Goal: Task Accomplishment & Management: Manage account settings

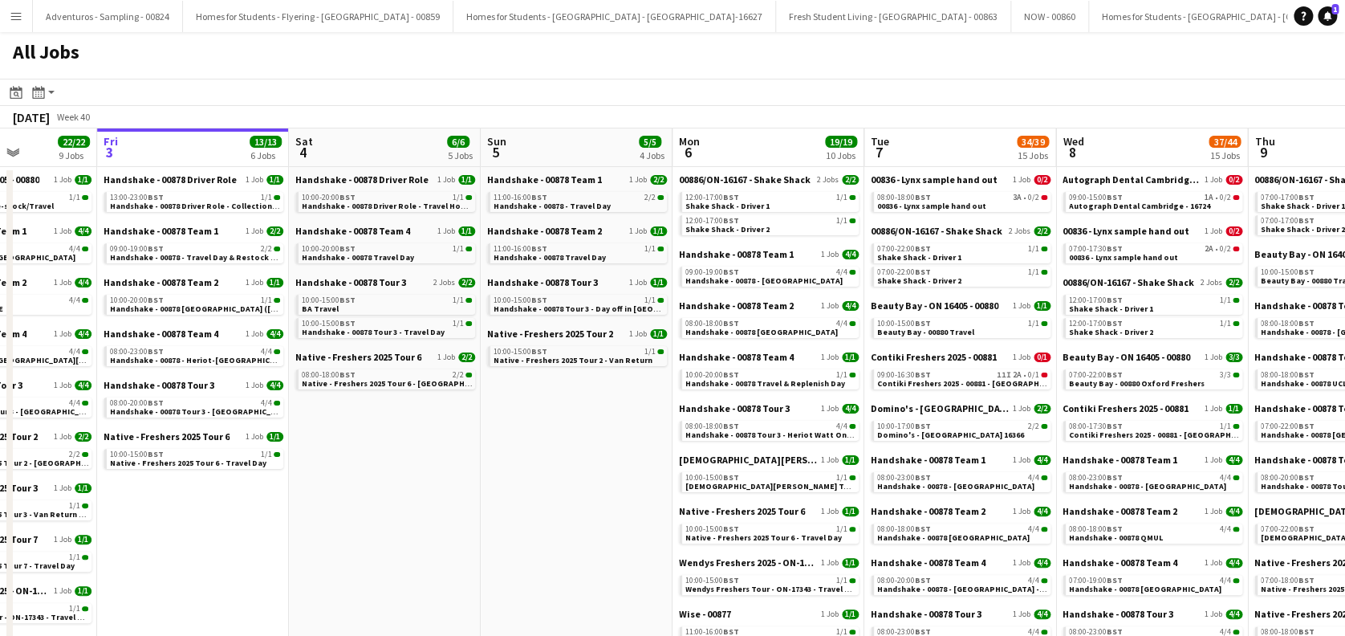
scroll to position [0, 445]
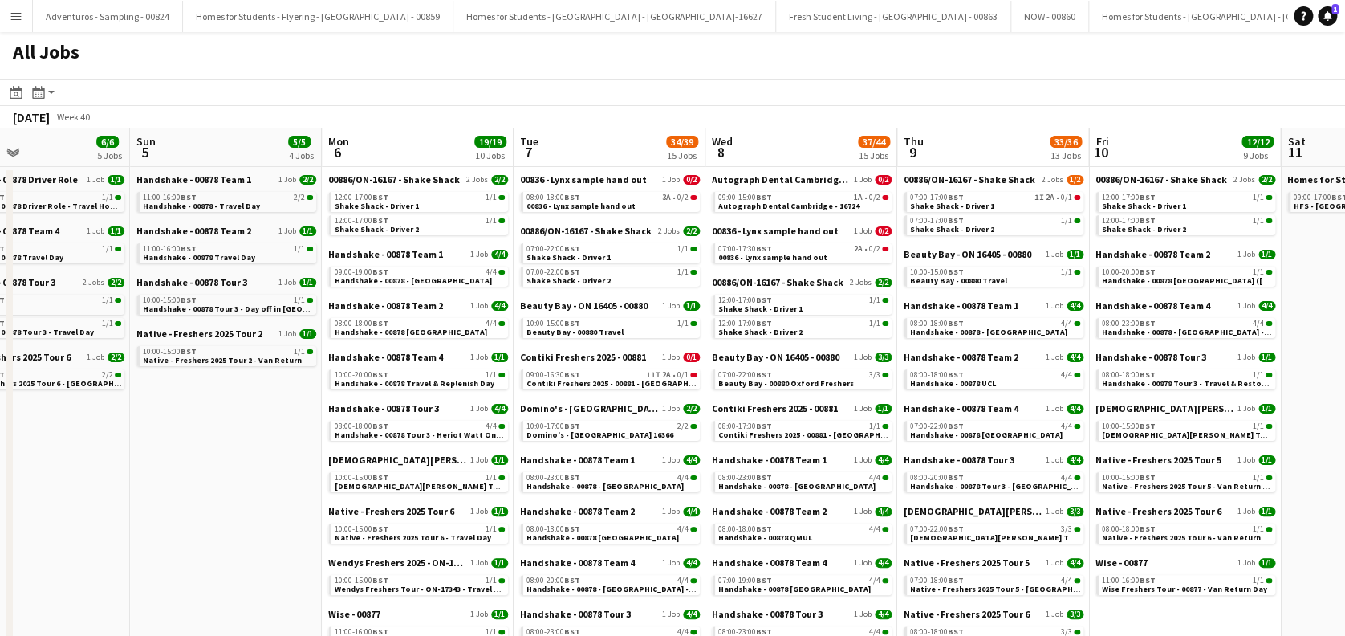
drag, startPoint x: 660, startPoint y: 456, endPoint x: 213, endPoint y: 507, distance: 449.2
click at [213, 507] on app-calendar-viewport "Thu 2 22/22 9 Jobs Fri 3 13/13 6 Jobs Sat 4 6/6 5 Jobs Sun 5 5/5 4 Jobs Mon 6 1…" at bounding box center [672, 544] width 1345 height 832
click at [991, 199] on div "07:00-17:00 BST 1I 2A • 0/1" at bounding box center [995, 197] width 170 height 8
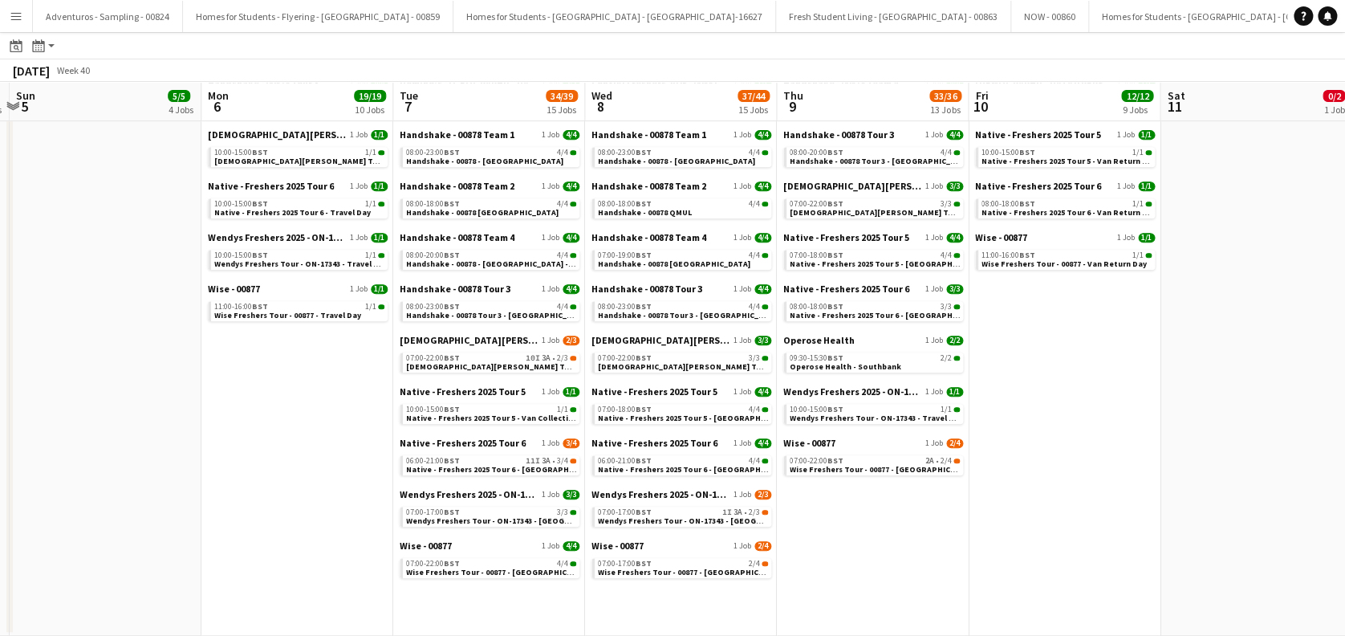
scroll to position [0, 670]
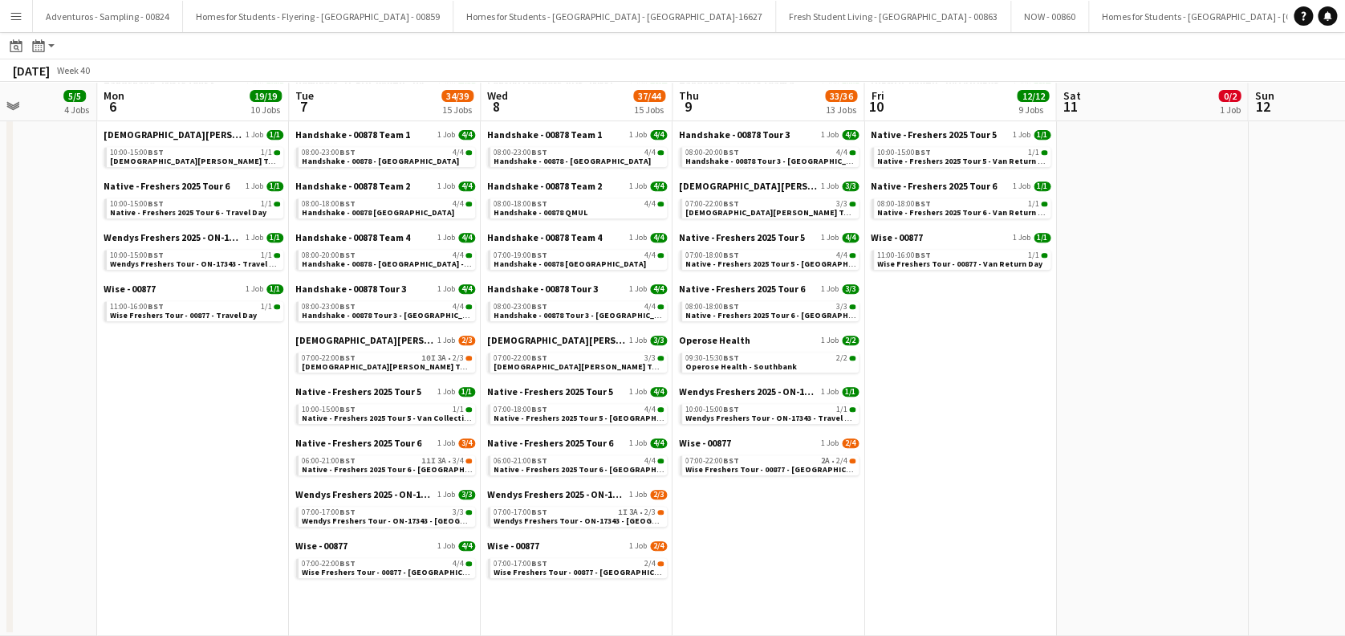
drag, startPoint x: 931, startPoint y: 528, endPoint x: 706, endPoint y: 528, distance: 224.7
click at [706, 528] on app-calendar-viewport "Thu 2 22/22 9 Jobs Fri 3 13/13 6 Jobs Sat 4 6/6 5 Jobs Sun 5 5/5 4 Jobs Mon 6 1…" at bounding box center [672, 195] width 1345 height 880
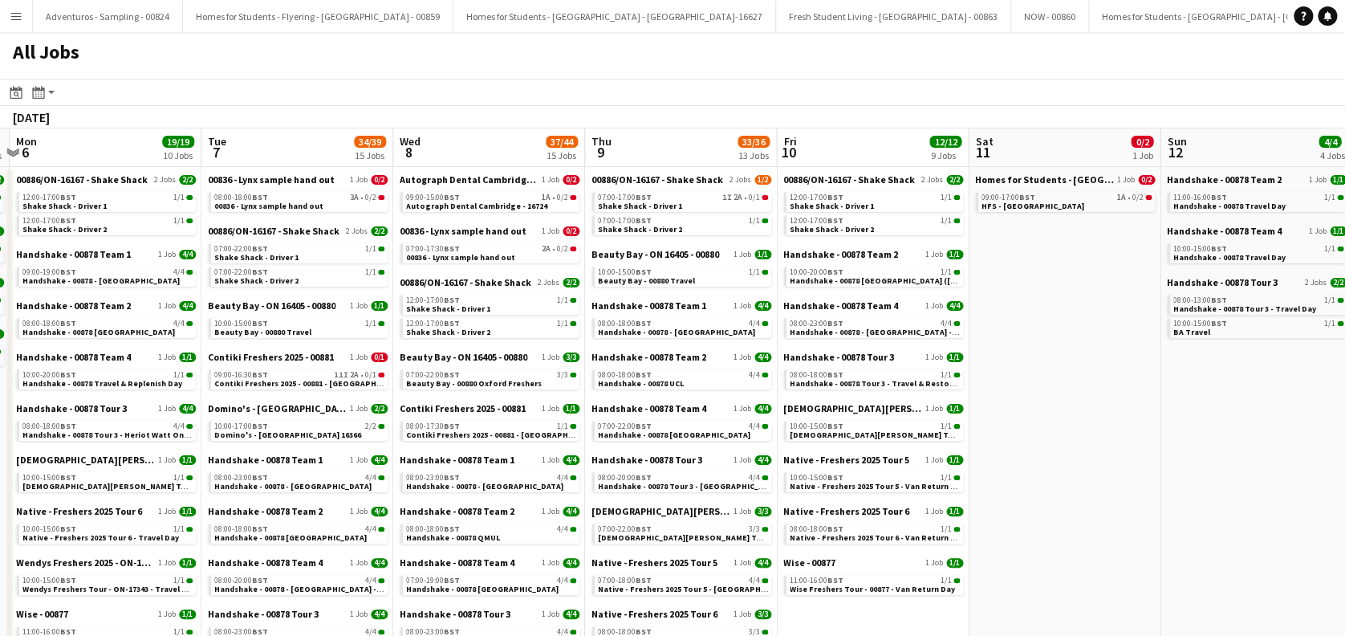
scroll to position [0, 448]
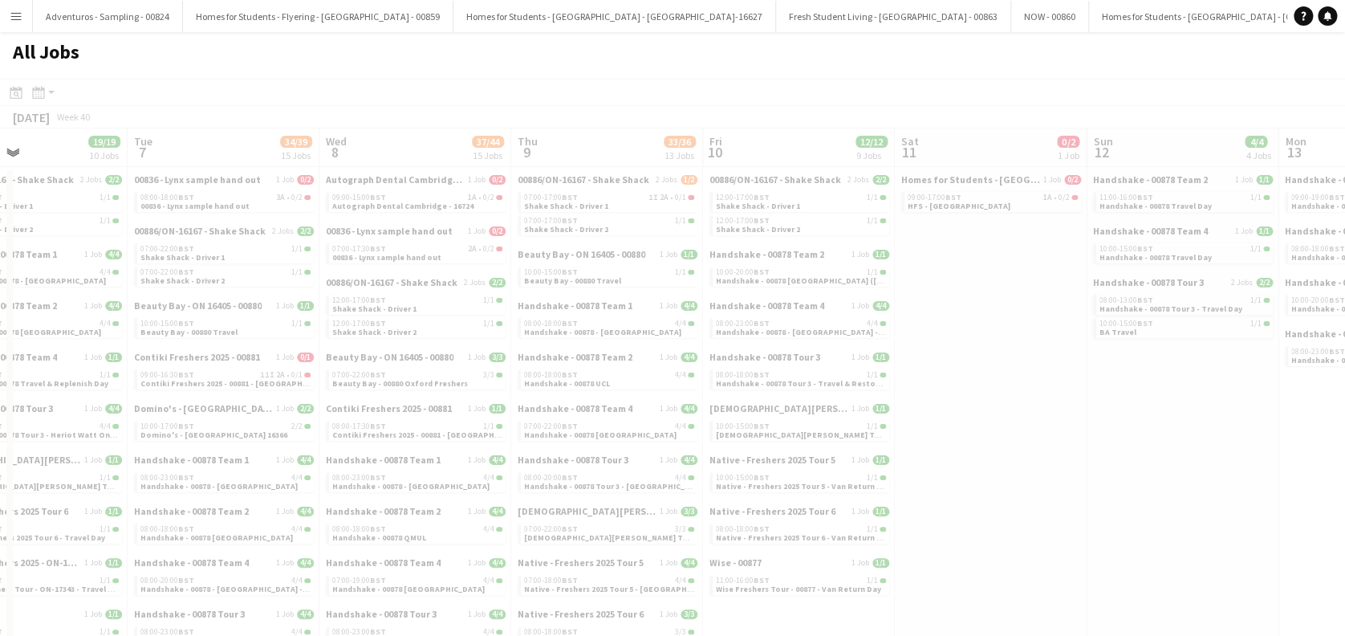
drag, startPoint x: 766, startPoint y: 444, endPoint x: 542, endPoint y: 476, distance: 226.2
click at [542, 476] on app-calendar-viewport "Sat 4 6/6 5 Jobs Sun 5 5/5 4 Jobs Mon 6 19/19 10 Jobs Tue 7 34/39 15 Jobs Wed 8…" at bounding box center [672, 544] width 1345 height 832
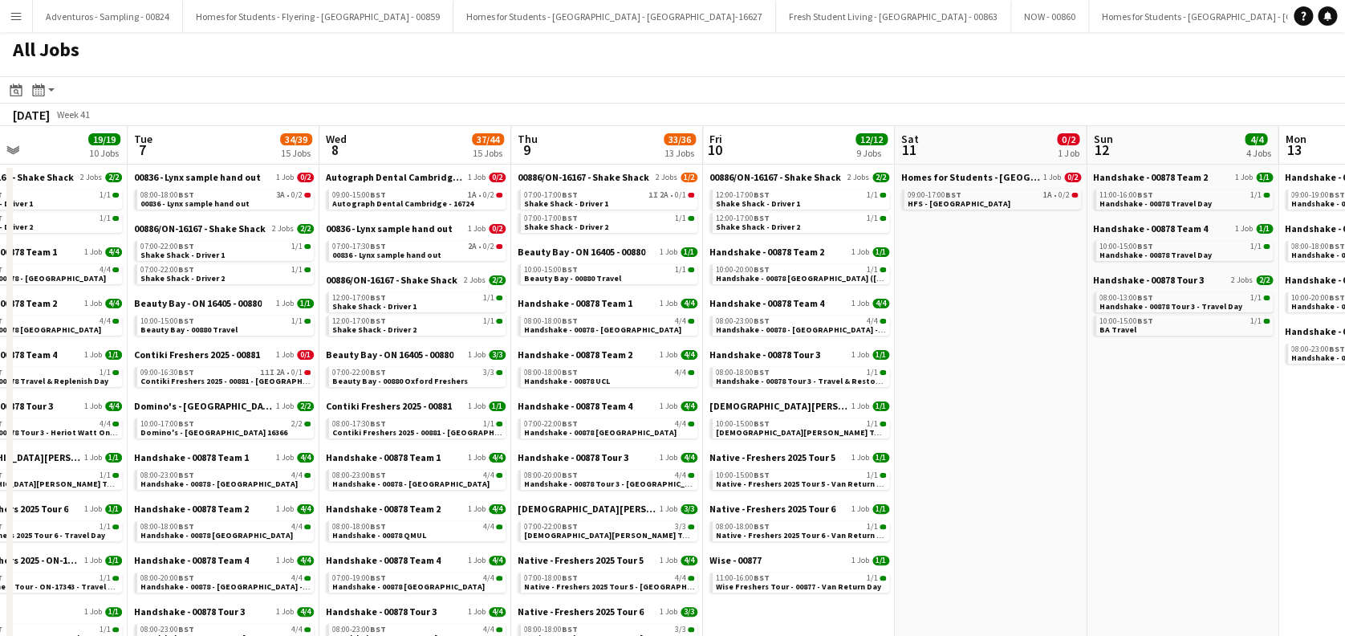
scroll to position [0, 0]
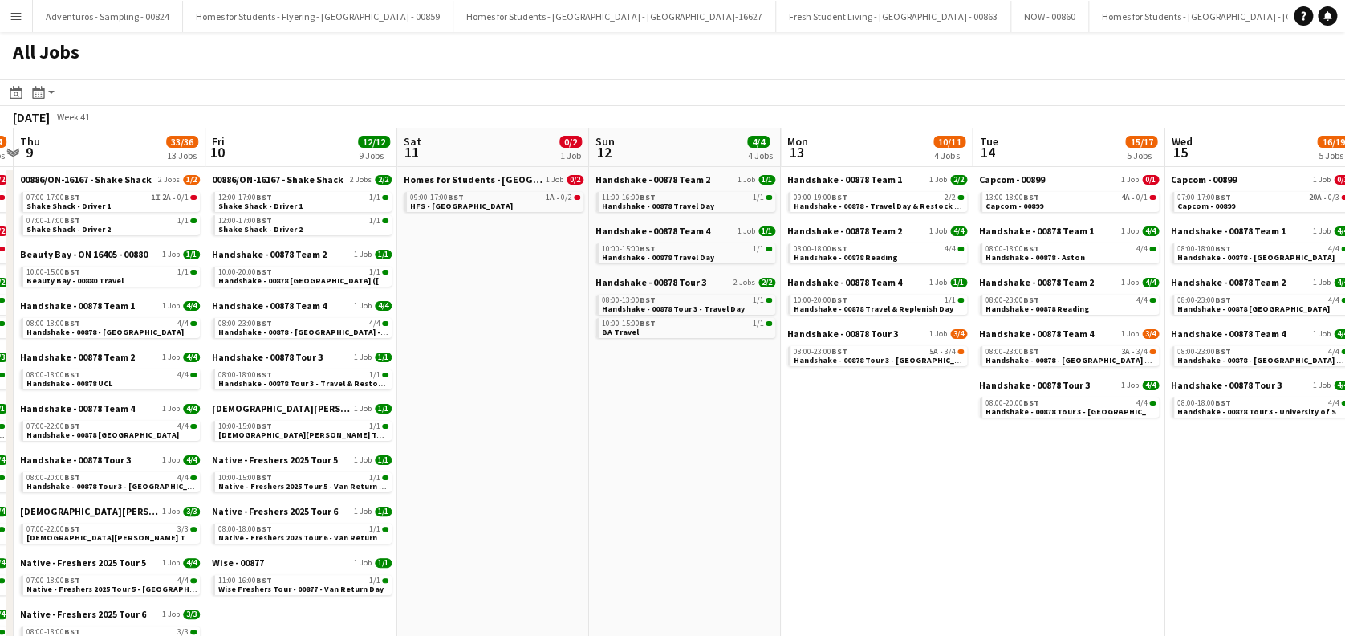
drag, startPoint x: 913, startPoint y: 362, endPoint x: 416, endPoint y: 405, distance: 499.5
click at [416, 405] on app-calendar-viewport "Mon 6 19/19 10 Jobs Tue 7 34/39 15 Jobs Wed 8 37/44 15 Jobs Thu 9 33/36 13 Jobs…" at bounding box center [672, 544] width 1345 height 832
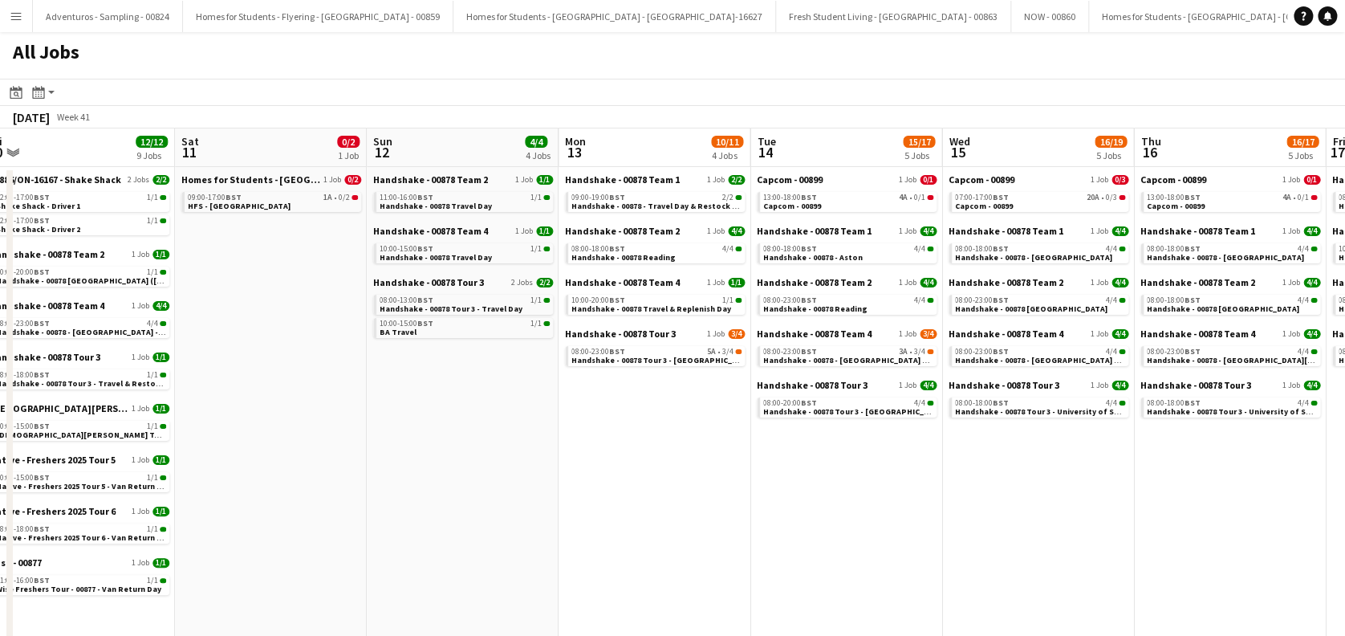
drag, startPoint x: 822, startPoint y: 437, endPoint x: 600, endPoint y: 471, distance: 225.0
click at [600, 471] on app-calendar-viewport "Mon 6 19/19 10 Jobs Tue 7 34/39 15 Jobs Wed 8 37/44 15 Jobs Thu 9 33/36 13 Jobs…" at bounding box center [672, 544] width 1345 height 832
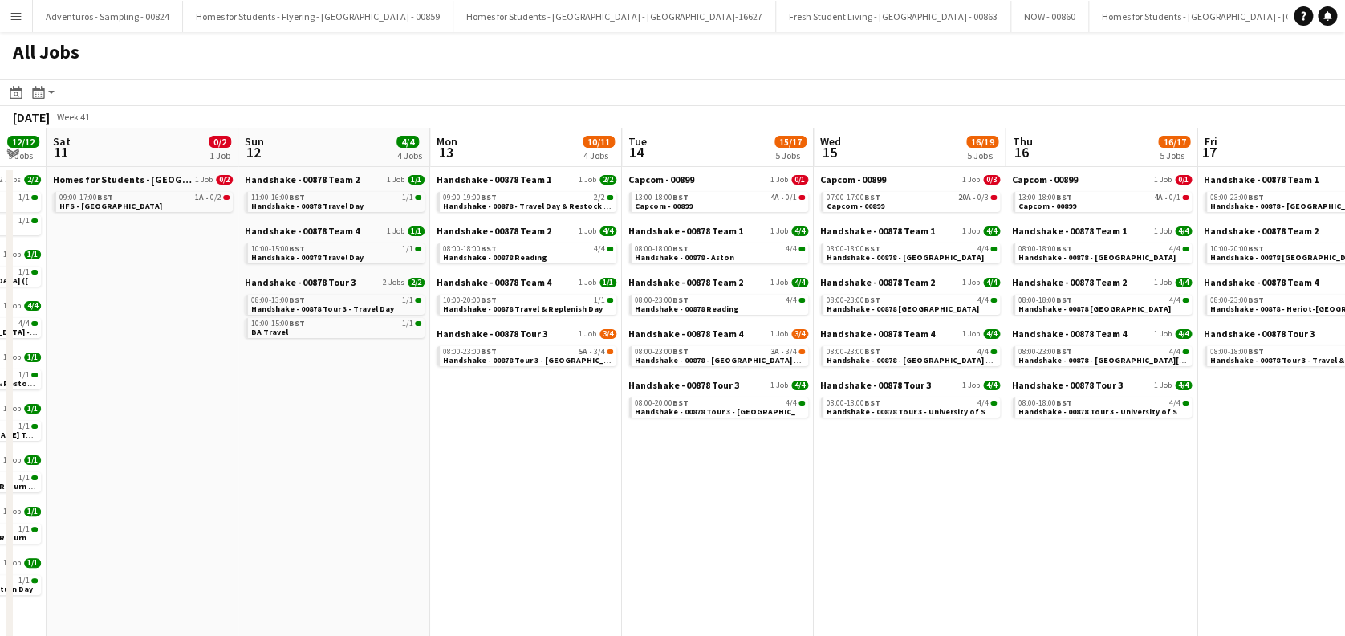
drag, startPoint x: 594, startPoint y: 501, endPoint x: 578, endPoint y: 502, distance: 16.1
click at [557, 502] on app-calendar-viewport "Wed 8 37/44 15 Jobs Thu 9 33/36 13 Jobs Fri 10 12/12 9 Jobs Sat 11 0/2 1 Job Su…" at bounding box center [672, 544] width 1345 height 832
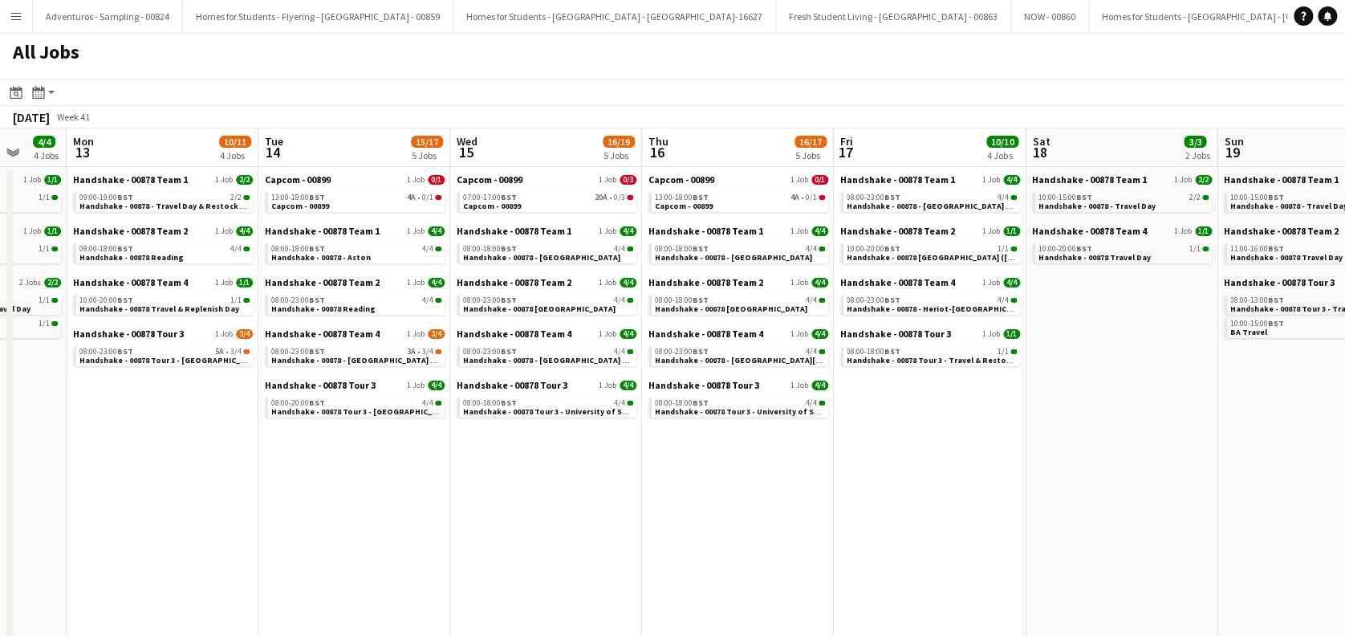
drag, startPoint x: 828, startPoint y: 486, endPoint x: 465, endPoint y: 501, distance: 363.9
click at [465, 501] on app-calendar-viewport "Fri 10 12/12 9 Jobs Sat 11 0/2 1 Job Sun 12 4/4 4 Jobs Mon 13 10/11 4 Jobs Tue …" at bounding box center [672, 544] width 1345 height 832
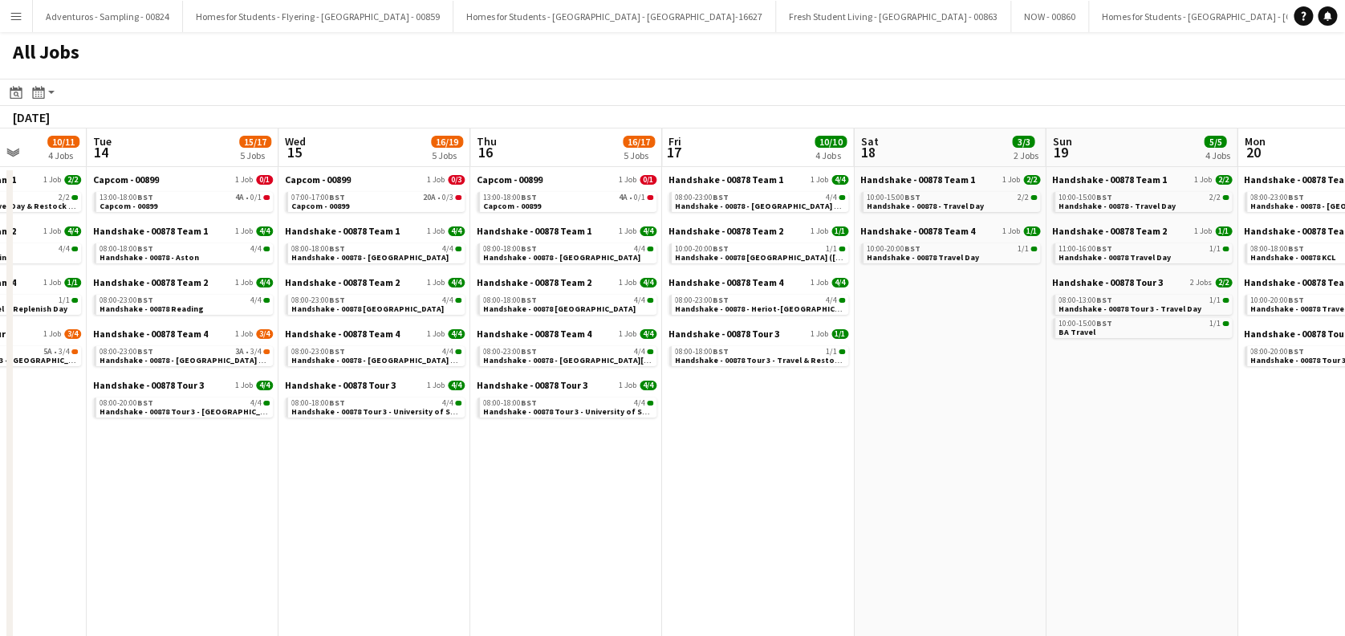
scroll to position [0, 713]
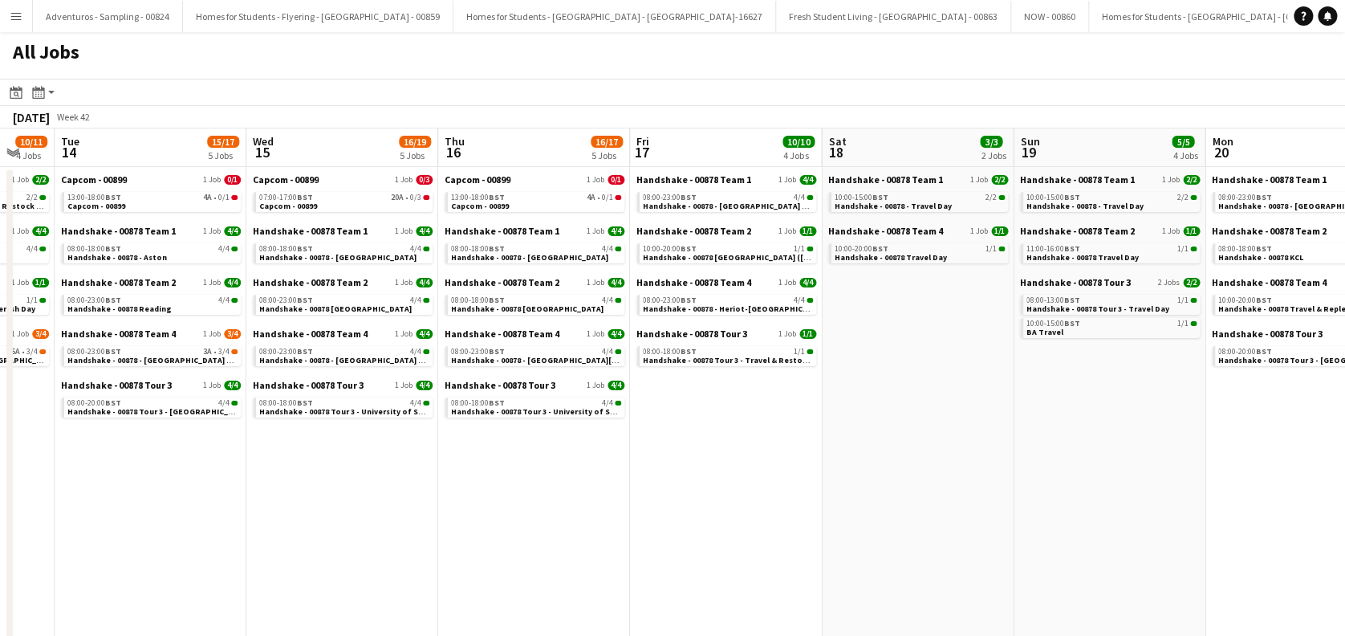
drag, startPoint x: 813, startPoint y: 498, endPoint x: 610, endPoint y: 526, distance: 205.0
click at [610, 526] on app-calendar-viewport "Fri 10 12/12 9 Jobs Sat 11 0/2 1 Job Sun 12 4/4 4 Jobs Mon 13 10/11 4 Jobs Tue …" at bounding box center [672, 544] width 1345 height 832
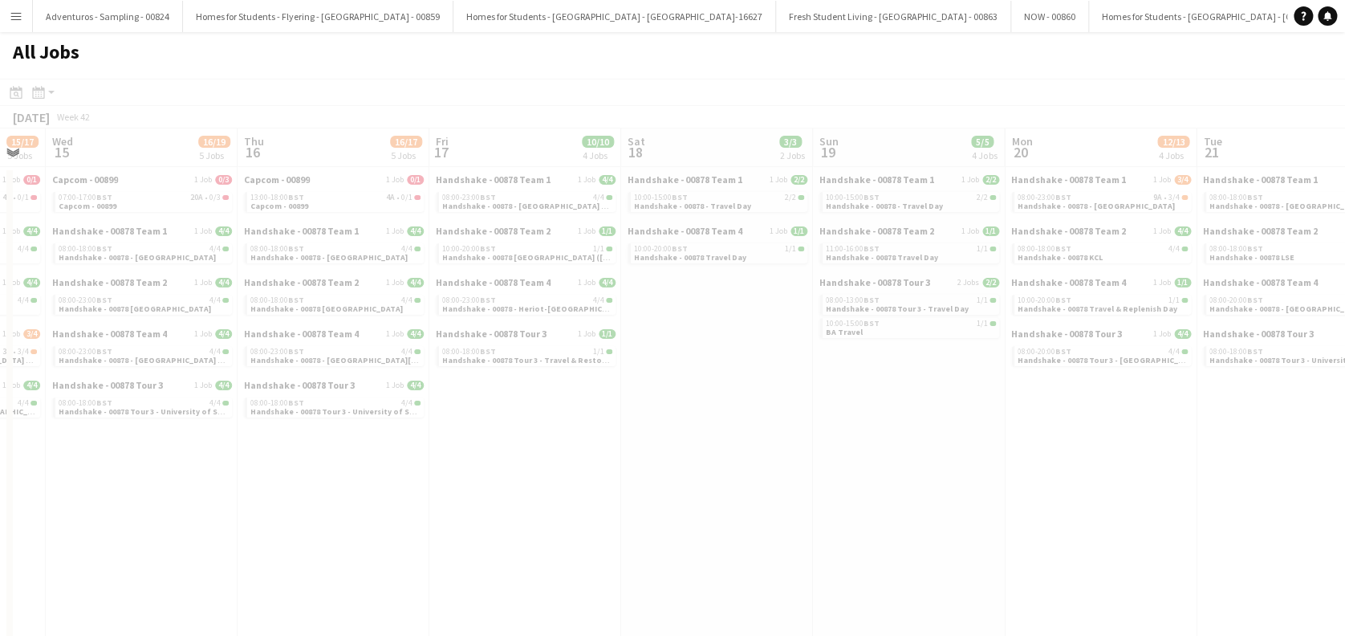
drag, startPoint x: 768, startPoint y: 489, endPoint x: 567, endPoint y: 499, distance: 201.7
click at [439, 501] on app-calendar-viewport "Sun 12 4/4 4 Jobs Mon 13 10/11 4 Jobs Tue 14 15/17 5 Jobs Wed 15 16/19 5 Jobs T…" at bounding box center [672, 544] width 1345 height 832
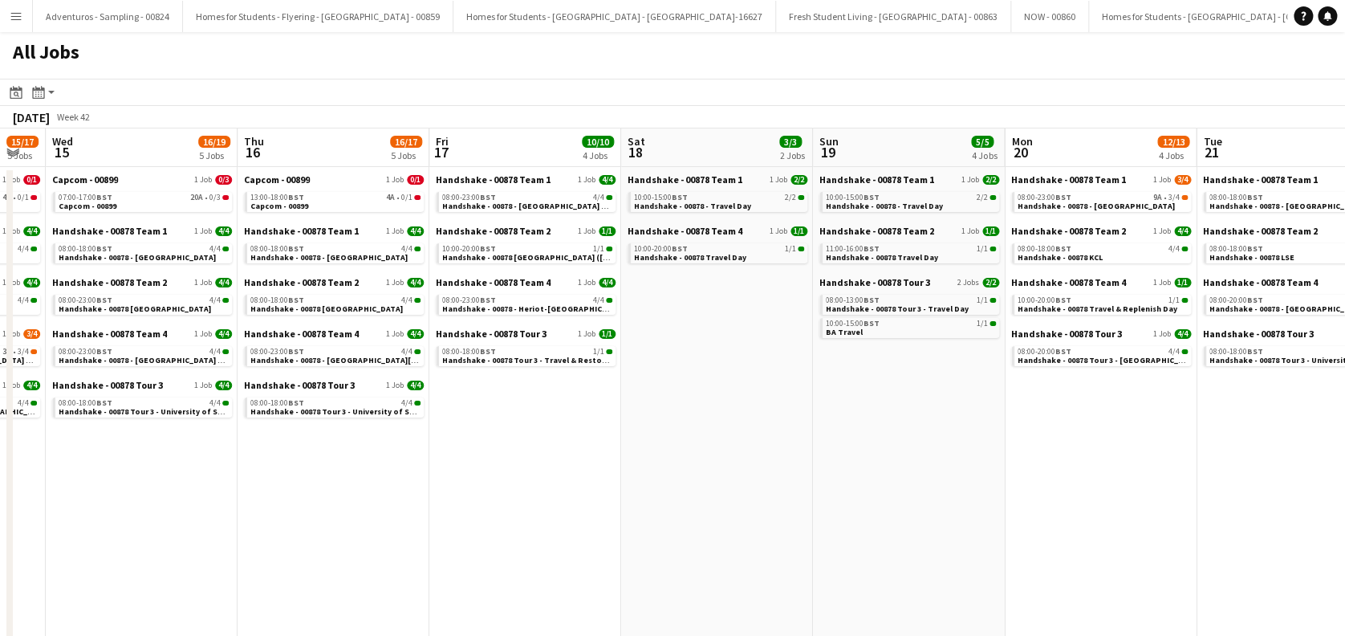
scroll to position [0, 765]
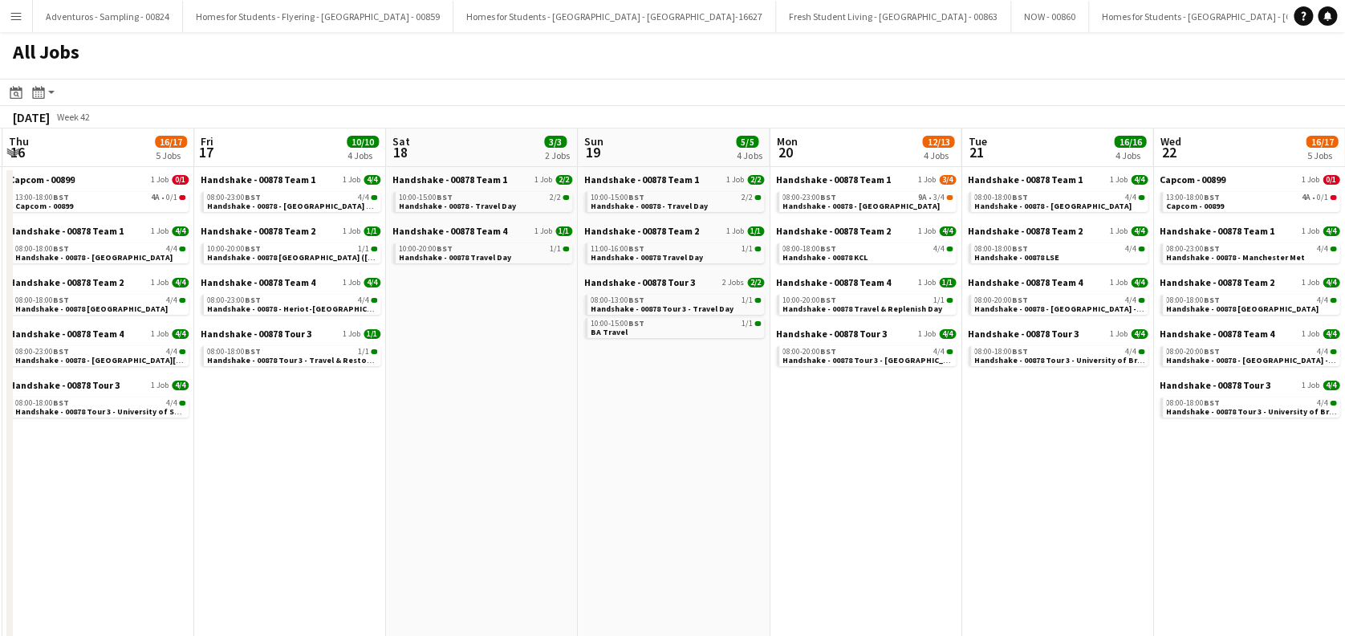
drag, startPoint x: 794, startPoint y: 488, endPoint x: 559, endPoint y: 500, distance: 234.7
click at [559, 500] on app-calendar-viewport "Sun 12 4/4 4 Jobs Mon 13 10/11 4 Jobs Tue 14 15/17 5 Jobs Wed 15 16/19 5 Jobs T…" at bounding box center [672, 544] width 1345 height 832
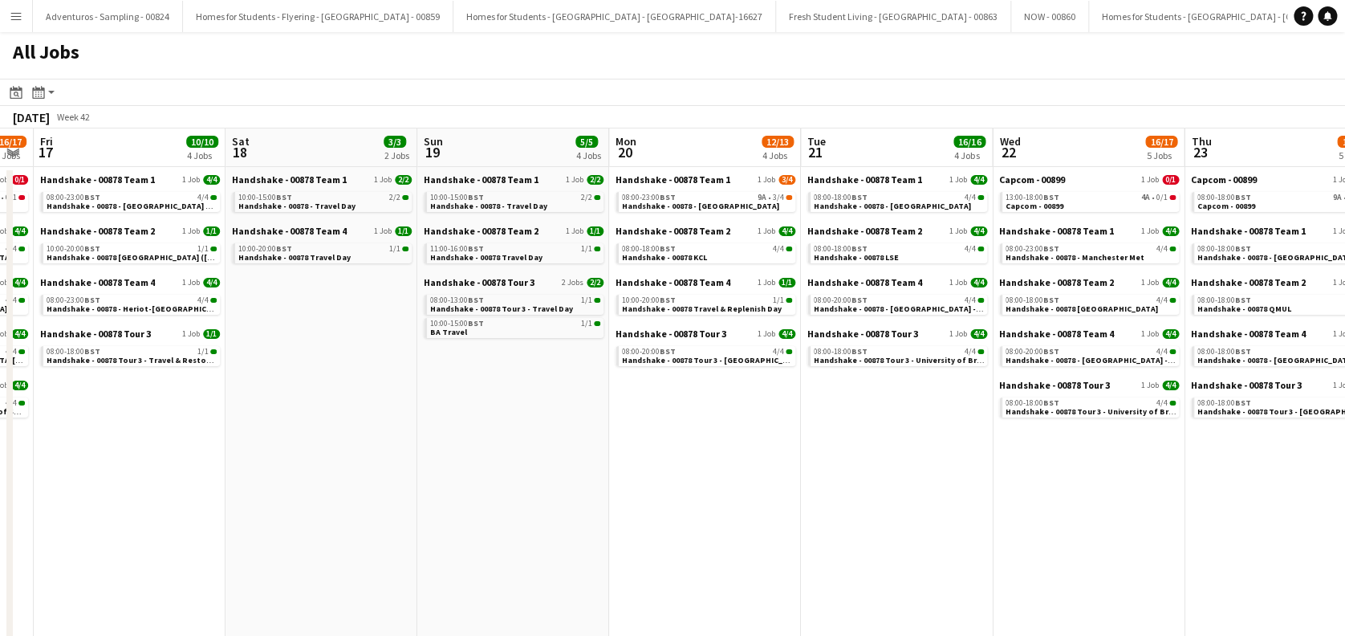
drag, startPoint x: 796, startPoint y: 498, endPoint x: 636, endPoint y: 511, distance: 161.1
click at [636, 511] on app-calendar-viewport "Tue 14 15/17 5 Jobs Wed 15 16/19 5 Jobs Thu 16 16/17 5 Jobs Fri 17 10/10 4 Jobs…" at bounding box center [672, 544] width 1345 height 832
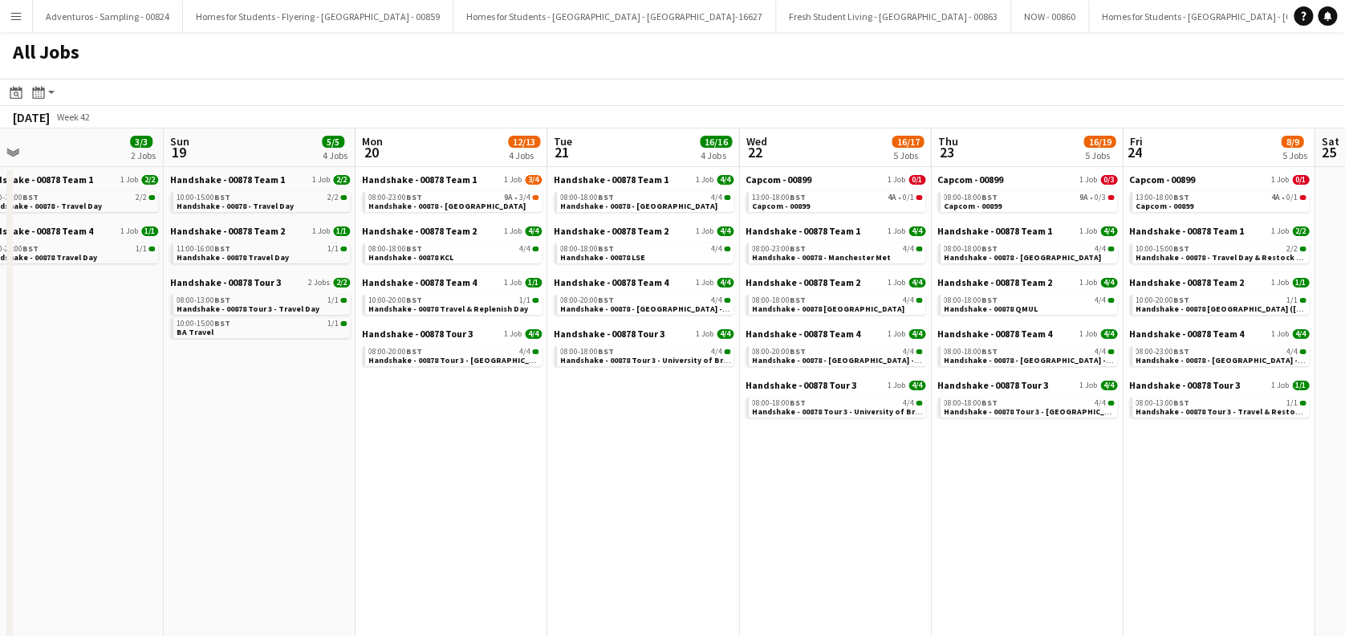
drag, startPoint x: 775, startPoint y: 512, endPoint x: 649, endPoint y: 517, distance: 126.1
click at [523, 518] on app-calendar-viewport "Tue 14 15/17 5 Jobs Wed 15 16/19 5 Jobs Thu 16 16/17 5 Jobs Fri 17 10/10 4 Jobs…" at bounding box center [672, 544] width 1345 height 832
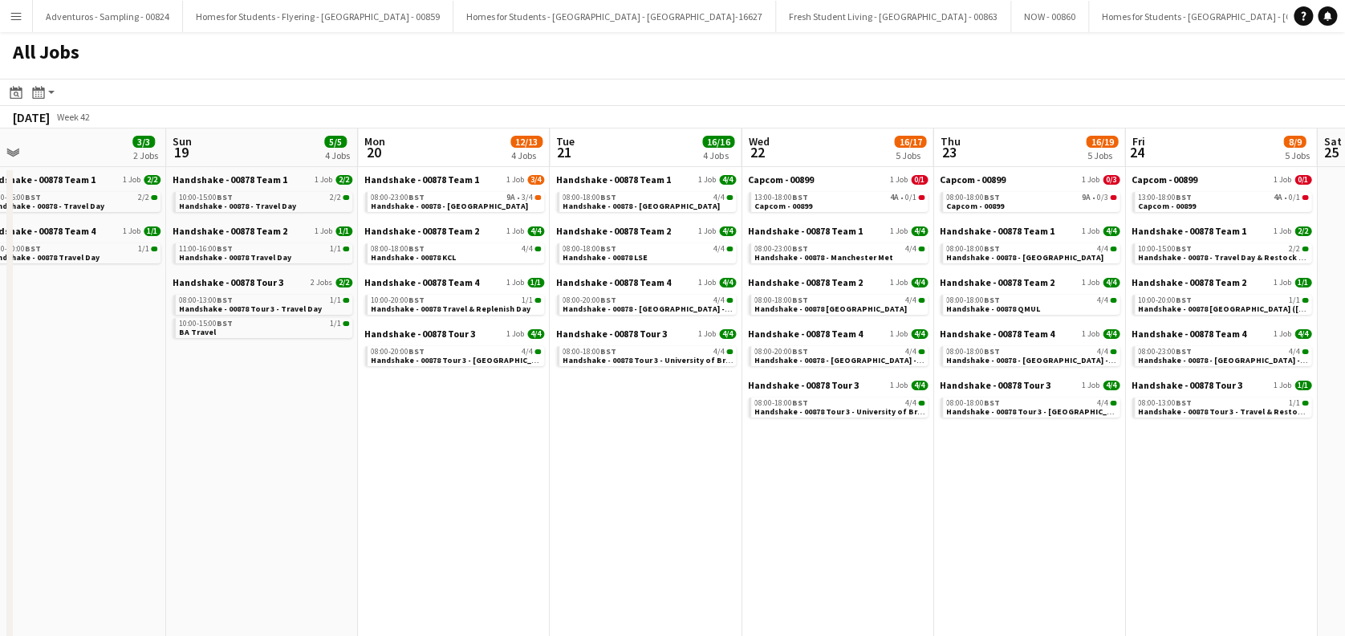
scroll to position [0, 483]
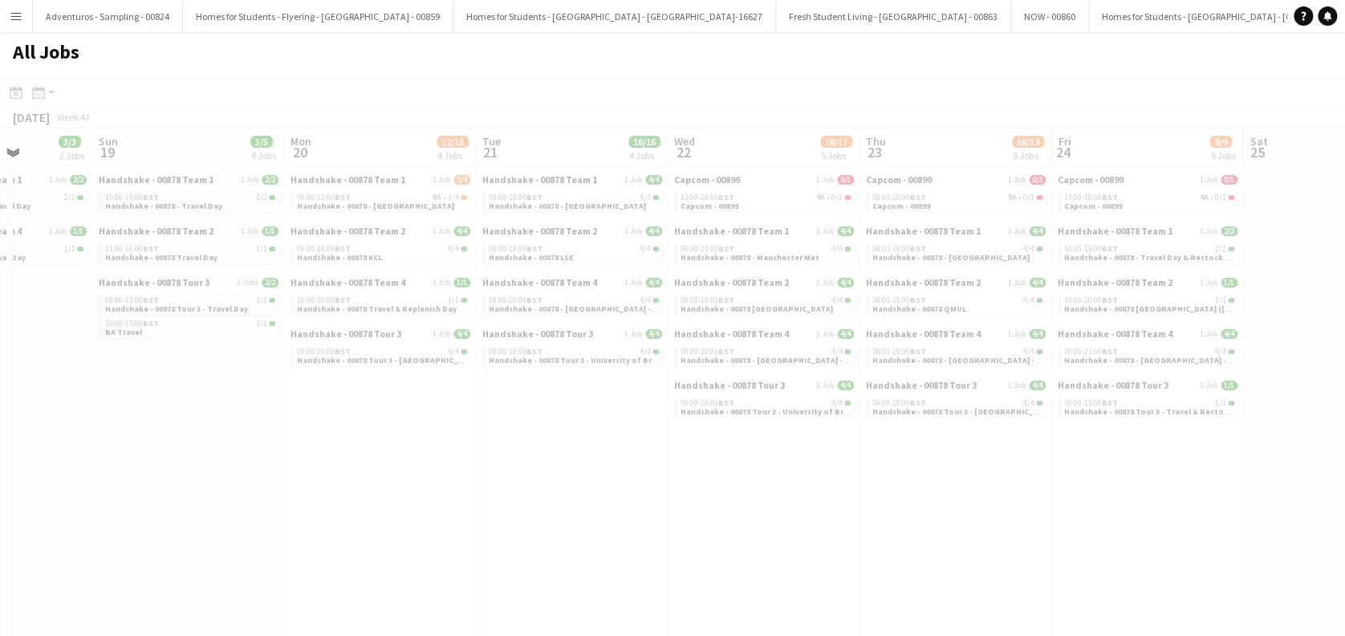
drag, startPoint x: 748, startPoint y: 517, endPoint x: 674, endPoint y: 517, distance: 73.8
click at [584, 517] on app-calendar-viewport "Thu 16 16/17 5 Jobs Fri 17 10/10 4 Jobs Sat 18 3/3 2 Jobs Sun 19 5/5 4 Jobs Mon…" at bounding box center [672, 544] width 1345 height 832
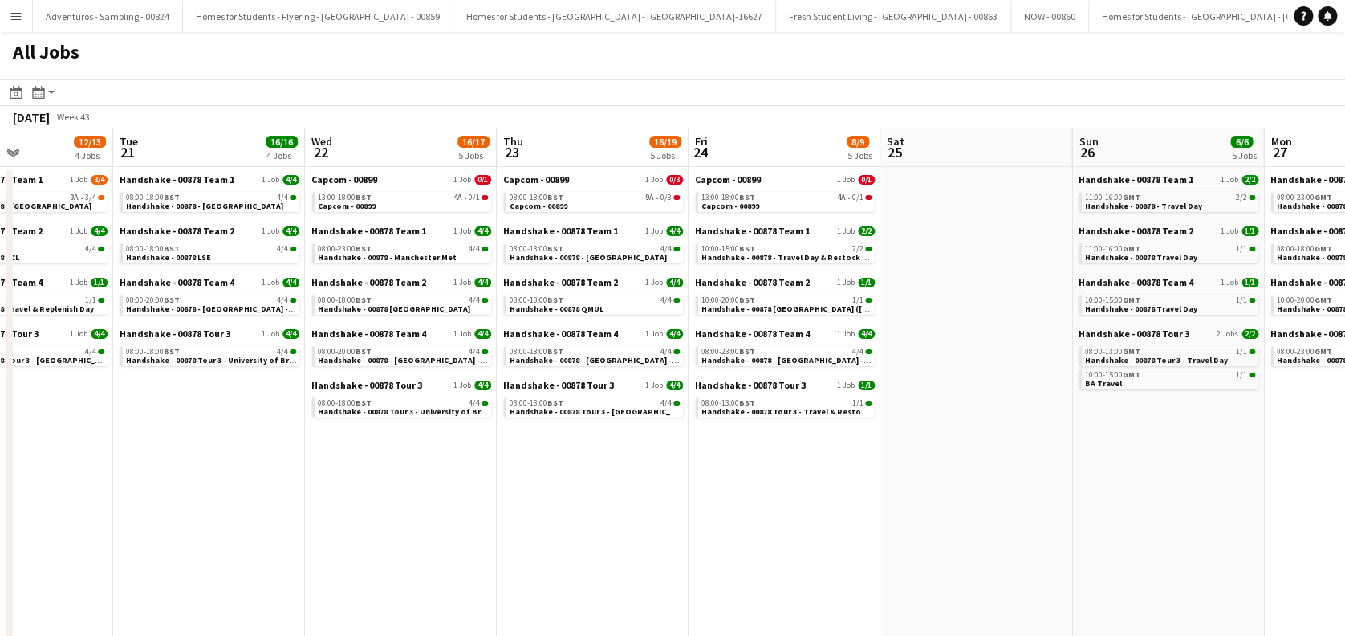
scroll to position [0, 462]
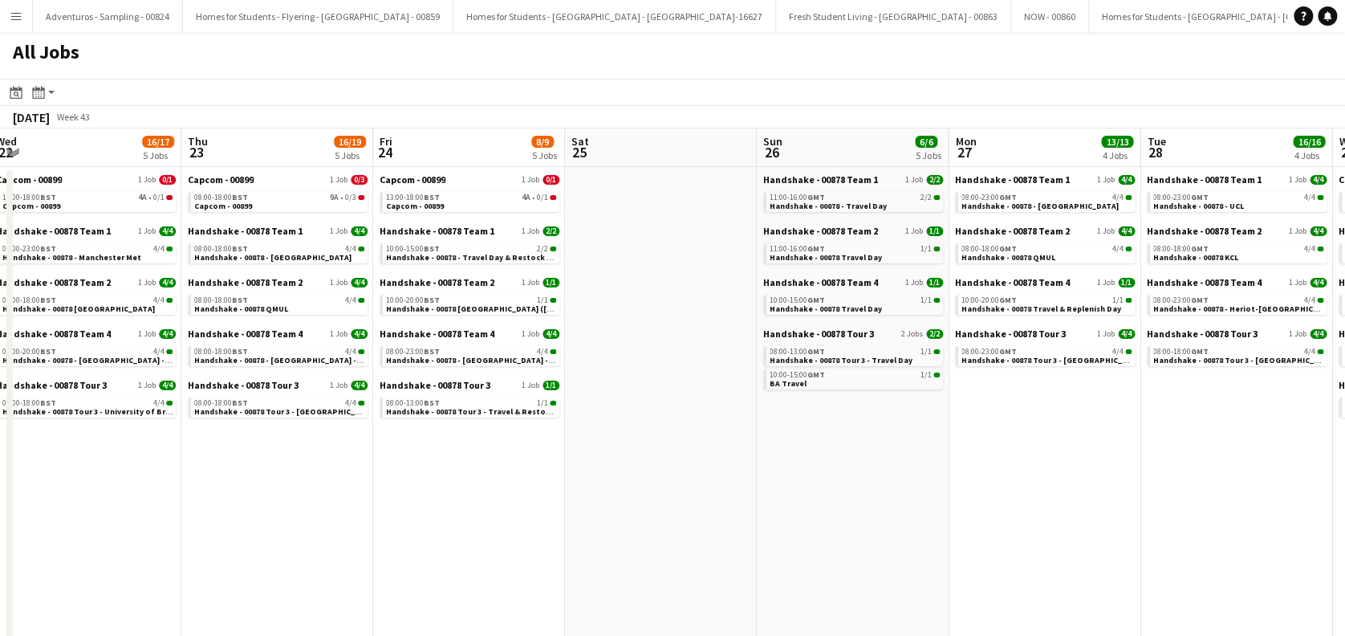
drag, startPoint x: 903, startPoint y: 518, endPoint x: 225, endPoint y: 514, distance: 678.2
click at [225, 514] on app-calendar-viewport "Sun 19 5/5 4 Jobs Mon 20 12/13 4 Jobs Tue 21 16/16 4 Jobs Wed 22 16/17 5 Jobs T…" at bounding box center [672, 544] width 1345 height 832
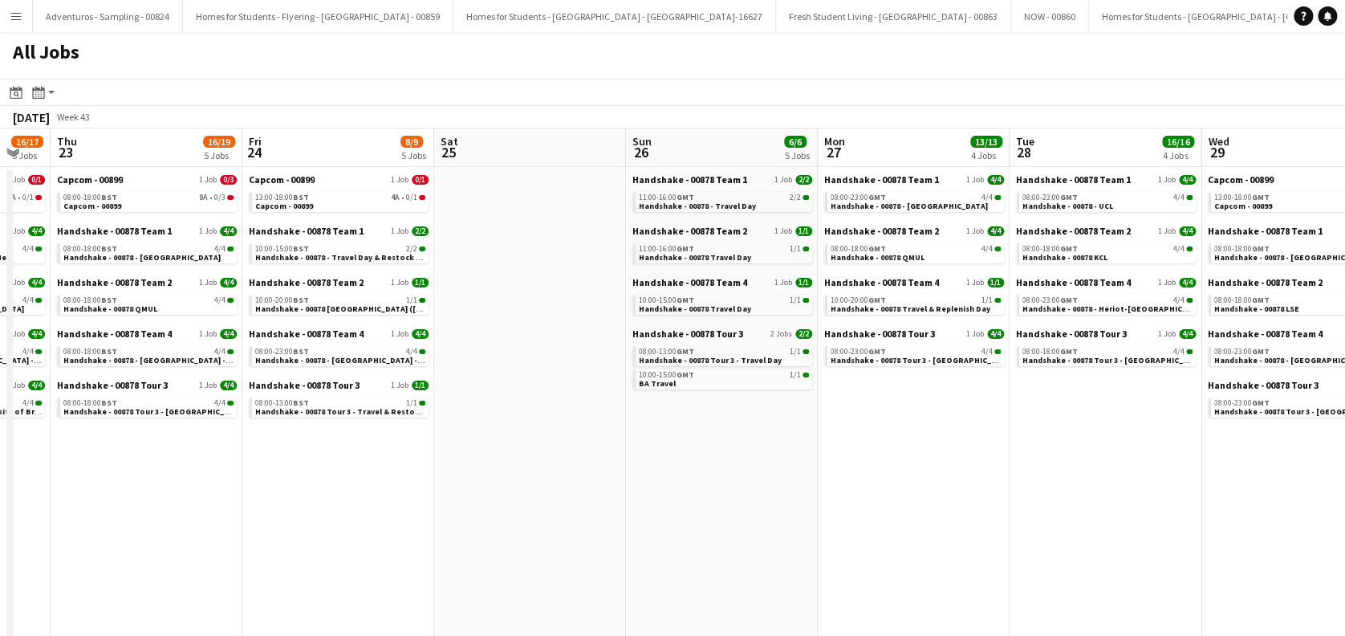
drag, startPoint x: 675, startPoint y: 539, endPoint x: 761, endPoint y: 571, distance: 91.4
click at [761, 571] on app-calendar-viewport "Tue 21 16/16 4 Jobs Wed 22 16/17 5 Jobs Thu 23 16/19 5 Jobs Fri 24 8/9 5 Jobs S…" at bounding box center [672, 544] width 1345 height 832
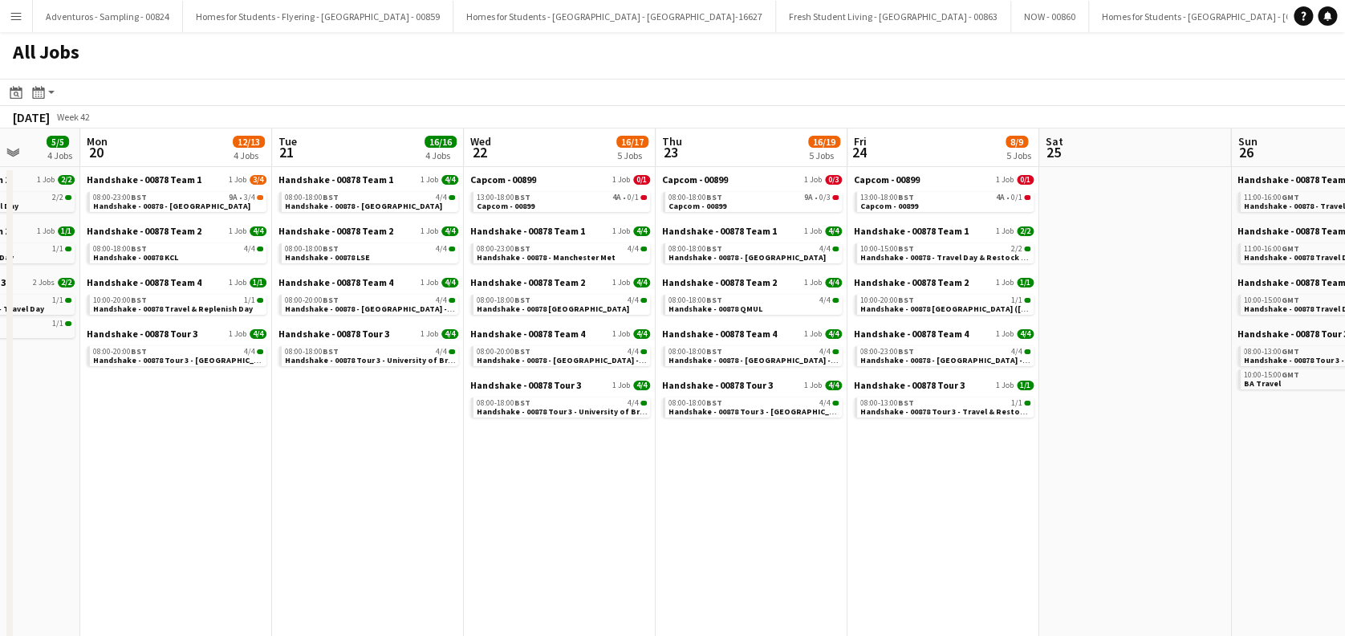
drag, startPoint x: 427, startPoint y: 539, endPoint x: 395, endPoint y: 531, distance: 33.3
click at [787, 567] on app-calendar-viewport "Sat 18 3/3 2 Jobs Sun 19 5/5 4 Jobs Mon 20 12/13 4 Jobs Tue 21 16/16 4 Jobs Wed…" at bounding box center [672, 544] width 1345 height 832
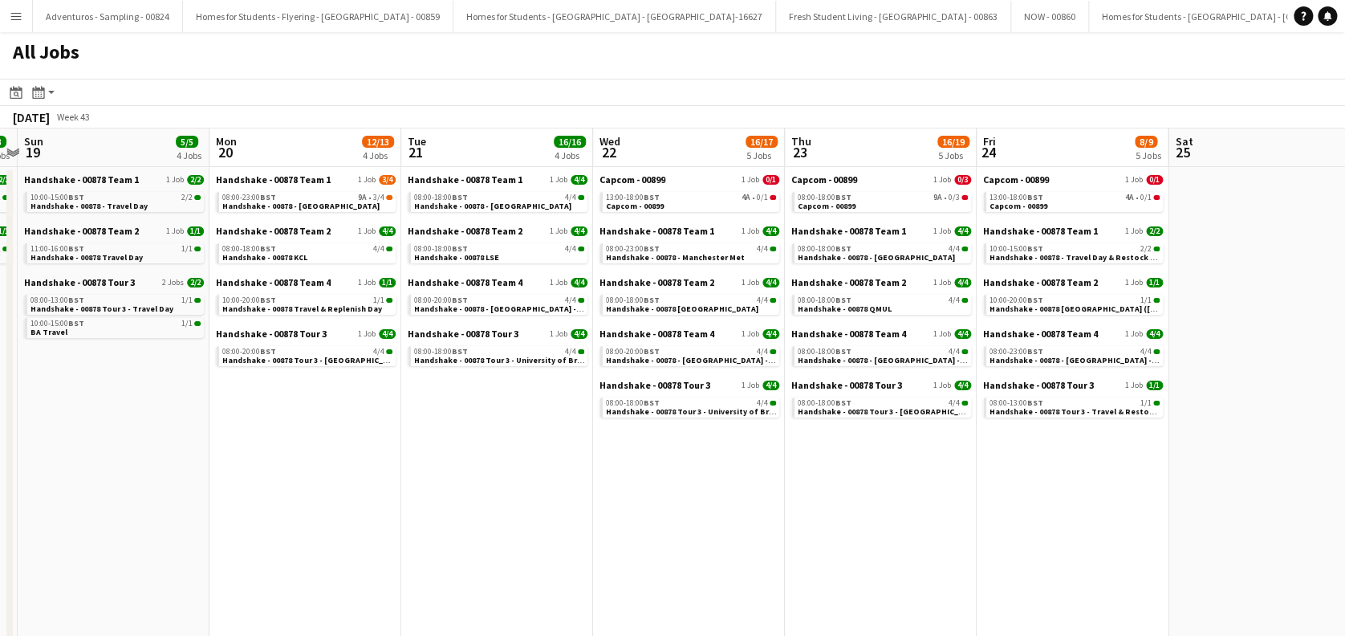
drag, startPoint x: 732, startPoint y: 568, endPoint x: 745, endPoint y: 570, distance: 12.9
click at [745, 570] on app-calendar-viewport "Fri 17 10/10 4 Jobs Sat 18 3/3 2 Jobs Sun 19 5/5 4 Jobs Mon 20 12/13 4 Jobs Tue…" at bounding box center [672, 544] width 1345 height 832
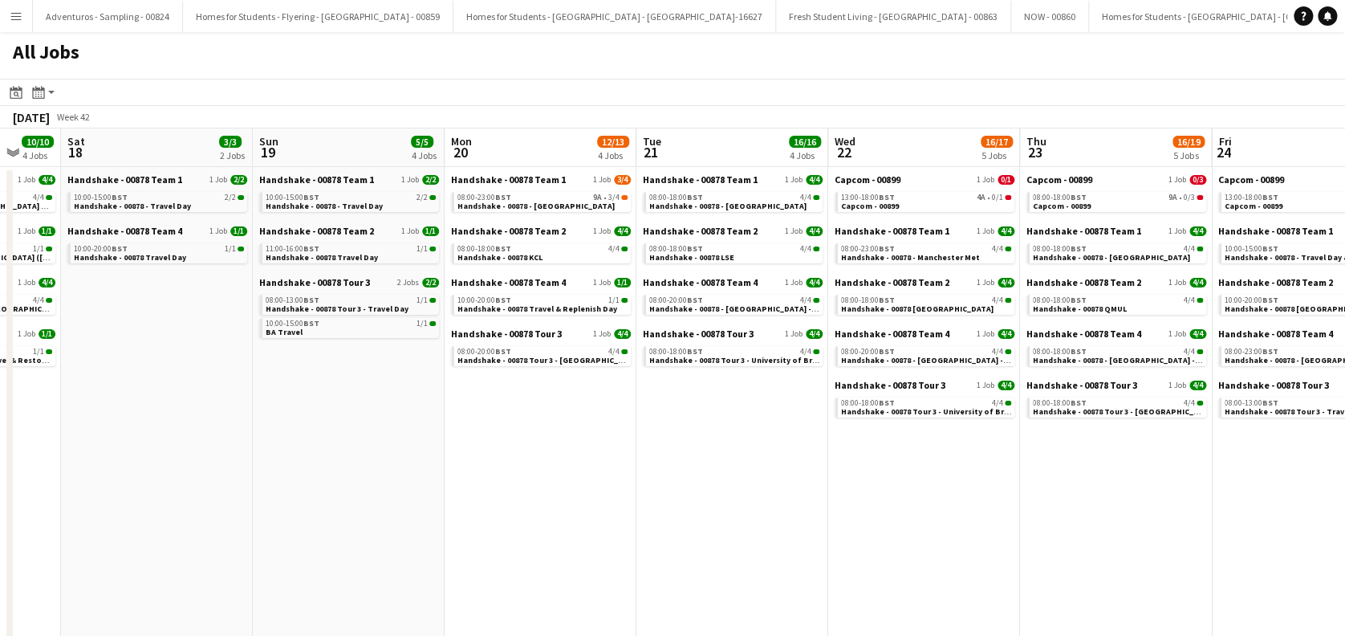
drag, startPoint x: 481, startPoint y: 546, endPoint x: 727, endPoint y: 567, distance: 247.4
click at [727, 567] on app-calendar-viewport "Thu 16 16/17 5 Jobs Fri 17 10/10 4 Jobs Sat 18 3/3 2 Jobs Sun 19 5/5 4 Jobs Mon…" at bounding box center [672, 544] width 1345 height 832
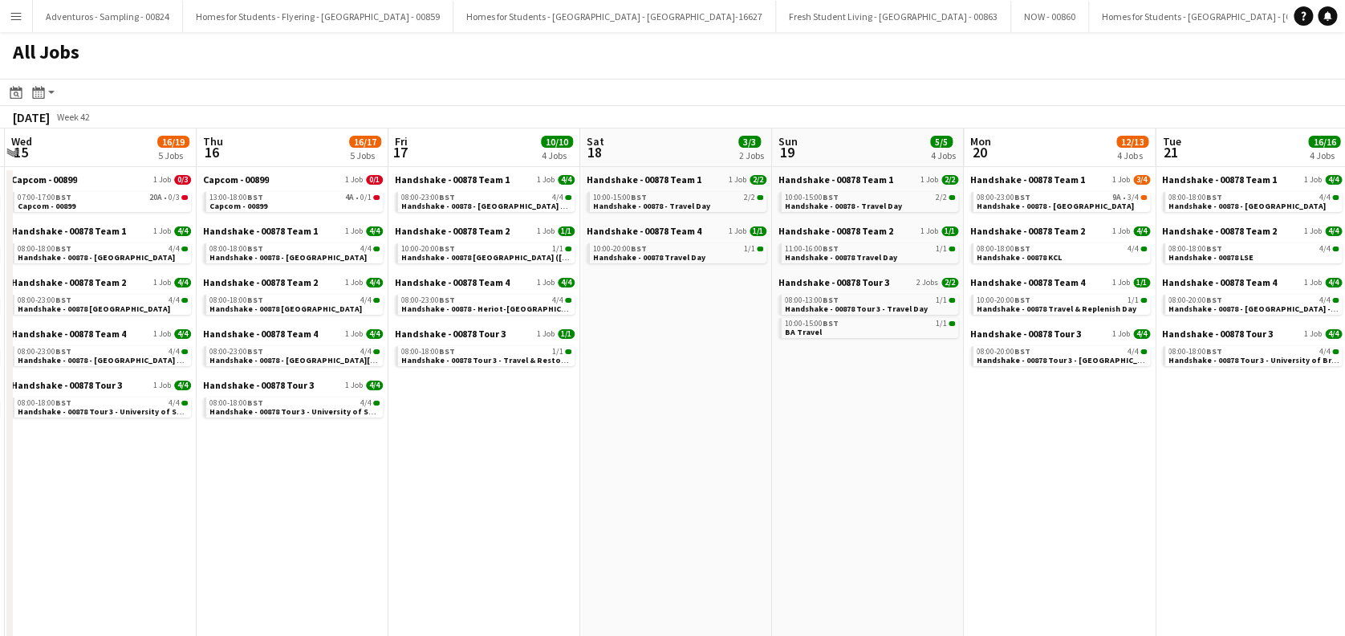
drag, startPoint x: 452, startPoint y: 544, endPoint x: 624, endPoint y: 578, distance: 175.8
click at [737, 581] on app-calendar-viewport "Mon 13 10/11 4 Jobs Tue 14 15/17 5 Jobs Wed 15 16/19 5 Jobs Thu 16 16/17 5 Jobs…" at bounding box center [672, 544] width 1345 height 832
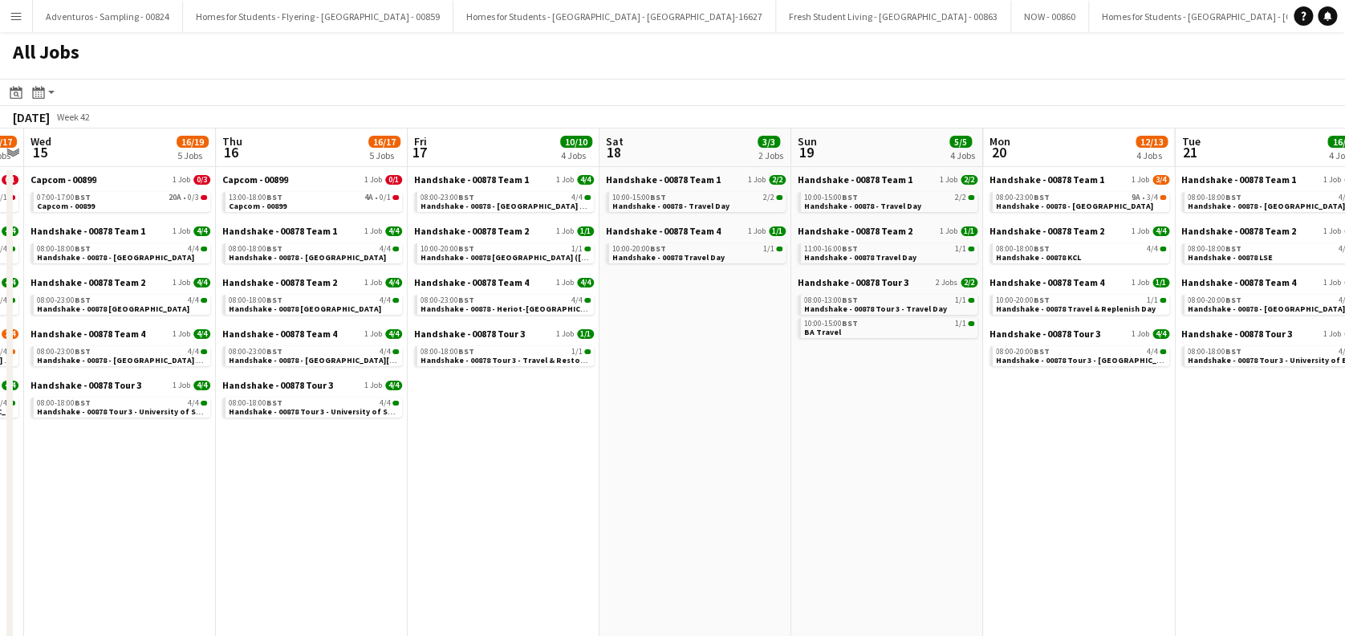
drag, startPoint x: 554, startPoint y: 561, endPoint x: 645, endPoint y: 552, distance: 91.9
click at [782, 563] on app-calendar-viewport "Mon 13 10/11 4 Jobs Tue 14 15/17 5 Jobs Wed 15 16/19 5 Jobs Thu 16 16/17 5 Jobs…" at bounding box center [672, 544] width 1345 height 832
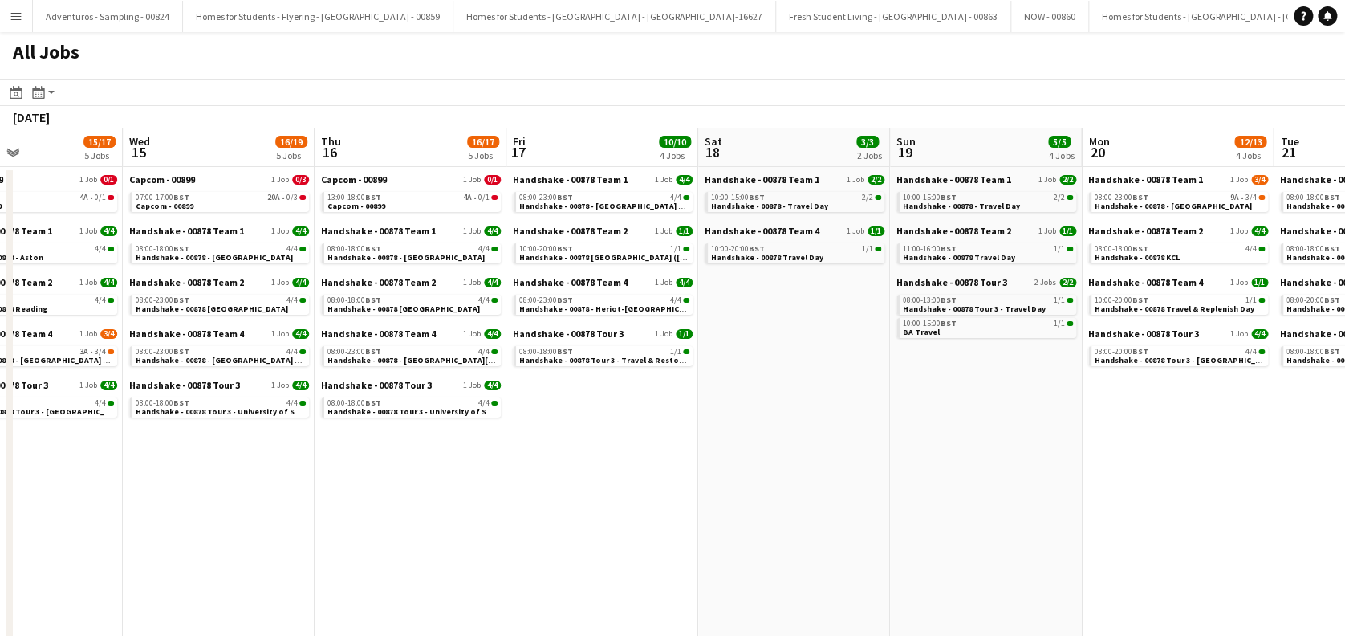
scroll to position [0, 405]
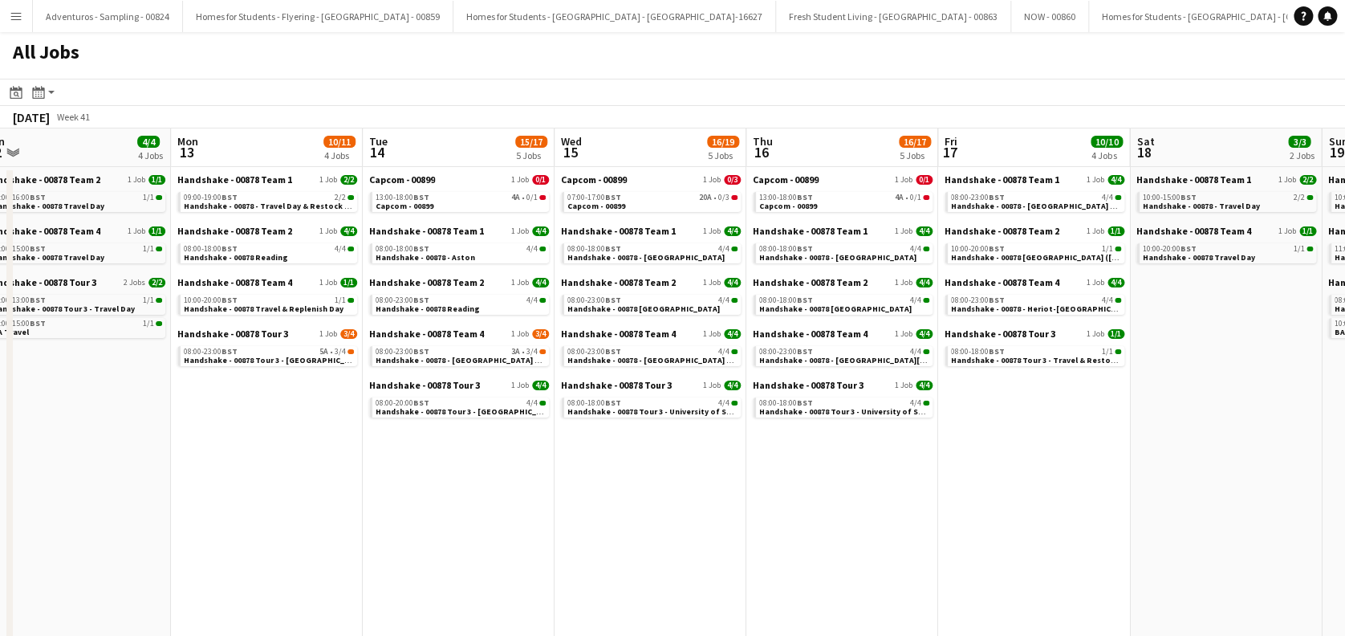
drag, startPoint x: 502, startPoint y: 542, endPoint x: 806, endPoint y: 565, distance: 305.1
click at [806, 565] on app-calendar-viewport "Fri 10 12/12 9 Jobs Sat 11 0/2 1 Job Sun 12 4/4 4 Jobs Mon 13 10/11 4 Jobs Tue …" at bounding box center [672, 544] width 1345 height 832
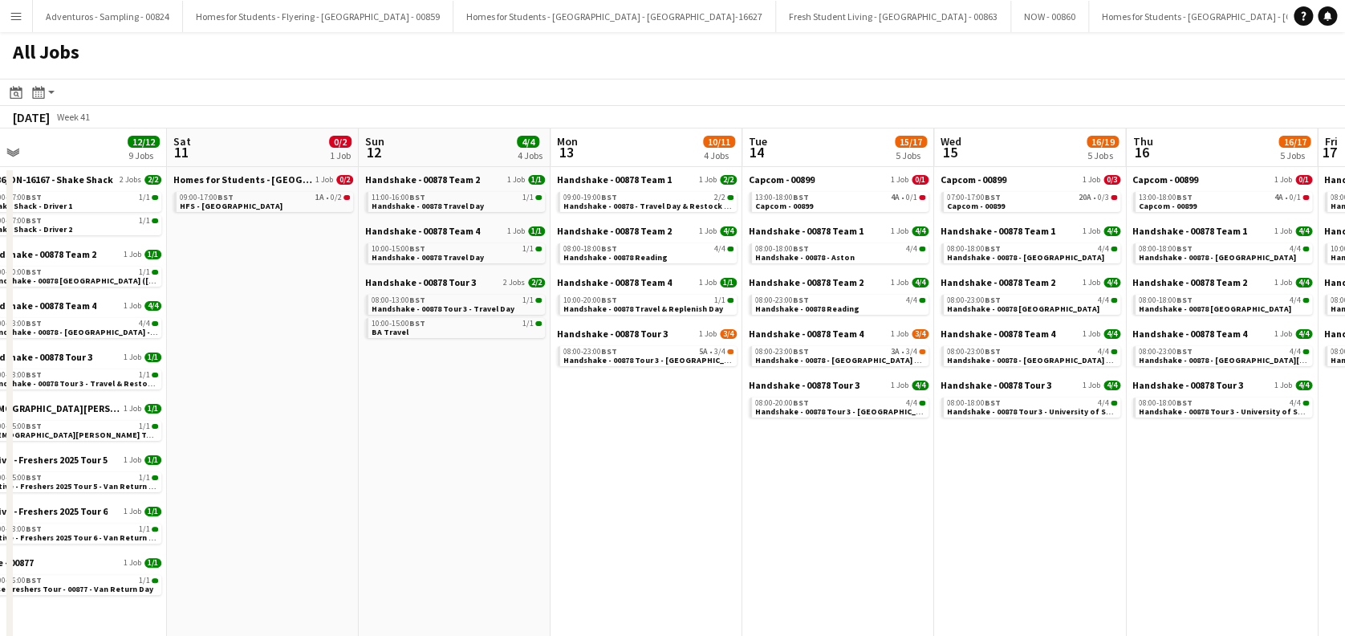
drag, startPoint x: 593, startPoint y: 533, endPoint x: 604, endPoint y: 522, distance: 15.3
click at [914, 553] on app-calendar-viewport "Wed 8 37/44 15 Jobs Thu 9 33/36 13 Jobs Fri 10 12/12 9 Jobs Sat 11 0/2 1 Job Su…" at bounding box center [672, 544] width 1345 height 832
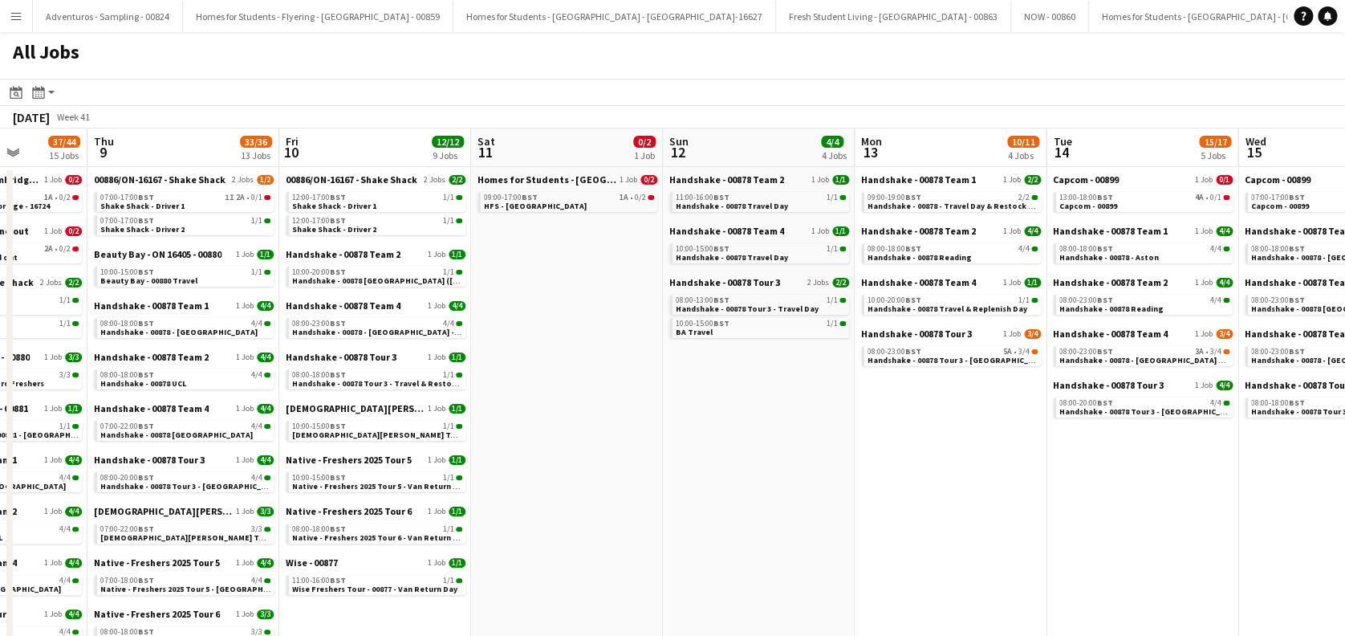
scroll to position [0, 424]
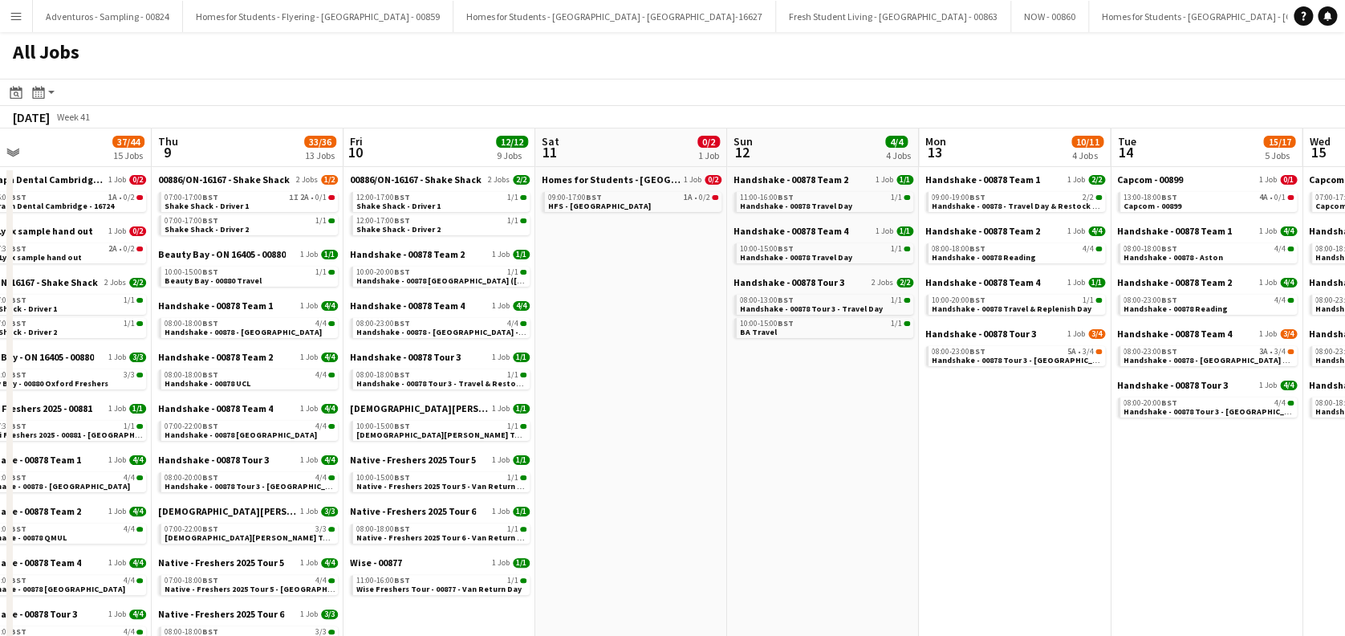
drag, startPoint x: 695, startPoint y: 521, endPoint x: 861, endPoint y: 529, distance: 166.3
click at [861, 529] on app-calendar-viewport "Mon 6 19/19 10 Jobs Tue 7 34/39 15 Jobs Wed 8 37/44 15 Jobs Thu 9 33/36 13 Jobs…" at bounding box center [672, 544] width 1345 height 832
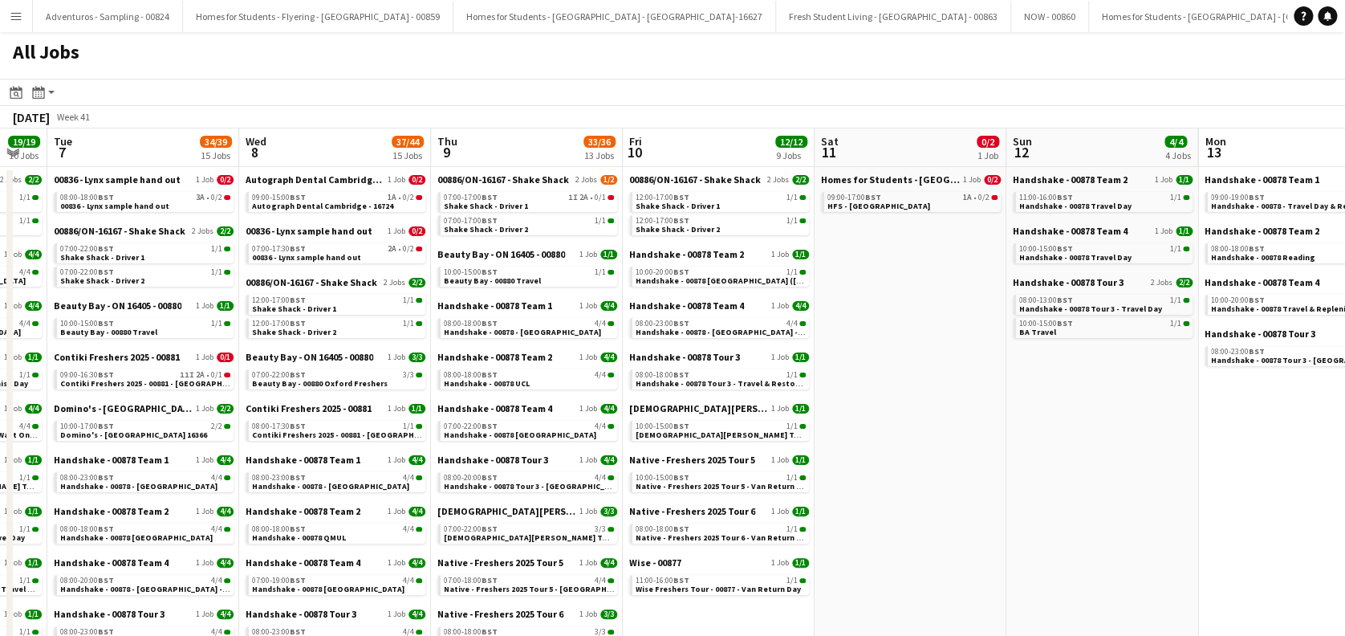
scroll to position [0, 334]
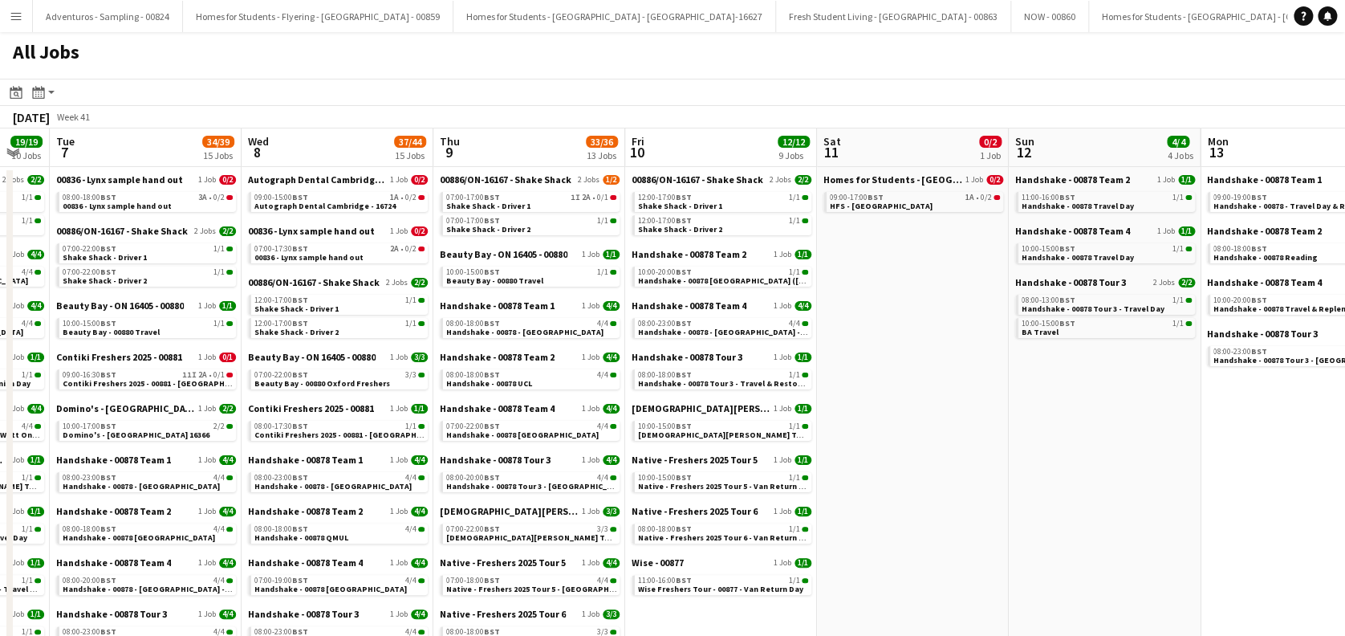
drag, startPoint x: 609, startPoint y: 449, endPoint x: 891, endPoint y: 496, distance: 285.5
click at [891, 496] on app-calendar-viewport "Sun 5 5/5 4 Jobs Mon 6 19/19 10 Jobs Tue 7 34/39 15 Jobs Wed 8 37/44 15 Jobs Th…" at bounding box center [672, 544] width 1345 height 832
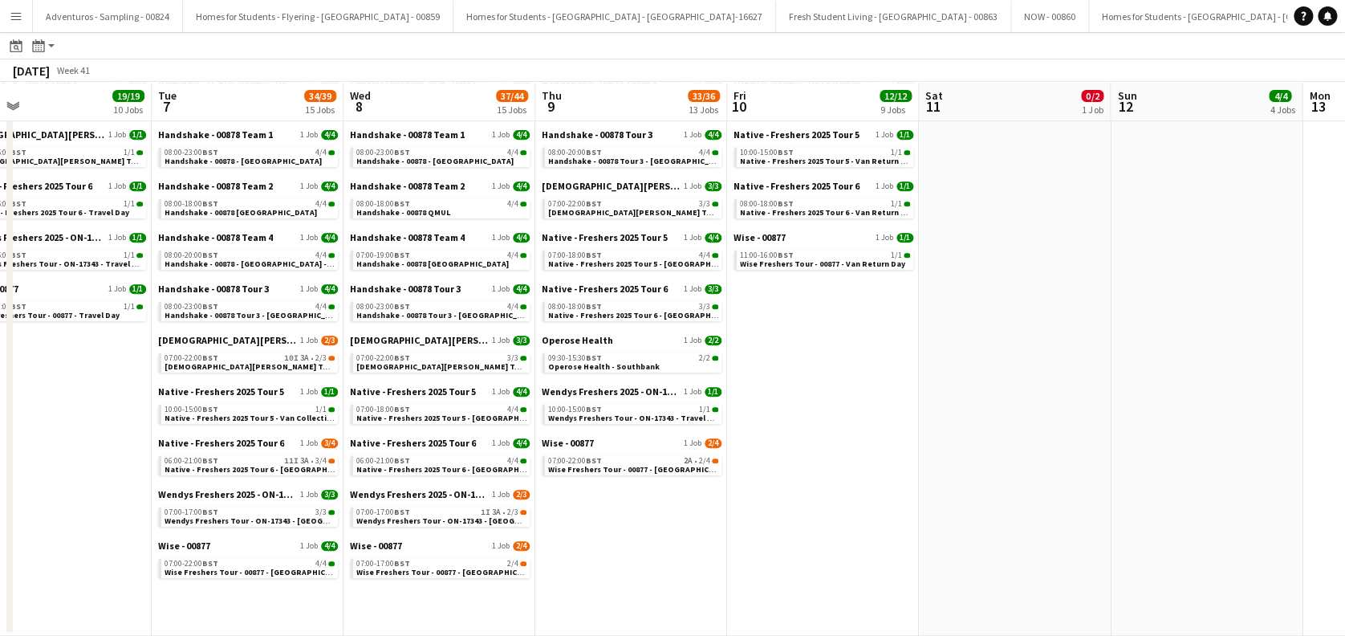
scroll to position [0, 412]
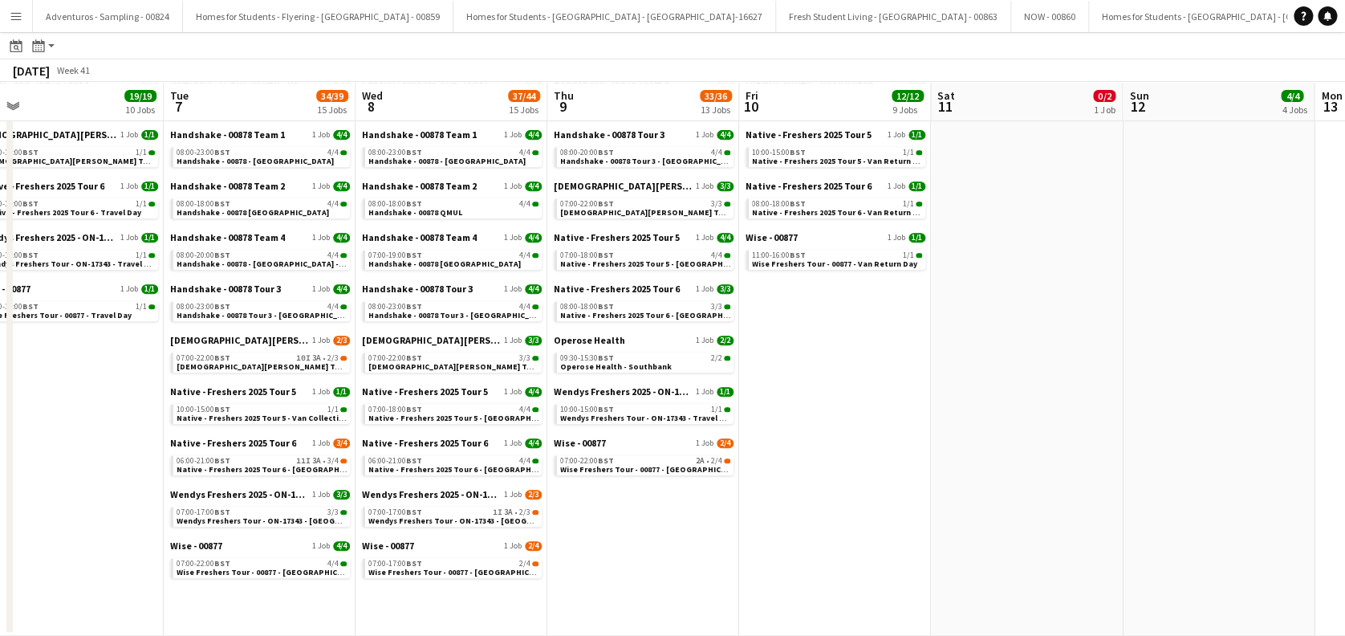
drag, startPoint x: 488, startPoint y: 502, endPoint x: 602, endPoint y: 532, distance: 118.0
click at [602, 532] on app-calendar-viewport "Sat 4 6/6 5 Jobs Sun 5 5/5 4 Jobs Mon 6 19/19 10 Jobs Tue 7 34/39 15 Jobs Wed 8…" at bounding box center [672, 195] width 1345 height 880
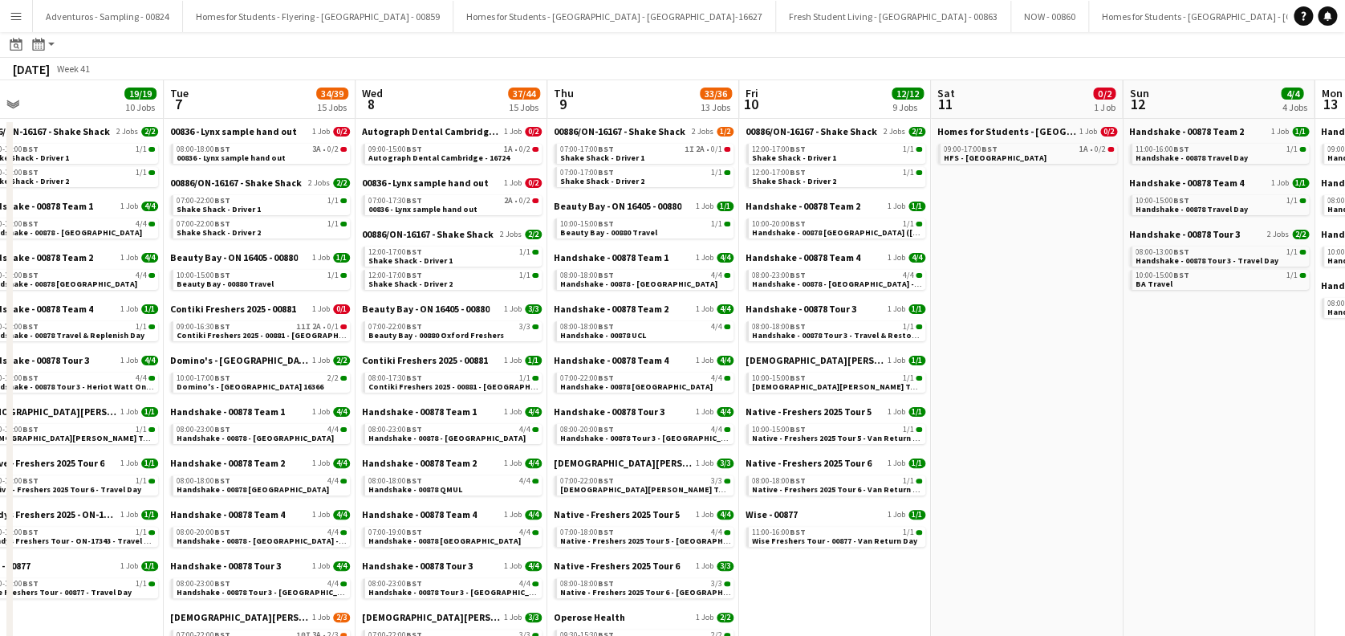
scroll to position [0, 0]
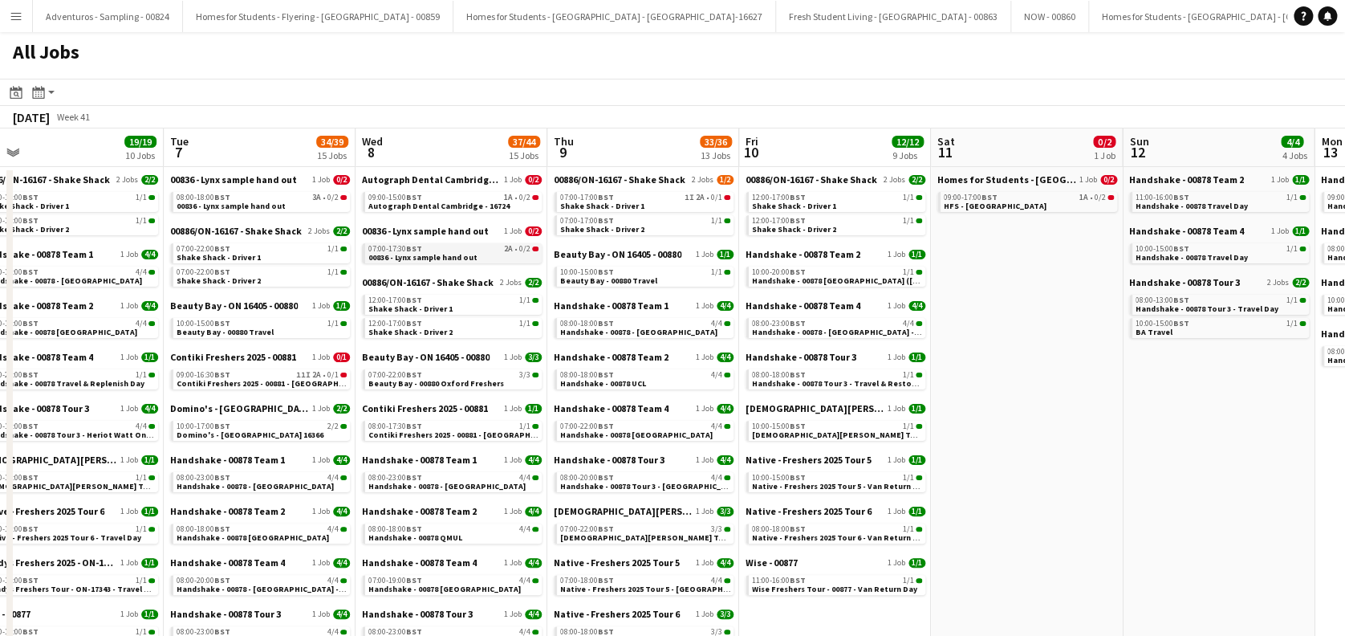
click at [462, 258] on span "00836 - Lynx sample hand out" at bounding box center [422, 257] width 109 height 10
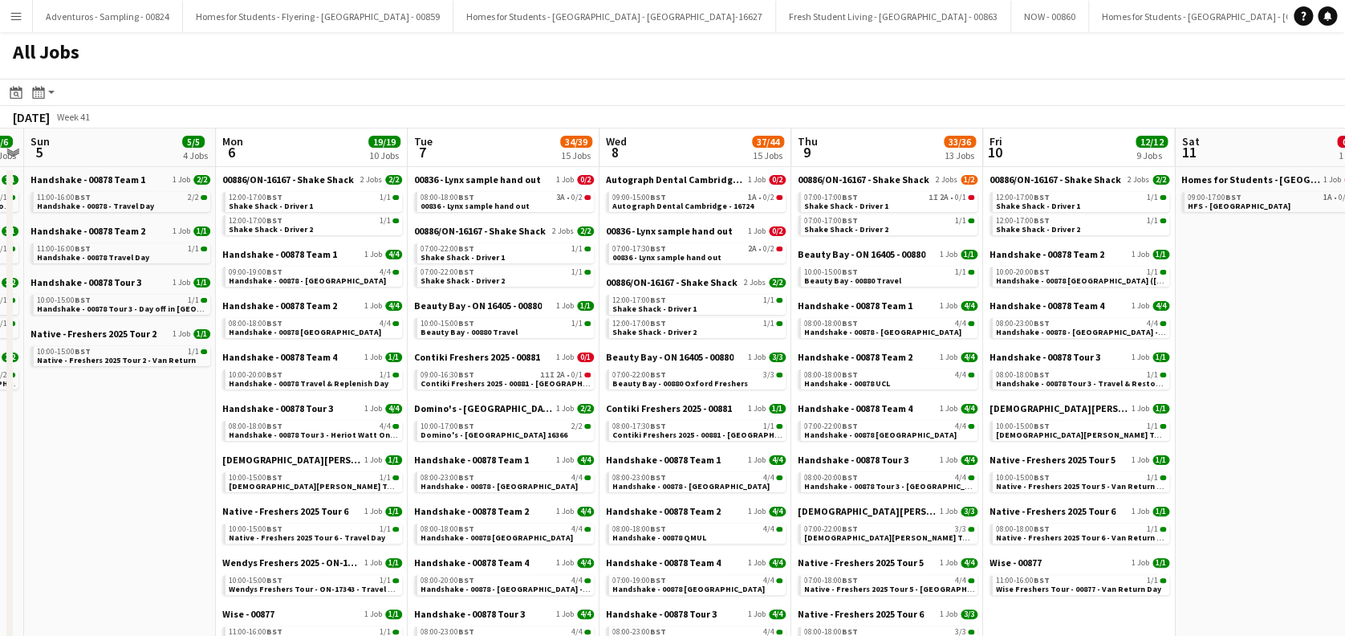
scroll to position [0, 341]
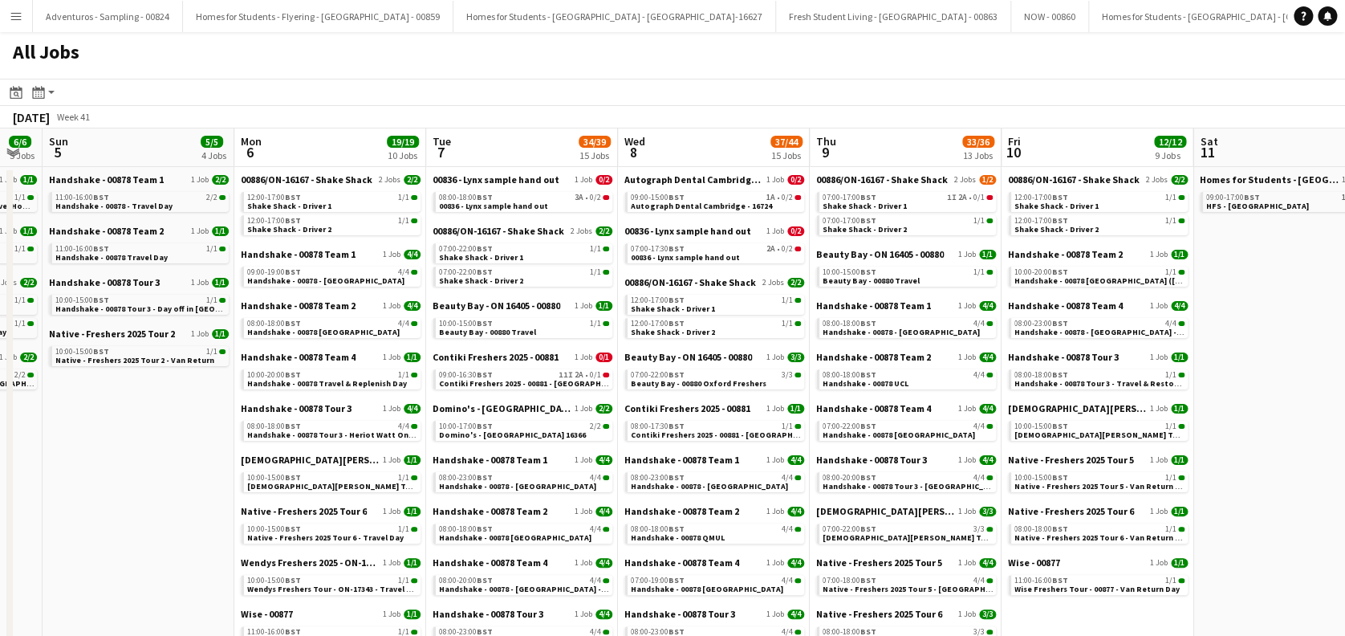
drag, startPoint x: 565, startPoint y: 516, endPoint x: 874, endPoint y: 521, distance: 309.1
click at [874, 521] on app-calendar-viewport "Fri 3 13/13 6 Jobs Sat 4 6/6 5 Jobs Sun 5 5/5 4 Jobs Mon 6 19/19 10 Jobs Tue 7 …" at bounding box center [672, 544] width 1345 height 832
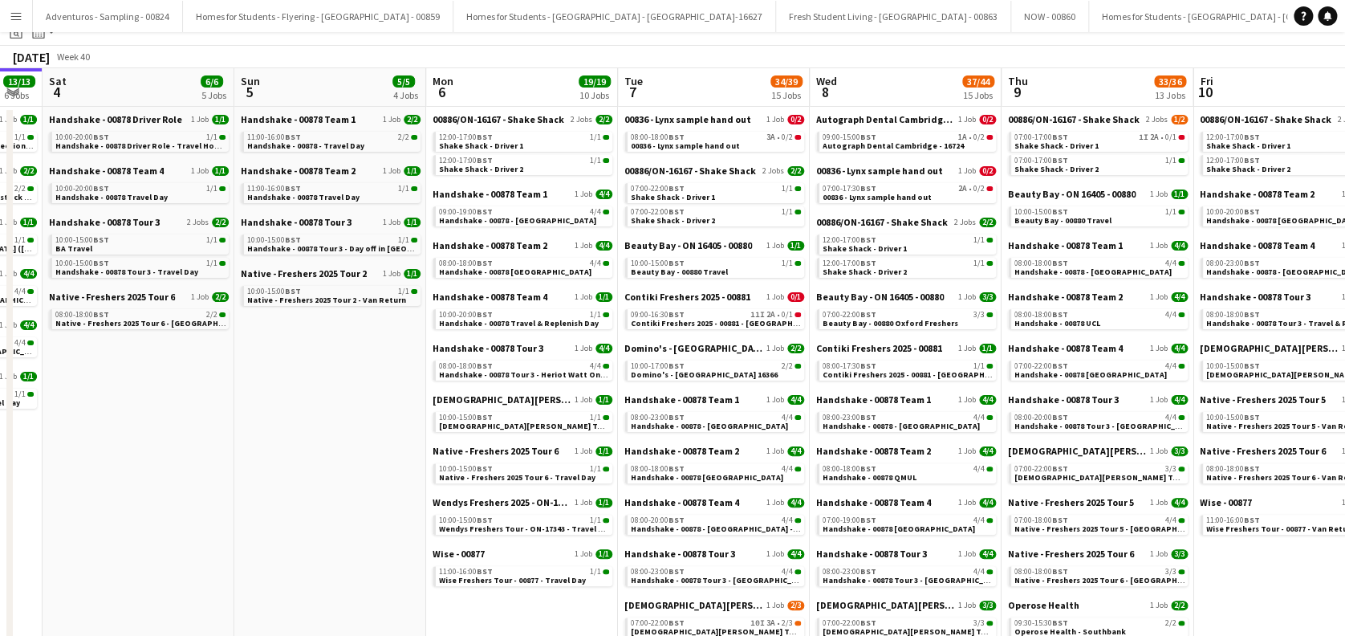
scroll to position [0, 0]
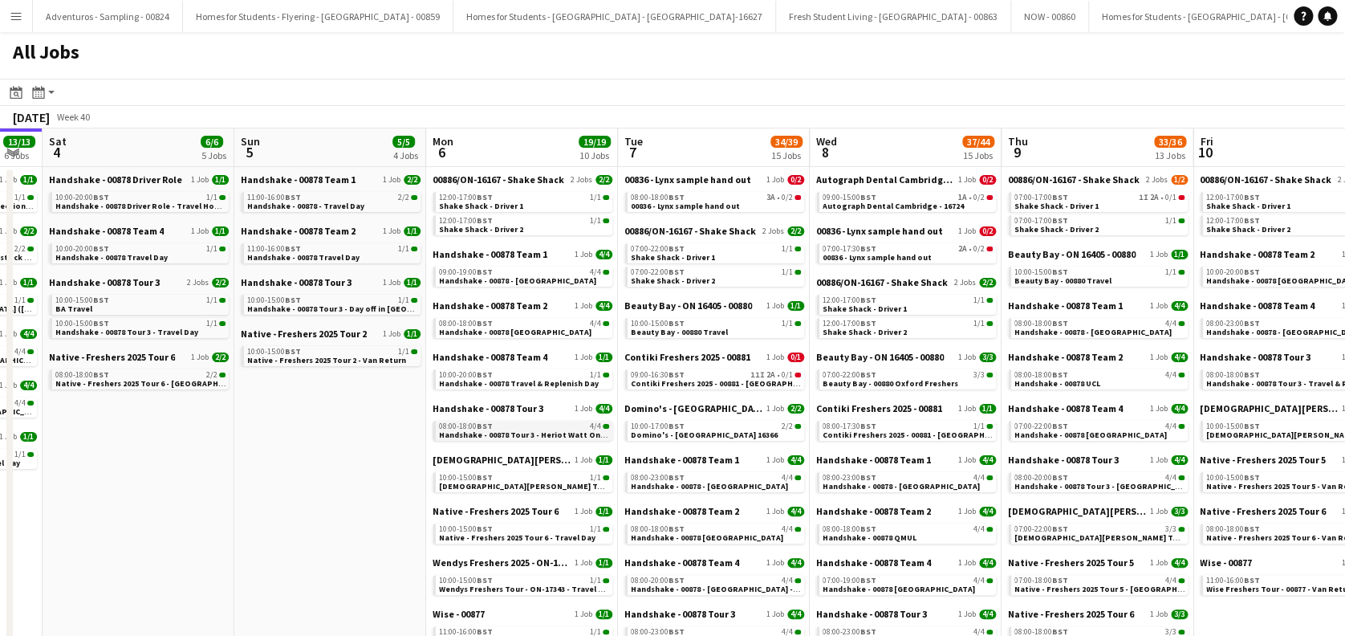
click at [525, 435] on span "Handshake - 00878 Tour 3 - Heriot Watt Onsite Day" at bounding box center [535, 434] width 193 height 10
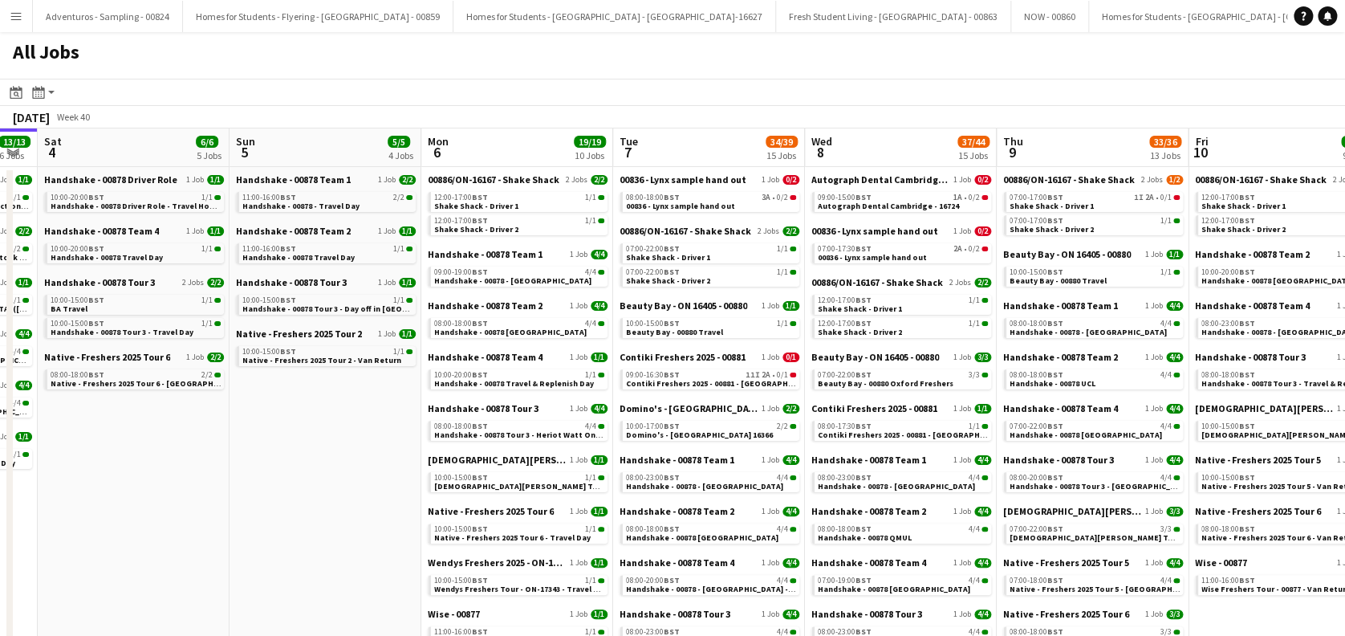
scroll to position [0, 575]
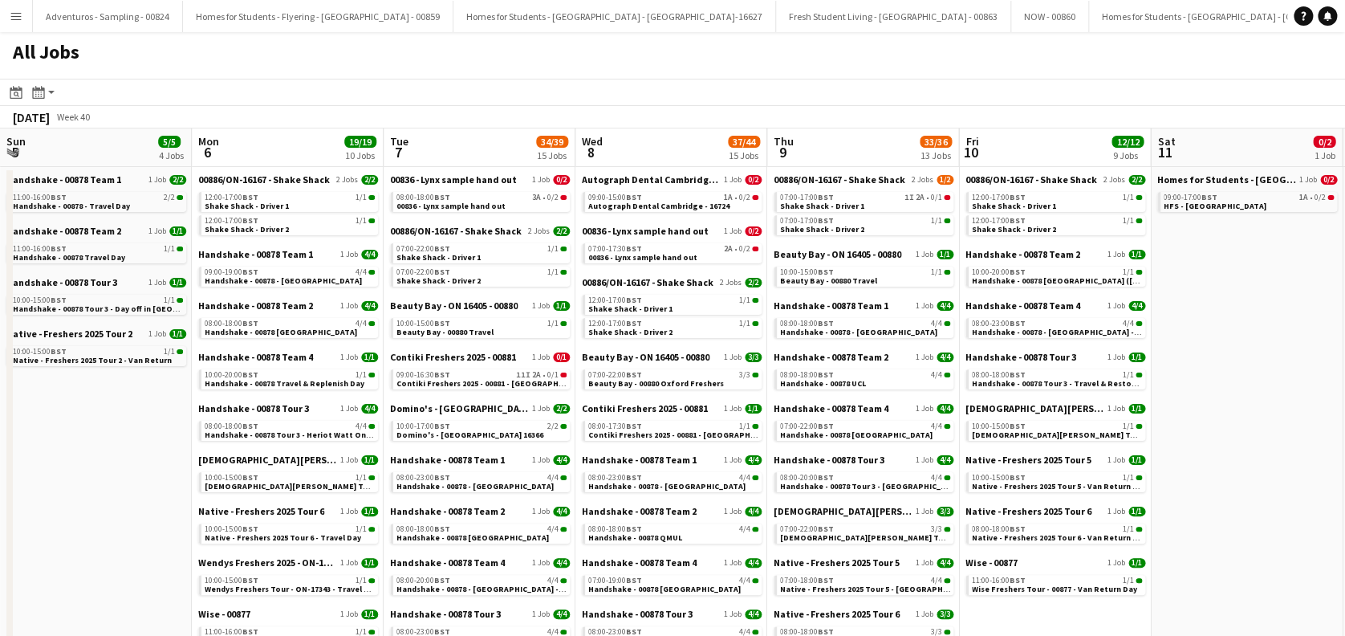
drag, startPoint x: 292, startPoint y: 489, endPoint x: 26, endPoint y: 467, distance: 266.6
click at [0, 482] on html "Menu Boards Boards Boards All jobs Status Workforce Workforce My Workforce Recr…" at bounding box center [672, 480] width 1345 height 961
click at [868, 388] on app-brief-job-card "08:00-18:00 BST 4/4 Handshake - 00878 UCL" at bounding box center [864, 379] width 180 height 20
click at [868, 385] on link "08:00-18:00 BST 4/4 Handshake - 00878 UCL" at bounding box center [866, 378] width 170 height 18
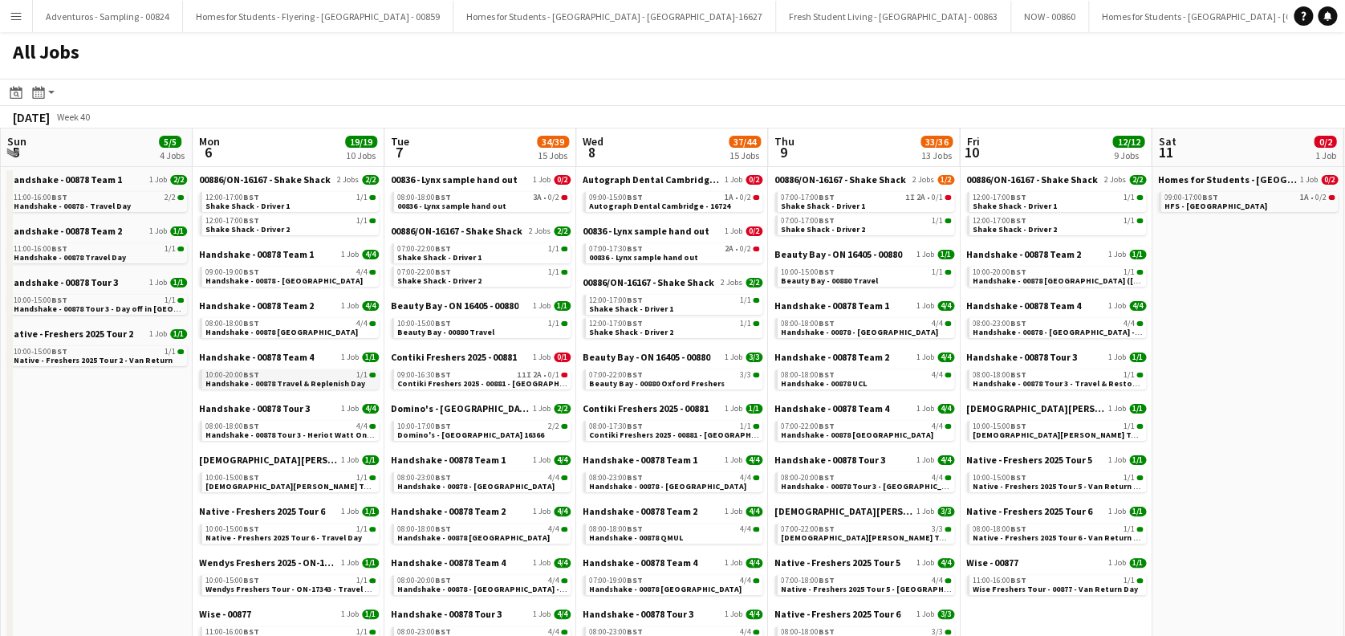
click at [290, 381] on span "Handshake - 00878 Travel & Replenish Day" at bounding box center [285, 383] width 160 height 10
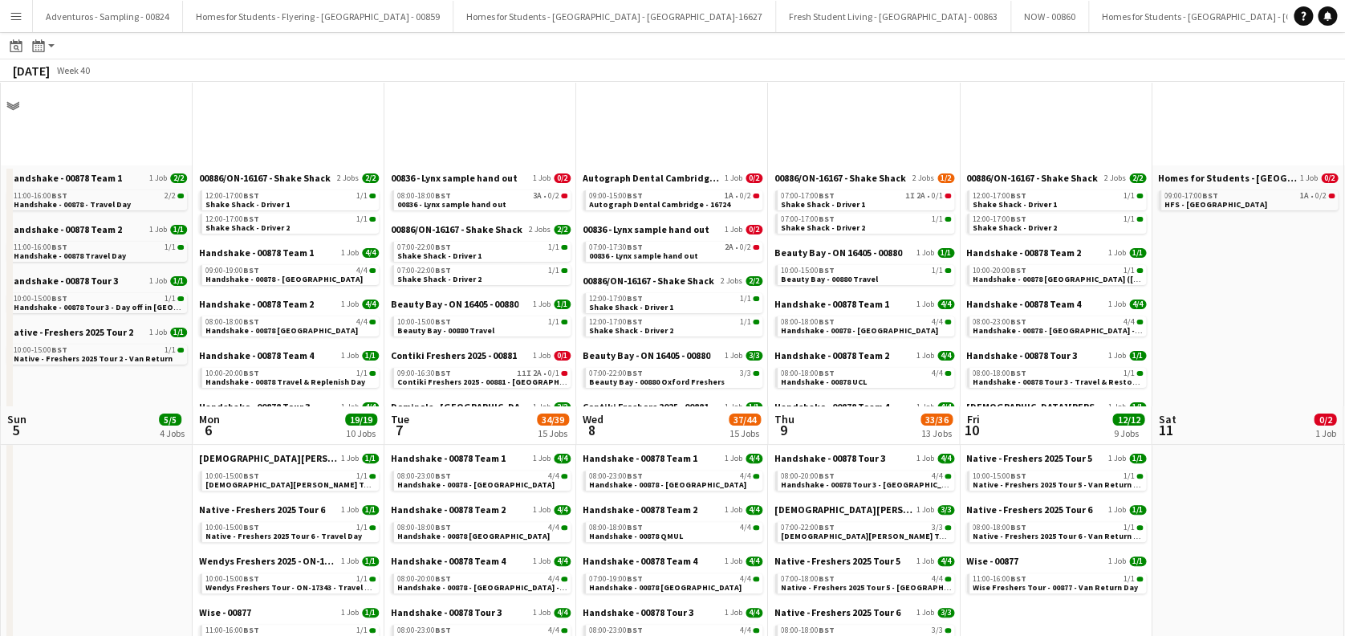
scroll to position [323, 0]
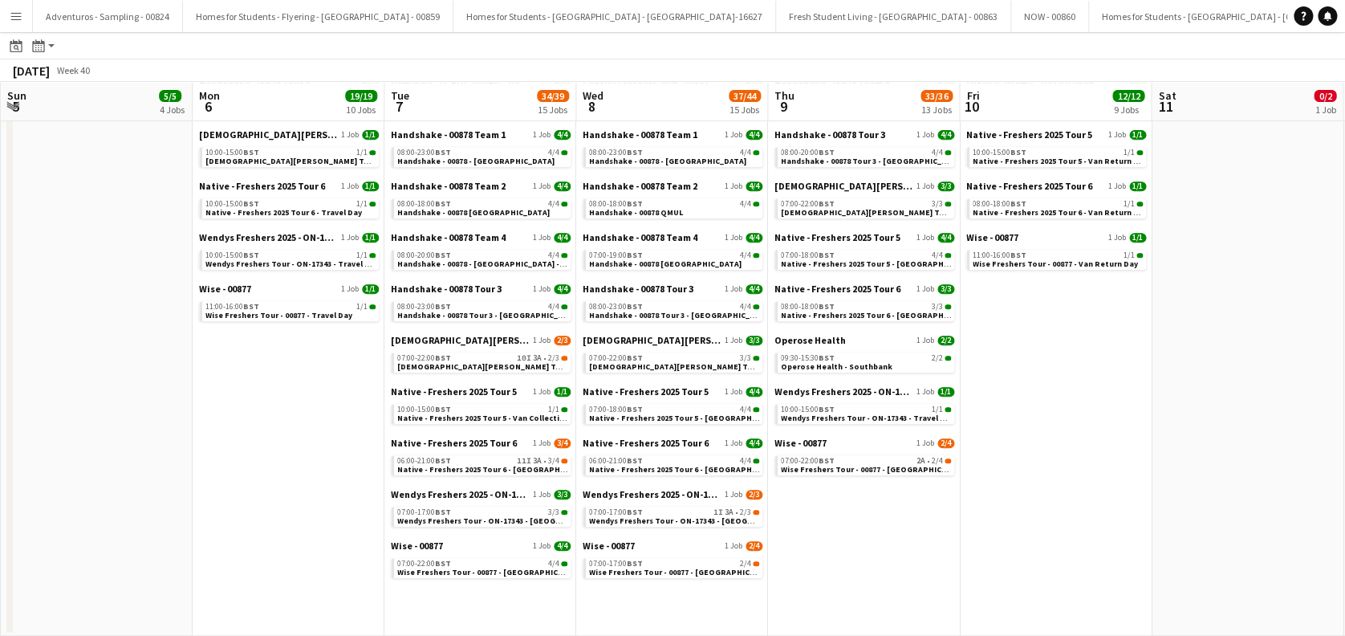
click at [335, 458] on app-date-cell "00886/ON-16167 - Shake Shack 2 Jobs 2/2 12:00-17:00 BST 1/1 Shake Shack - Drive…" at bounding box center [289, 239] width 192 height 794
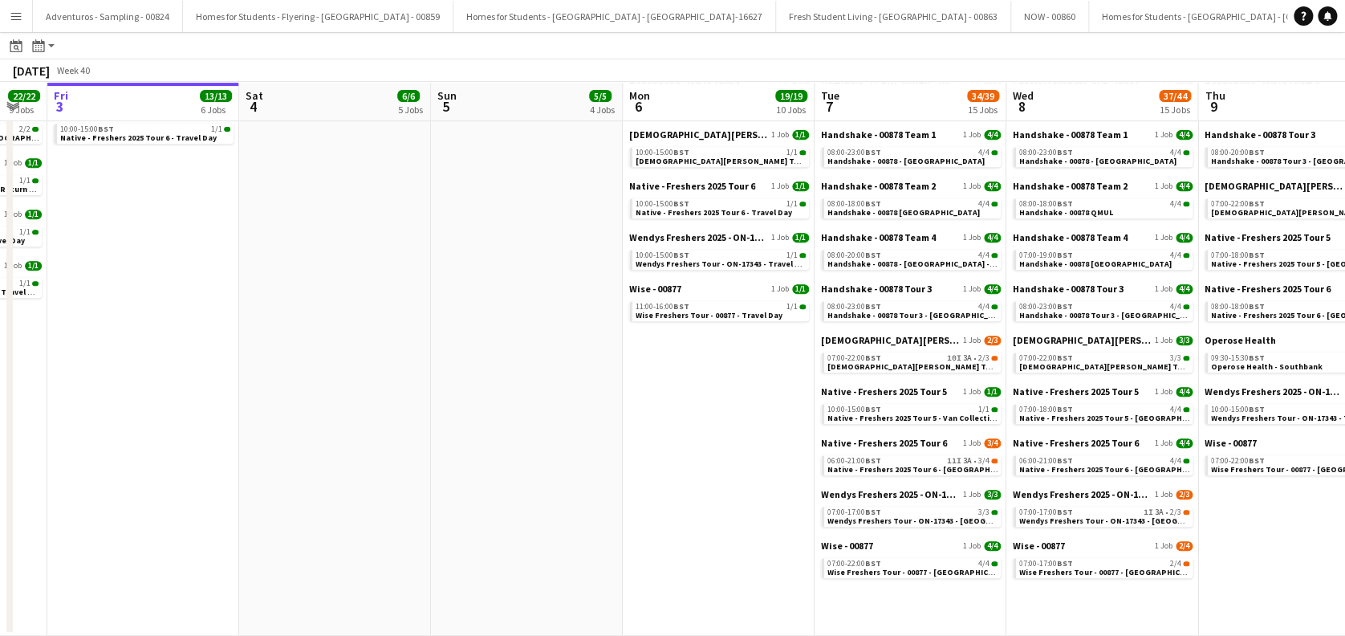
drag, startPoint x: 408, startPoint y: 423, endPoint x: 818, endPoint y: 438, distance: 410.4
click at [818, 438] on app-calendar-viewport "Wed 1 36/36 12 Jobs Thu 2 22/22 9 Jobs Fri 3 13/13 6 Jobs Sat 4 6/6 5 Jobs Sun …" at bounding box center [672, 195] width 1345 height 880
click at [616, 398] on app-date-cell "Handshake - 00878 Team 1 1 Job 2/2 11:00-16:00 BST 2/2 Handshake - 00878 - Trav…" at bounding box center [528, 239] width 192 height 794
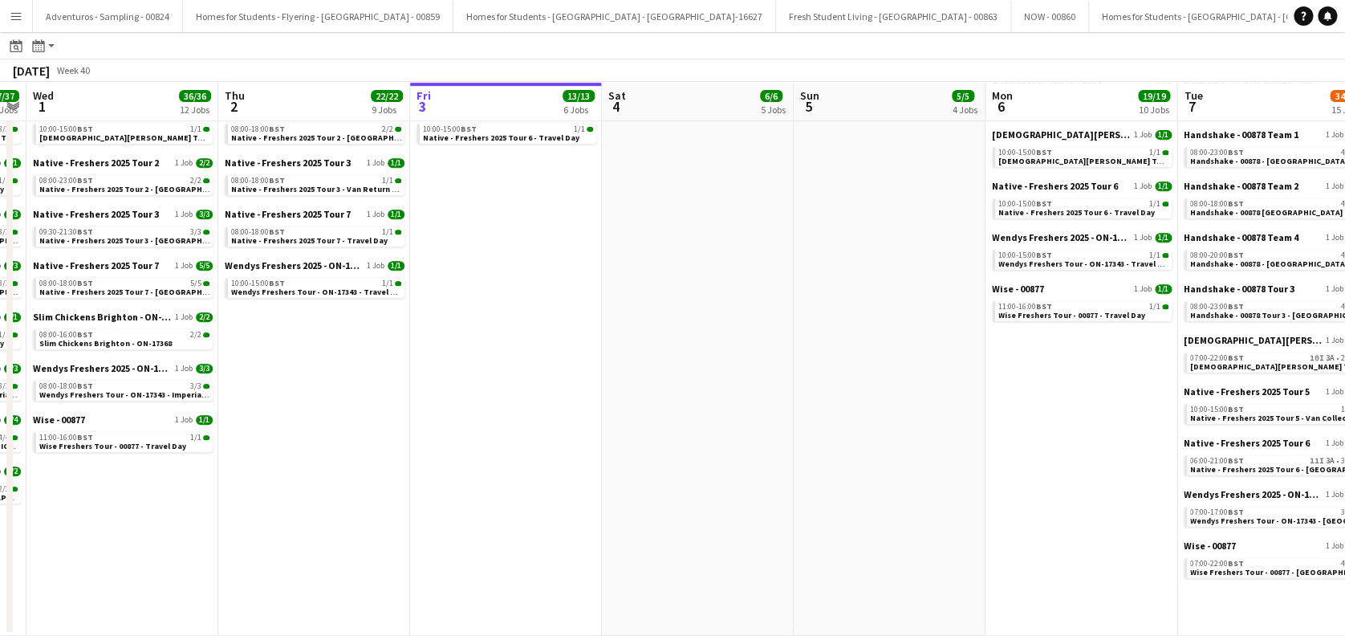
drag, startPoint x: 478, startPoint y: 458, endPoint x: 669, endPoint y: 430, distance: 193.1
click at [684, 462] on app-calendar-viewport "Mon 29 22/22 13 Jobs Tue 30 37/37 13 Jobs Wed 1 36/36 12 Jobs Thu 2 22/22 9 Job…" at bounding box center [672, 195] width 1345 height 880
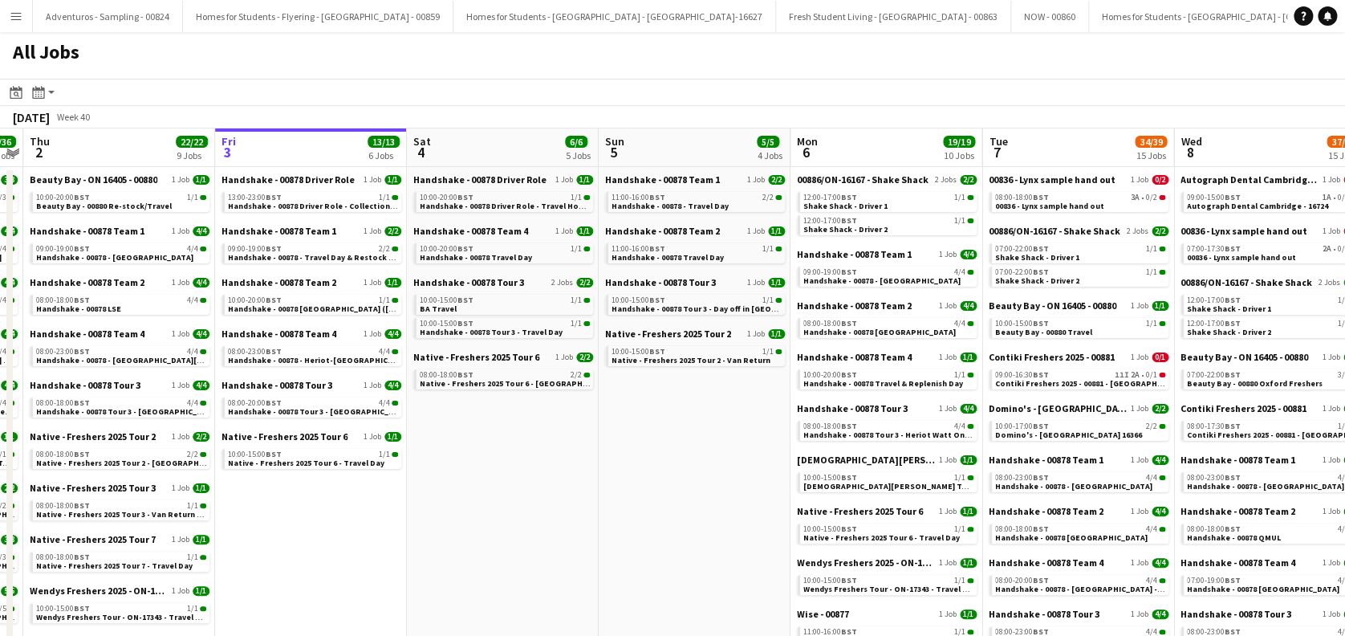
scroll to position [0, 567]
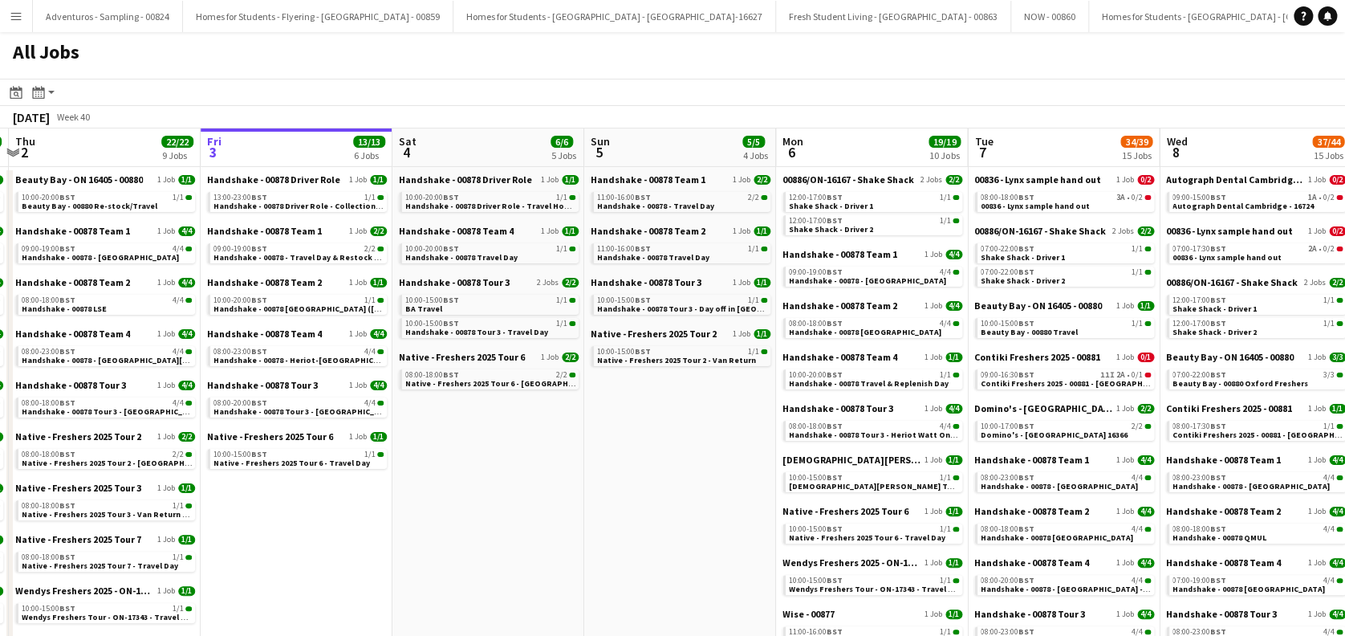
drag, startPoint x: 732, startPoint y: 475, endPoint x: 526, endPoint y: 429, distance: 211.3
click at [526, 429] on app-calendar-viewport "Mon 29 22/22 13 Jobs Tue 30 37/37 13 Jobs Wed 1 36/36 12 Jobs Thu 2 22/22 9 Job…" at bounding box center [672, 544] width 1345 height 832
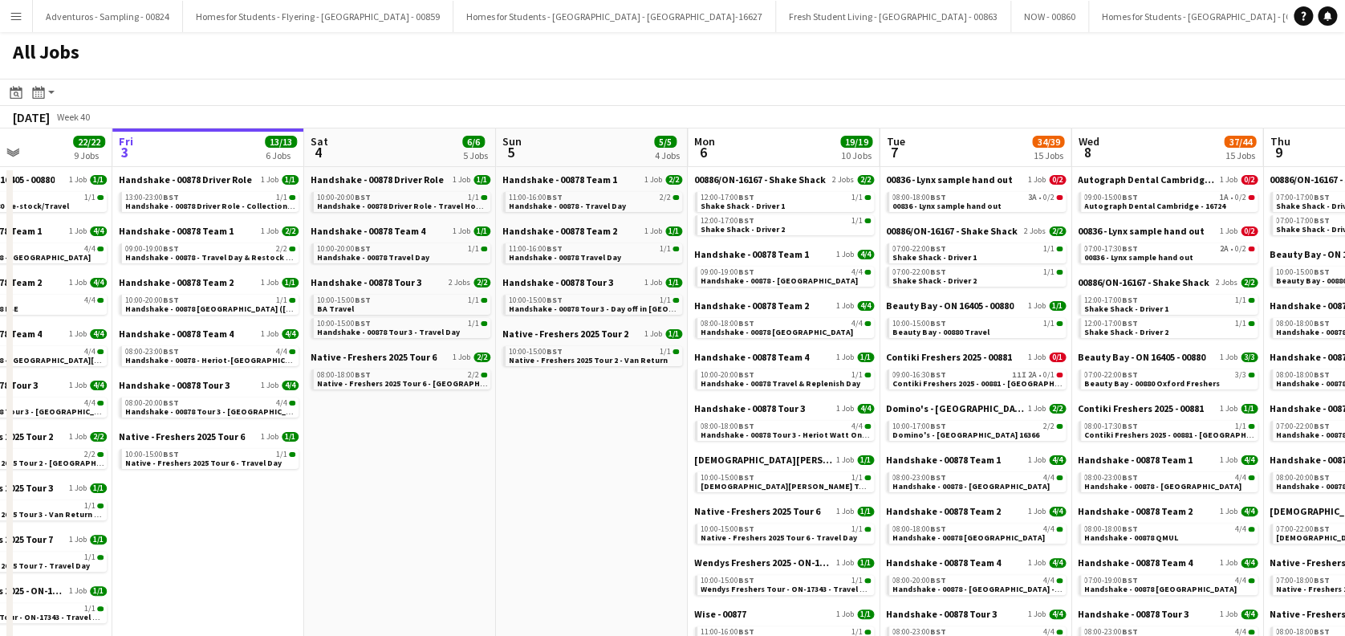
scroll to position [0, 657]
drag, startPoint x: 680, startPoint y: 502, endPoint x: 590, endPoint y: 507, distance: 90.1
click at [590, 507] on app-calendar-viewport "Mon 29 22/22 13 Jobs Tue 30 37/37 13 Jobs Wed 1 36/36 12 Jobs Thu 2 22/22 9 Job…" at bounding box center [672, 544] width 1345 height 832
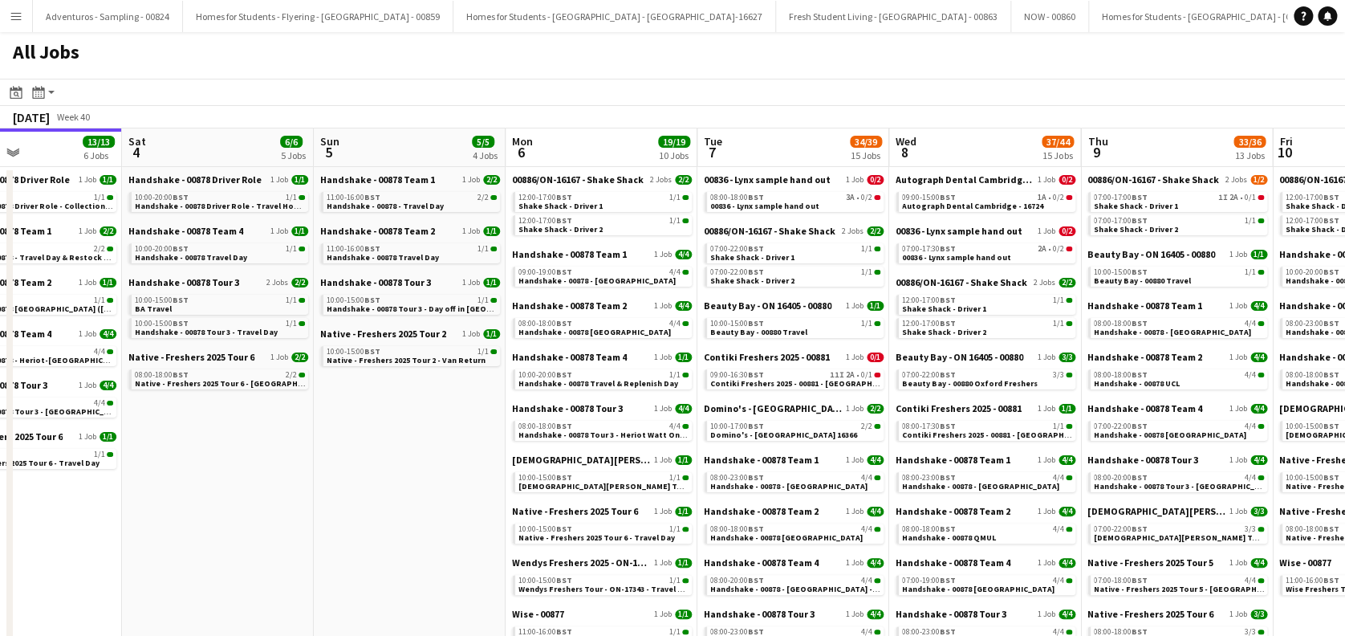
drag, startPoint x: 586, startPoint y: 456, endPoint x: 405, endPoint y: 448, distance: 181.6
click at [405, 448] on app-calendar-viewport "Wed 1 36/36 12 Jobs Thu 2 22/22 9 Jobs Fri 3 13/13 6 Jobs Sat 4 6/6 5 Jobs Sun …" at bounding box center [672, 544] width 1345 height 832
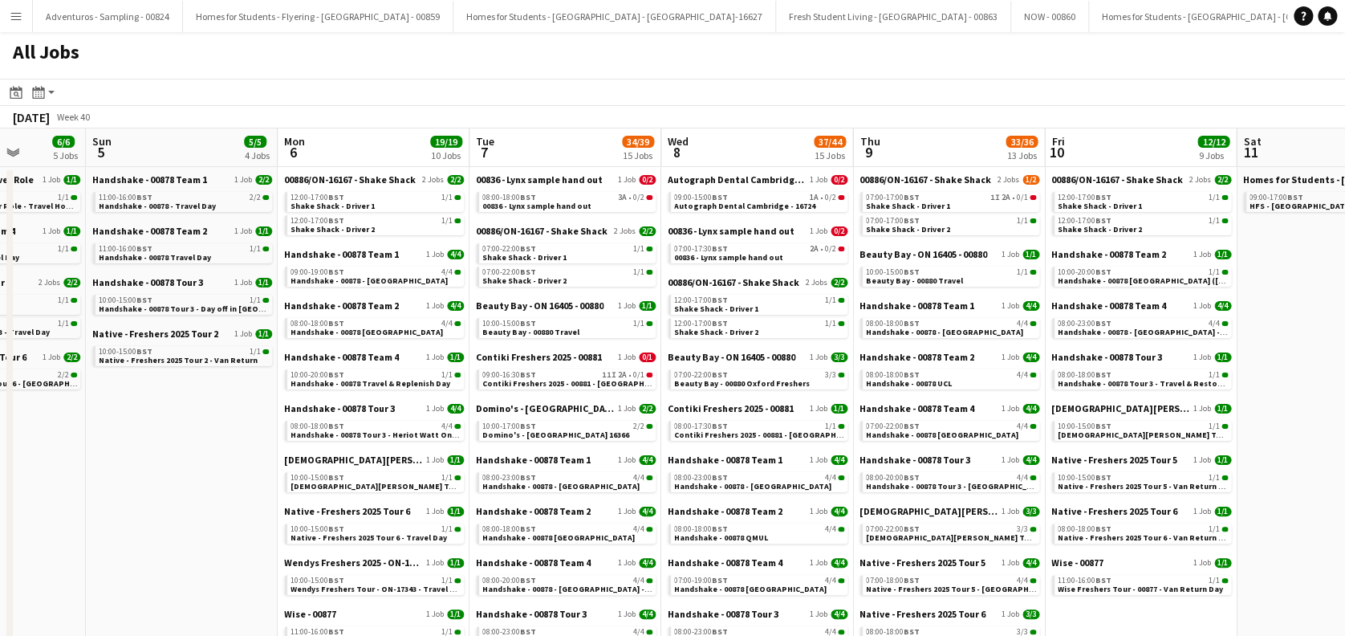
drag, startPoint x: 432, startPoint y: 507, endPoint x: 201, endPoint y: 487, distance: 232.0
click at [201, 487] on app-calendar-viewport "Wed 1 36/36 12 Jobs Thu 2 22/22 9 Jobs Fri 3 13/13 6 Jobs Sat 4 6/6 5 Jobs Sun …" at bounding box center [672, 544] width 1345 height 832
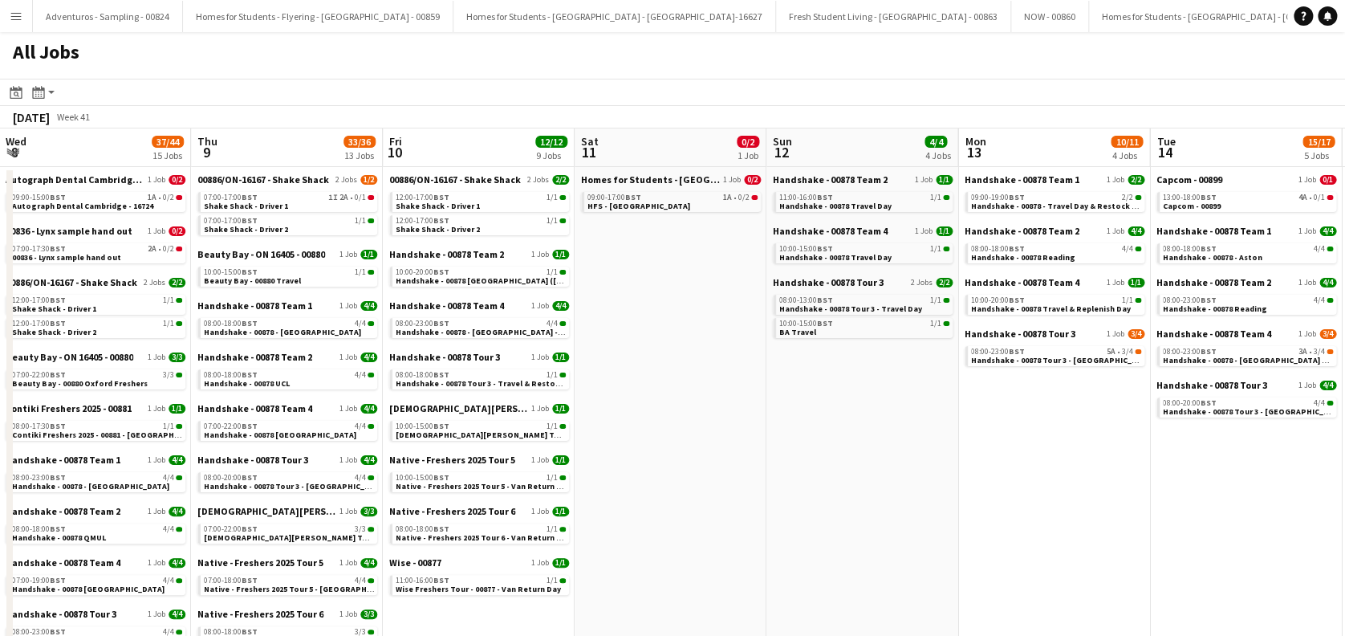
scroll to position [0, 465]
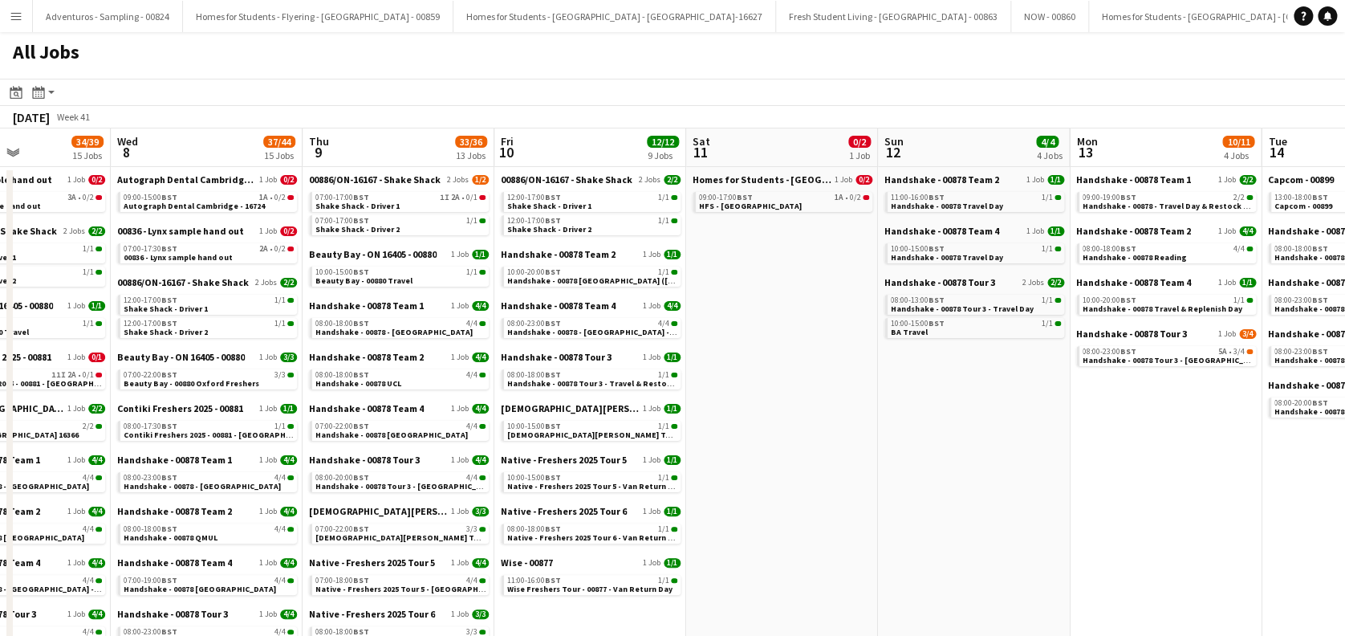
drag, startPoint x: 788, startPoint y: 475, endPoint x: 308, endPoint y: 446, distance: 480.8
click at [242, 481] on app-calendar-viewport "Sun 5 5/5 4 Jobs Mon 6 19/19 10 Jobs Tue 7 34/39 15 Jobs Wed 8 37/44 15 Jobs Th…" at bounding box center [672, 544] width 1345 height 832
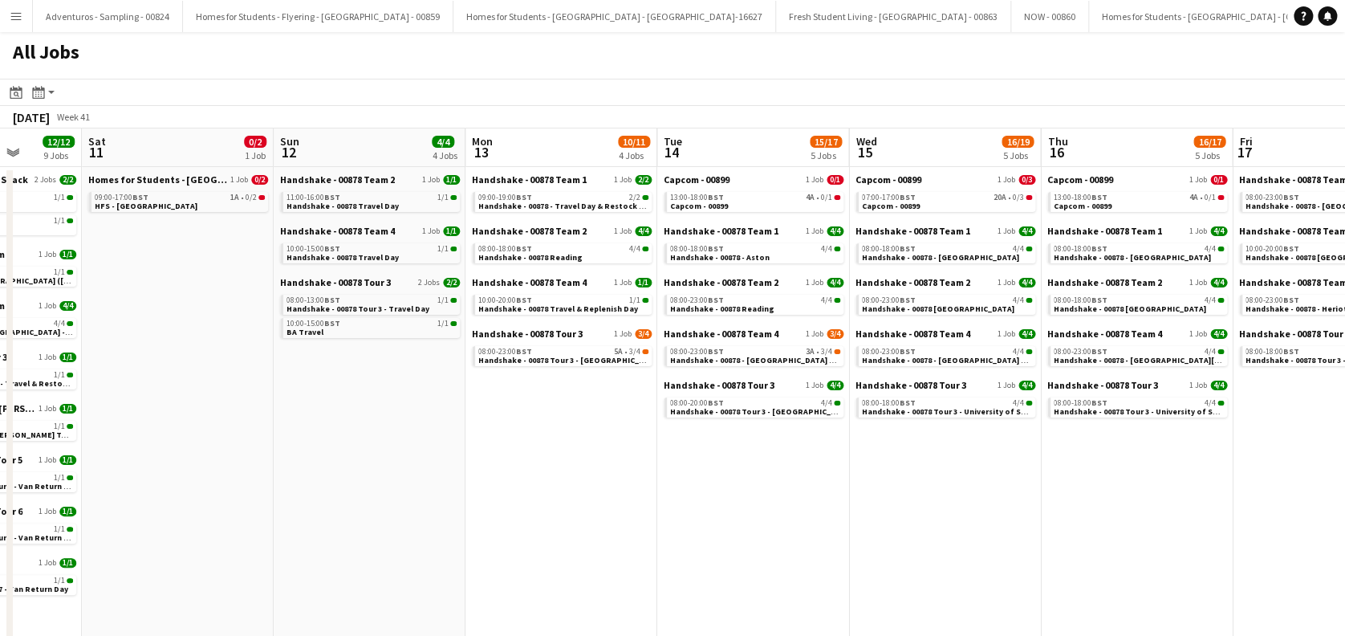
drag, startPoint x: 854, startPoint y: 511, endPoint x: 381, endPoint y: 530, distance: 473.1
click at [249, 537] on app-calendar-viewport "Tue 7 34/39 15 Jobs Wed 8 37/44 15 Jobs Thu 9 33/36 13 Jobs Fri 10 12/12 9 Jobs…" at bounding box center [672, 544] width 1345 height 832
click at [742, 205] on link "13:00-18:00 BST 4A • 0/1 Capcom - 00899" at bounding box center [754, 201] width 170 height 18
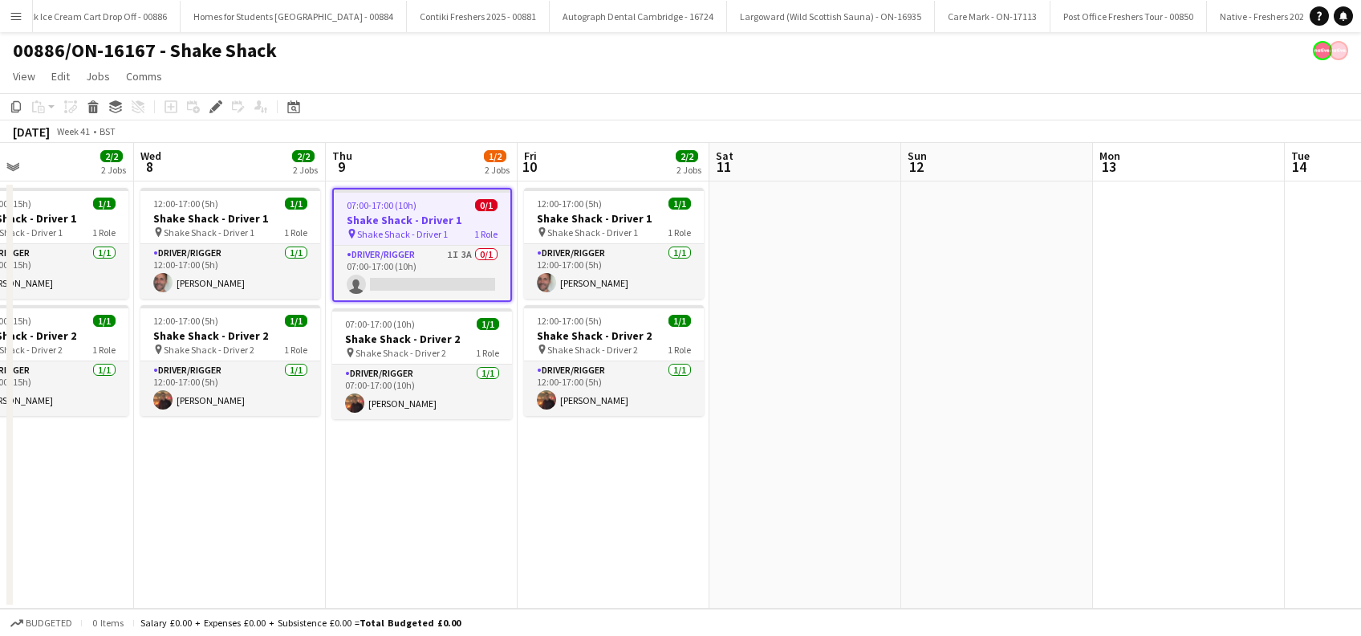
drag, startPoint x: 559, startPoint y: 506, endPoint x: 1012, endPoint y: 492, distance: 453.7
click at [435, 526] on app-calendar-viewport "Fri 3 Sat 4 Sun 5 Mon 6 2/2 2 Jobs Tue 7 2/2 2 Jobs Wed 8 2/2 2 Jobs Thu 9 1/2 …" at bounding box center [680, 376] width 1361 height 466
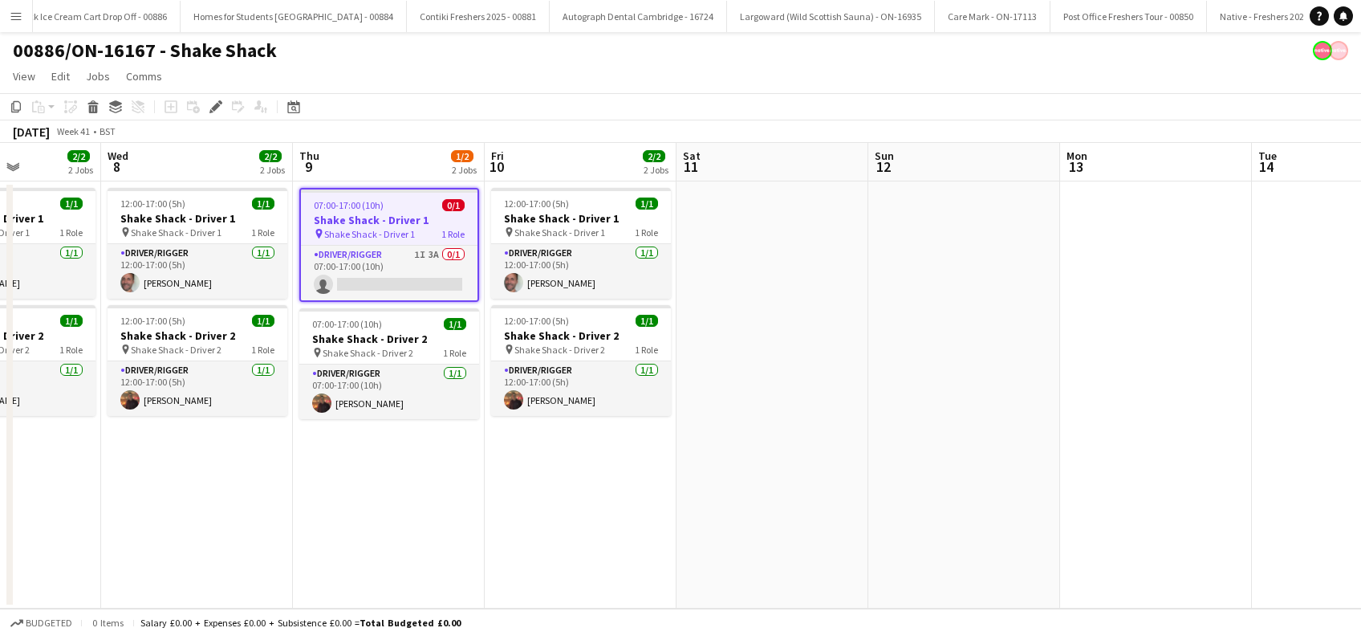
drag, startPoint x: 1021, startPoint y: 493, endPoint x: 880, endPoint y: 502, distance: 141.6
click at [433, 511] on app-calendar-viewport "Sun 5 Mon 6 2/2 2 Jobs Tue 7 2/2 2 Jobs Wed 8 2/2 2 Jobs Thu 9 1/2 2 Jobs Fri 1…" at bounding box center [680, 376] width 1361 height 466
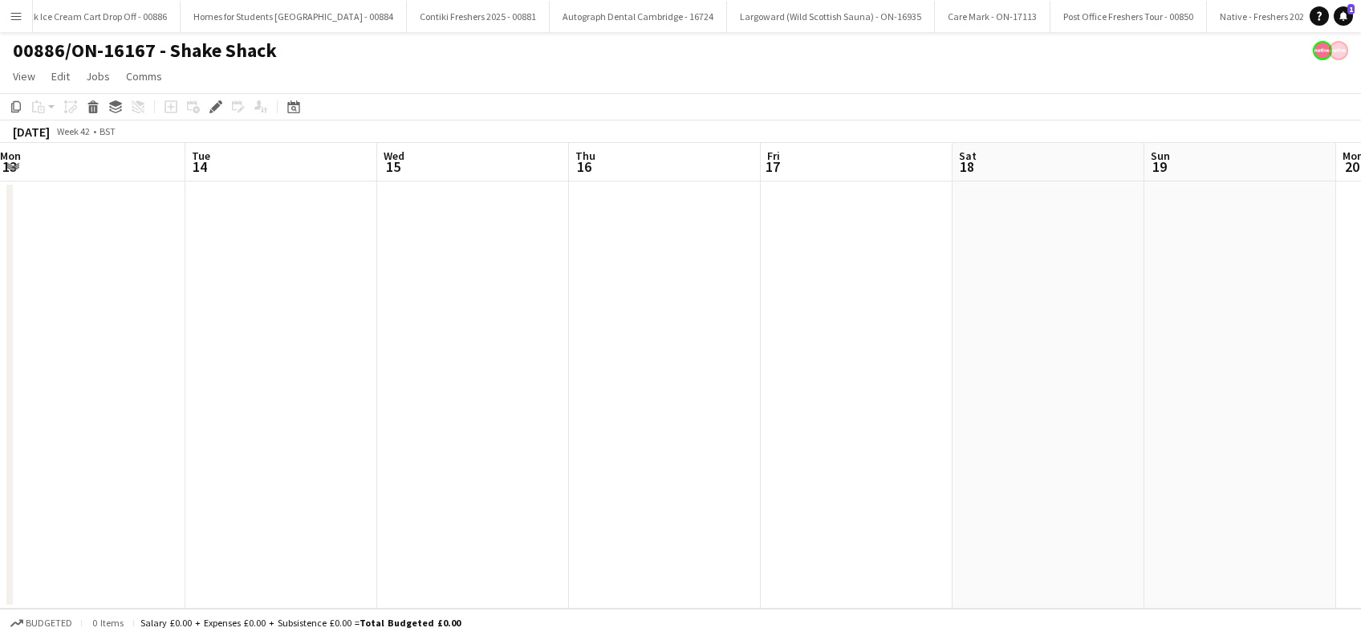
drag, startPoint x: 535, startPoint y: 508, endPoint x: 546, endPoint y: 506, distance: 10.6
click at [464, 511] on app-calendar-viewport "Fri 10 2/2 2 Jobs Sat 11 Sun 12 Mon 13 Tue 14 Wed 15 Thu 16 Fri 17 Sat 18 Sun 1…" at bounding box center [680, 376] width 1361 height 466
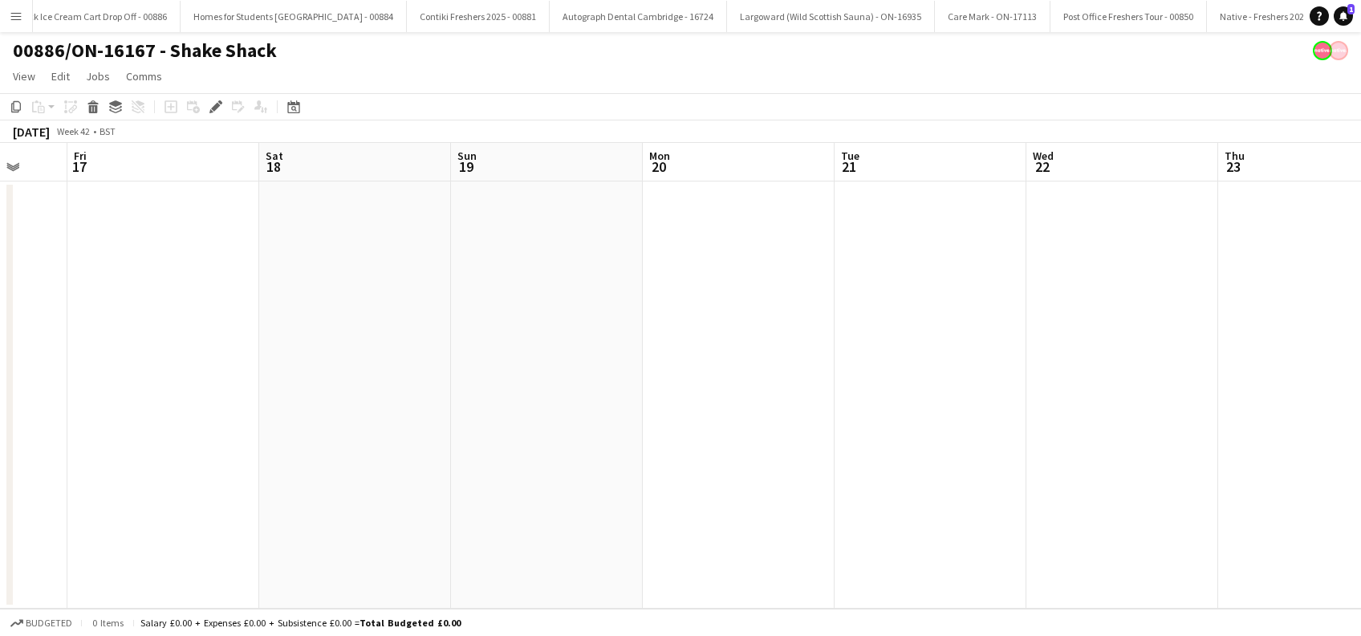
drag, startPoint x: 1047, startPoint y: 494, endPoint x: 816, endPoint y: 522, distance: 232.0
click at [353, 495] on app-calendar-viewport "Tue 14 Wed 15 Thu 16 Fri 17 Sat 18 Sun 19 Mon 20 Tue 21 Wed 22 Thu 23 Fri 24 Sa…" at bounding box center [680, 376] width 1361 height 466
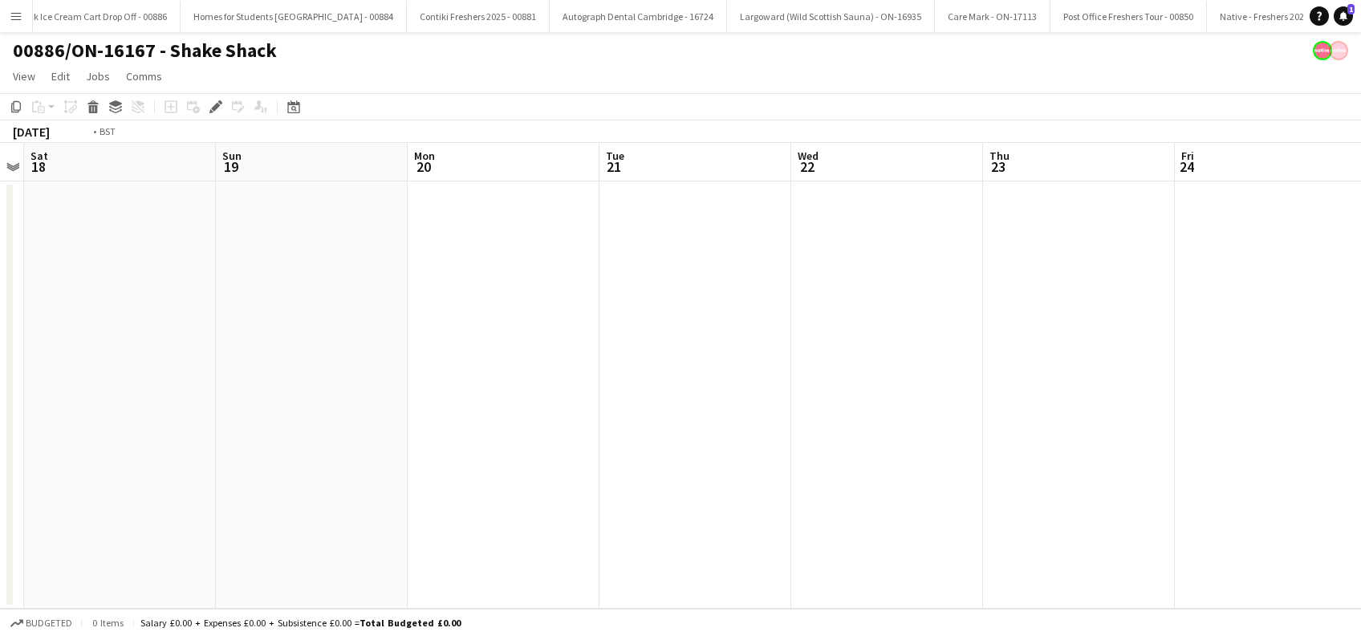
drag, startPoint x: 625, startPoint y: 523, endPoint x: 388, endPoint y: 537, distance: 238.0
click at [229, 526] on app-calendar-viewport "Tue 14 Wed 15 Thu 16 Fri 17 Sat 18 Sun 19 Mon 20 Tue 21 Wed 22 Thu 23 Fri 24 Sa…" at bounding box center [680, 376] width 1361 height 466
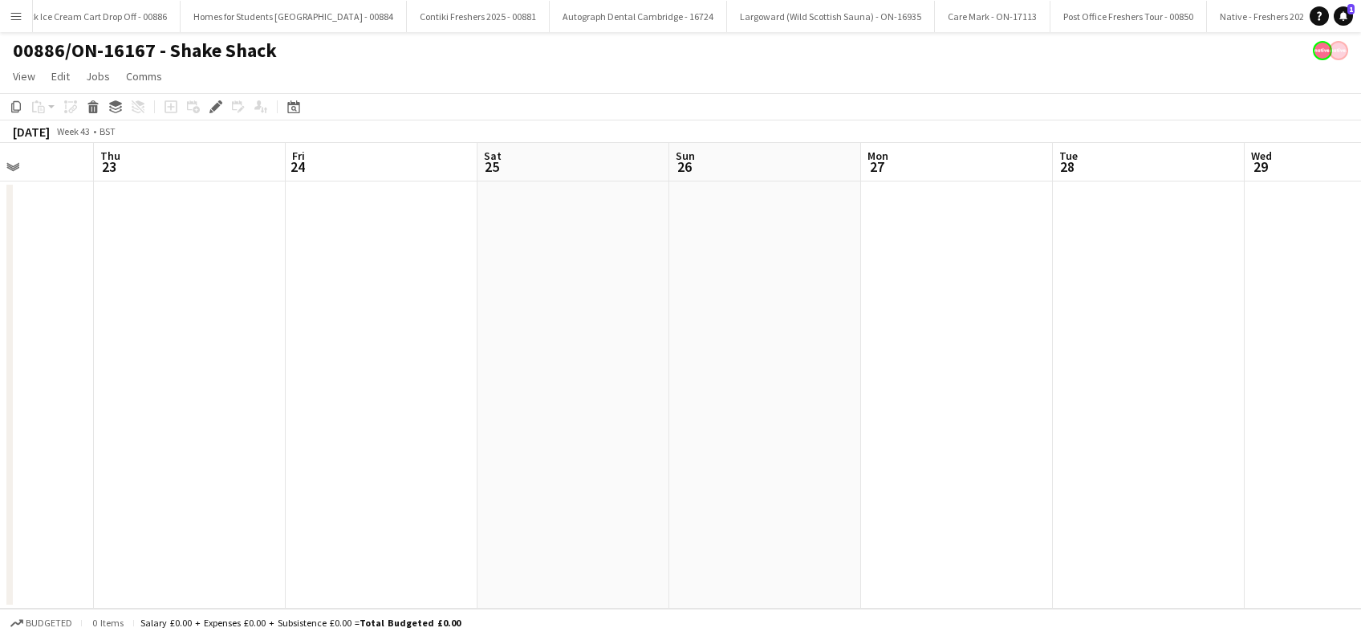
drag, startPoint x: 232, startPoint y: 535, endPoint x: 821, endPoint y: 481, distance: 591.7
click at [292, 529] on app-calendar-viewport "Mon 20 Tue 21 Wed 22 Thu 23 Fri 24 Sat 25 Sun 26 Mon 27 Tue 28 Wed 29 Thu 30 Fr…" at bounding box center [680, 376] width 1361 height 466
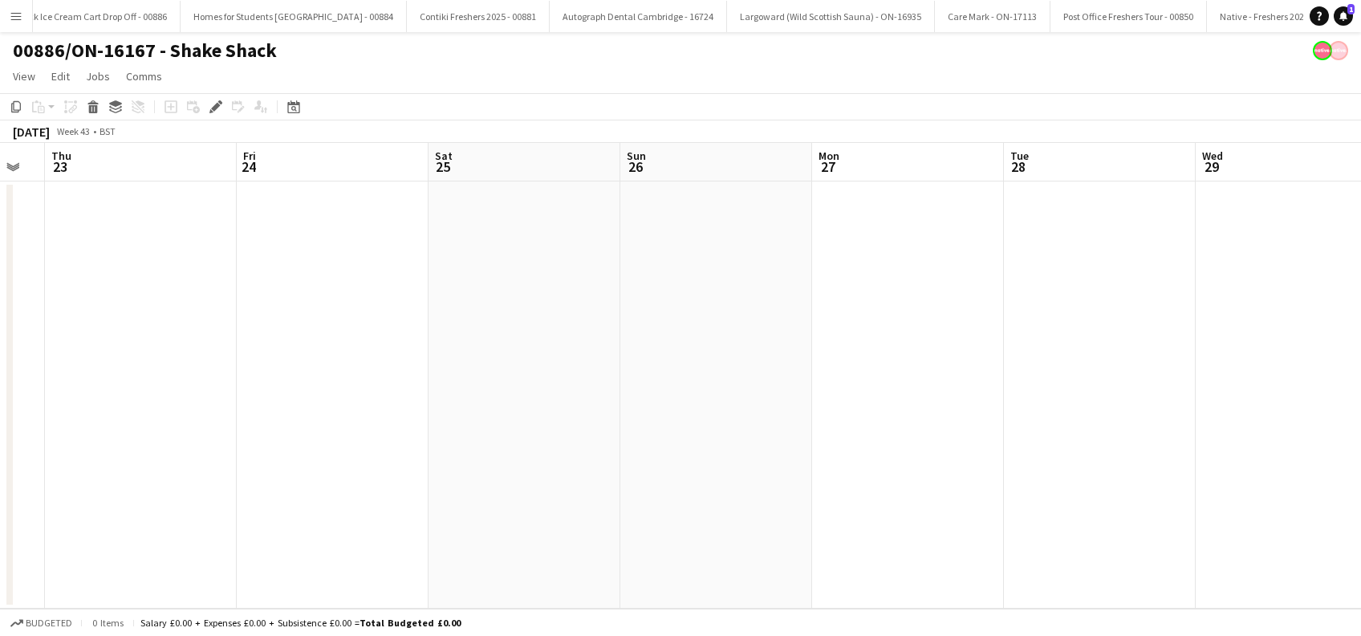
drag, startPoint x: 491, startPoint y: 470, endPoint x: 311, endPoint y: 464, distance: 180.7
click at [311, 464] on app-calendar-viewport "Mon 20 Tue 21 Wed 22 Thu 23 Fri 24 Sat 25 Sun 26 Mon 27 Tue 28 Wed 29 Thu 30 Fr…" at bounding box center [680, 376] width 1361 height 466
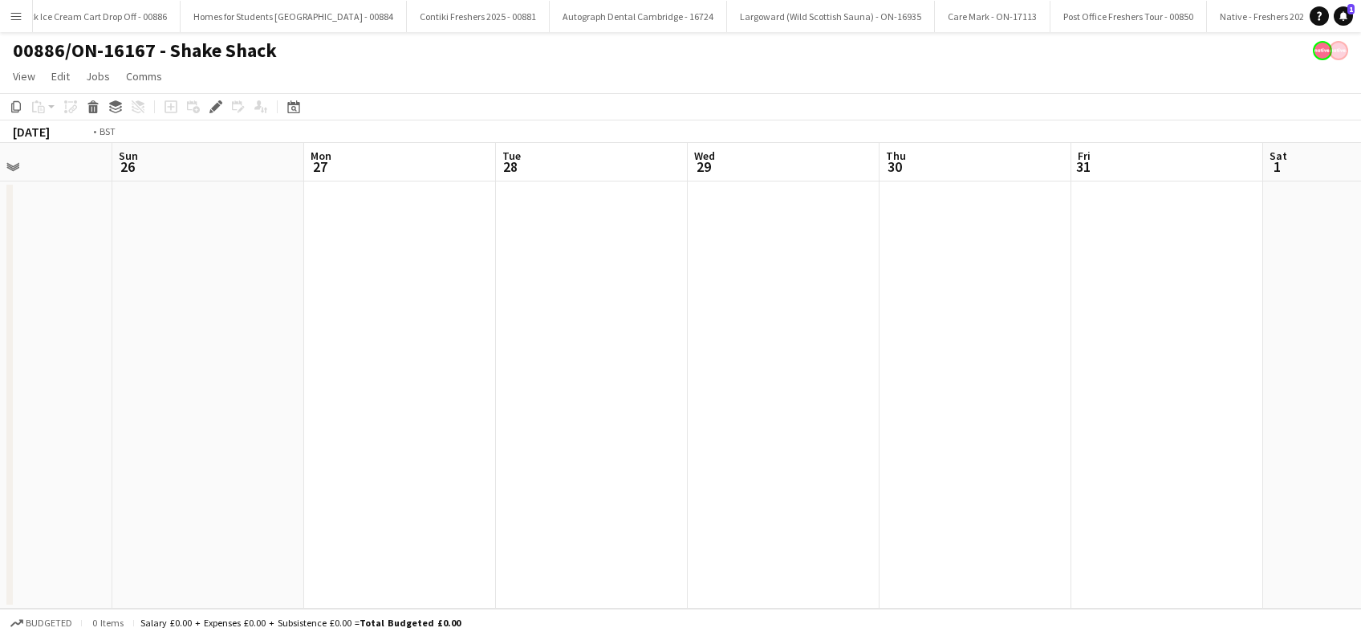
drag, startPoint x: 777, startPoint y: 446, endPoint x: 268, endPoint y: 461, distance: 509.1
click at [326, 452] on app-calendar-viewport "Wed 22 Thu 23 Fri 24 Sat 25 Sun 26 Mon 27 Tue 28 Wed 29 Thu 30 Fri 31 Sat 1 Sun…" at bounding box center [680, 376] width 1361 height 466
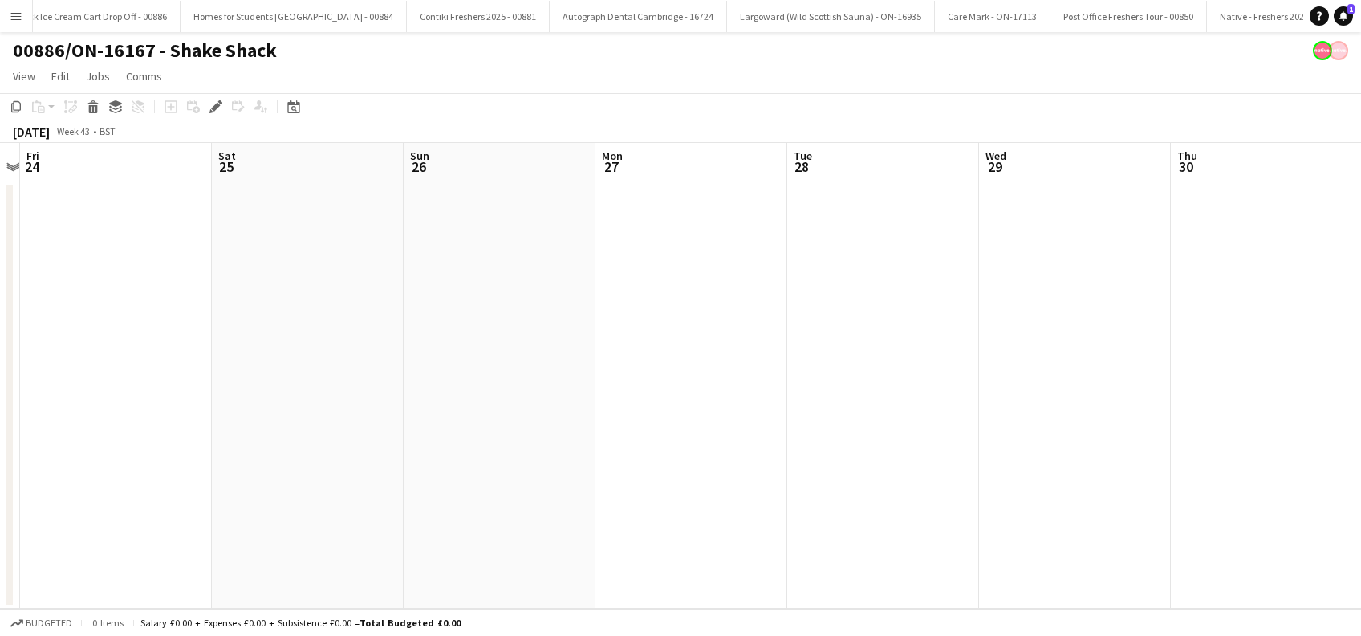
drag, startPoint x: 433, startPoint y: 496, endPoint x: 905, endPoint y: 496, distance: 471.1
click at [905, 496] on app-calendar-viewport "Wed 22 Thu 23 Fri 24 Sat 25 Sun 26 Mon 27 Tue 28 Wed 29 Thu 30 Fri 31 Sat 1 Sun…" at bounding box center [680, 376] width 1361 height 466
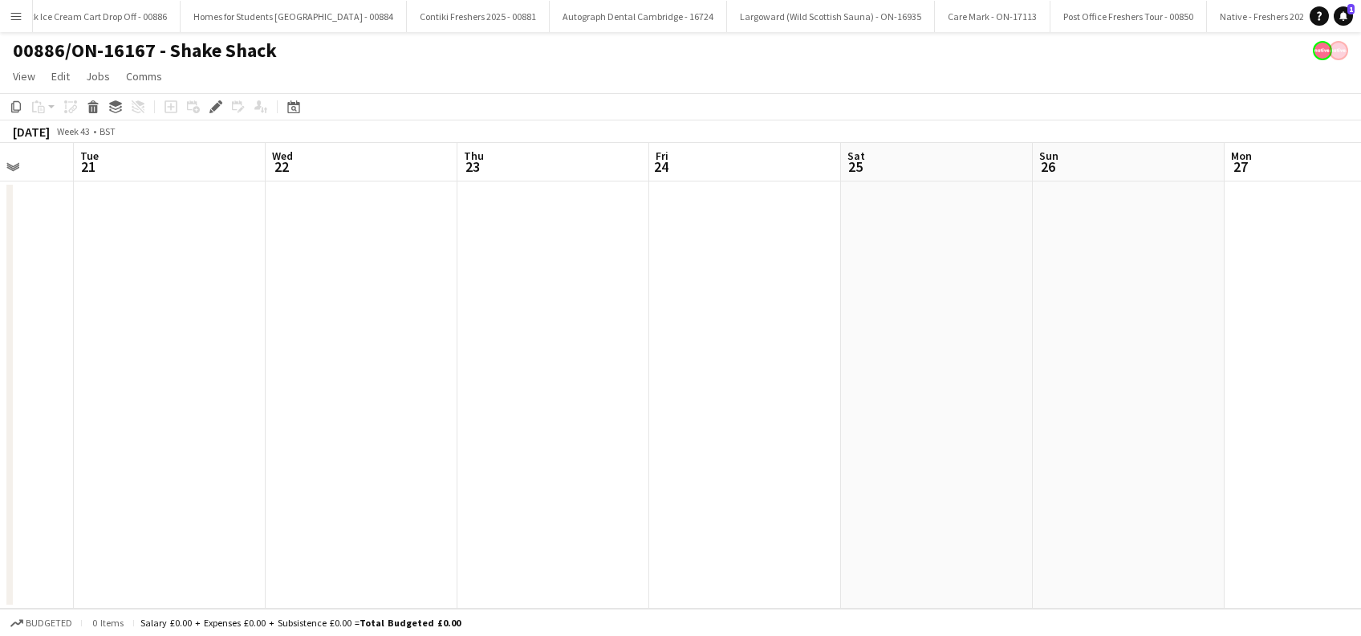
drag, startPoint x: 1021, startPoint y: 540, endPoint x: 514, endPoint y: 487, distance: 510.0
click at [1006, 535] on app-calendar-viewport "Sat 18 Sun 19 Mon 20 Tue 21 Wed 22 Thu 23 Fri 24 Sat 25 Sun 26 Mon 27 Tue 28 We…" at bounding box center [680, 376] width 1361 height 466
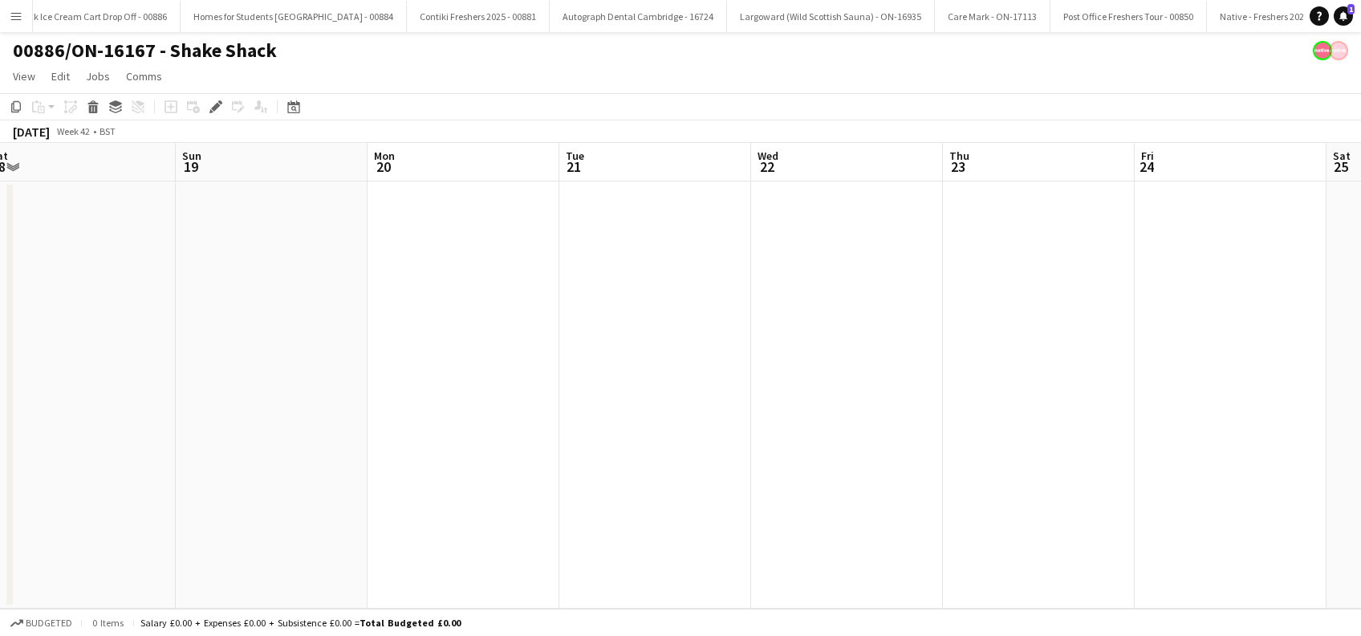
drag, startPoint x: 498, startPoint y: 522, endPoint x: 899, endPoint y: 550, distance: 402.3
click at [970, 551] on app-calendar-viewport "Thu 16 Fri 17 Sat 18 Sun 19 Mon 20 Tue 21 Wed 22 Thu 23 Fri 24 Sat 25 Sun 26 Mo…" at bounding box center [680, 376] width 1361 height 466
drag, startPoint x: 421, startPoint y: 522, endPoint x: 1031, endPoint y: 557, distance: 611.0
click at [1039, 559] on app-calendar-viewport "Wed 15 Thu 16 Fri 17 Sat 18 Sun 19 Mon 20 Tue 21 Wed 22 Thu 23 Fri 24 Sat 25 Su…" at bounding box center [680, 376] width 1361 height 466
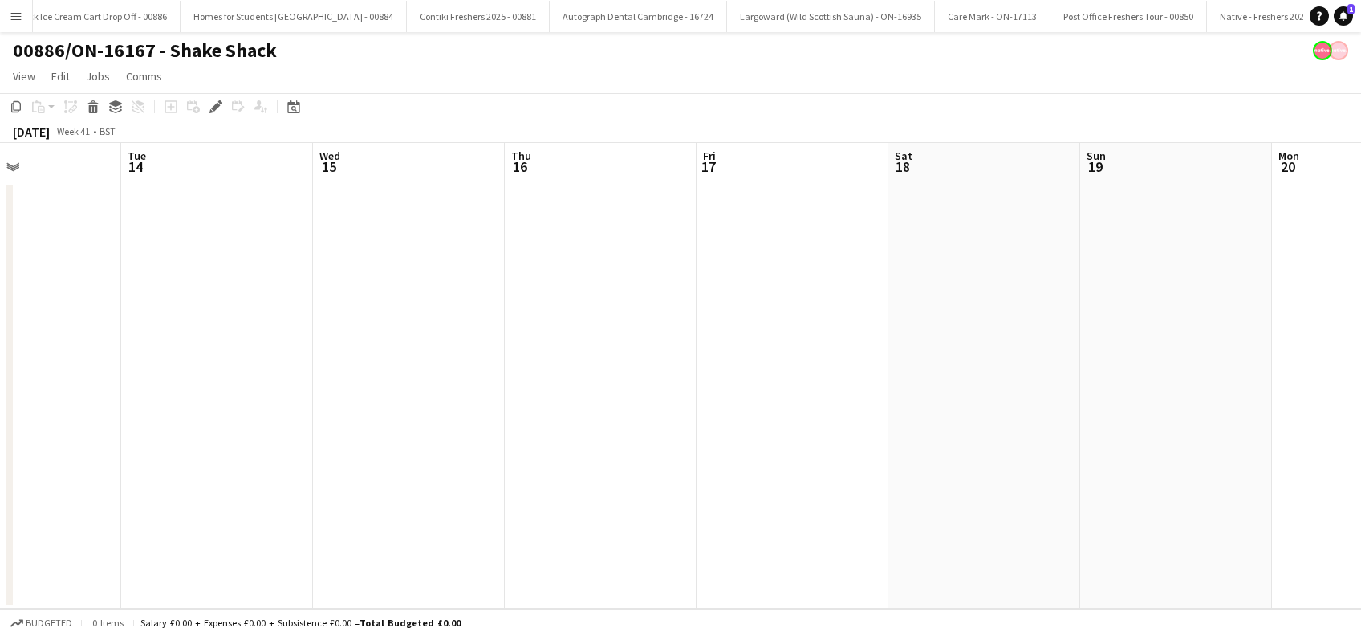
drag, startPoint x: 789, startPoint y: 510, endPoint x: 421, endPoint y: 466, distance: 370.9
click at [958, 507] on app-calendar-viewport "Sat 11 Sun 12 Mon 13 Tue 14 Wed 15 Thu 16 Fri 17 Sat 18 Sun 19 Mon 20 Tue 21 We…" at bounding box center [680, 376] width 1361 height 466
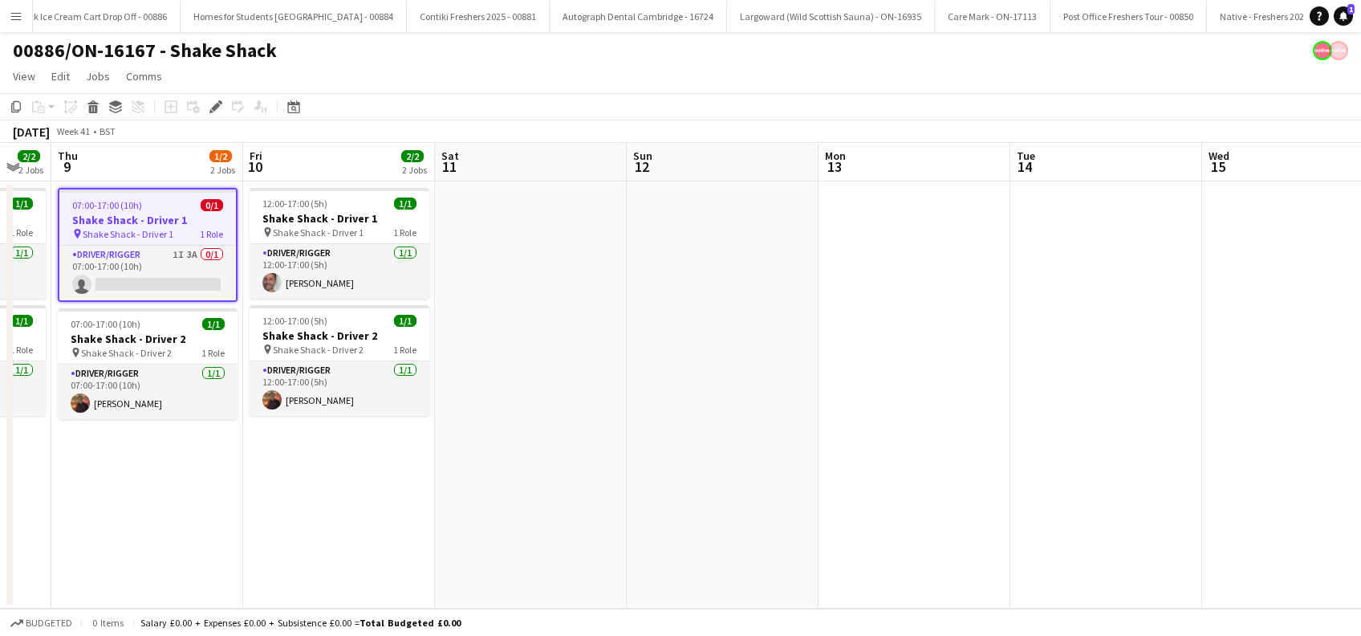
drag, startPoint x: 709, startPoint y: 494, endPoint x: 700, endPoint y: 466, distance: 29.4
click at [897, 495] on app-calendar-viewport "Tue 7 2/2 2 Jobs Wed 8 2/2 2 Jobs Thu 9 1/2 2 Jobs Fri 10 2/2 2 Jobs Sat 11 Sun…" at bounding box center [680, 376] width 1361 height 466
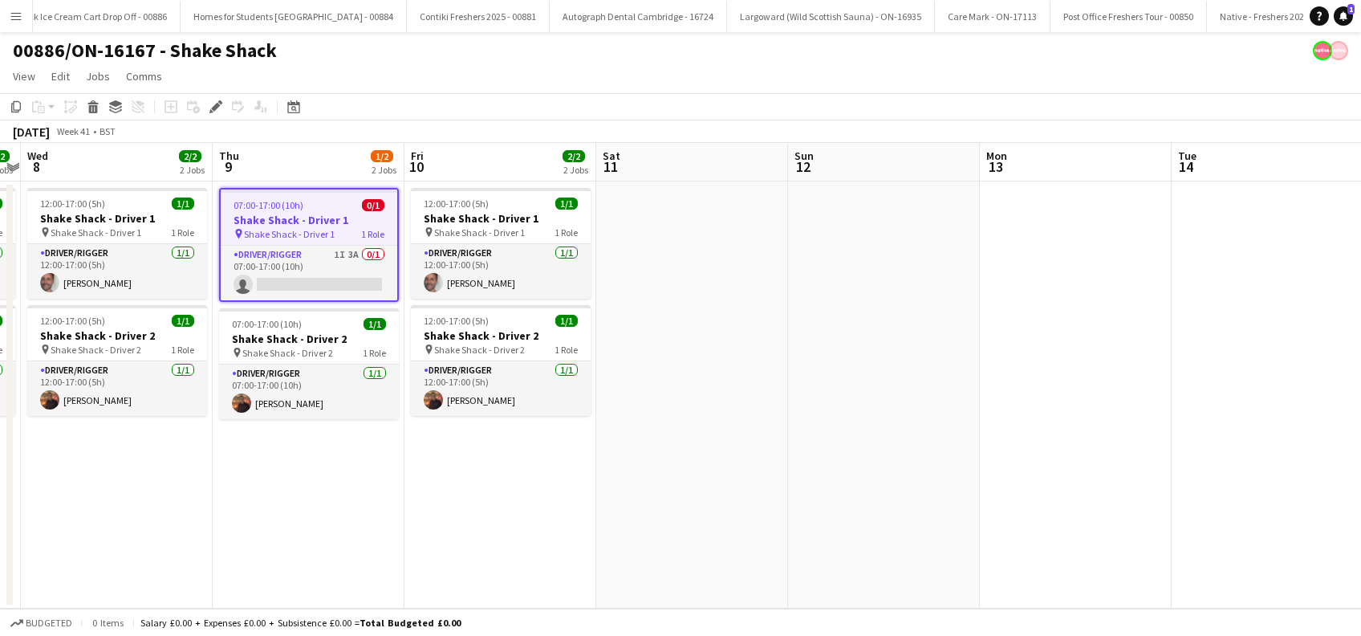
drag, startPoint x: 478, startPoint y: 467, endPoint x: 734, endPoint y: 482, distance: 255.7
click at [731, 488] on app-calendar-viewport "Mon 6 2/2 2 Jobs Tue 7 2/2 2 Jobs Wed 8 2/2 2 Jobs Thu 9 1/2 2 Jobs Fri 10 2/2 …" at bounding box center [680, 376] width 1361 height 466
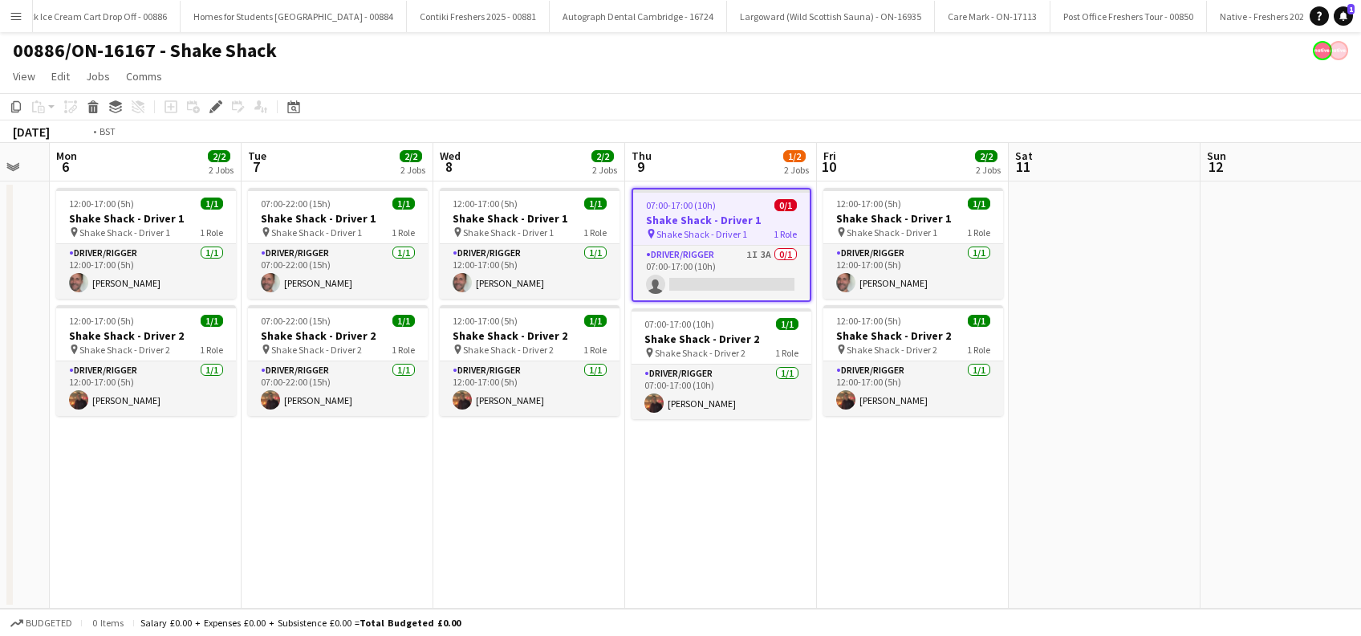
scroll to position [0, 457]
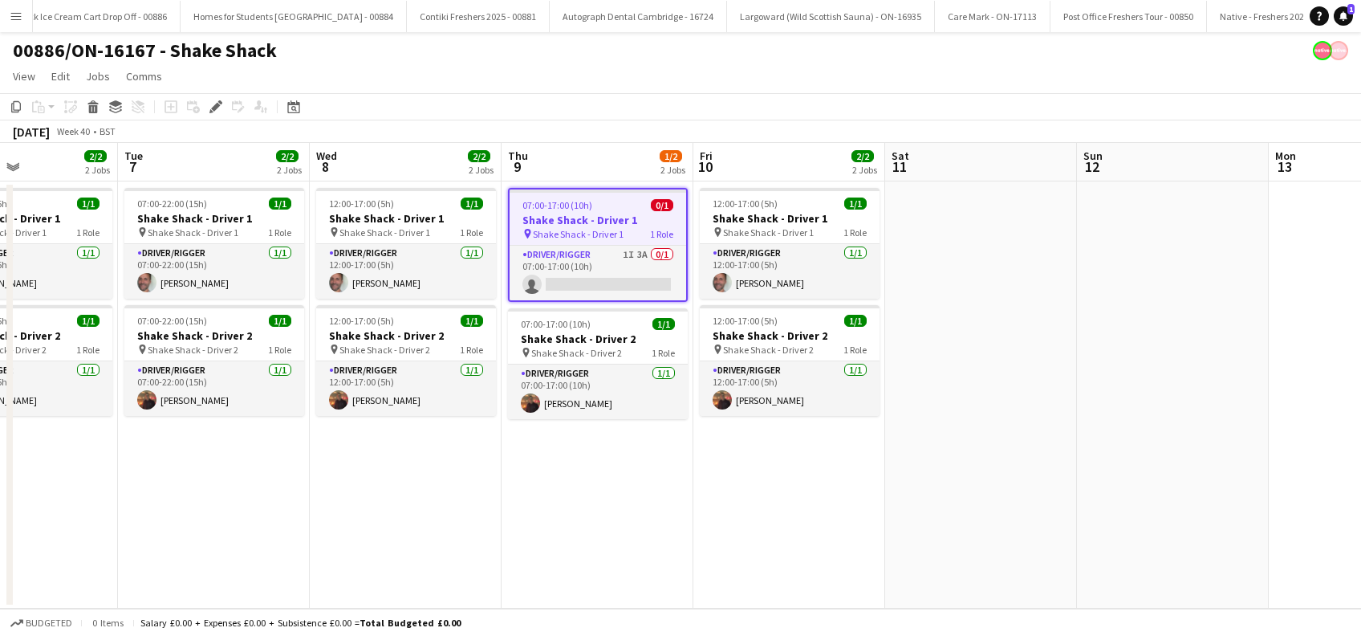
drag, startPoint x: 270, startPoint y: 516, endPoint x: 366, endPoint y: 517, distance: 95.5
click at [366, 517] on app-calendar-viewport "Sat 4 Sun 5 Mon 6 2/2 2 Jobs Tue 7 2/2 2 Jobs Wed 8 2/2 2 Jobs Thu 9 1/2 2 Jobs…" at bounding box center [680, 376] width 1361 height 466
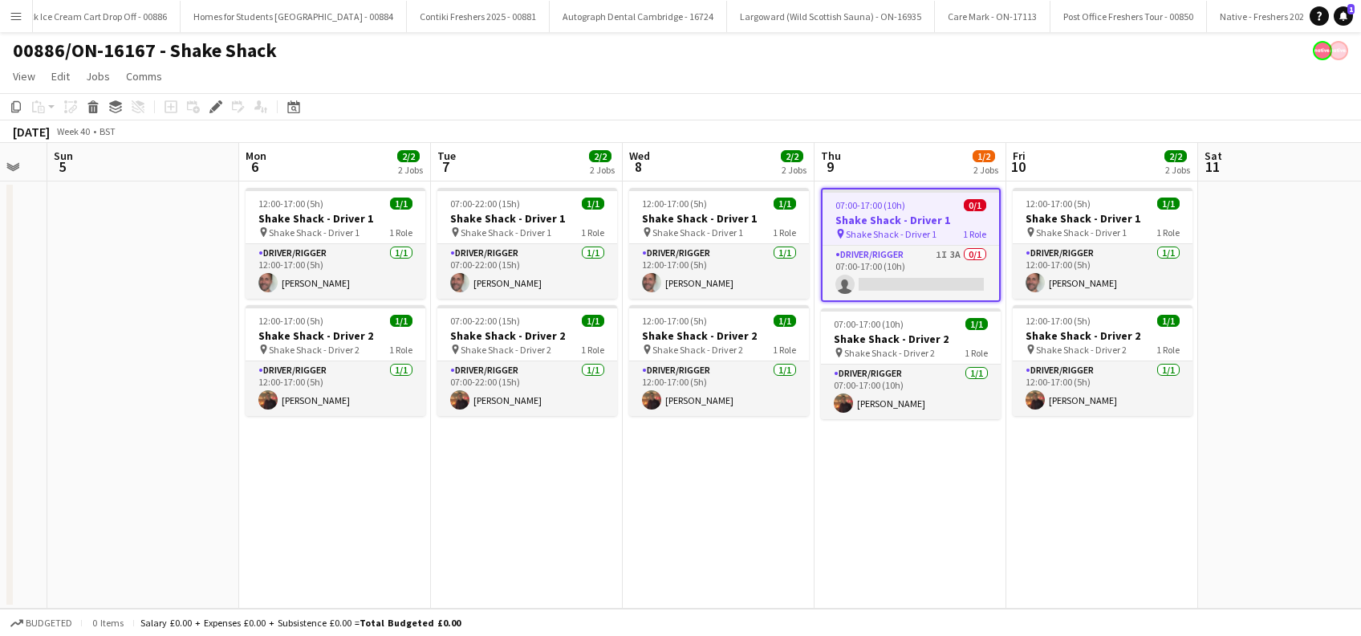
drag, startPoint x: 457, startPoint y: 514, endPoint x: 1007, endPoint y: 532, distance: 550.9
click at [1007, 532] on app-calendar-viewport "Fri 3 Sat 4 Sun 5 Mon 6 2/2 2 Jobs Tue 7 2/2 2 Jobs Wed 8 2/2 2 Jobs Thu 9 1/2 …" at bounding box center [680, 376] width 1361 height 466
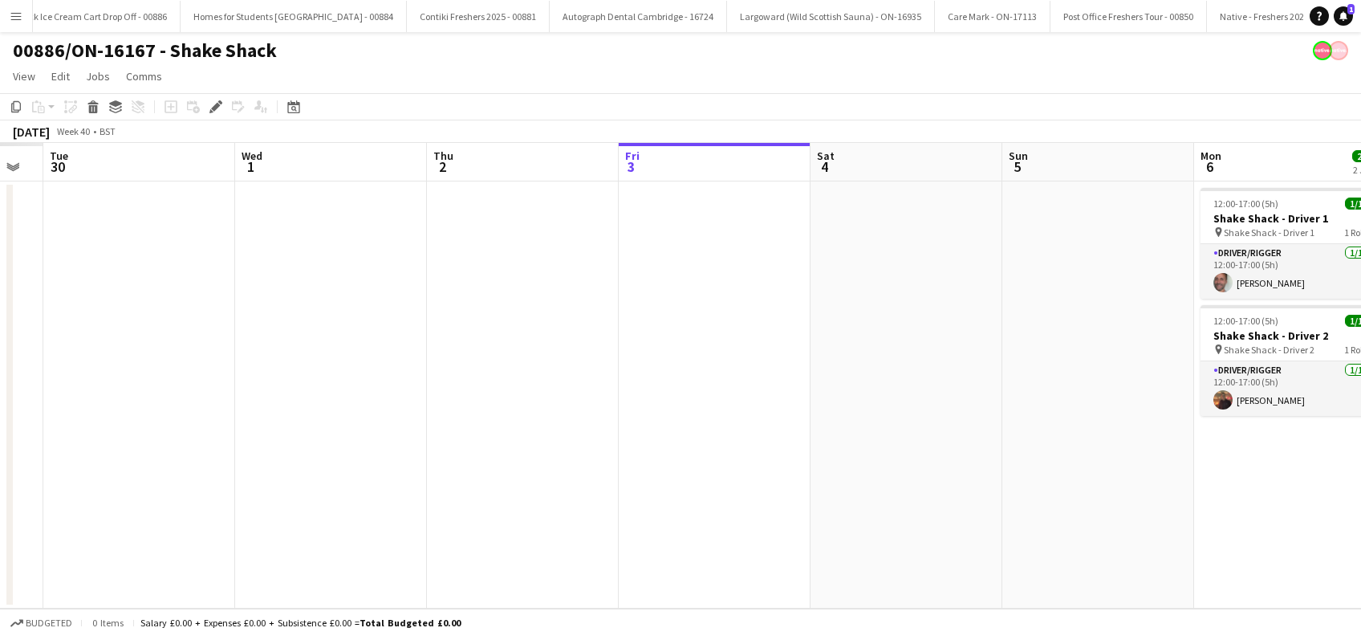
drag, startPoint x: 258, startPoint y: 493, endPoint x: 295, endPoint y: 486, distance: 37.6
click at [795, 508] on app-calendar-viewport "Sun 28 Mon 29 Tue 30 Wed 1 Thu 2 Fri 3 Sat 4 Sun 5 Mon 6 2/2 2 Jobs Tue 7 2/2 2…" at bounding box center [680, 376] width 1361 height 466
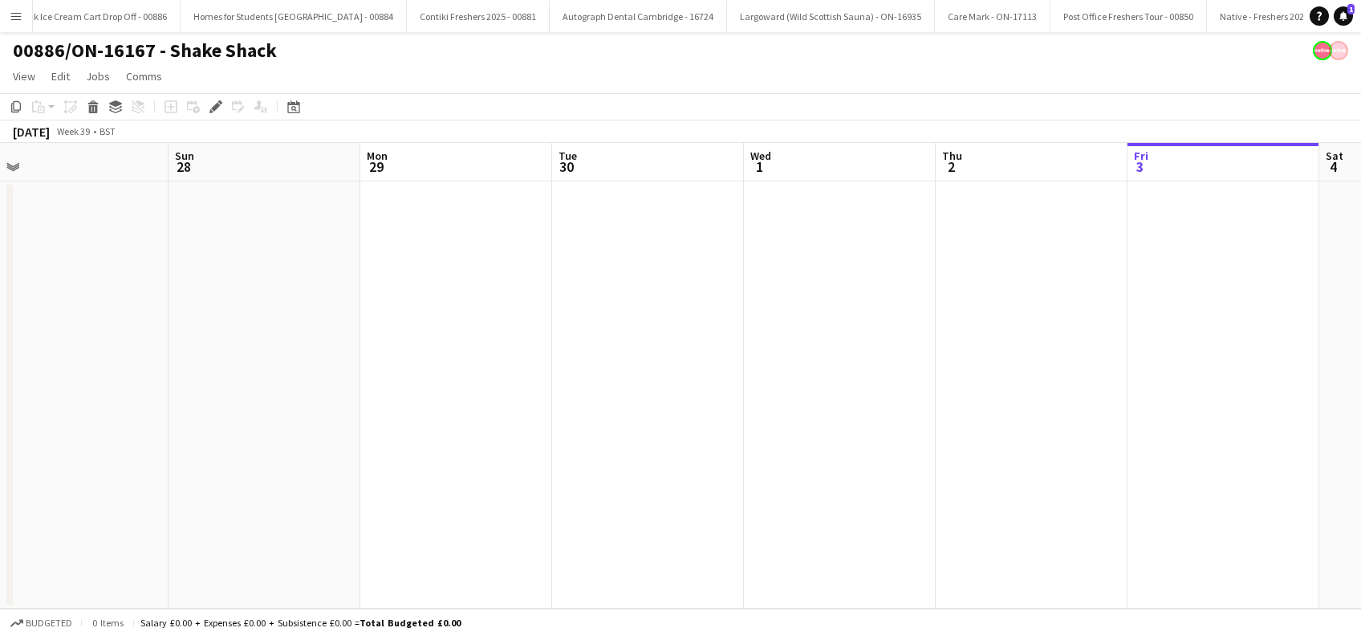
drag, startPoint x: 467, startPoint y: 523, endPoint x: 670, endPoint y: 527, distance: 203.1
click at [670, 527] on app-calendar-viewport "Thu 25 Fri 26 Sat 27 Sun 28 Mon 29 Tue 30 Wed 1 Thu 2 Fri 3 Sat 4 Sun 5 Mon 6 2…" at bounding box center [680, 376] width 1361 height 466
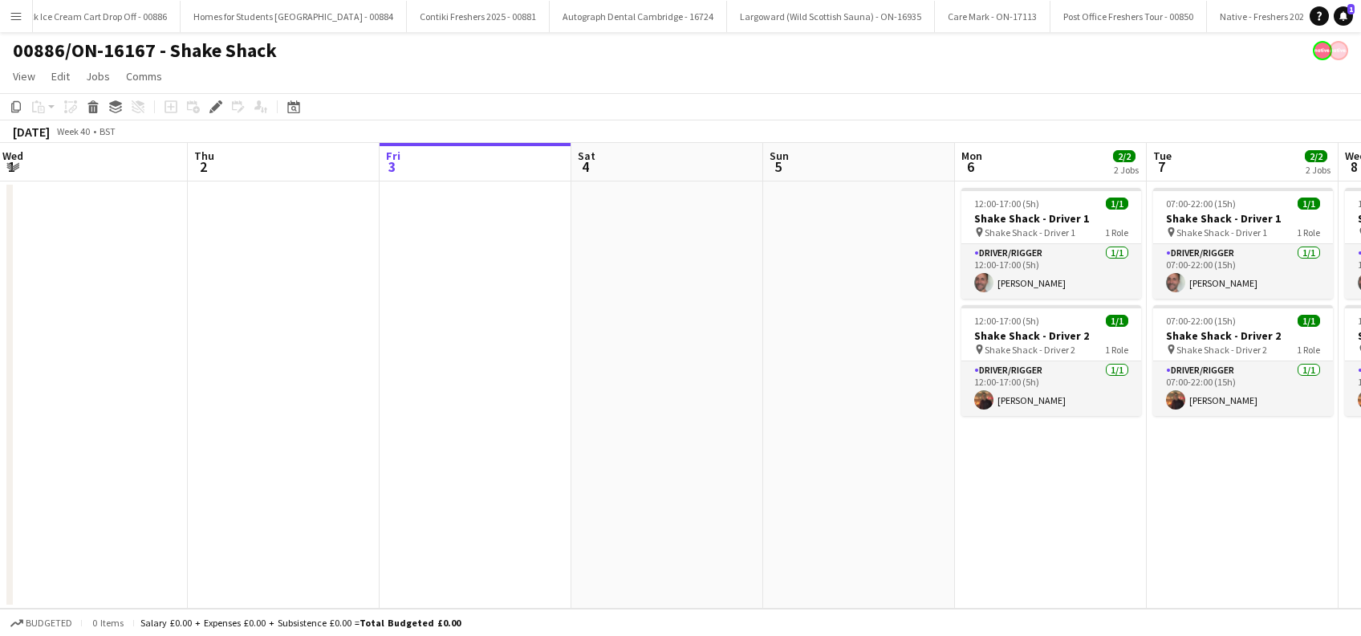
drag, startPoint x: 639, startPoint y: 513, endPoint x: 719, endPoint y: 488, distance: 84.0
click at [58, 488] on app-calendar-viewport "Sat 27 Sun 28 Mon 29 Tue 30 Wed 1 Thu 2 Fri 3 Sat 4 Sun 5 Mon 6 2/2 2 Jobs Tue …" at bounding box center [680, 376] width 1361 height 466
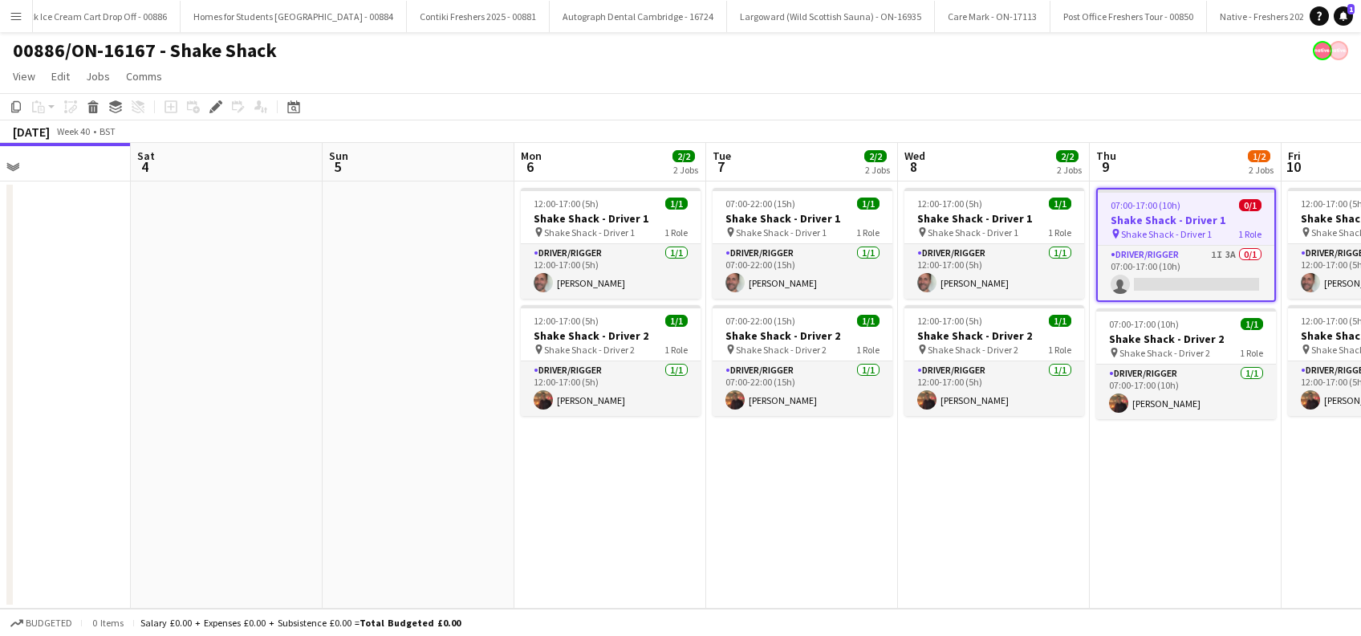
drag, startPoint x: 629, startPoint y: 486, endPoint x: 806, endPoint y: 493, distance: 176.7
click at [288, 494] on app-calendar-viewport "Tue 30 Wed 1 Thu 2 Fri 3 Sat 4 Sun 5 Mon 6 2/2 2 Jobs Tue 7 2/2 2 Jobs Wed 8 2/…" at bounding box center [680, 376] width 1361 height 466
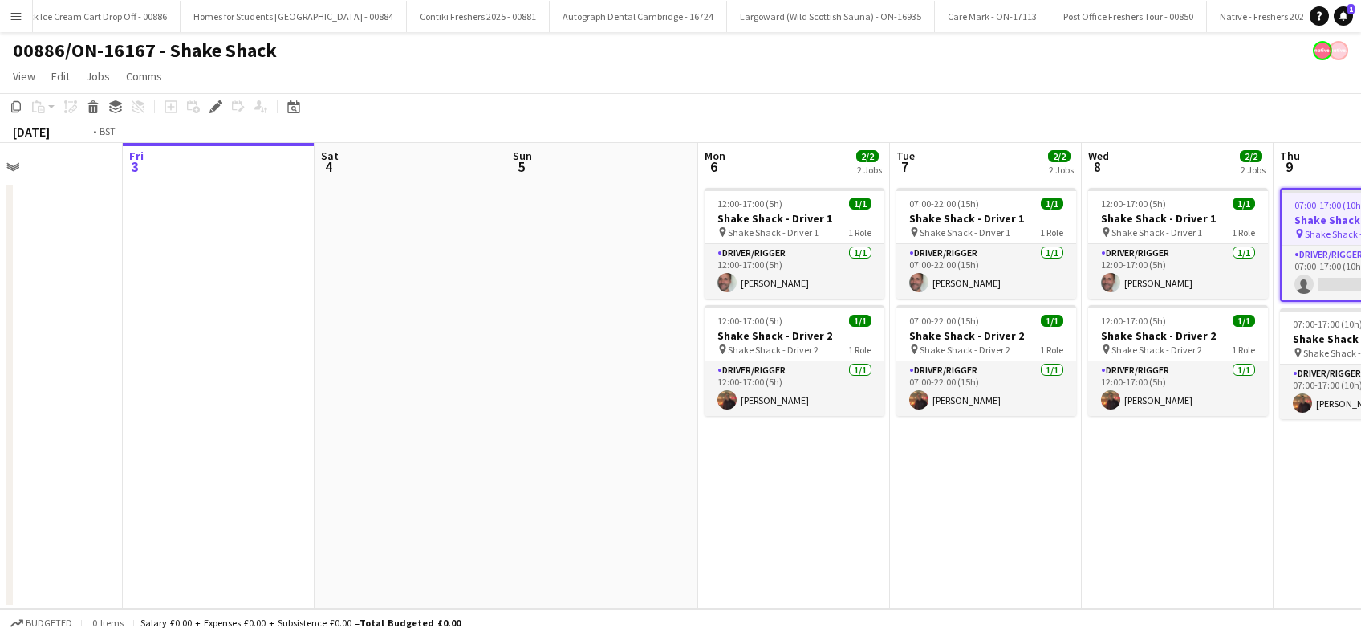
drag, startPoint x: 333, startPoint y: 482, endPoint x: 237, endPoint y: 480, distance: 96.3
click at [224, 480] on app-calendar-viewport "Tue 30 Wed 1 Thu 2 Fri 3 Sat 4 Sun 5 Mon 6 2/2 2 Jobs Tue 7 2/2 2 Jobs Wed 8 2/…" at bounding box center [680, 376] width 1361 height 466
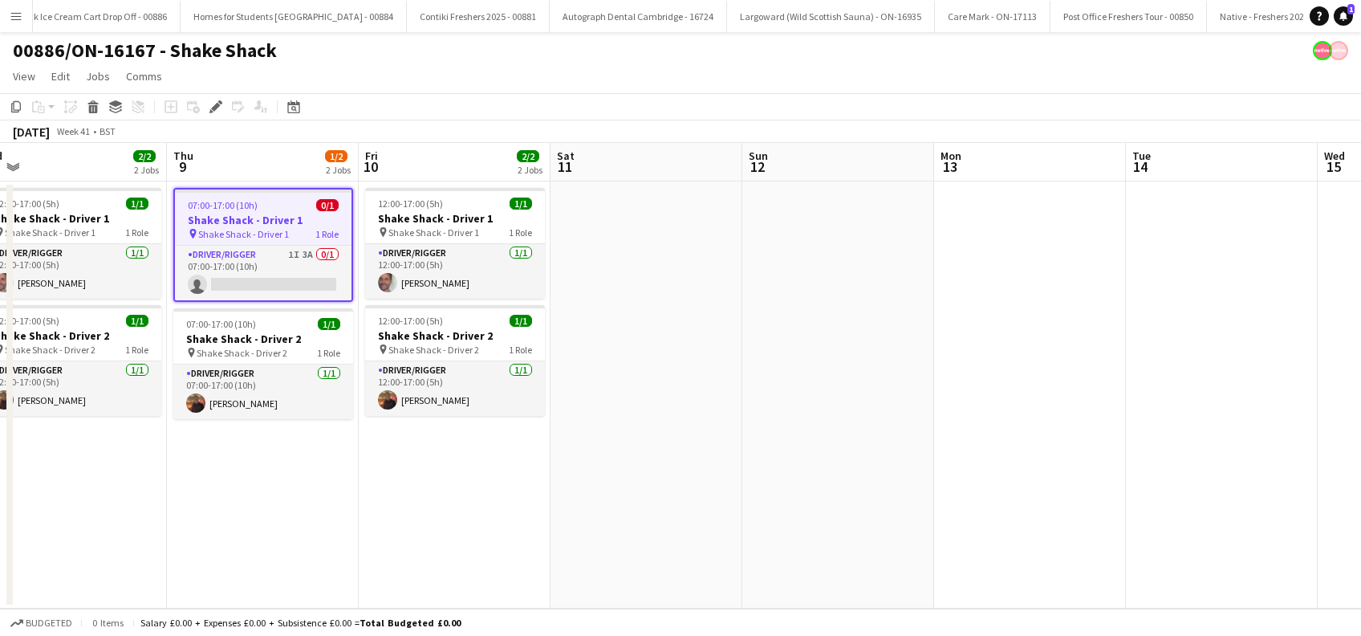
drag, startPoint x: 452, startPoint y: 480, endPoint x: 464, endPoint y: 481, distance: 12.1
click at [452, 481] on app-calendar-viewport "Sat 4 Sun 5 Mon 6 2/2 2 Jobs Tue 7 2/2 2 Jobs Wed 8 2/2 2 Jobs Thu 9 1/2 2 Jobs…" at bounding box center [680, 376] width 1361 height 466
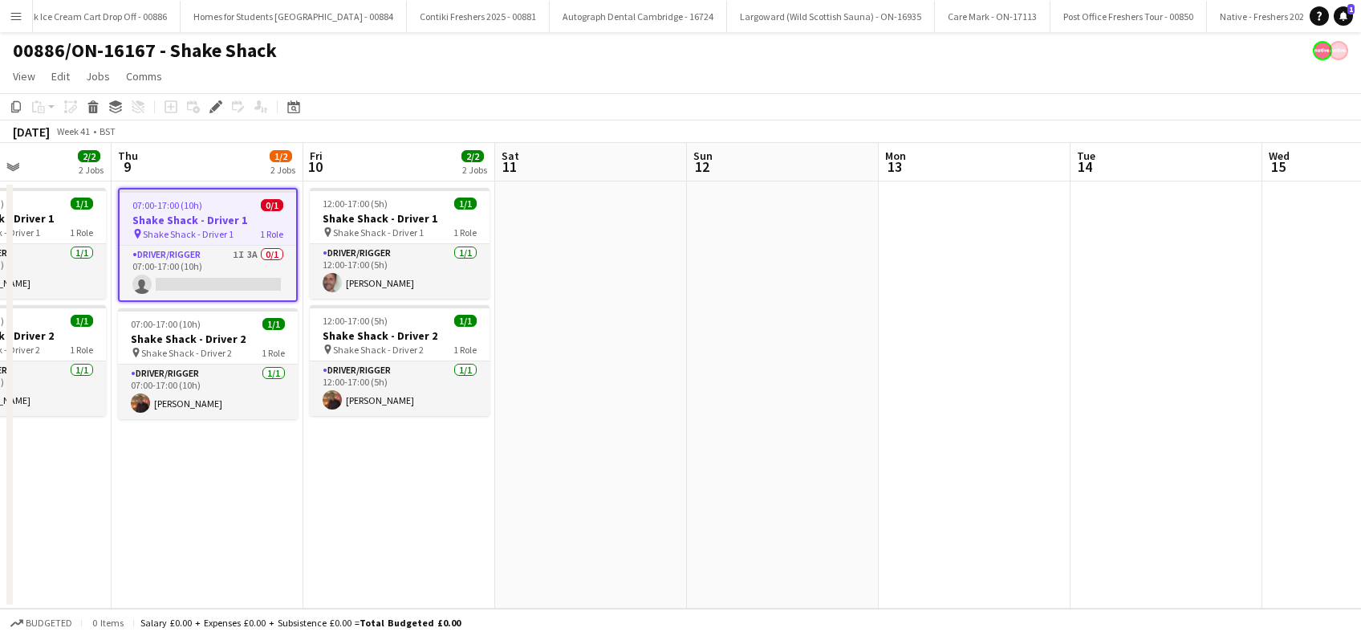
drag, startPoint x: 519, startPoint y: 456, endPoint x: 689, endPoint y: 469, distance: 170.6
click at [428, 462] on app-calendar-viewport "Mon 6 2/2 2 Jobs Tue 7 2/2 2 Jobs Wed 8 2/2 2 Jobs Thu 9 1/2 2 Jobs Fri 10 2/2 …" at bounding box center [680, 376] width 1361 height 466
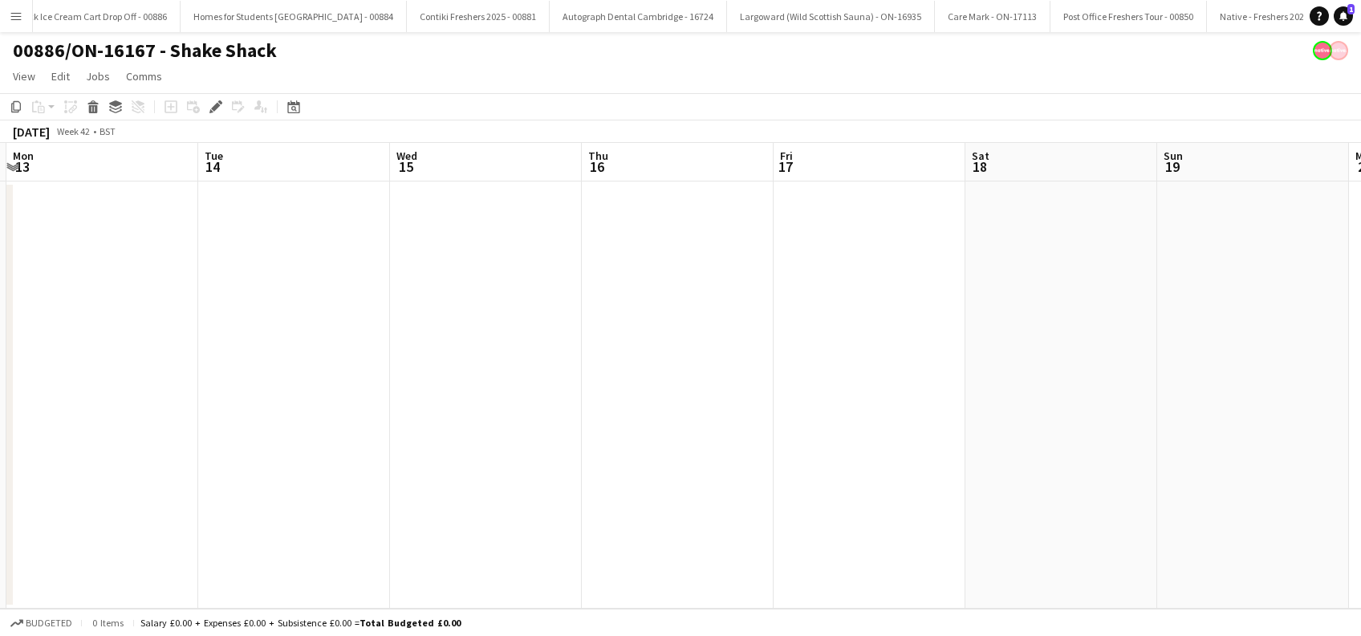
drag, startPoint x: 430, startPoint y: 464, endPoint x: 1098, endPoint y: 463, distance: 667.8
click at [419, 463] on app-calendar-viewport "Fri 10 2/2 2 Jobs Sat 11 Sun 12 Mon 13 Tue 14 Wed 15 Thu 16 Fri 17 Sat 18 Sun 1…" at bounding box center [680, 376] width 1361 height 466
drag, startPoint x: 700, startPoint y: 466, endPoint x: 610, endPoint y: 467, distance: 89.9
click at [541, 467] on app-calendar-viewport "Fri 10 2/2 2 Jobs Sat 11 Sun 12 Mon 13 Tue 14 Wed 15 Thu 16 Fri 17 Sat 18 Sun 1…" at bounding box center [680, 376] width 1361 height 466
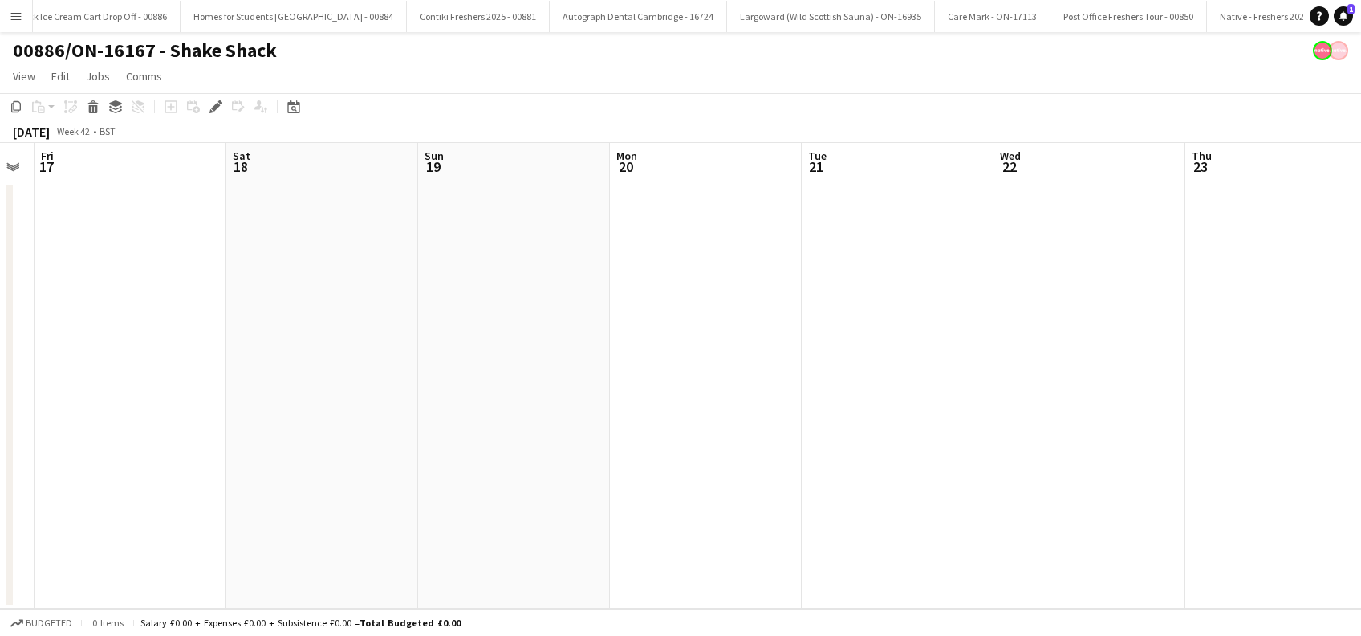
drag, startPoint x: 786, startPoint y: 481, endPoint x: 860, endPoint y: 484, distance: 74.7
click at [313, 474] on app-calendar-viewport "Mon 13 Tue 14 Wed 15 Thu 16 Fri 17 Sat 18 Sun 19 Mon 20 Tue 21 Wed 22 Thu 23 Fr…" at bounding box center [680, 376] width 1361 height 466
drag, startPoint x: 907, startPoint y: 489, endPoint x: 1051, endPoint y: 531, distance: 149.8
click at [447, 475] on app-calendar-viewport "Sun 19 Mon 20 Tue 21 Wed 22 Thu 23 Fri 24 Sat 25 Sun 26 Mon 27 Tue 28 Wed 29 Th…" at bounding box center [680, 376] width 1361 height 466
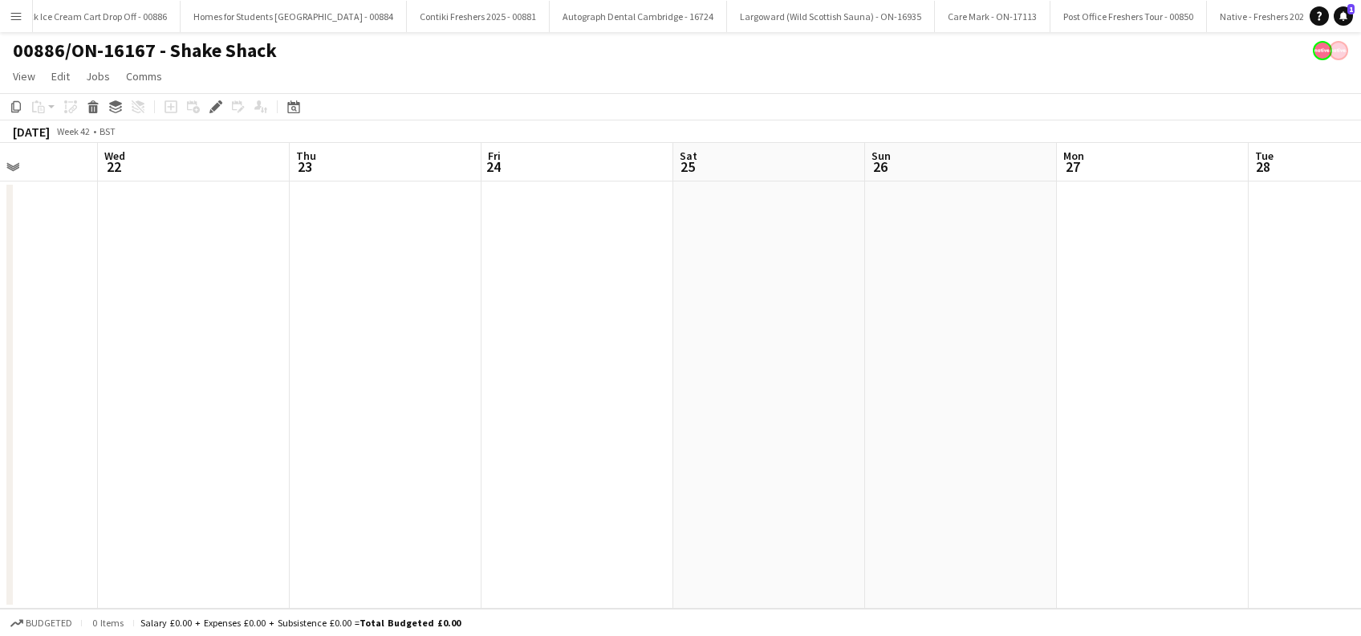
drag, startPoint x: 521, startPoint y: 510, endPoint x: 563, endPoint y: 510, distance: 41.7
click at [528, 510] on app-calendar-viewport "Sun 19 Mon 20 Tue 21 Wed 22 Thu 23 Fri 24 Sat 25 Sun 26 Mon 27 Tue 28 Wed 29 Th…" at bounding box center [680, 376] width 1361 height 466
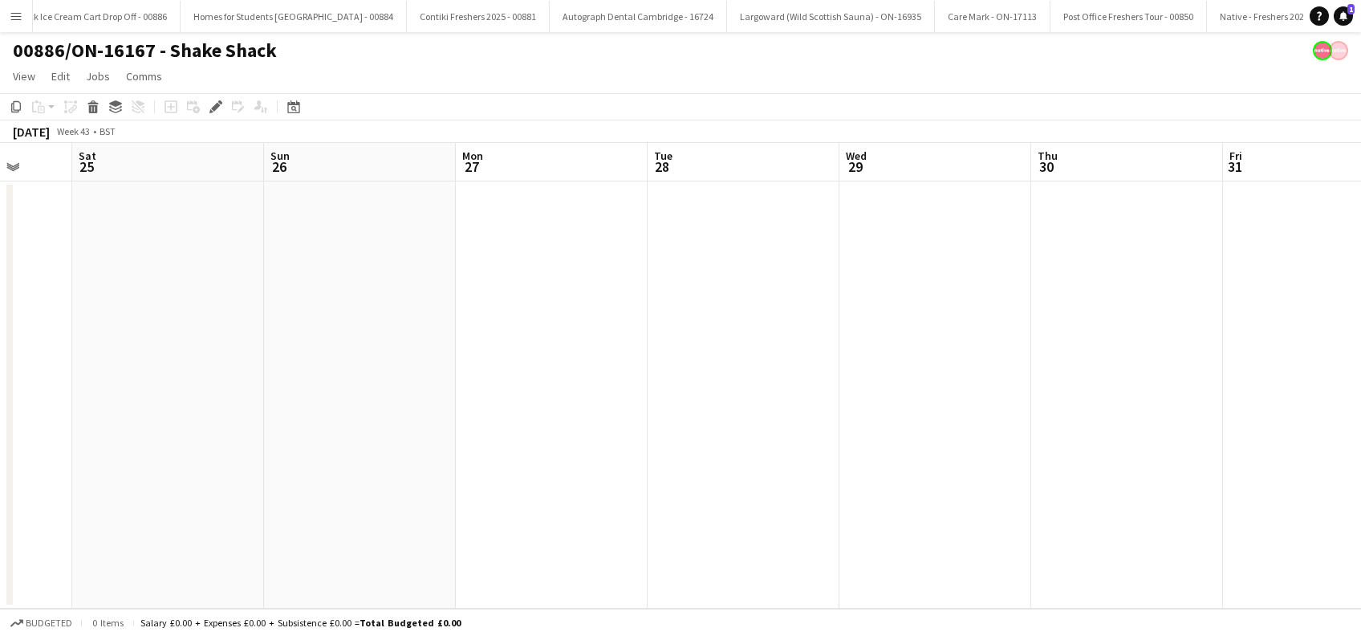
drag, startPoint x: 950, startPoint y: 518, endPoint x: 867, endPoint y: 516, distance: 83.5
click at [603, 516] on app-calendar-viewport "Wed 22 Thu 23 Fri 24 Sat 25 Sun 26 Mon 27 Tue 28 Wed 29 Thu 30 Fri 31 Sat 1 Sun…" at bounding box center [680, 376] width 1361 height 466
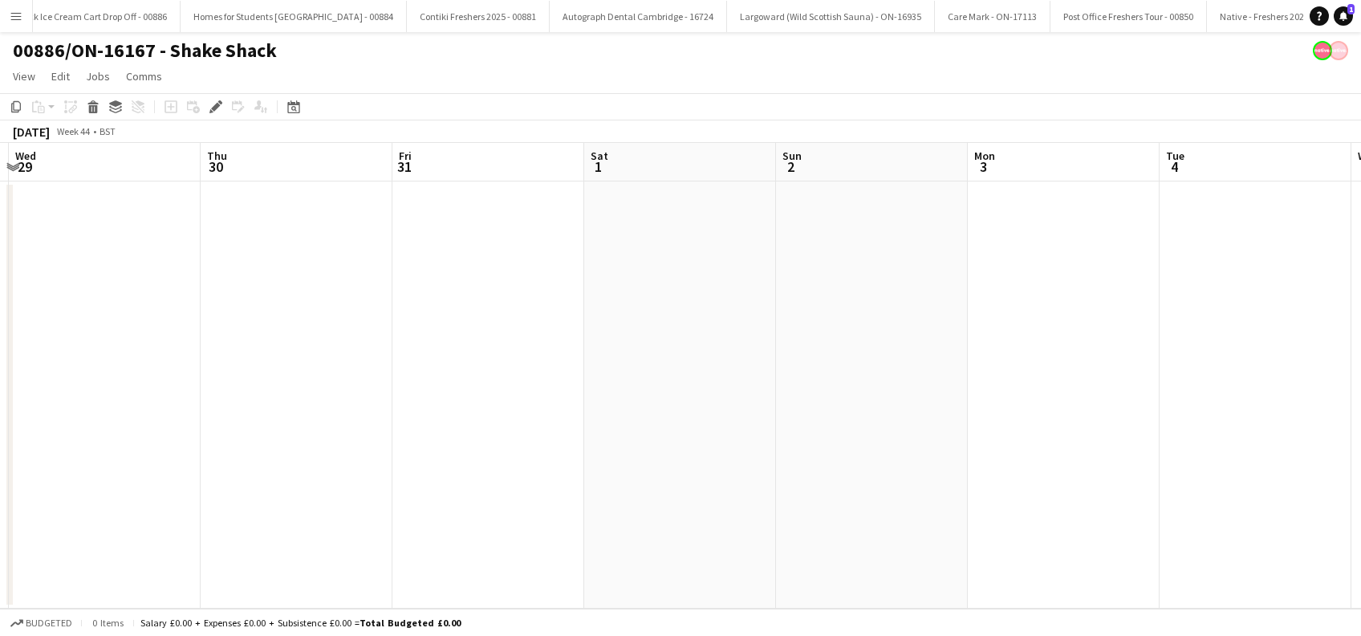
drag
click at [719, 492] on app-calendar-viewport "Sun 26 Mon 27 Tue 28 Wed 29 Thu 30 Fri 31 Sat 1 Sun 2 Mon 3 Tue 4 Wed 5 Thu 6 F…" at bounding box center [680, 376] width 1361 height 466
click at [620, 490] on app-calendar-viewport "Tue 28 Wed 29 Thu 30 Fri 31 Sat 1 Sun 2 Mon 3 Tue 4 Wed 5 Thu 6 Fri 7 Sat 8 Sun…" at bounding box center [680, 376] width 1361 height 466
click at [604, 492] on app-calendar-viewport "Tue 28 Wed 29 Thu 30 Fri 31 Sat 1 Sun 2 Mon 3 Tue 4 Wed 5 Thu 6 Fri 7 Sat 8 Sun…" at bounding box center [680, 376] width 1361 height 466
click at [570, 494] on app-calendar-viewport "Thu 30 Fri 31 Sat 1 Sun 2 Mon 3 Tue 4 Wed 5 Thu 6 Fri 7 Sat 8 Sun 9 Mon 10 Tue …" at bounding box center [680, 376] width 1361 height 466
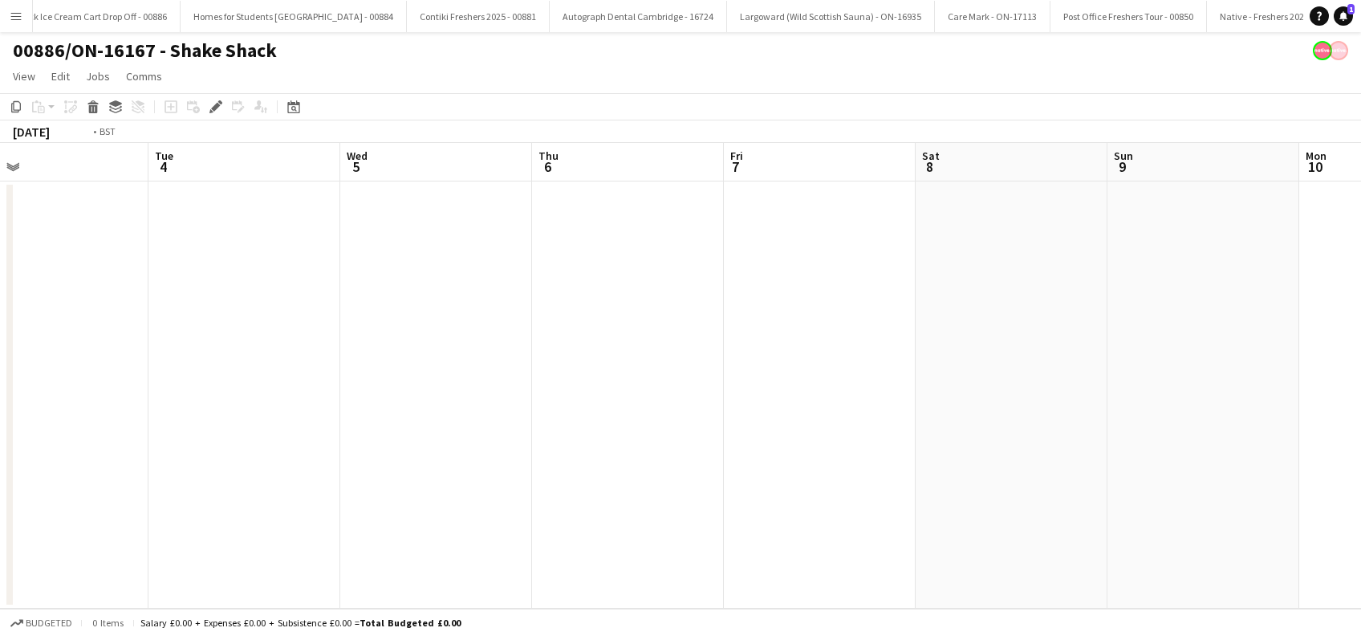
click at [915, 546] on app-calendar-viewport "Sat 1 Sun 2 Mon 3 Tue 4 Wed 5 Thu 6 Fri 7 Sat 8 Sun 9 Mon 10 Tue 11 Wed 12 Thu …" at bounding box center [680, 376] width 1361 height 466
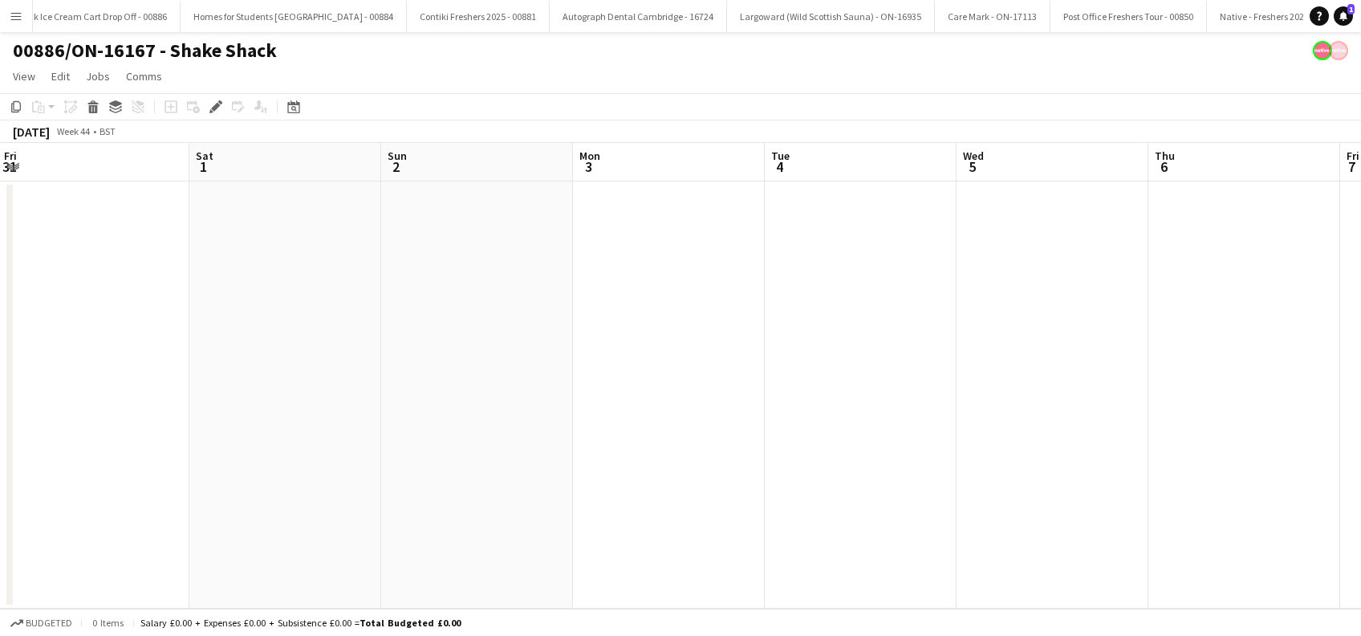
click at [750, 518] on app-calendar-viewport "Wed 29 Thu 30 Fri 31 Sat 1 Sun 2 Mon 3 Tue 4 Wed 5 Thu 6 Fri 7 Sat 8 Sun 9 Mon …" at bounding box center [680, 376] width 1361 height 466
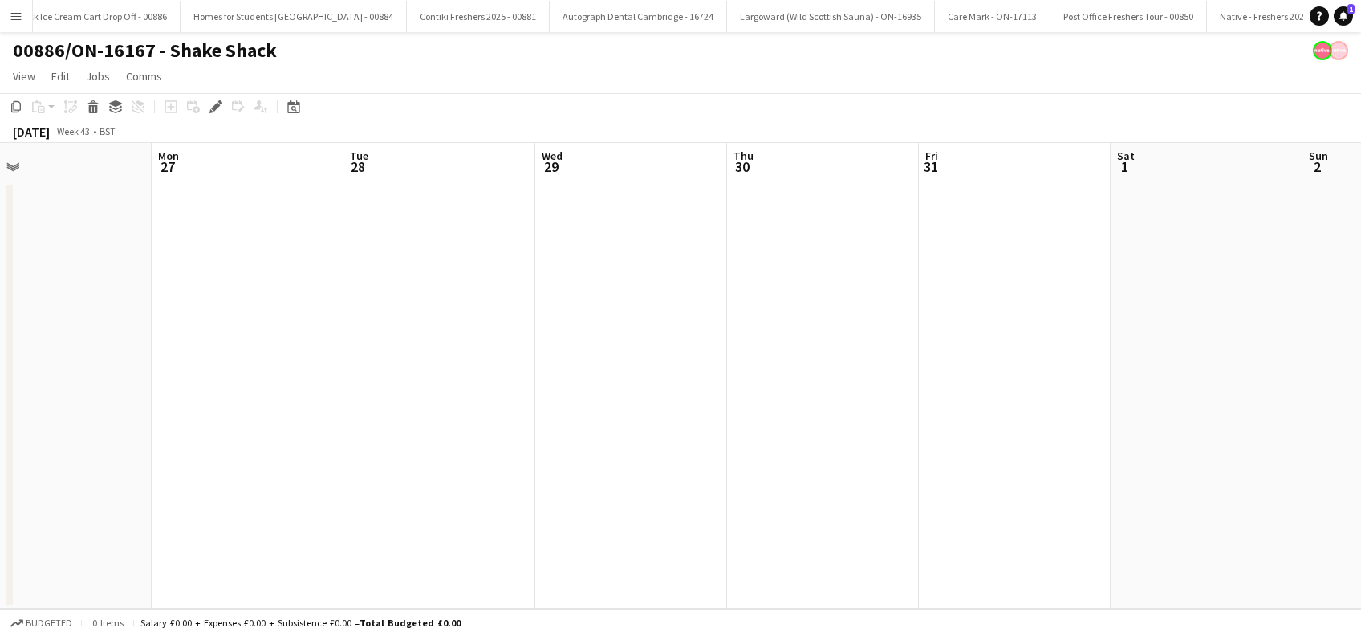
click at [796, 532] on app-calendar-viewport "Fri 24 Sat 25 Sun 26 Mon 27 Tue 28 Wed 29 Thu 30 Fri 31 Sat 1 Sun 2 Mon 3 Tue 4…" at bounding box center [680, 376] width 1361 height 466
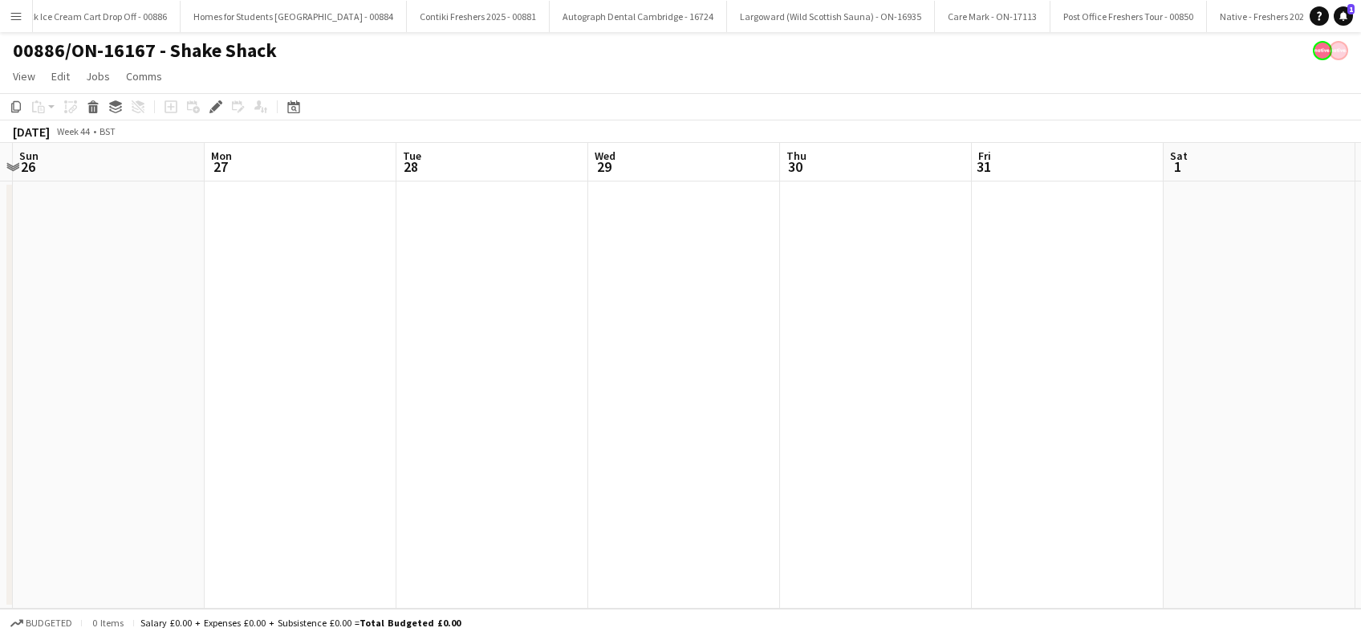
click at [681, 497] on app-calendar-viewport "Fri 24 Sat 25 Sun 26 Mon 27 Tue 28 Wed 29 Thu 30 Fri 31 Sat 1 Sun 2 Mon 3 Tue 4…" at bounding box center [680, 376] width 1361 height 466
click at [713, 518] on app-calendar-viewport "Mon 20 Tue 21 Wed 22 Thu 23 Fri 24 Sat 25 Sun 26 Mon 27 Tue 28 Wed 29 Thu 30 Fr…" at bounding box center [680, 376] width 1361 height 466
click at [685, 529] on app-calendar-viewport "Thu 16 Fri 17 Sat 18 Sun 19 Mon 20 Tue 21 Wed 22 Thu 23 Fri 24 Sat 25 Sun 26 Mo…" at bounding box center [680, 376] width 1361 height 466
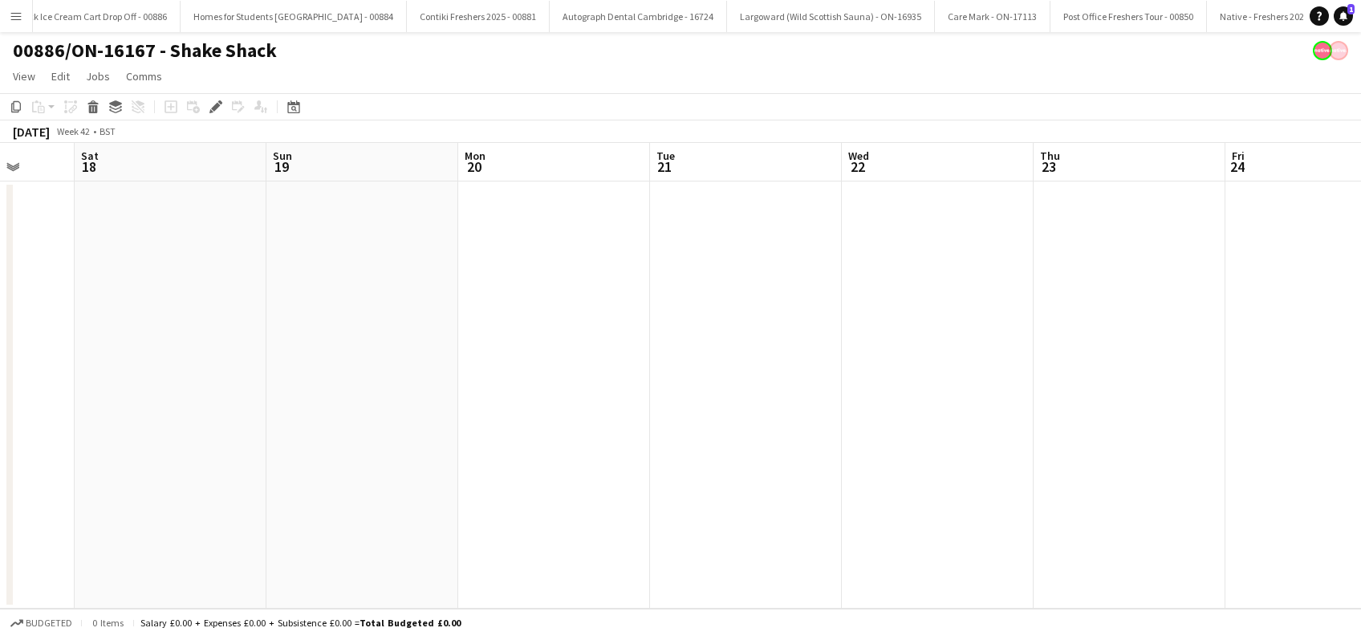
click at [694, 531] on app-calendar-viewport "Wed 15 Thu 16 Fri 17 Sat 18 Sun 19 Mon 20 Tue 21 Wed 22 Thu 23 Fri 24 Sat 25 Su…" at bounding box center [680, 376] width 1361 height 466
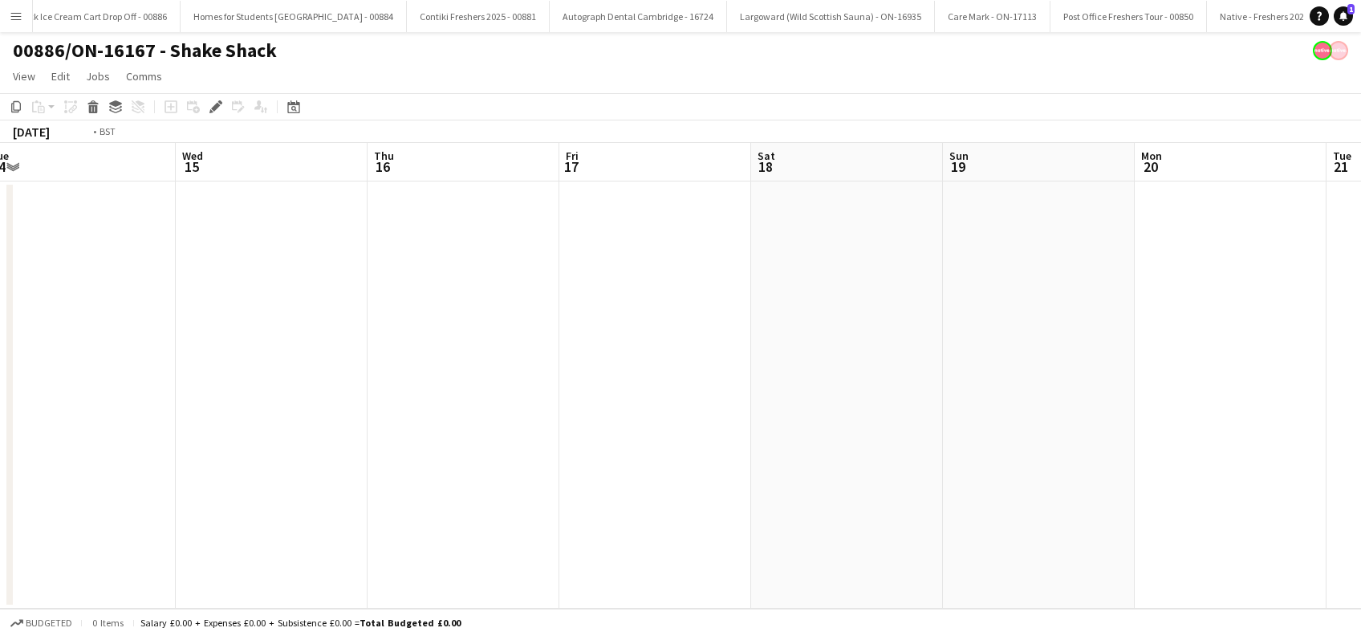
click at [658, 492] on app-calendar-viewport "Sun 12 Mon 13 Tue 14 Wed 15 Thu 16 Fri 17 Sat 18 Sun 19 Mon 20 Tue 21 Wed 22 Th…" at bounding box center [680, 376] width 1361 height 466
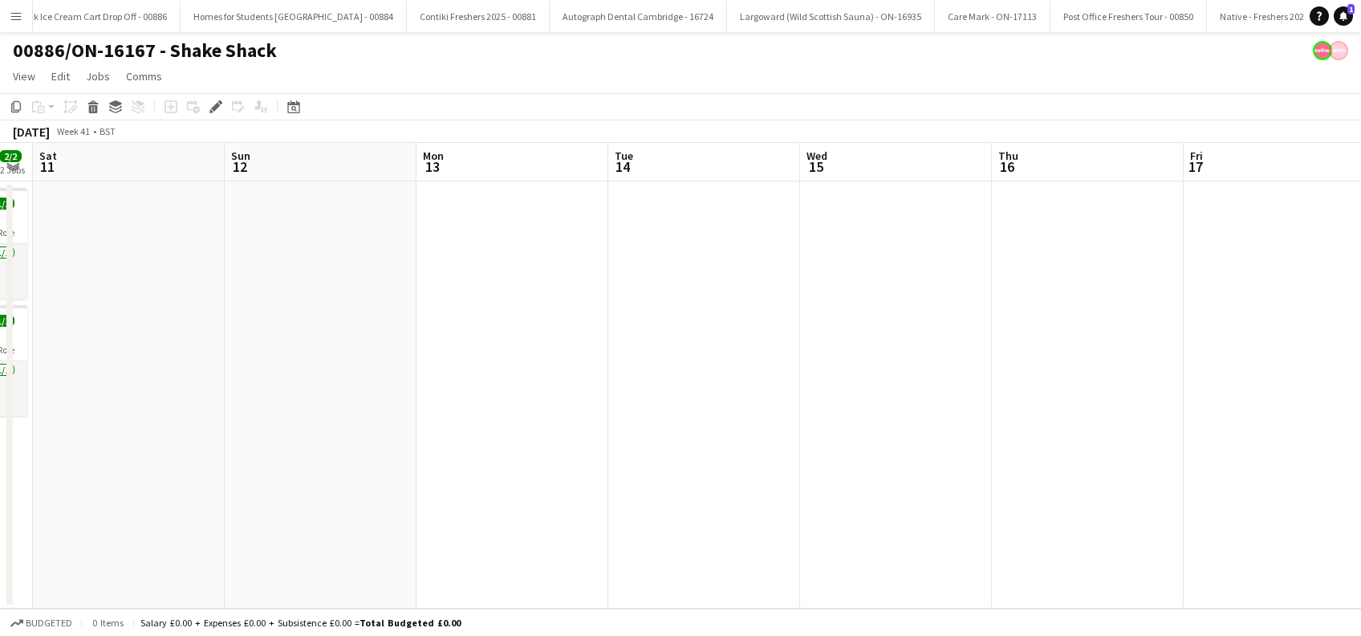
click at [631, 512] on app-calendar-viewport "Thu 9 1/2 2 Jobs Fri 10 2/2 2 Jobs Sat 11 Sun 12 Mon 13 Tue 14 Wed 15 Thu 16 Fr…" at bounding box center [680, 376] width 1361 height 466
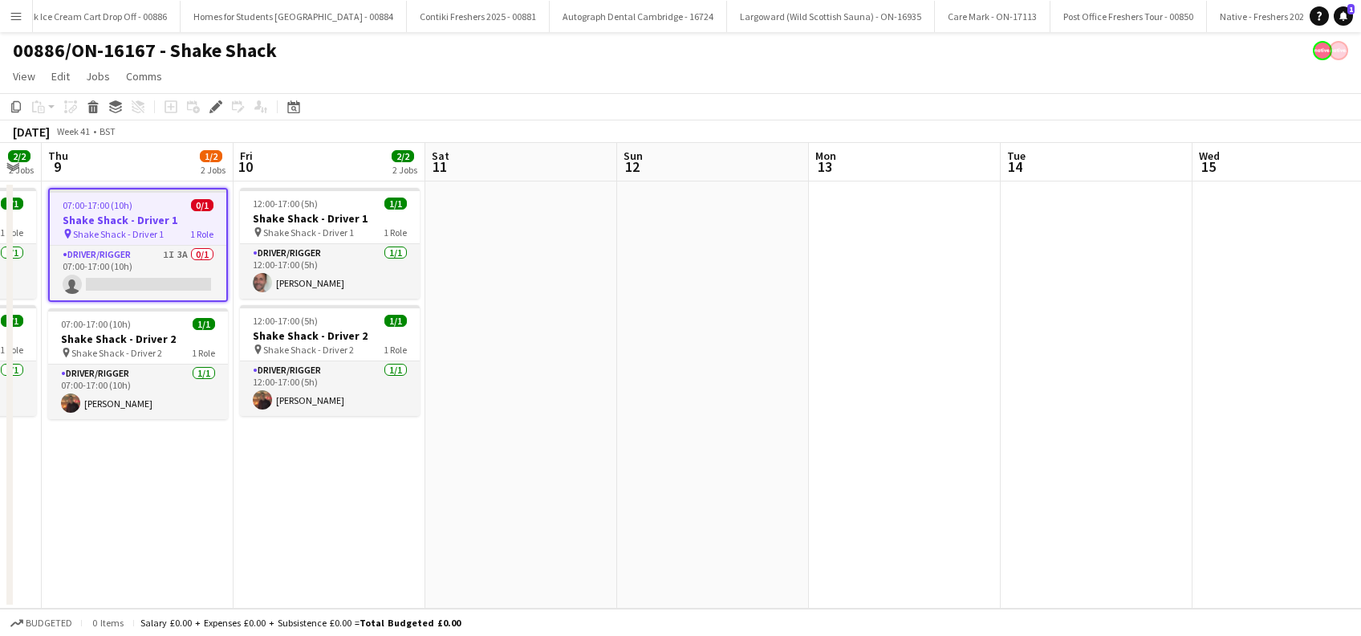
scroll to position [0, 448]
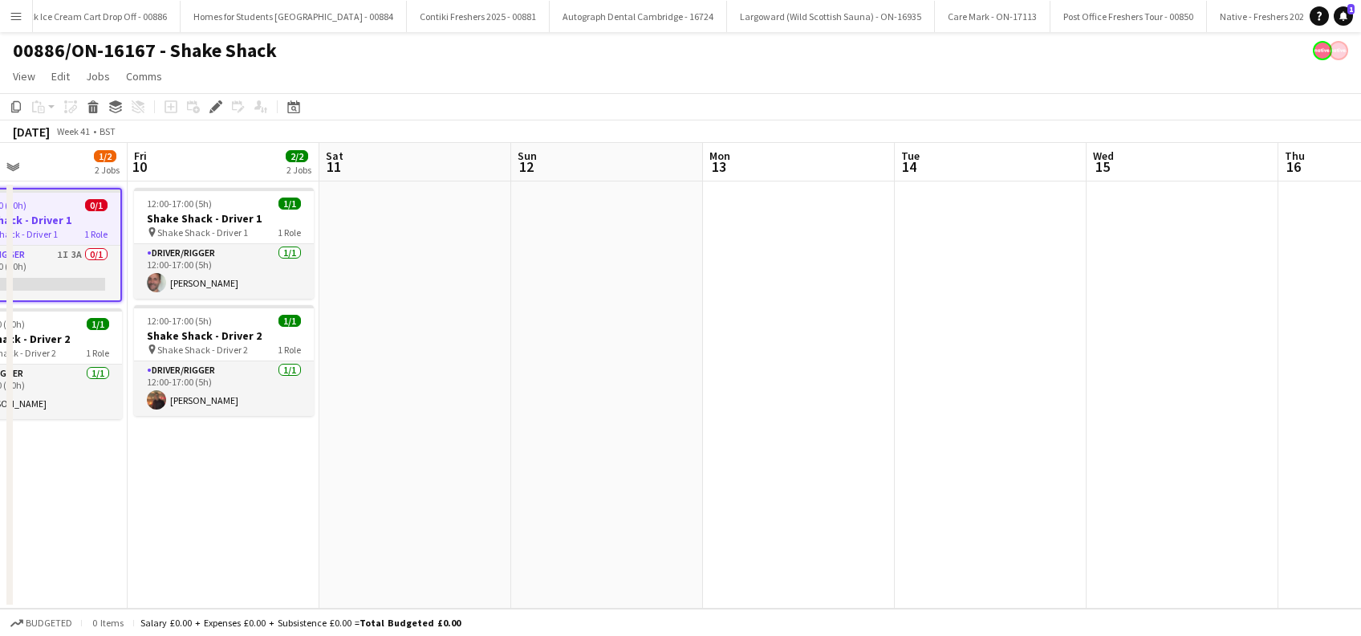
click at [664, 499] on app-calendar-viewport "Tue 7 2/2 2 Jobs Wed 8 2/2 2 Jobs Thu 9 1/2 2 Jobs Fri 10 2/2 2 Jobs Sat 11 Sun…" at bounding box center [680, 376] width 1361 height 466
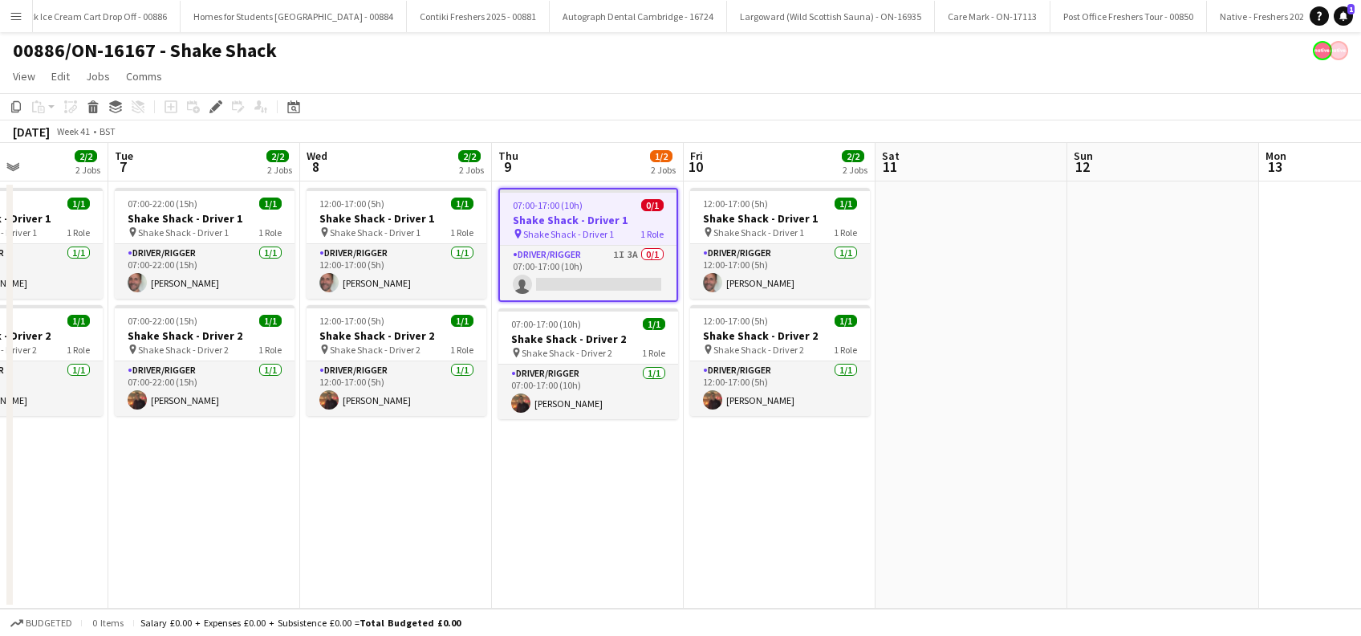
scroll to position [0, 395]
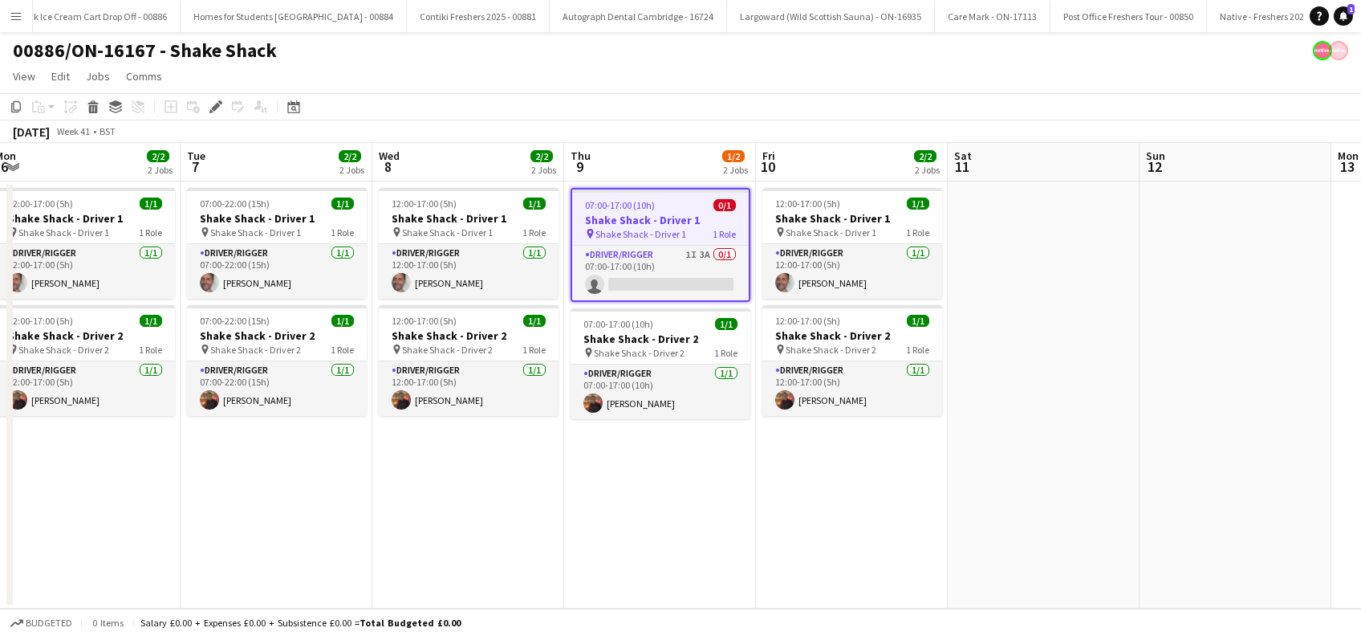
click at [730, 507] on app-calendar-viewport "Sat 4 Sun 5 Mon 6 2/2 2 Jobs Tue 7 2/2 2 Jobs Wed 8 2/2 2 Jobs Thu 9 1/2 2 Jobs…" at bounding box center [680, 376] width 1361 height 466
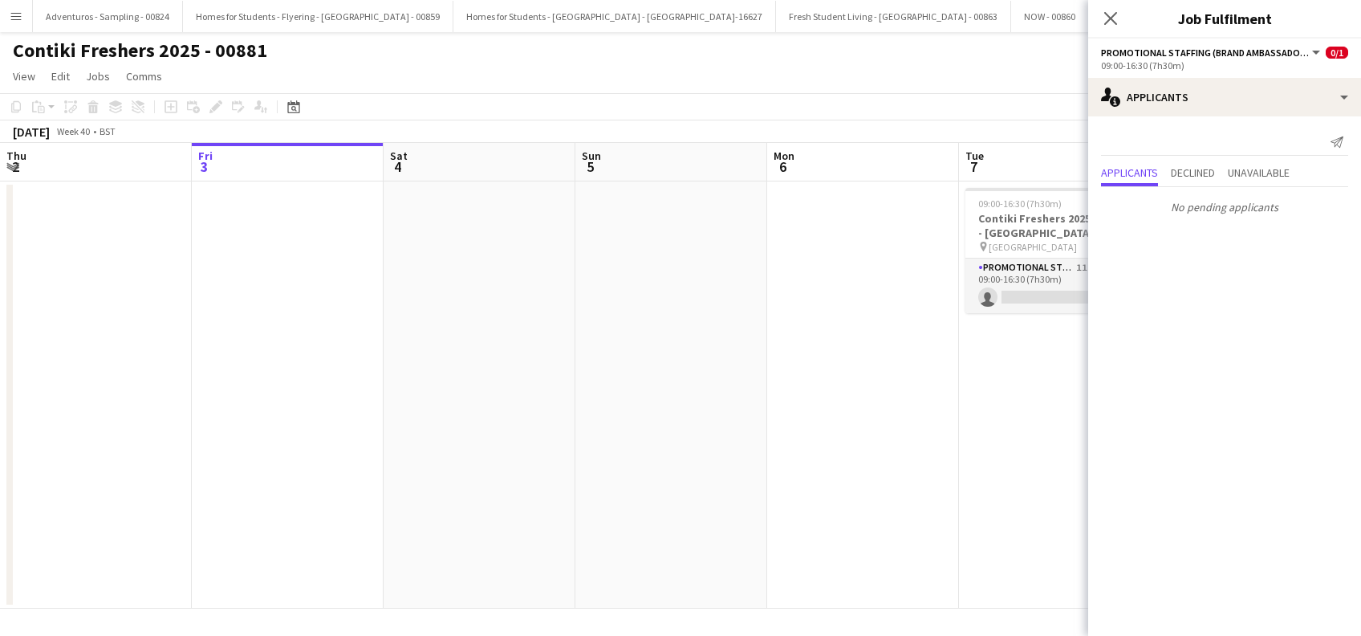
scroll to position [0, 552]
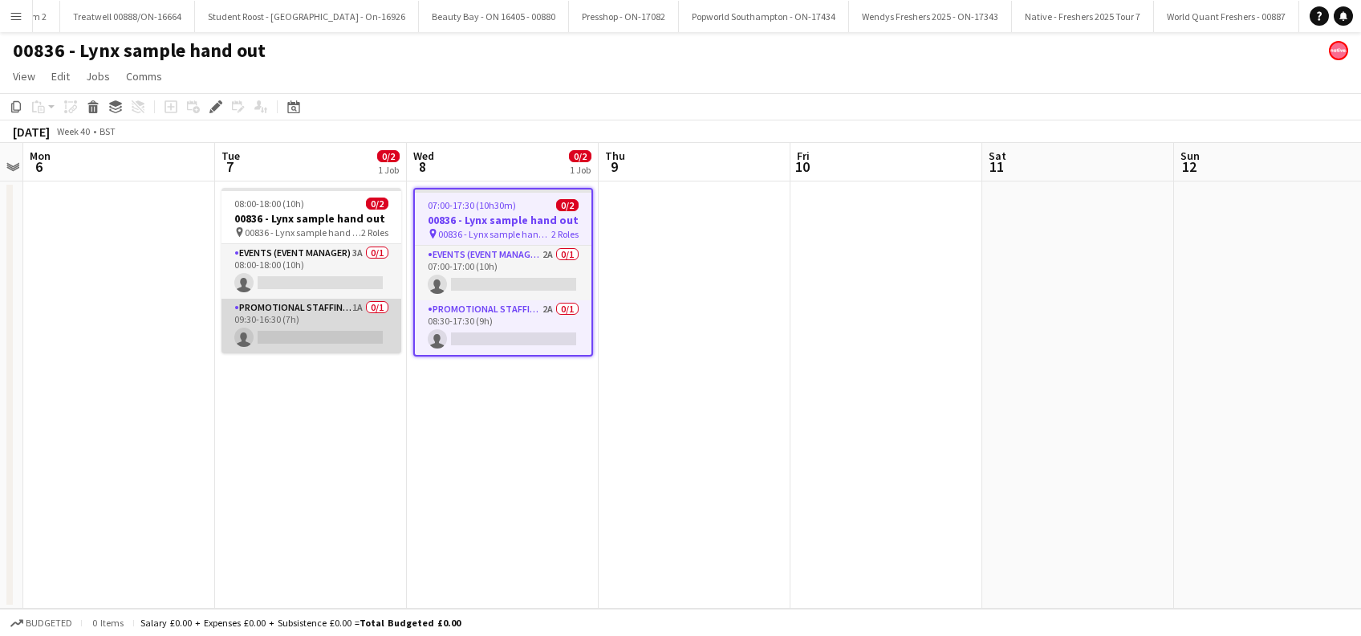
click at [319, 338] on app-card-role "Promotional Staffing (Brand Ambassadors) 1A 0/1 09:30-16:30 (7h) single-neutral…" at bounding box center [312, 326] width 180 height 55
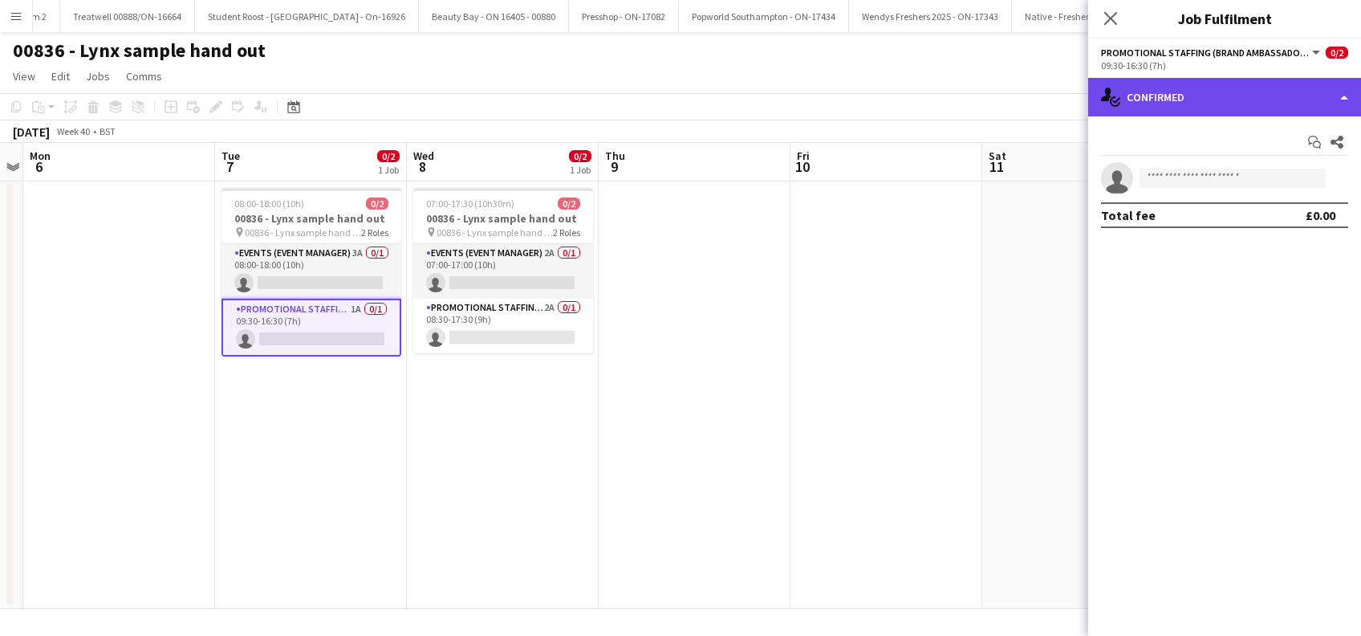
click at [1197, 83] on div "single-neutral-actions-check-2 Confirmed" at bounding box center [1224, 97] width 273 height 39
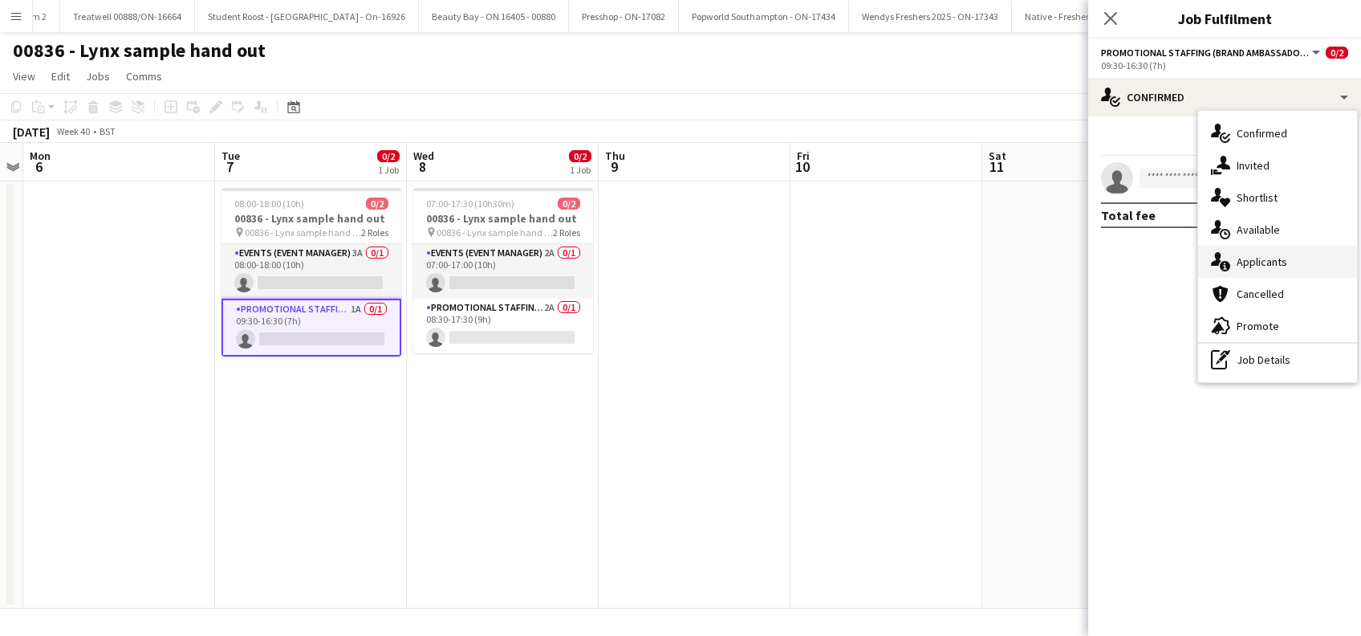
click at [1277, 263] on span "Applicants" at bounding box center [1262, 261] width 51 height 14
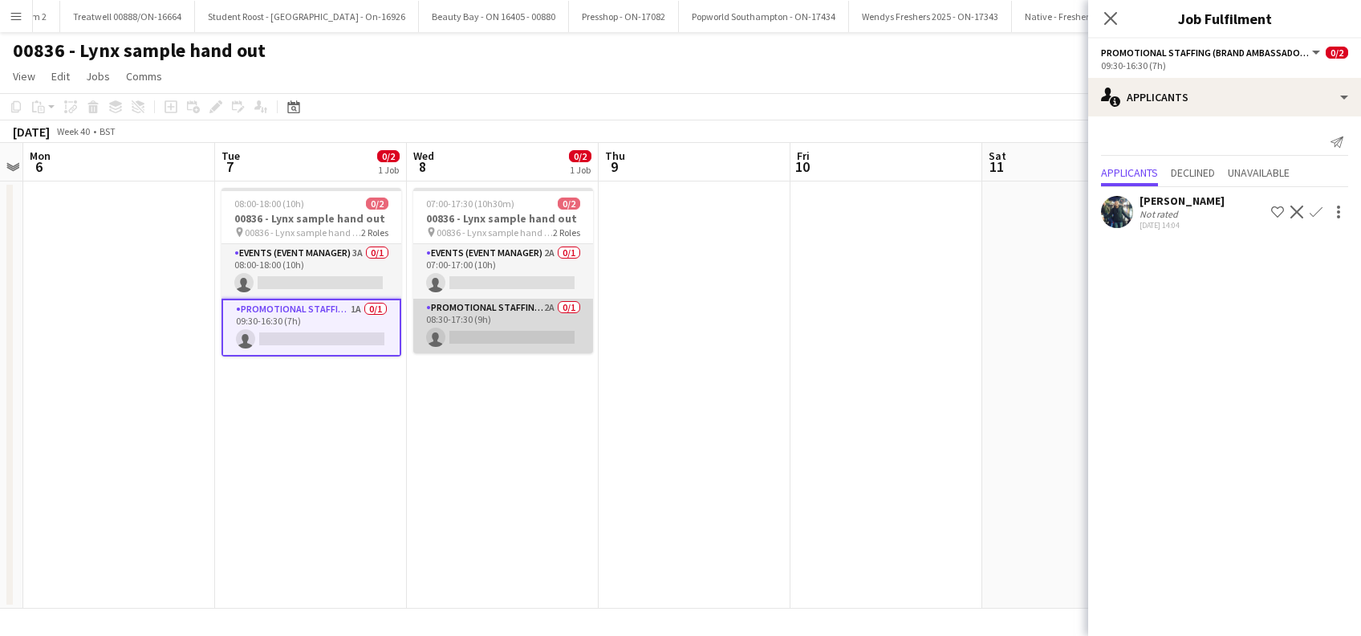
click at [551, 333] on app-card-role "Promotional Staffing (Brand Ambassadors) 2A 0/1 08:30-17:30 (9h) single-neutral…" at bounding box center [503, 326] width 180 height 55
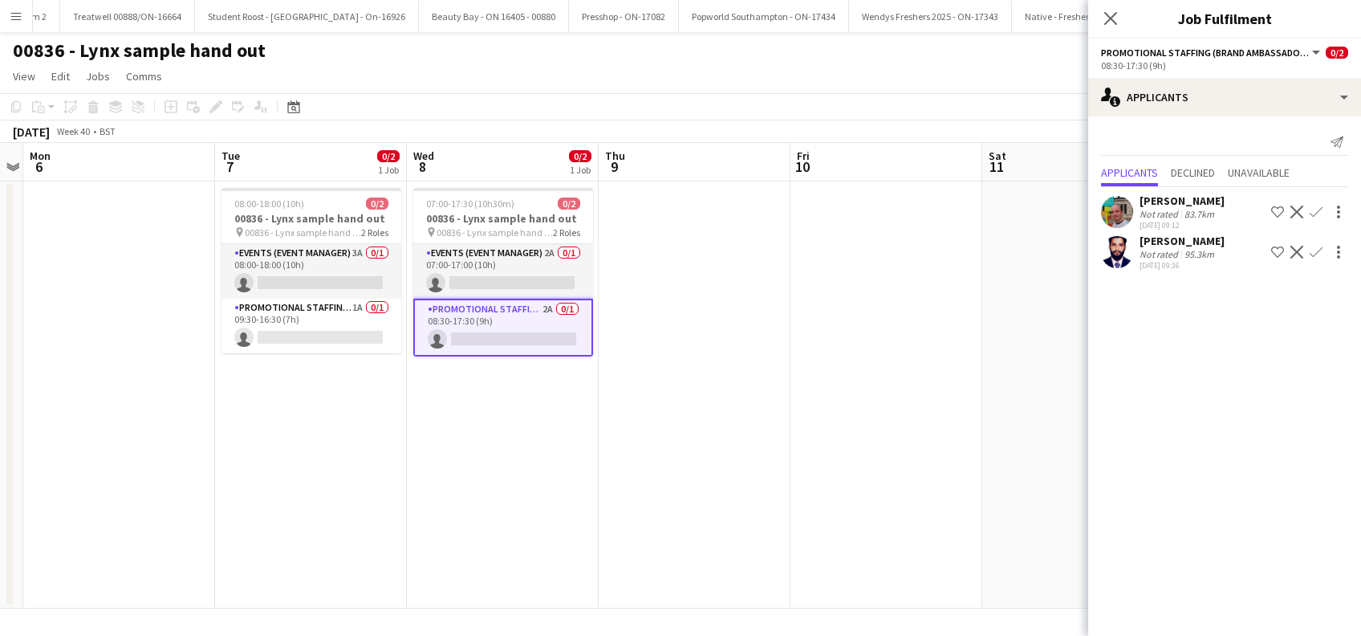
drag, startPoint x: 264, startPoint y: 469, endPoint x: 474, endPoint y: 412, distance: 217.9
click at [265, 469] on app-date-cell "08:00-18:00 (10h) 0/2 00836 - Lynx sample hand out pin 00836 - Lynx sample hand…" at bounding box center [311, 394] width 192 height 427
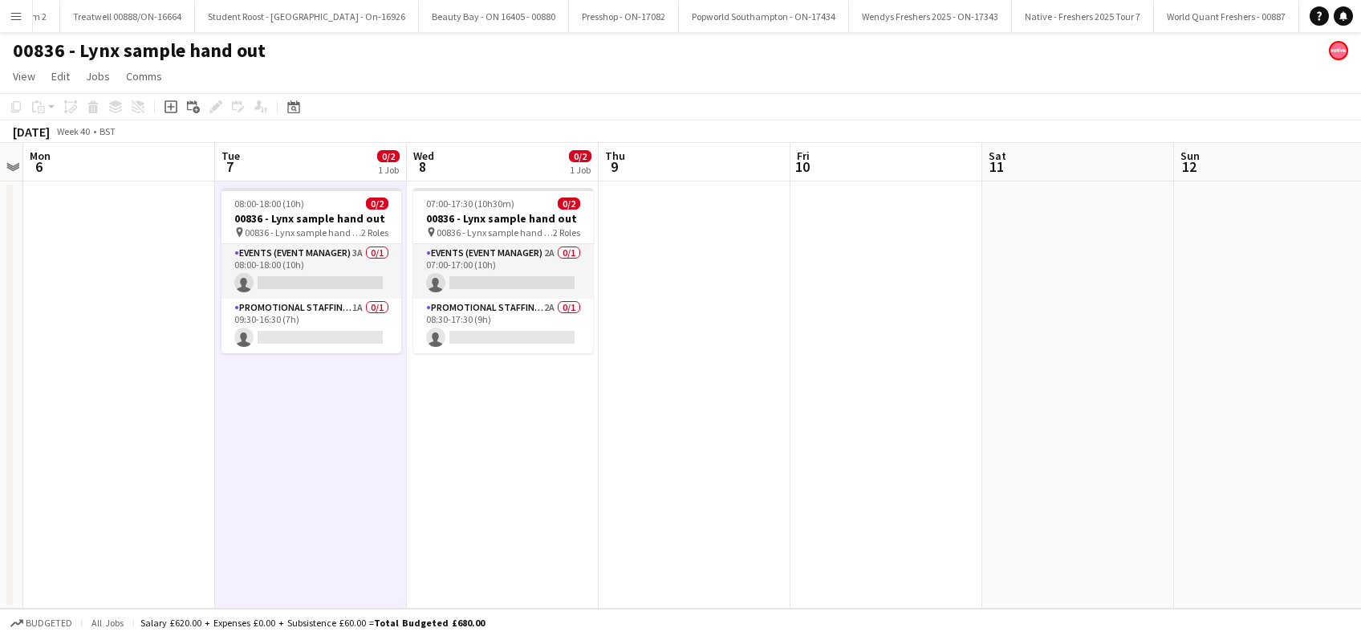
scroll to position [0, 551]
click at [475, 412] on app-date-cell "07:00-17:30 (10h30m) 0/2 00836 - Lynx sample hand out pin 00836 - Lynx sample h…" at bounding box center [504, 394] width 192 height 427
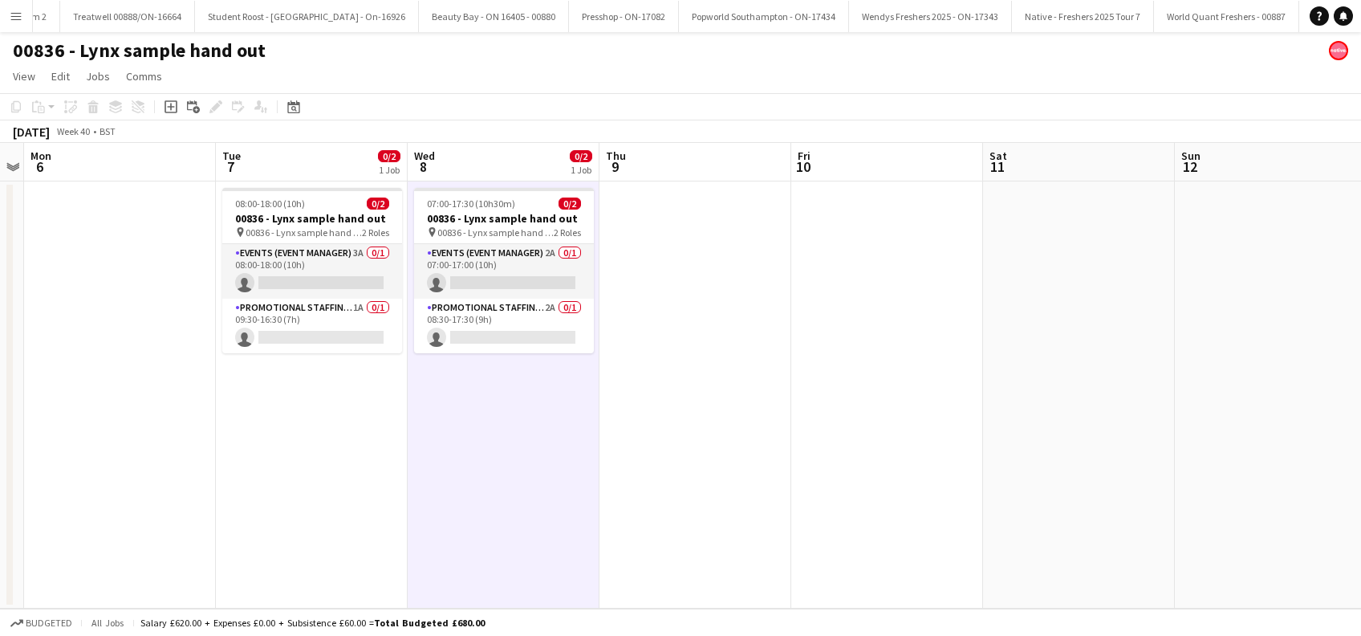
click at [470, 394] on app-date-cell "07:00-17:30 (10h30m) 0/2 00836 - Lynx sample hand out pin 00836 - Lynx sample h…" at bounding box center [504, 394] width 192 height 427
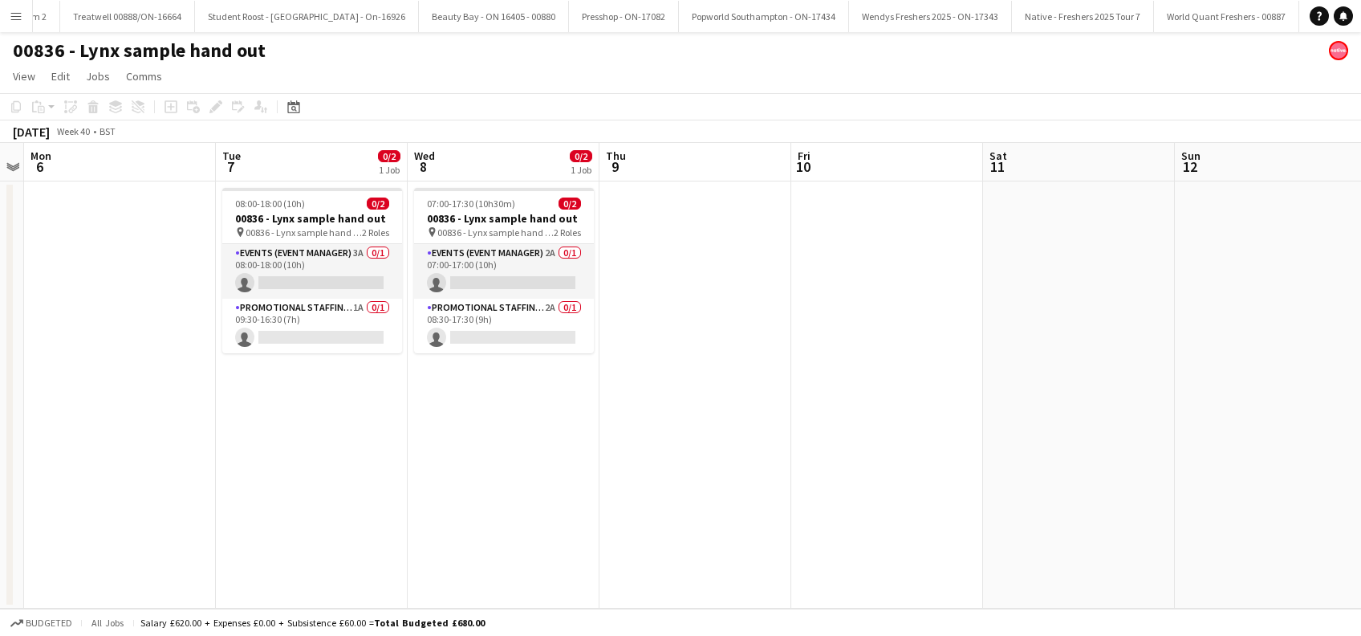
click at [650, 366] on app-date-cell at bounding box center [696, 394] width 192 height 427
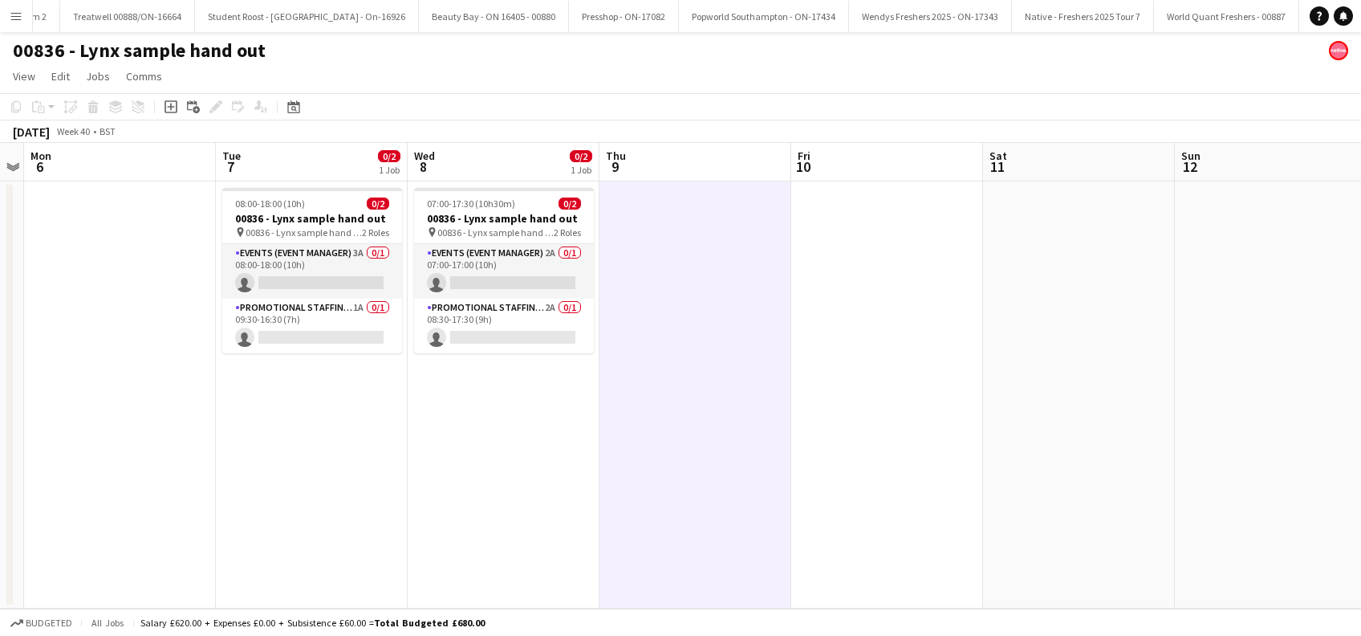
scroll to position [0, 551]
click at [532, 373] on app-date-cell "07:00-17:30 (10h30m) 0/2 00836 - Lynx sample hand out pin 00836 - Lynx sample h…" at bounding box center [505, 394] width 192 height 427
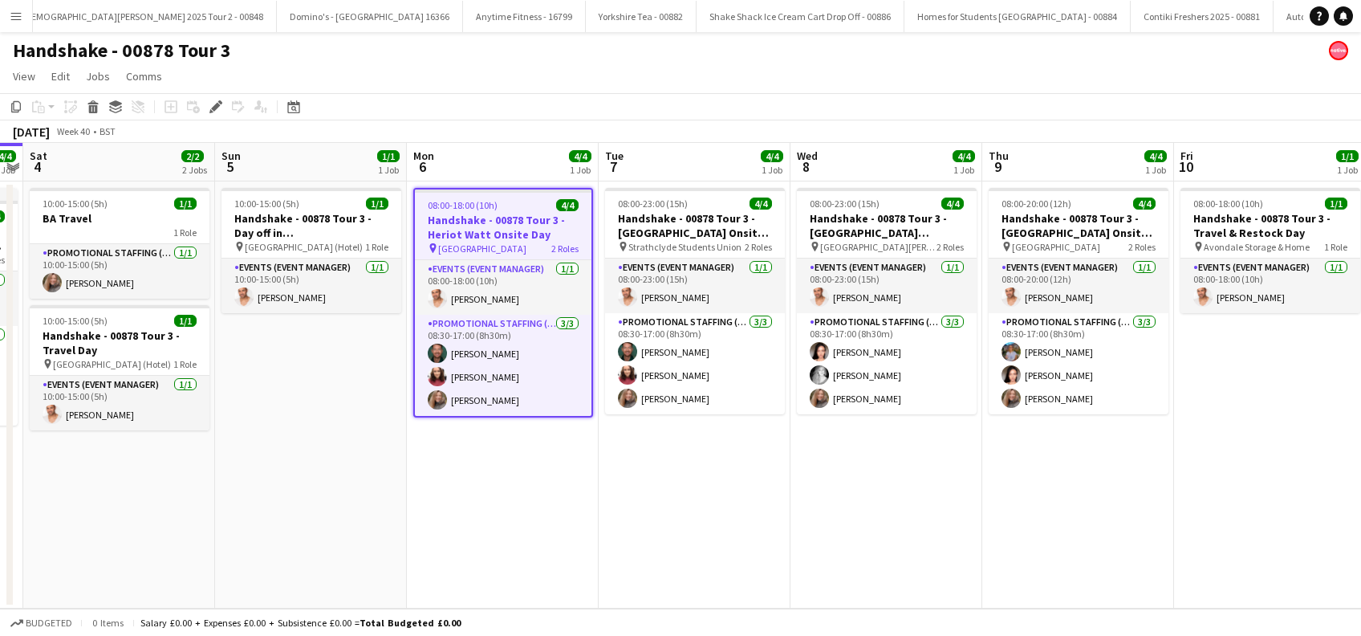
scroll to position [0, 504]
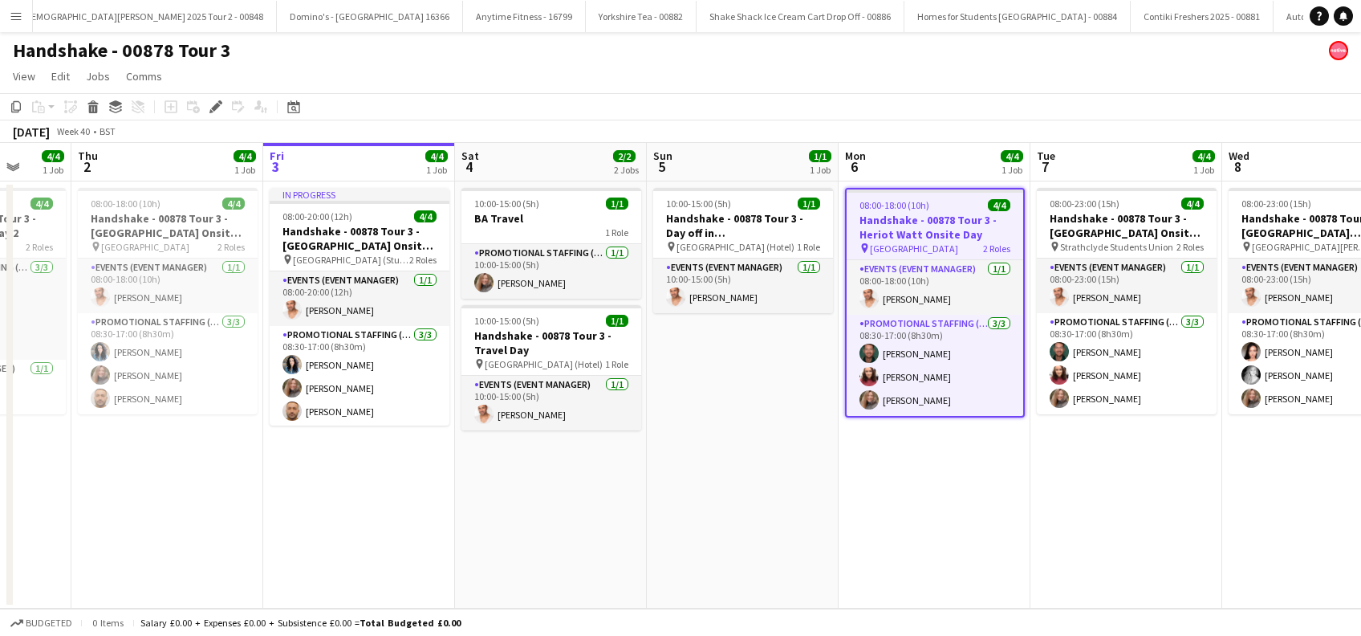
drag, startPoint x: 243, startPoint y: 514, endPoint x: 675, endPoint y: 514, distance: 431.8
click at [675, 514] on app-calendar-viewport "Mon 29 2/2 2 Jobs Tue 30 4/4 1 Job Wed 1 4/4 1 Job Thu 2 4/4 1 Job Fri 3 4/4 1 …" at bounding box center [680, 376] width 1361 height 466
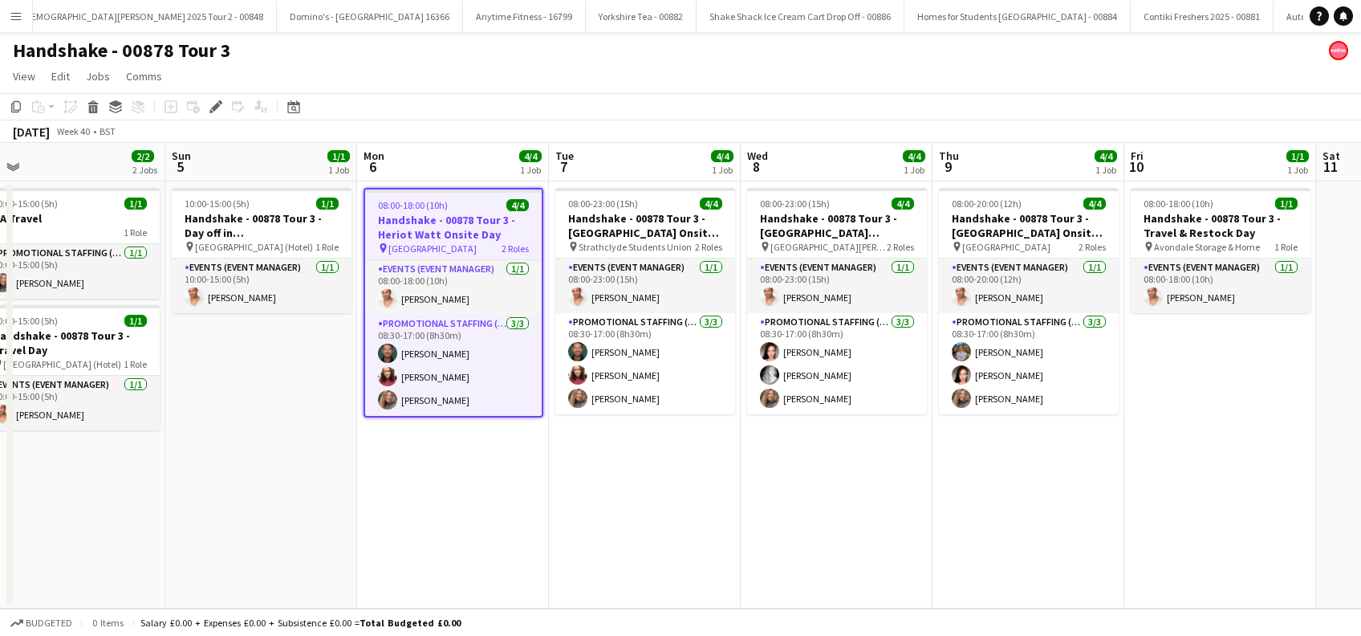
drag, startPoint x: 730, startPoint y: 501, endPoint x: 248, endPoint y: 548, distance: 483.9
click at [248, 550] on app-calendar-viewport "Wed 1 4/4 1 Job Thu 2 4/4 1 Job Fri 3 4/4 1 Job Sat 4 2/2 2 Jobs Sun 5 1/1 1 Jo…" at bounding box center [680, 376] width 1361 height 466
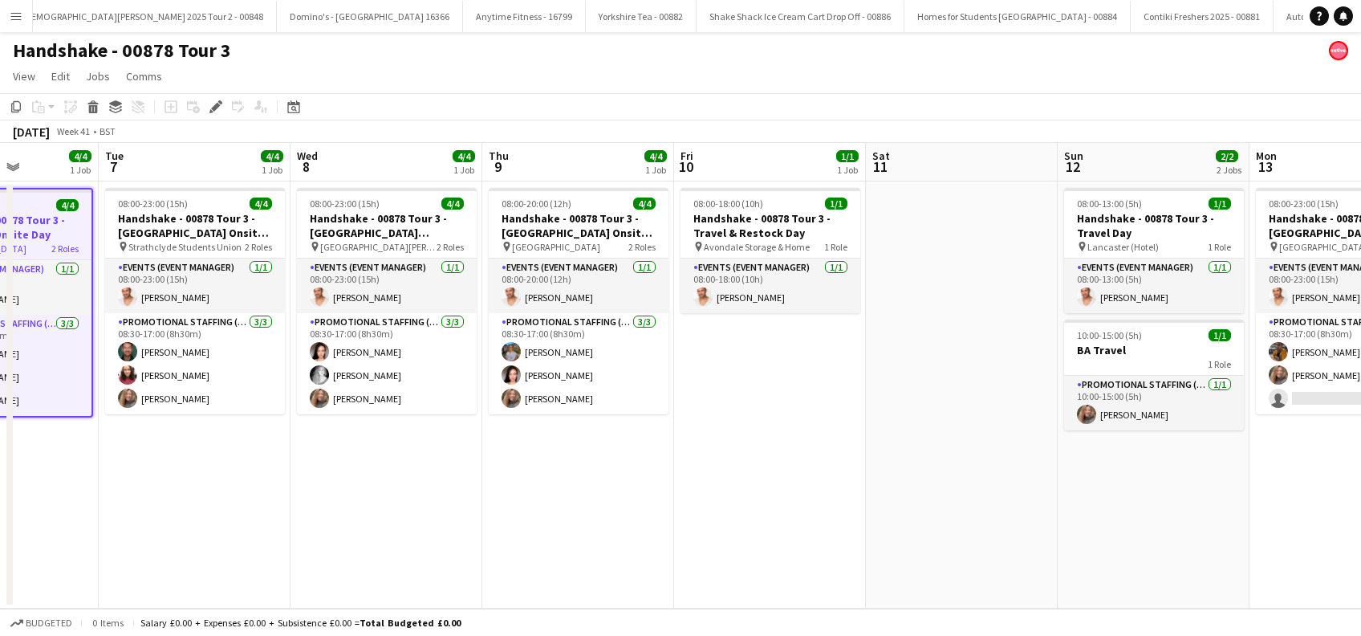
drag, startPoint x: 791, startPoint y: 510, endPoint x: 340, endPoint y: 571, distance: 455.9
click at [340, 571] on app-calendar-viewport "Fri 3 4/4 1 Job Sat 4 2/2 2 Jobs Sun 5 1/1 1 Job Mon 6 4/4 1 Job Tue 7 4/4 1 Jo…" at bounding box center [680, 376] width 1361 height 466
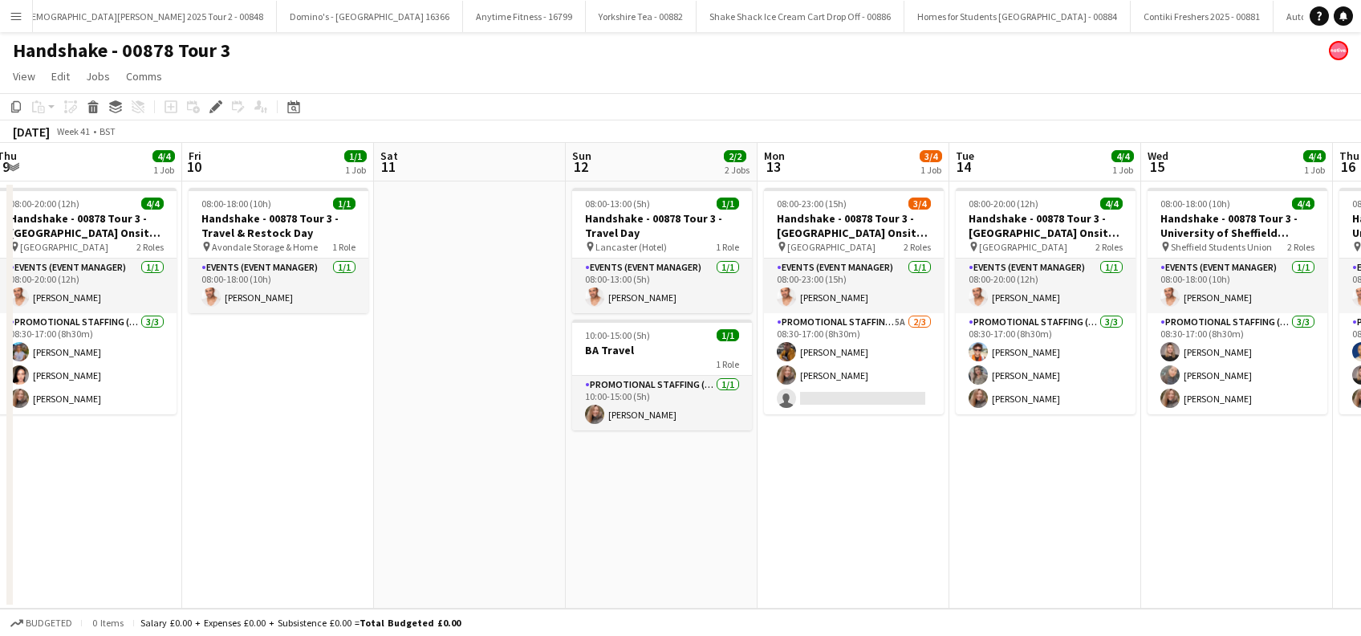
scroll to position [0, 782]
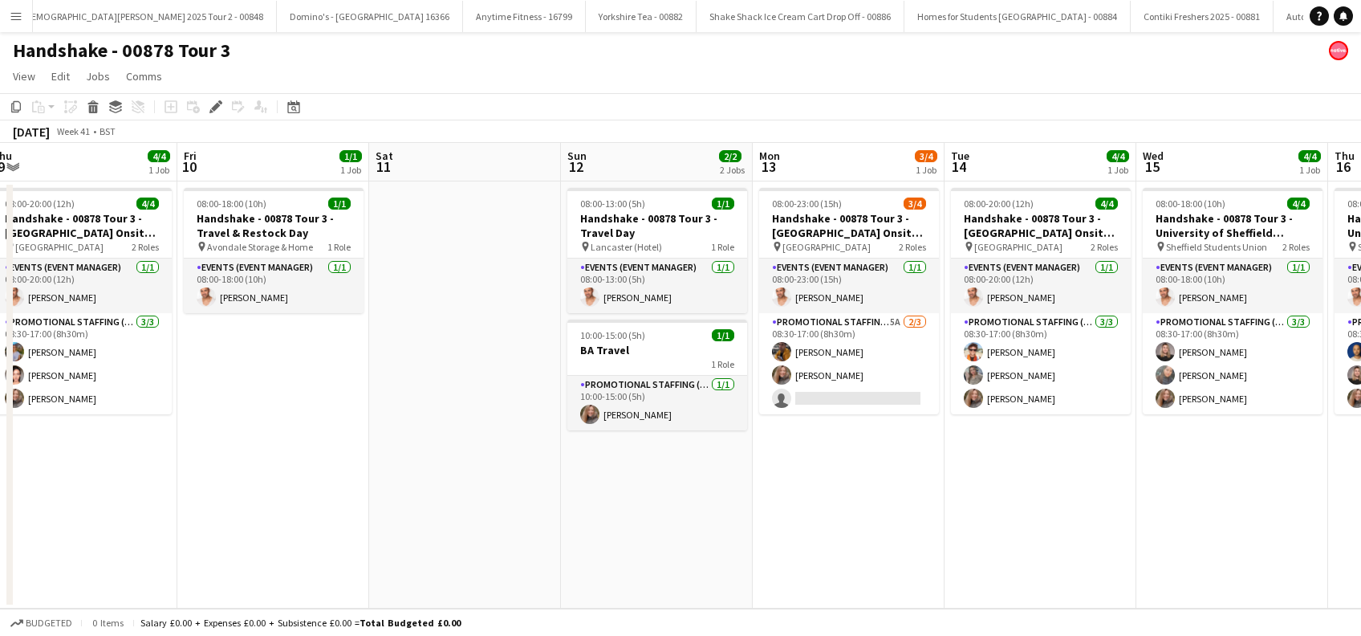
drag, startPoint x: 766, startPoint y: 487, endPoint x: 271, endPoint y: 549, distance: 498.3
click at [271, 549] on app-calendar-viewport "Sun 5 1/1 1 Job Mon 6 4/4 1 Job Tue 7 4/4 1 Job Wed 8 4/4 1 Job Thu 9 4/4 1 Job…" at bounding box center [680, 376] width 1361 height 466
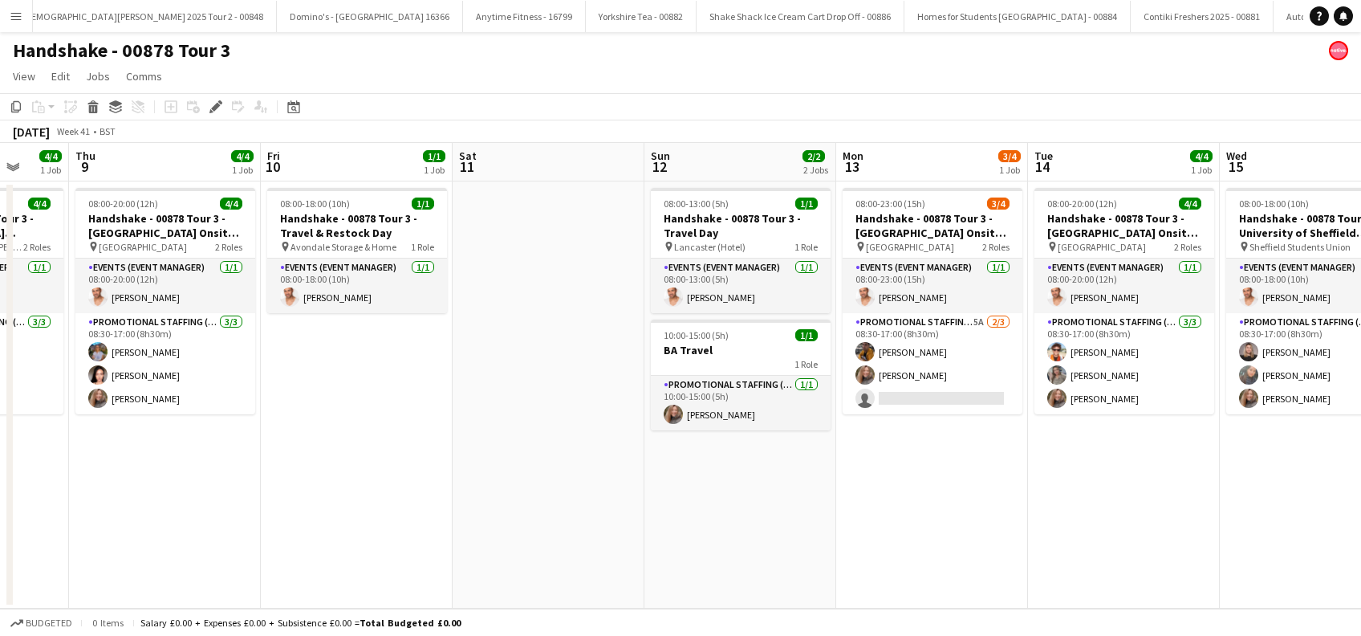
scroll to position [0, 651]
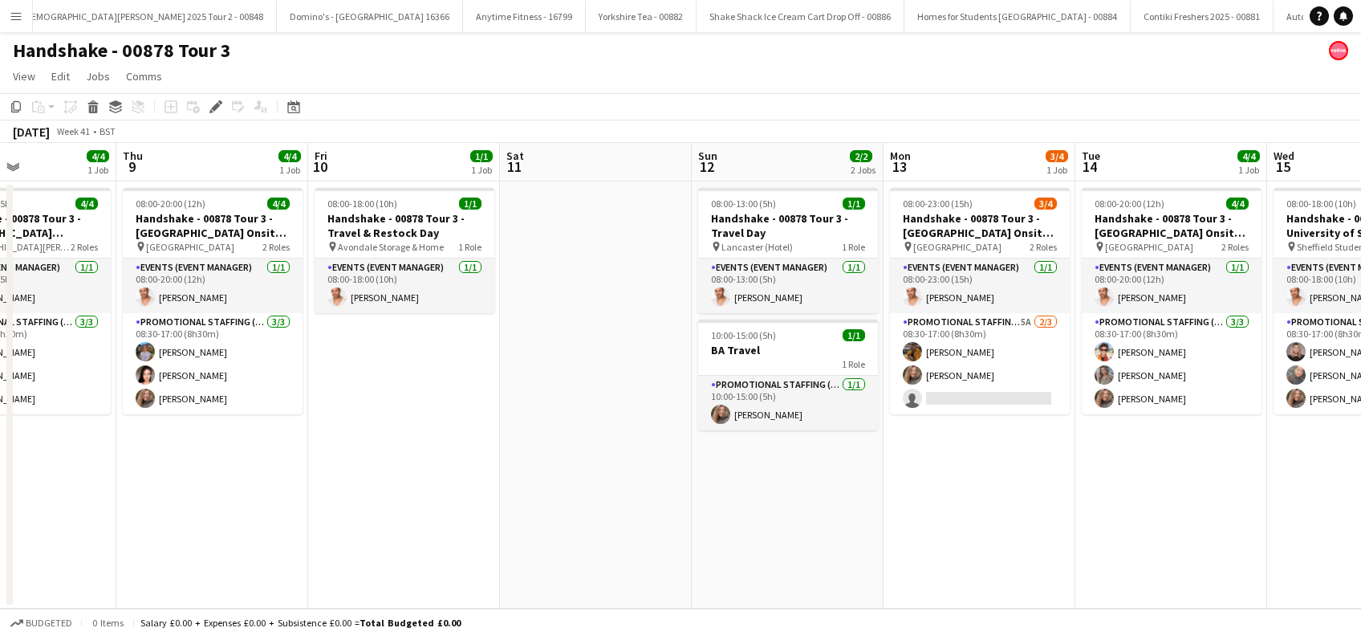
drag, startPoint x: 244, startPoint y: 552, endPoint x: 375, endPoint y: 547, distance: 130.9
click at [375, 547] on app-calendar-viewport "Sun 5 1/1 1 Job Mon 6 4/4 1 Job Tue 7 4/4 1 Job Wed 8 4/4 1 Job Thu 9 4/4 1 Job…" at bounding box center [680, 376] width 1361 height 466
click at [751, 360] on div "1 Role" at bounding box center [788, 363] width 180 height 13
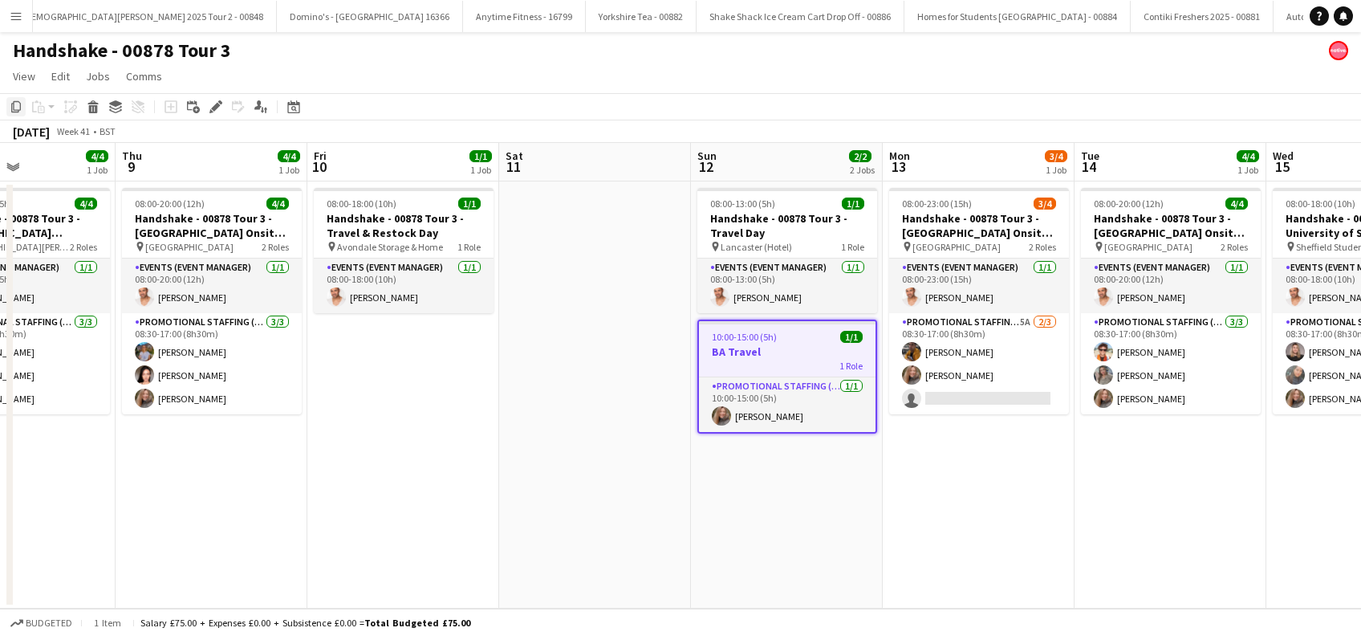
click at [18, 108] on icon "Copy" at bounding box center [16, 106] width 13 height 13
click at [409, 368] on app-date-cell "08:00-18:00 (10h) 1/1 Handshake - 00878 Tour 3 - Travel & Restock Day pin Avond…" at bounding box center [403, 394] width 192 height 427
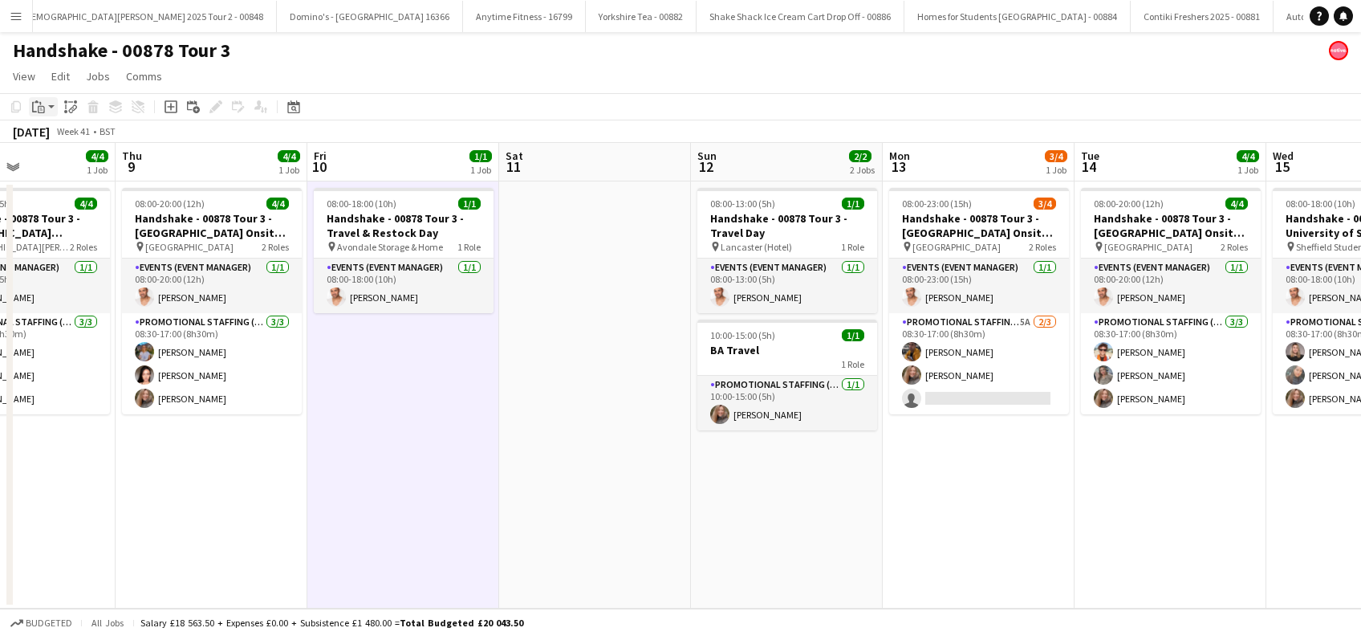
click at [43, 109] on icon "Paste" at bounding box center [38, 106] width 13 height 13
click at [51, 139] on link "Paste Ctrl+V" at bounding box center [118, 137] width 151 height 14
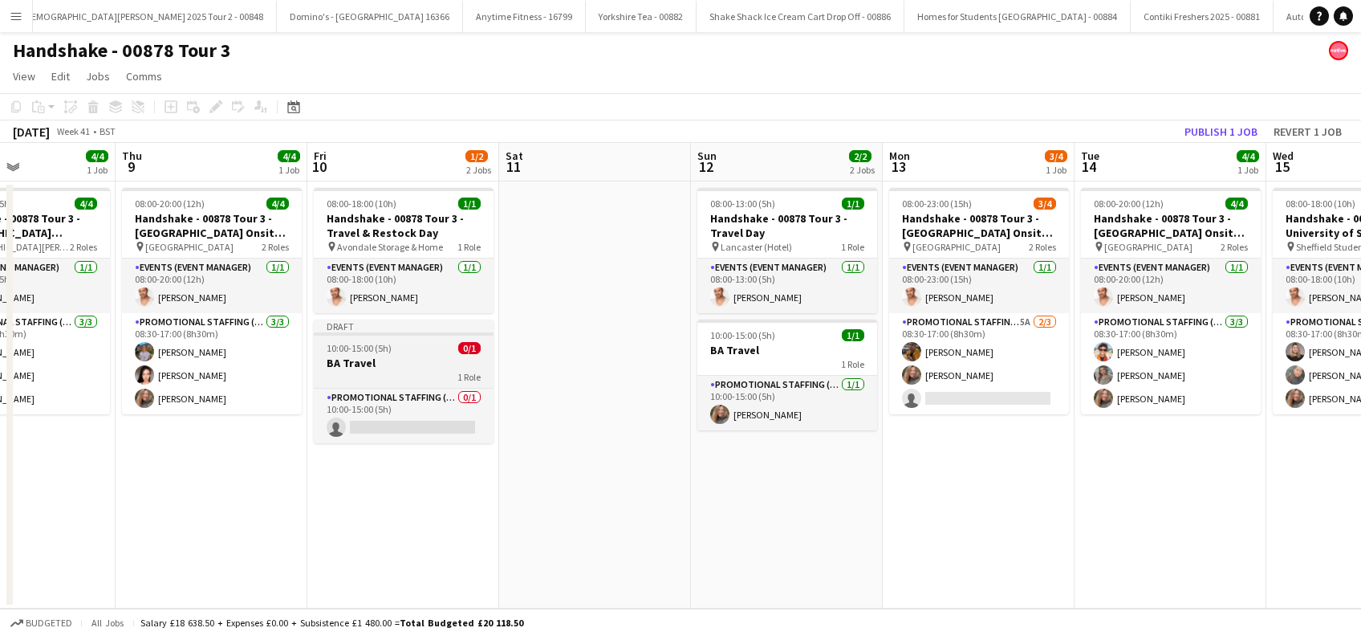
click at [369, 357] on h3 "BA Travel" at bounding box center [404, 363] width 180 height 14
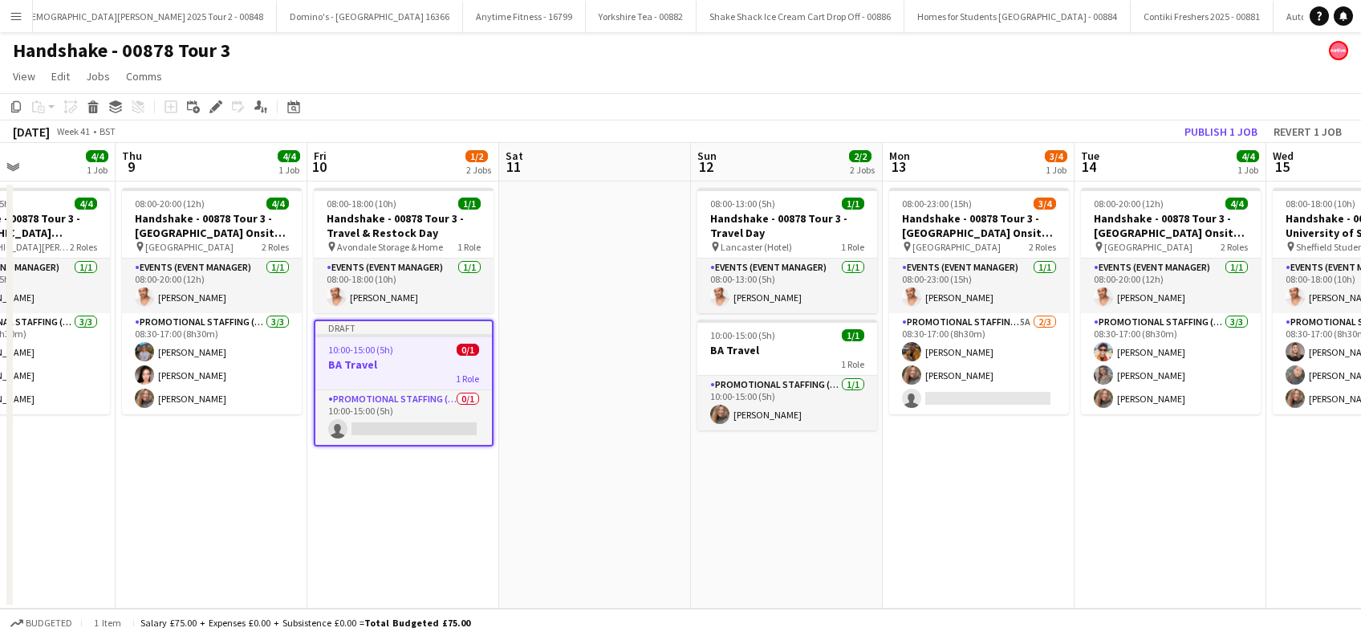
click at [356, 364] on h3 "BA Travel" at bounding box center [403, 364] width 177 height 14
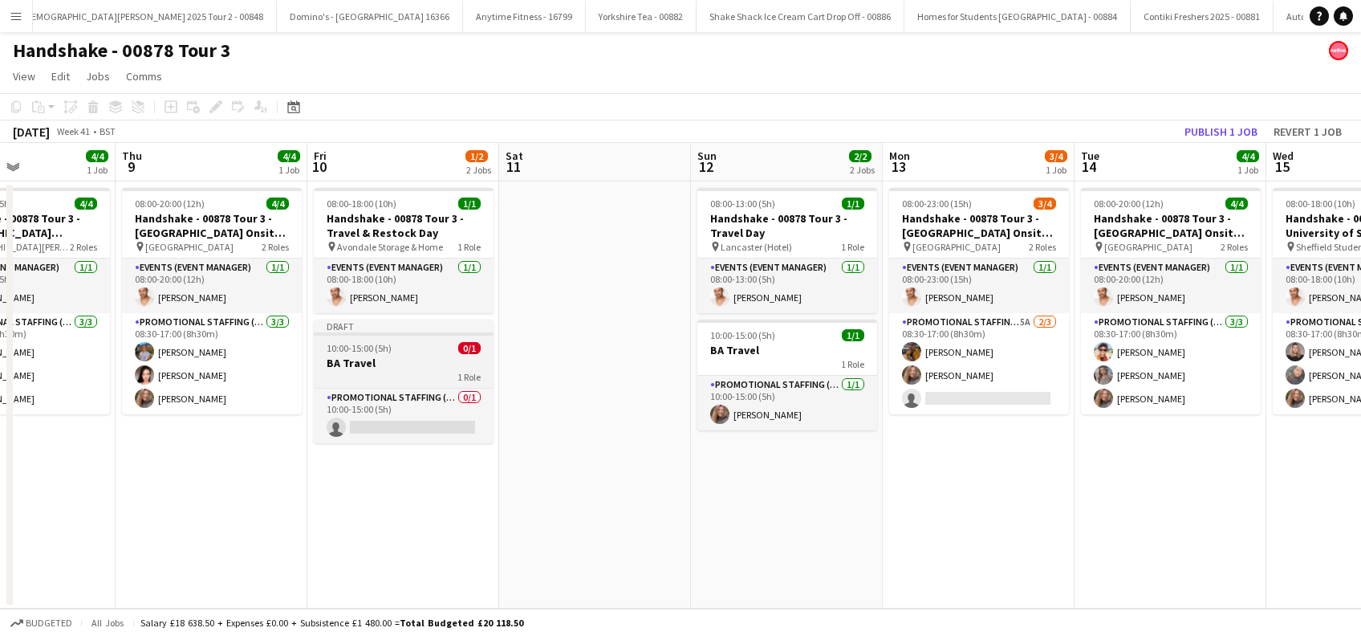
scroll to position [0, 651]
click at [356, 363] on h3 "BA Travel" at bounding box center [405, 363] width 180 height 14
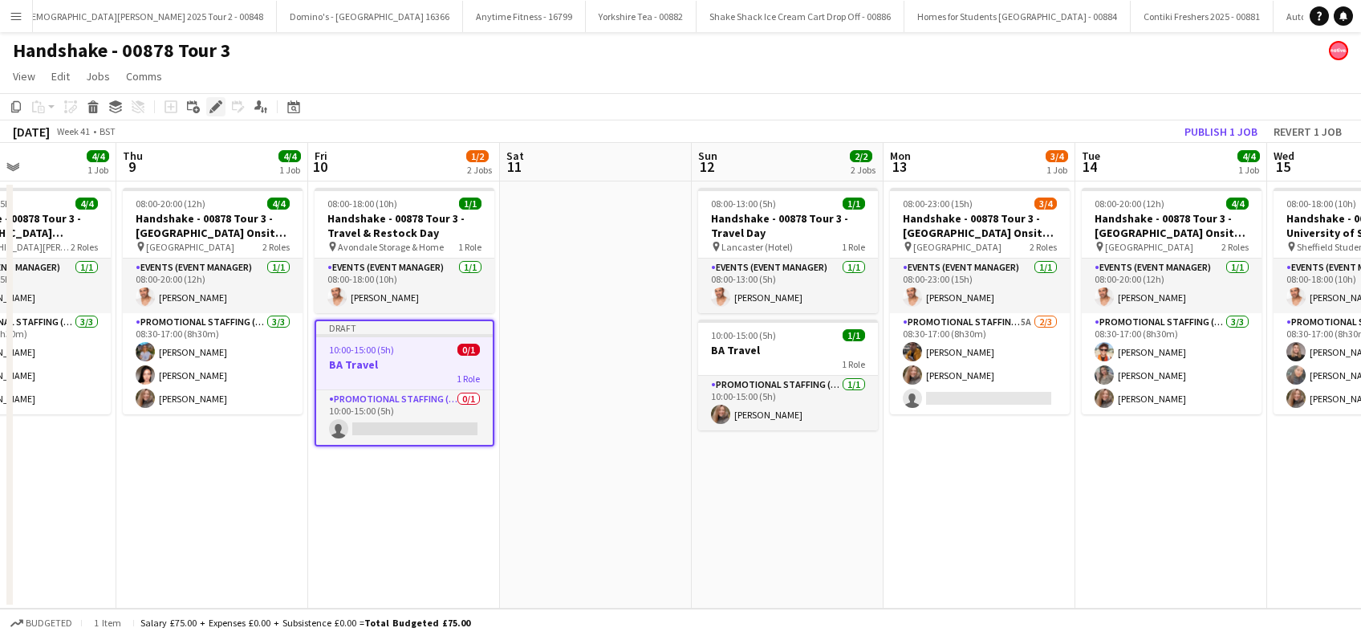
click at [212, 106] on icon "Edit" at bounding box center [215, 106] width 13 height 13
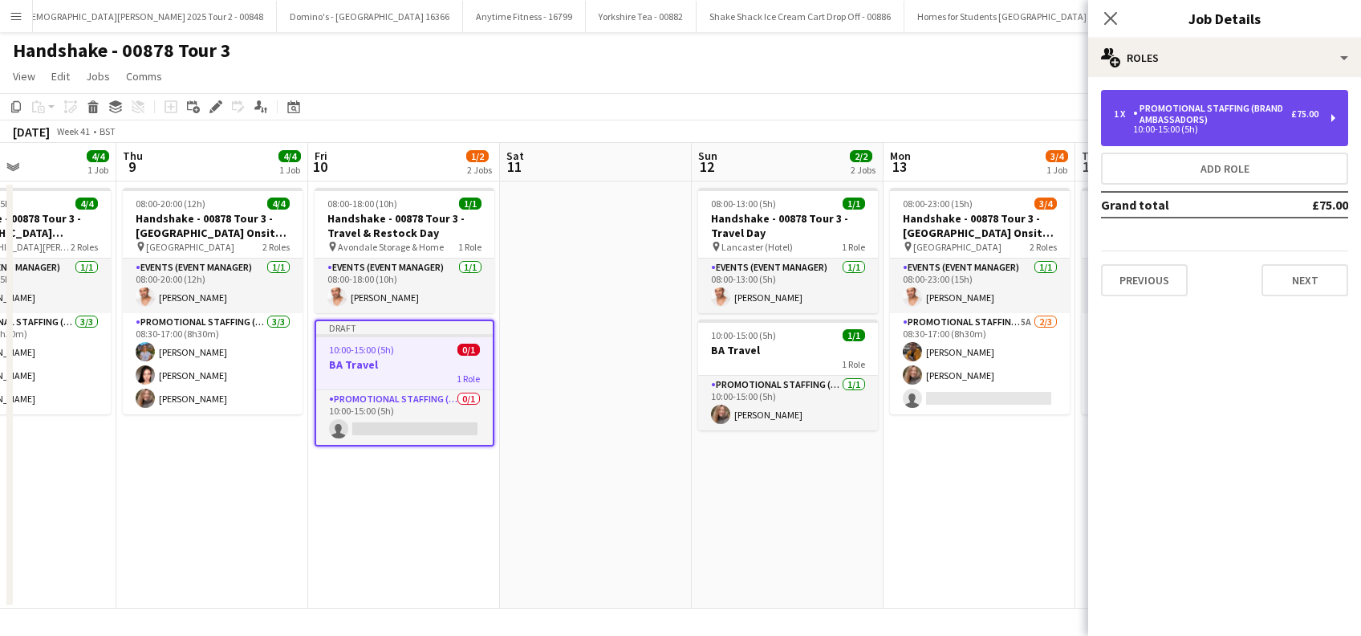
click at [1291, 124] on div "Promotional Staffing (Brand Ambassadors)" at bounding box center [1212, 114] width 158 height 22
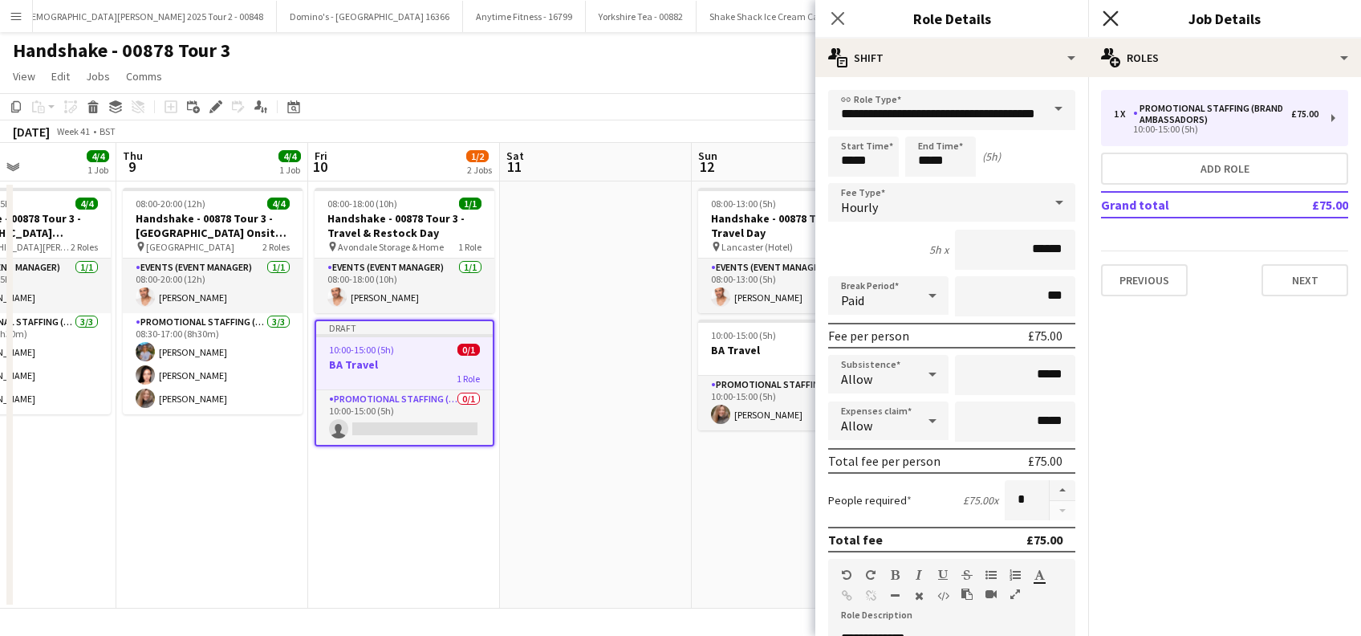
click at [1109, 18] on icon "Close pop-in" at bounding box center [1110, 17] width 15 height 15
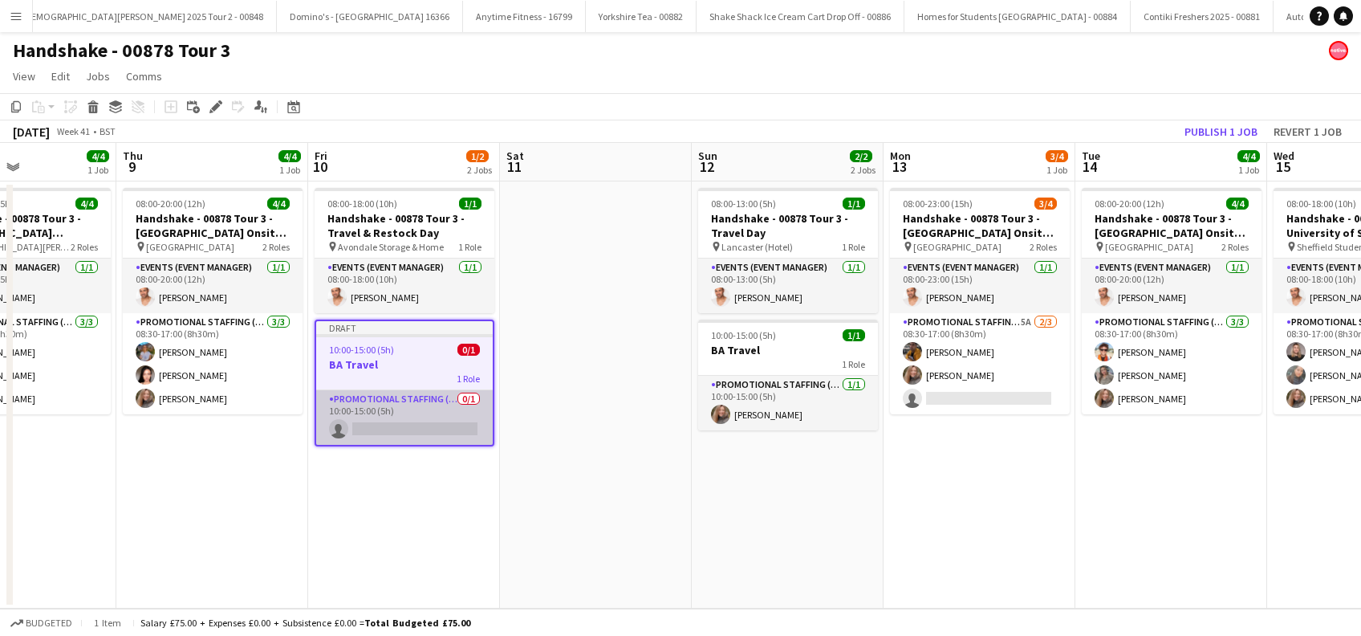
click at [392, 432] on app-card-role "Promotional Staffing (Brand Ambassadors) 0/1 10:00-15:00 (5h) single-neutral-ac…" at bounding box center [404, 417] width 177 height 55
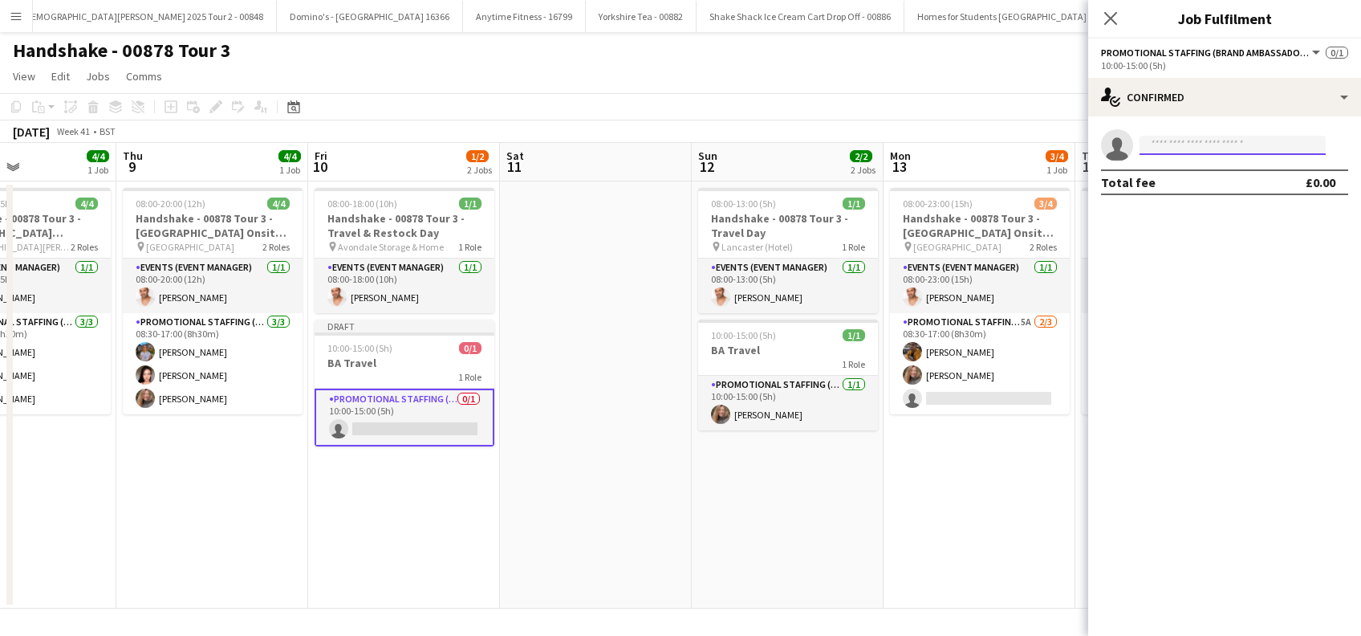
click at [1195, 140] on input at bounding box center [1233, 145] width 186 height 19
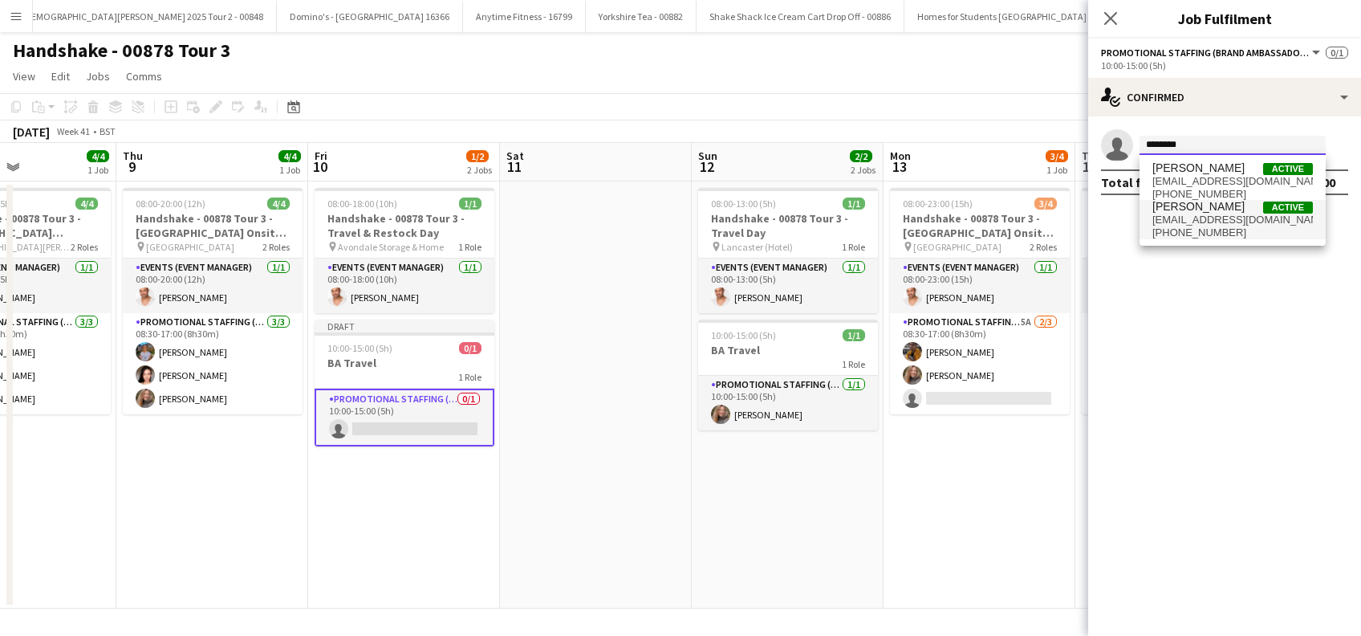
type input "********"
click at [1205, 204] on span "Lorraine Sadler" at bounding box center [1199, 207] width 92 height 14
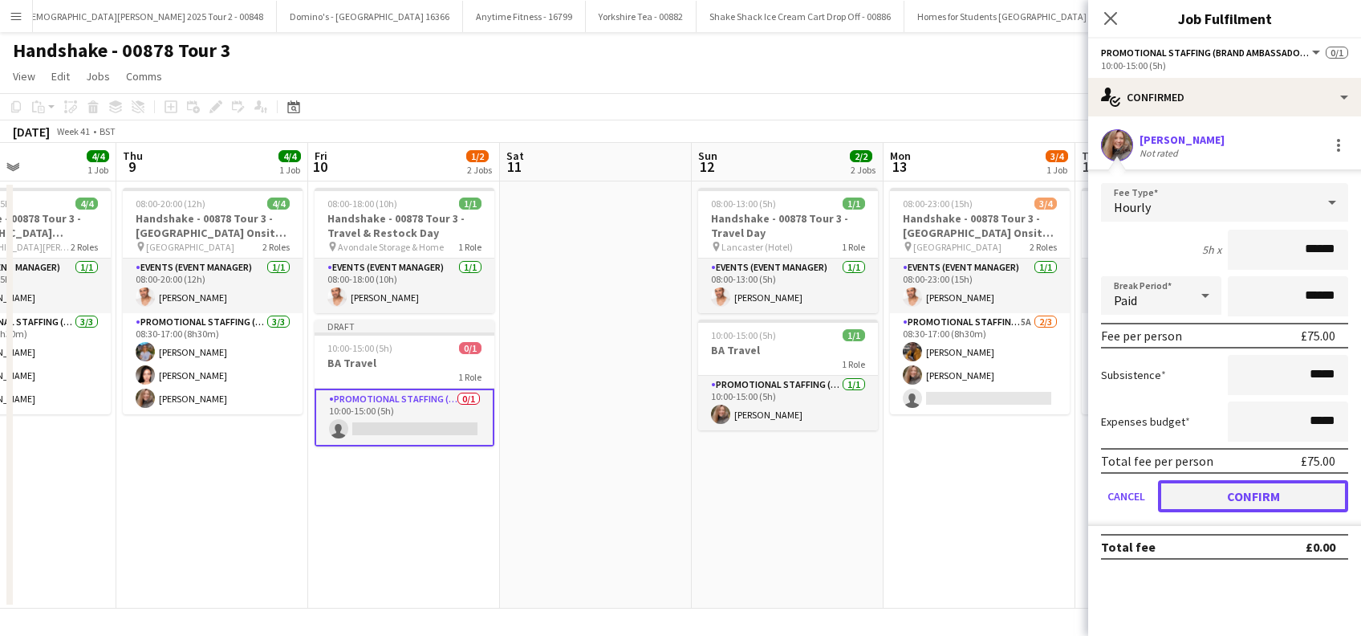
click at [1263, 492] on button "Confirm" at bounding box center [1253, 496] width 190 height 32
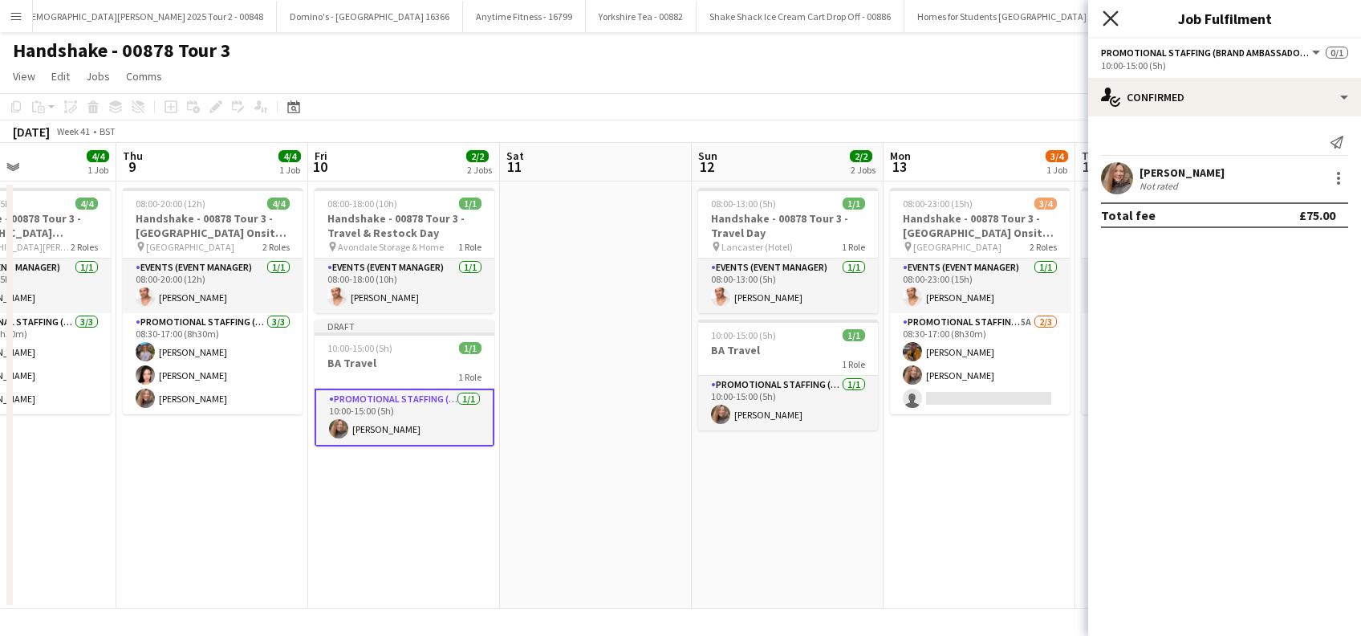
click at [1111, 14] on icon "Close pop-in" at bounding box center [1110, 17] width 15 height 15
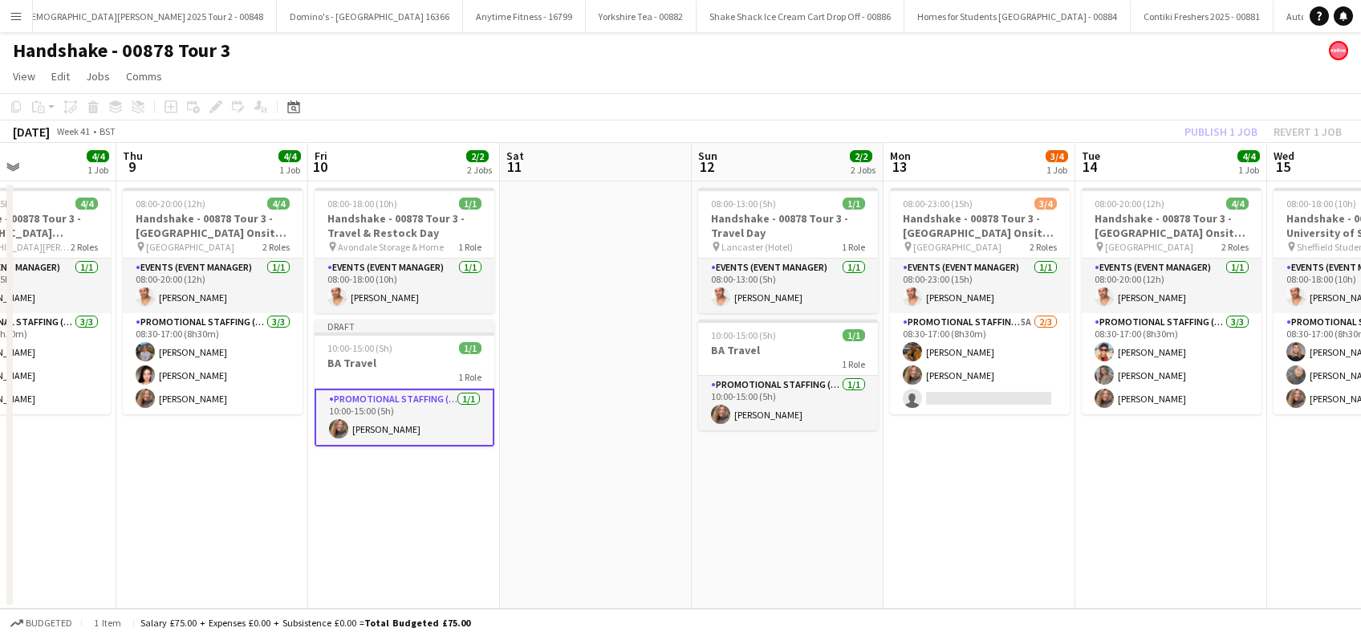
click at [948, 547] on app-date-cell "08:00-23:00 (15h) 3/4 Handshake - 00878 Tour 3 - Lancaster University Onsite Da…" at bounding box center [980, 394] width 192 height 427
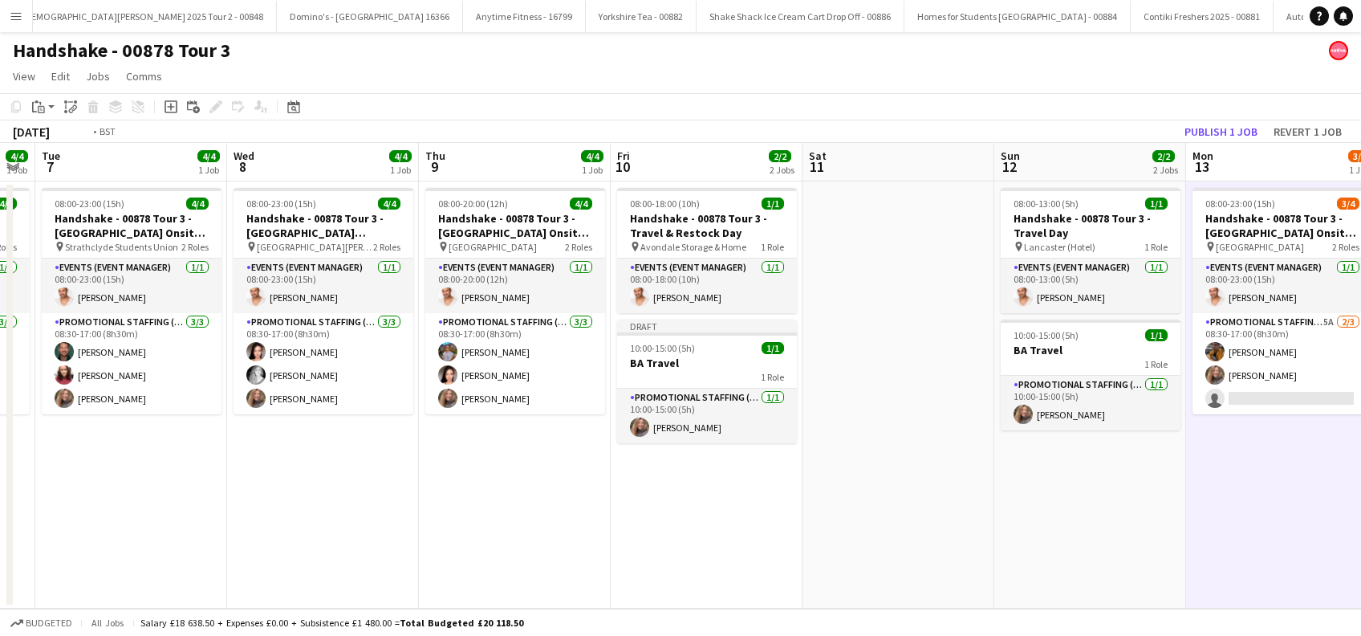
scroll to position [0, 482]
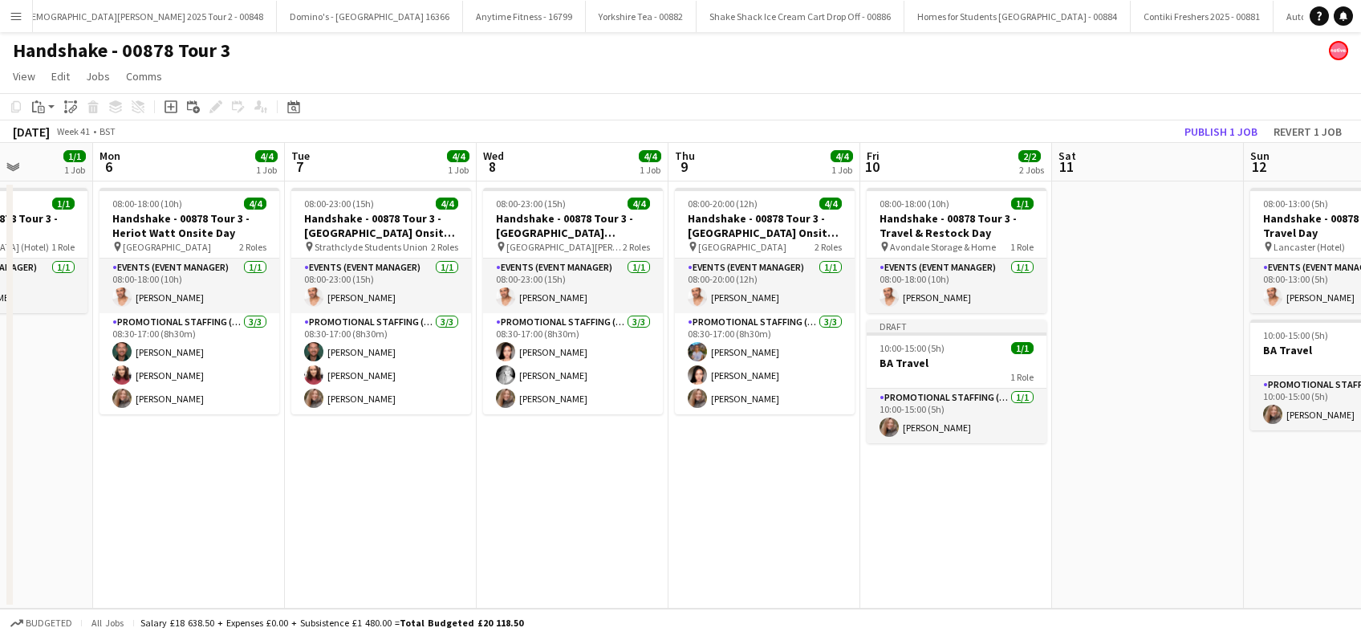
drag, startPoint x: 830, startPoint y: 533, endPoint x: 1115, endPoint y: 533, distance: 284.9
click at [1115, 533] on app-calendar-viewport "Fri 3 4/4 1 Job Sat 4 2/2 2 Jobs Sun 5 1/1 1 Job Mon 6 4/4 1 Job Tue 7 4/4 1 Jo…" at bounding box center [680, 376] width 1361 height 466
click at [1207, 128] on button "Publish 1 job" at bounding box center [1221, 131] width 86 height 21
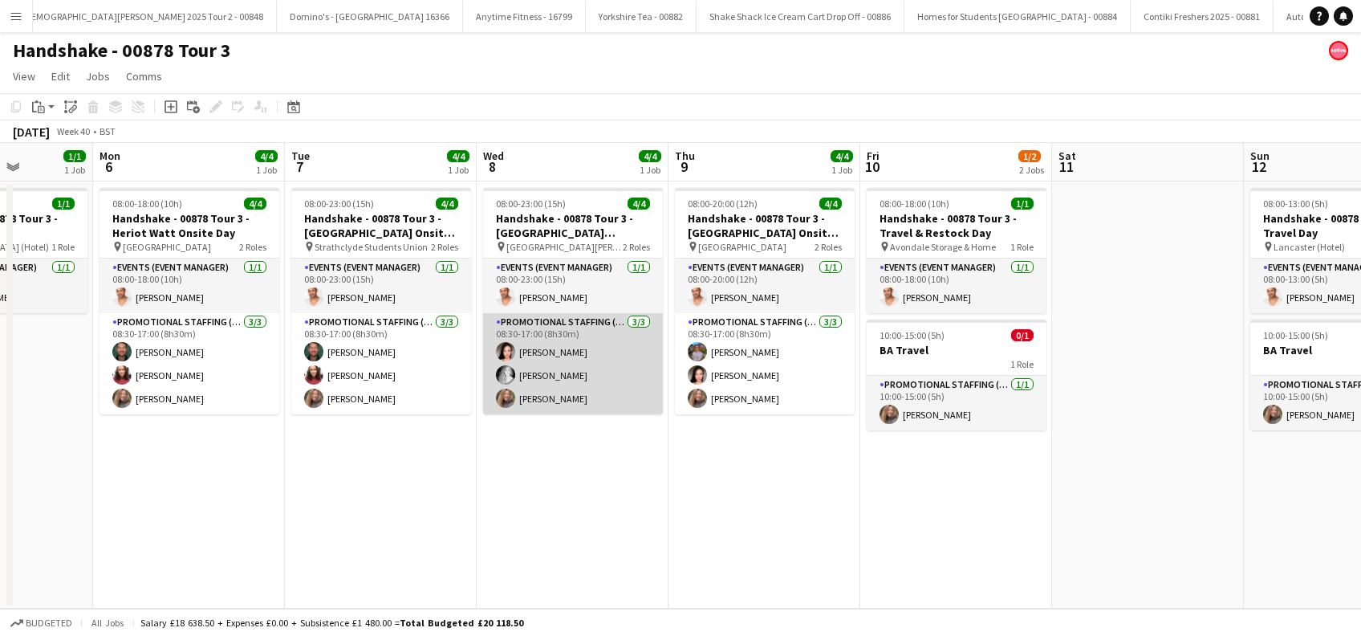
click at [571, 401] on app-card-role "Promotional Staffing (Brand Ambassadors) 3/3 08:30-17:00 (8h30m) Anwen Green Em…" at bounding box center [573, 363] width 180 height 101
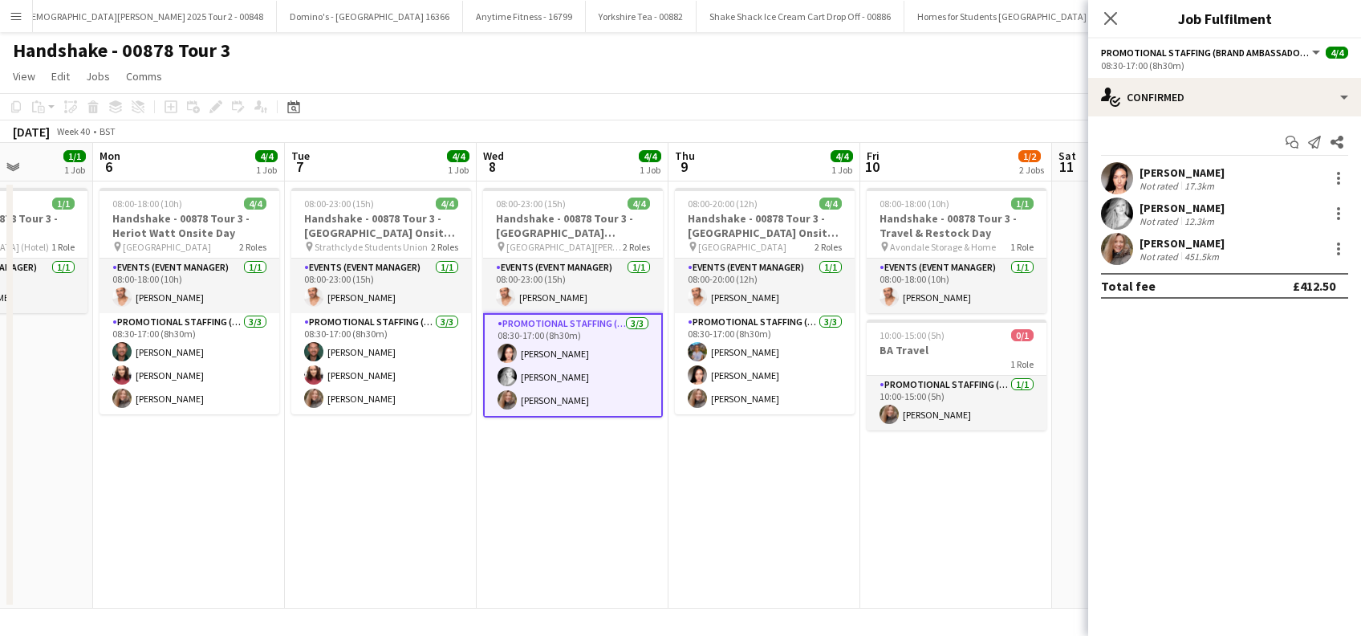
click at [1211, 240] on div "Lorraine Sadler" at bounding box center [1182, 243] width 85 height 14
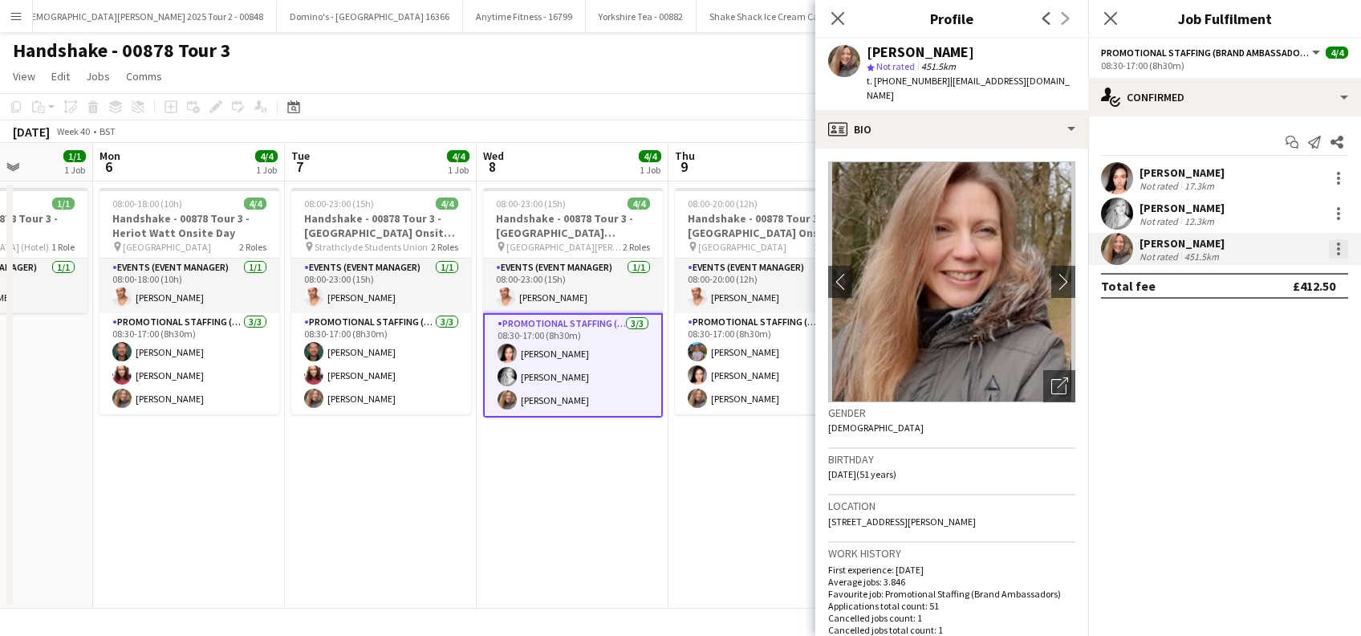
click at [1342, 250] on div at bounding box center [1338, 248] width 19 height 19
click at [1255, 274] on span "Edit fee" at bounding box center [1257, 278] width 43 height 14
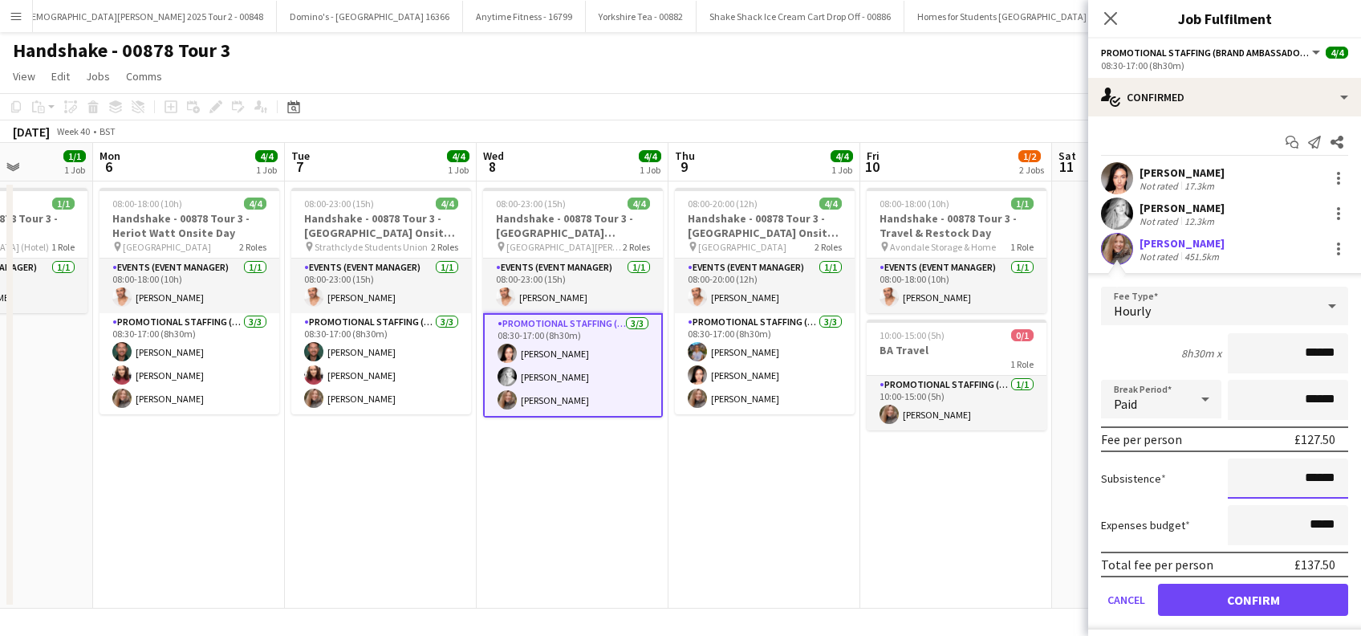
click at [1291, 472] on input "******" at bounding box center [1288, 478] width 120 height 40
drag, startPoint x: 1295, startPoint y: 482, endPoint x: 1303, endPoint y: 468, distance: 15.8
click at [1297, 482] on input "******" at bounding box center [1288, 478] width 120 height 40
type input "**"
type input "******"
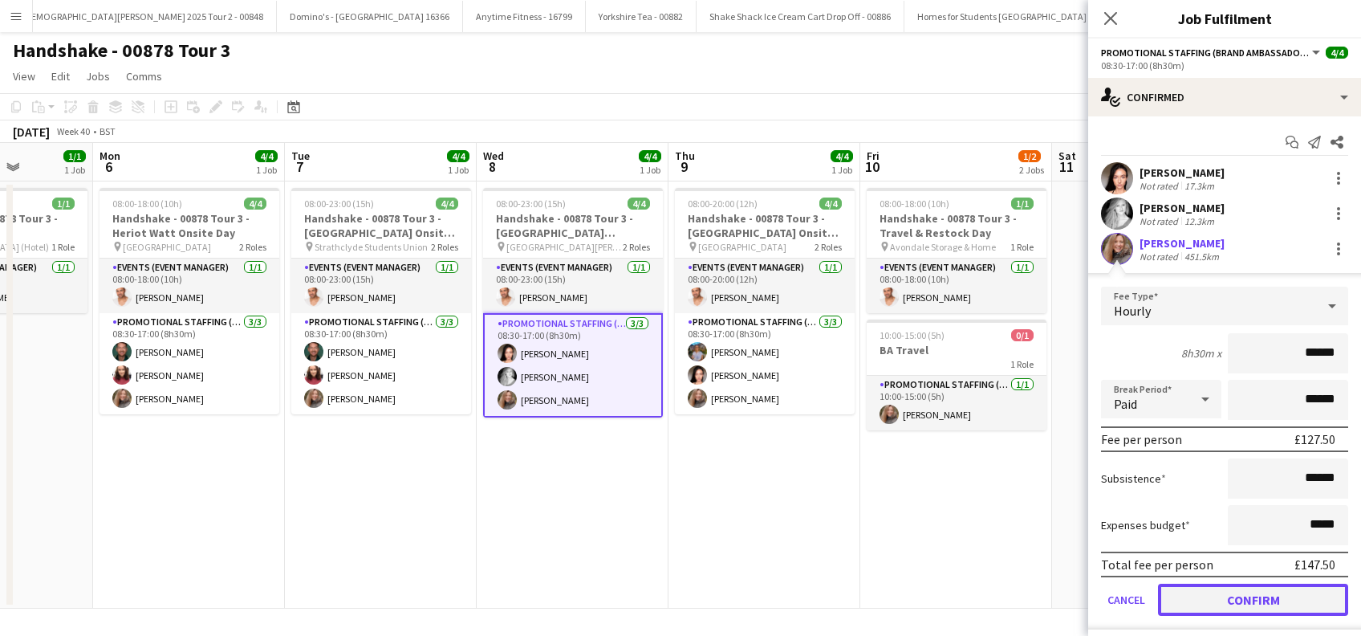
click at [1226, 596] on button "Confirm" at bounding box center [1253, 600] width 190 height 32
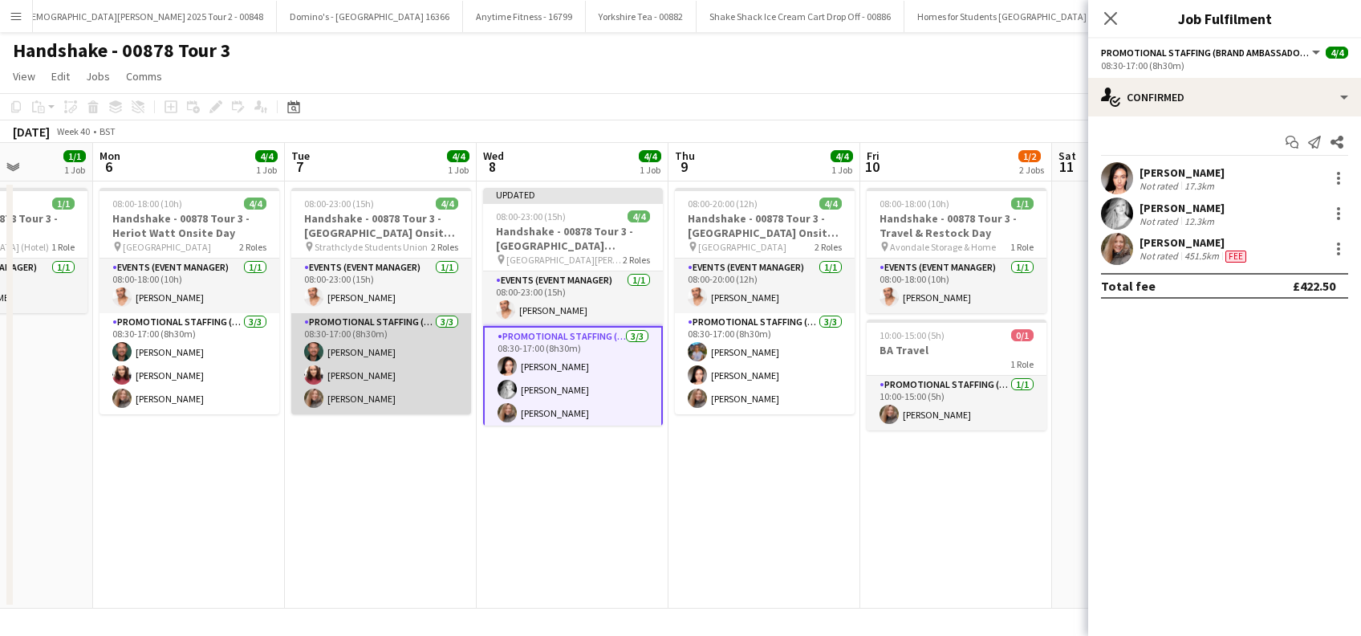
click at [349, 405] on app-card-role "Promotional Staffing (Brand Ambassadors) 3/3 08:30-17:00 (8h30m) Dean Moffat Sa…" at bounding box center [381, 363] width 180 height 101
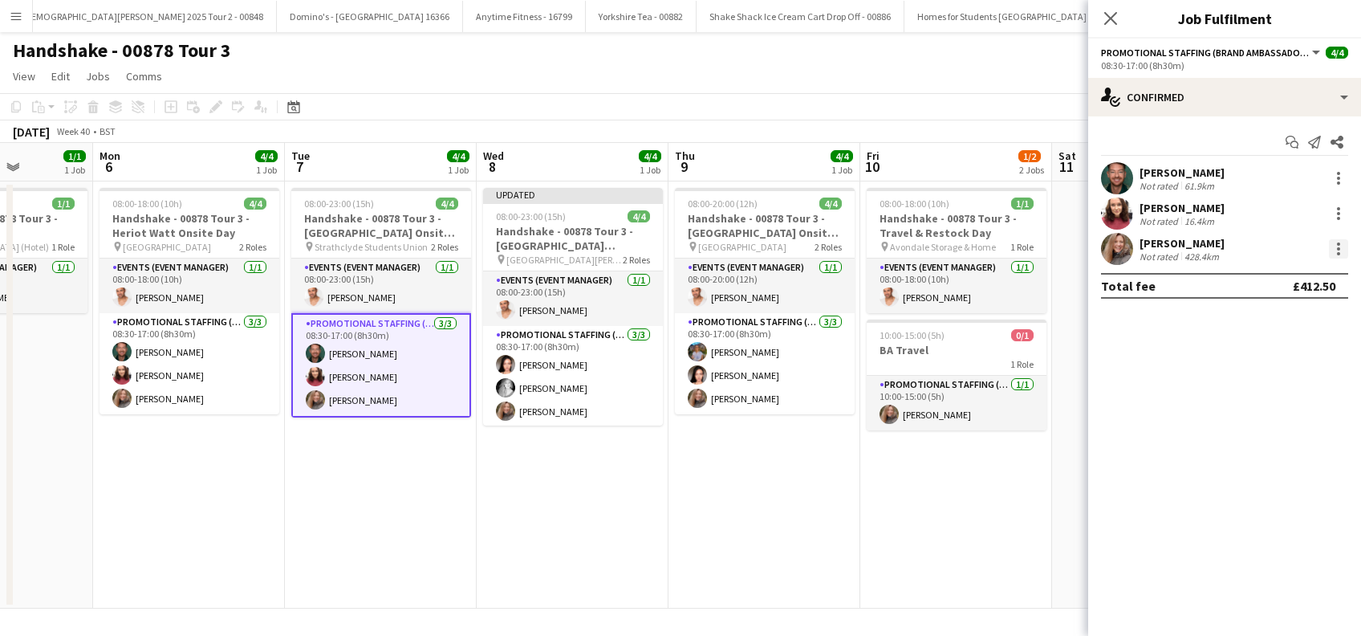
click at [1340, 250] on div at bounding box center [1338, 248] width 19 height 19
click at [1291, 291] on button "Edit fee" at bounding box center [1285, 278] width 125 height 39
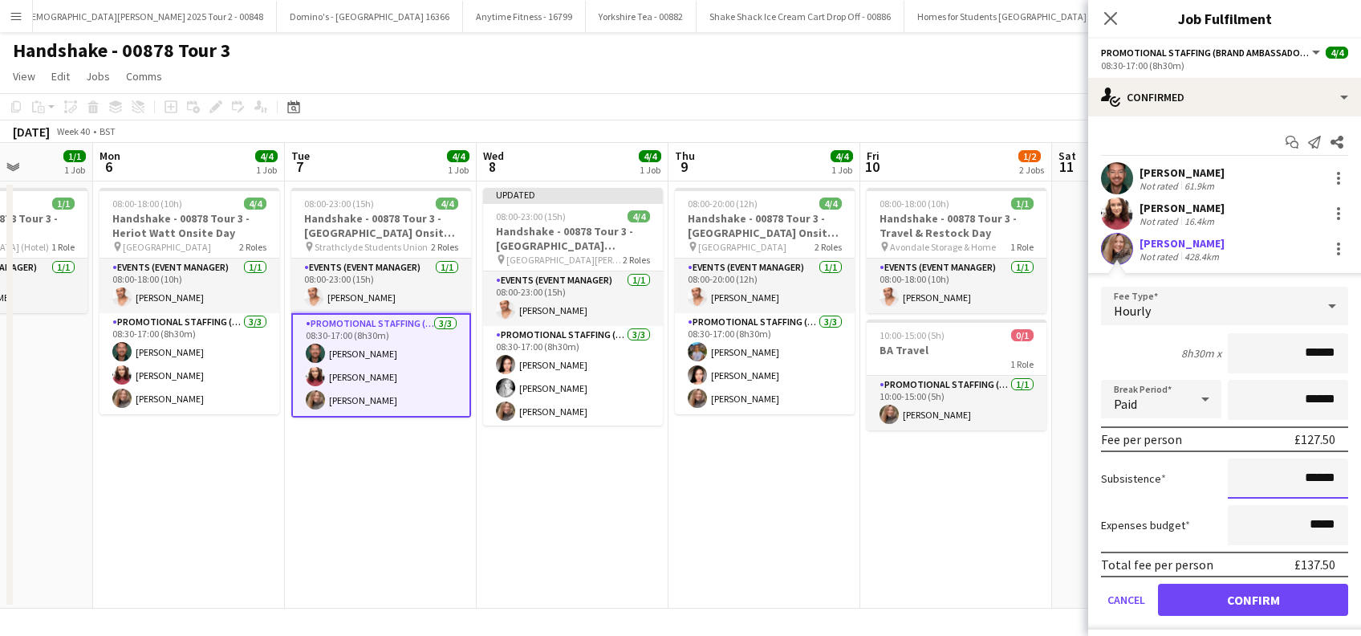
click at [1297, 470] on input "******" at bounding box center [1288, 478] width 120 height 40
type input "**"
type input "******"
click at [1209, 605] on button "Confirm" at bounding box center [1253, 600] width 190 height 32
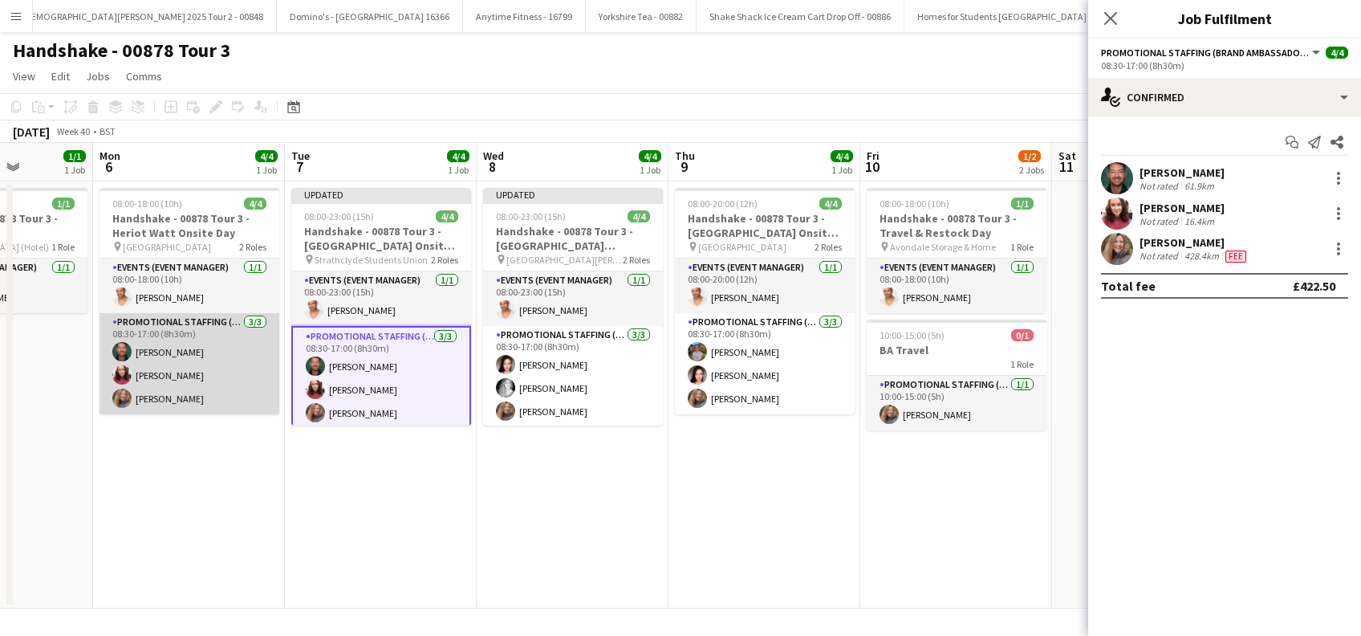
click at [168, 398] on app-card-role "Promotional Staffing (Brand Ambassadors) 3/3 08:30-17:00 (8h30m) Dean Moffat Sa…" at bounding box center [190, 363] width 180 height 101
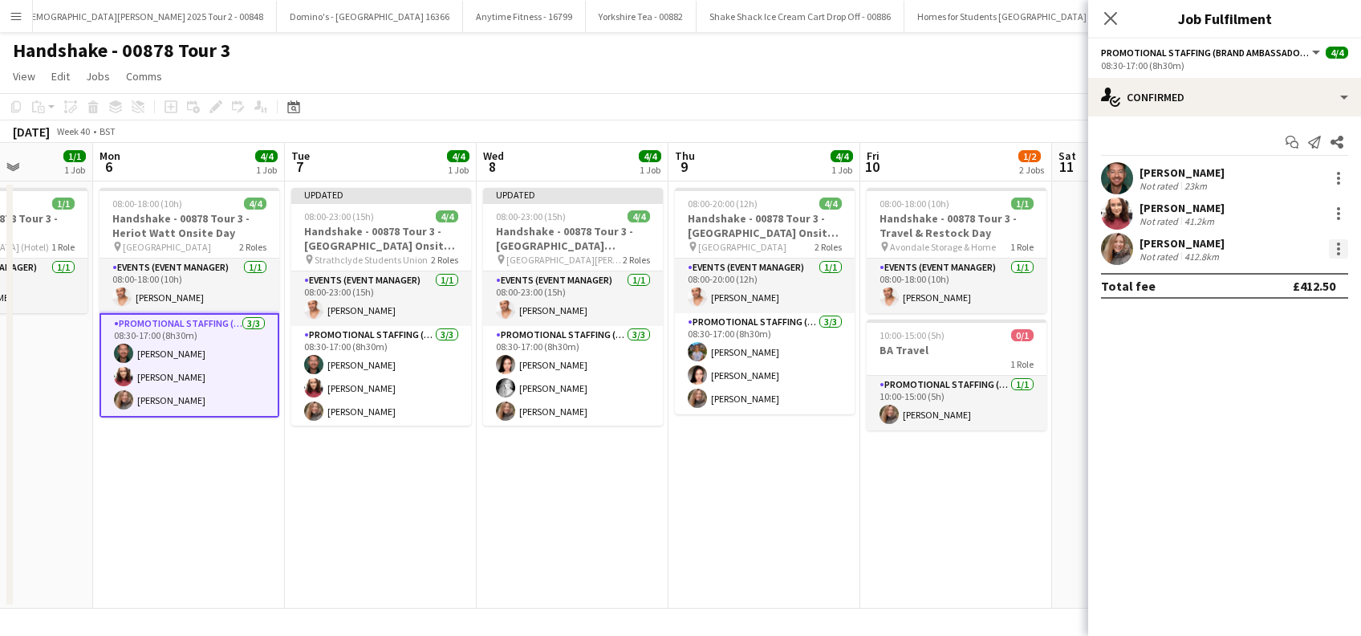
click at [1340, 244] on div at bounding box center [1338, 248] width 19 height 19
click at [1259, 283] on span "Edit fee" at bounding box center [1257, 278] width 43 height 14
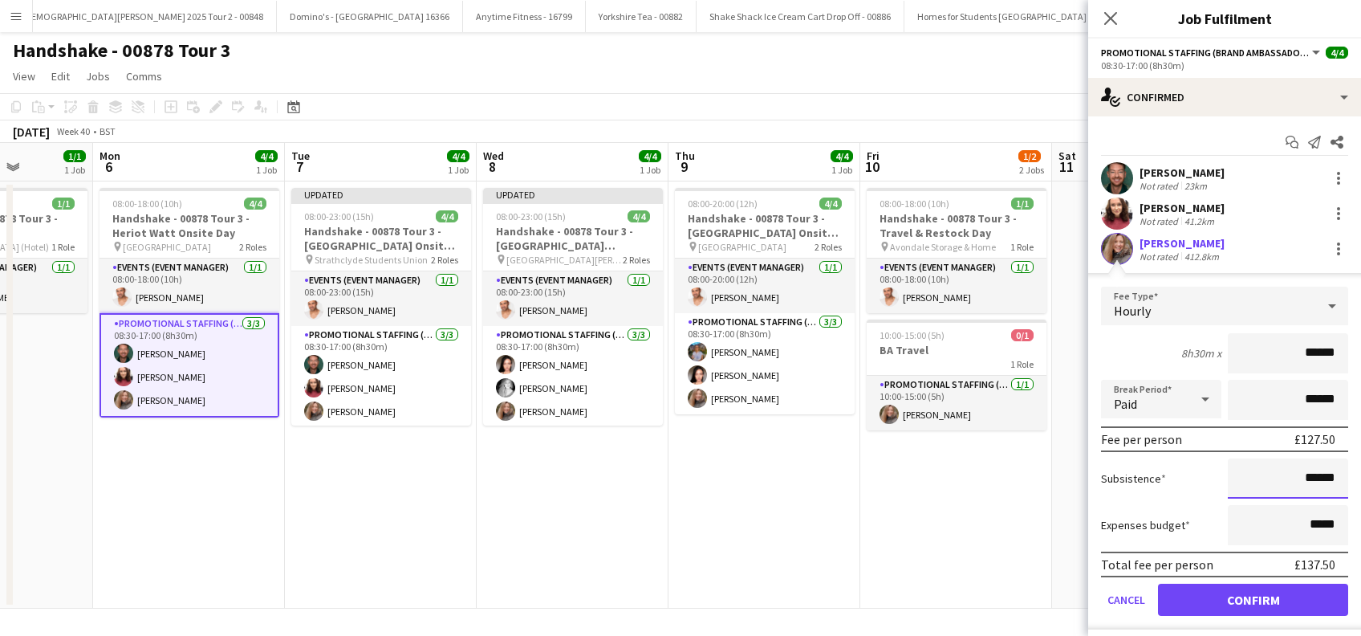
click at [1294, 478] on input "******" at bounding box center [1288, 478] width 120 height 40
type input "**"
type input "******"
click at [1249, 593] on button "Confirm" at bounding box center [1253, 600] width 190 height 32
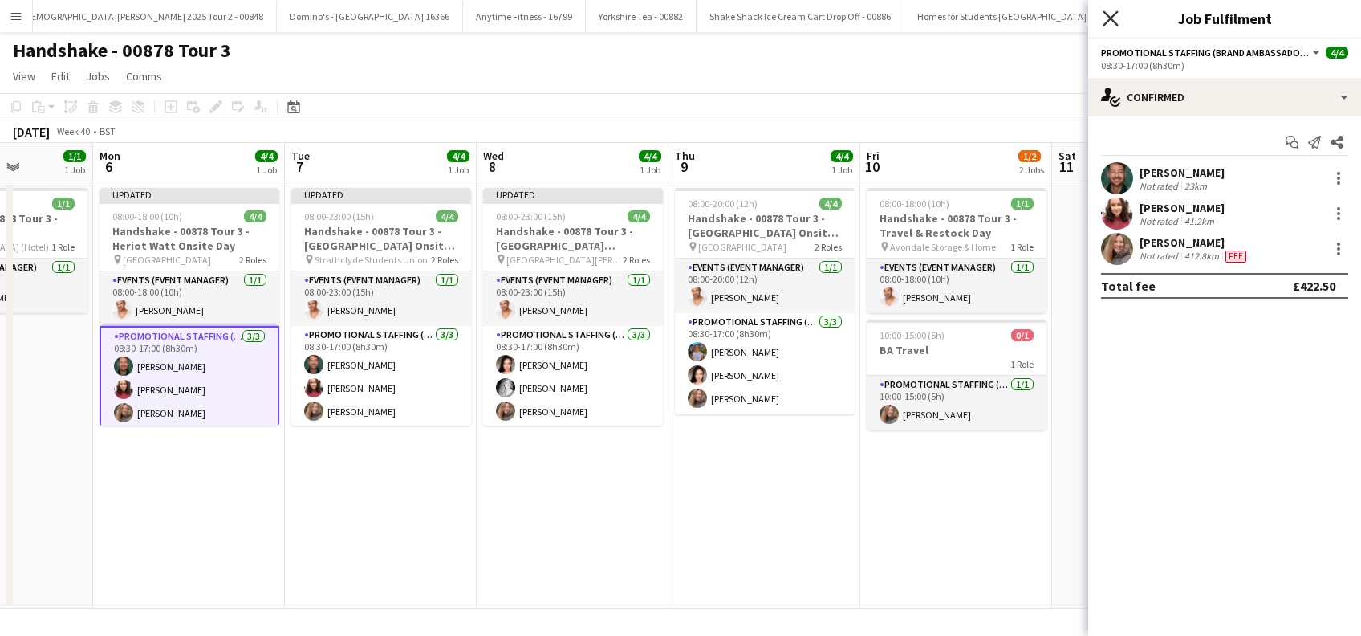
click at [1111, 22] on icon "Close pop-in" at bounding box center [1110, 17] width 15 height 15
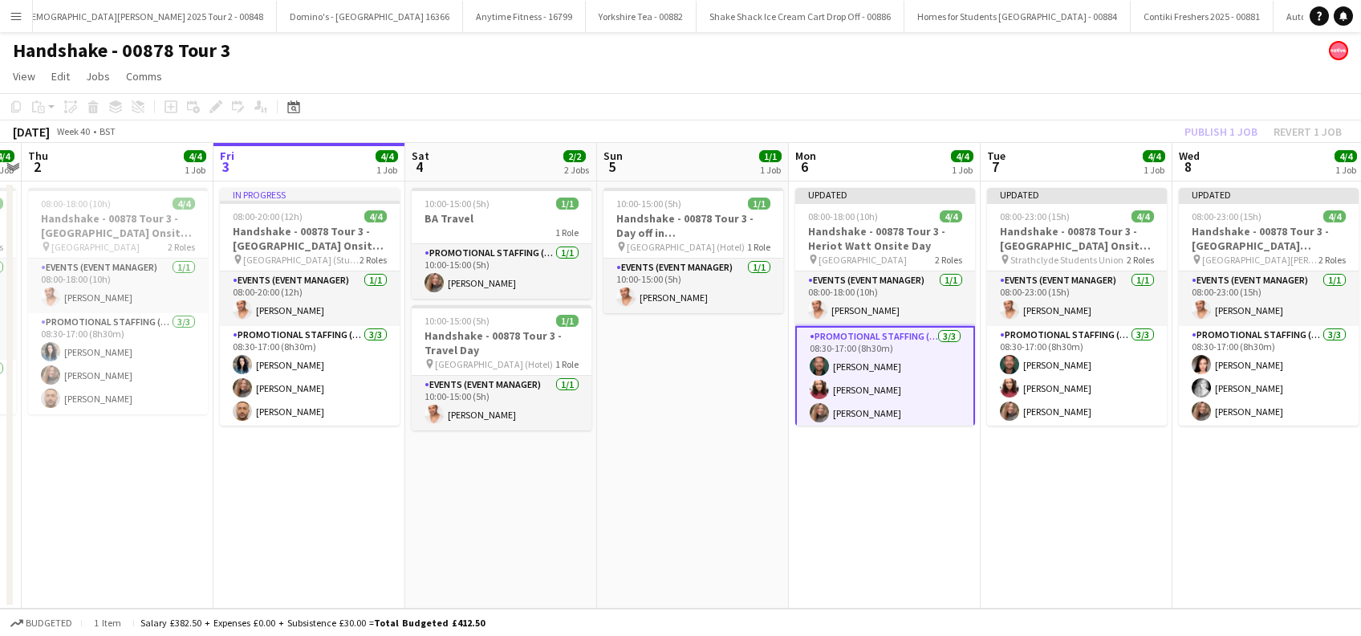
drag, startPoint x: 383, startPoint y: 501, endPoint x: 1080, endPoint y: 531, distance: 697.3
click at [1080, 531] on app-calendar-viewport "Tue 30 4/4 1 Job Wed 1 4/4 1 Job Thu 2 4/4 1 Job Fri 3 4/4 1 Job Sat 4 2/2 2 Jo…" at bounding box center [680, 376] width 1361 height 466
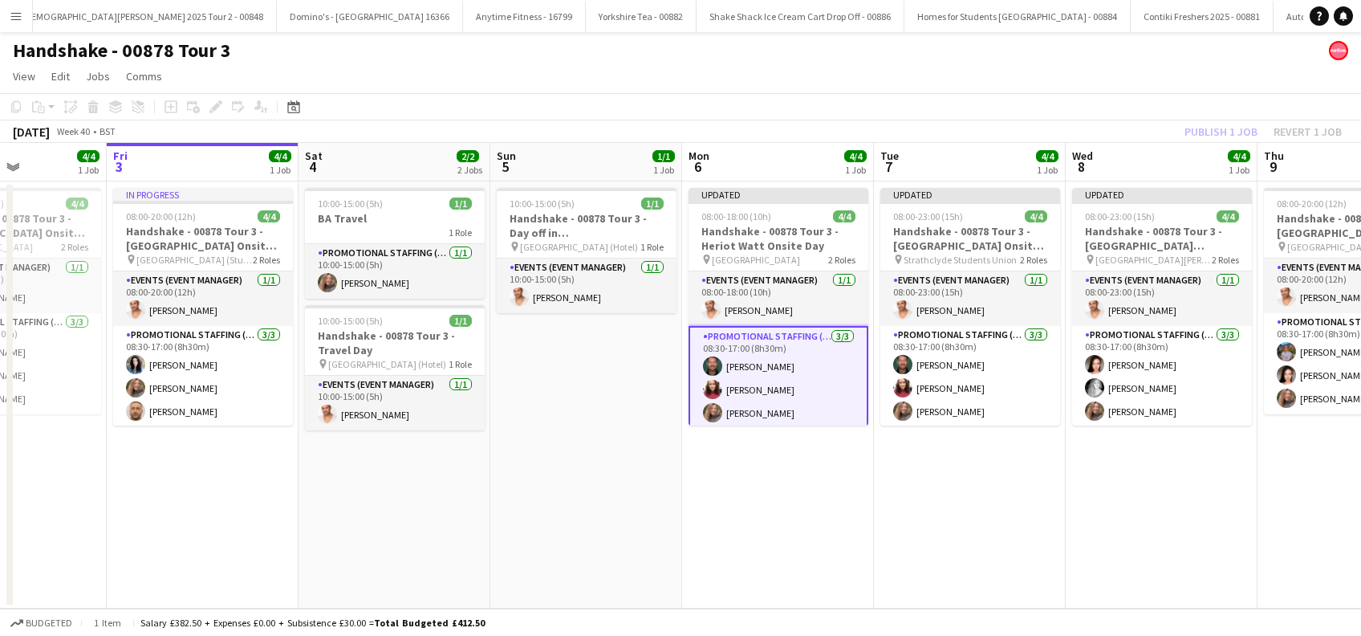
drag, startPoint x: 490, startPoint y: 520, endPoint x: 425, endPoint y: 533, distance: 66.3
click at [425, 533] on app-calendar-viewport "Tue 30 4/4 1 Job Wed 1 4/4 1 Job Thu 2 4/4 1 Job Fri 3 4/4 1 Job Sat 4 2/2 2 Jo…" at bounding box center [680, 376] width 1361 height 466
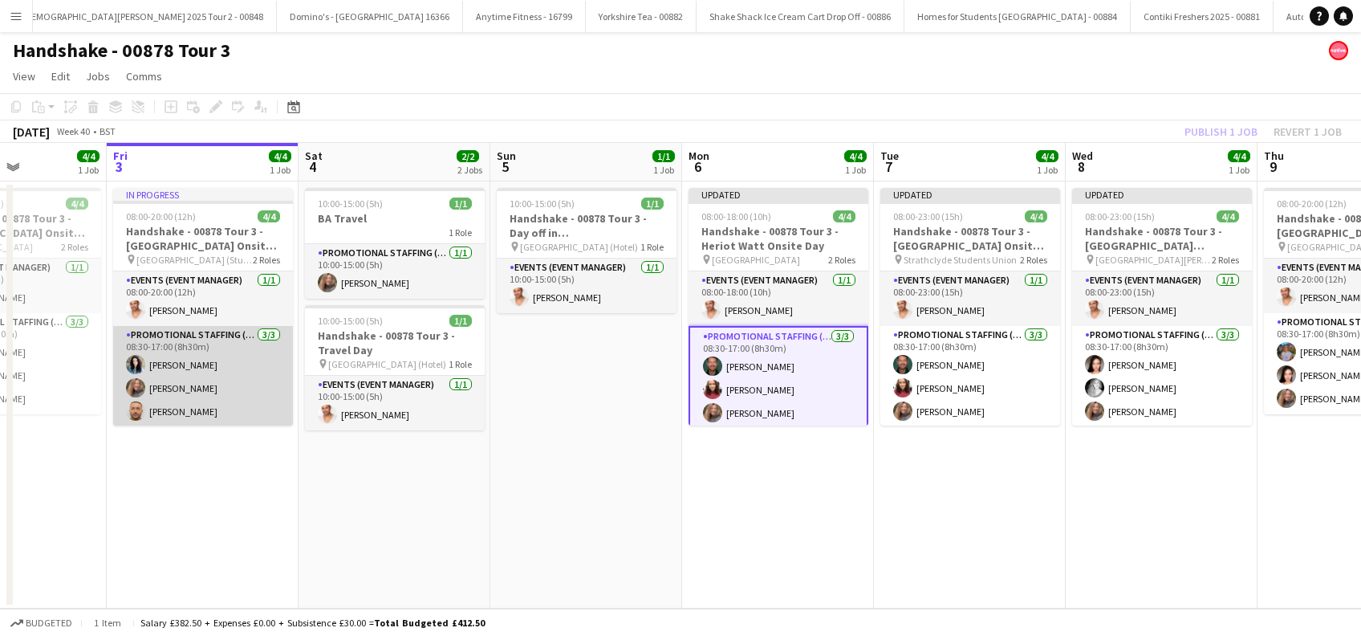
click at [190, 387] on app-card-role "Promotional Staffing (Brand Ambassadors) 3/3 08:30-17:00 (8h30m) Gemma Richards…" at bounding box center [203, 376] width 180 height 101
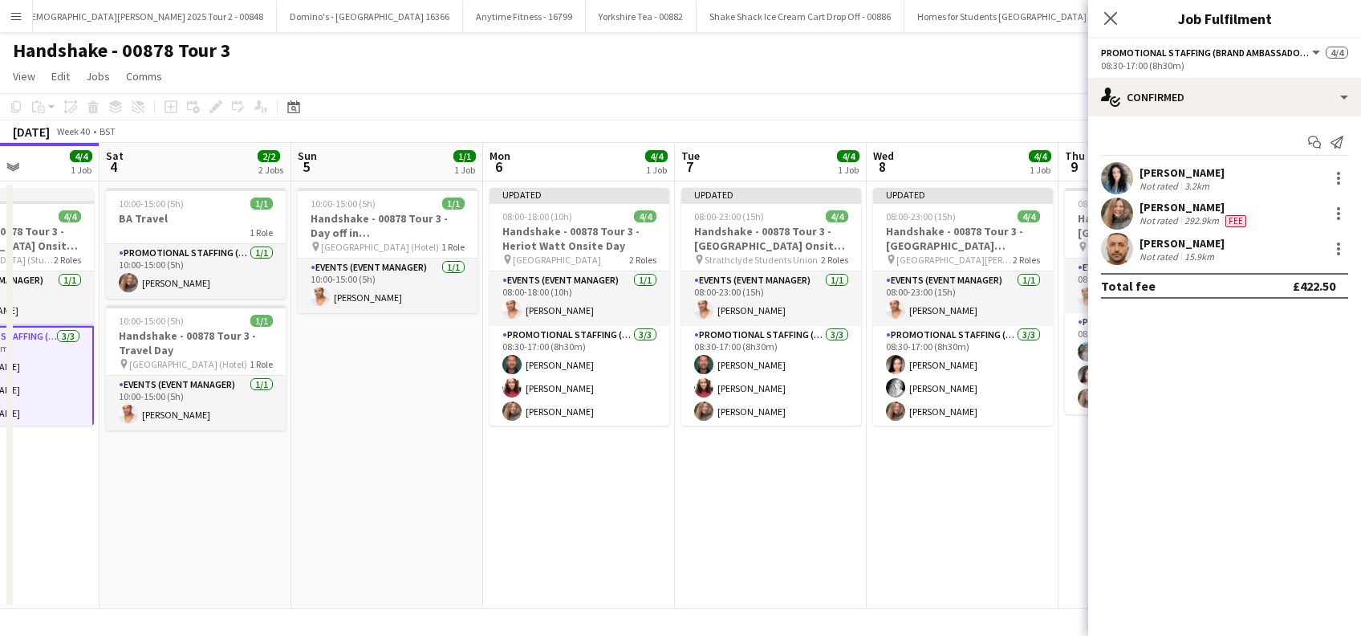
scroll to position [0, 673]
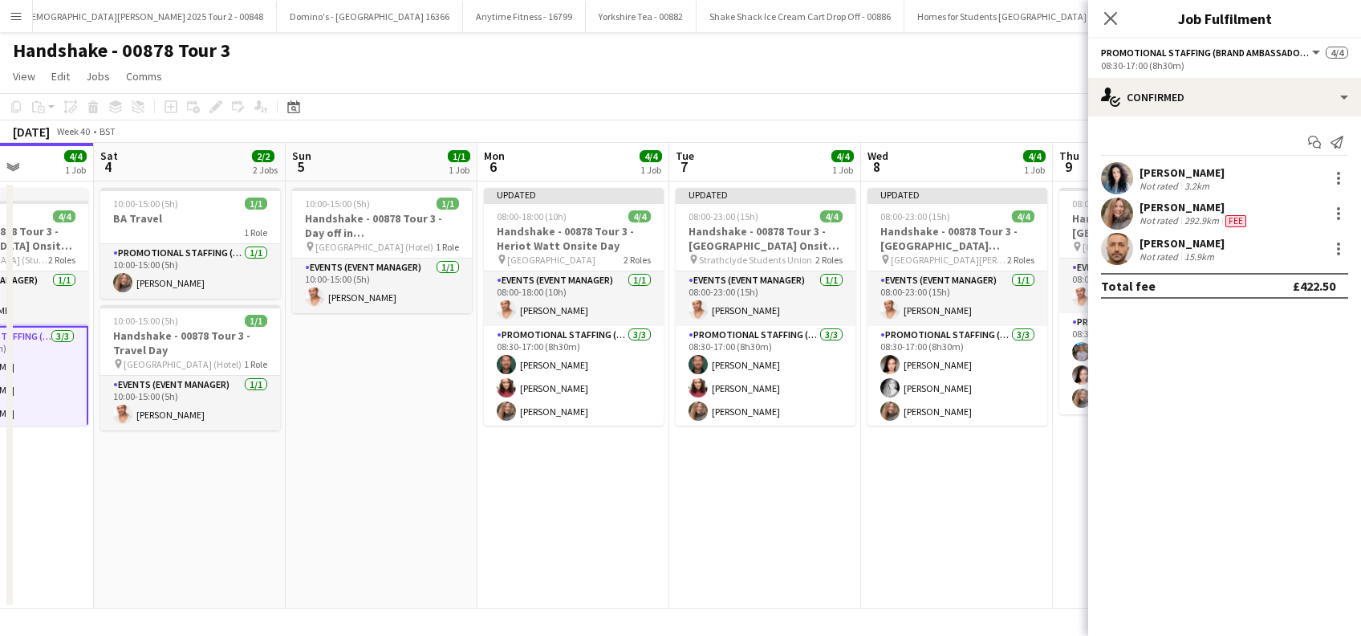
drag, startPoint x: 613, startPoint y: 490, endPoint x: 409, endPoint y: 546, distance: 212.2
click at [409, 546] on app-calendar-viewport "Tue 30 4/4 1 Job Wed 1 4/4 1 Job Thu 2 4/4 1 Job Fri 3 4/4 1 Job Sat 4 2/2 2 Jo…" at bounding box center [680, 376] width 1361 height 466
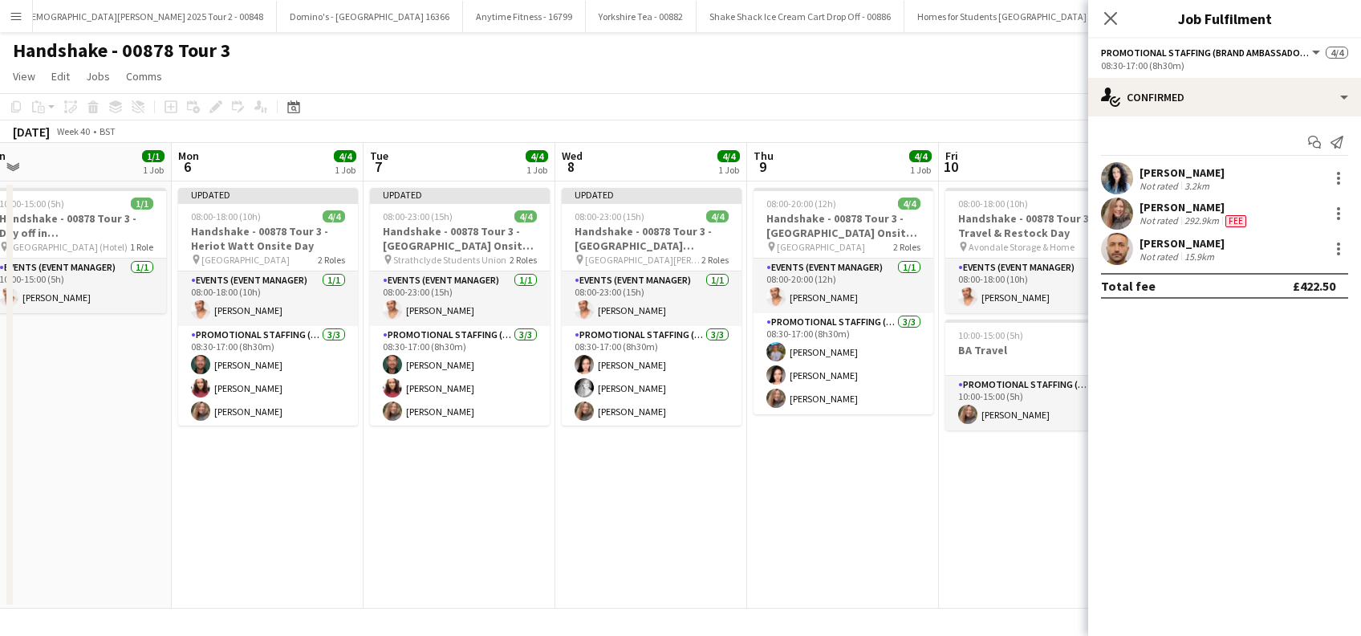
drag, startPoint x: 710, startPoint y: 526, endPoint x: 450, endPoint y: 560, distance: 262.3
click at [450, 560] on app-calendar-viewport "Thu 2 4/4 1 Job Fri 3 4/4 1 Job Sat 4 2/2 2 Jobs Sun 5 1/1 1 Job Mon 6 4/4 1 Jo…" at bounding box center [680, 376] width 1361 height 466
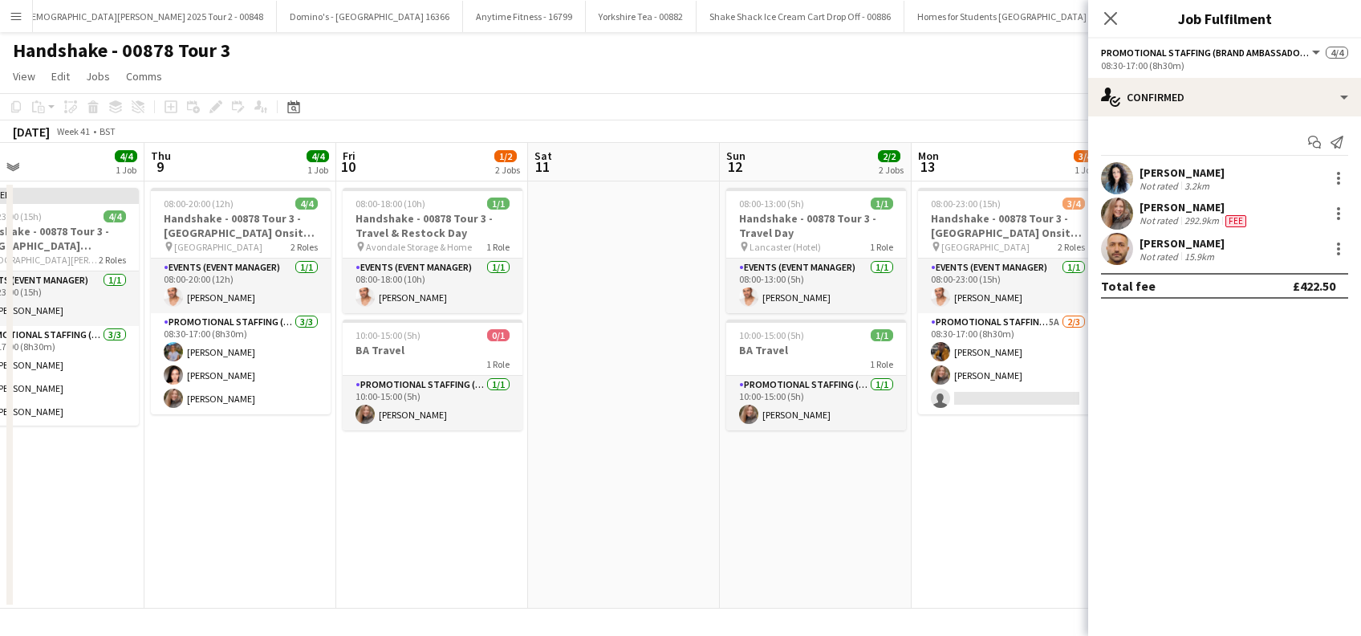
drag, startPoint x: 727, startPoint y: 482, endPoint x: 505, endPoint y: 523, distance: 226.1
click at [505, 523] on app-calendar-viewport "Sat 4 2/2 2 Jobs Sun 5 1/1 1 Job Mon 6 4/4 1 Job Tue 7 4/4 1 Job Wed 8 4/4 1 Jo…" at bounding box center [680, 376] width 1361 height 466
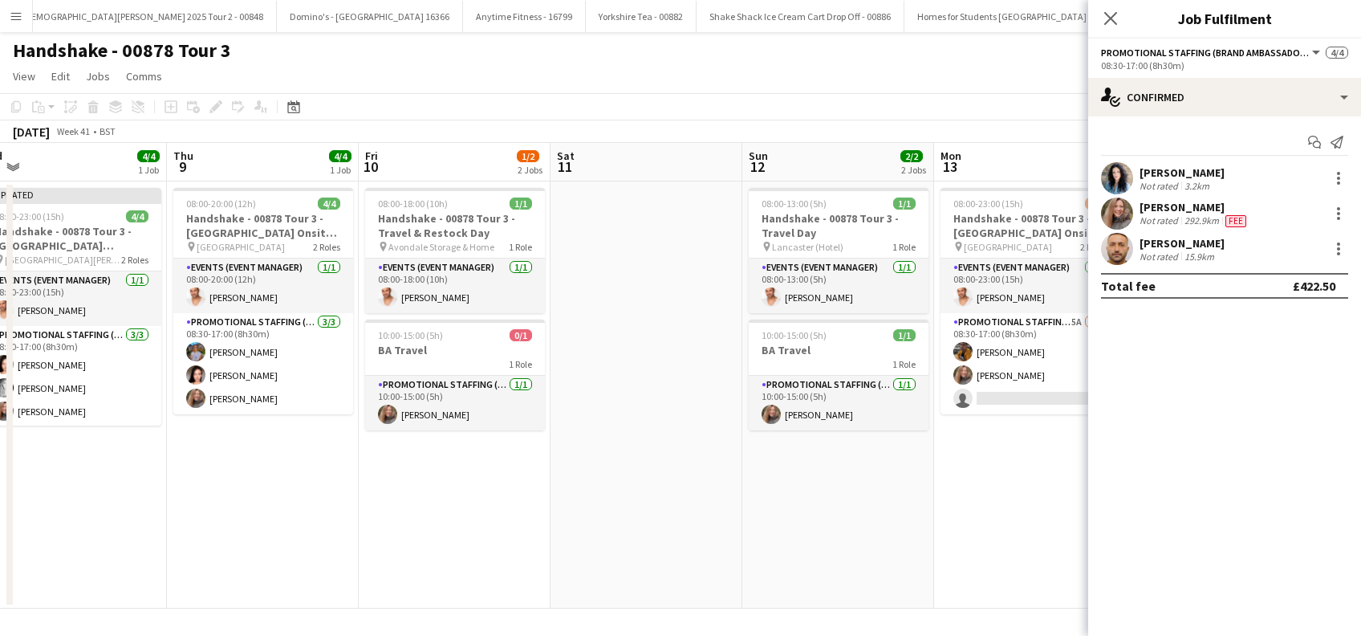
scroll to position [0, 793]
drag, startPoint x: 771, startPoint y: 503, endPoint x: 458, endPoint y: 523, distance: 312.8
click at [458, 523] on app-calendar-viewport "Sat 4 2/2 2 Jobs Sun 5 1/1 1 Job Mon 6 4/4 1 Job Tue 7 4/4 1 Job Wed 8 4/4 1 Jo…" at bounding box center [680, 376] width 1361 height 466
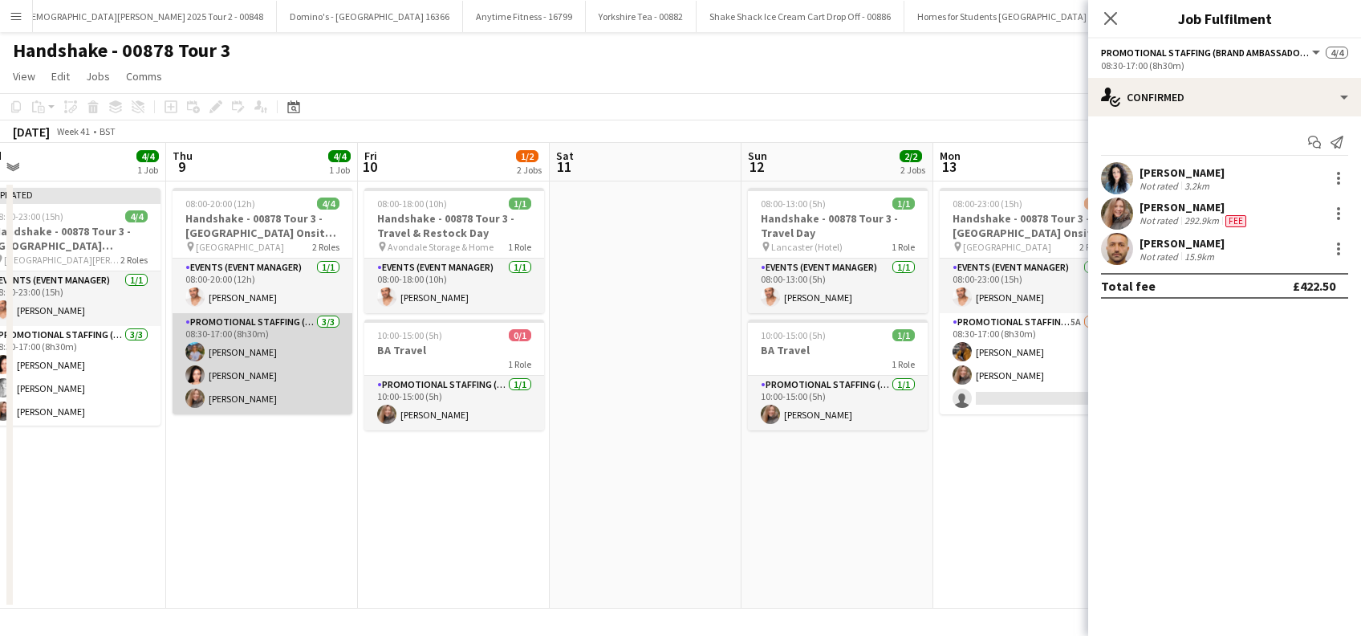
click at [259, 397] on app-card-role "Promotional Staffing (Brand Ambassadors) 3/3 08:30-17:00 (8h30m) Donna Deans An…" at bounding box center [263, 363] width 180 height 101
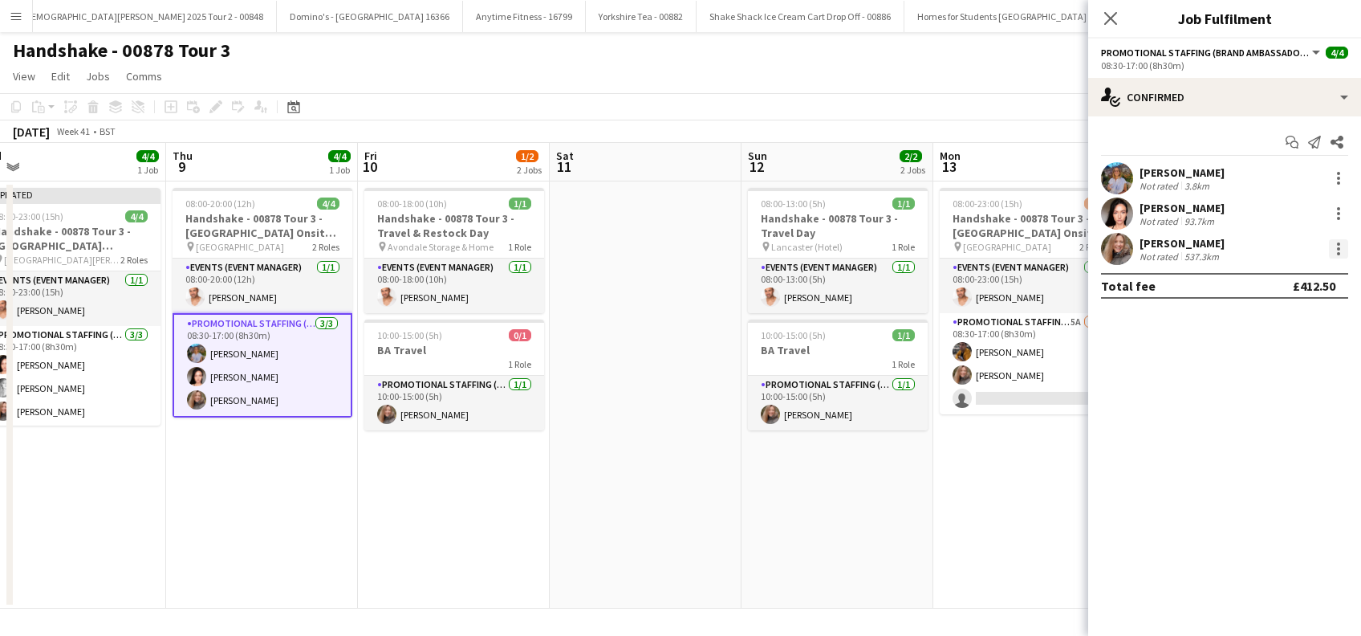
click at [1340, 255] on div at bounding box center [1338, 248] width 19 height 19
click at [1255, 278] on span "Edit fee" at bounding box center [1257, 278] width 43 height 14
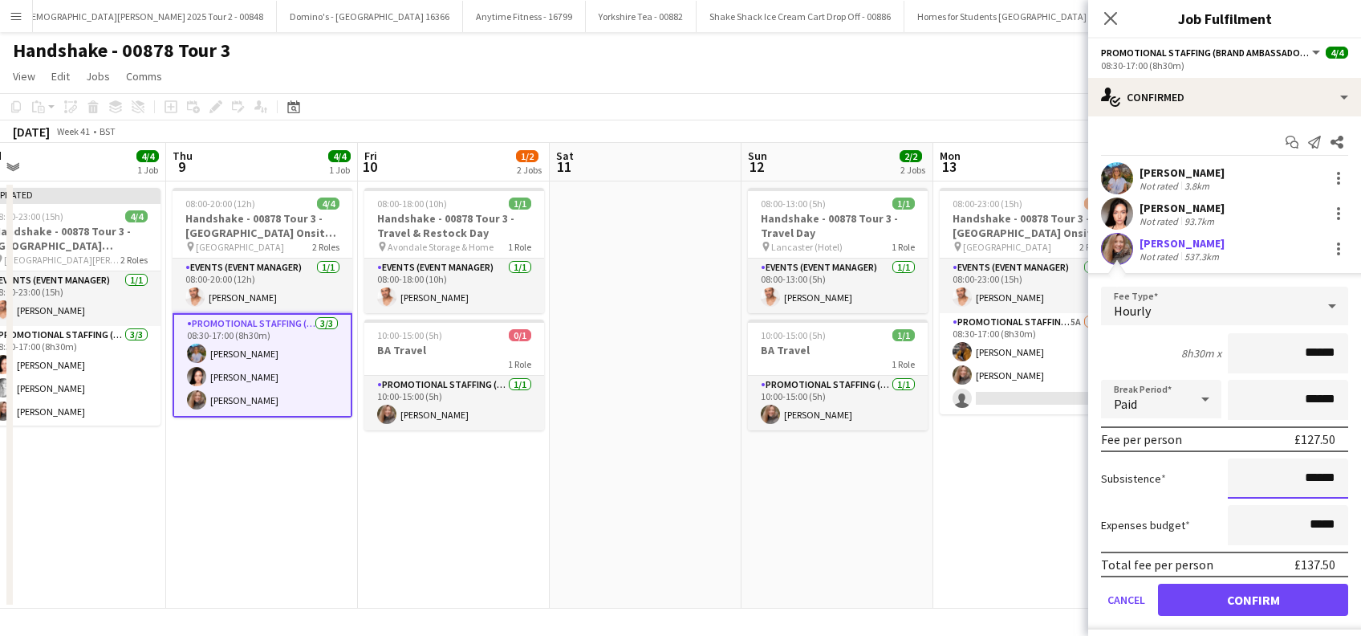
drag, startPoint x: 1297, startPoint y: 477, endPoint x: 1344, endPoint y: 429, distance: 67.0
click at [1297, 476] on input "******" at bounding box center [1288, 478] width 120 height 40
type input "**"
type input "******"
click at [1197, 590] on button "Confirm" at bounding box center [1253, 600] width 190 height 32
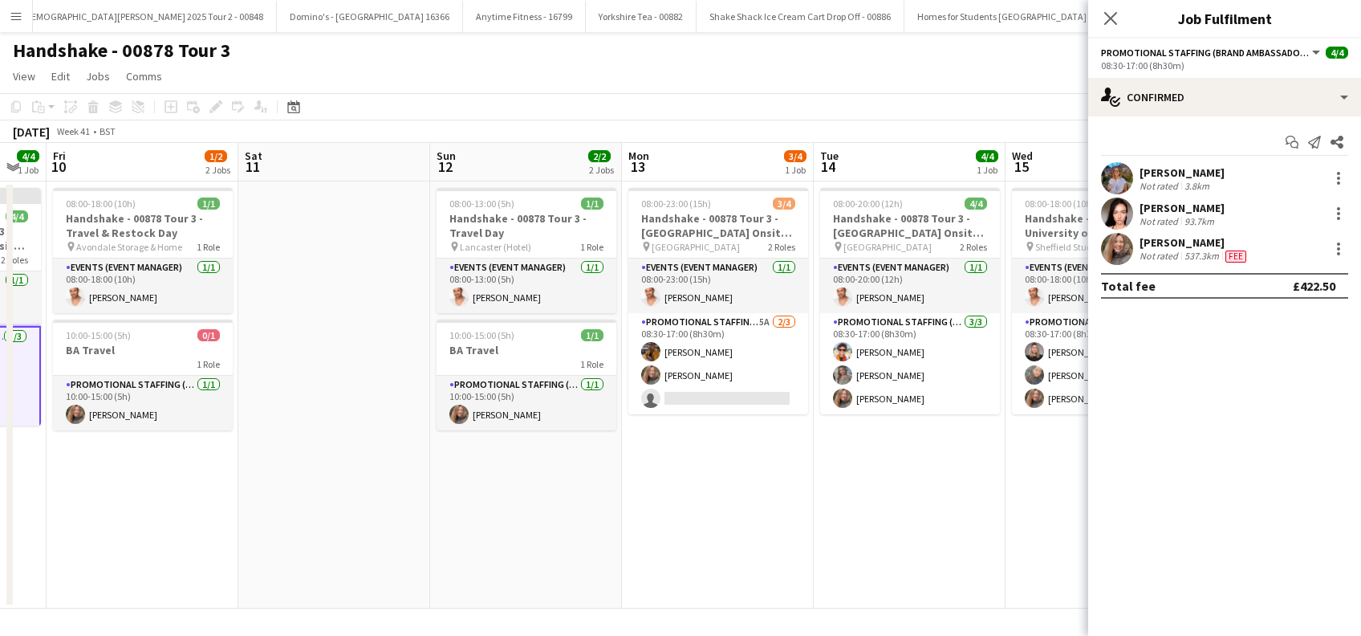
drag, startPoint x: 595, startPoint y: 504, endPoint x: 336, endPoint y: 504, distance: 258.4
click at [336, 504] on app-calendar-viewport "Mon 6 4/4 1 Job Tue 7 4/4 1 Job Wed 8 4/4 1 Job Thu 9 4/4 1 Job Fri 10 1/2 2 Jo…" at bounding box center [680, 376] width 1361 height 466
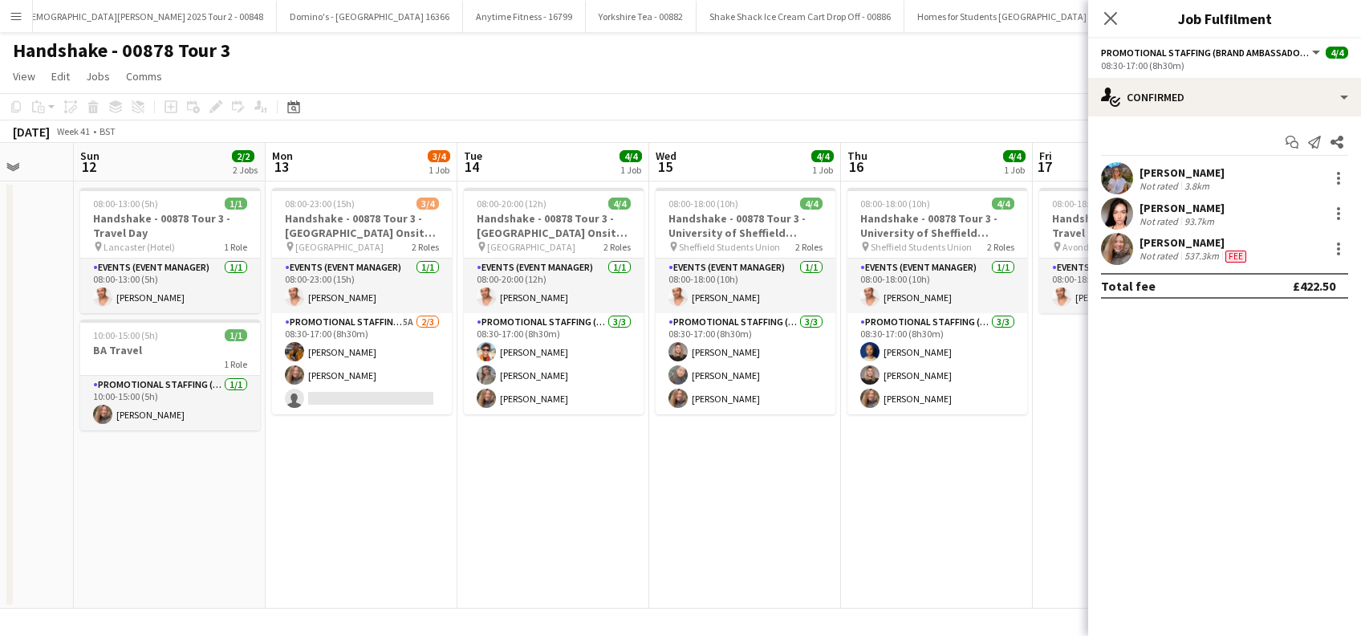
drag, startPoint x: 738, startPoint y: 523, endPoint x: 380, endPoint y: 562, distance: 360.9
click at [380, 562] on app-calendar-viewport "Wed 8 4/4 1 Job Thu 9 4/4 1 Job Fri 10 1/2 2 Jobs Sat 11 Sun 12 2/2 2 Jobs Mon …" at bounding box center [680, 376] width 1361 height 466
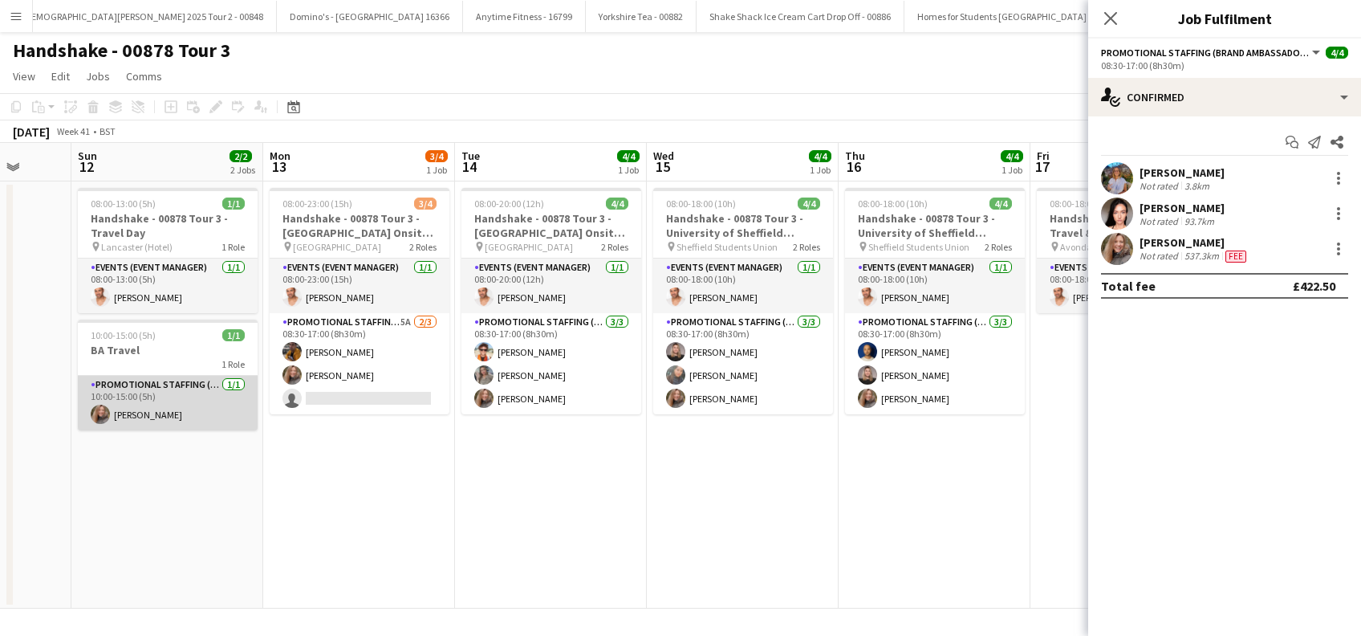
click at [171, 416] on app-card-role "Promotional Staffing (Brand Ambassadors) 1/1 10:00-15:00 (5h) Lorraine Sadler" at bounding box center [168, 403] width 180 height 55
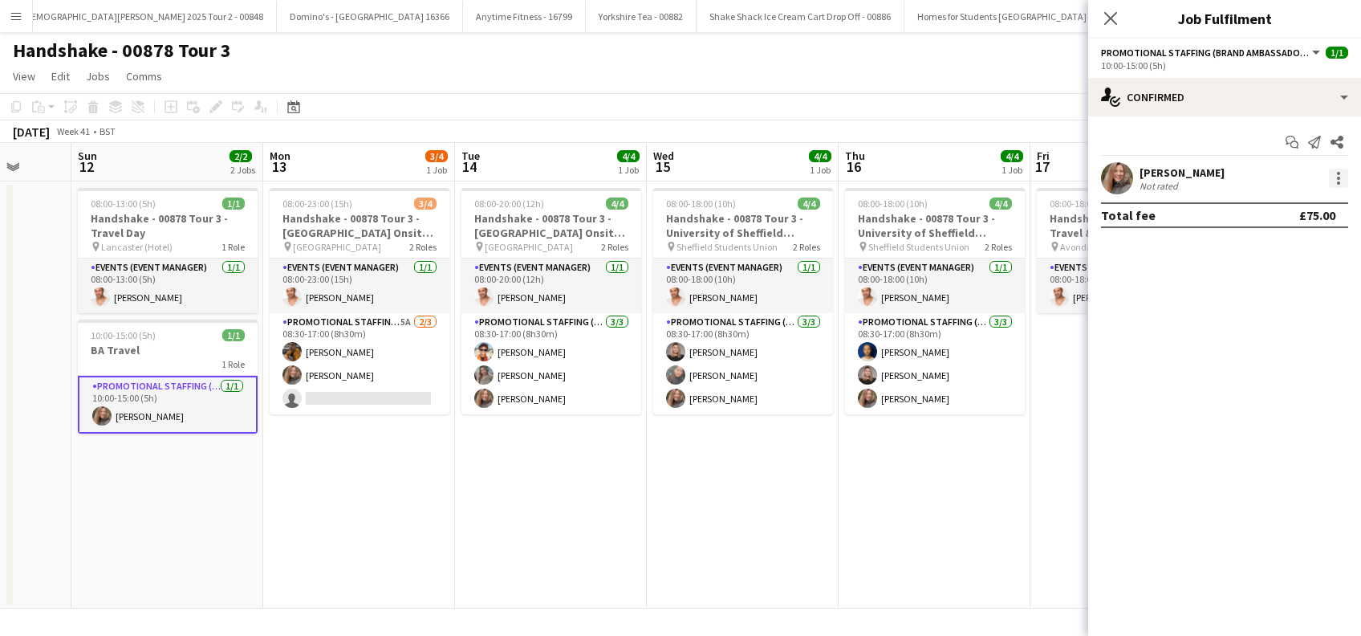
click at [1343, 171] on div at bounding box center [1338, 178] width 19 height 19
click at [1268, 208] on span "Edit fee" at bounding box center [1257, 208] width 43 height 14
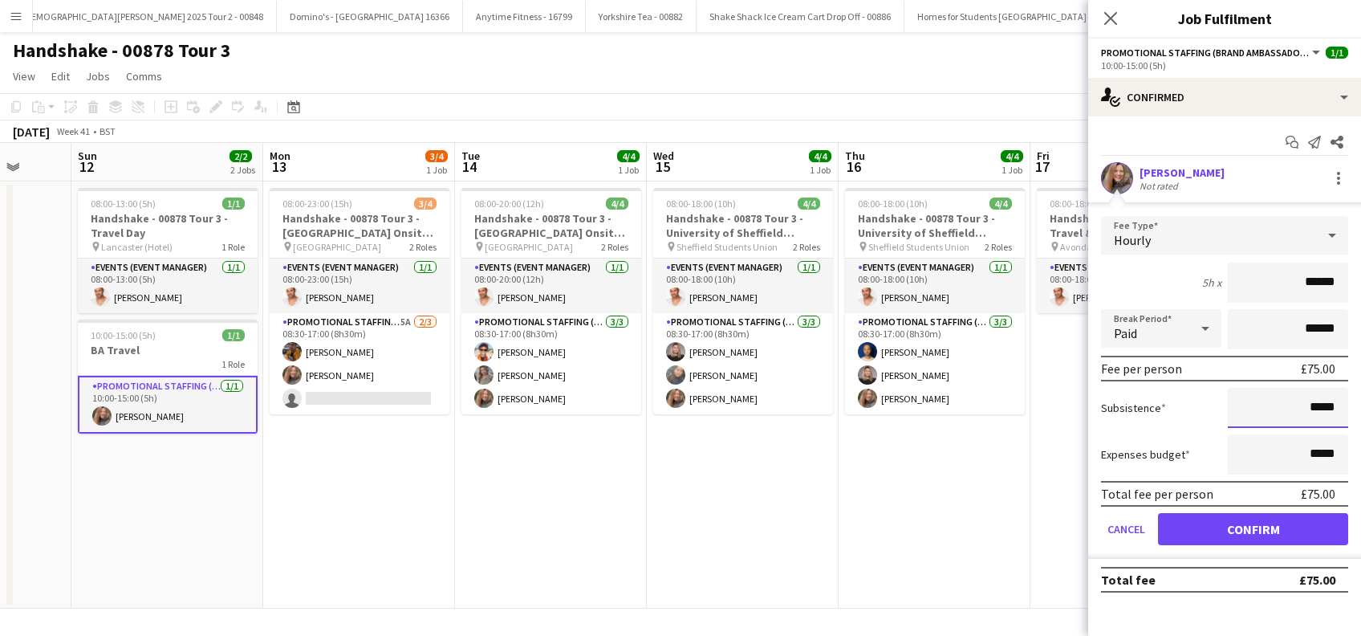
drag, startPoint x: 1311, startPoint y: 411, endPoint x: 1340, endPoint y: 388, distance: 37.7
click at [1311, 411] on input "*****" at bounding box center [1288, 408] width 120 height 40
type input "******"
click at [1252, 531] on button "Confirm" at bounding box center [1253, 529] width 190 height 32
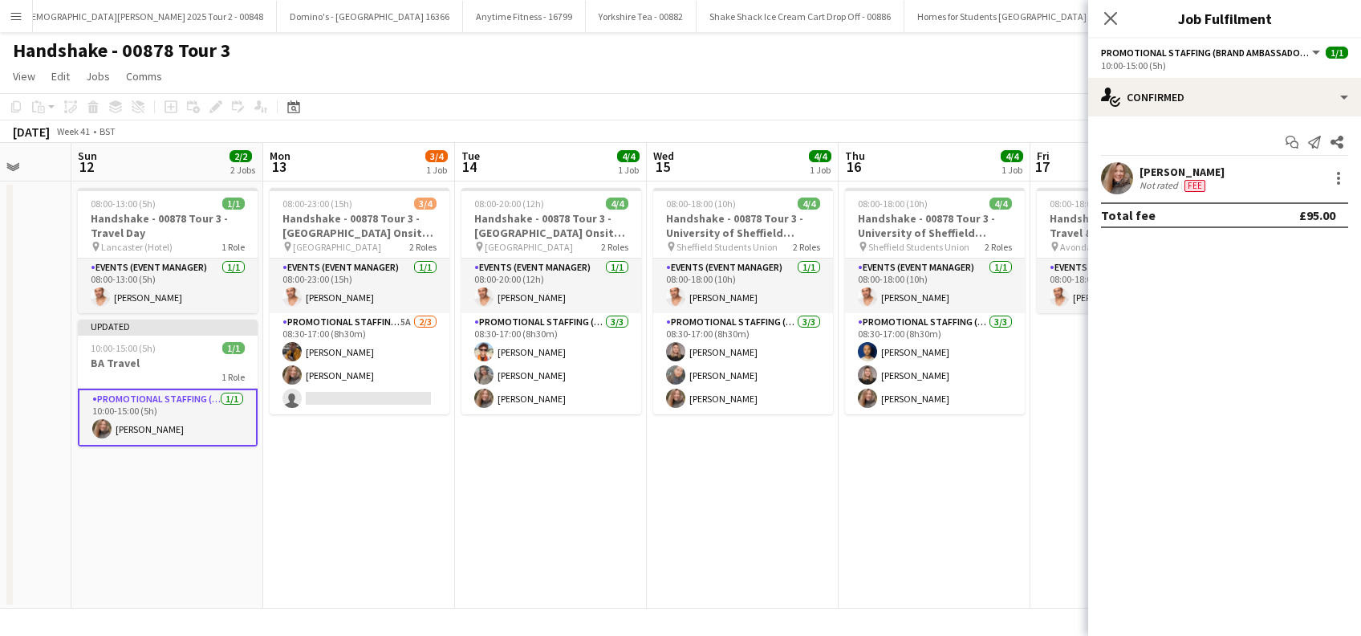
click at [1112, 22] on icon "Close pop-in" at bounding box center [1110, 18] width 13 height 13
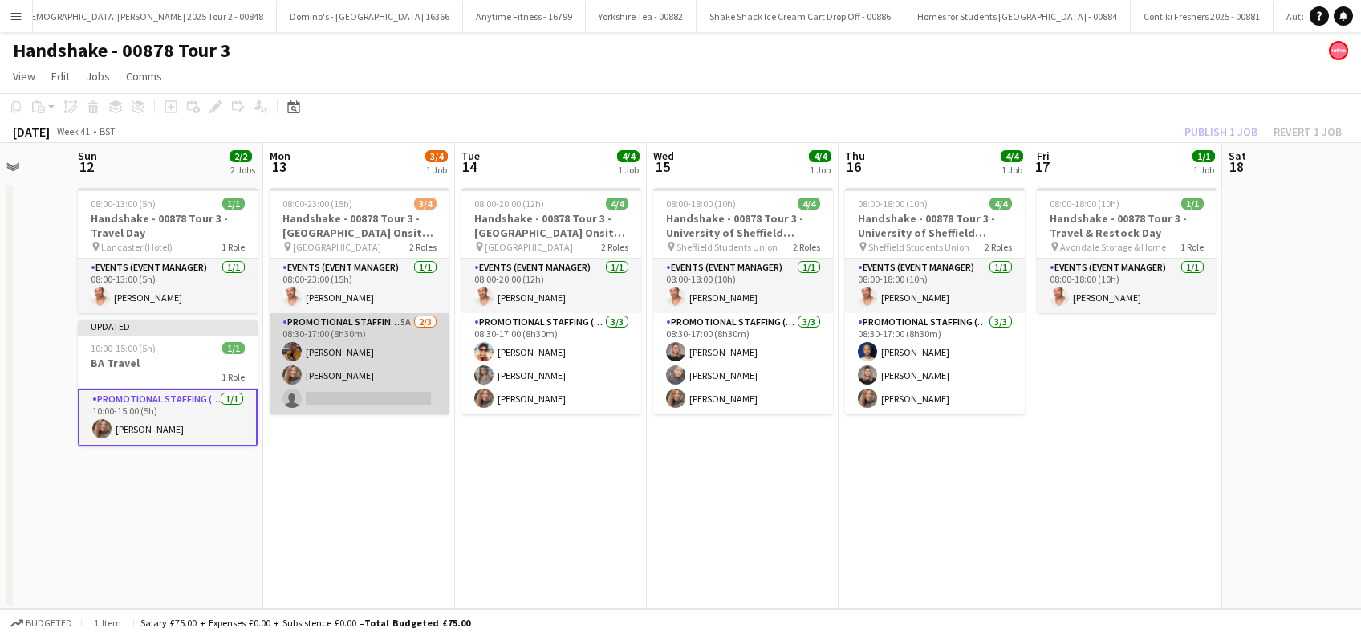
click at [338, 372] on app-card-role "Promotional Staffing (Brand Ambassadors) 5A 2/3 08:30-17:00 (8h30m) Sean Porter…" at bounding box center [360, 363] width 180 height 101
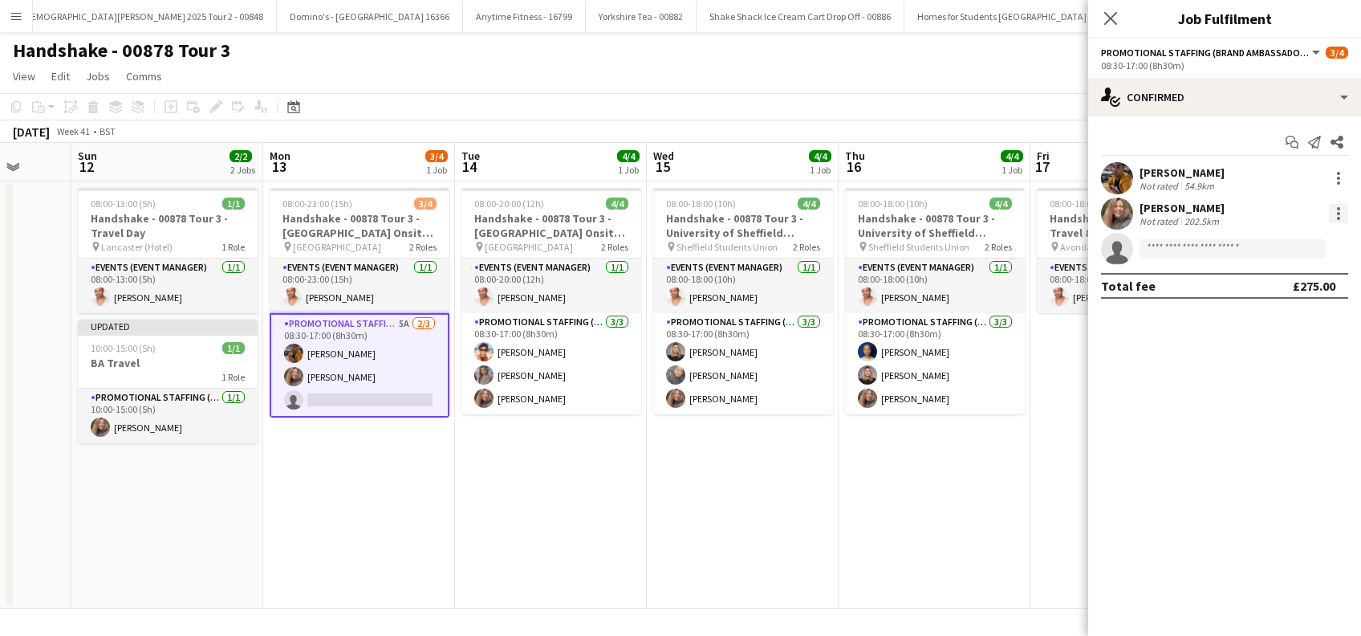
click at [1344, 209] on div at bounding box center [1338, 213] width 19 height 19
click at [1254, 242] on span "Edit fee" at bounding box center [1257, 243] width 43 height 14
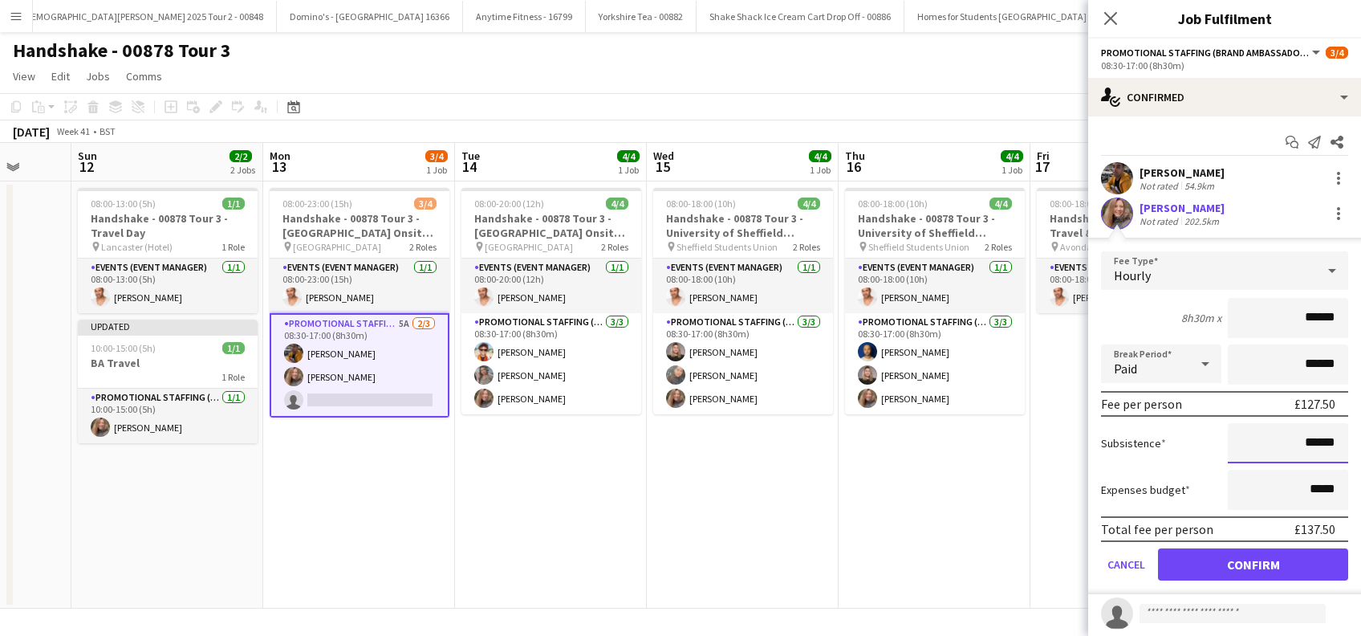
click at [1293, 441] on input "******" at bounding box center [1288, 443] width 120 height 40
type input "**"
type input "******"
click at [1244, 569] on button "Confirm" at bounding box center [1253, 564] width 190 height 32
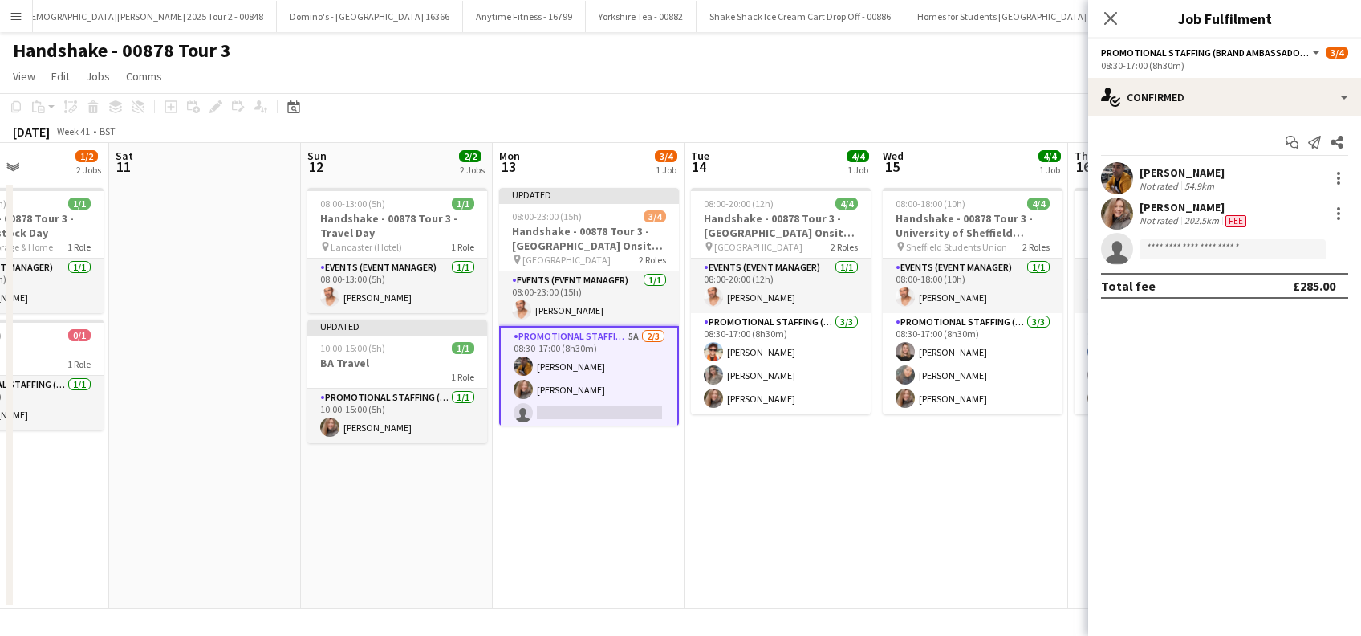
drag, startPoint x: 559, startPoint y: 501, endPoint x: 337, endPoint y: 528, distance: 223.2
click at [338, 529] on app-calendar-viewport "Wed 8 4/4 1 Job Thu 9 4/4 1 Job Fri 10 1/2 2 Jobs Sat 11 Sun 12 2/2 2 Jobs Mon …" at bounding box center [680, 376] width 1361 height 466
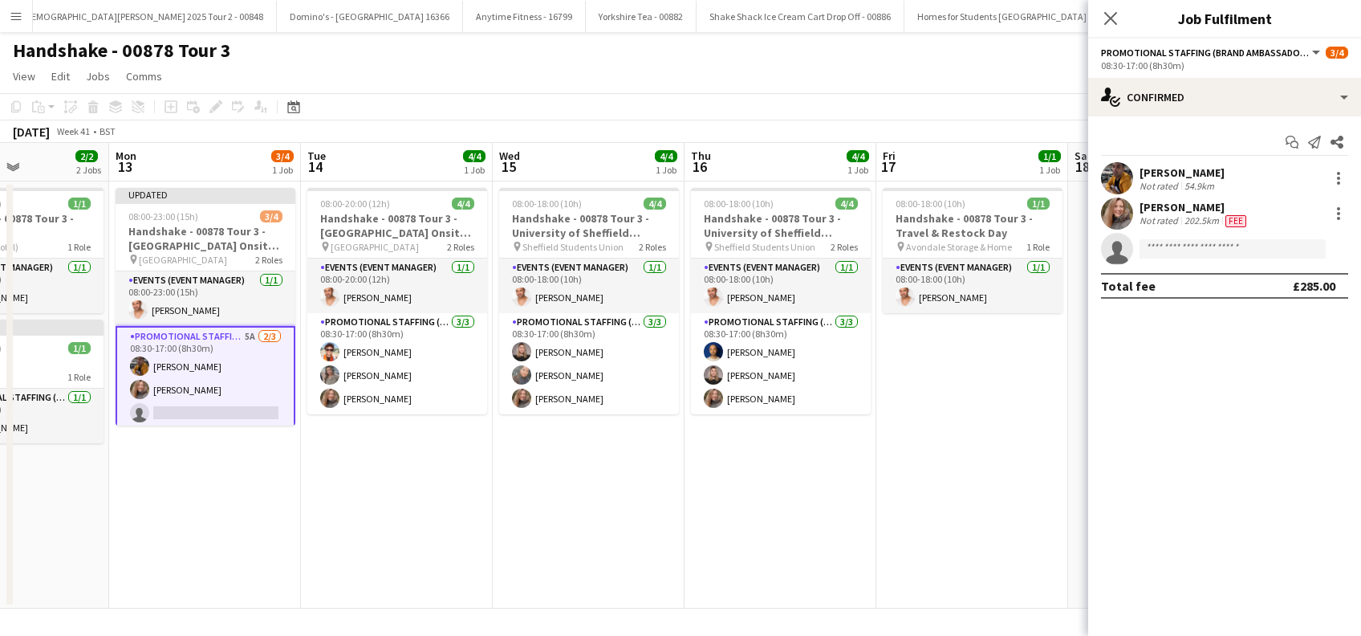
scroll to position [0, 533]
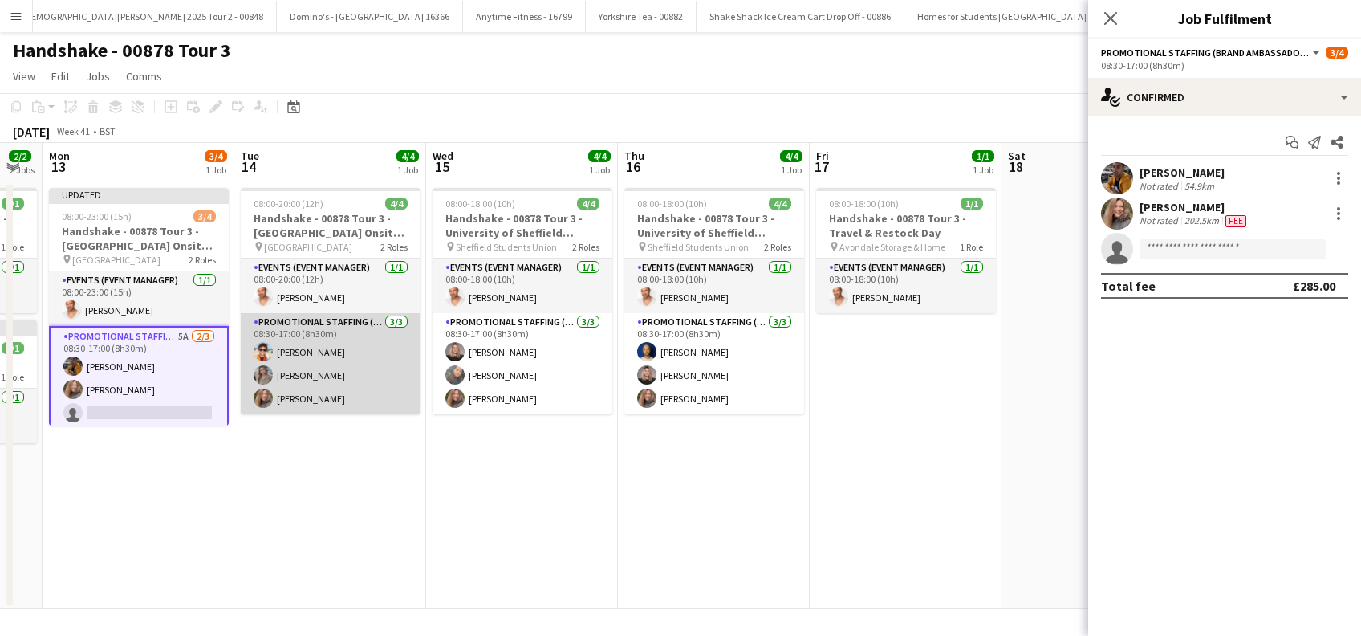
click at [313, 393] on app-card-role "Promotional Staffing (Brand Ambassadors) 3/3 08:30-17:00 (8h30m) Daniel Wilcock…" at bounding box center [331, 363] width 180 height 101
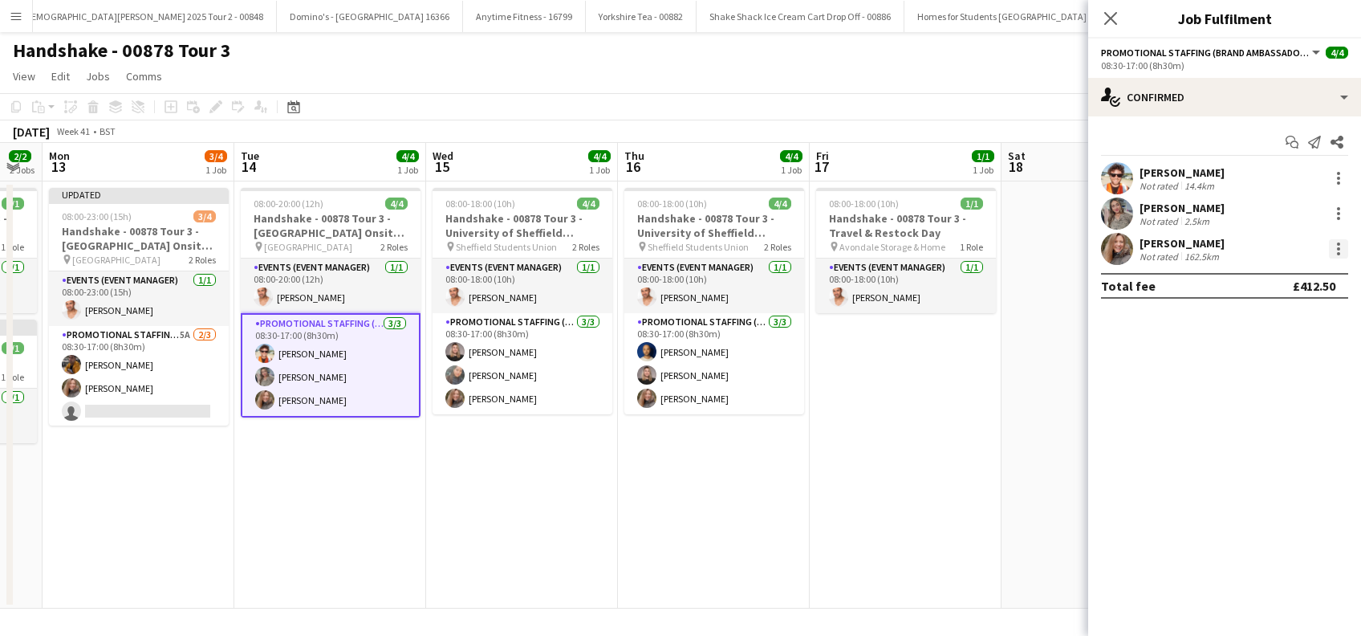
click at [1340, 250] on div at bounding box center [1338, 248] width 3 height 3
click at [1257, 273] on span "Edit fee" at bounding box center [1257, 278] width 43 height 14
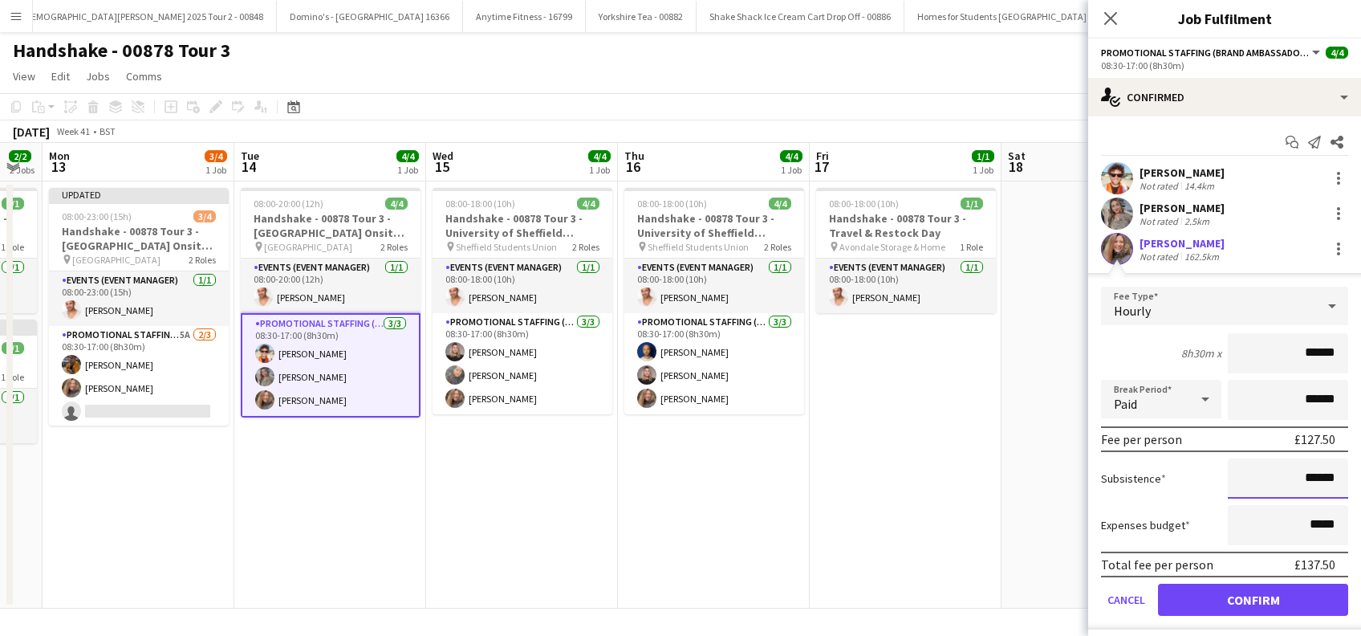
click at [1297, 475] on input "******" at bounding box center [1288, 478] width 120 height 40
type input "**"
type input "******"
click at [1238, 601] on button "Confirm" at bounding box center [1253, 600] width 190 height 32
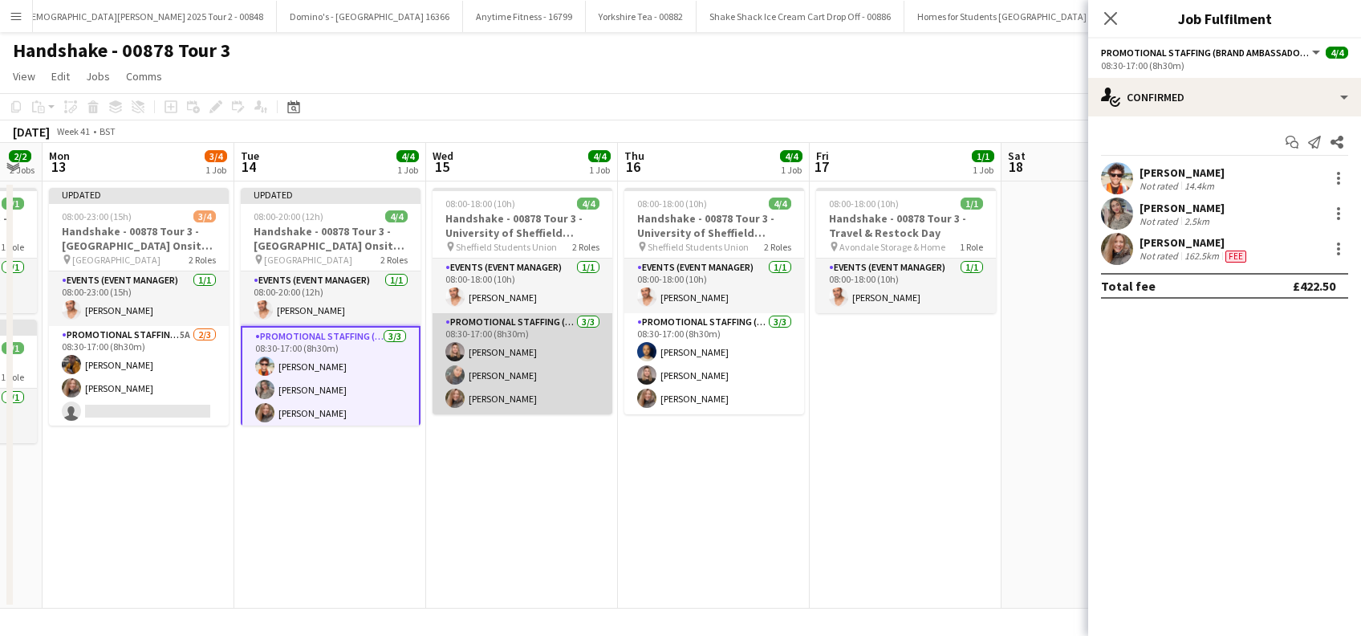
click at [489, 405] on app-card-role "Promotional Staffing (Brand Ambassadors) 3/3 08:30-17:00 (8h30m) Ashleigh-Sue M…" at bounding box center [523, 363] width 180 height 101
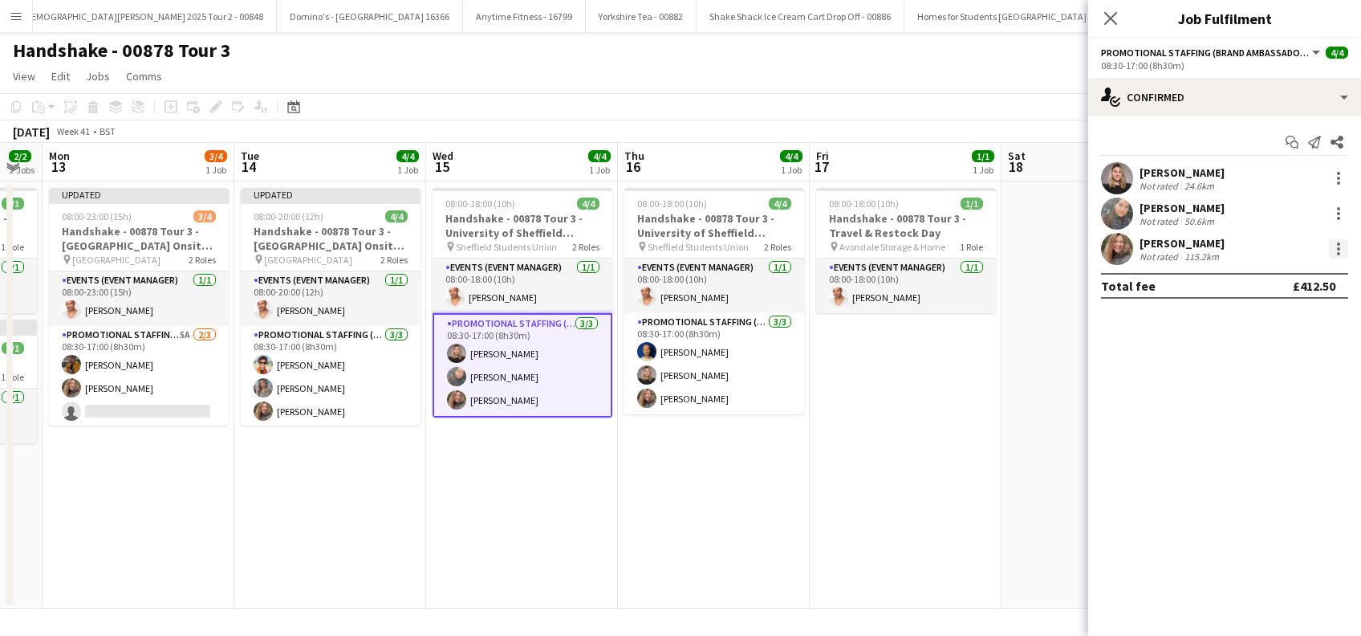
click at [1338, 249] on div at bounding box center [1338, 248] width 3 height 3
click at [1267, 280] on span "Edit fee" at bounding box center [1257, 278] width 43 height 14
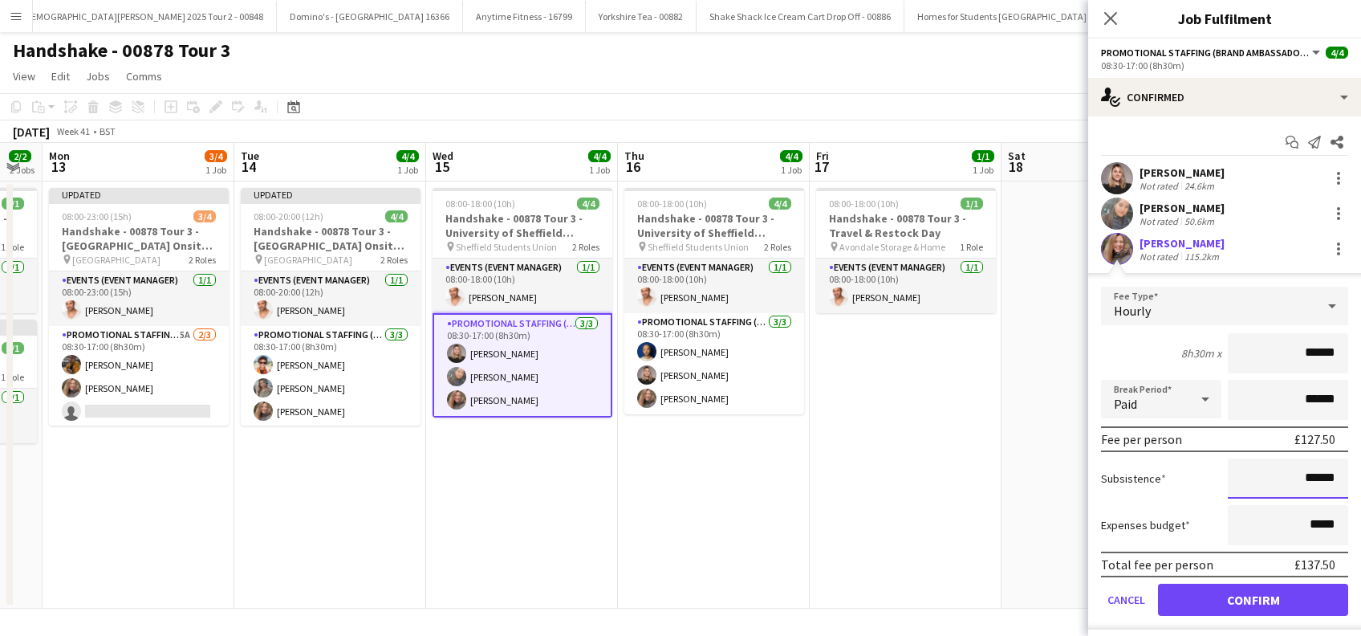
click at [1297, 478] on input "******" at bounding box center [1288, 478] width 120 height 40
type input "**"
type input "******"
click at [1250, 599] on button "Confirm" at bounding box center [1253, 600] width 190 height 32
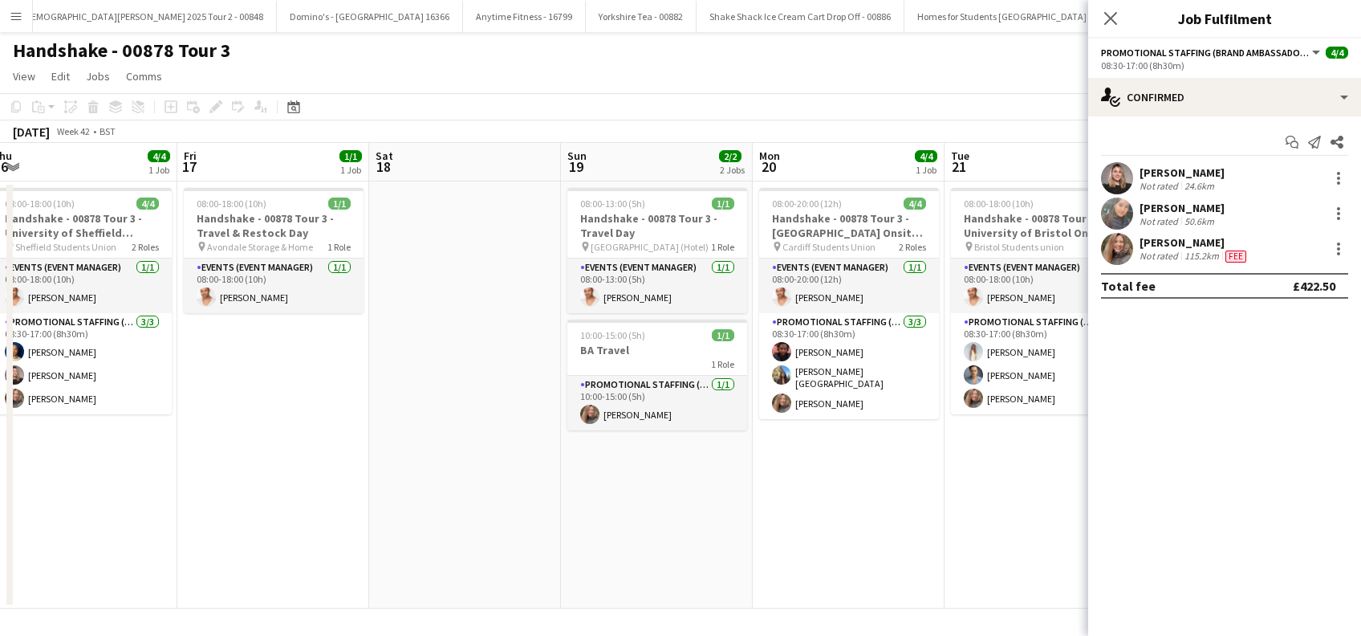
scroll to position [0, 534]
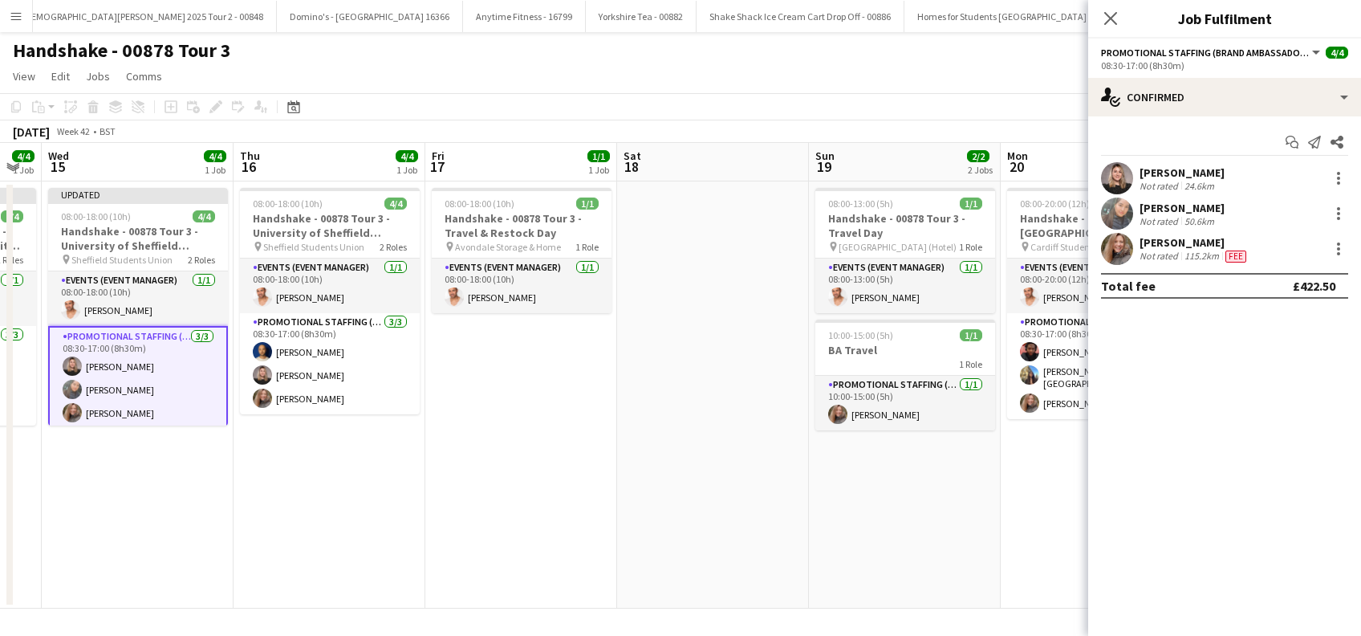
drag, startPoint x: 807, startPoint y: 490, endPoint x: 405, endPoint y: 495, distance: 403.0
click at [422, 565] on app-calendar-viewport "Sun 12 2/2 2 Jobs Mon 13 3/4 1 Job Tue 14 4/4 1 Job Wed 15 4/4 1 Job Thu 16 4/4…" at bounding box center [680, 376] width 1361 height 466
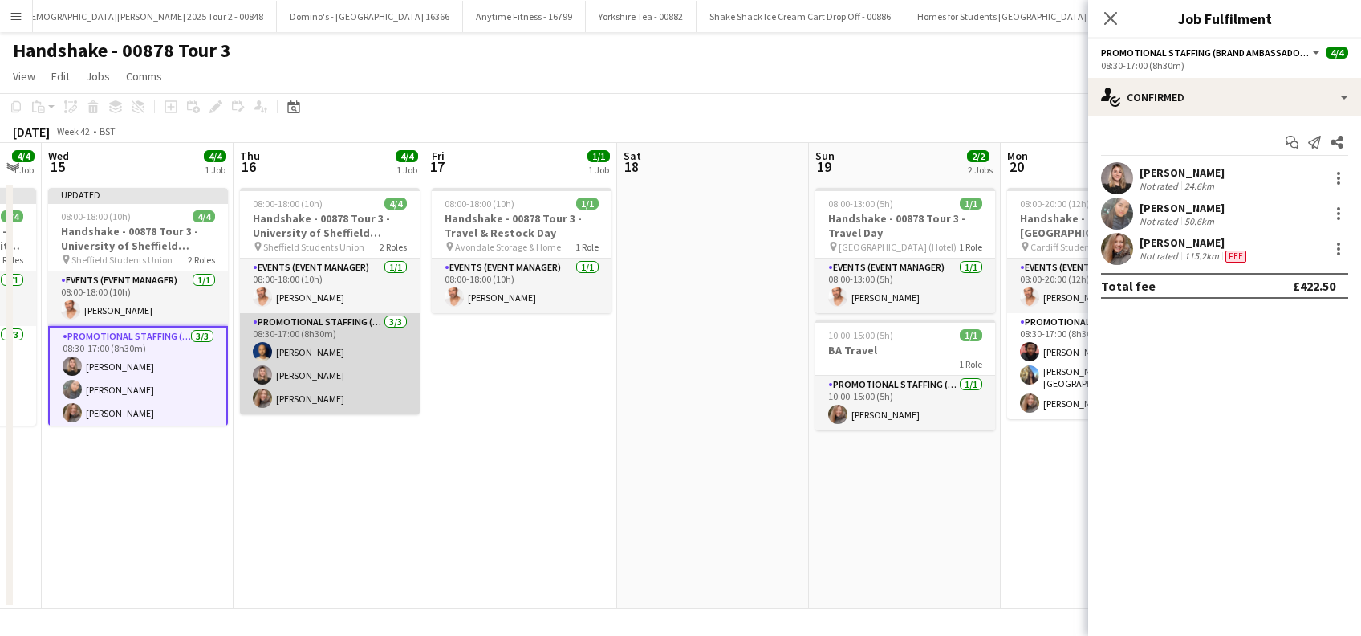
click at [318, 402] on app-card-role "Promotional Staffing (Brand Ambassadors) 3/3 08:30-17:00 (8h30m) Shaan Mottram …" at bounding box center [330, 363] width 180 height 101
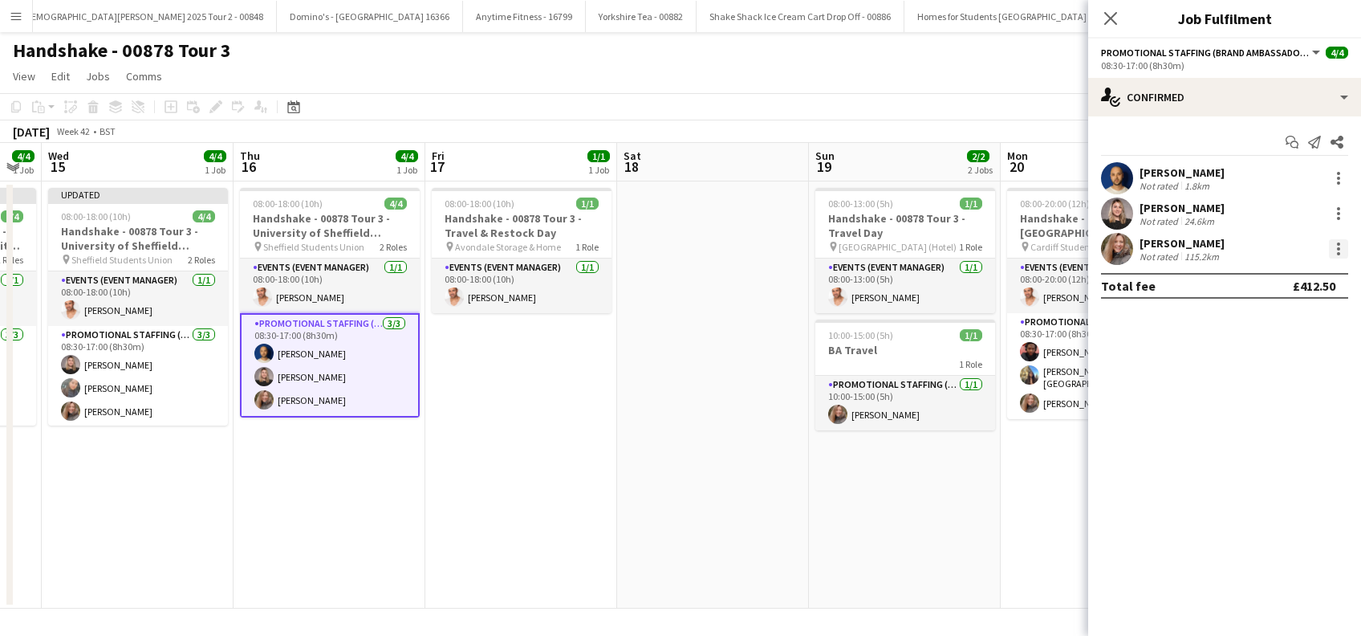
click at [1344, 250] on div at bounding box center [1338, 248] width 19 height 19
click at [1262, 287] on button "Edit fee" at bounding box center [1285, 278] width 125 height 39
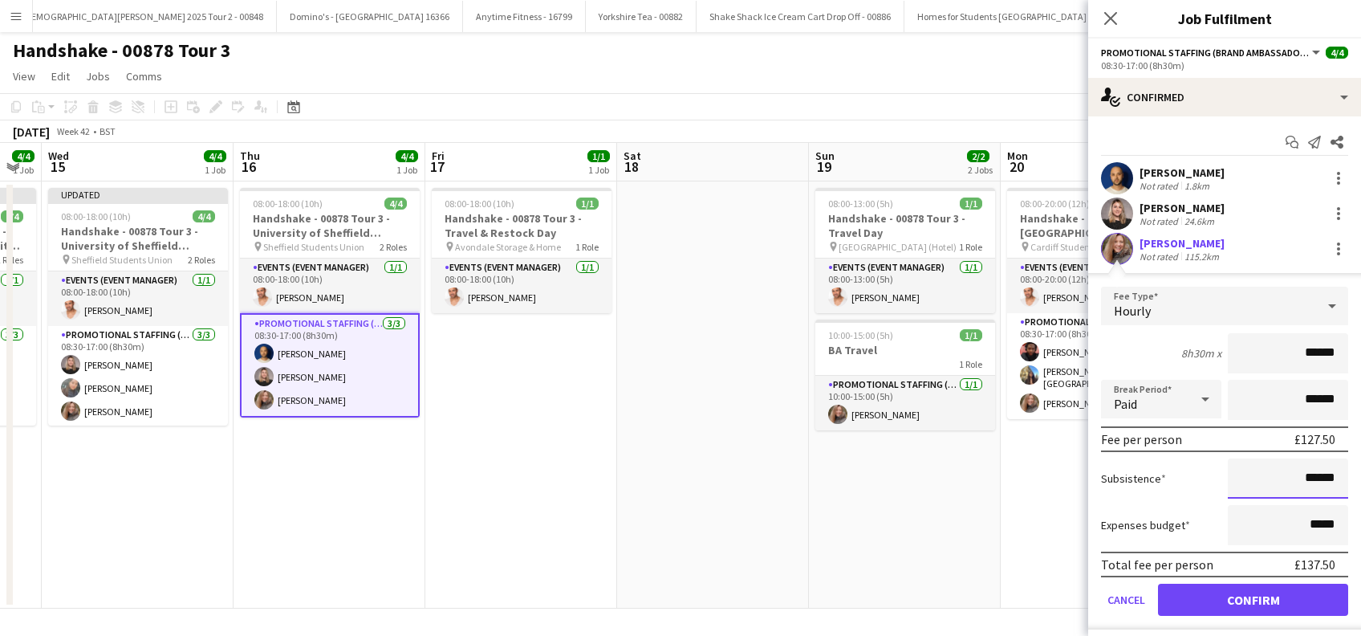
click at [1296, 479] on input "******" at bounding box center [1288, 478] width 120 height 40
type input "**"
type input "******"
click at [1267, 599] on button "Confirm" at bounding box center [1253, 600] width 190 height 32
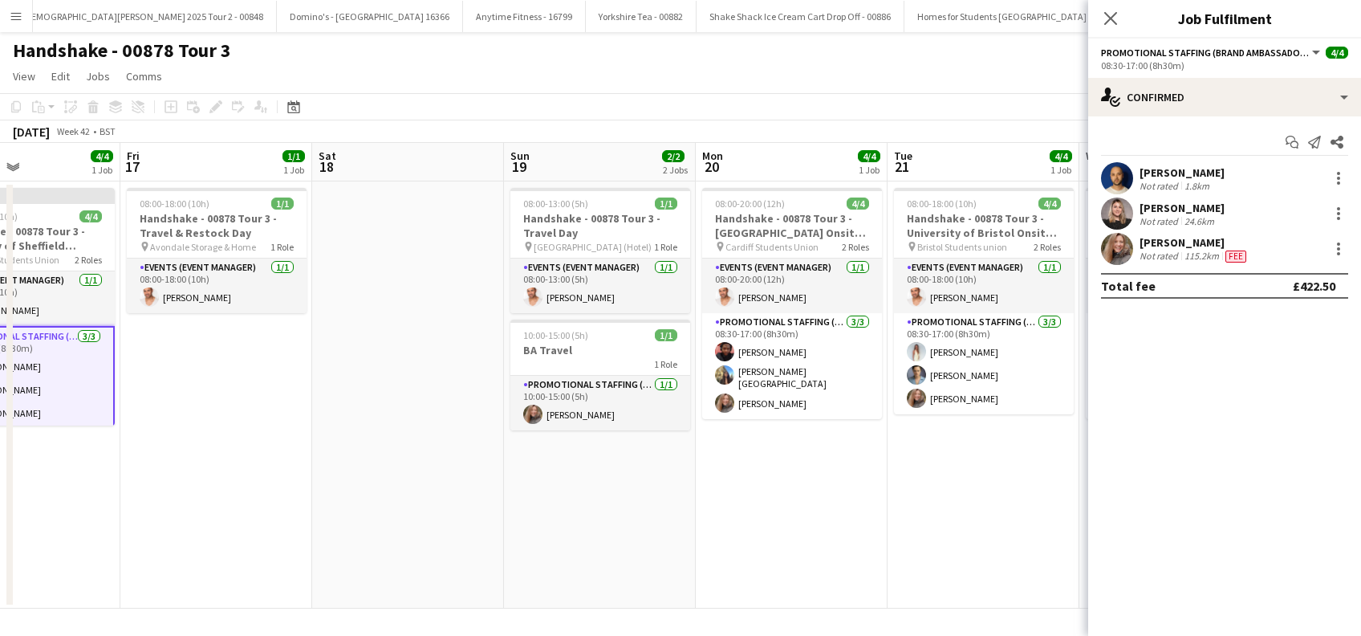
scroll to position [0, 454]
drag, startPoint x: 548, startPoint y: 465, endPoint x: 245, endPoint y: 527, distance: 309.8
click at [245, 527] on app-calendar-viewport "Tue 14 4/4 1 Job Wed 15 4/4 1 Job Thu 16 4/4 1 Job Fri 17 1/1 1 Job Sat 18 Sun …" at bounding box center [680, 376] width 1361 height 466
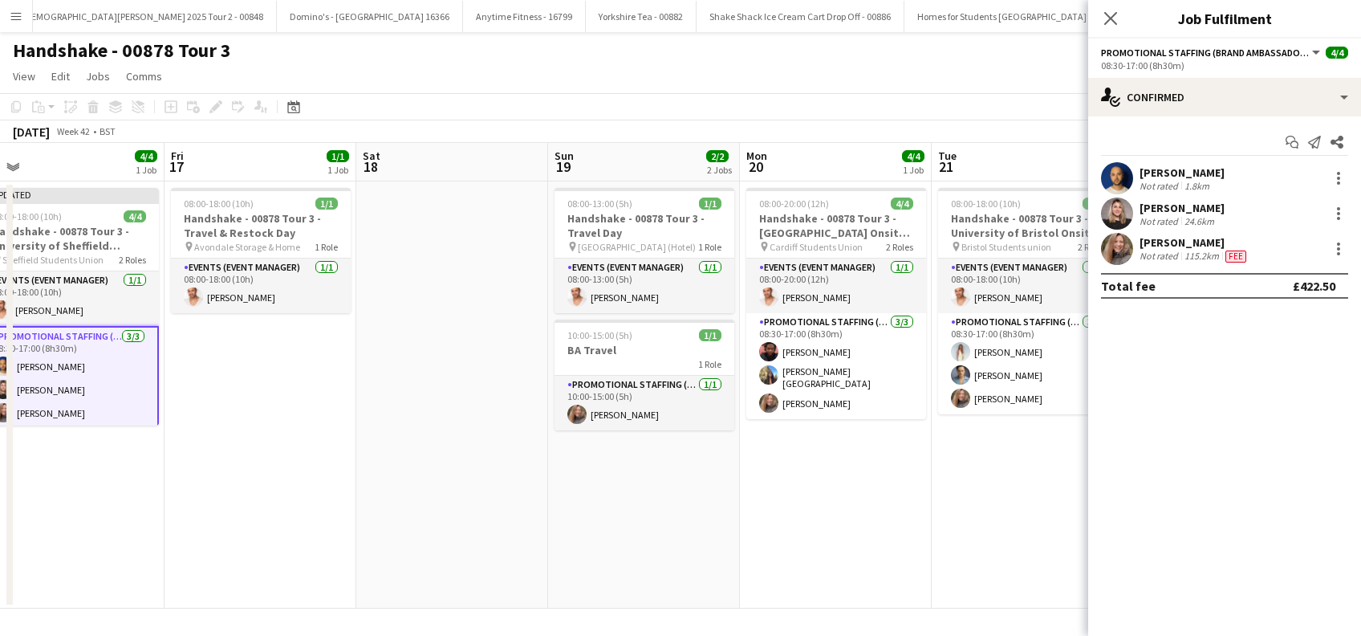
scroll to position [0, 349]
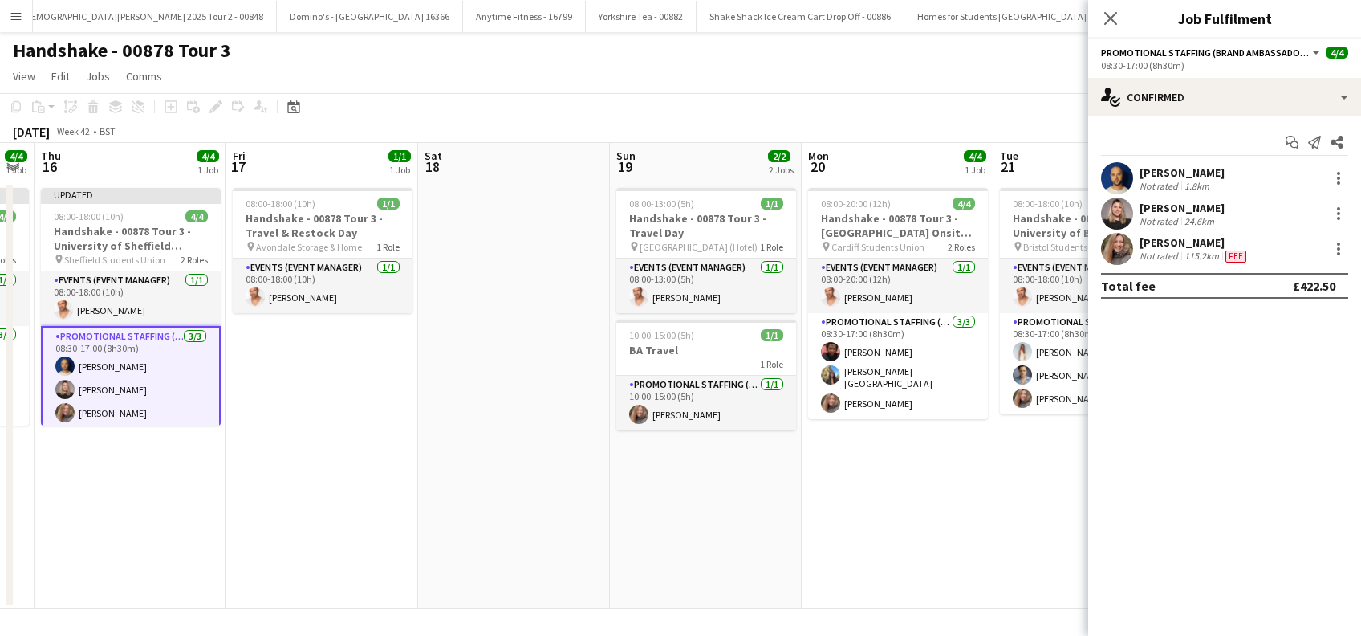
drag, startPoint x: 234, startPoint y: 415, endPoint x: 338, endPoint y: 438, distance: 106.9
click at [338, 438] on app-calendar-viewport "Tue 14 4/4 1 Job Wed 15 4/4 1 Job Thu 16 4/4 1 Job Fri 17 1/1 1 Job Sat 18 Sun …" at bounding box center [680, 376] width 1361 height 466
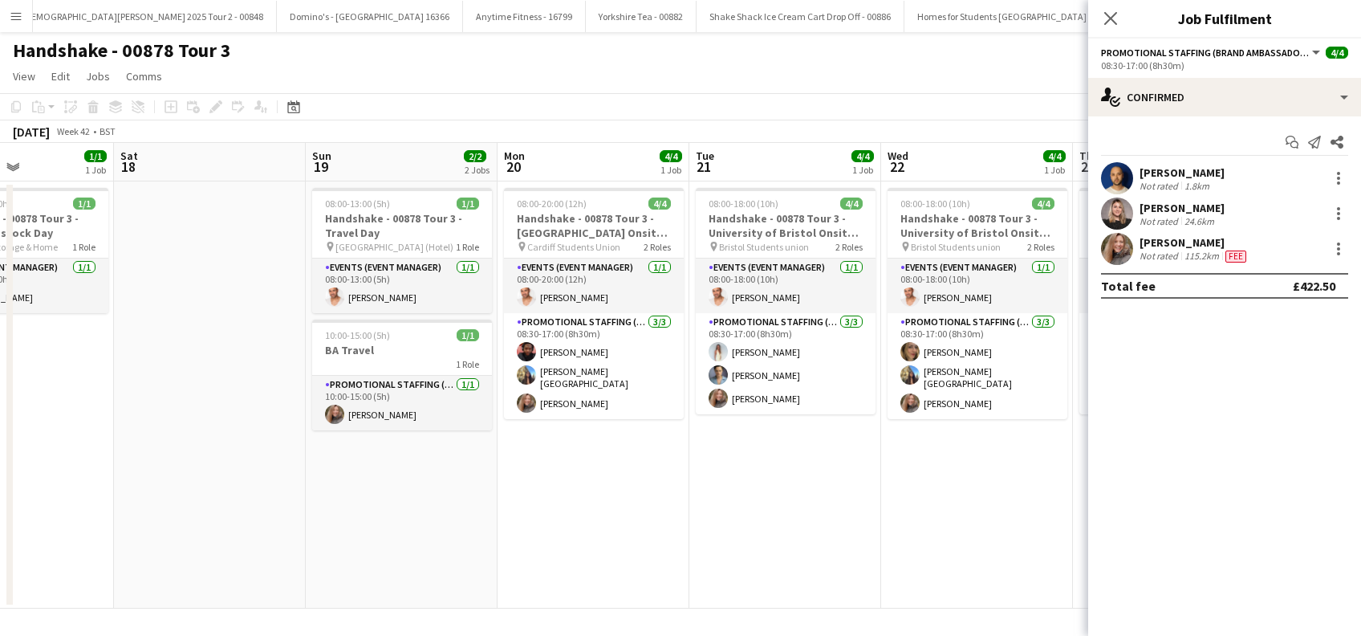
scroll to position [0, 810]
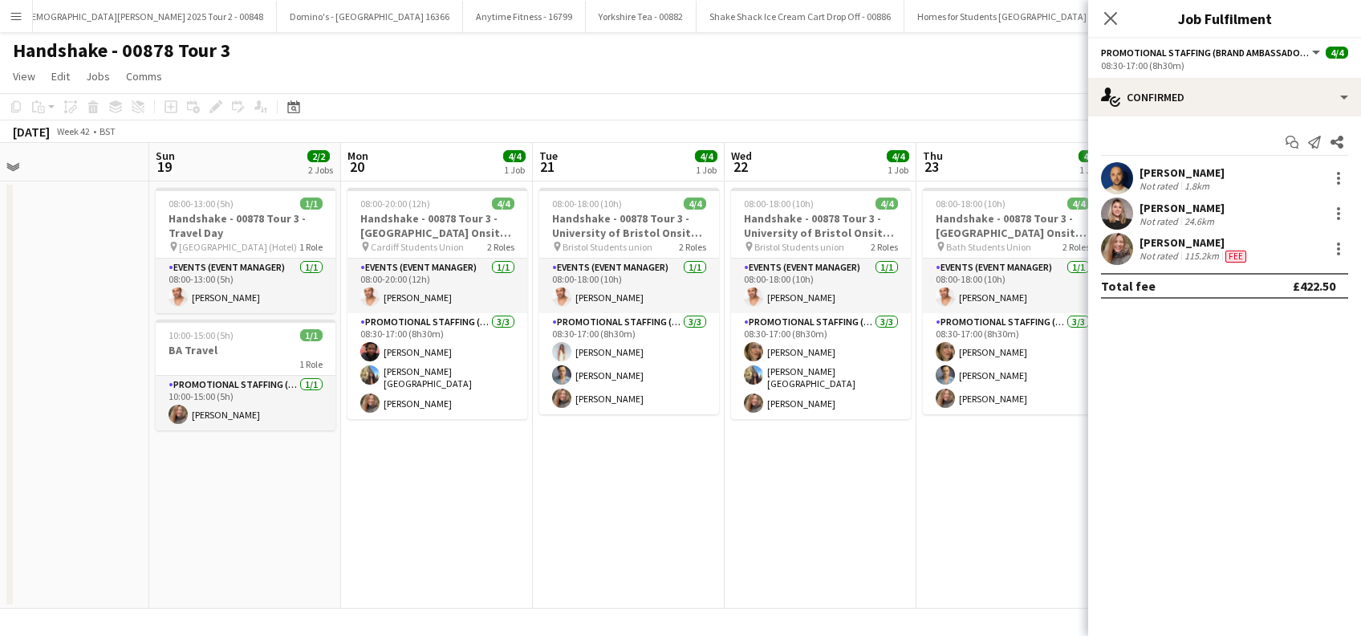
drag, startPoint x: 540, startPoint y: 500, endPoint x: 66, endPoint y: 527, distance: 475.1
click at [0, 570] on html "Menu Boards Boards Boards All jobs Status Workforce Workforce My Workforce Recr…" at bounding box center [680, 318] width 1361 height 636
click at [234, 420] on app-card-role "Promotional Staffing (Brand Ambassadors) 1/1 10:00-15:00 (5h) Lorraine Sadler" at bounding box center [246, 403] width 180 height 55
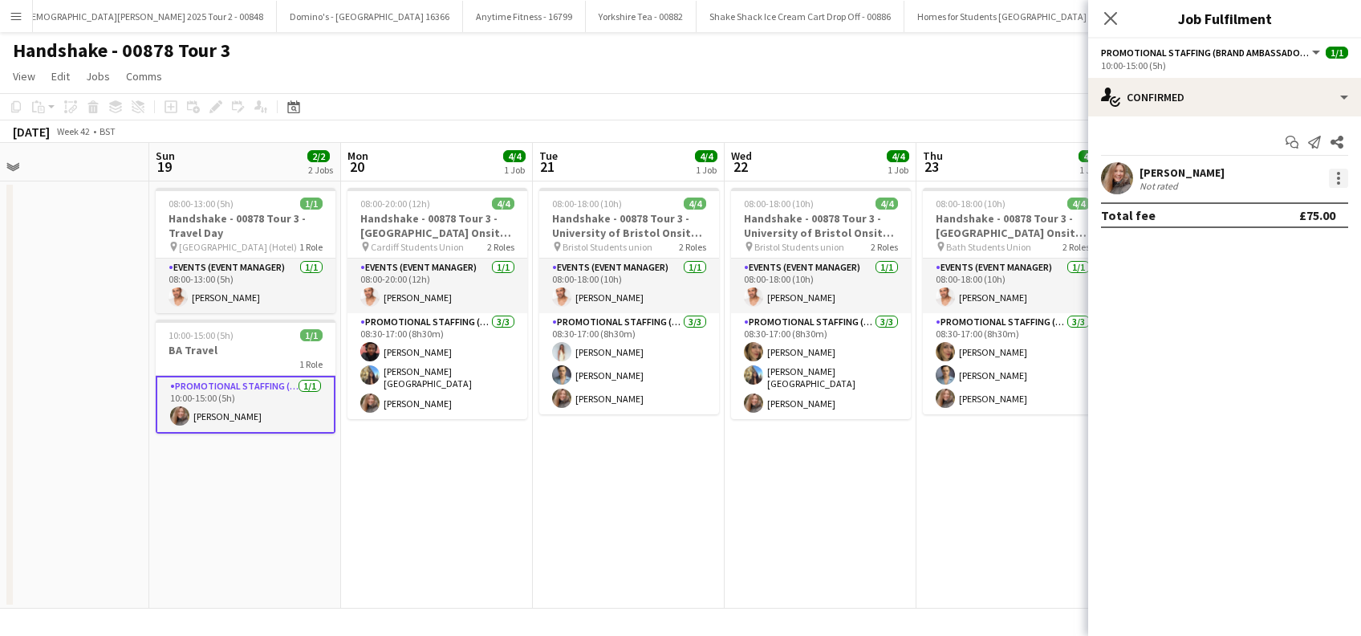
click at [1344, 179] on div at bounding box center [1338, 178] width 19 height 19
click at [1257, 205] on span "Edit fee" at bounding box center [1257, 208] width 43 height 14
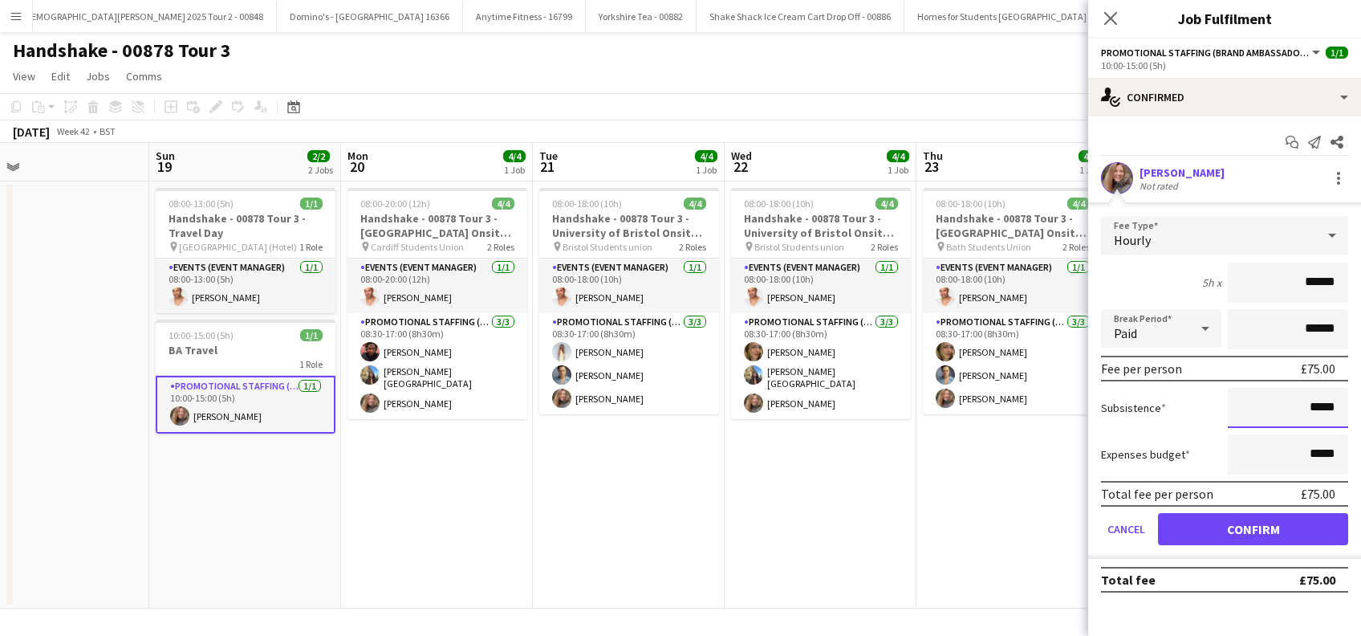
click at [1312, 405] on input "*****" at bounding box center [1288, 408] width 120 height 40
type input "******"
click at [1240, 531] on button "Confirm" at bounding box center [1253, 529] width 190 height 32
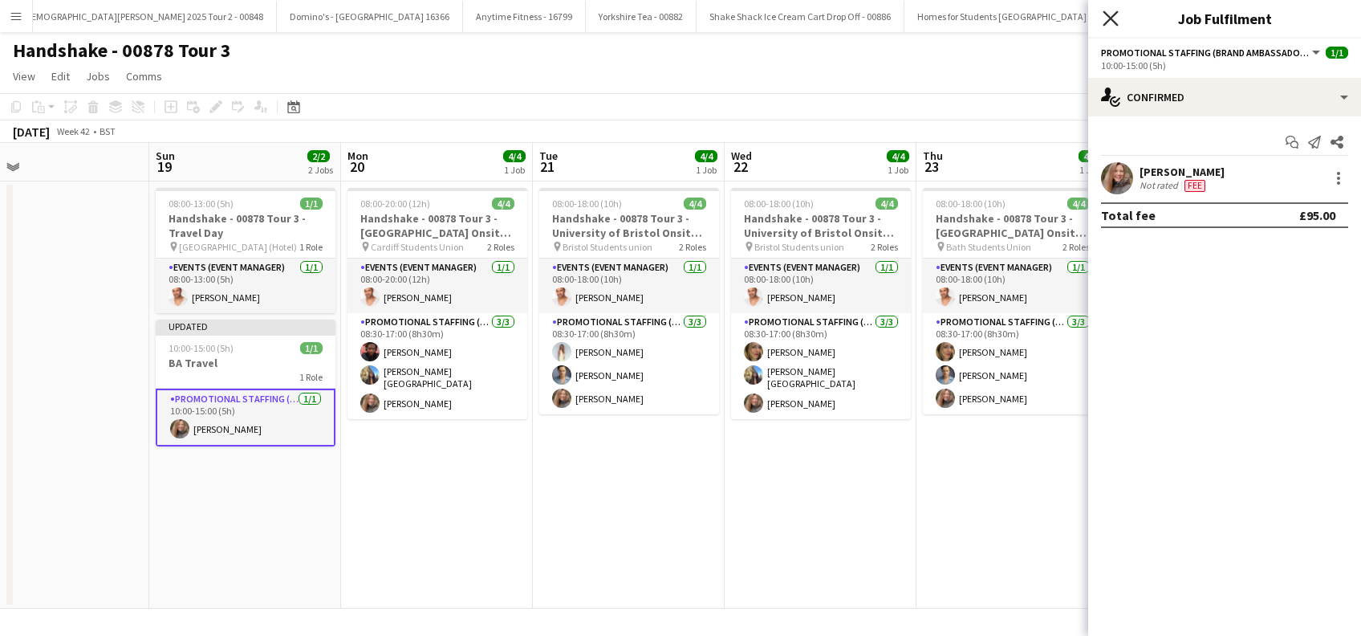
click at [1112, 21] on icon at bounding box center [1110, 17] width 15 height 15
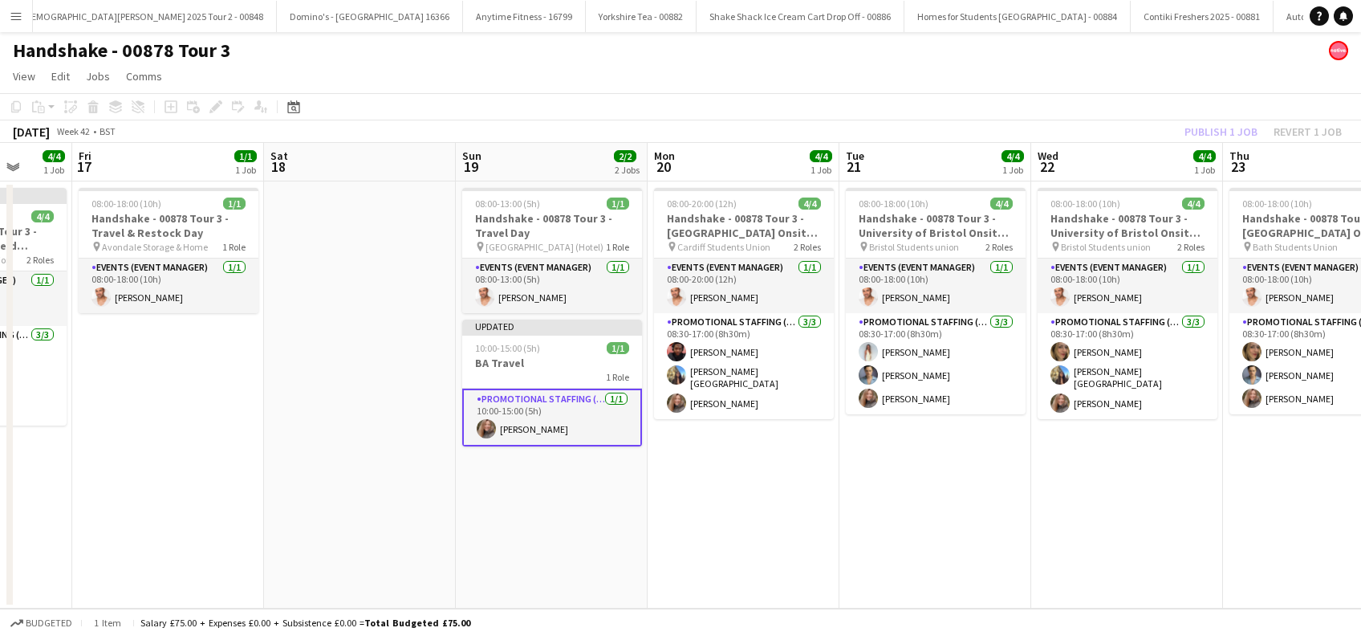
scroll to position [0, 454]
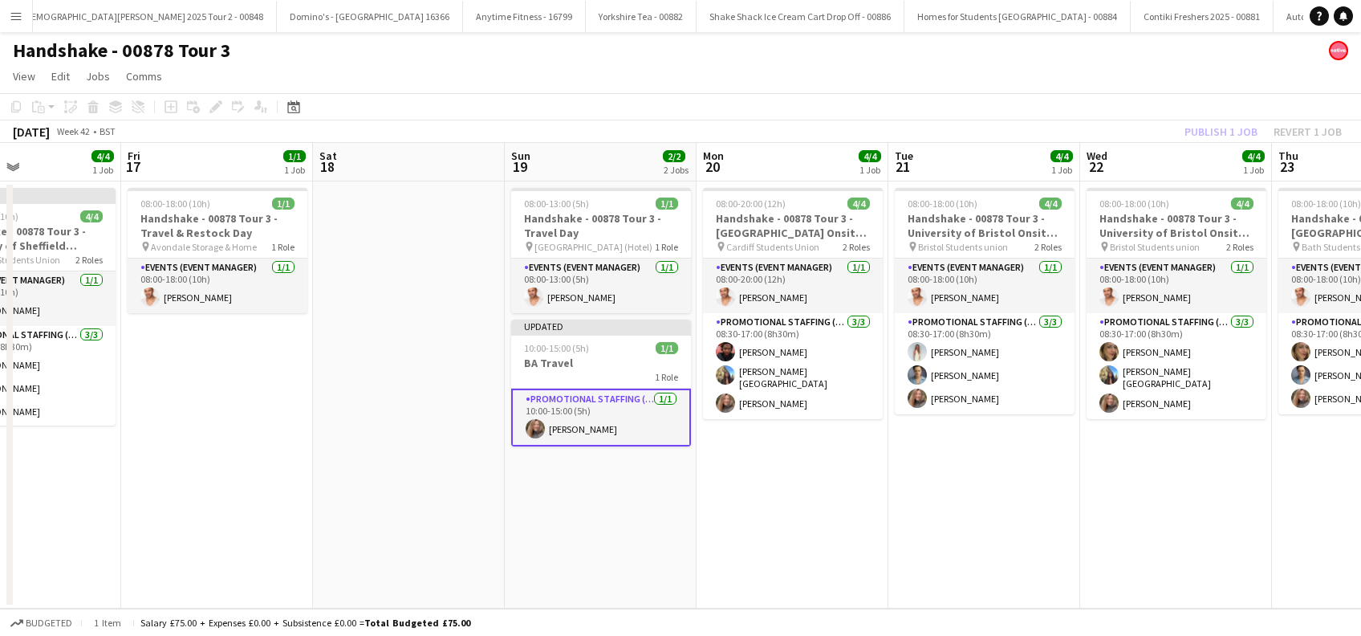
drag, startPoint x: 493, startPoint y: 509, endPoint x: 848, endPoint y: 514, distance: 355.6
click at [848, 514] on app-calendar-viewport "Tue 14 4/4 1 Job Wed 15 4/4 1 Job Thu 16 4/4 1 Job Fri 17 1/1 1 Job Sat 18 Sun …" at bounding box center [680, 376] width 1361 height 466
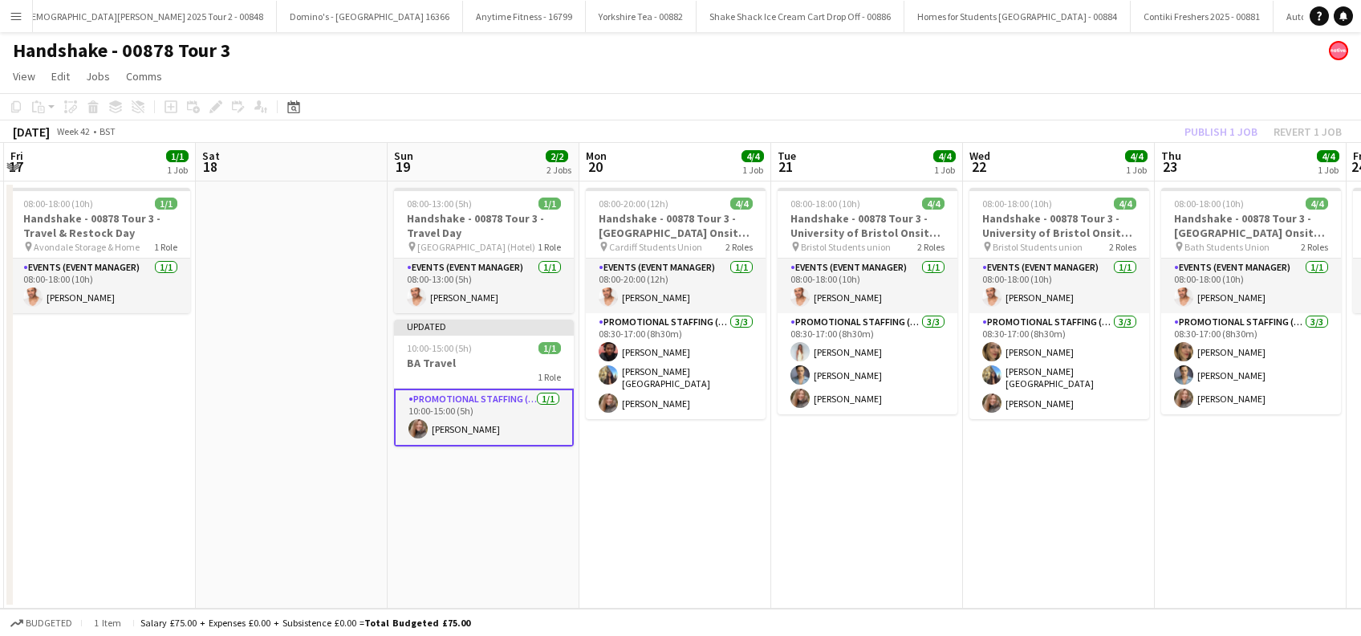
scroll to position [0, 573]
drag, startPoint x: 559, startPoint y: 511, endPoint x: 491, endPoint y: 517, distance: 68.5
click at [491, 517] on app-calendar-viewport "Tue 14 4/4 1 Job Wed 15 4/4 1 Job Thu 16 4/4 1 Job Fri 17 1/1 1 Job Sat 18 Sun …" at bounding box center [680, 376] width 1361 height 466
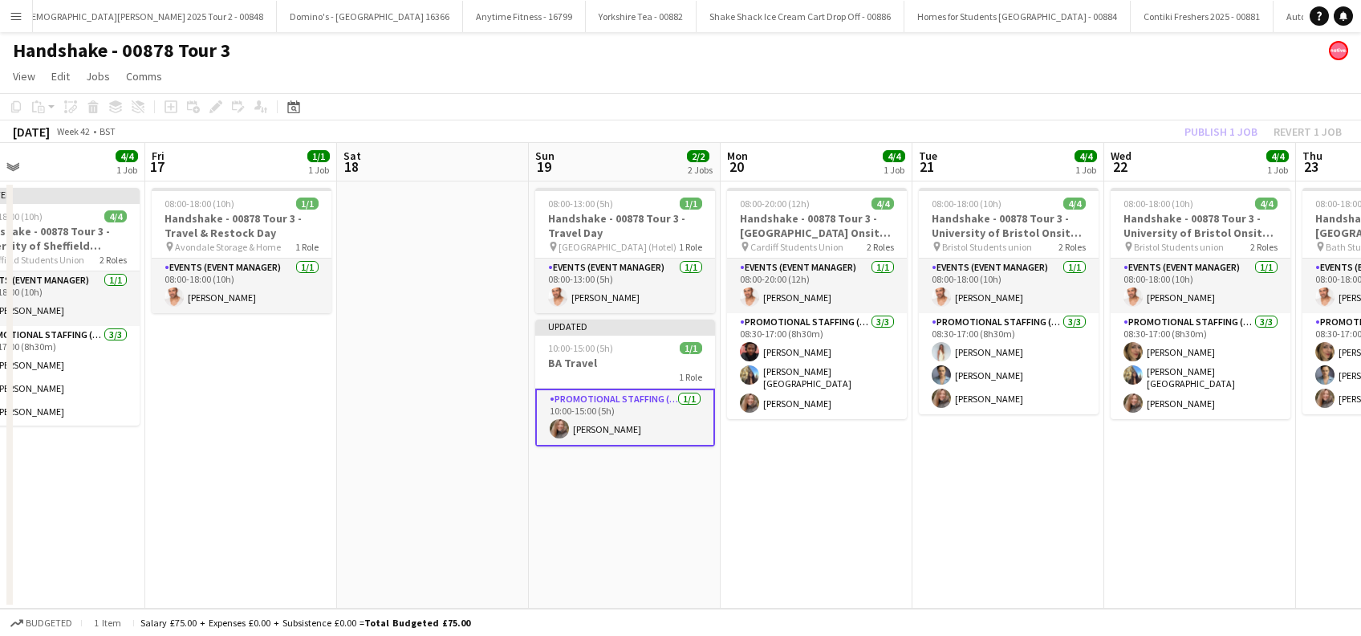
scroll to position [0, 396]
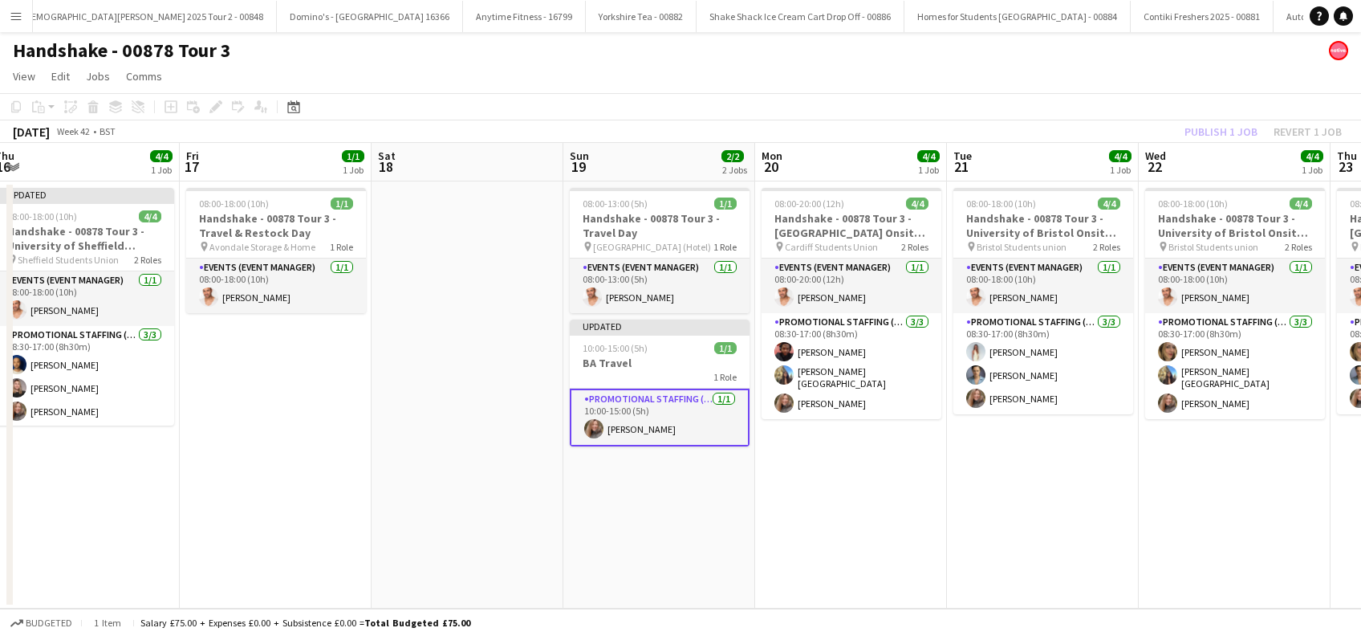
drag, startPoint x: 238, startPoint y: 432, endPoint x: 415, endPoint y: 440, distance: 177.6
click at [415, 440] on app-calendar-viewport "Tue 14 4/4 1 Job Wed 15 4/4 1 Job Thu 16 4/4 1 Job Fri 17 1/1 1 Job Sat 18 Sun …" at bounding box center [680, 376] width 1361 height 466
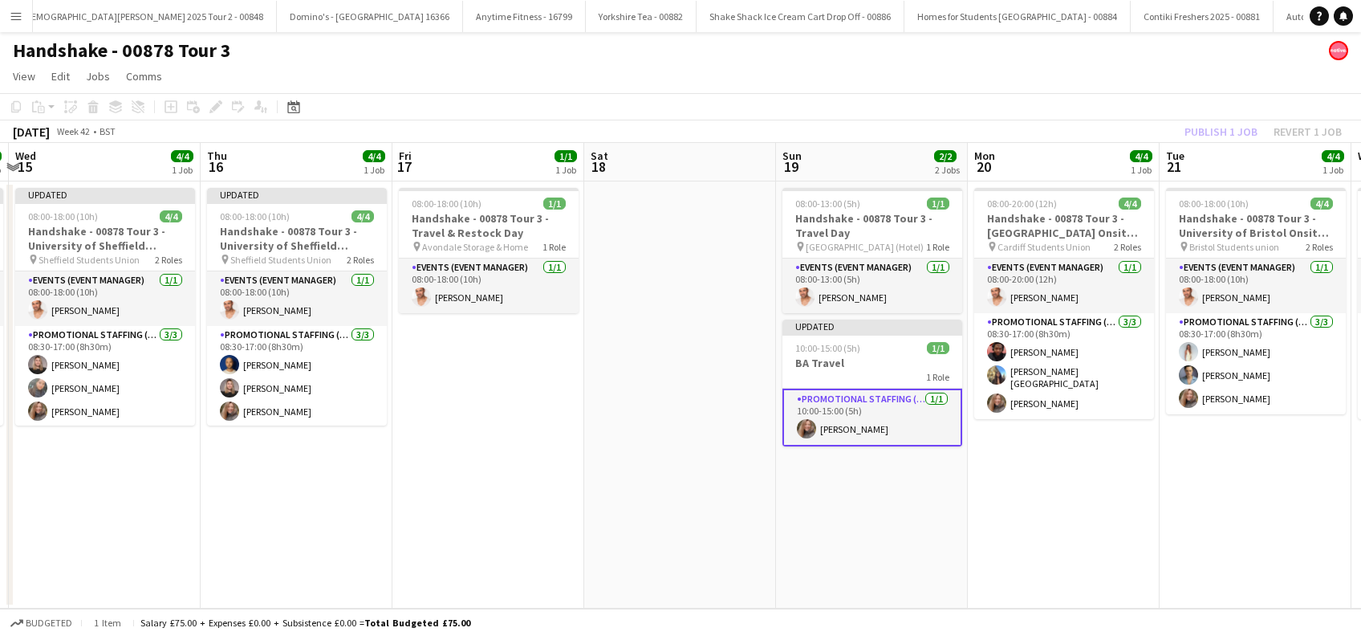
scroll to position [0, 342]
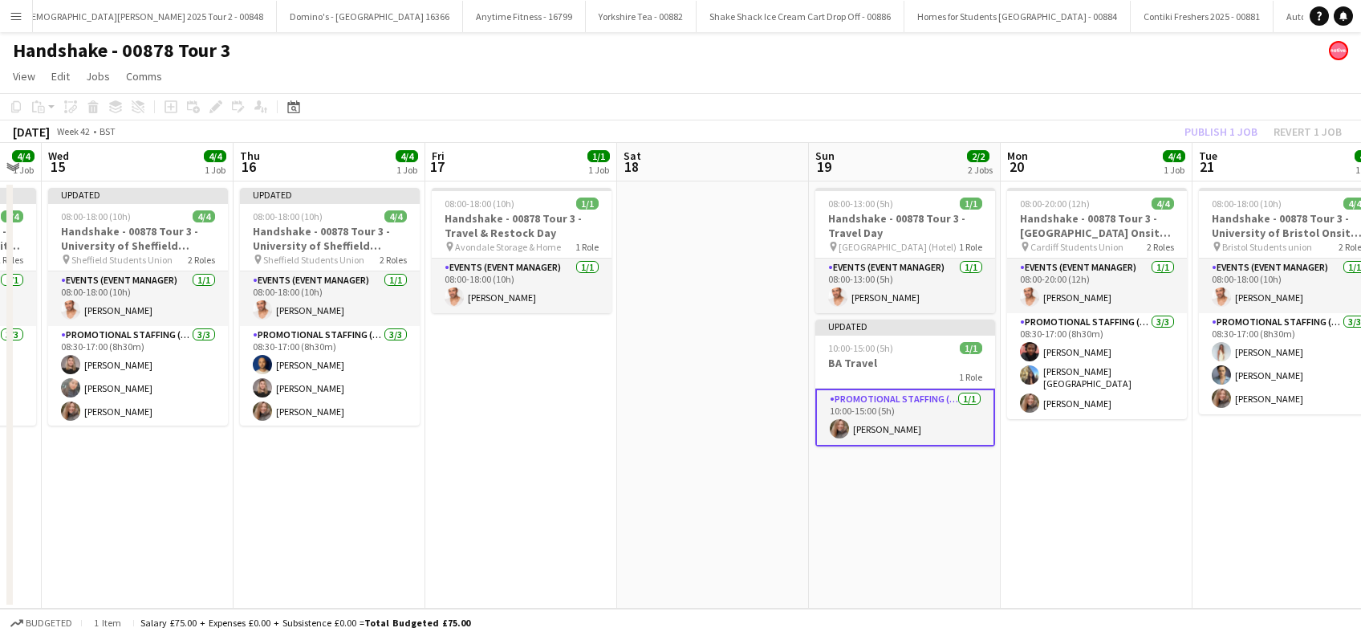
drag, startPoint x: 114, startPoint y: 508, endPoint x: 360, endPoint y: 516, distance: 245.7
click at [360, 516] on app-calendar-viewport "Mon 13 3/4 1 Job Tue 14 4/4 1 Job Wed 15 4/4 1 Job Thu 16 4/4 1 Job Fri 17 1/1 …" at bounding box center [680, 376] width 1361 height 466
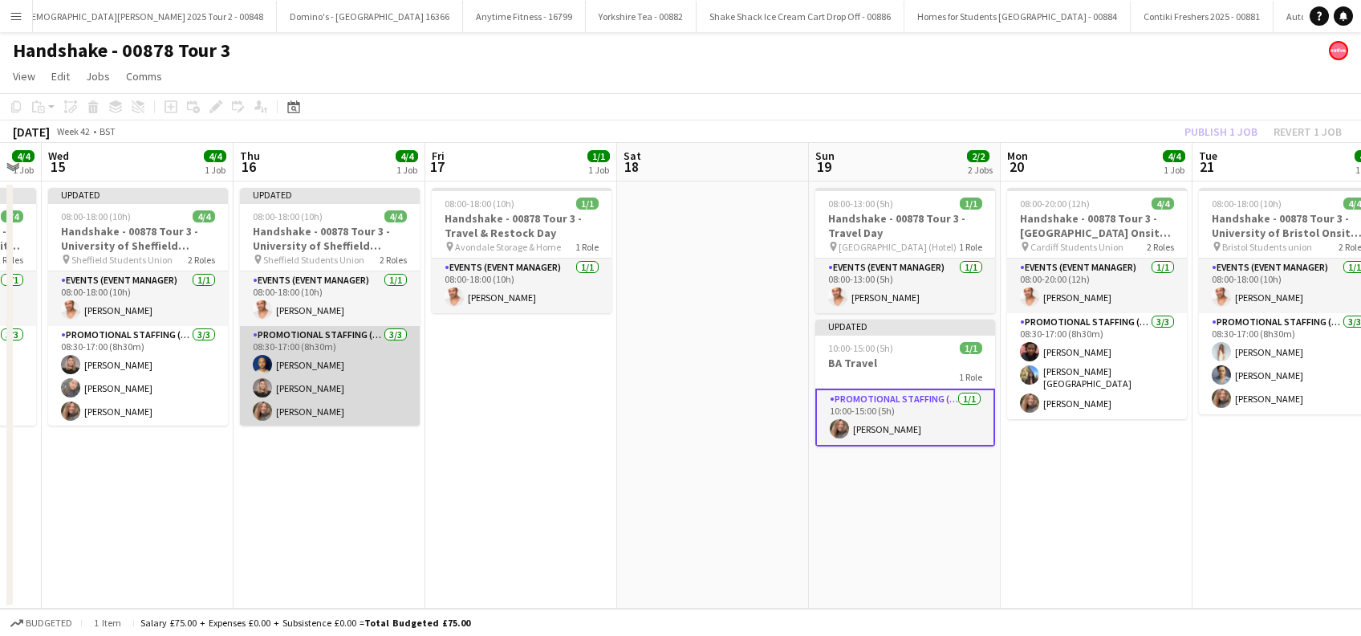
click at [308, 406] on app-card-role "Promotional Staffing (Brand Ambassadors) 3/3 08:30-17:00 (8h30m) Shaan Mottram …" at bounding box center [330, 376] width 180 height 101
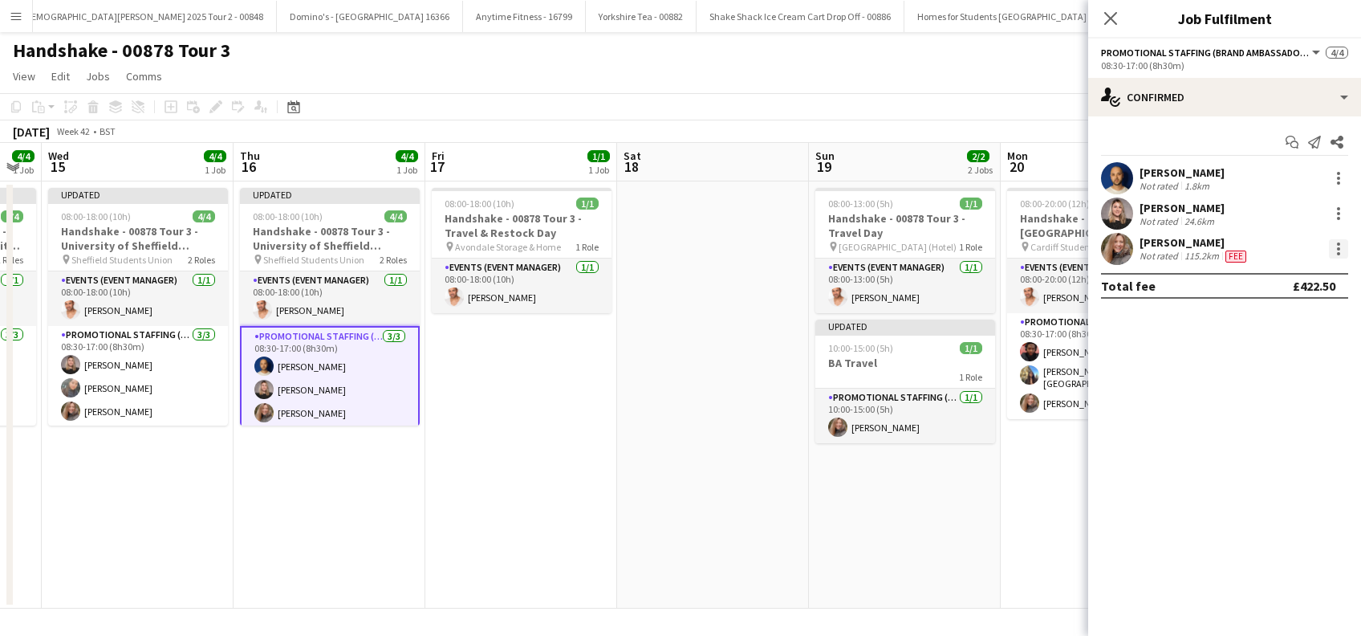
click at [1341, 246] on div at bounding box center [1338, 248] width 19 height 19
click at [1256, 276] on span "Edit fee" at bounding box center [1257, 278] width 43 height 14
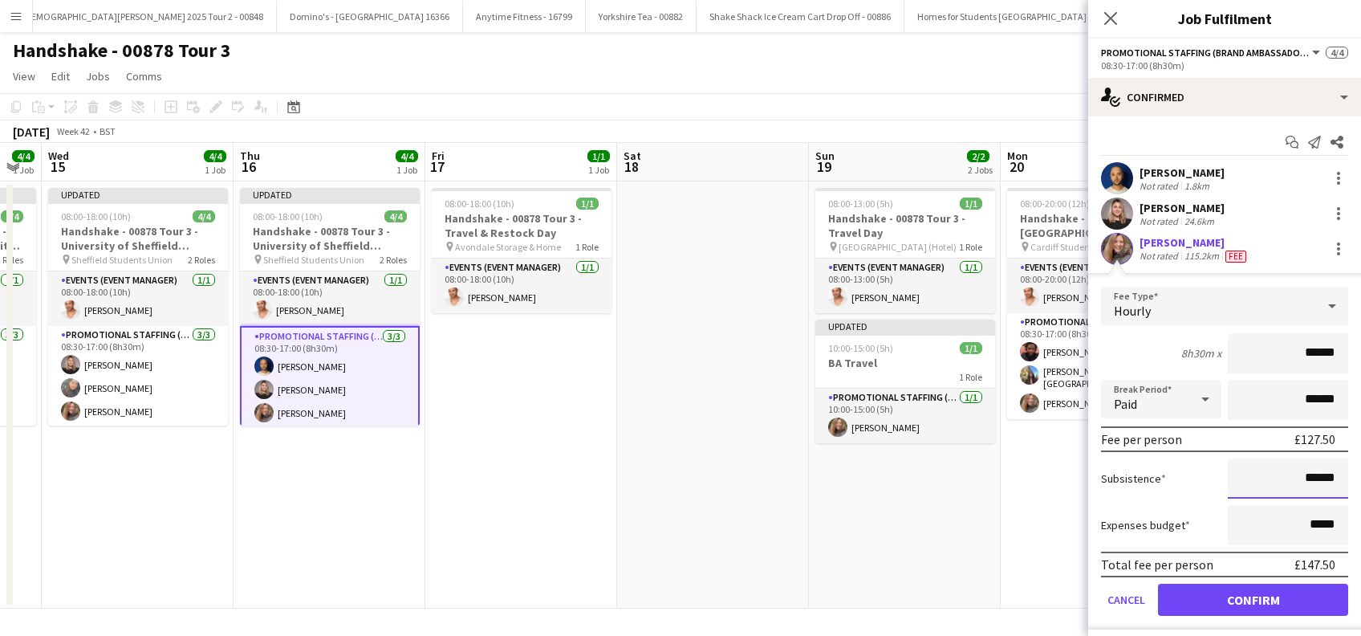
click at [1295, 473] on input "******" at bounding box center [1288, 478] width 120 height 40
type input "**"
type input "******"
click at [1257, 605] on button "Confirm" at bounding box center [1253, 600] width 190 height 32
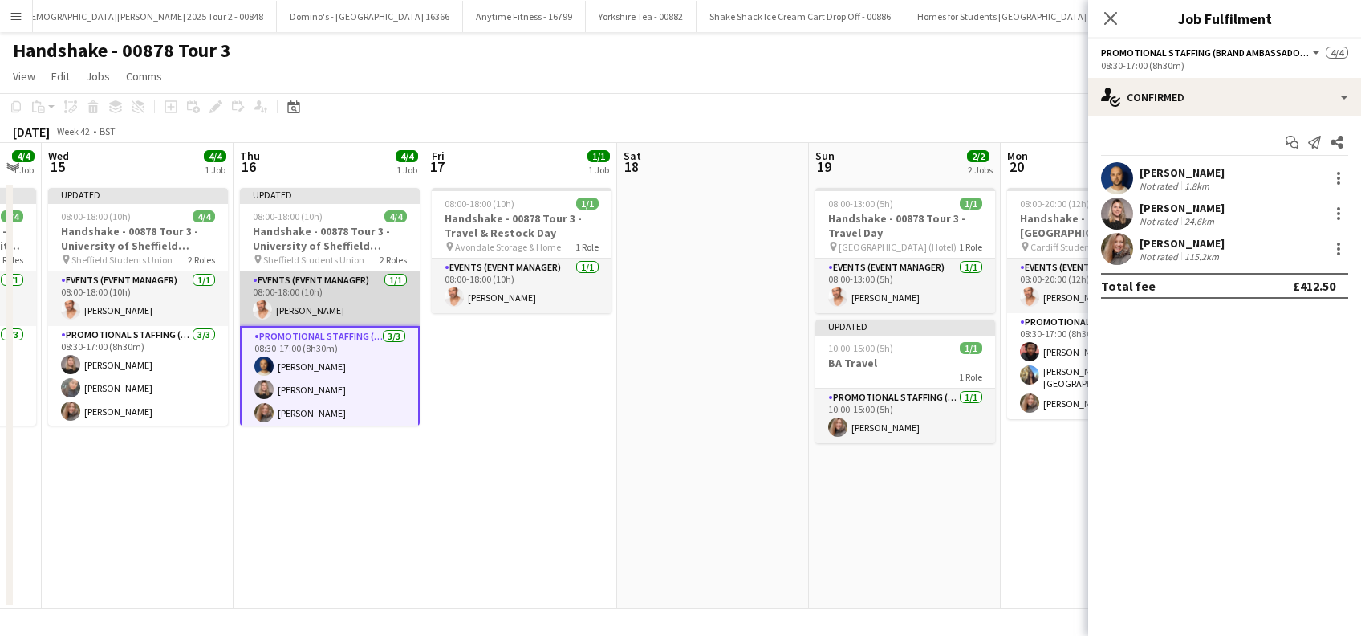
click at [303, 298] on app-card-role "Events (Event Manager) 1/1 08:00-18:00 (10h) Cameron Dean" at bounding box center [330, 298] width 180 height 55
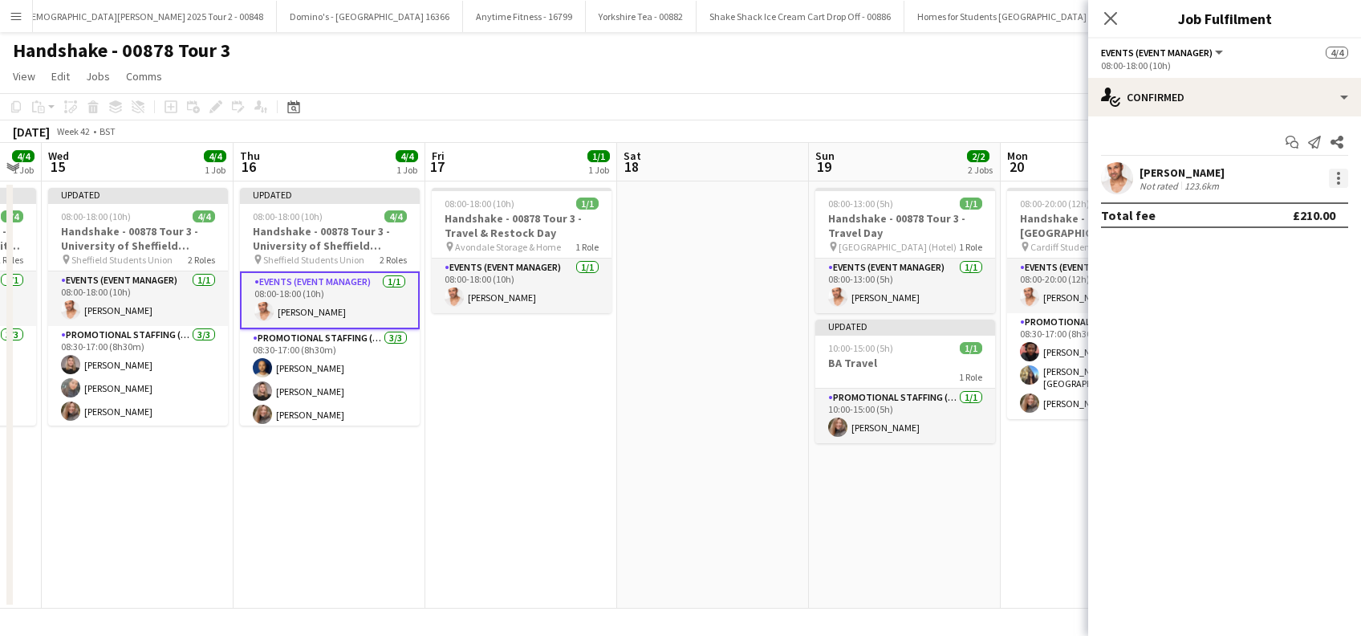
click at [1339, 179] on div at bounding box center [1338, 178] width 3 height 3
click at [1256, 205] on span "Edit fee" at bounding box center [1257, 208] width 43 height 14
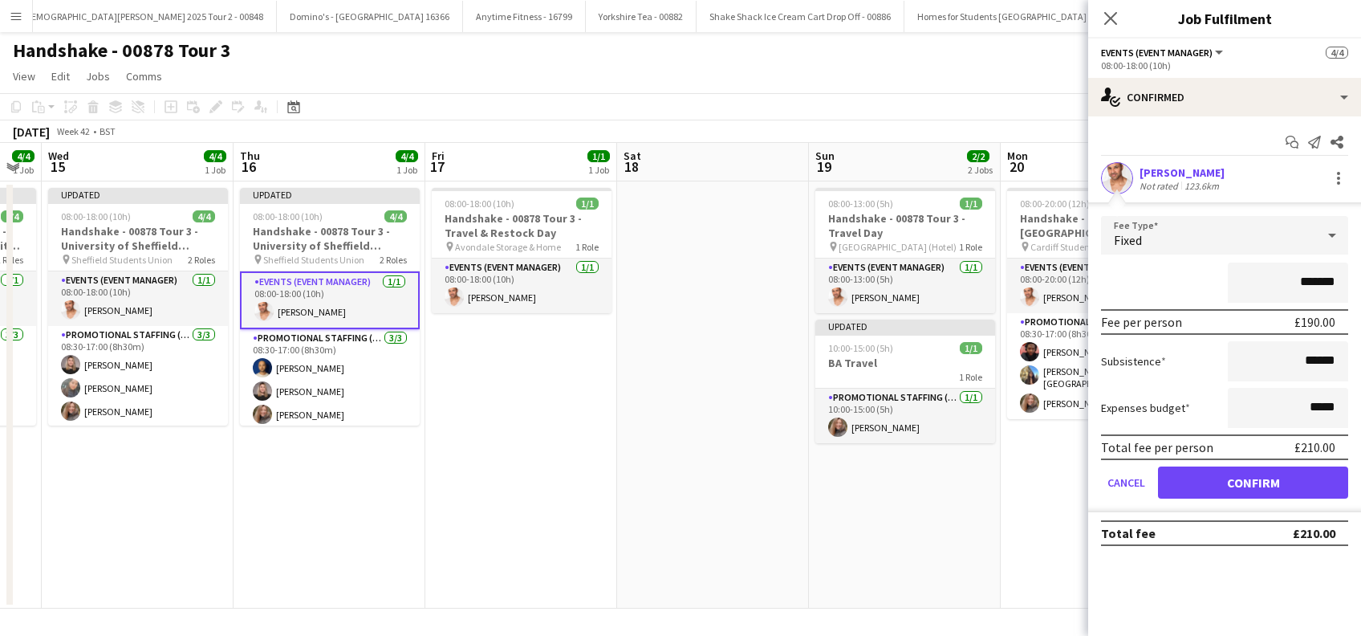
click at [550, 474] on app-date-cell "08:00-18:00 (10h) 1/1 Handshake - 00878 Tour 3 - Travel & Restock Day pin Avond…" at bounding box center [521, 394] width 192 height 427
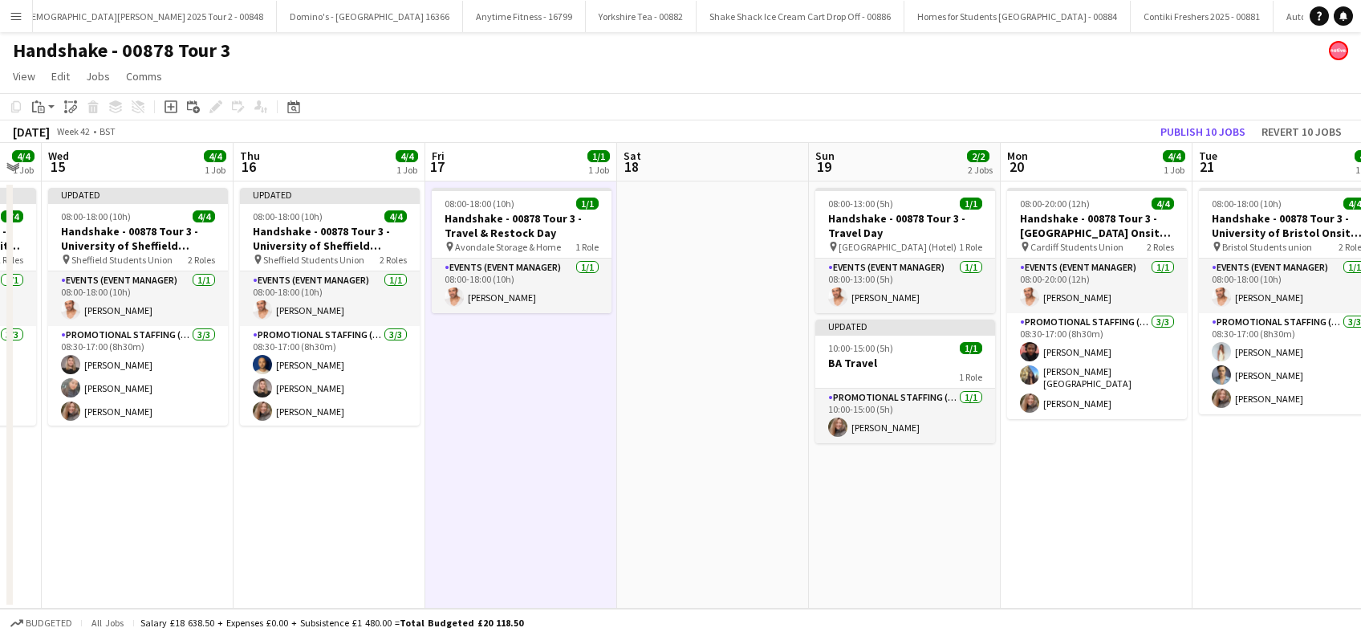
scroll to position [0, 341]
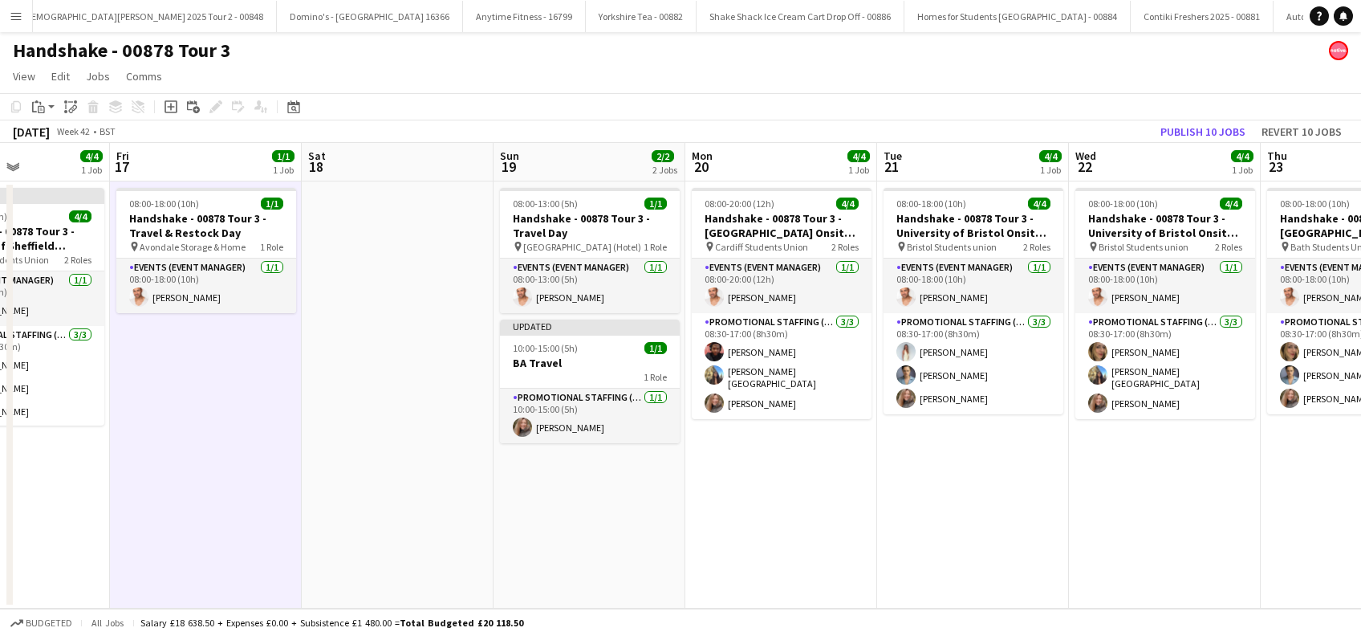
drag, startPoint x: 748, startPoint y: 497, endPoint x: 432, endPoint y: 544, distance: 319.8
click at [432, 544] on app-calendar-viewport "Mon 13 3/4 1 Job Tue 14 4/4 1 Job Wed 15 4/4 1 Job Thu 16 4/4 1 Job Fri 17 1/1 …" at bounding box center [680, 376] width 1361 height 466
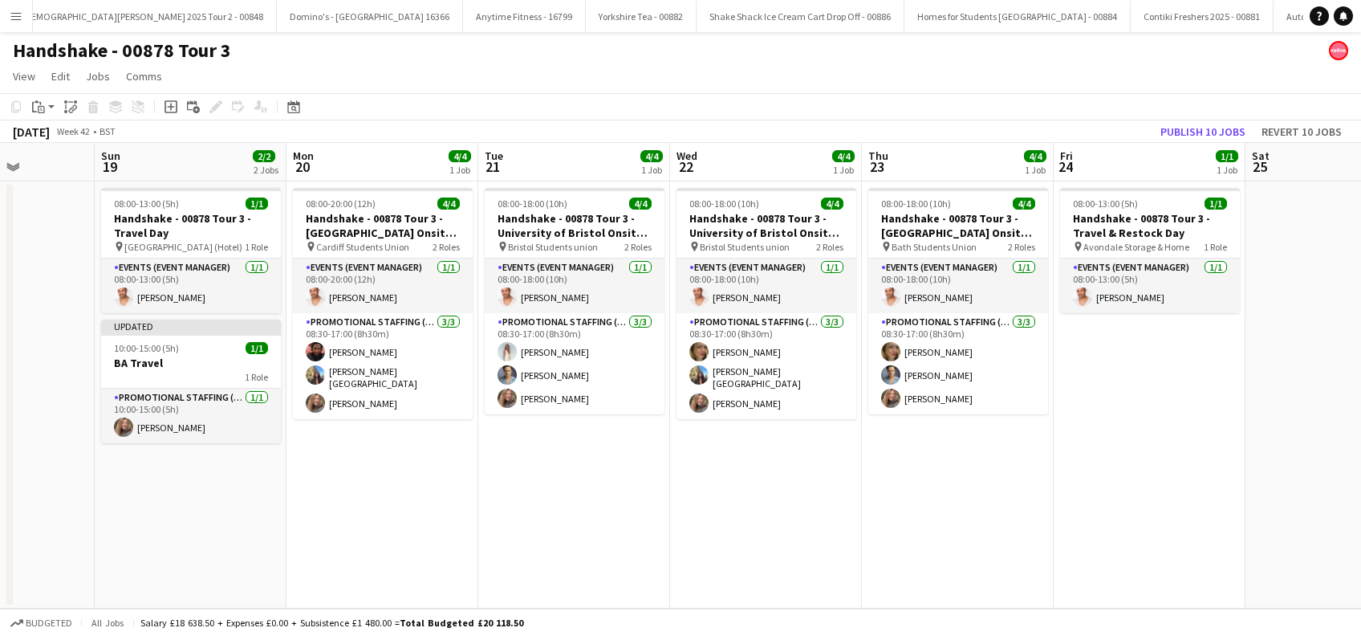
scroll to position [0, 737]
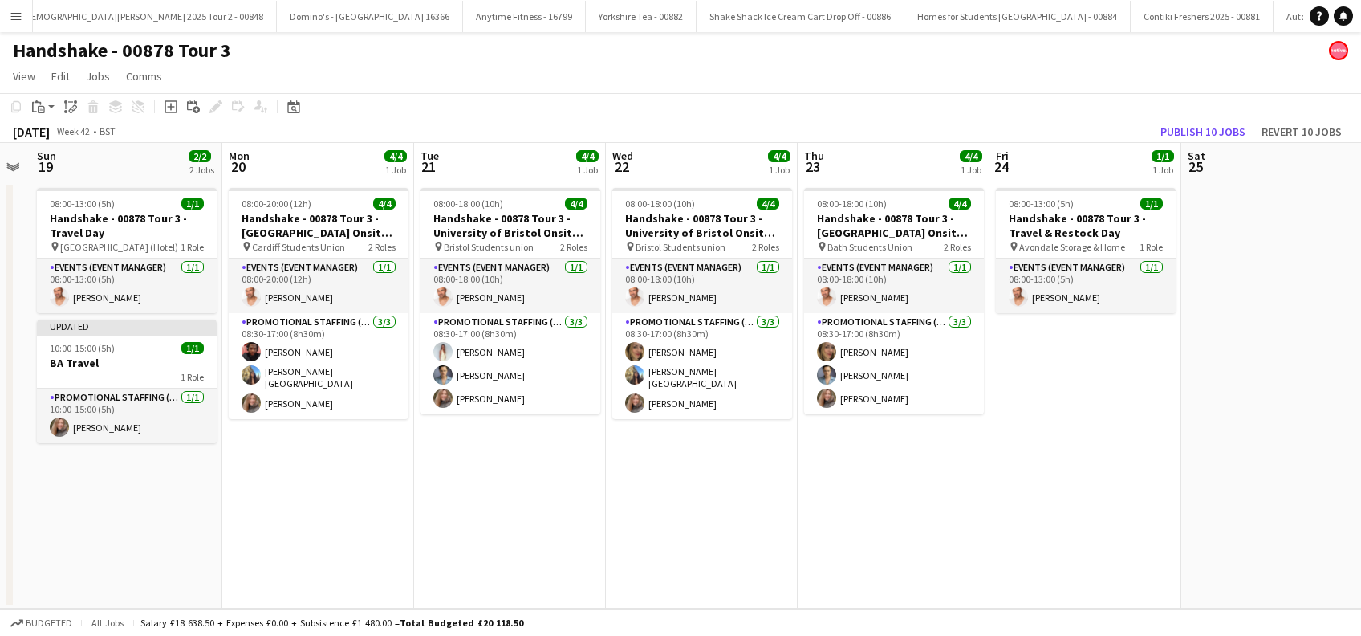
drag, startPoint x: 757, startPoint y: 537, endPoint x: 294, endPoint y: 573, distance: 464.5
click at [294, 573] on app-calendar-viewport "Wed 15 4/4 1 Job Thu 16 4/4 1 Job Fri 17 1/1 1 Job Sat 18 Sun 19 2/2 2 Jobs Mon…" at bounding box center [680, 376] width 1361 height 466
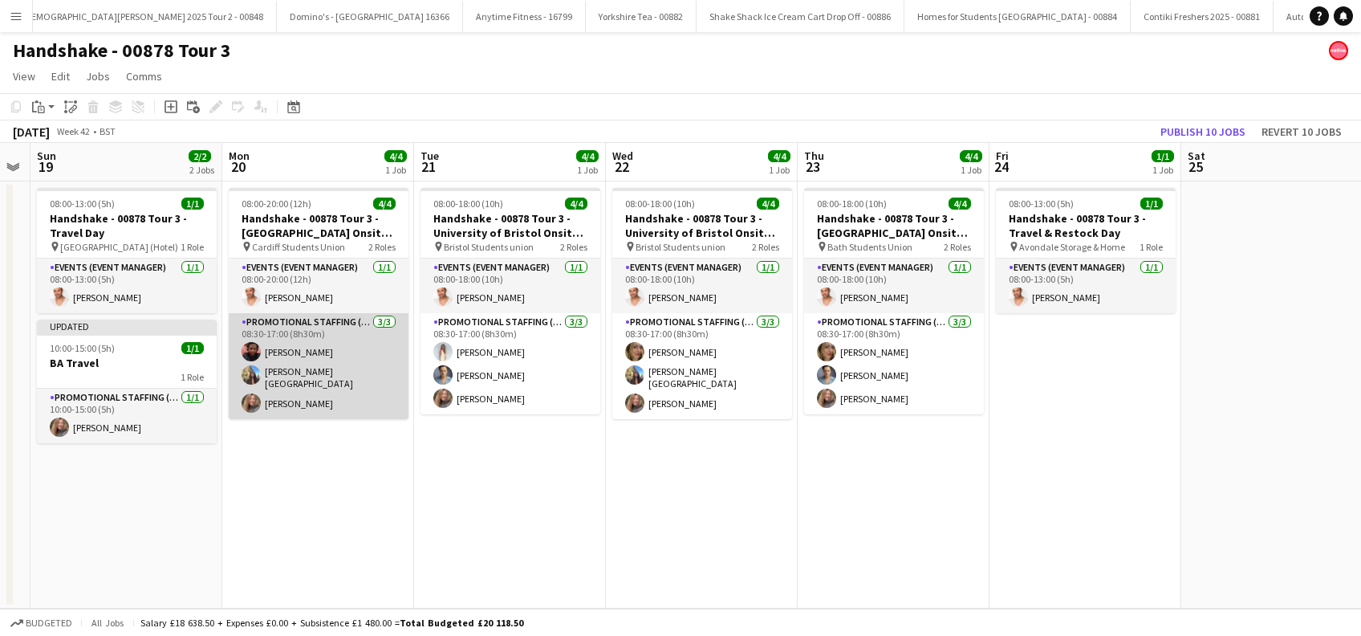
click at [302, 401] on app-card-role "Promotional Staffing (Brand Ambassadors) 3/3 08:30-17:00 (8h30m) Emmanuel Orhew…" at bounding box center [319, 366] width 180 height 106
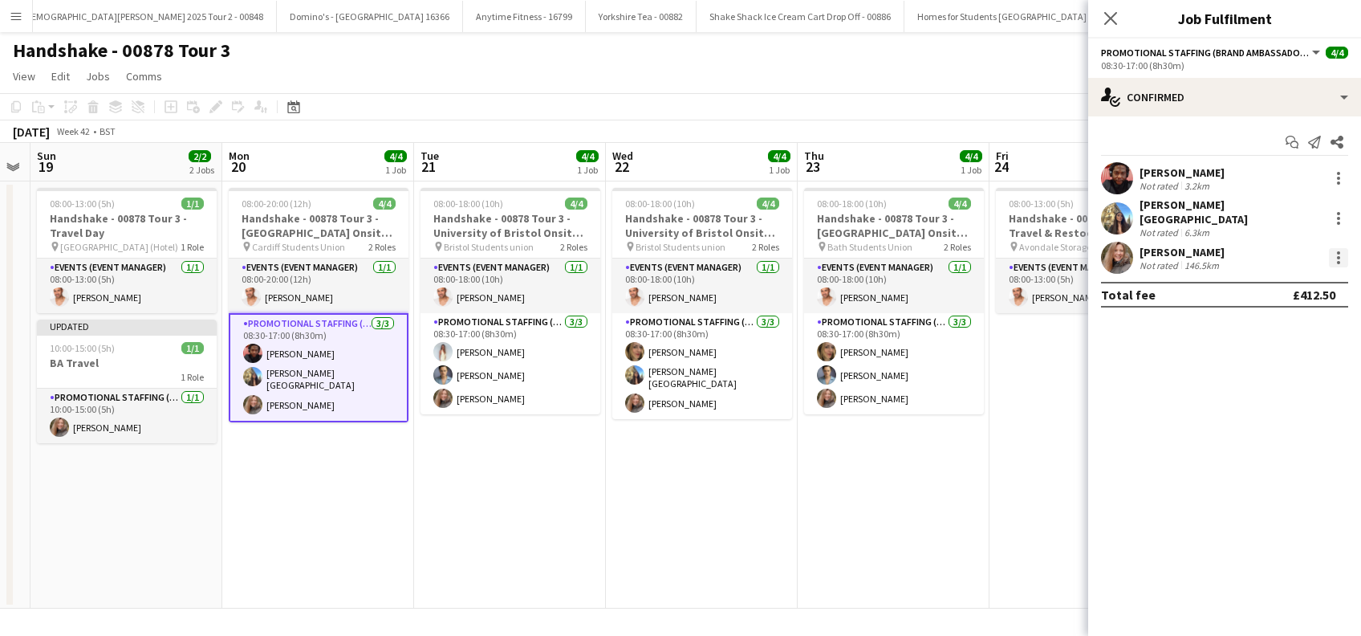
click at [1338, 256] on div at bounding box center [1338, 257] width 3 height 3
click at [1254, 285] on span "Edit fee" at bounding box center [1286, 278] width 100 height 14
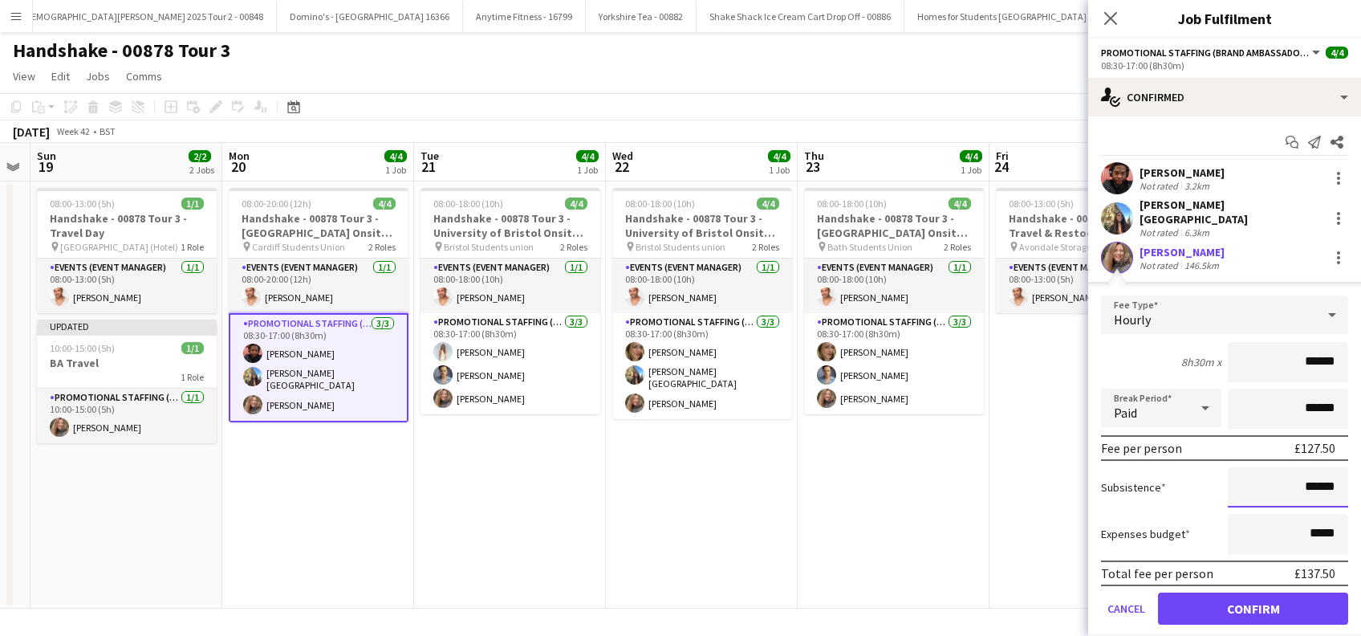
drag, startPoint x: 1295, startPoint y: 476, endPoint x: 1309, endPoint y: 472, distance: 15.0
click at [1296, 476] on input "******" at bounding box center [1288, 487] width 120 height 40
type input "**"
type input "******"
click at [1226, 608] on button "Confirm" at bounding box center [1253, 608] width 190 height 32
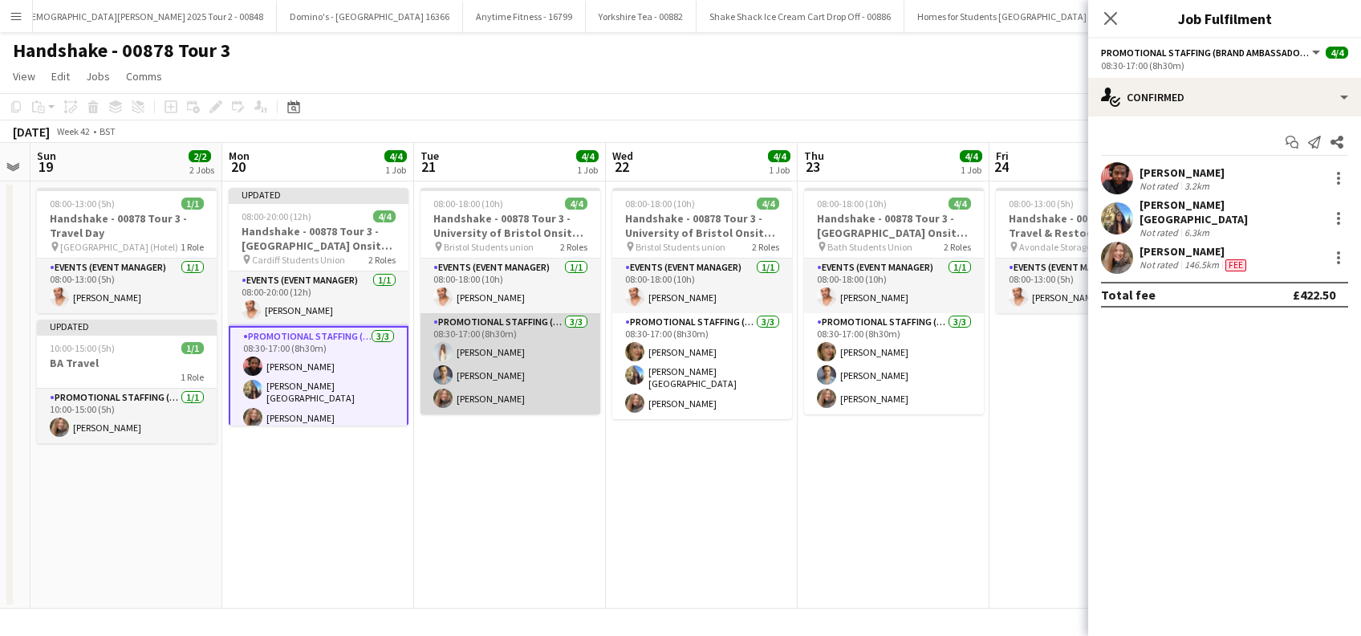
click at [488, 406] on app-card-role "Promotional Staffing (Brand Ambassadors) 3/3 08:30-17:00 (8h30m) Brooke Latham …" at bounding box center [511, 363] width 180 height 101
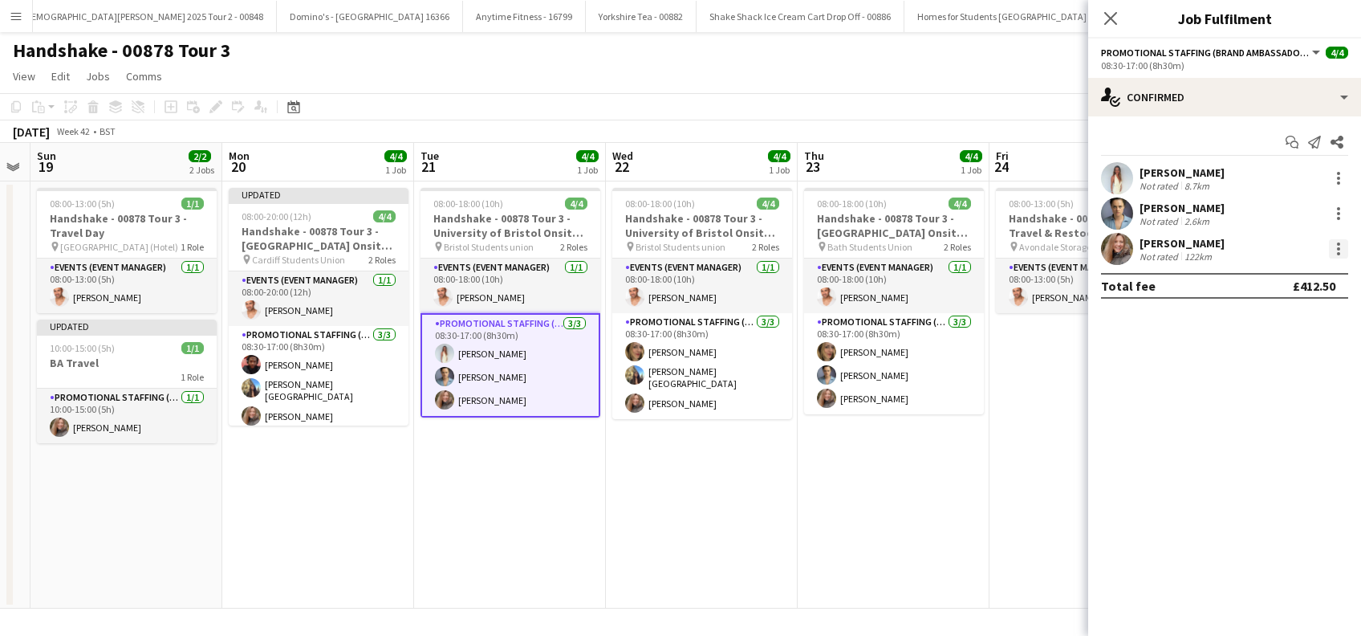
click at [1340, 244] on div at bounding box center [1338, 248] width 19 height 19
click at [1262, 278] on span "Edit fee" at bounding box center [1257, 278] width 43 height 14
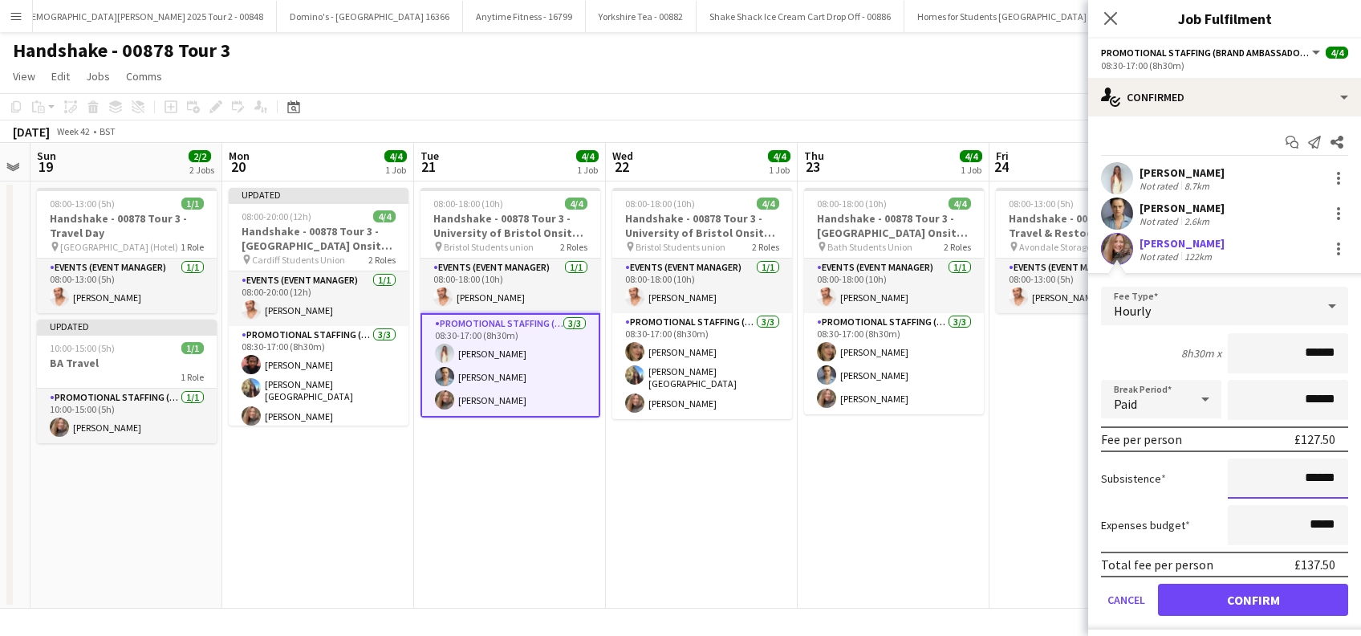
drag, startPoint x: 1295, startPoint y: 479, endPoint x: 1300, endPoint y: 469, distance: 11.9
click at [1295, 478] on input "******" at bounding box center [1288, 478] width 120 height 40
type input "**"
type input "******"
click at [1206, 596] on button "Confirm" at bounding box center [1253, 600] width 190 height 32
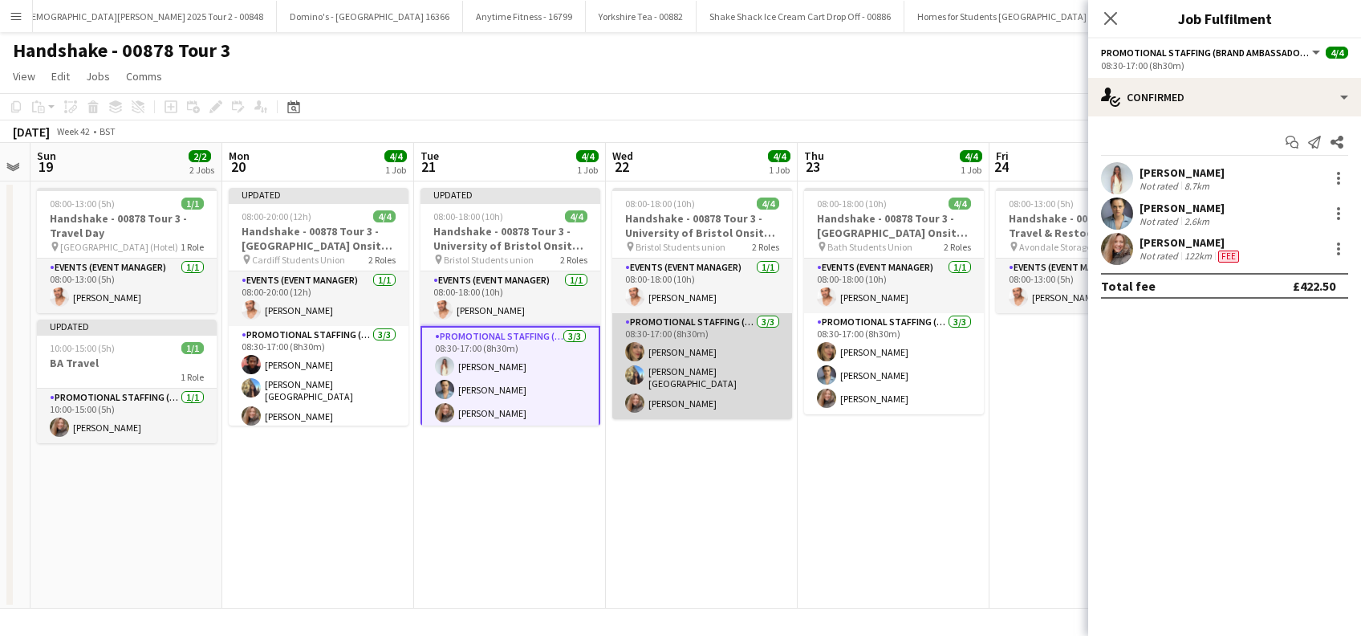
click at [701, 398] on app-card-role "Promotional Staffing (Brand Ambassadors) 3/3 08:30-17:00 (8h30m) Jane Scaife Ai…" at bounding box center [702, 366] width 180 height 106
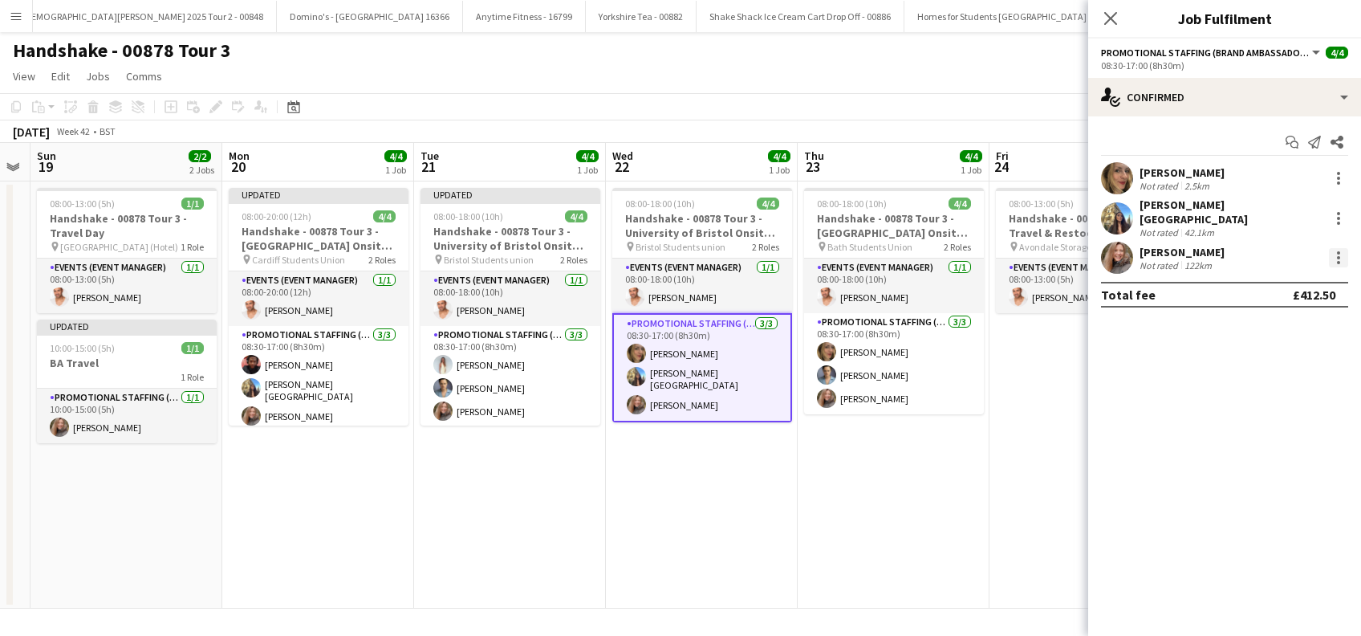
click at [1340, 248] on div at bounding box center [1338, 257] width 19 height 19
click at [1255, 280] on span "Edit fee" at bounding box center [1257, 278] width 43 height 14
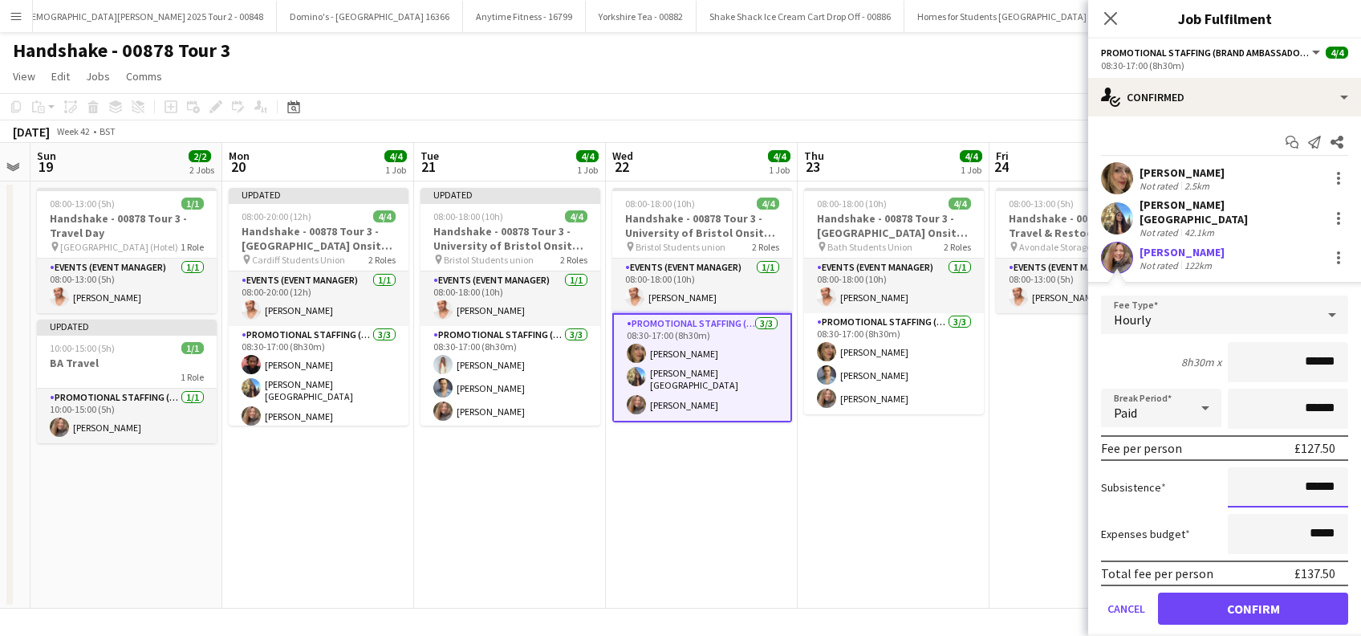
click at [1300, 475] on input "******" at bounding box center [1288, 487] width 120 height 40
type input "**"
type input "******"
click at [1234, 597] on button "Confirm" at bounding box center [1253, 608] width 190 height 32
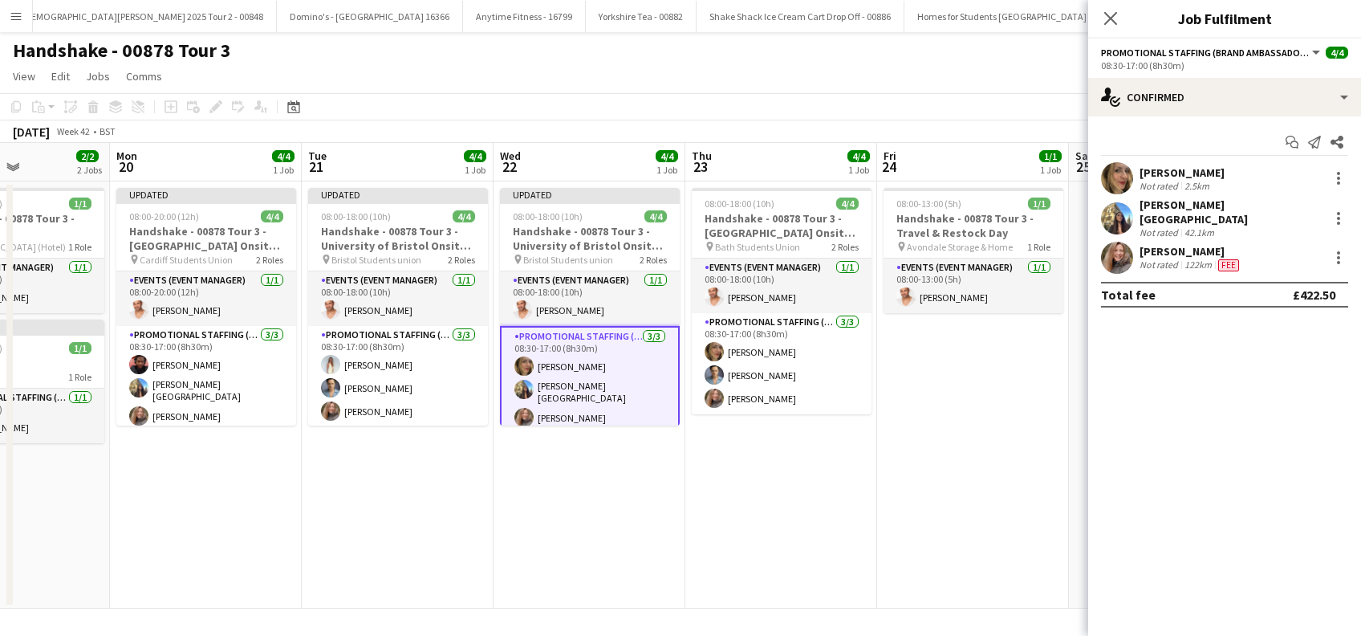
scroll to position [0, 502]
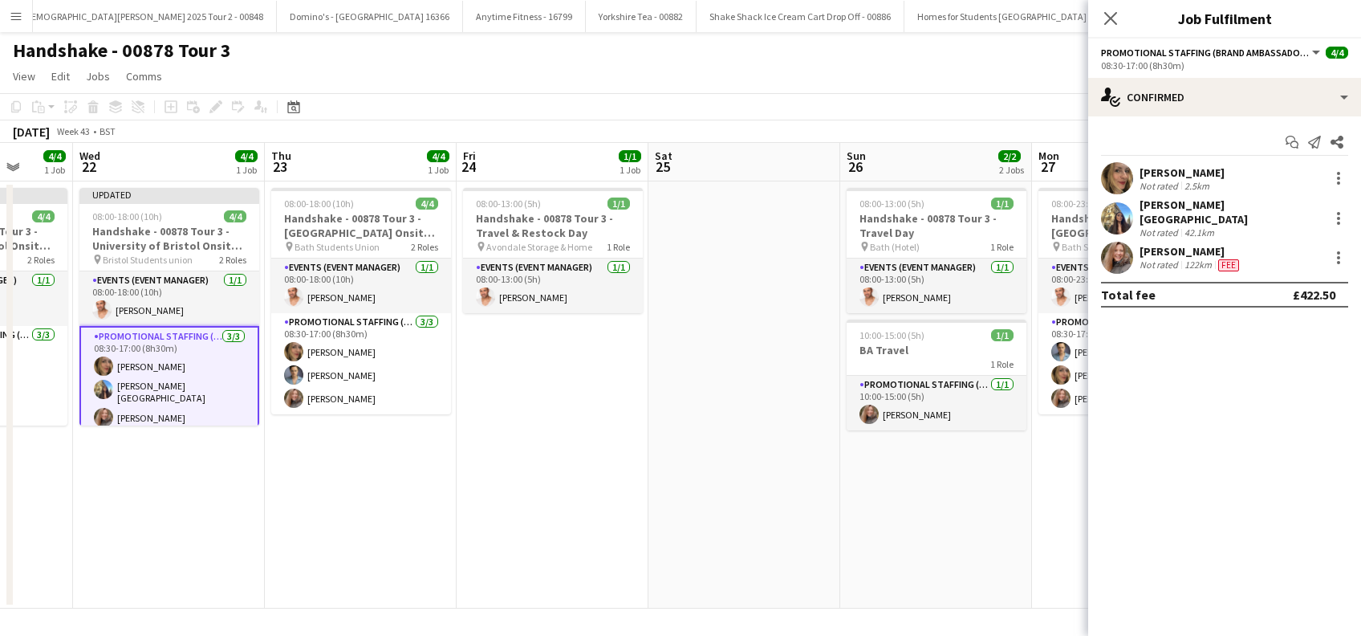
drag, startPoint x: 814, startPoint y: 539, endPoint x: 396, endPoint y: 544, distance: 418.2
click at [396, 544] on app-calendar-viewport "Sun 19 2/2 2 Jobs Mon 20 4/4 1 Job Tue 21 4/4 1 Job Wed 22 4/4 1 Job Thu 23 4/4…" at bounding box center [680, 376] width 1361 height 466
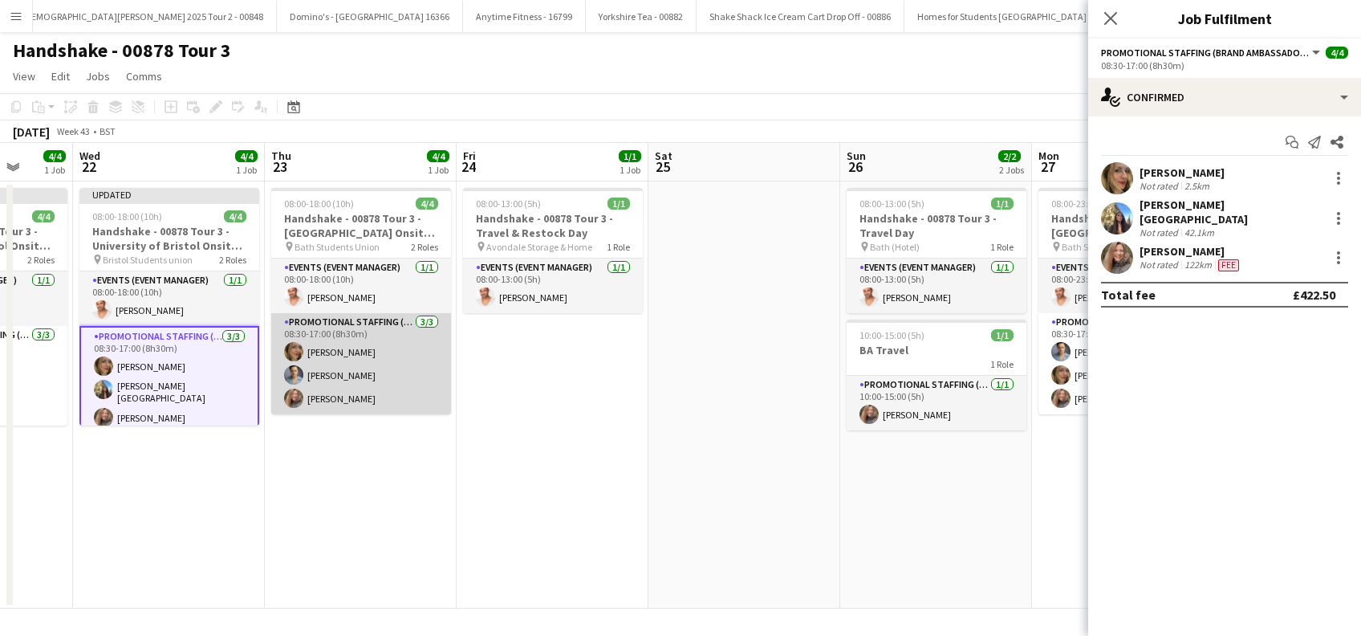
click at [350, 396] on app-card-role "Promotional Staffing (Brand Ambassadors) 3/3 08:30-17:00 (8h30m) Jane Scaife Ra…" at bounding box center [361, 363] width 180 height 101
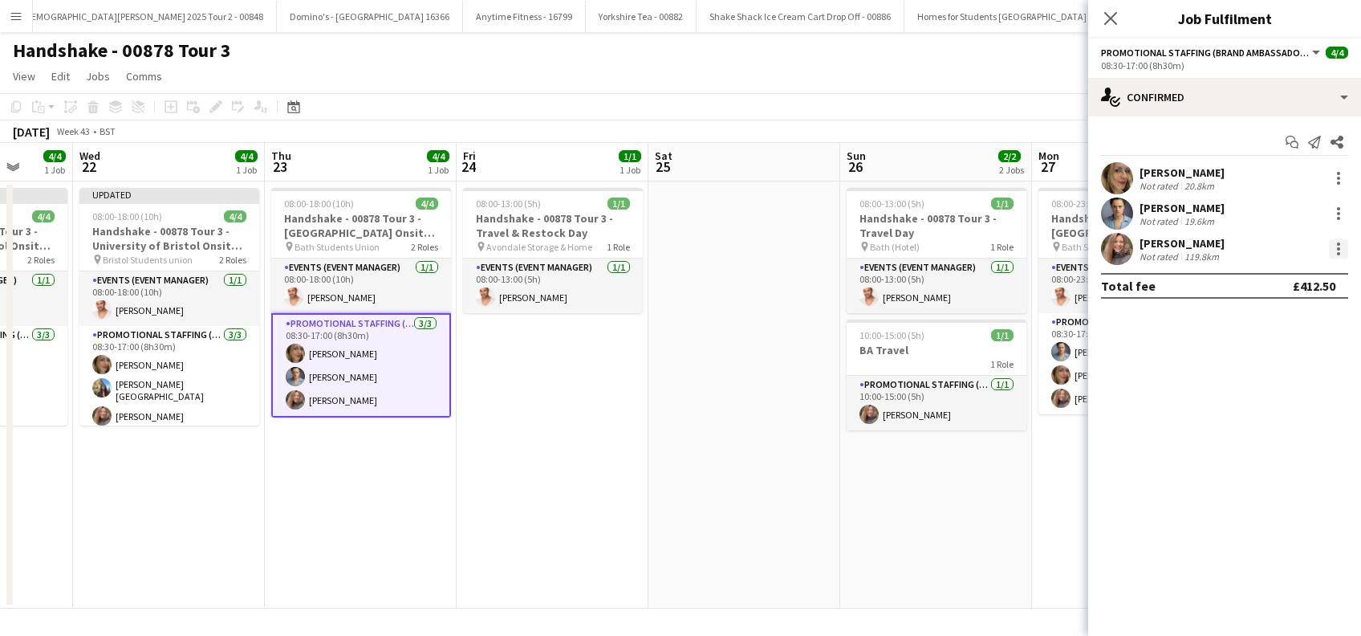
click at [1343, 242] on div at bounding box center [1338, 248] width 19 height 19
click at [1281, 277] on span "Edit fee" at bounding box center [1286, 278] width 100 height 14
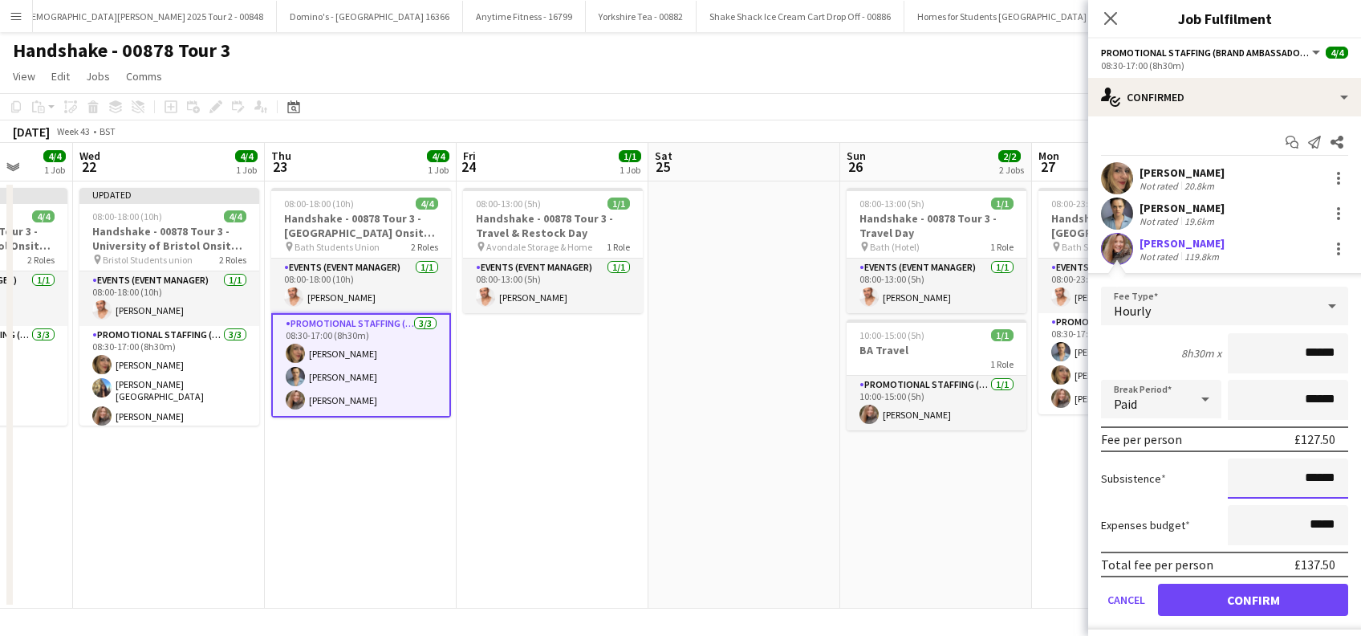
drag, startPoint x: 1303, startPoint y: 476, endPoint x: 1314, endPoint y: 449, distance: 28.5
click at [1303, 476] on input "******" at bounding box center [1288, 478] width 120 height 40
type input "**"
type input "******"
click at [1242, 598] on button "Confirm" at bounding box center [1253, 600] width 190 height 32
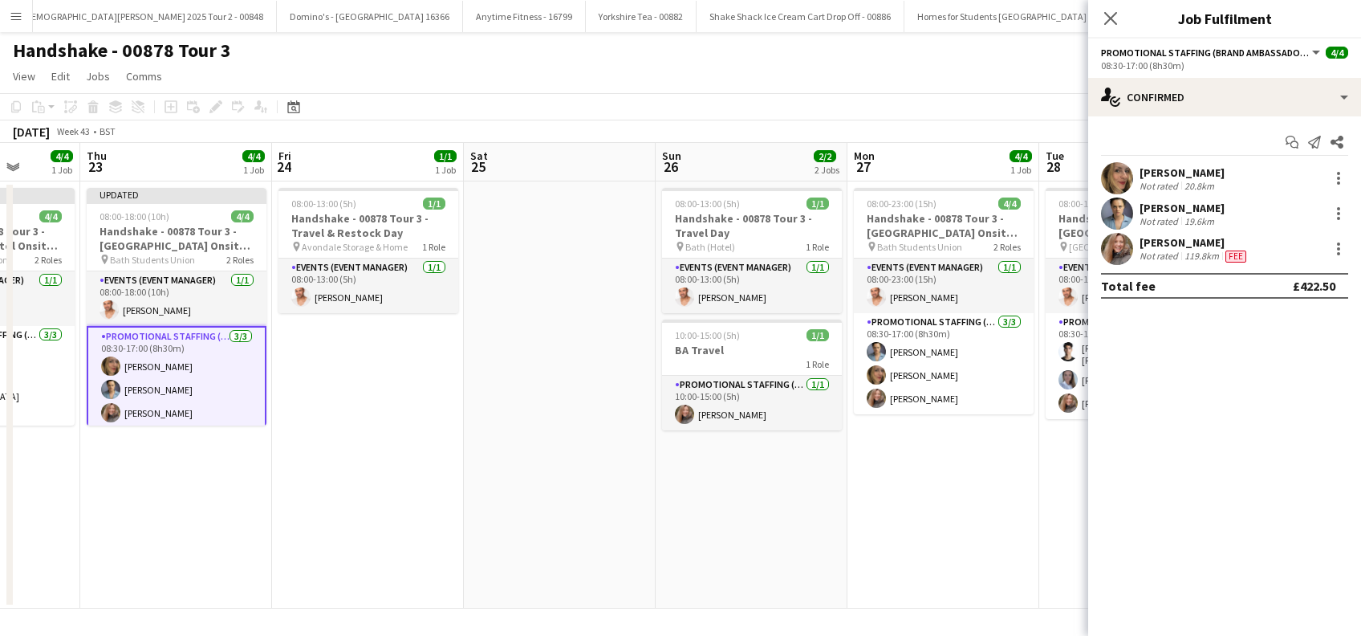
scroll to position [0, 710]
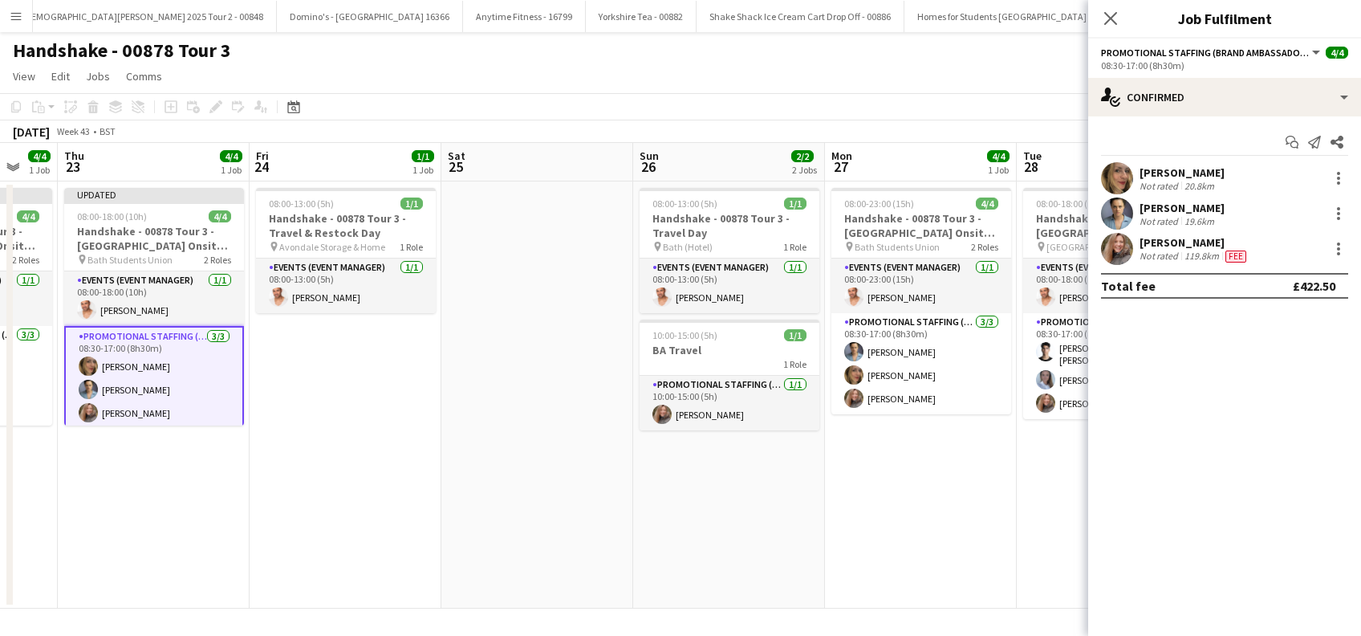
drag, startPoint x: 640, startPoint y: 476, endPoint x: 433, endPoint y: 506, distance: 209.2
click at [433, 506] on app-calendar-viewport "Sun 19 2/2 2 Jobs Mon 20 4/4 1 Job Tue 21 4/4 1 Job Wed 22 4/4 1 Job Thu 23 4/4…" at bounding box center [680, 376] width 1361 height 466
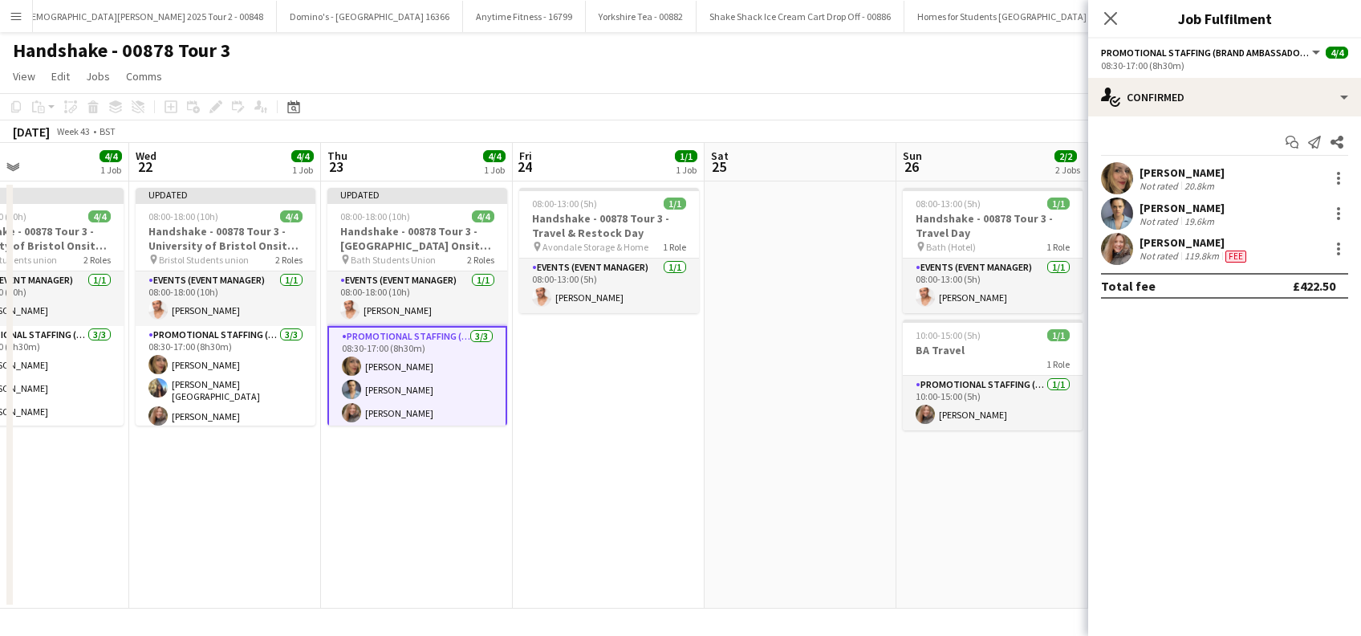
scroll to position [0, 457]
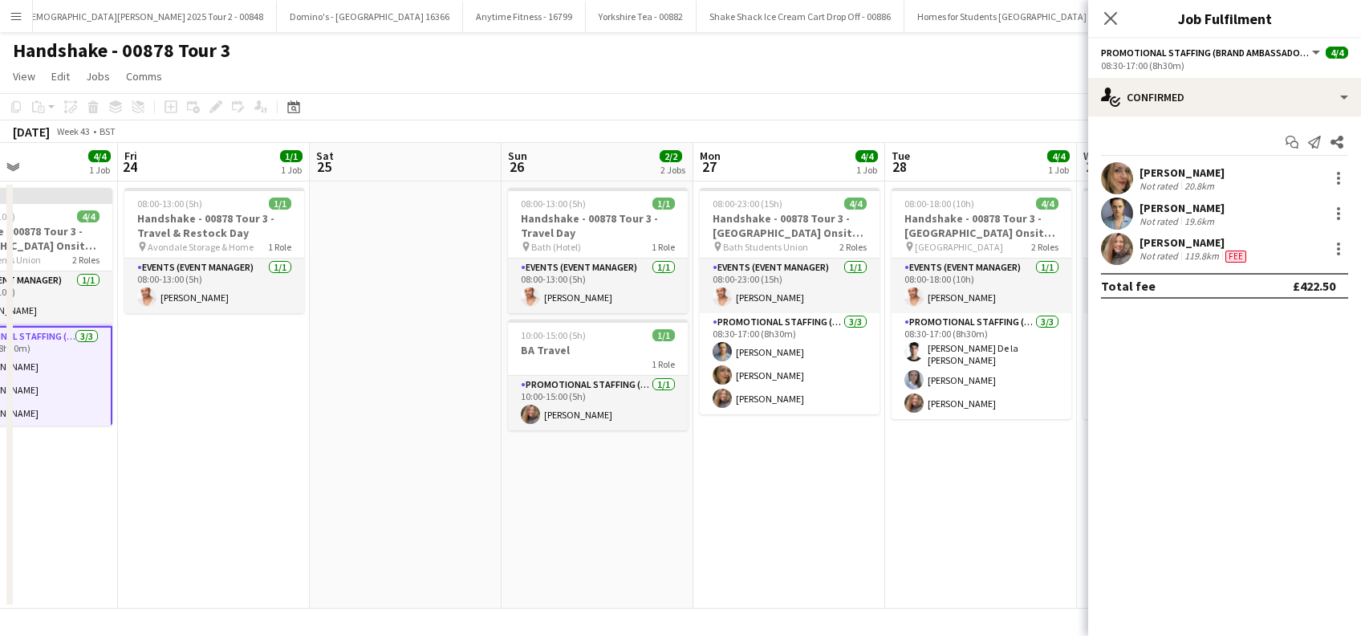
drag, startPoint x: 811, startPoint y: 514, endPoint x: 679, endPoint y: 531, distance: 132.8
click at [679, 531] on app-calendar-viewport "Tue 21 4/4 1 Job Wed 22 4/4 1 Job Thu 23 4/4 1 Job Fri 24 1/1 1 Job Sat 25 Sun …" at bounding box center [680, 376] width 1361 height 466
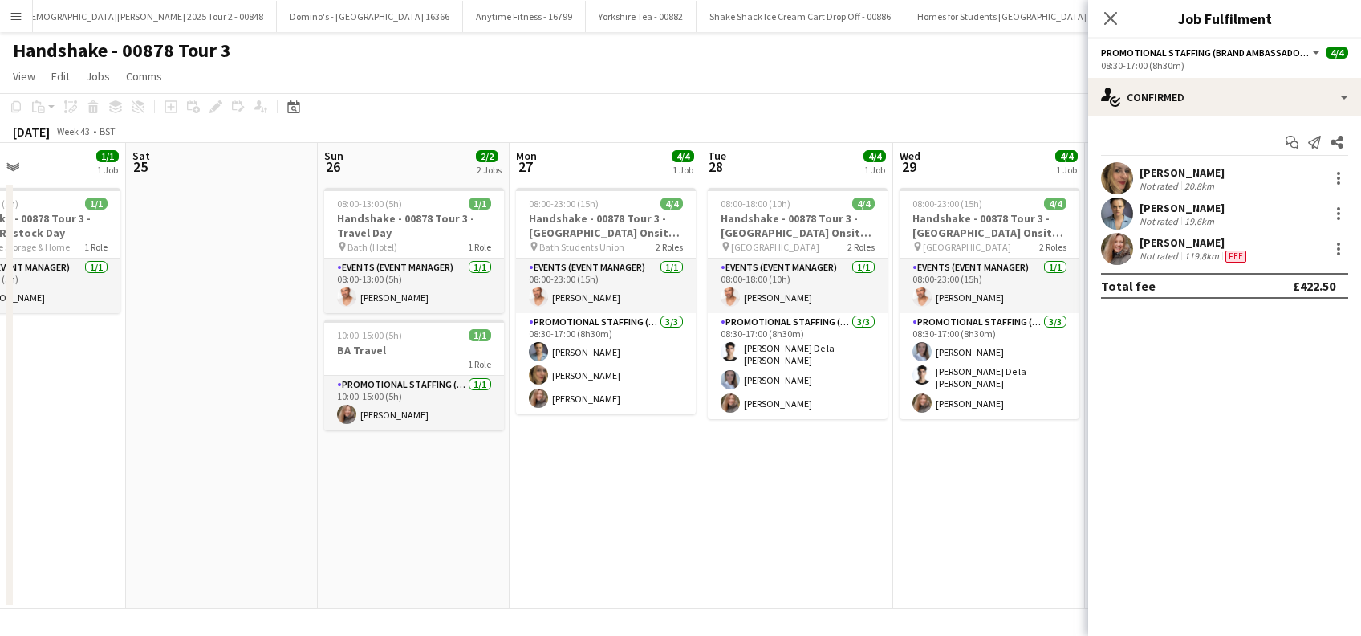
drag, startPoint x: 815, startPoint y: 498, endPoint x: 632, endPoint y: 522, distance: 185.4
click at [632, 521] on app-calendar-viewport "Tue 21 4/4 1 Job Wed 22 4/4 1 Job Thu 23 4/4 1 Job Fri 24 1/1 1 Job Sat 25 Sun …" at bounding box center [680, 376] width 1361 height 466
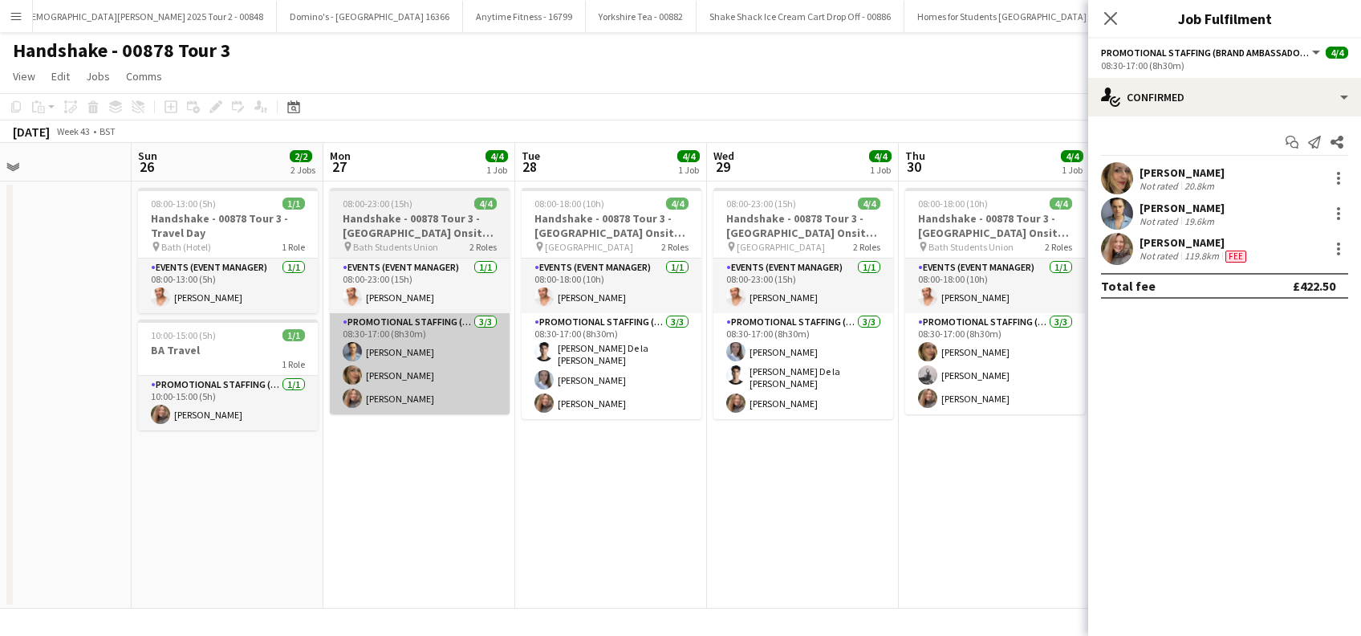
drag, startPoint x: 614, startPoint y: 501, endPoint x: 417, endPoint y: 401, distance: 221.5
click at [428, 524] on app-calendar-viewport "Wed 22 4/4 1 Job Thu 23 4/4 1 Job Fri 24 1/1 1 Job Sat 25 Sun 26 2/2 2 Jobs Mon…" at bounding box center [680, 376] width 1361 height 466
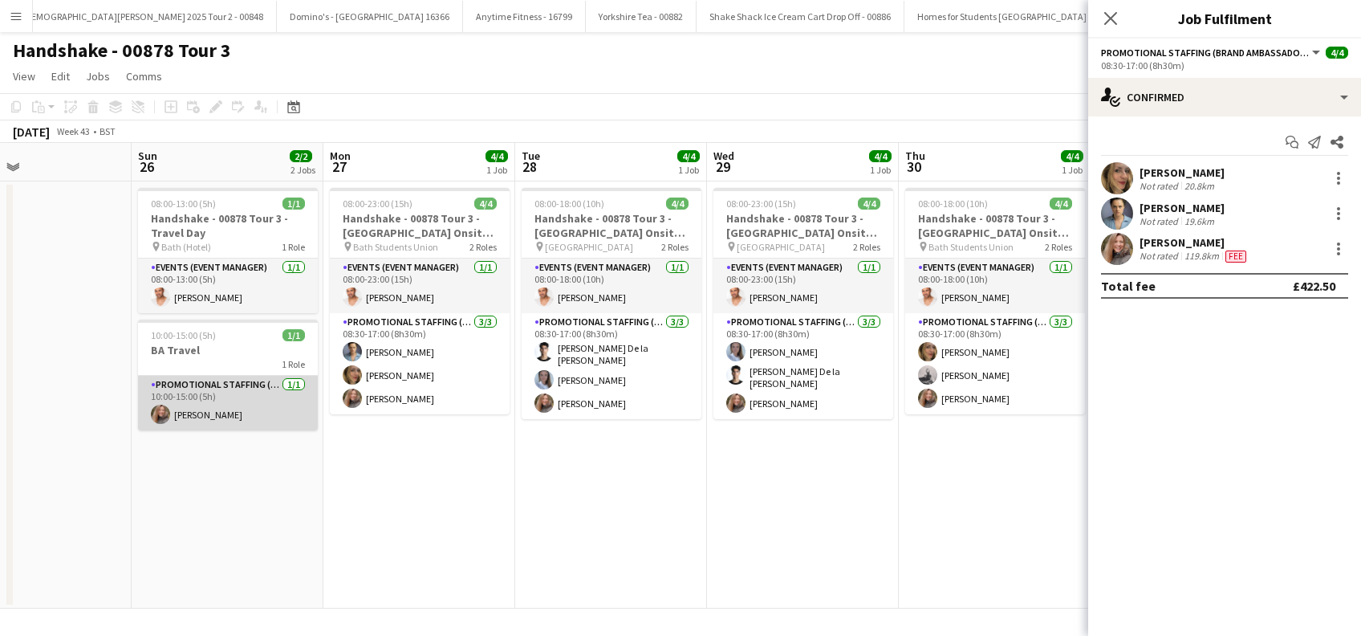
click at [230, 414] on app-card-role "Promotional Staffing (Brand Ambassadors) 1/1 10:00-15:00 (5h) Lorraine Sadler" at bounding box center [228, 403] width 180 height 55
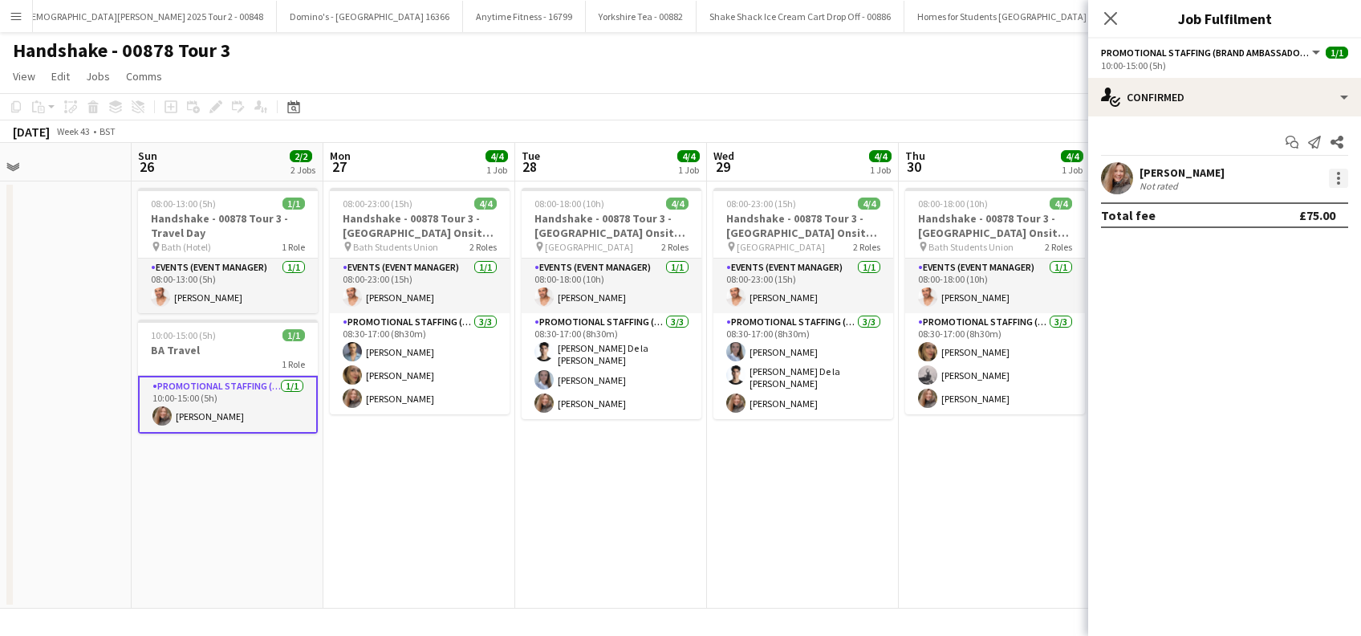
click at [1340, 173] on div at bounding box center [1338, 178] width 19 height 19
click at [1254, 187] on div at bounding box center [680, 318] width 1361 height 636
click at [1342, 176] on div at bounding box center [1338, 178] width 19 height 19
click at [1266, 209] on span "Edit fee" at bounding box center [1257, 208] width 43 height 14
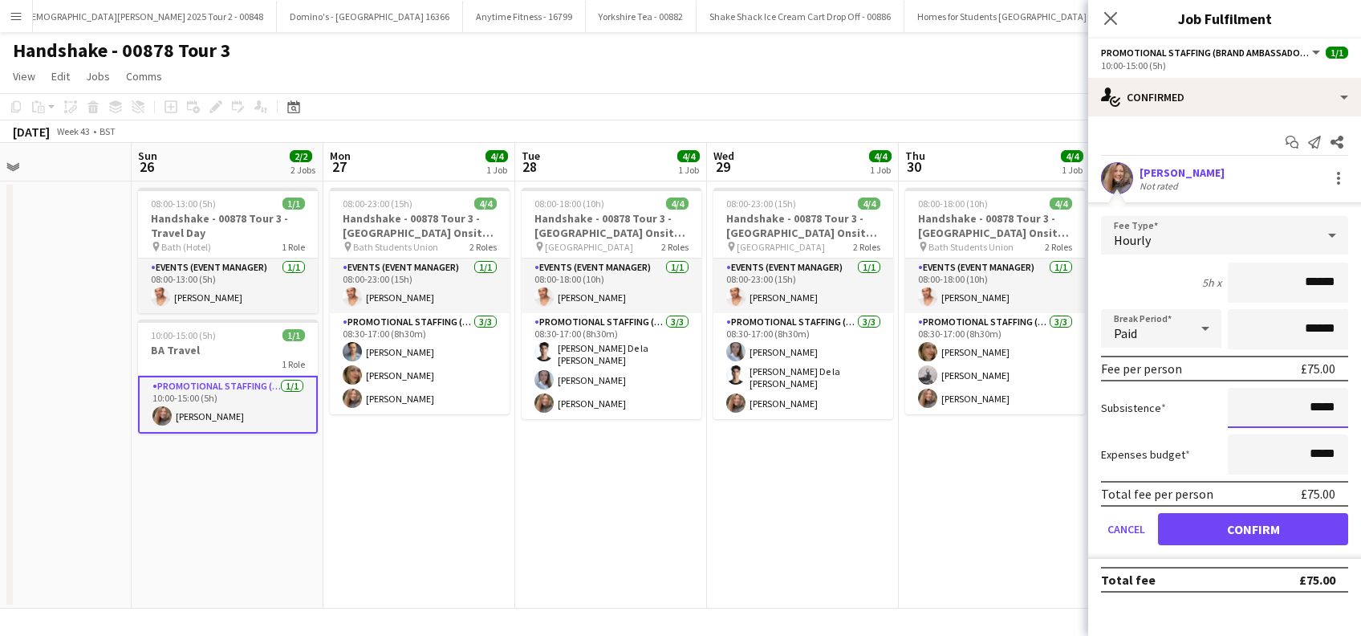
drag, startPoint x: 1321, startPoint y: 405, endPoint x: 1350, endPoint y: 392, distance: 32.0
click at [1321, 405] on input "*****" at bounding box center [1288, 408] width 120 height 40
type input "**"
type input "******"
click at [1264, 521] on button "Confirm" at bounding box center [1253, 529] width 190 height 32
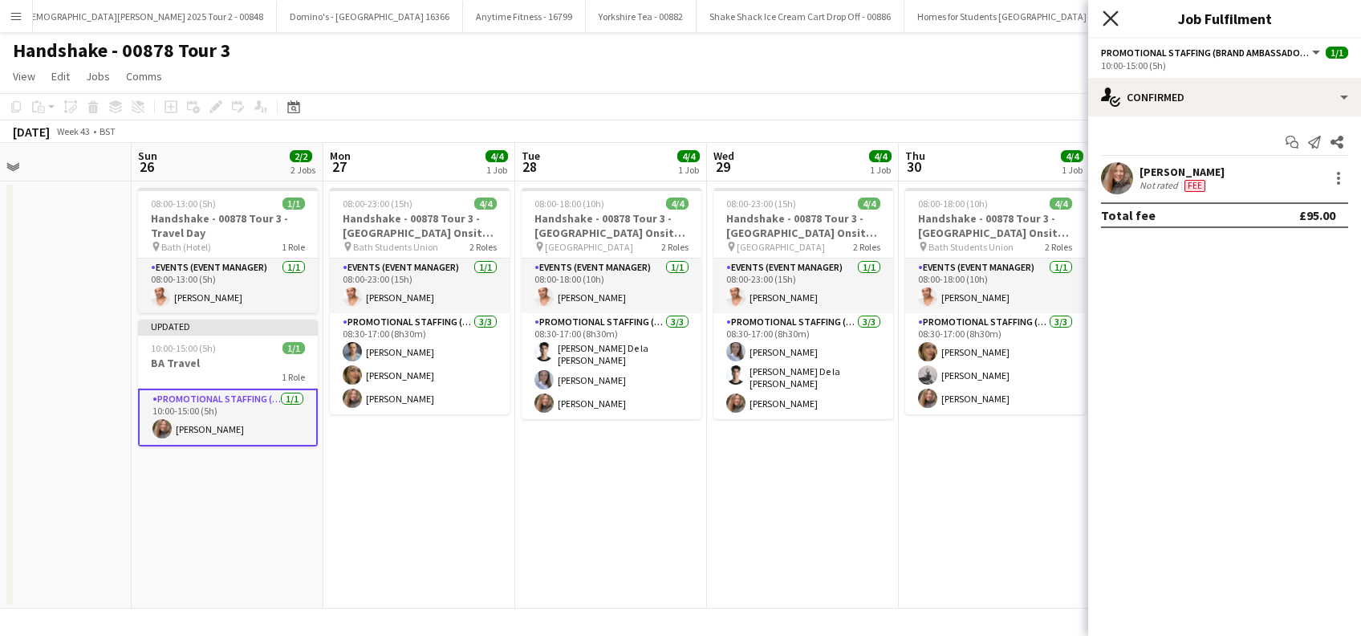
click at [1112, 26] on icon "Close pop-in" at bounding box center [1110, 17] width 15 height 15
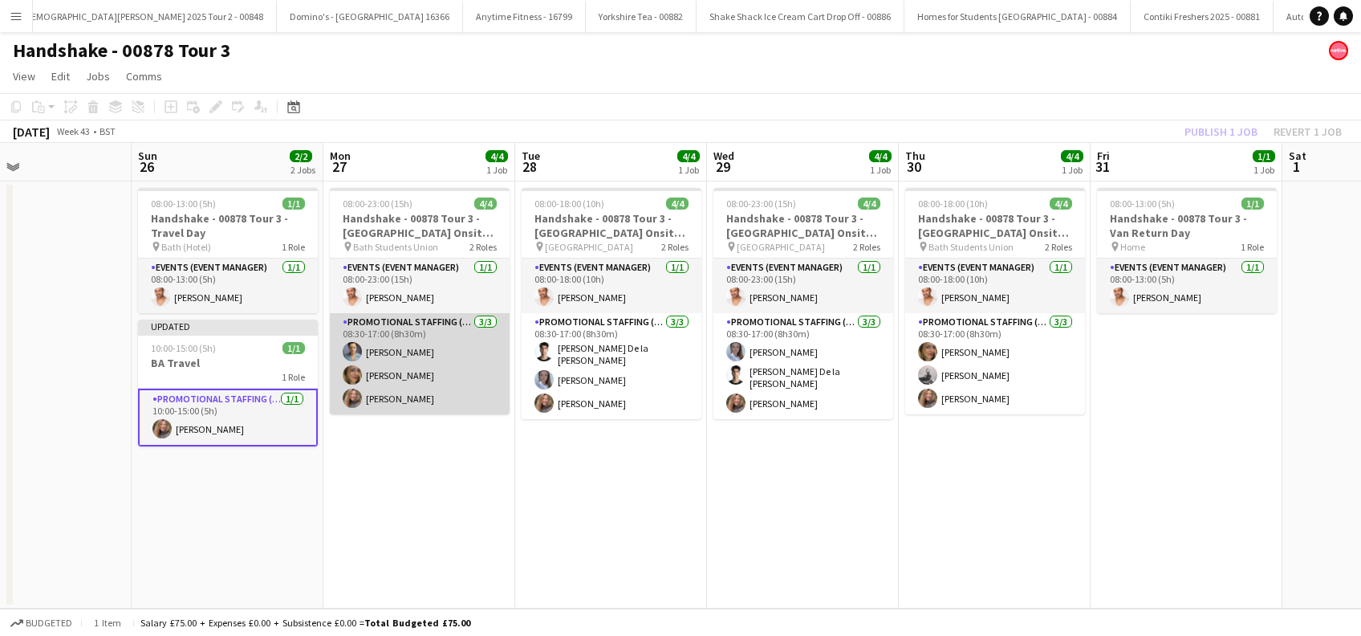
click at [405, 392] on app-card-role "Promotional Staffing (Brand Ambassadors) 3/3 08:30-17:00 (8h30m) Rachael Cummin…" at bounding box center [420, 363] width 180 height 101
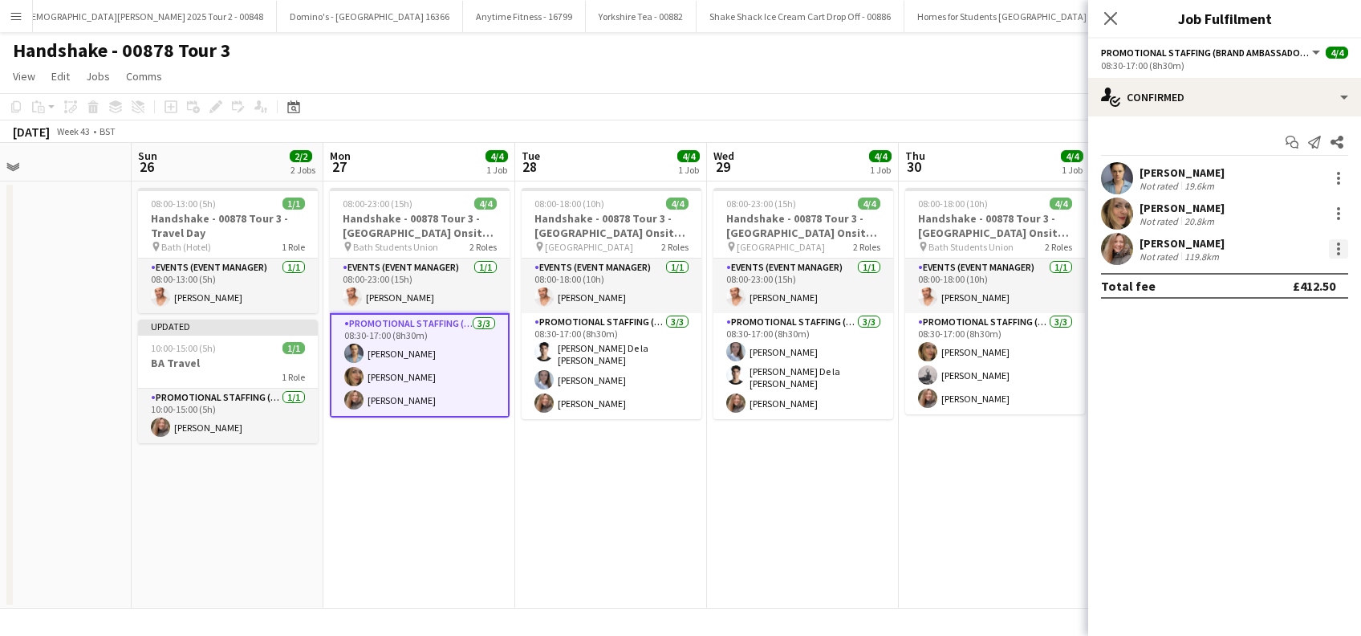
click at [1341, 243] on div at bounding box center [1338, 248] width 19 height 19
click at [1253, 272] on span "Edit fee" at bounding box center [1257, 278] width 43 height 14
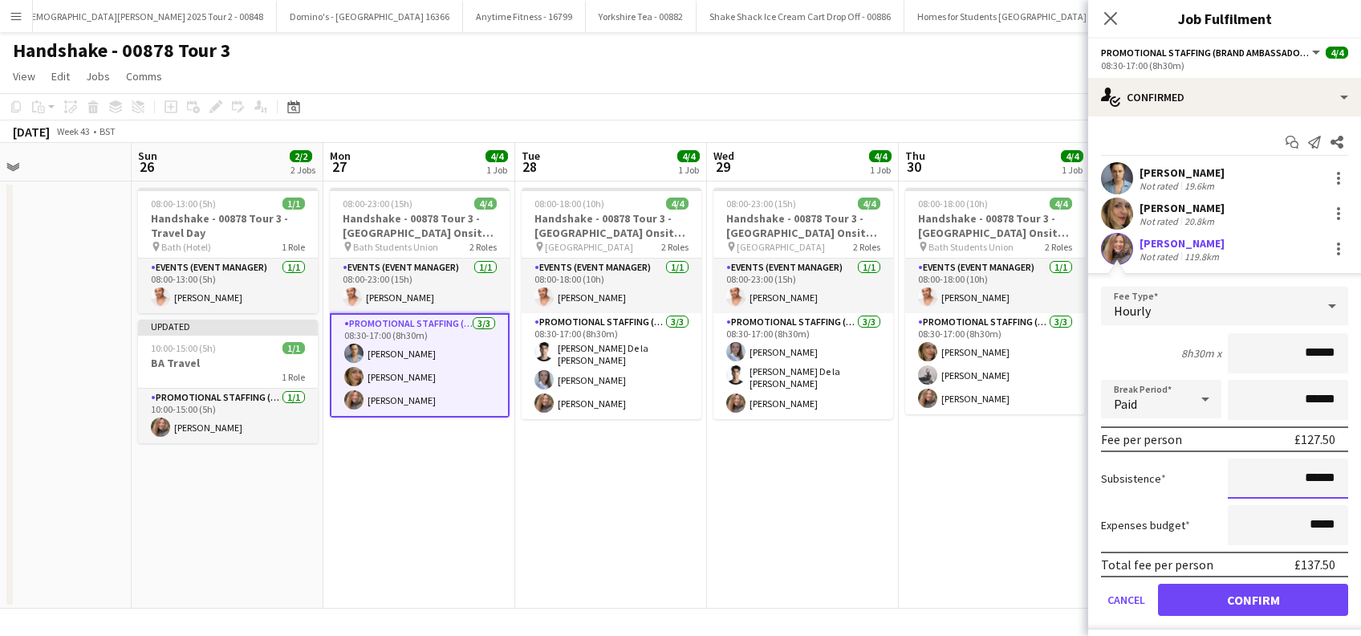
click at [1300, 475] on input "******" at bounding box center [1288, 478] width 120 height 40
type input "**"
type input "******"
click at [1236, 604] on button "Confirm" at bounding box center [1253, 600] width 190 height 32
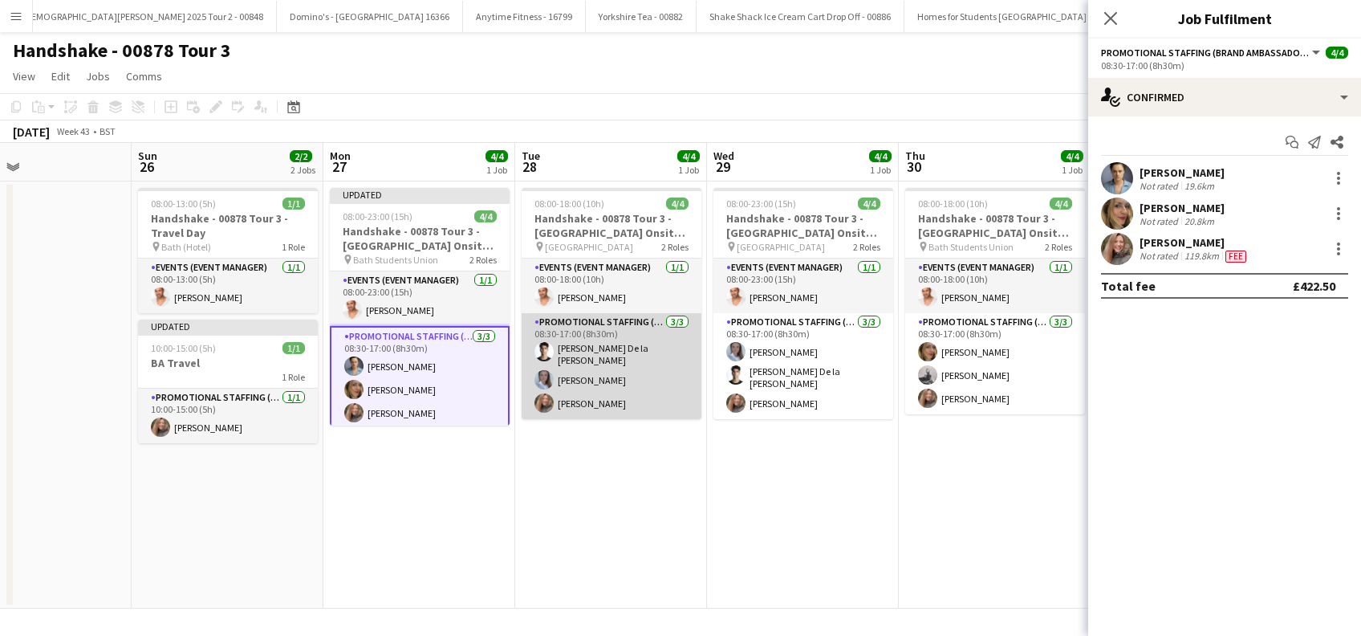
click at [584, 385] on app-card-role "Promotional Staffing (Brand Ambassadors) 3/3 08:30-17:00 (8h30m) Adrian De la R…" at bounding box center [612, 366] width 180 height 106
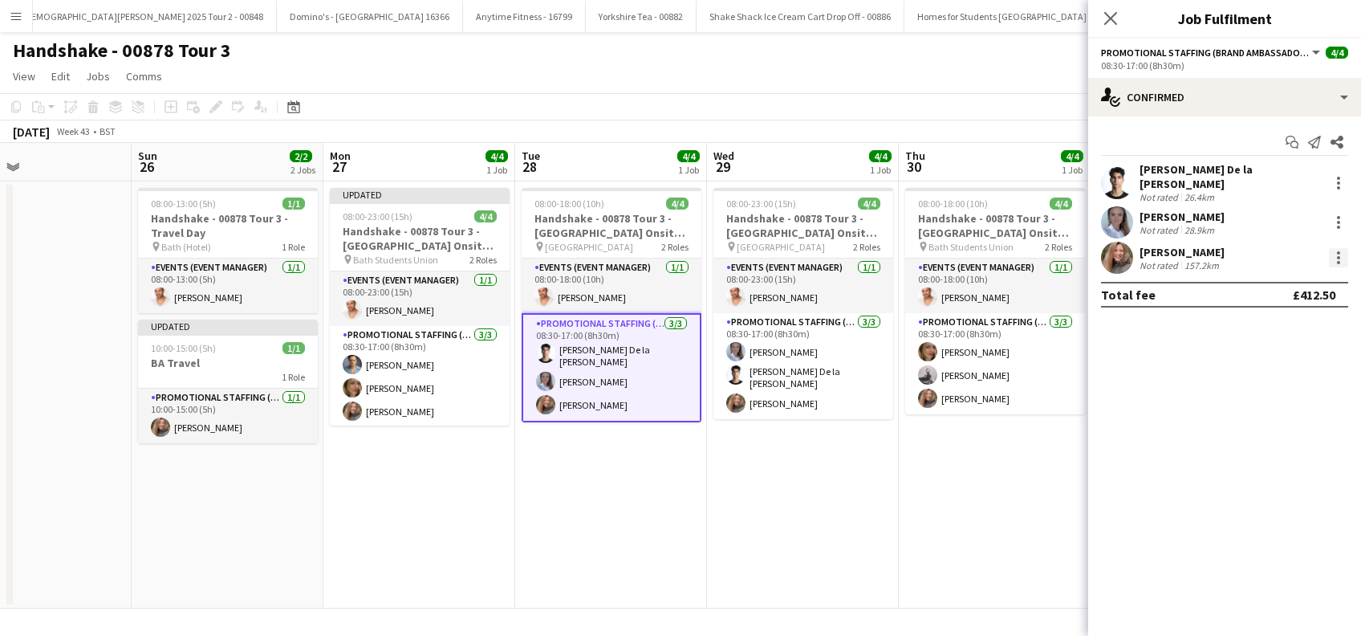
click at [1333, 249] on div at bounding box center [1338, 257] width 19 height 19
click at [1263, 282] on span "Edit fee" at bounding box center [1257, 278] width 43 height 14
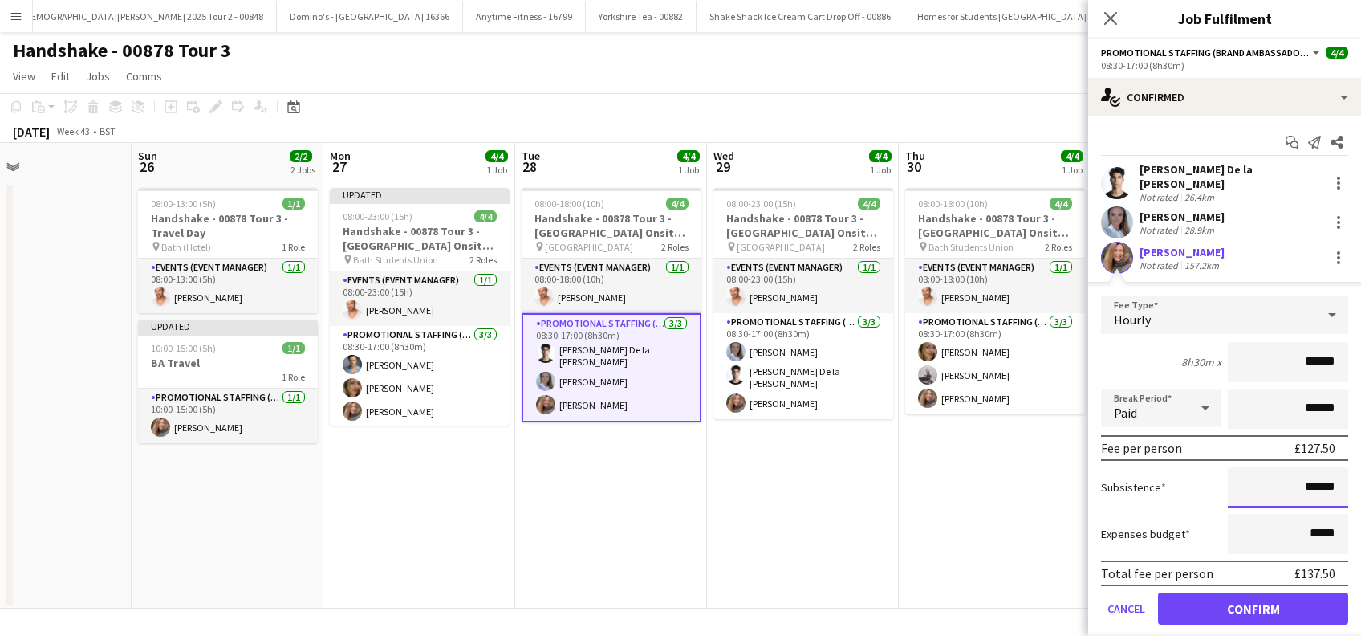
click at [1301, 474] on input "******" at bounding box center [1288, 487] width 120 height 40
type input "**"
type input "******"
click at [1226, 600] on button "Confirm" at bounding box center [1253, 608] width 190 height 32
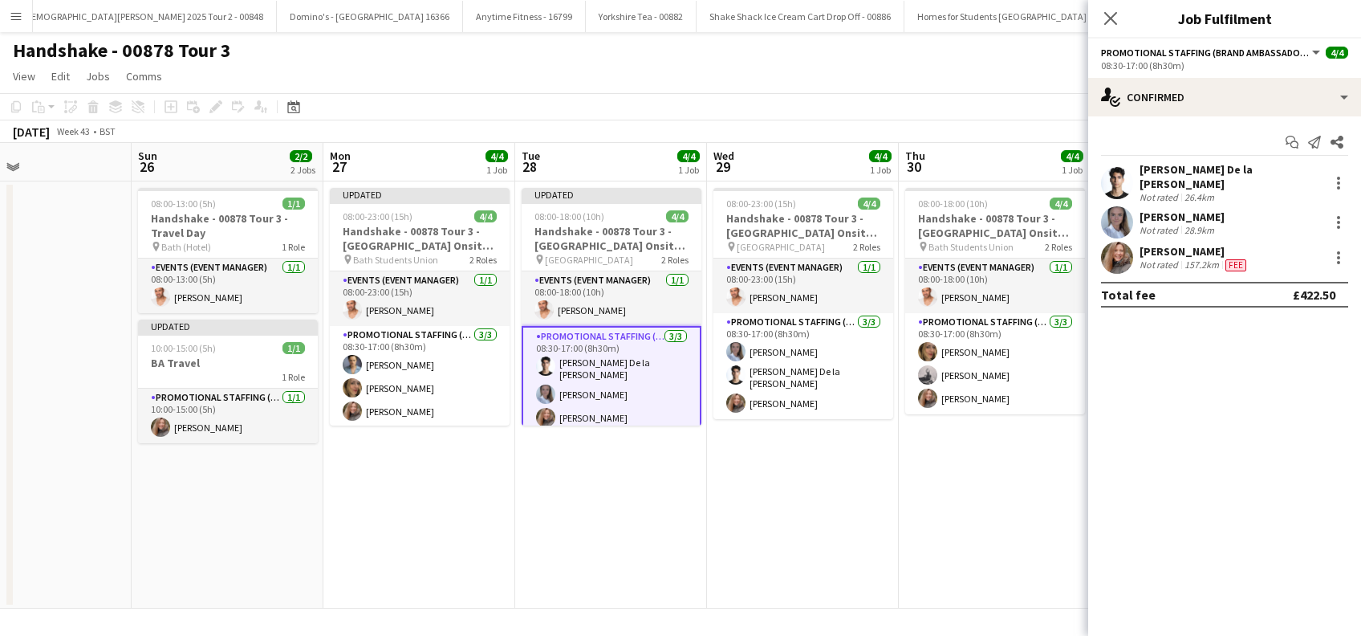
click at [1111, 13] on icon "Close pop-in" at bounding box center [1110, 18] width 13 height 13
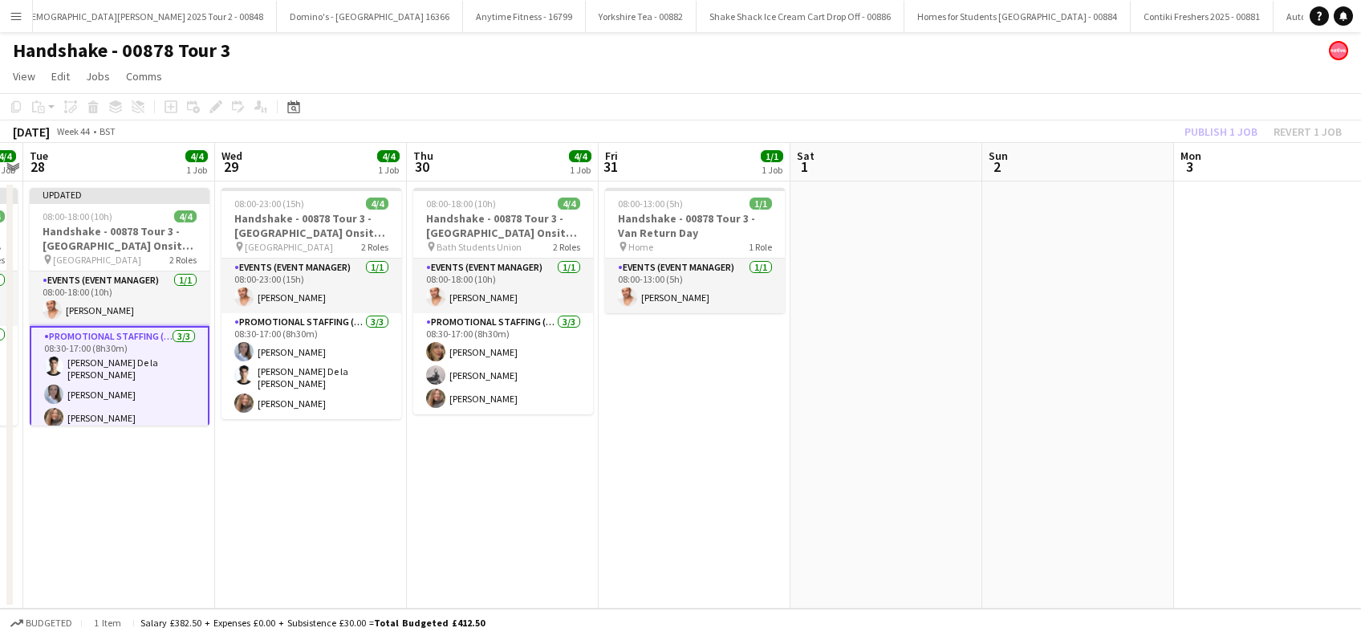
drag, startPoint x: 828, startPoint y: 461, endPoint x: 335, endPoint y: 484, distance: 493.4
click at [335, 523] on app-calendar-viewport "Fri 24 1/1 1 Job Sat 25 Sun 26 2/2 2 Jobs Mon 27 4/4 1 Job Tue 28 4/4 1 Job Wed…" at bounding box center [680, 376] width 1361 height 466
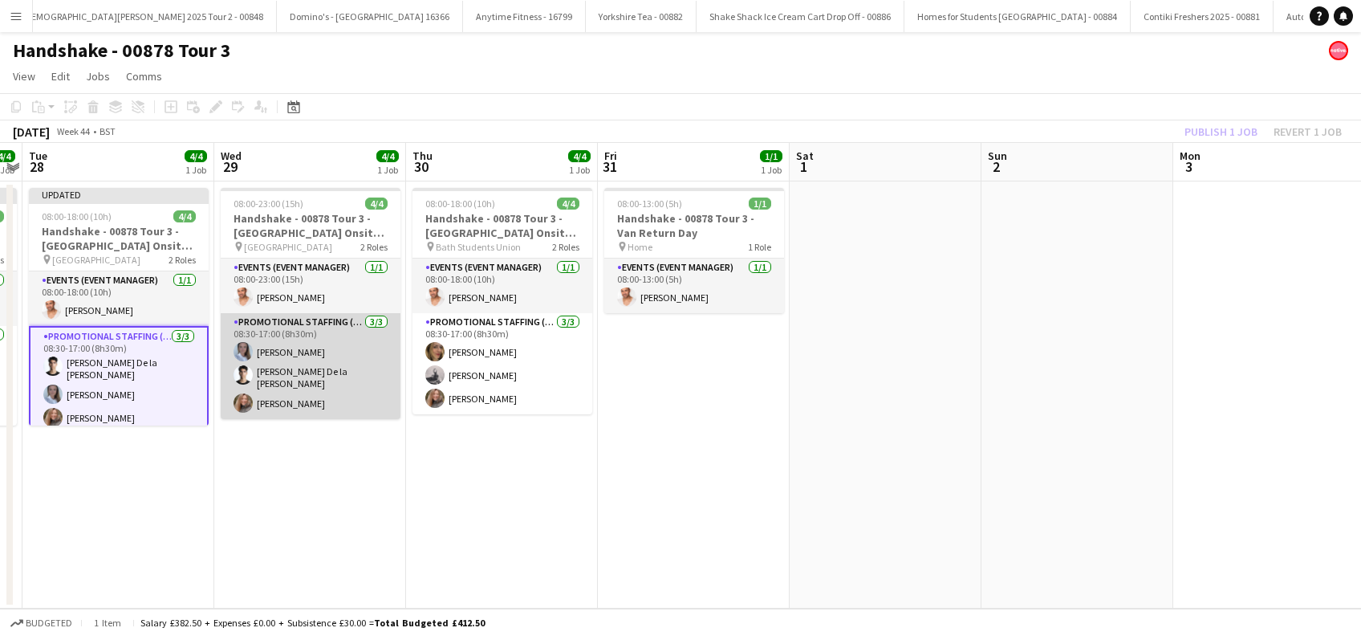
click at [290, 392] on app-card-role "Promotional Staffing (Brand Ambassadors) 3/3 08:30-17:00 (8h30m) Ashleigh Fount…" at bounding box center [311, 366] width 180 height 106
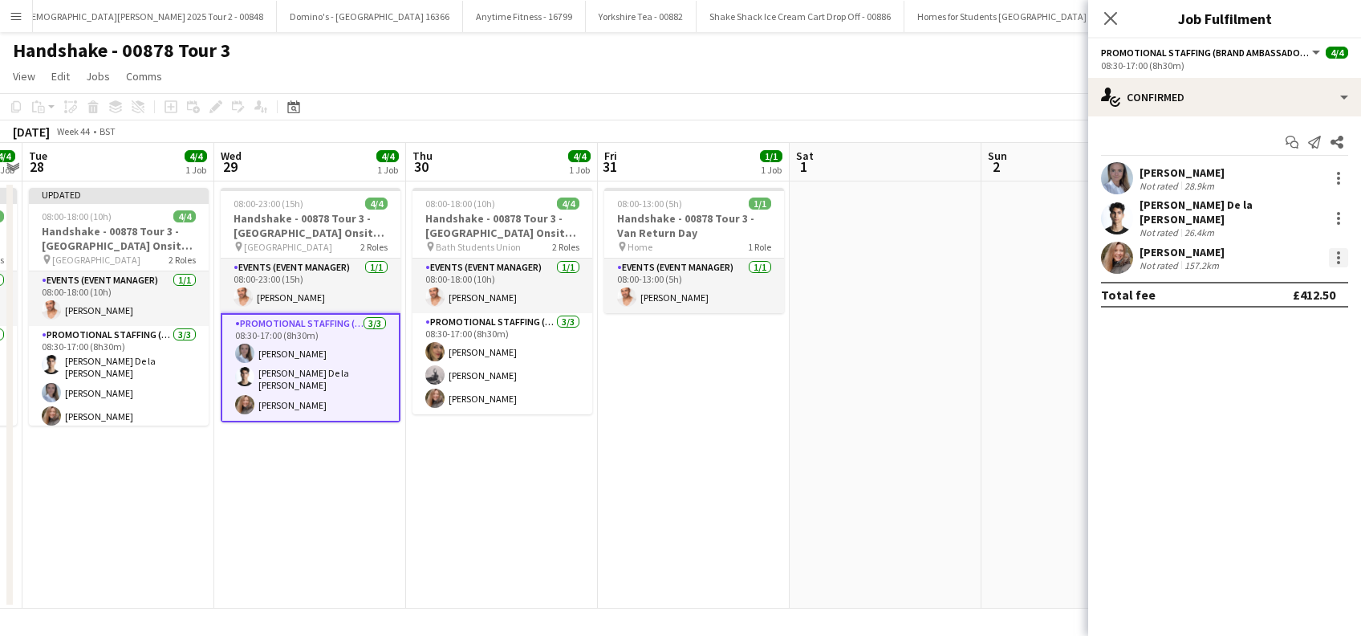
click at [1342, 250] on div at bounding box center [1338, 257] width 19 height 19
click at [1271, 278] on span "Edit fee" at bounding box center [1257, 278] width 43 height 14
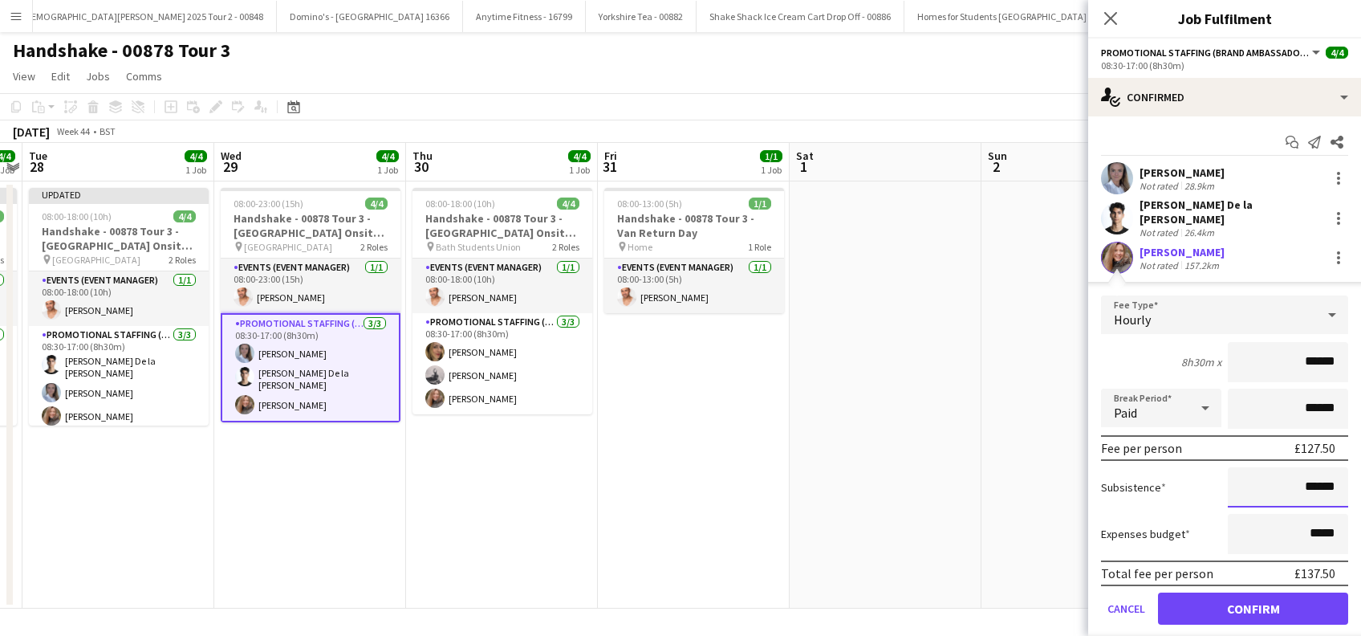
drag, startPoint x: 1295, startPoint y: 476, endPoint x: 1302, endPoint y: 470, distance: 8.5
click at [1295, 476] on input "******" at bounding box center [1288, 487] width 120 height 40
type input "**"
type input "******"
click at [1234, 598] on button "Confirm" at bounding box center [1253, 608] width 190 height 32
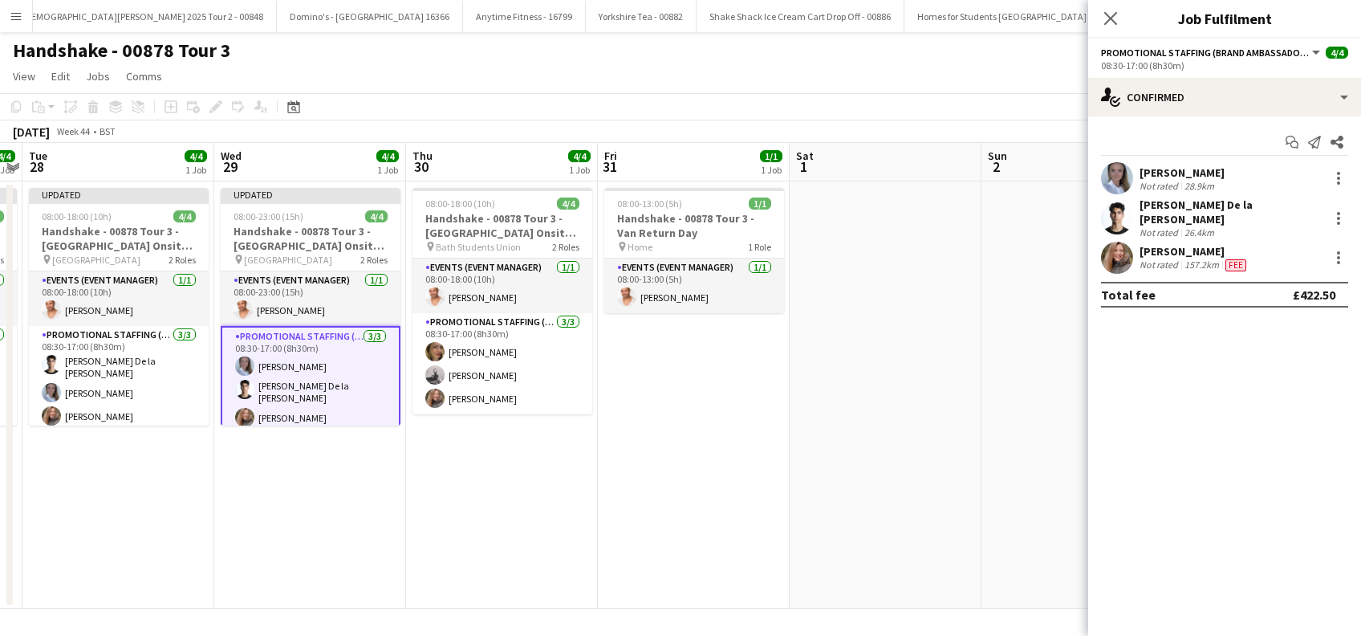
click at [1115, 14] on icon "Close pop-in" at bounding box center [1110, 18] width 13 height 13
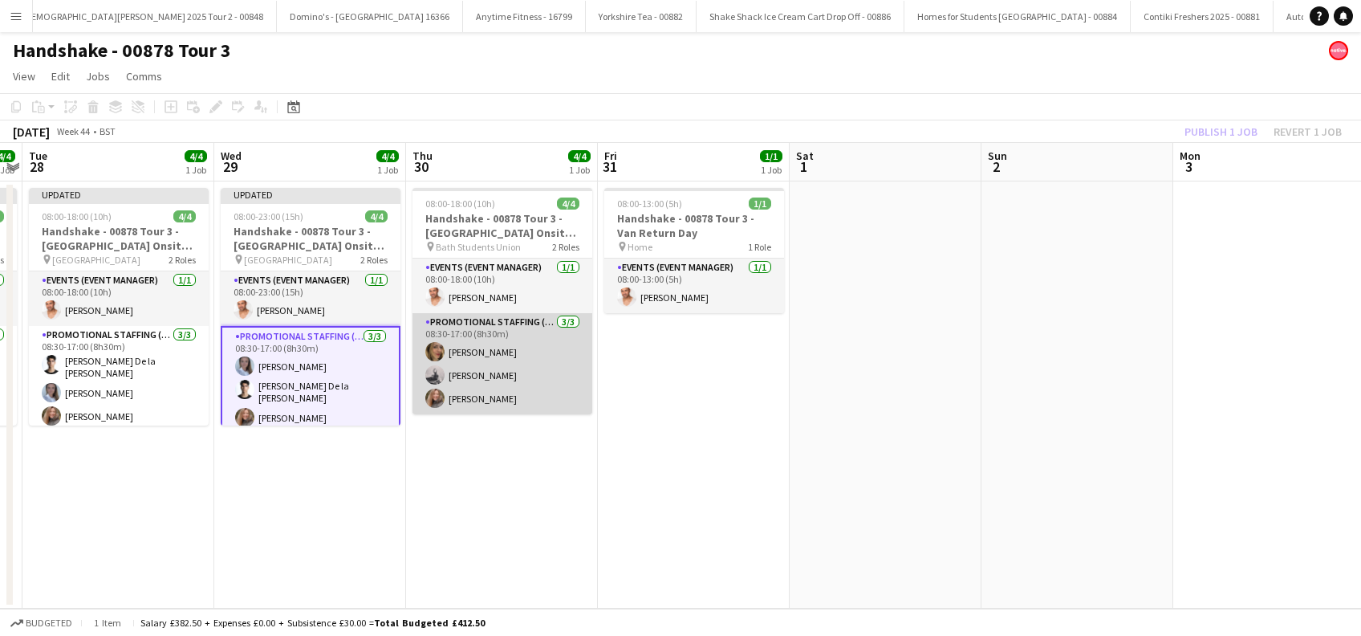
click at [499, 393] on app-card-role "Promotional Staffing (Brand Ambassadors) 3/3 08:30-17:00 (8h30m) Jane Scaife Em…" at bounding box center [503, 363] width 180 height 101
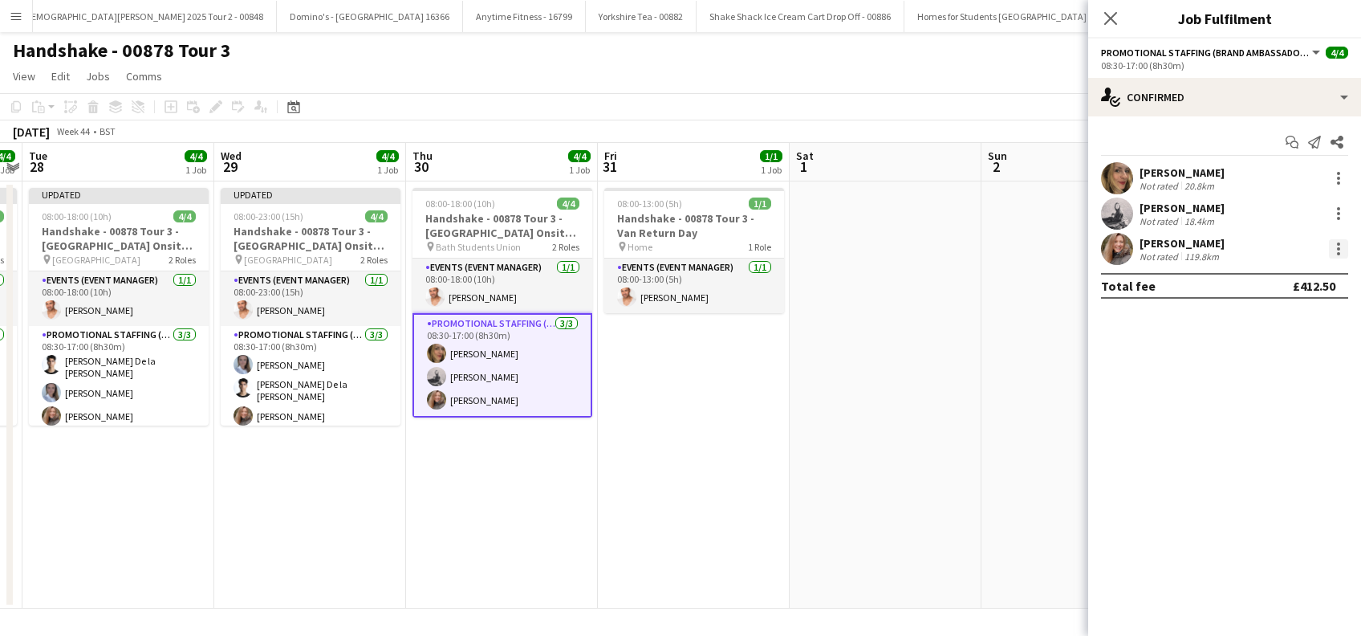
click at [1342, 243] on div at bounding box center [1338, 248] width 19 height 19
click at [1271, 280] on span "Edit fee" at bounding box center [1257, 278] width 43 height 14
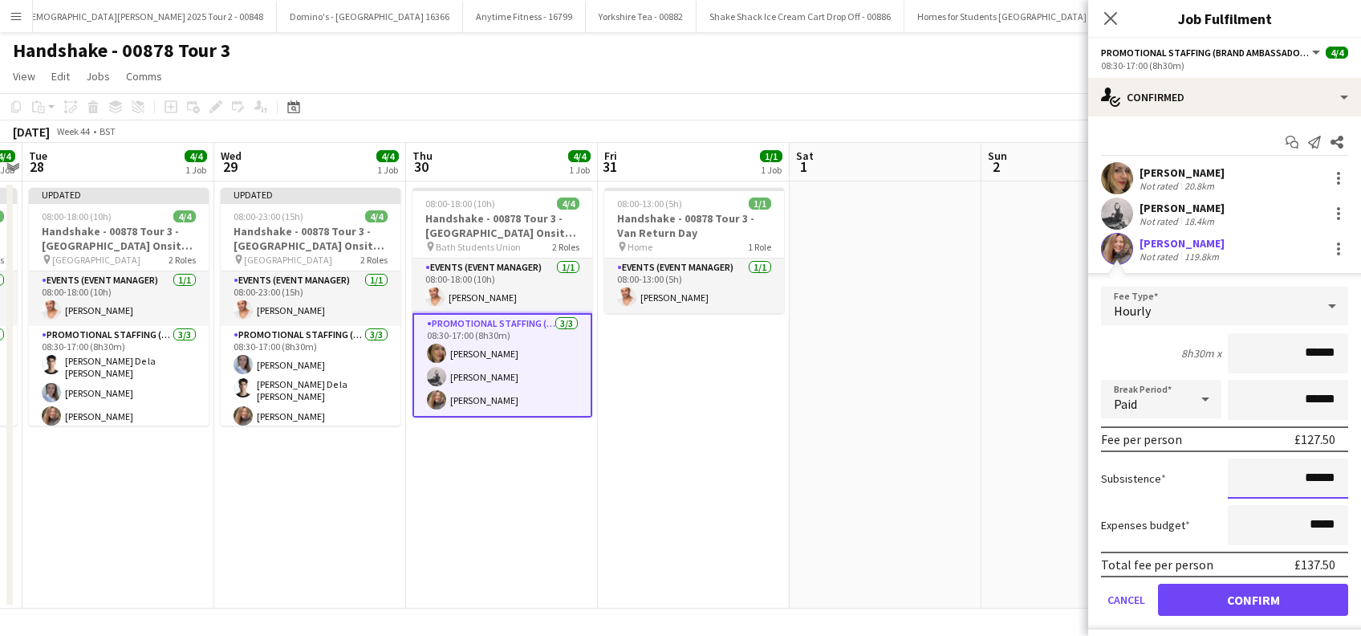
drag, startPoint x: 1303, startPoint y: 478, endPoint x: 1312, endPoint y: 473, distance: 10.8
click at [1309, 475] on input "******" at bounding box center [1288, 478] width 120 height 40
type input "**"
type input "******"
click at [1267, 604] on button "Confirm" at bounding box center [1253, 600] width 190 height 32
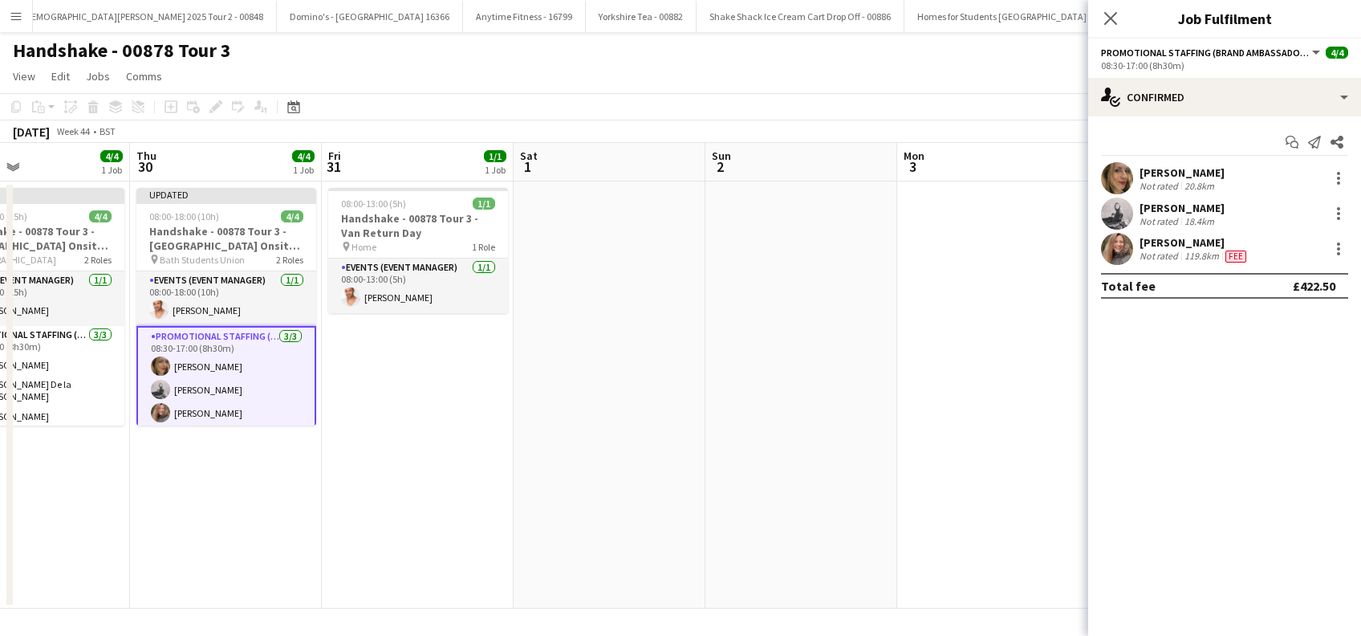
drag, startPoint x: 630, startPoint y: 494, endPoint x: 348, endPoint y: 568, distance: 292.0
click at [348, 568] on app-calendar-viewport "Sun 26 2/2 2 Jobs Mon 27 4/4 1 Job Tue 28 4/4 1 Job Wed 29 4/4 1 Job Thu 30 4/4…" at bounding box center [680, 376] width 1361 height 466
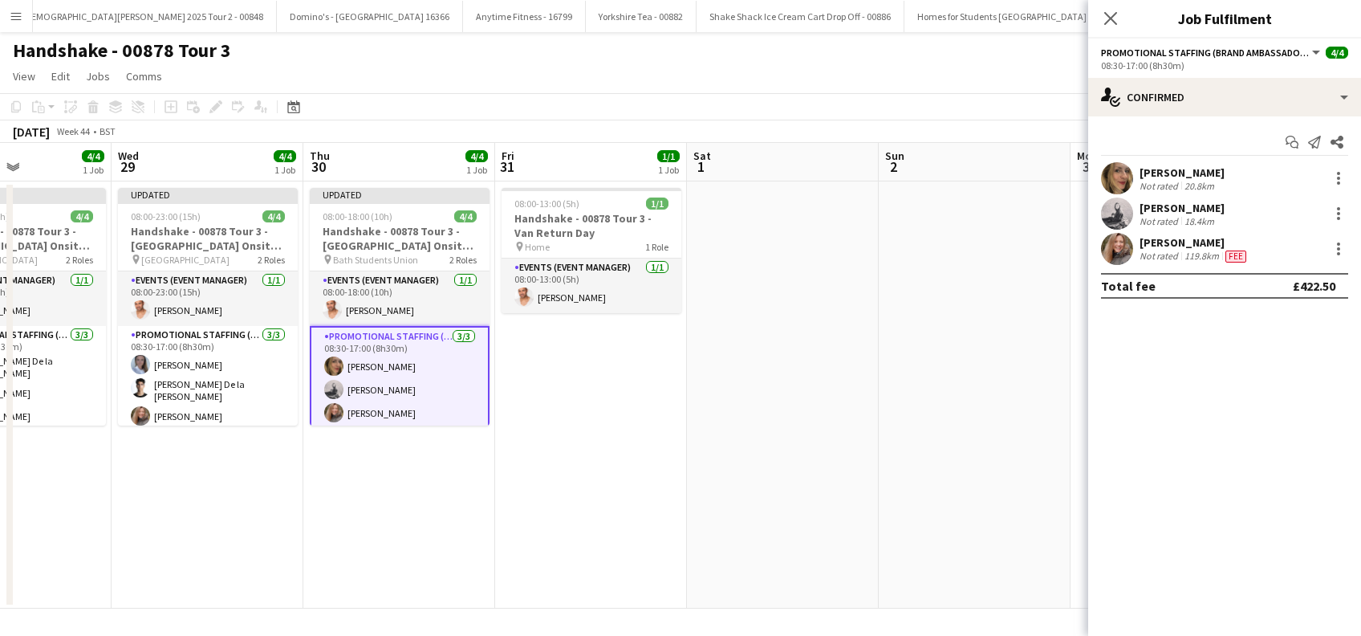
drag, startPoint x: 613, startPoint y: 524, endPoint x: 405, endPoint y: 551, distance: 209.7
click at [407, 551] on app-calendar-viewport "Sun 26 2/2 2 Jobs Mon 27 4/4 1 Job Tue 28 4/4 1 Job Wed 29 4/4 1 Job Thu 30 4/4…" at bounding box center [680, 376] width 1361 height 466
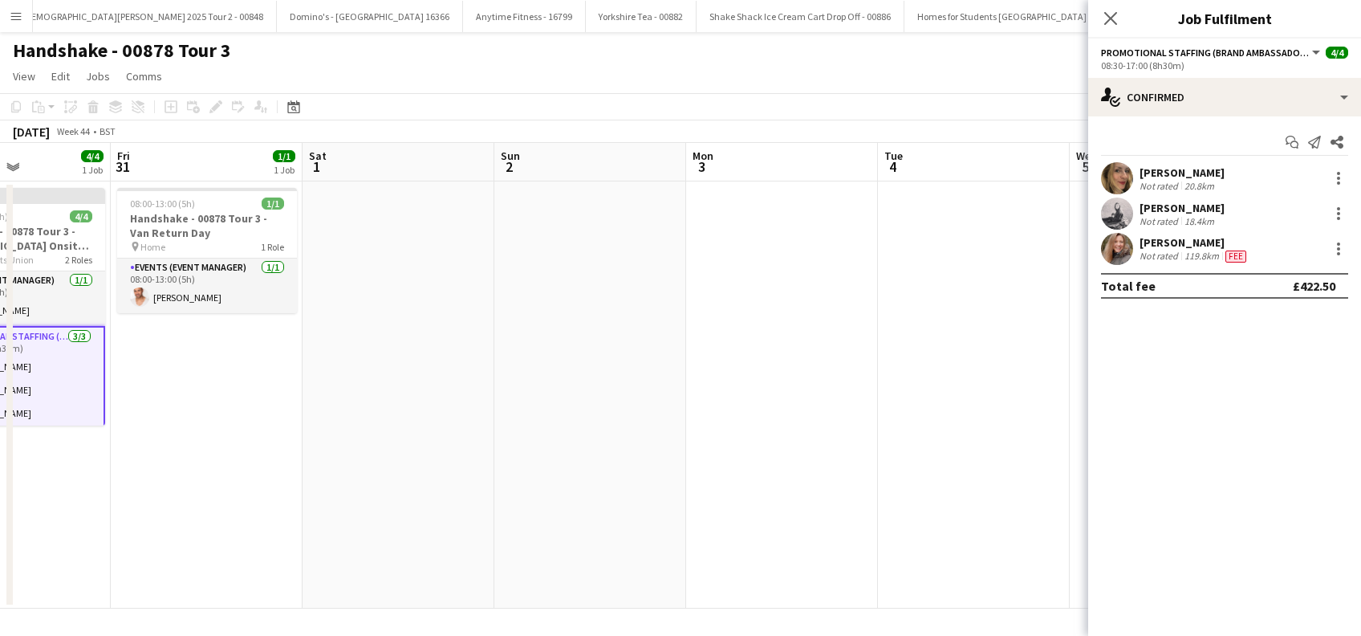
scroll to position [0, 459]
drag, startPoint x: 504, startPoint y: 517, endPoint x: 558, endPoint y: 517, distance: 53.8
click at [558, 517] on app-calendar-viewport "Tue 28 4/4 1 Job Wed 29 4/4 1 Job Thu 30 4/4 1 Job Fri 31 1/1 1 Job Sat 1 Sun 2…" at bounding box center [680, 376] width 1361 height 466
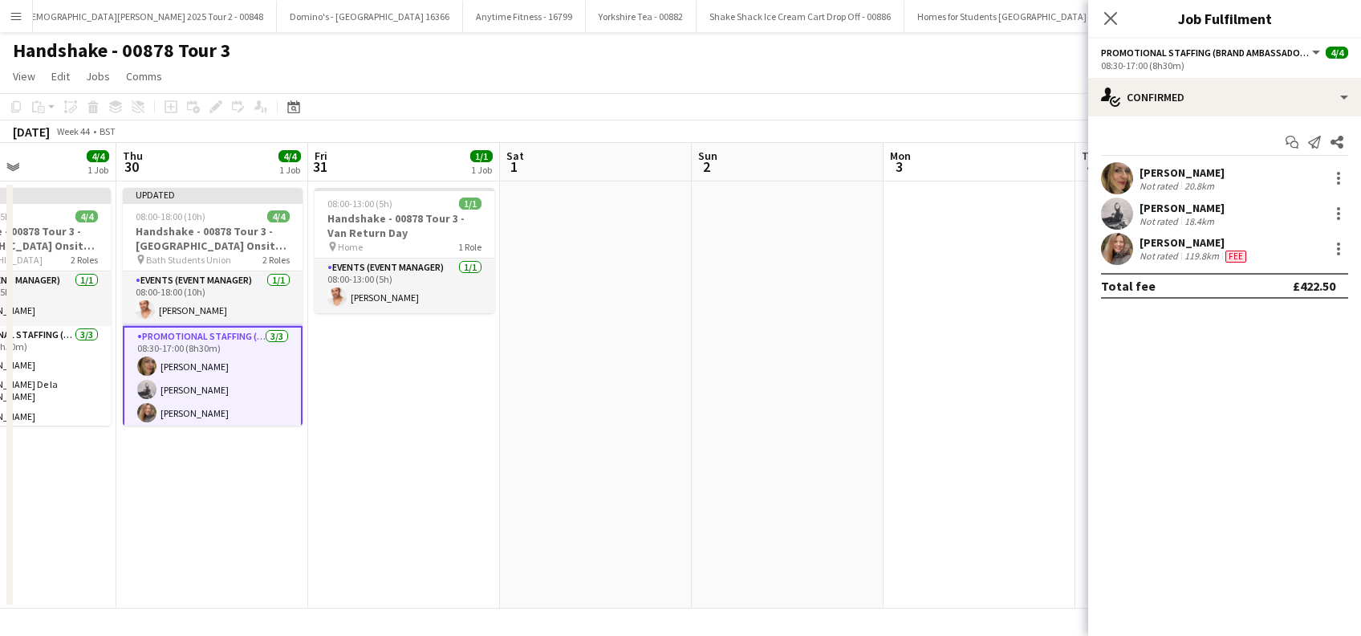
click at [1107, 13] on icon "Close pop-in" at bounding box center [1110, 18] width 13 height 13
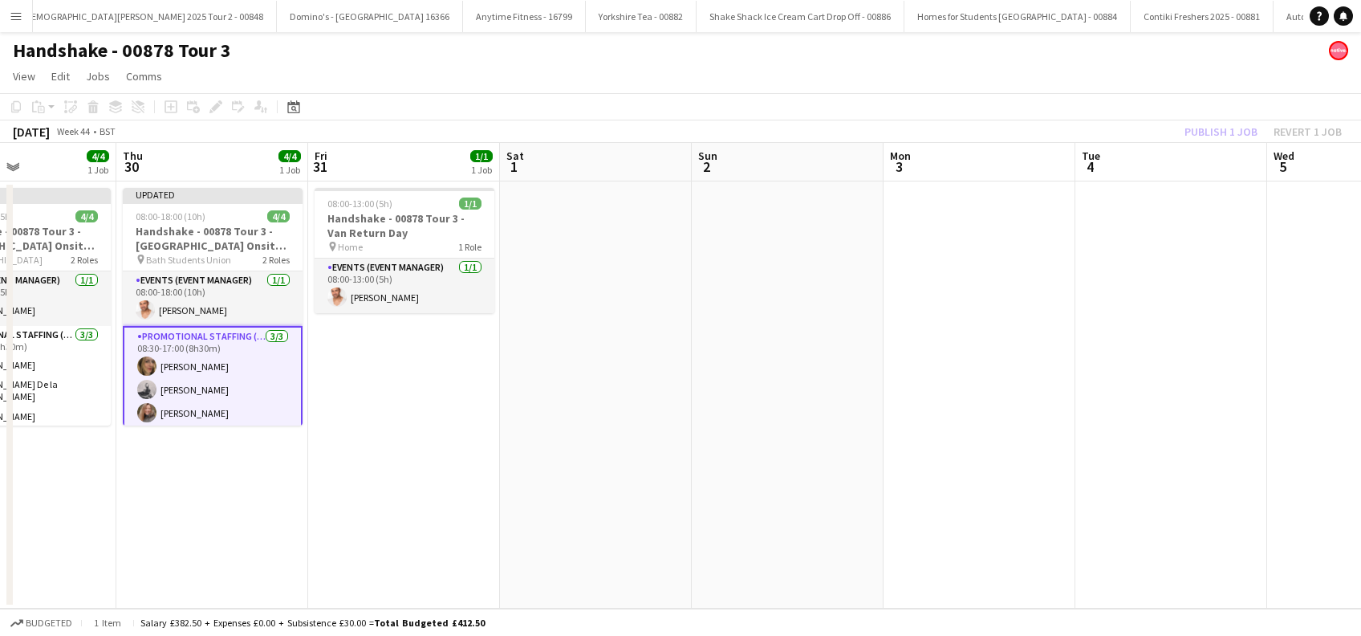
click at [733, 326] on app-date-cell at bounding box center [788, 394] width 192 height 427
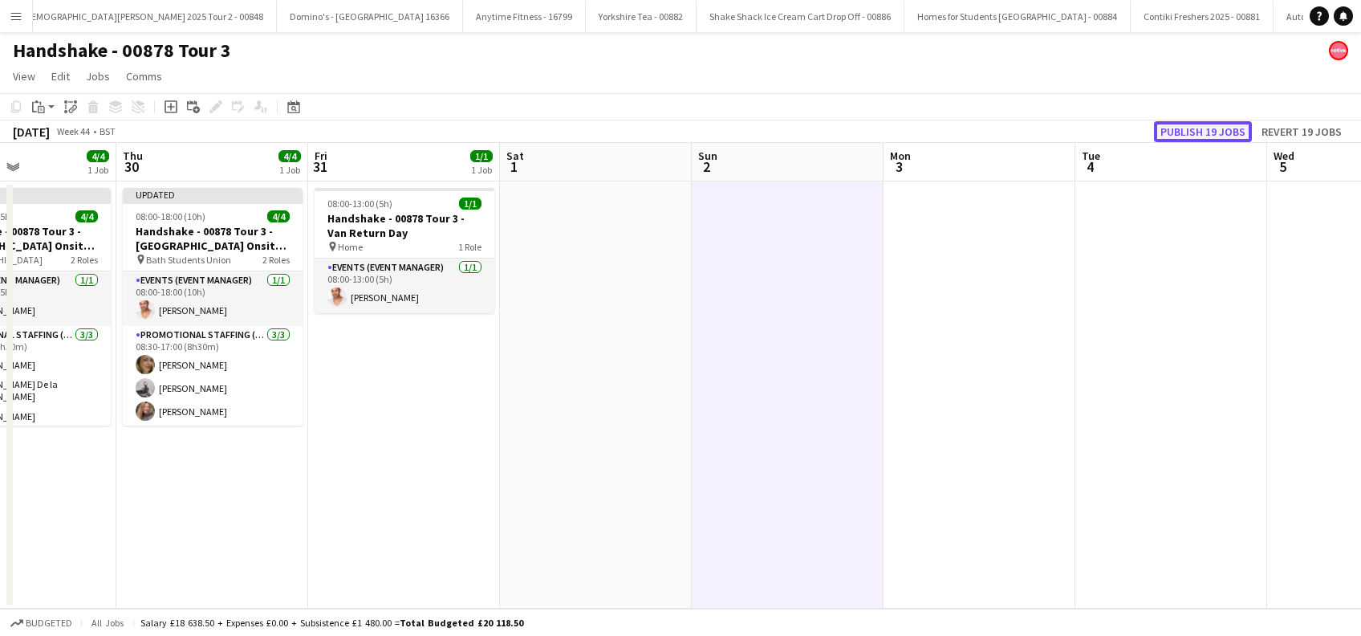
click at [1194, 122] on button "Publish 19 jobs" at bounding box center [1203, 131] width 98 height 21
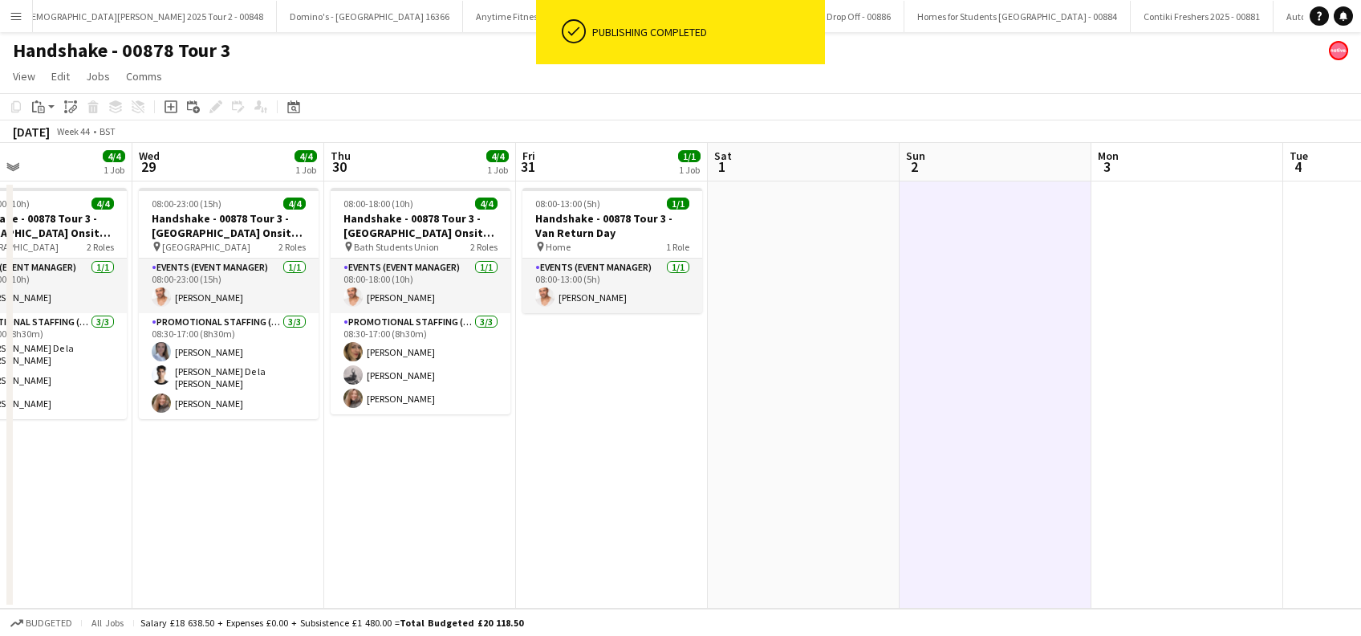
drag, startPoint x: 356, startPoint y: 491, endPoint x: 564, endPoint y: 482, distance: 208.1
click at [564, 482] on app-calendar-viewport "Sun 26 2/2 2 Jobs Mon 27 4/4 1 Job Tue 28 4/4 1 Job Wed 29 4/4 1 Job Thu 30 4/4…" at bounding box center [680, 376] width 1361 height 466
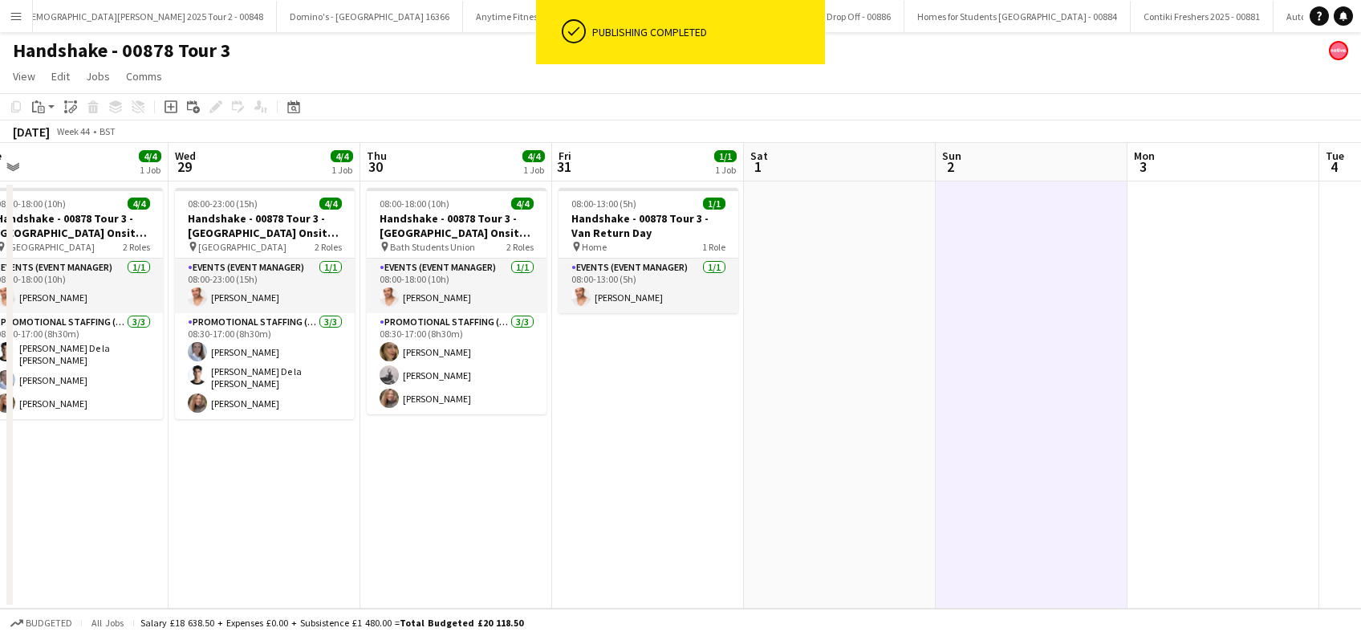
scroll to position [0, 405]
drag, startPoint x: 343, startPoint y: 541, endPoint x: 573, endPoint y: 533, distance: 230.5
click at [573, 533] on app-calendar-viewport "Sun 26 2/2 2 Jobs Mon 27 4/4 1 Job Tue 28 4/4 1 Job Wed 29 4/4 1 Job Thu 30 4/4…" at bounding box center [680, 376] width 1361 height 466
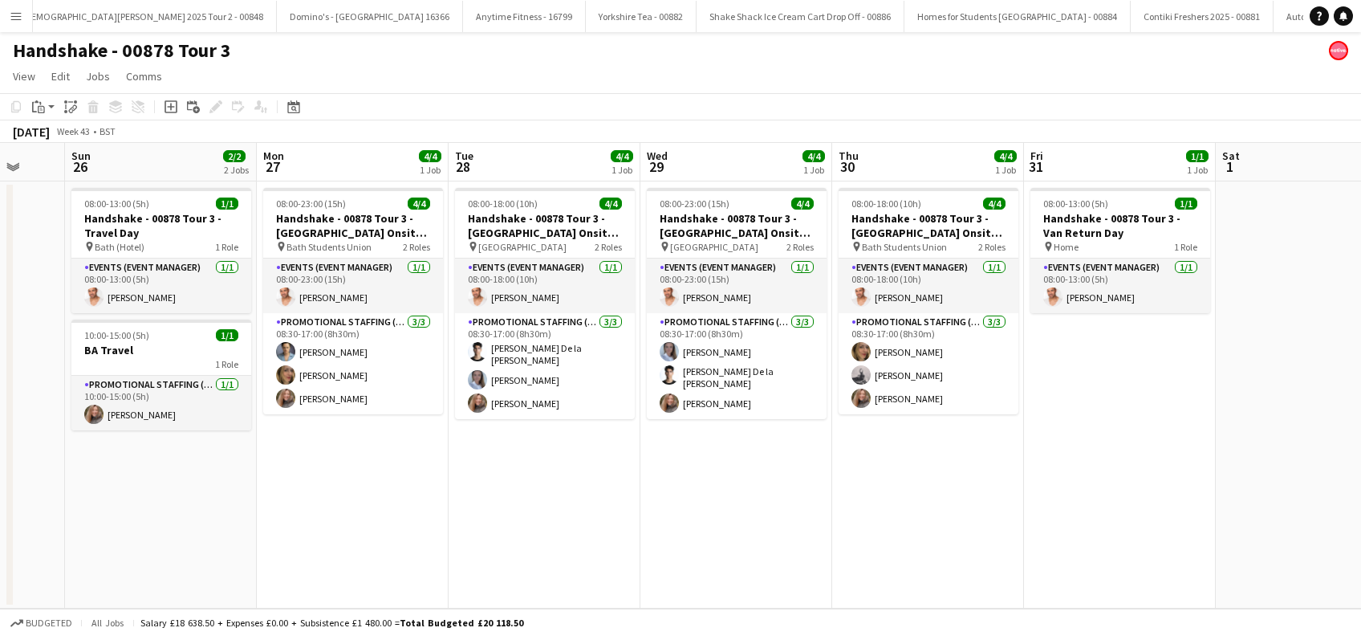
drag, startPoint x: 281, startPoint y: 514, endPoint x: 559, endPoint y: 524, distance: 277.9
click at [559, 524] on app-calendar-viewport "Fri 24 1/1 1 Job Sat 25 Sun 26 2/2 2 Jobs Mon 27 4/4 1 Job Tue 28 4/4 1 Job Wed…" at bounding box center [680, 376] width 1361 height 466
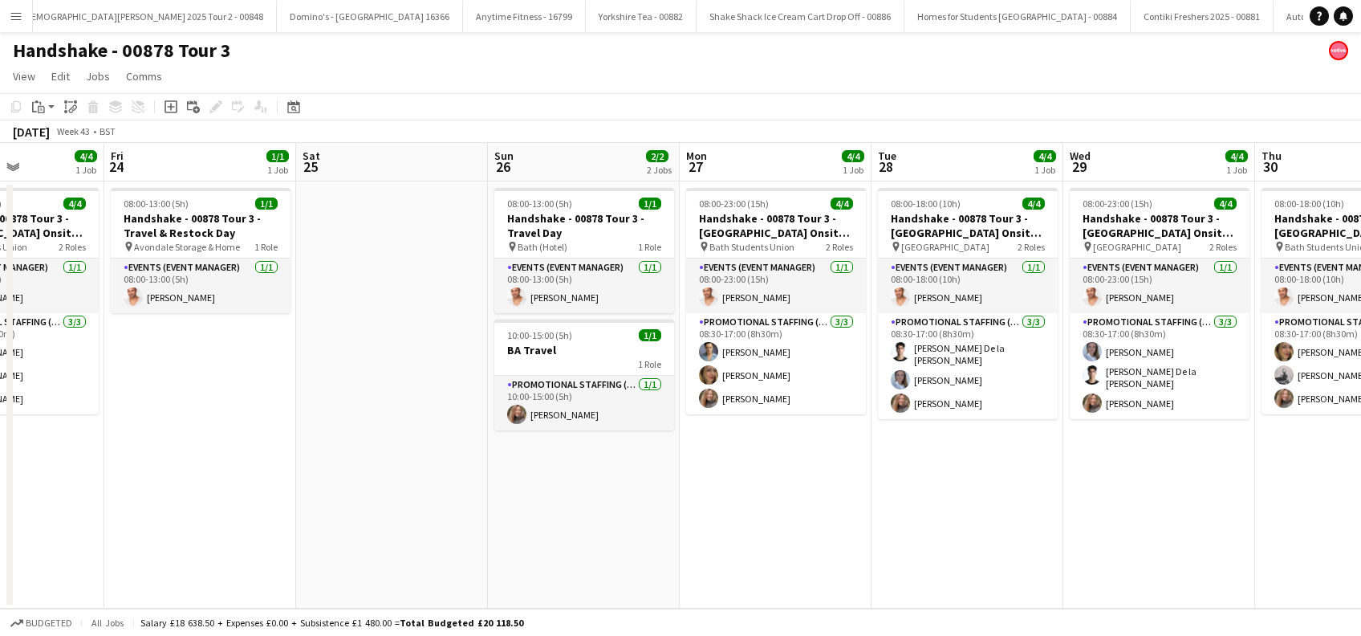
scroll to position [0, 382]
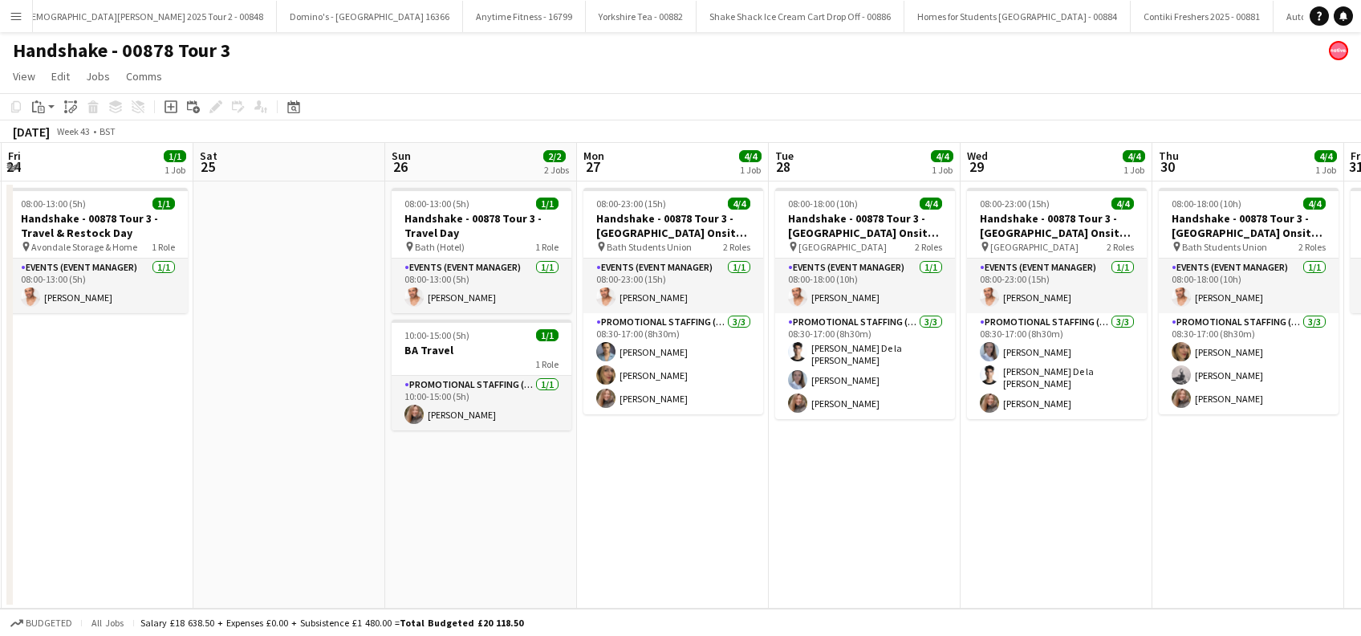
drag, startPoint x: 413, startPoint y: 509, endPoint x: 858, endPoint y: 531, distance: 445.2
click at [925, 536] on app-calendar-viewport "Wed 22 4/4 1 Job Thu 23 4/4 1 Job Fri 24 1/1 1 Job Sat 25 Sun 26 2/2 2 Jobs Mon…" at bounding box center [680, 376] width 1361 height 466
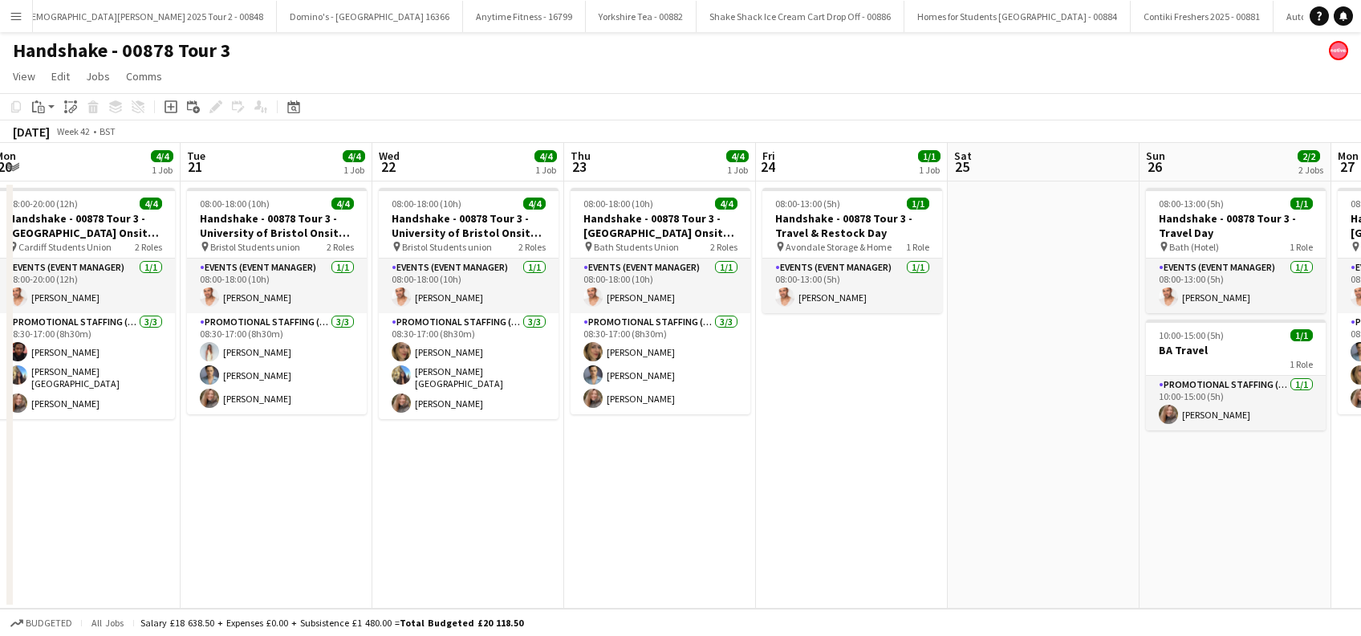
drag, startPoint x: 248, startPoint y: 518, endPoint x: 876, endPoint y: 549, distance: 629.2
click at [1002, 537] on app-calendar-viewport "Sat 18 Sun 19 2/2 2 Jobs Mon 20 4/4 1 Job Tue 21 4/4 1 Job Wed 22 4/4 1 Job Thu…" at bounding box center [680, 376] width 1361 height 466
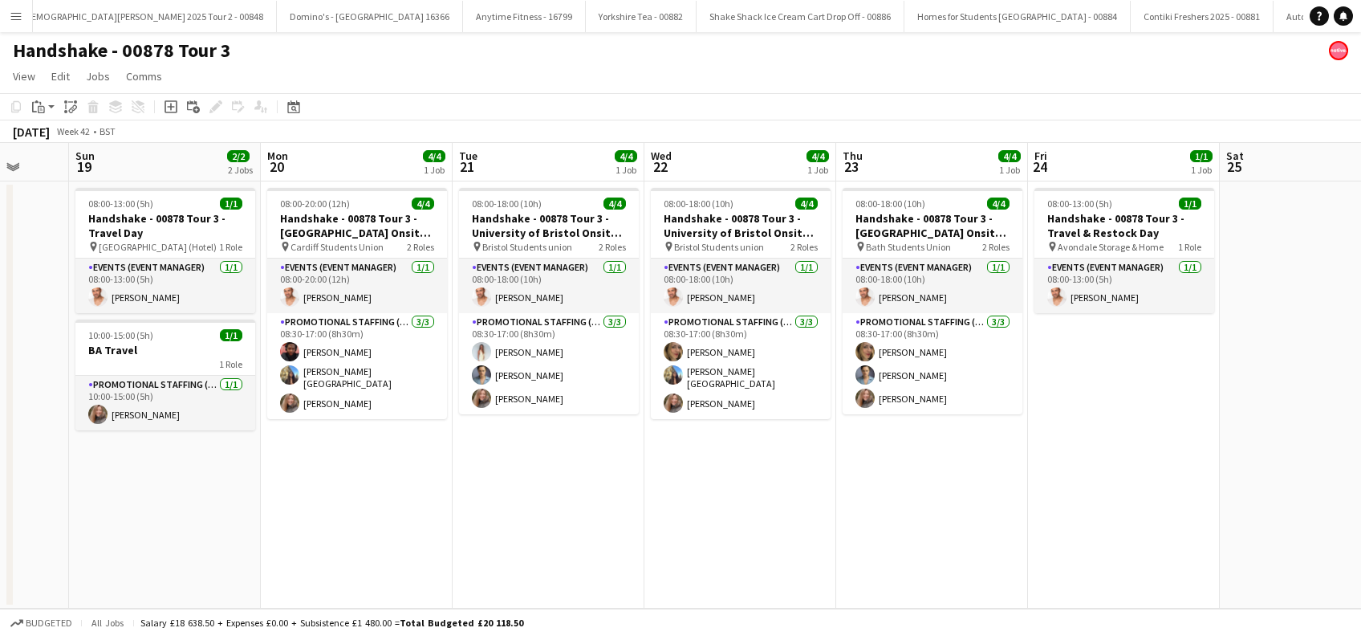
drag, startPoint x: 584, startPoint y: 539, endPoint x: 950, endPoint y: 564, distance: 366.9
click at [962, 564] on app-calendar-viewport "Thu 16 4/4 1 Job Fri 17 1/1 1 Job Sat 18 Sun 19 2/2 2 Jobs Mon 20 4/4 1 Job Tue…" at bounding box center [680, 376] width 1361 height 466
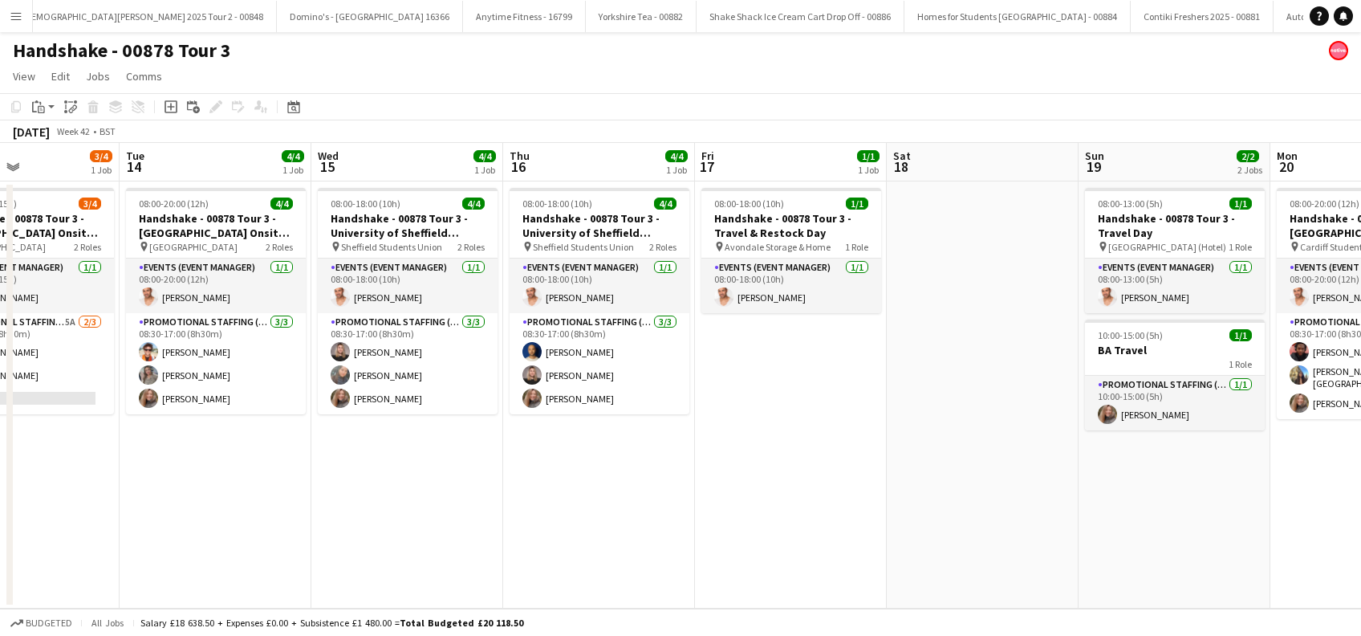
drag, startPoint x: 294, startPoint y: 506, endPoint x: 726, endPoint y: 527, distance: 433.1
click at [726, 527] on app-calendar-viewport "Sat 11 Sun 12 2/2 2 Jobs Mon 13 3/4 1 Job Tue 14 4/4 1 Job Wed 15 4/4 1 Job Thu…" at bounding box center [680, 376] width 1361 height 466
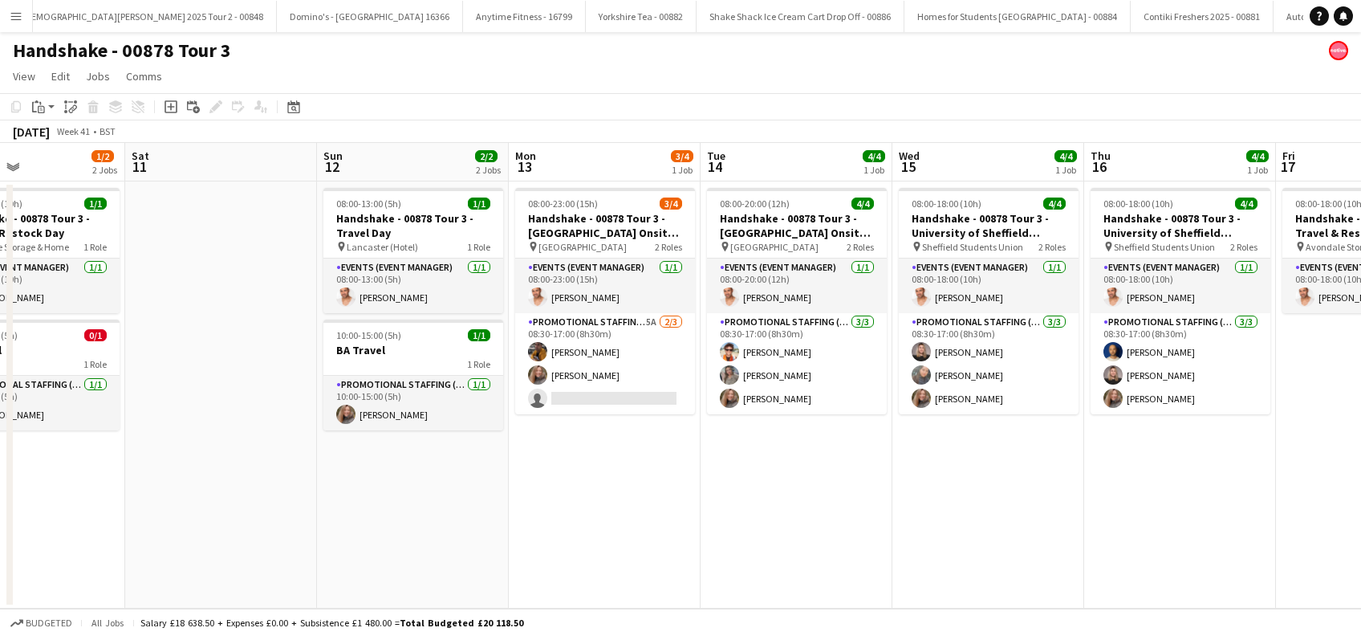
drag, startPoint x: 200, startPoint y: 498, endPoint x: 745, endPoint y: 508, distance: 545.1
click at [745, 508] on app-calendar-viewport "Wed 8 4/4 1 Job Thu 9 4/4 1 Job Fri 10 1/2 2 Jobs Sat 11 Sun 12 2/2 2 Jobs Mon …" at bounding box center [680, 376] width 1361 height 466
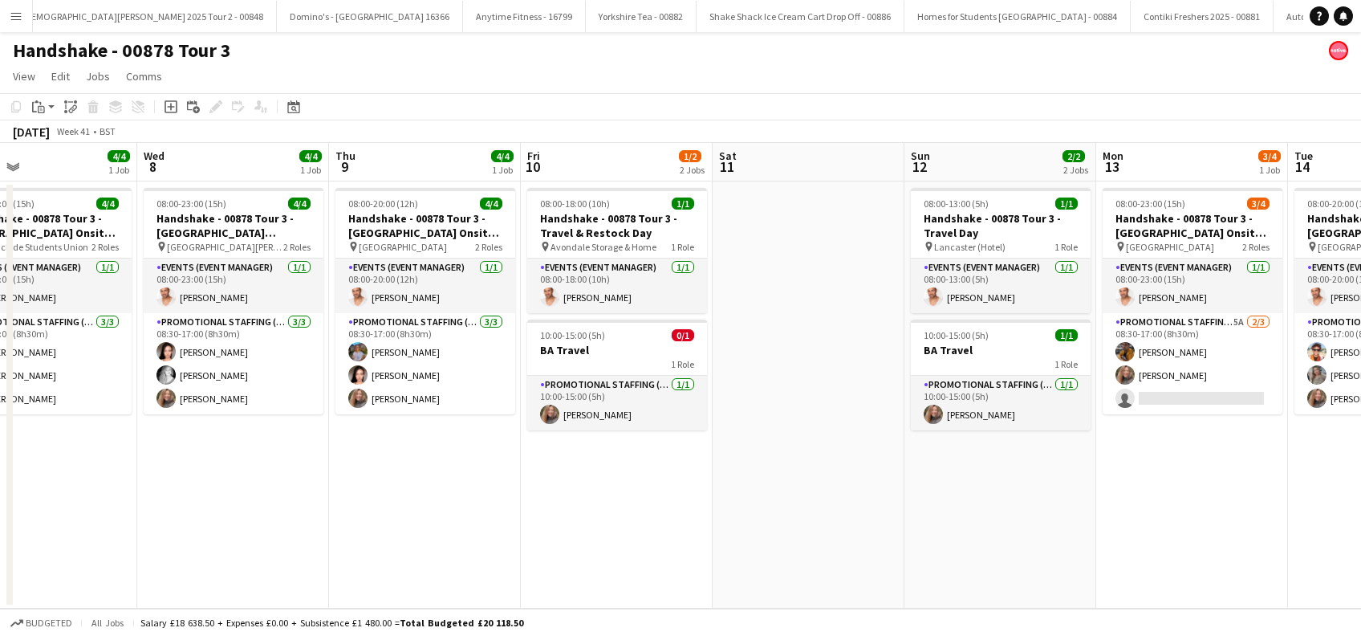
drag, startPoint x: 185, startPoint y: 488, endPoint x: 725, endPoint y: 517, distance: 540.9
click at [725, 517] on app-calendar-viewport "Sun 5 1/1 1 Job Mon 6 4/4 1 Job Tue 7 4/4 1 Job Wed 8 4/4 1 Job Thu 9 4/4 1 Job…" at bounding box center [680, 376] width 1361 height 466
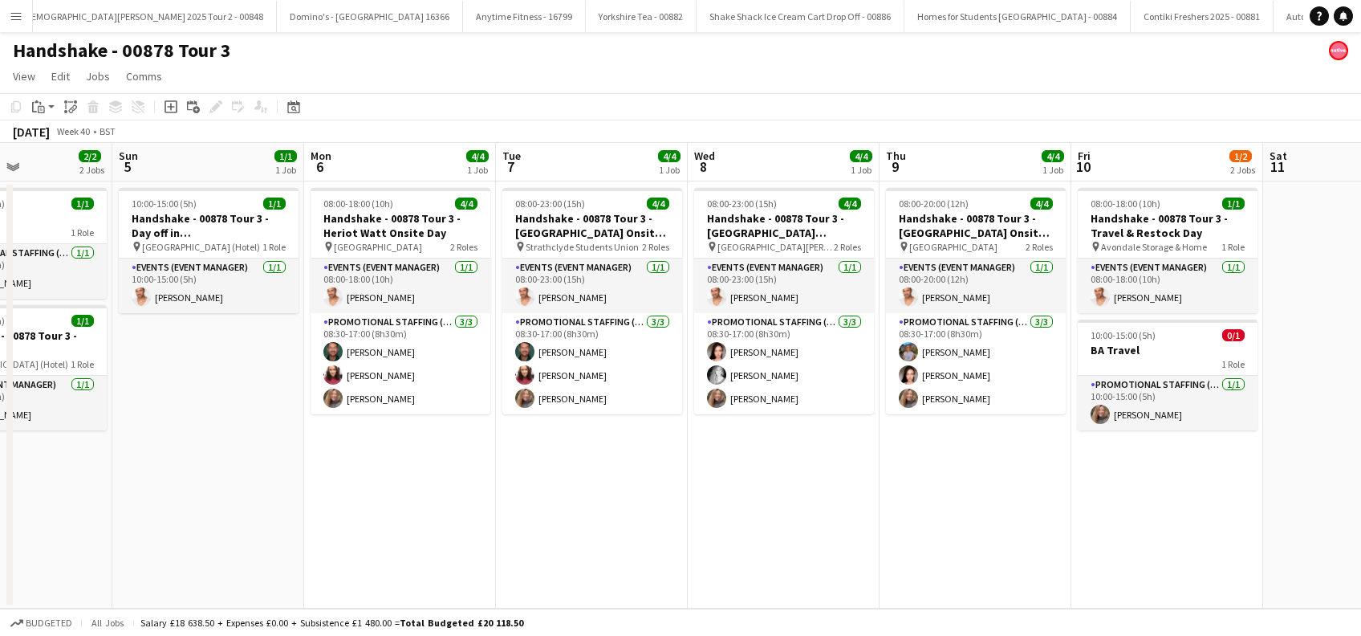
drag, startPoint x: 573, startPoint y: 512, endPoint x: 734, endPoint y: 512, distance: 161.3
click at [734, 512] on app-calendar-viewport "Thu 2 4/4 1 Job Fri 3 4/4 1 Job Sat 4 2/2 2 Jobs Sun 5 1/1 1 Job Mon 6 4/4 1 Jo…" at bounding box center [680, 376] width 1361 height 466
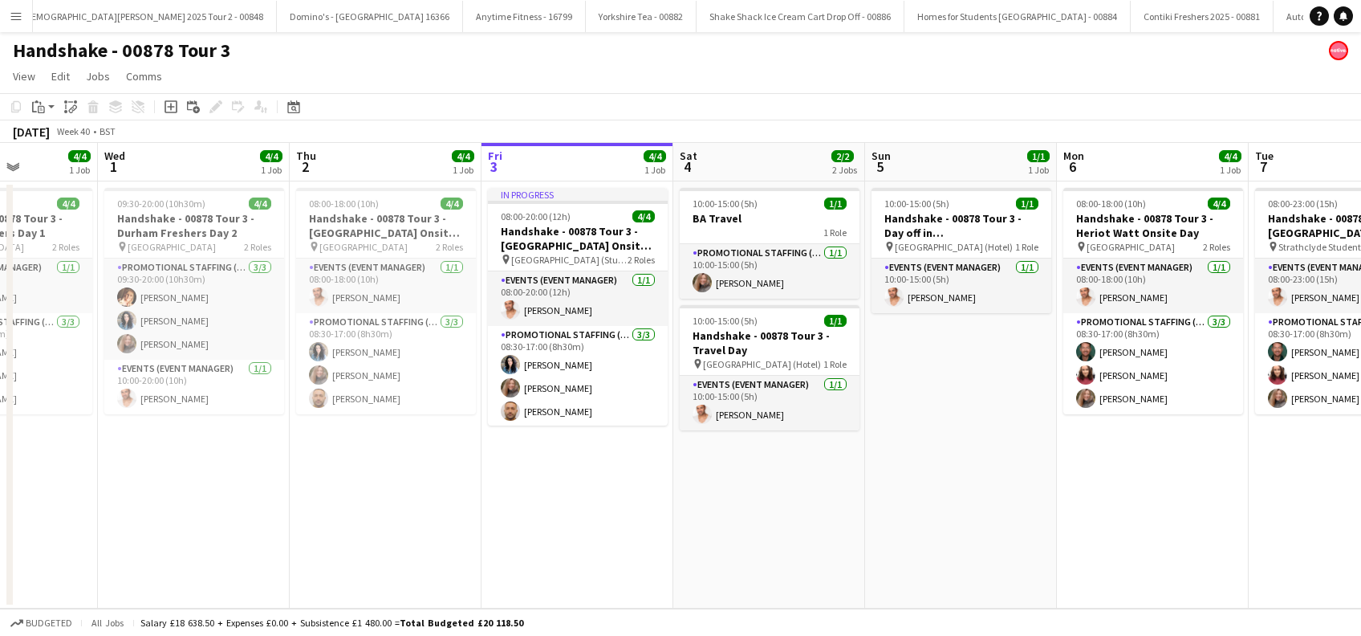
drag, startPoint x: 551, startPoint y: 491, endPoint x: 730, endPoint y: 493, distance: 179.0
click at [730, 493] on app-calendar-viewport "Sun 28 Mon 29 2/2 2 Jobs Tue 30 4/4 1 Job Wed 1 4/4 1 Job Thu 2 4/4 1 Job Fri 3…" at bounding box center [680, 376] width 1361 height 466
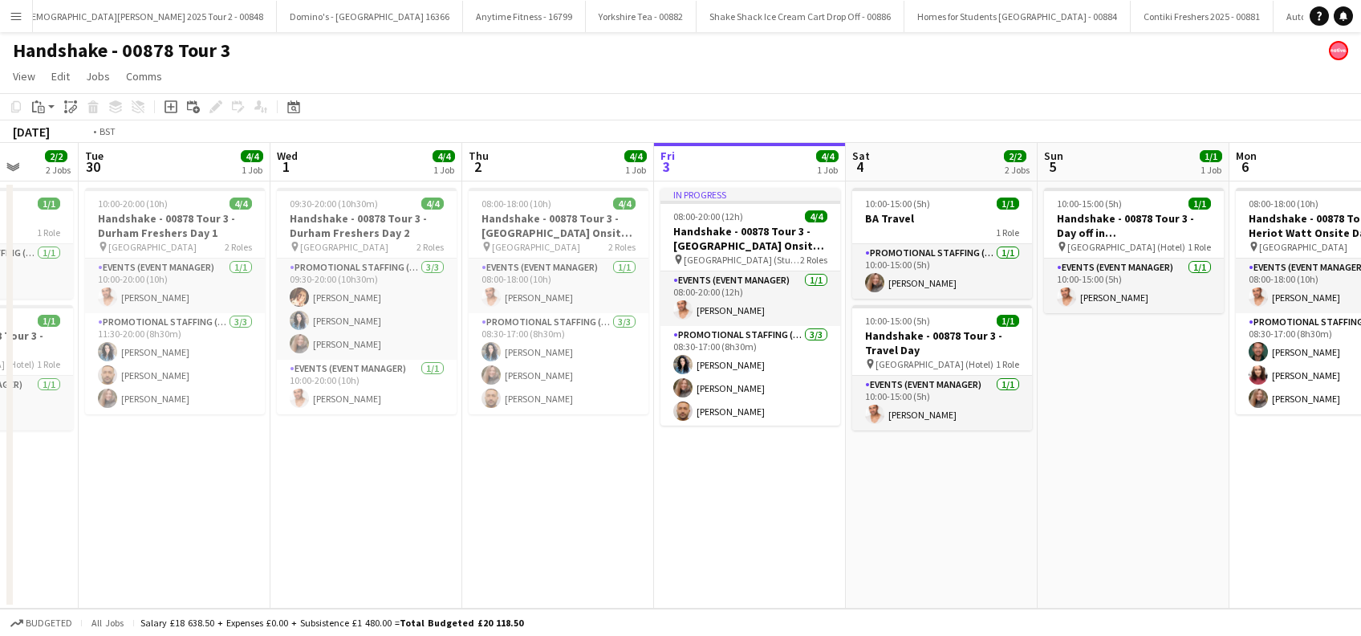
drag, startPoint x: 337, startPoint y: 502, endPoint x: 836, endPoint y: 539, distance: 500.6
click at [836, 539] on app-calendar-viewport "Sun 28 4/4 1 Job Mon 29 2/2 2 Jobs Tue 30 4/4 1 Job Wed 1 4/4 1 Job Thu 2 4/4 1…" at bounding box center [680, 376] width 1361 height 466
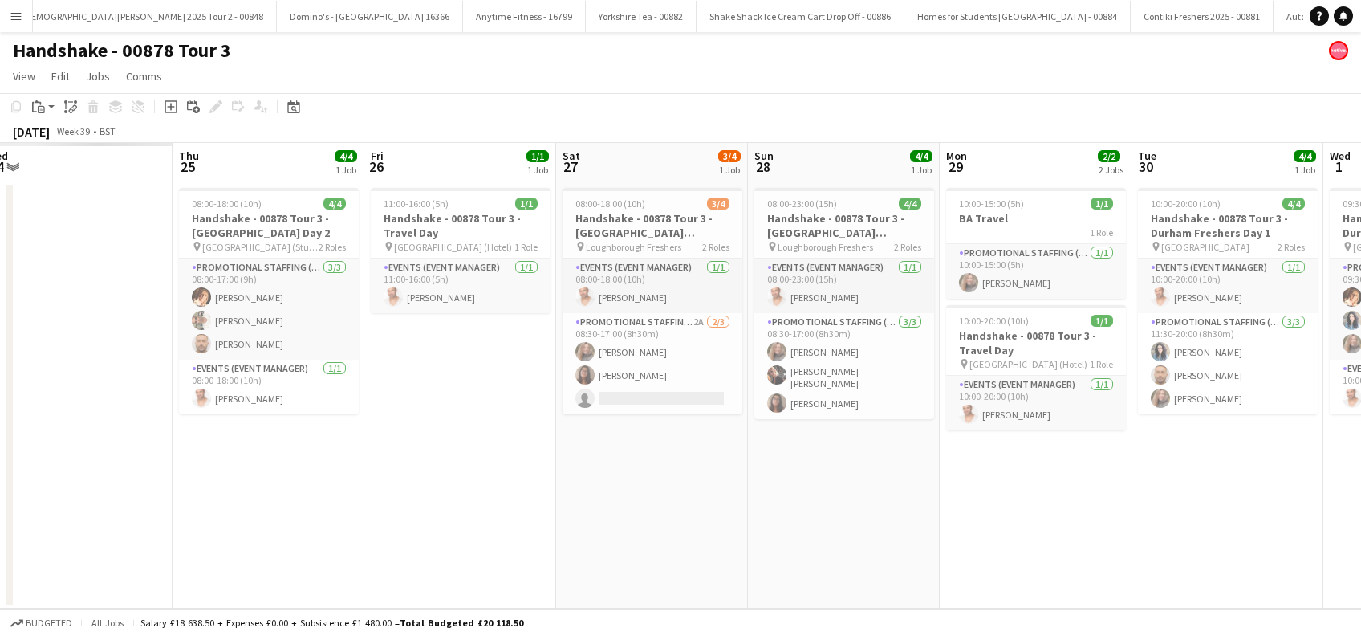
drag, startPoint x: 591, startPoint y: 543, endPoint x: 963, endPoint y: 562, distance: 372.9
click at [963, 562] on app-calendar-viewport "Mon 22 Tue 23 Wed 24 Thu 25 4/4 1 Job Fri 26 1/1 1 Job Sat 27 3/4 1 Job Sun 28 …" at bounding box center [680, 376] width 1361 height 466
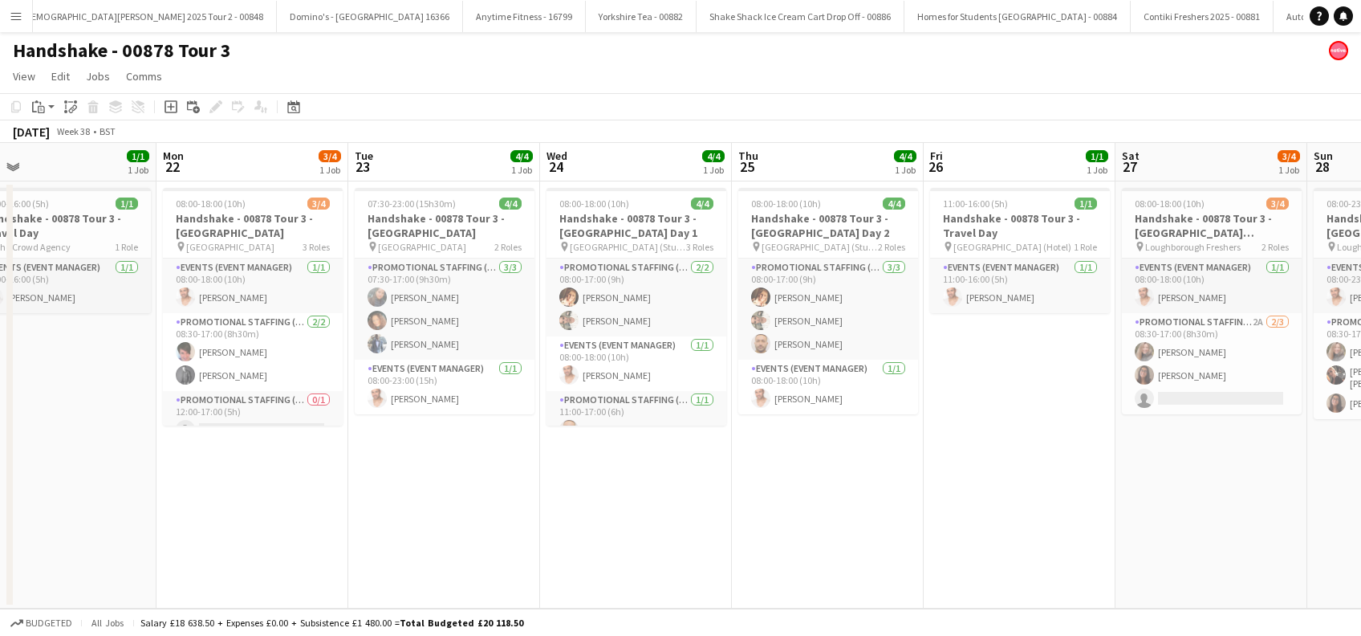
scroll to position [0, 465]
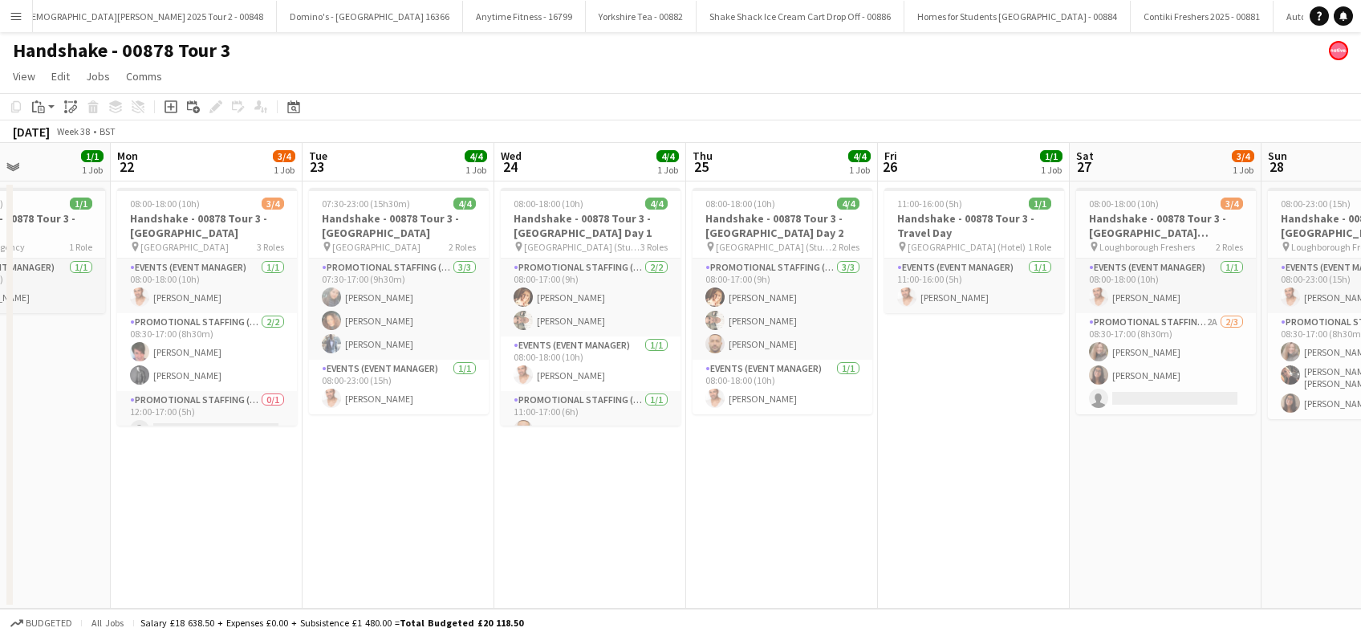
drag, startPoint x: 360, startPoint y: 538, endPoint x: 392, endPoint y: 508, distance: 43.7
click at [835, 537] on app-calendar-viewport "Fri 19 Sat 20 Sun 21 1/1 1 Job Mon 22 3/4 1 Job Tue 23 4/4 1 Job Wed 24 4/4 1 J…" at bounding box center [680, 376] width 1361 height 466
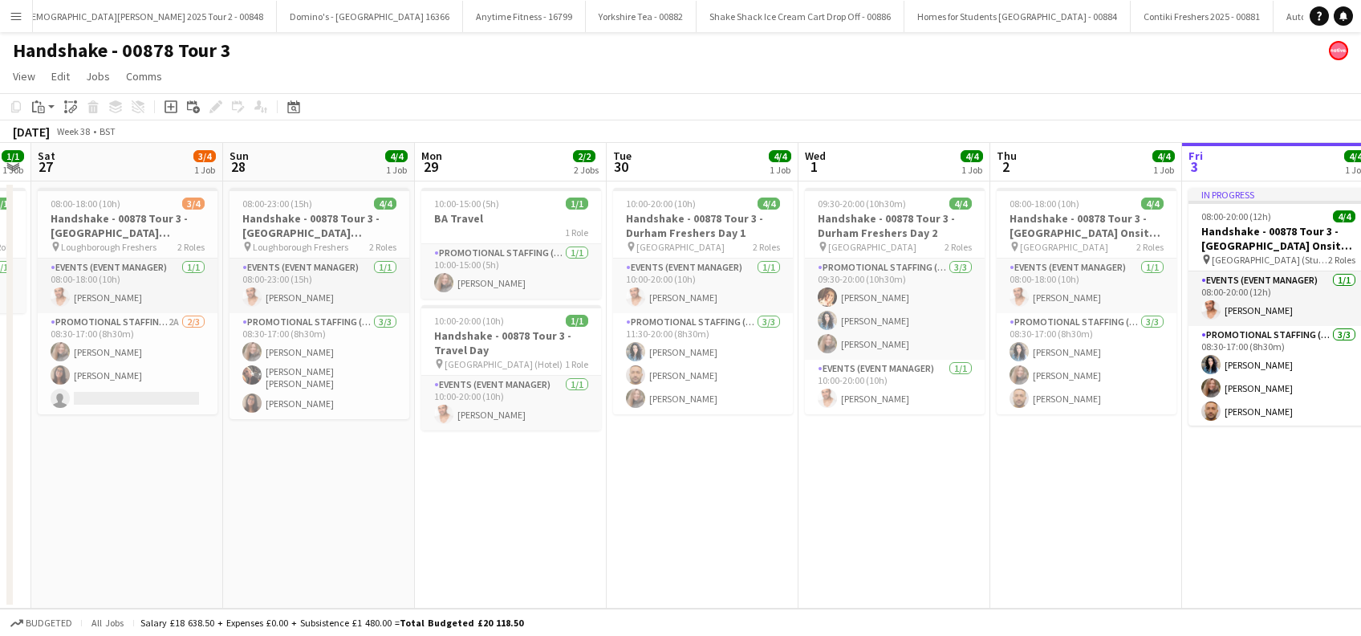
scroll to position [0, 463]
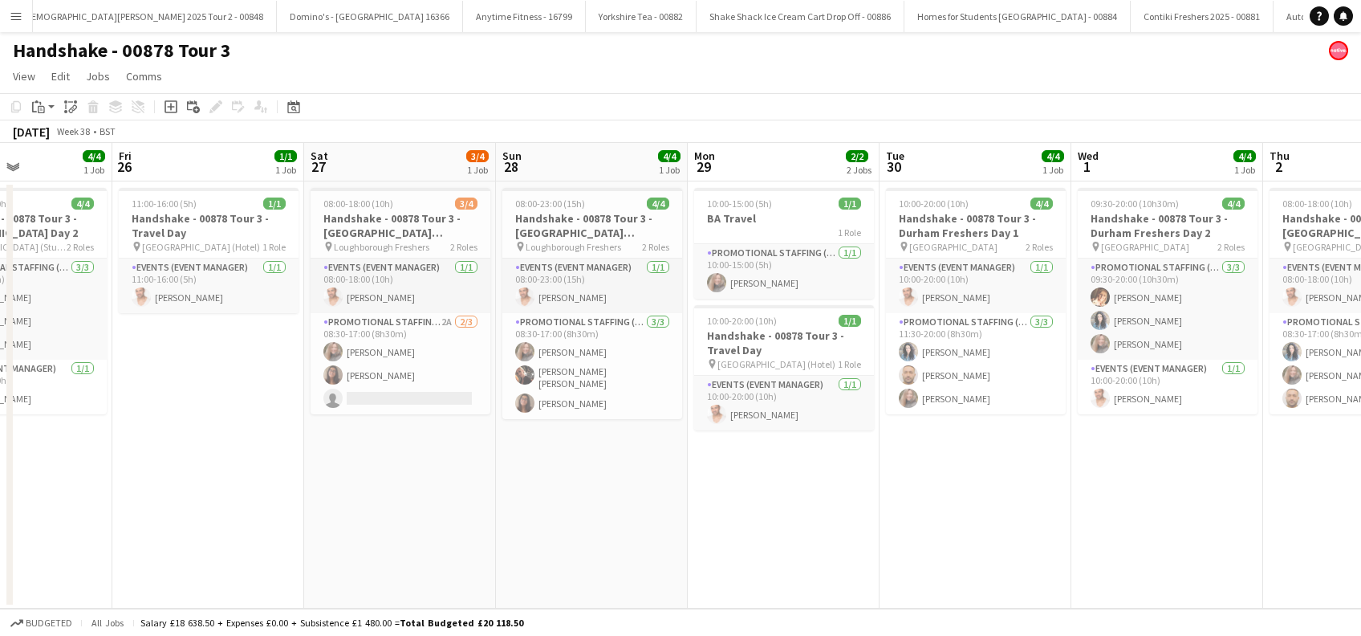
drag, startPoint x: 964, startPoint y: 496, endPoint x: 384, endPoint y: 501, distance: 579.5
click at [198, 503] on app-calendar-viewport "Tue 23 4/4 1 Job Wed 24 4/4 1 Job Thu 25 4/4 1 Job Fri 26 1/1 1 Job Sat 27 3/4 …" at bounding box center [680, 376] width 1361 height 466
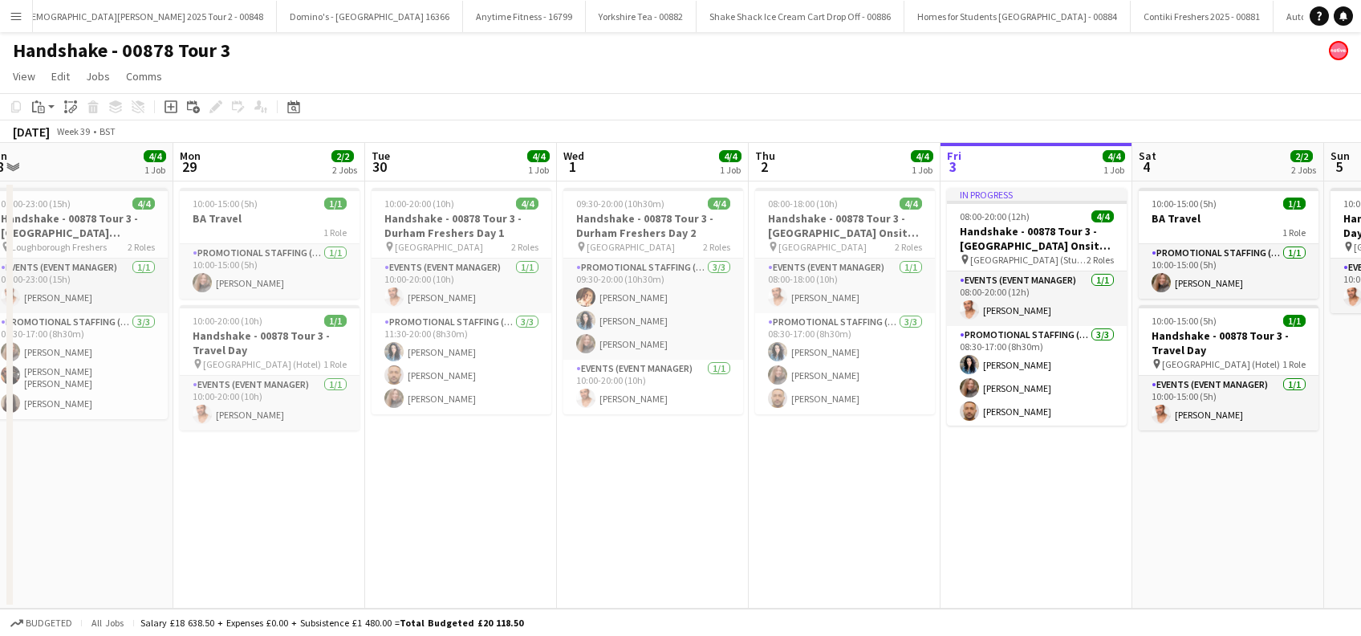
scroll to position [0, 649]
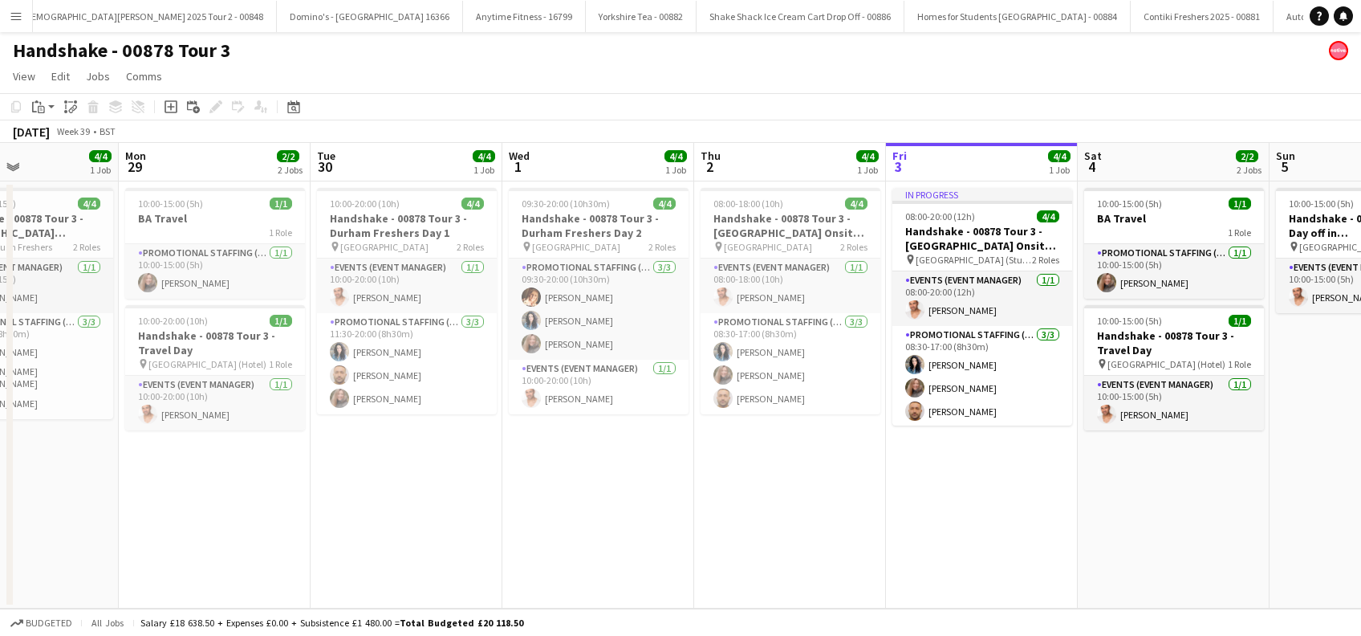
drag, startPoint x: 1200, startPoint y: 520, endPoint x: 631, endPoint y: 514, distance: 569.1
click at [631, 514] on app-calendar-viewport "Thu 25 4/4 1 Job Fri 26 1/1 1 Job Sat 27 3/4 1 Job Sun 28 4/4 1 Job Mon 29 2/2 …" at bounding box center [680, 376] width 1361 height 466
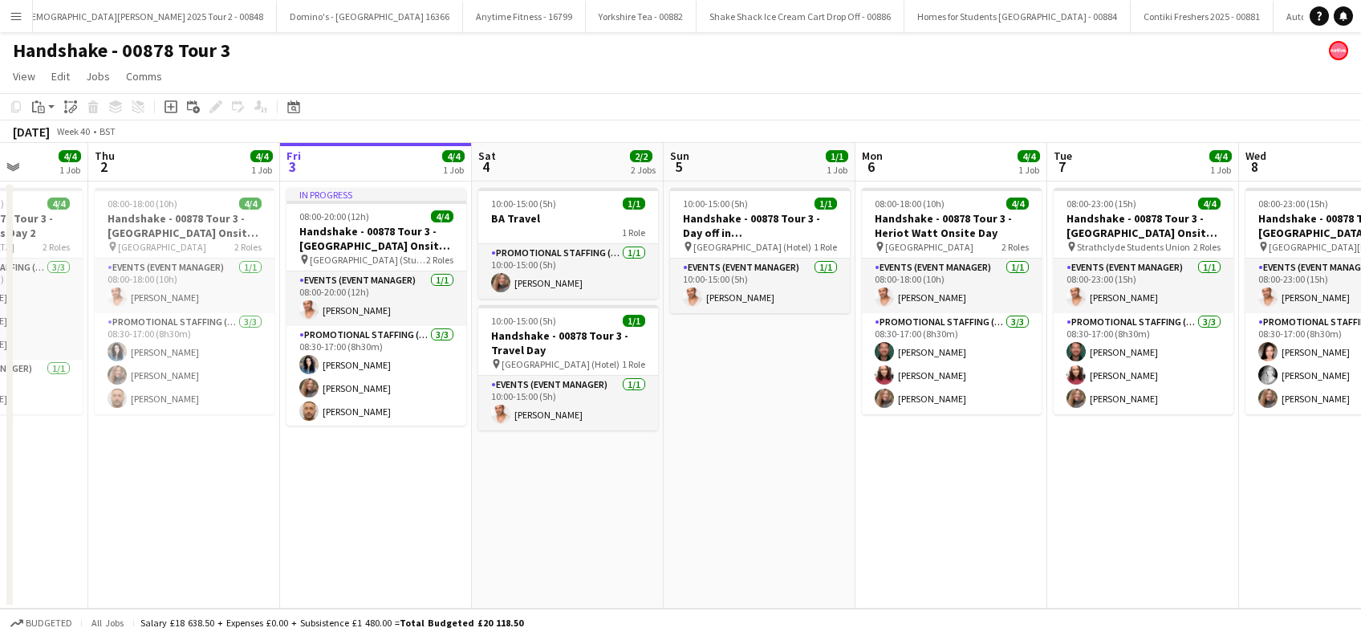
drag, startPoint x: 1028, startPoint y: 524, endPoint x: 783, endPoint y: 524, distance: 245.6
click at [516, 526] on app-calendar-viewport "Mon 29 2/2 2 Jobs Tue 30 4/4 1 Job Wed 1 4/4 1 Job Thu 2 4/4 1 Job Fri 3 4/4 1 …" at bounding box center [680, 376] width 1361 height 466
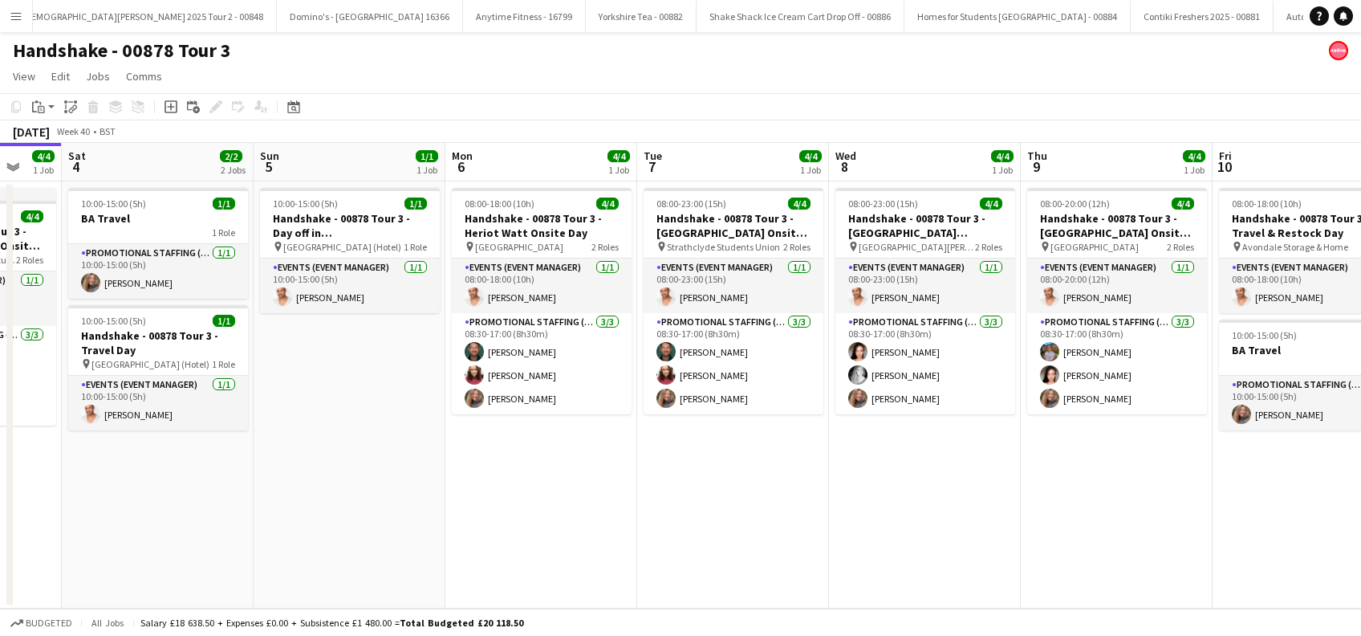
drag, startPoint x: 1002, startPoint y: 511, endPoint x: 591, endPoint y: 531, distance: 411.4
click at [591, 531] on app-calendar-viewport "Wed 1 4/4 1 Job Thu 2 4/4 1 Job Fri 3 4/4 1 Job Sat 4 2/2 2 Jobs Sun 5 1/1 1 Jo…" at bounding box center [680, 376] width 1361 height 466
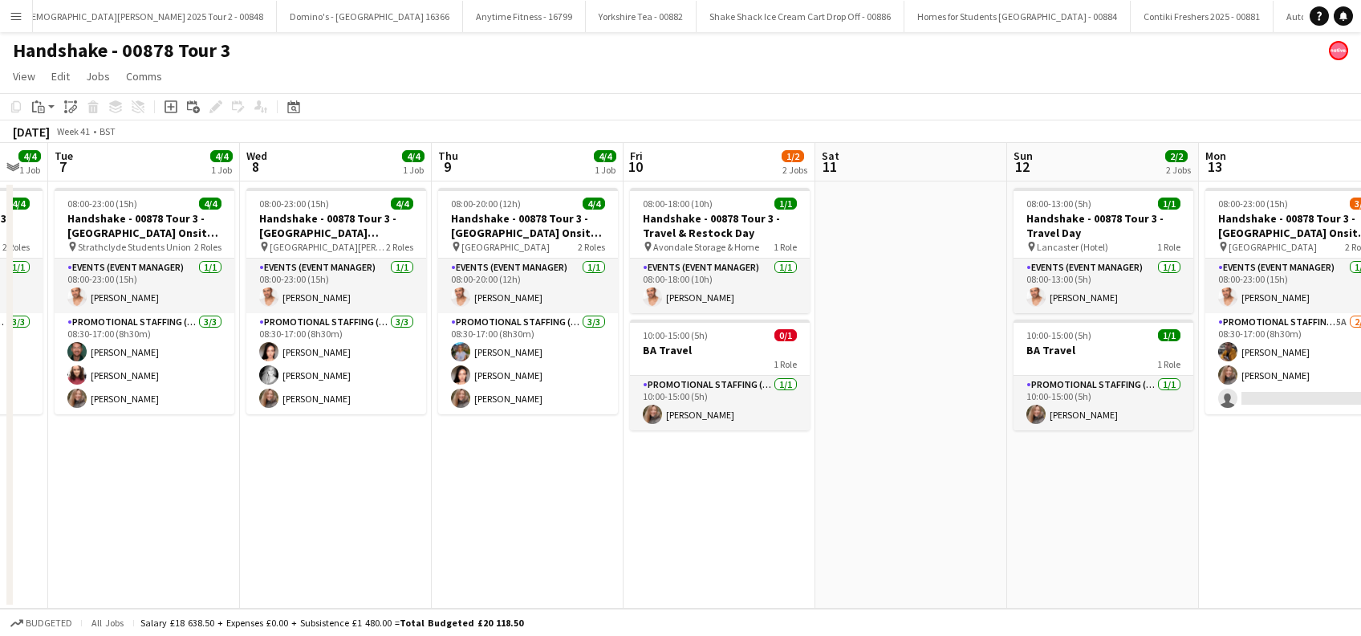
drag, startPoint x: 902, startPoint y: 536, endPoint x: 450, endPoint y: 562, distance: 452.6
click at [450, 562] on app-calendar-viewport "Fri 3 4/4 1 Job Sat 4 2/2 2 Jobs Sun 5 1/1 1 Job Mon 6 4/4 1 Job Tue 7 4/4 1 Jo…" at bounding box center [680, 376] width 1361 height 466
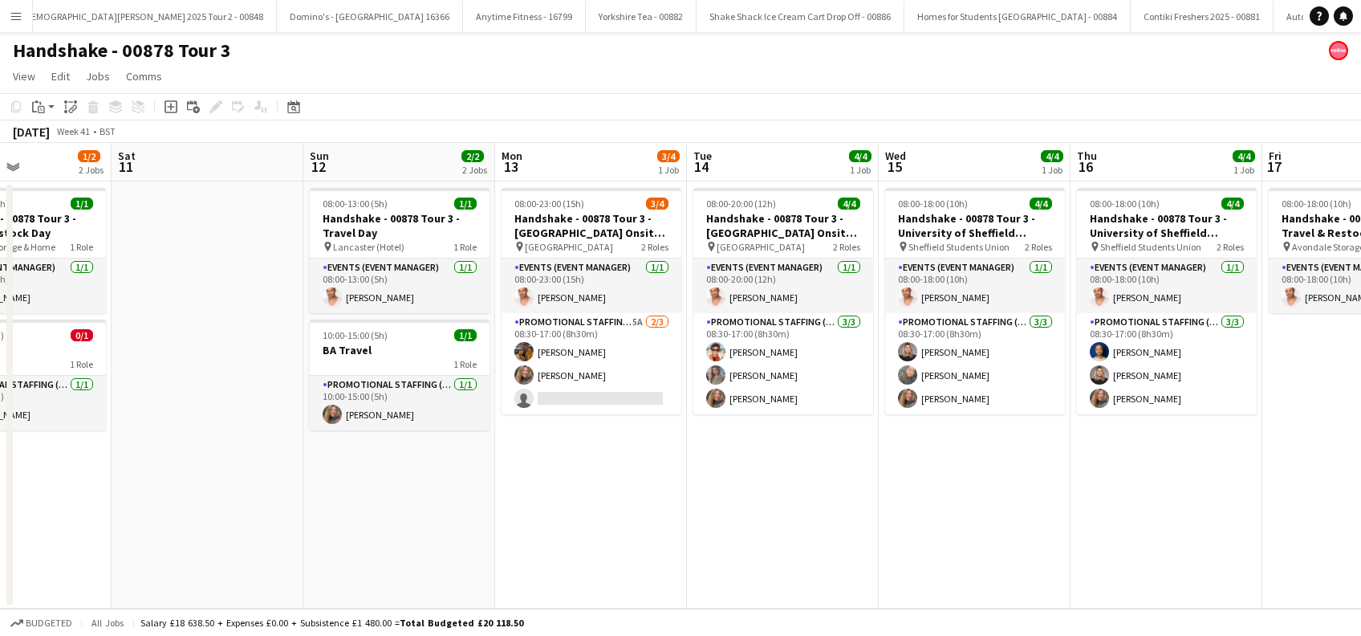
drag, startPoint x: 960, startPoint y: 517, endPoint x: 746, endPoint y: 507, distance: 214.5
click at [319, 514] on app-calendar-viewport "Tue 7 4/4 1 Job Wed 8 4/4 1 Job Thu 9 4/4 1 Job Fri 10 1/2 2 Jobs Sat 11 Sun 12…" at bounding box center [680, 376] width 1361 height 466
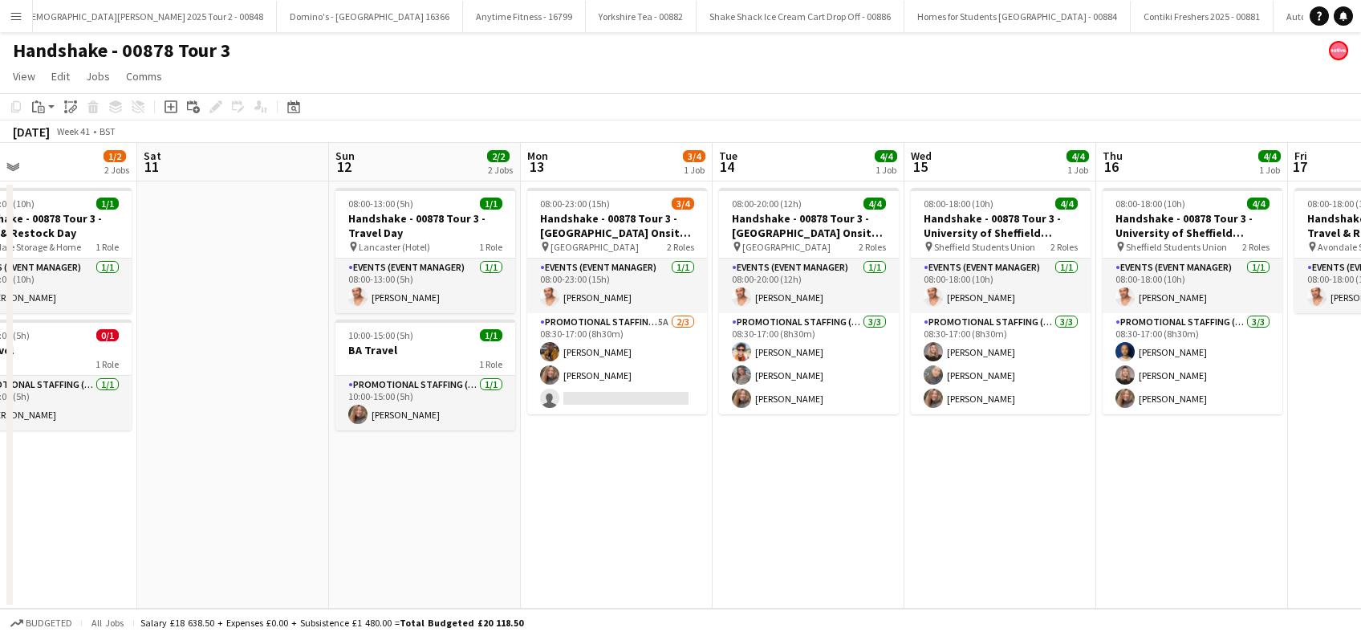
scroll to position [0, 656]
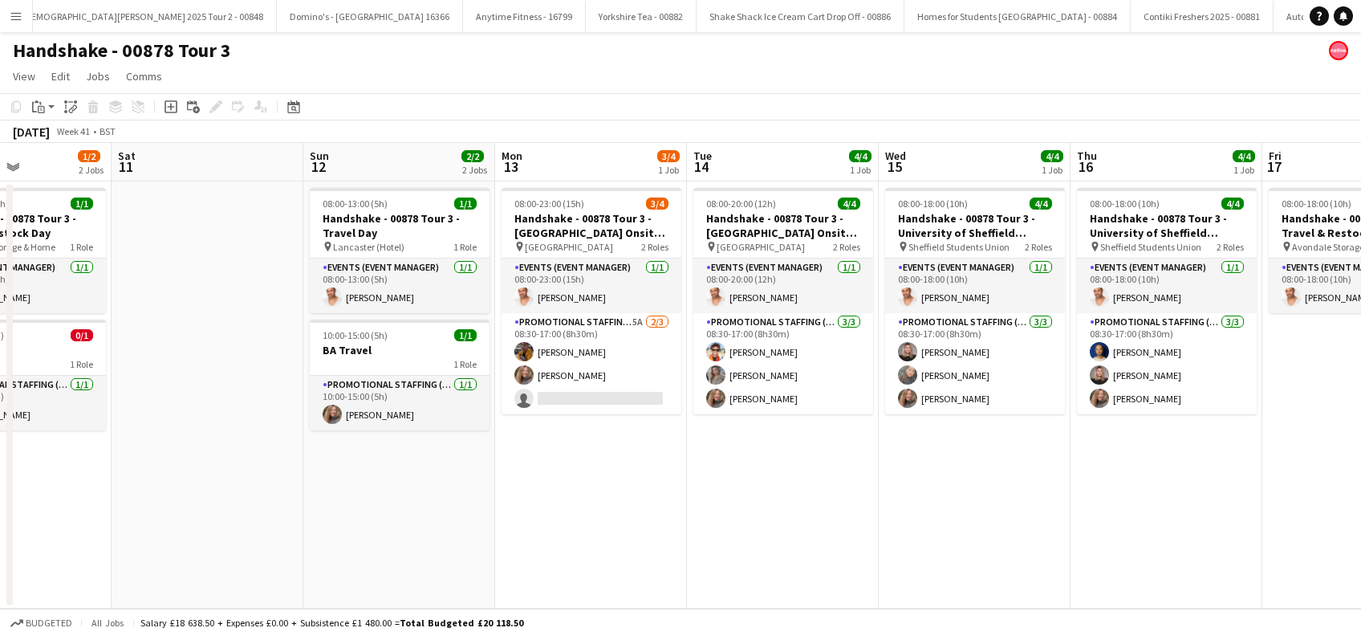
drag, startPoint x: 892, startPoint y: 512, endPoint x: 565, endPoint y: 518, distance: 326.7
click at [565, 518] on app-calendar-viewport "Tue 7 4/4 1 Job Wed 8 4/4 1 Job Thu 9 4/4 1 Job Fri 10 1/2 2 Jobs Sat 11 Sun 12…" at bounding box center [680, 376] width 1361 height 466
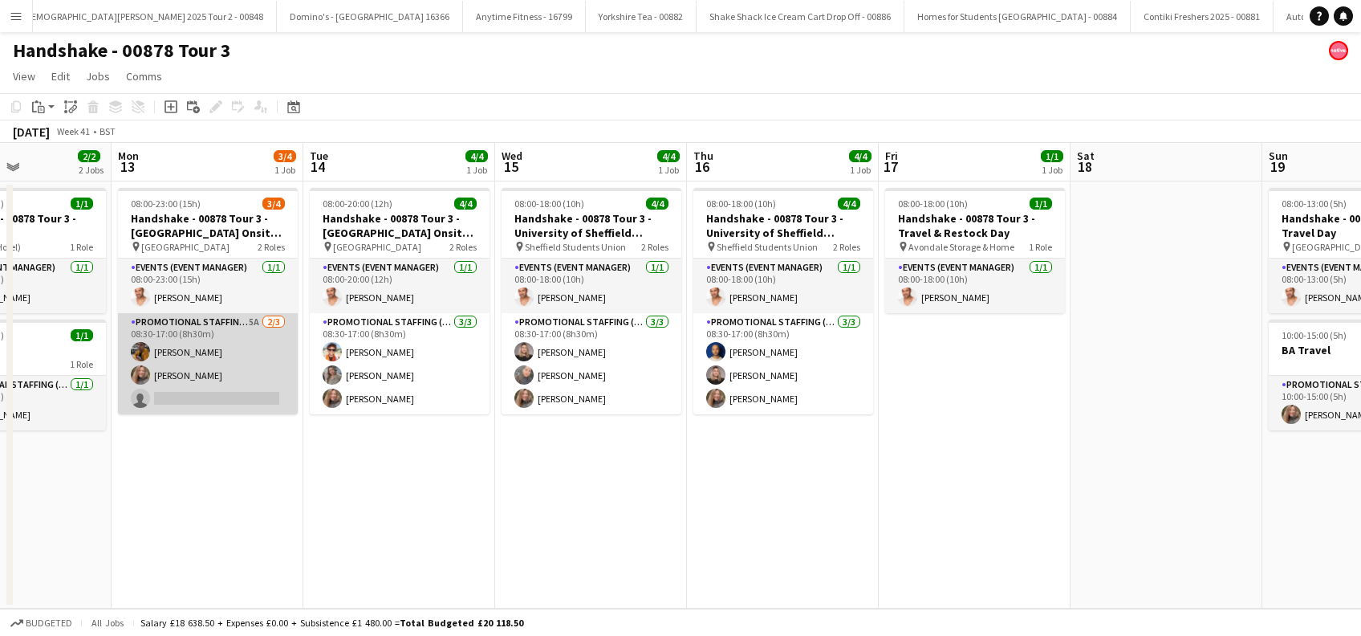
click at [205, 393] on app-card-role "Promotional Staffing (Brand Ambassadors) 5A 2/3 08:30-17:00 (8h30m) Sean Porter…" at bounding box center [208, 363] width 180 height 101
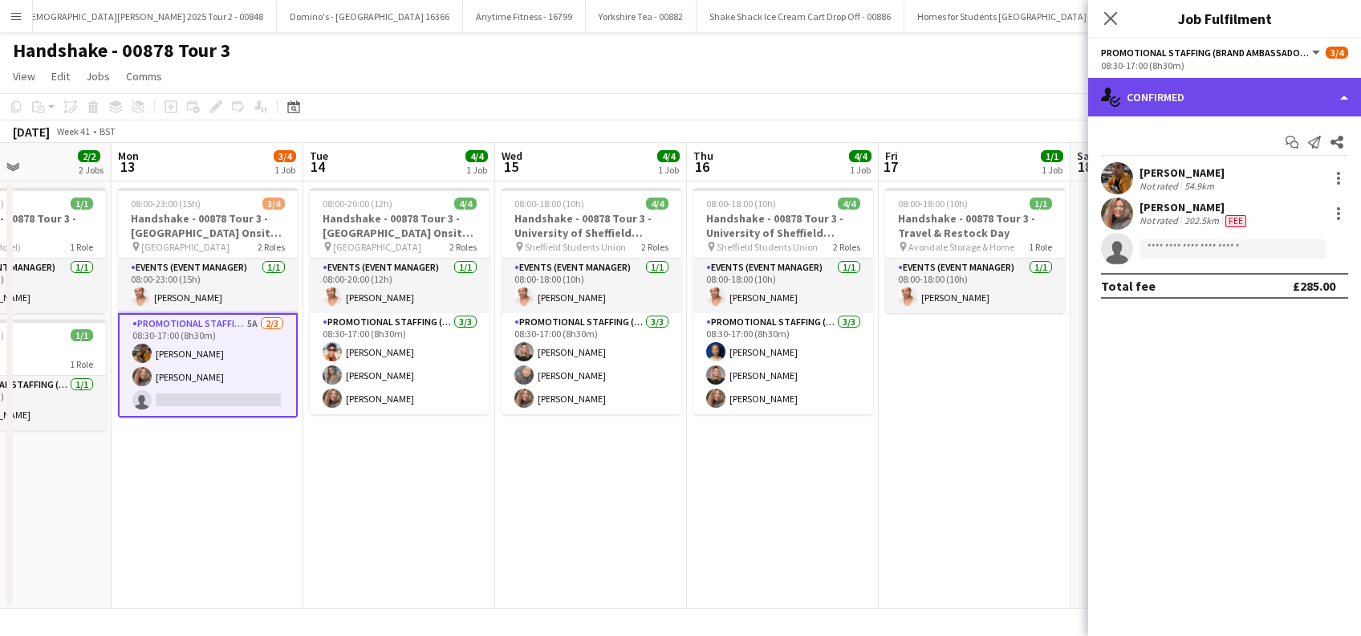
click at [1252, 89] on div "single-neutral-actions-check-2 Confirmed" at bounding box center [1224, 97] width 273 height 39
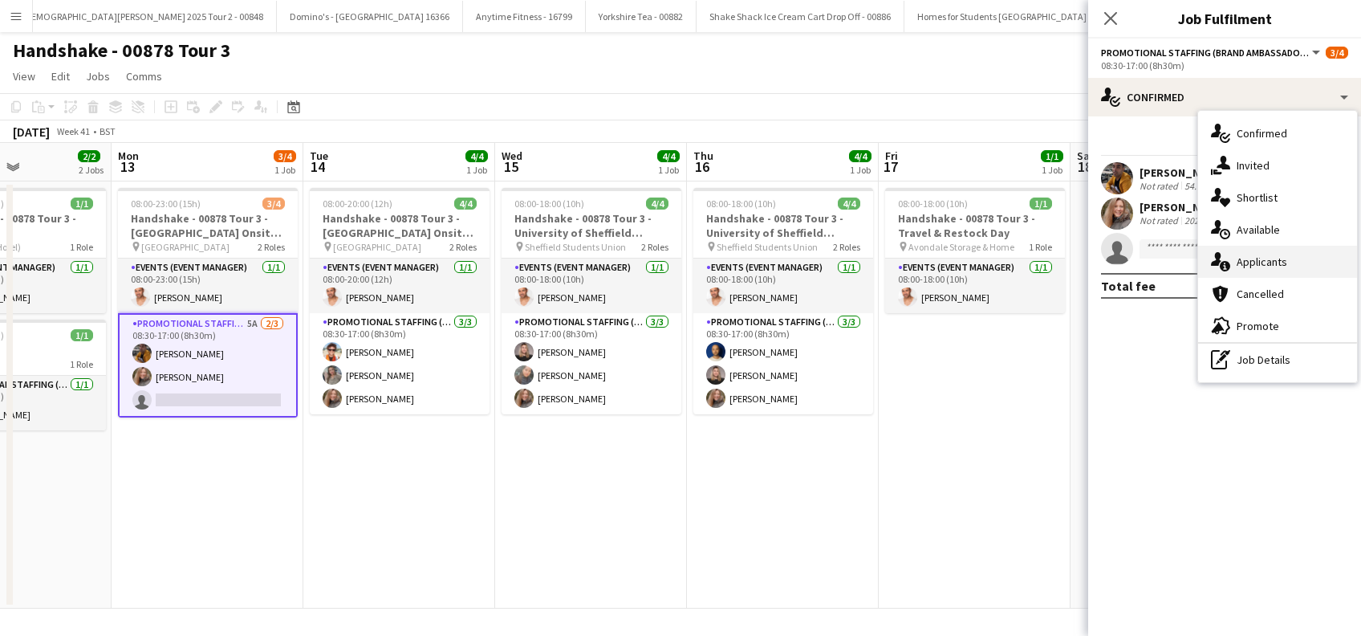
click at [1248, 269] on span "Applicants" at bounding box center [1262, 261] width 51 height 14
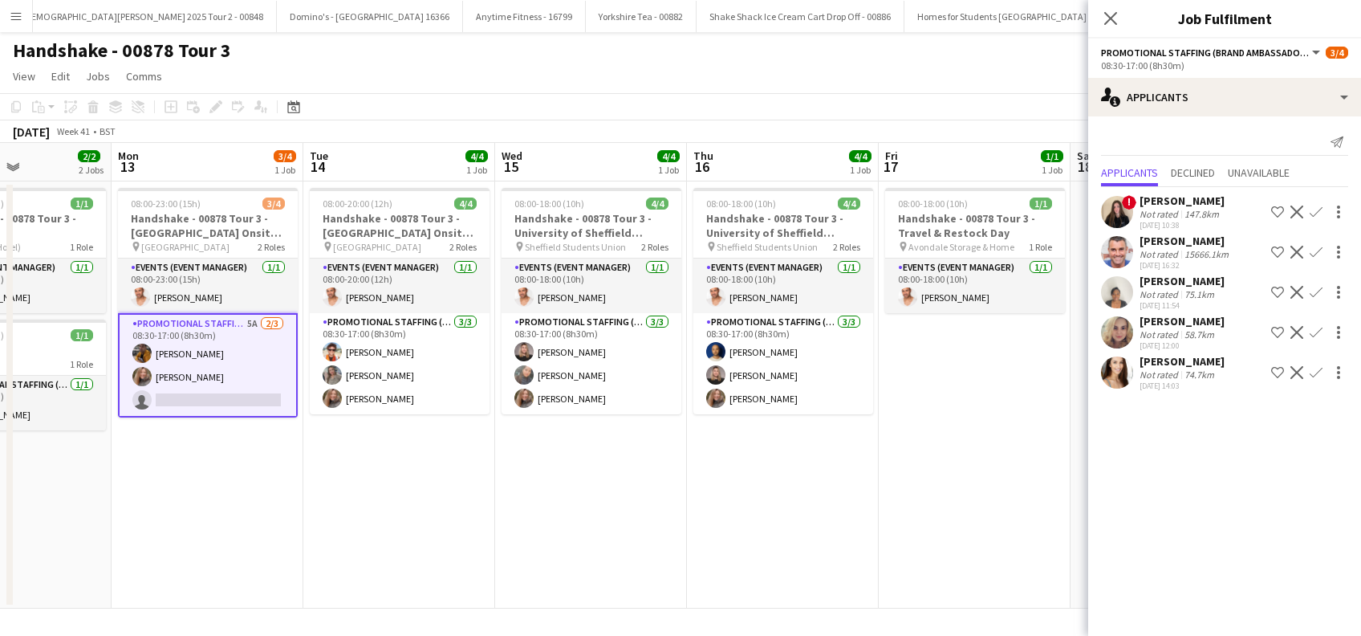
click at [1319, 372] on app-icon "Confirm" at bounding box center [1316, 372] width 13 height 13
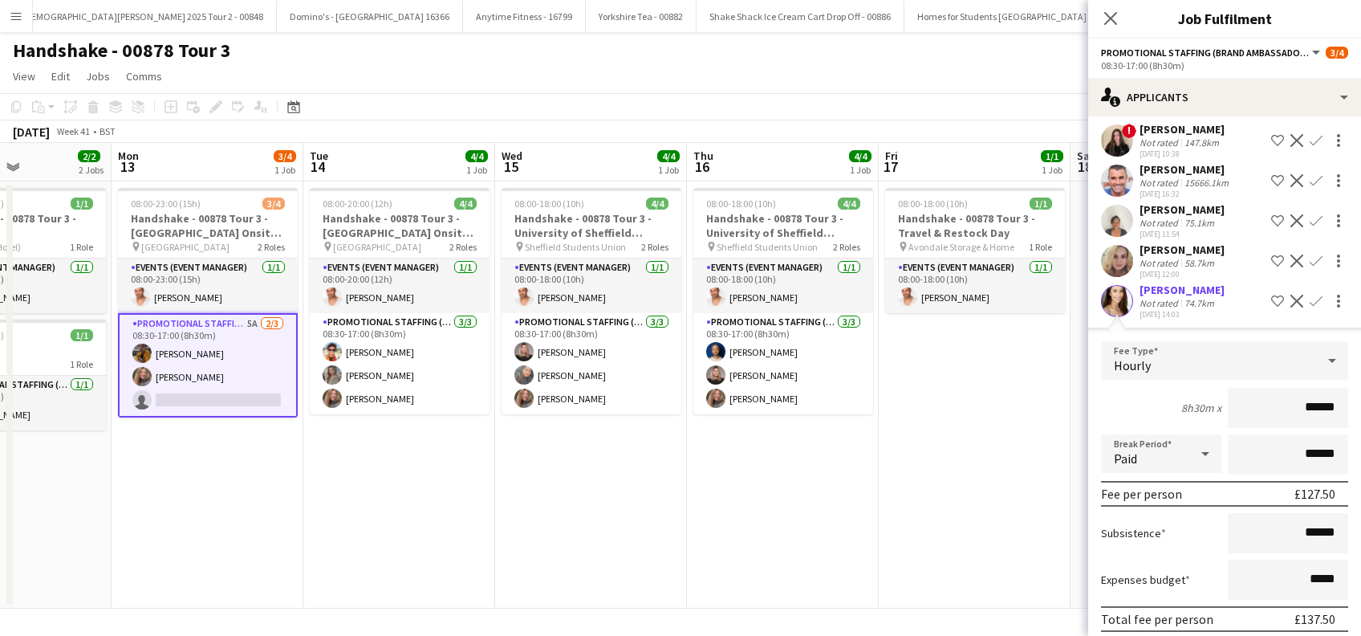
scroll to position [133, 0]
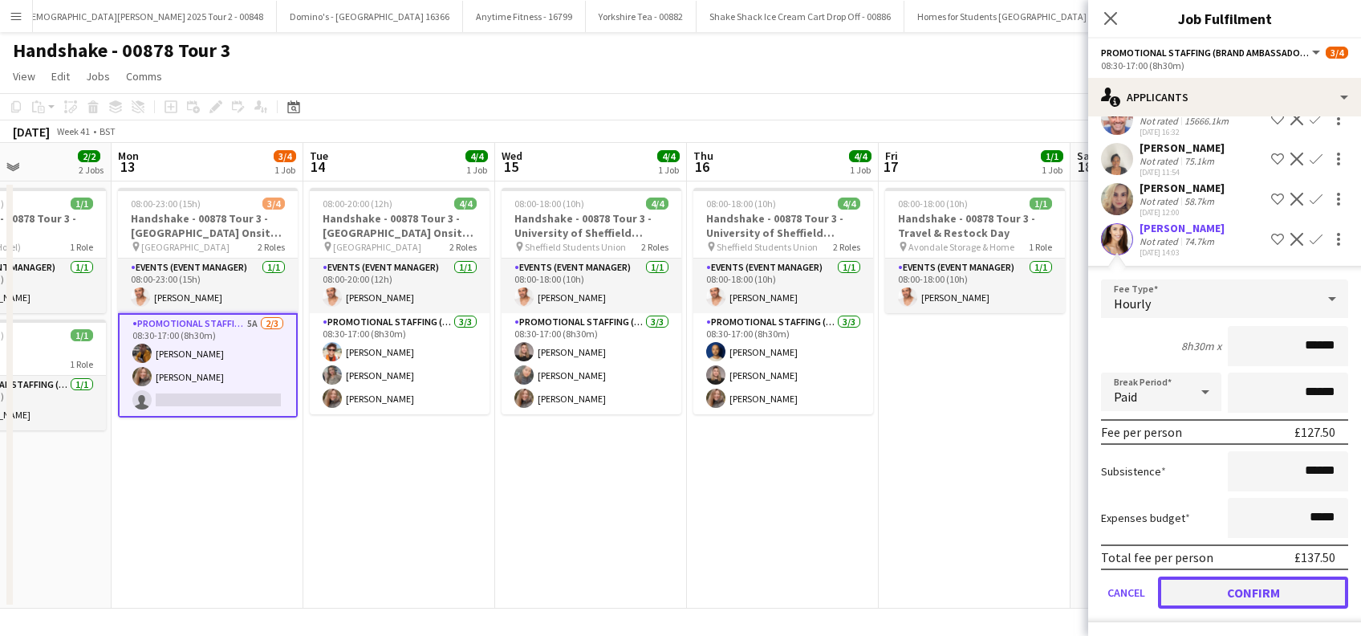
click at [1228, 584] on button "Confirm" at bounding box center [1253, 592] width 190 height 32
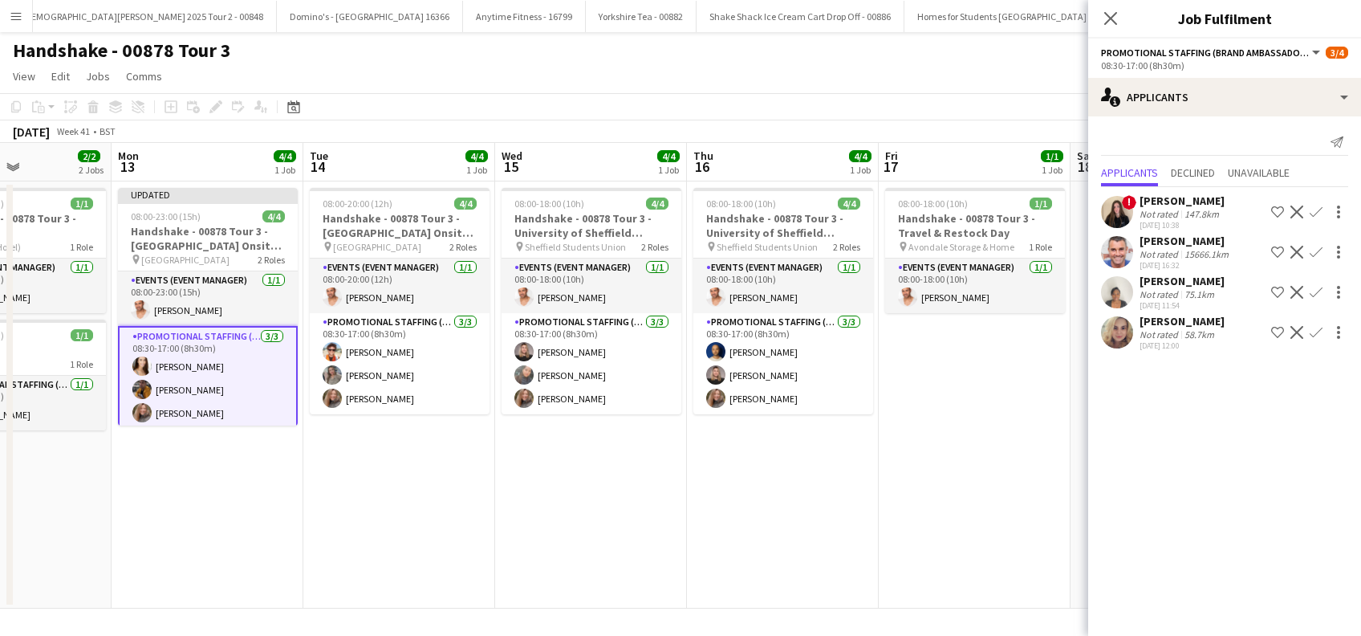
scroll to position [0, 0]
click at [1111, 20] on icon "Close pop-in" at bounding box center [1110, 17] width 15 height 15
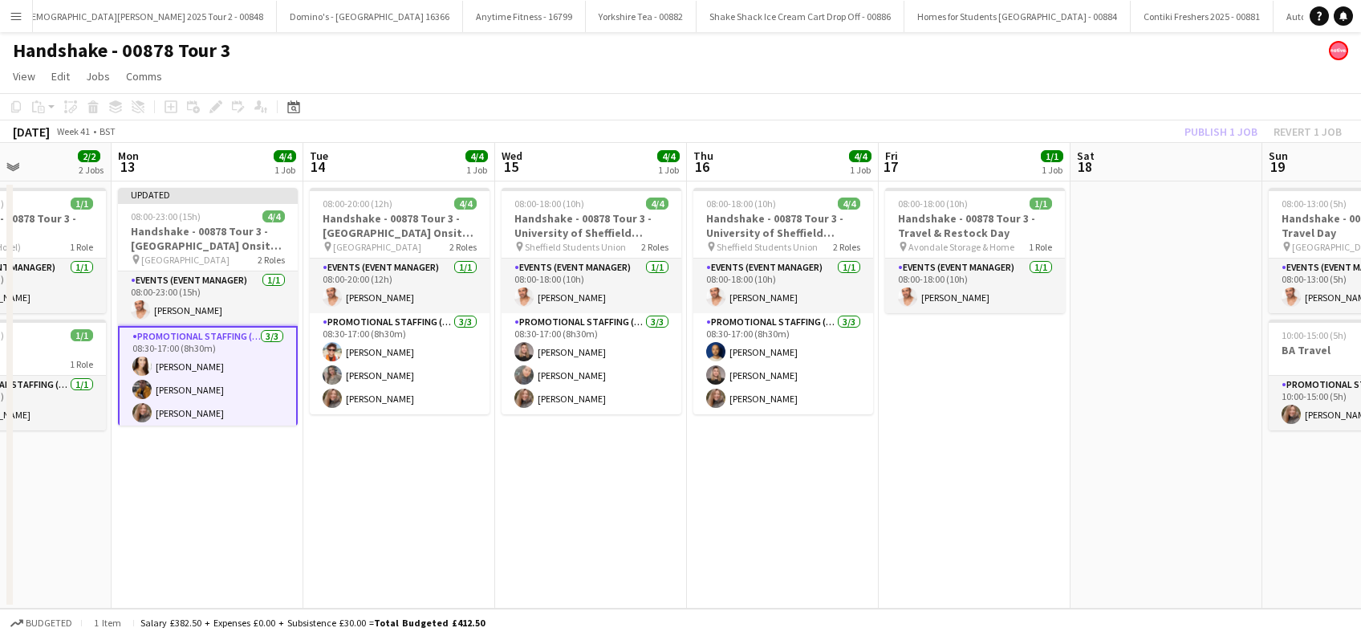
click at [799, 498] on app-date-cell "08:00-18:00 (10h) 4/4 Handshake - 00878 Tour 3 - University of Sheffield Onsite…" at bounding box center [783, 394] width 192 height 427
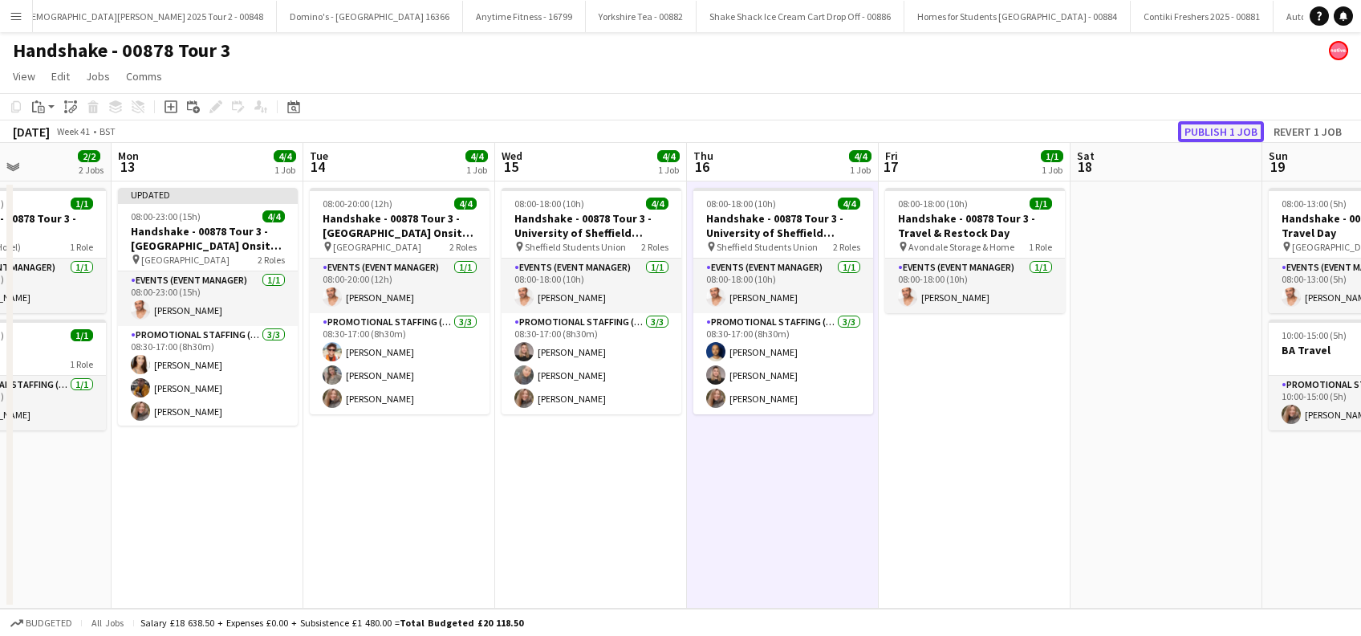
click at [1221, 130] on button "Publish 1 job" at bounding box center [1221, 131] width 86 height 21
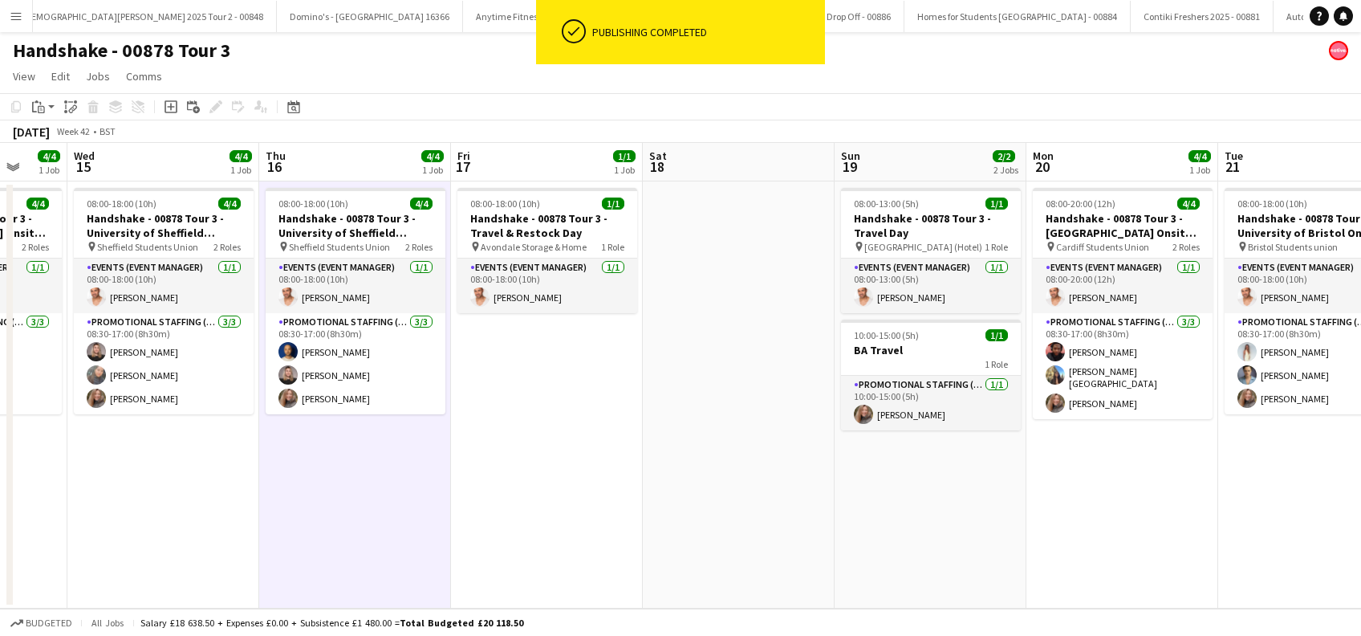
drag, startPoint x: 870, startPoint y: 528, endPoint x: 571, endPoint y: 539, distance: 299.6
click at [571, 539] on app-calendar-viewport "Sat 11 Sun 12 2/2 2 Jobs Mon 13 4/4 1 Job Tue 14 4/4 1 Job Wed 15 4/4 1 Job Thu…" at bounding box center [680, 376] width 1361 height 466
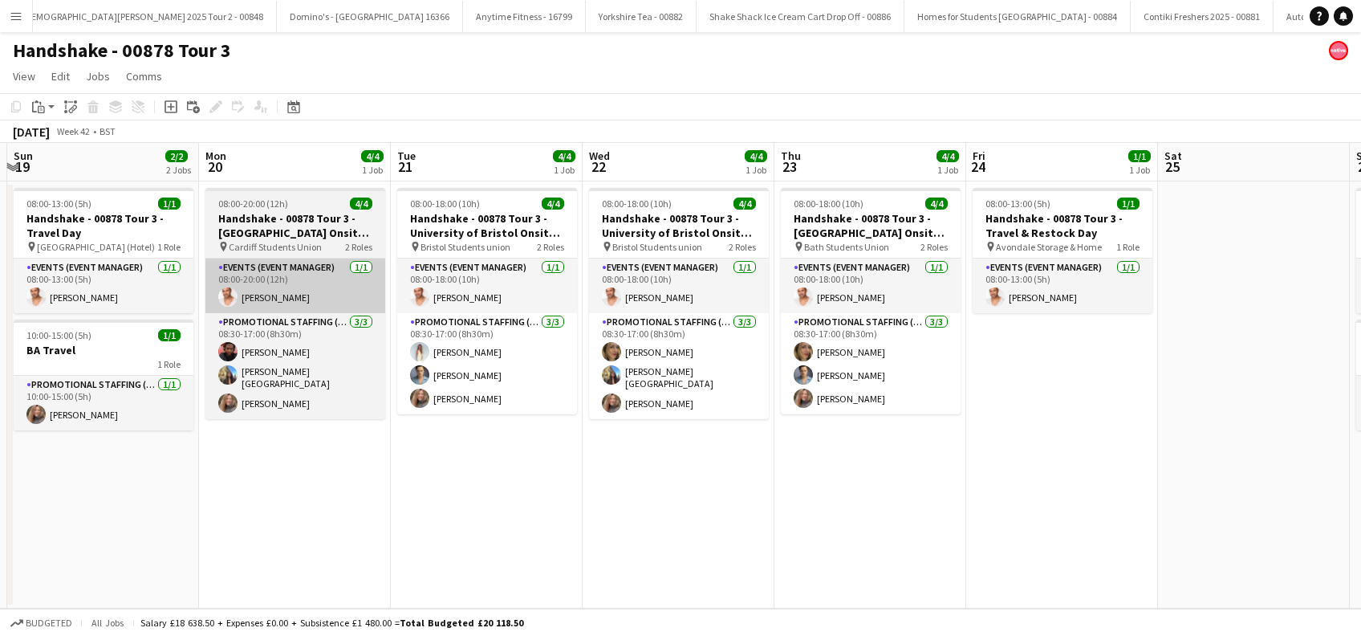
drag, startPoint x: 1040, startPoint y: 521, endPoint x: 645, endPoint y: 258, distance: 474.6
click at [512, 538] on app-calendar-viewport "Wed 15 4/4 1 Job Thu 16 4/4 1 Job Fri 17 1/1 1 Job Sat 18 Sun 19 2/2 2 Jobs Mon…" at bounding box center [680, 376] width 1361 height 466
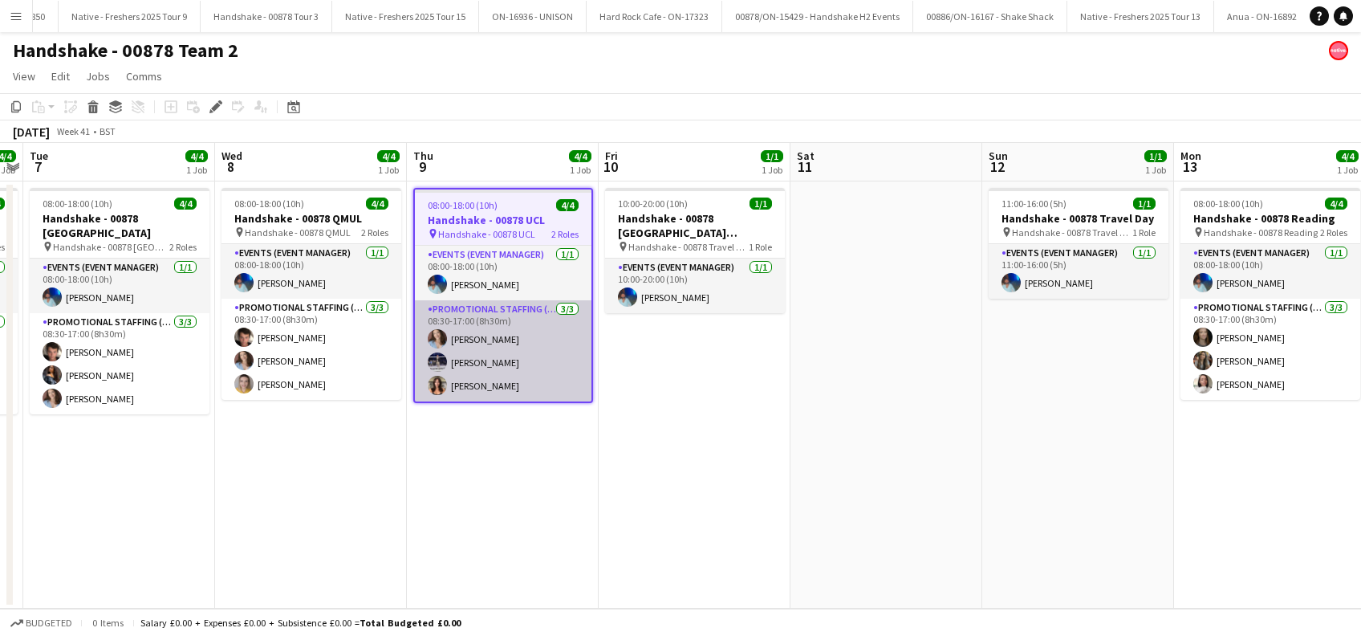
click at [482, 385] on app-card-role "Promotional Staffing (Brand Ambassadors) [DATE] 08:30-17:00 (8h30m) [PERSON_NAM…" at bounding box center [503, 350] width 177 height 101
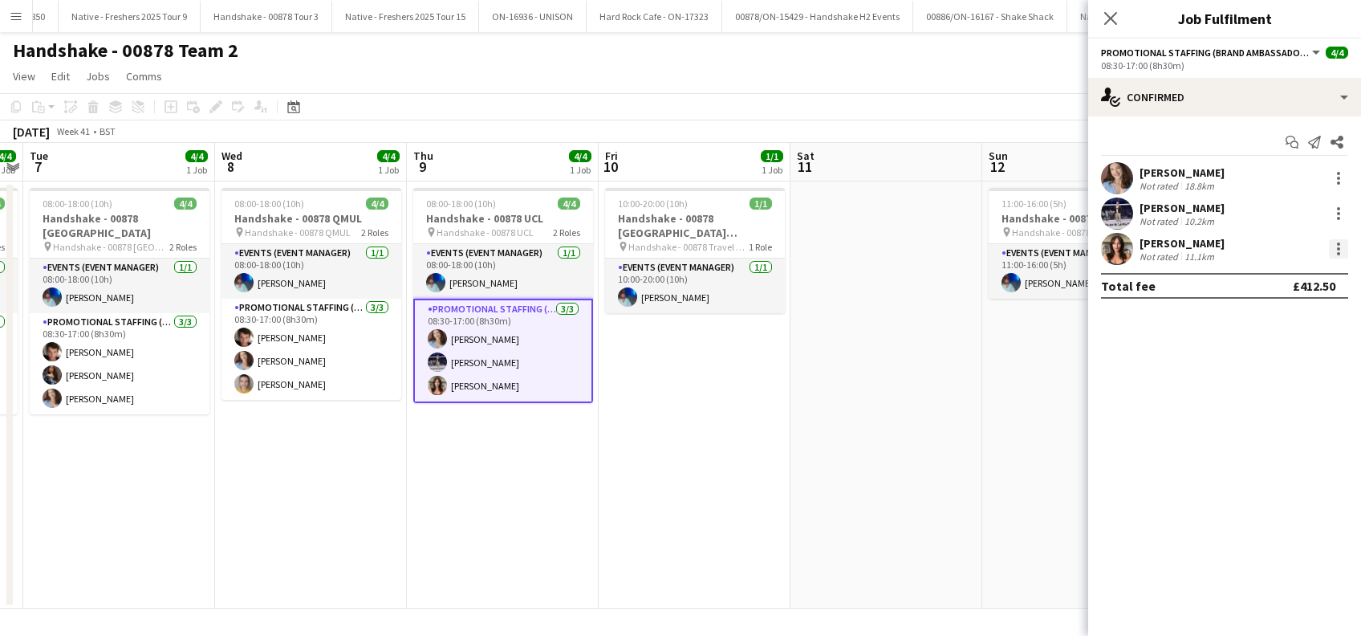
click at [1342, 250] on div at bounding box center [1338, 248] width 19 height 19
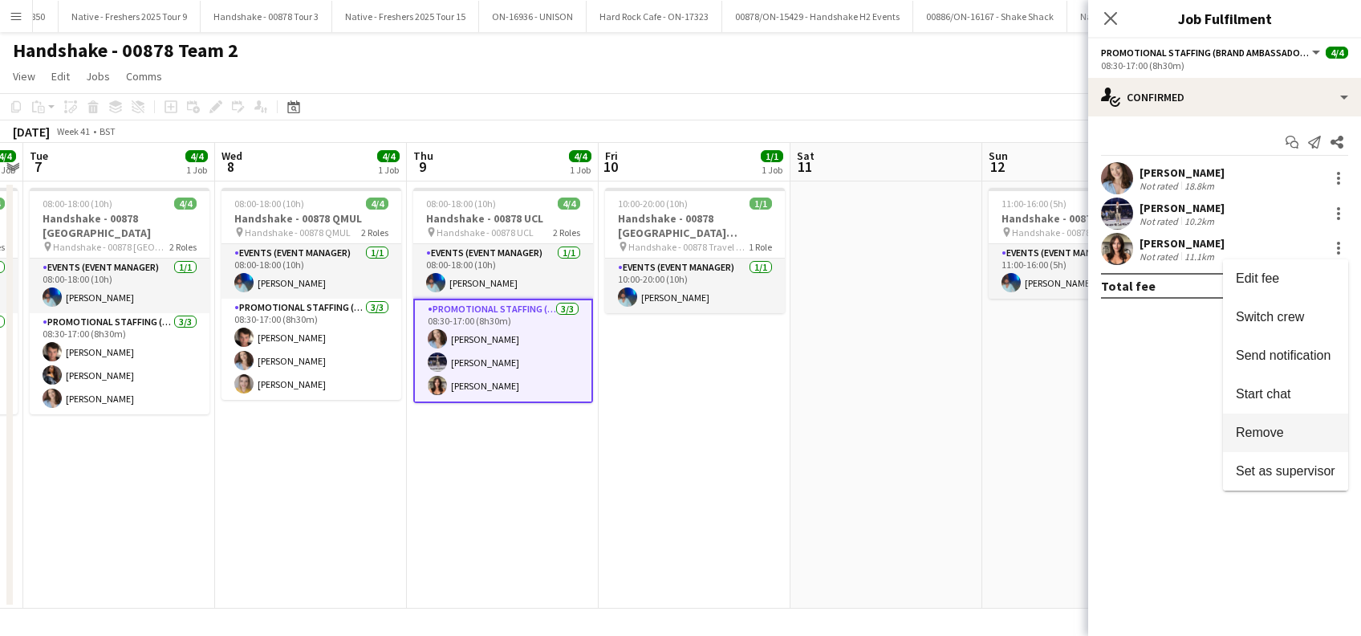
click at [1250, 435] on span "Remove" at bounding box center [1260, 432] width 48 height 14
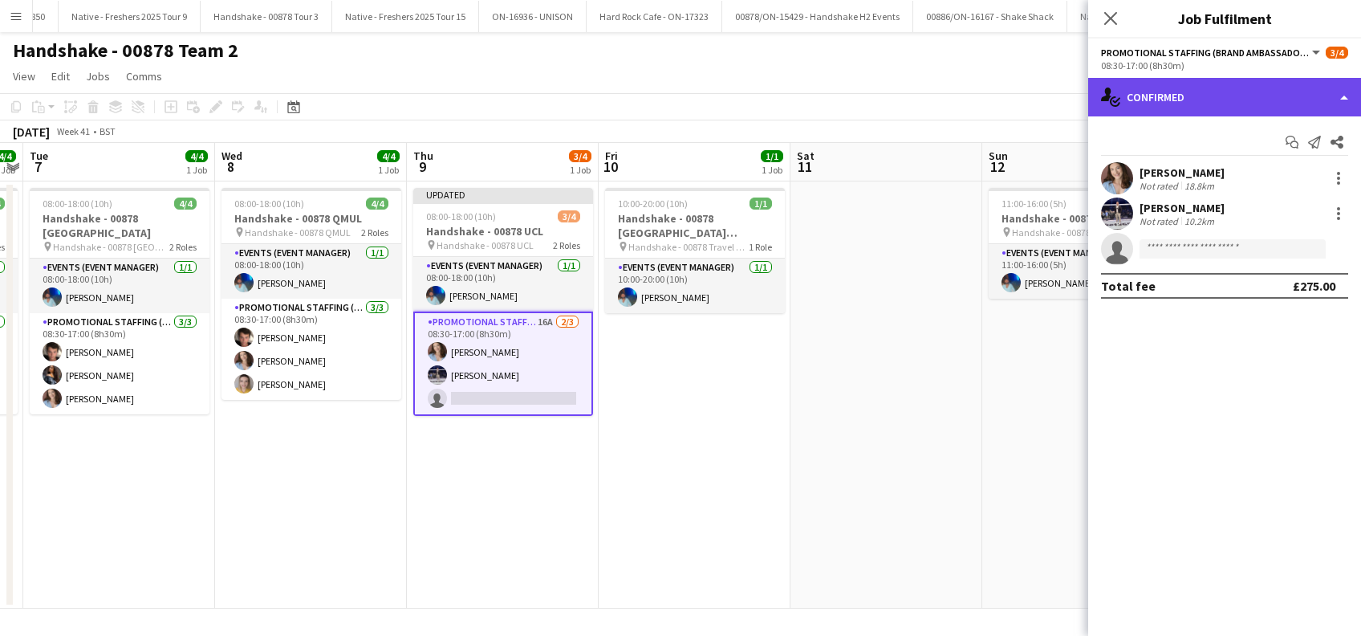
click at [1197, 95] on div "single-neutral-actions-check-2 Confirmed" at bounding box center [1224, 97] width 273 height 39
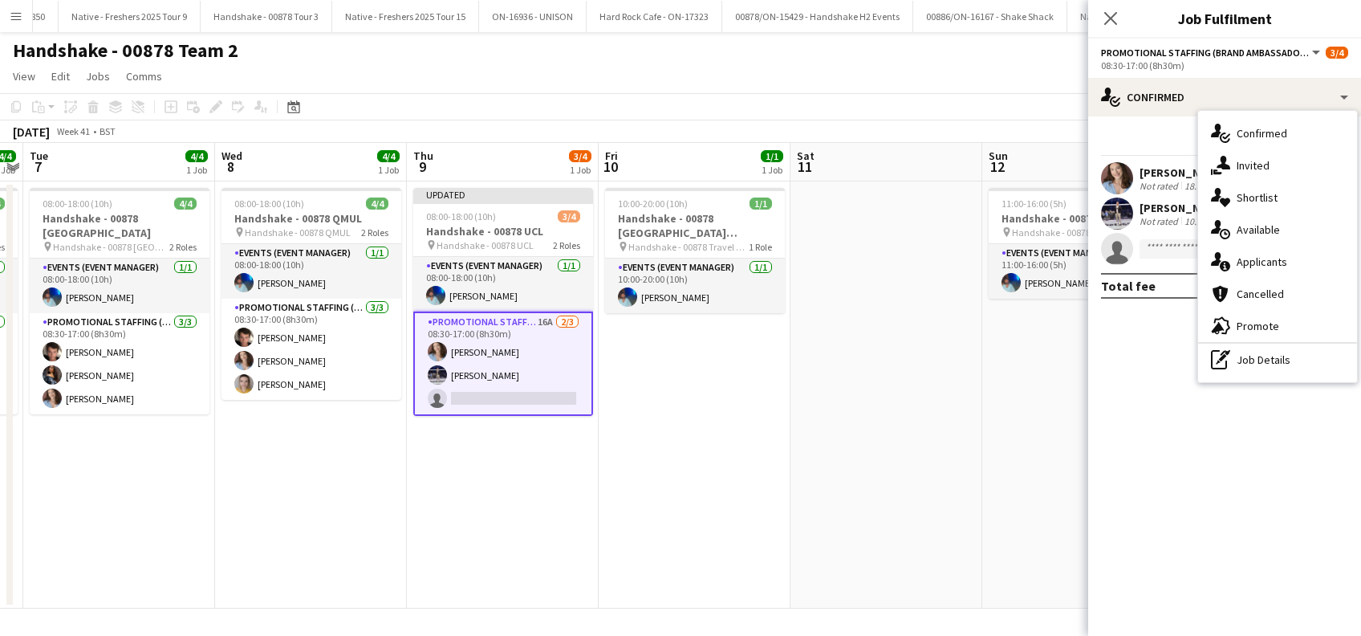
click at [1271, 255] on span "Applicants" at bounding box center [1262, 261] width 51 height 14
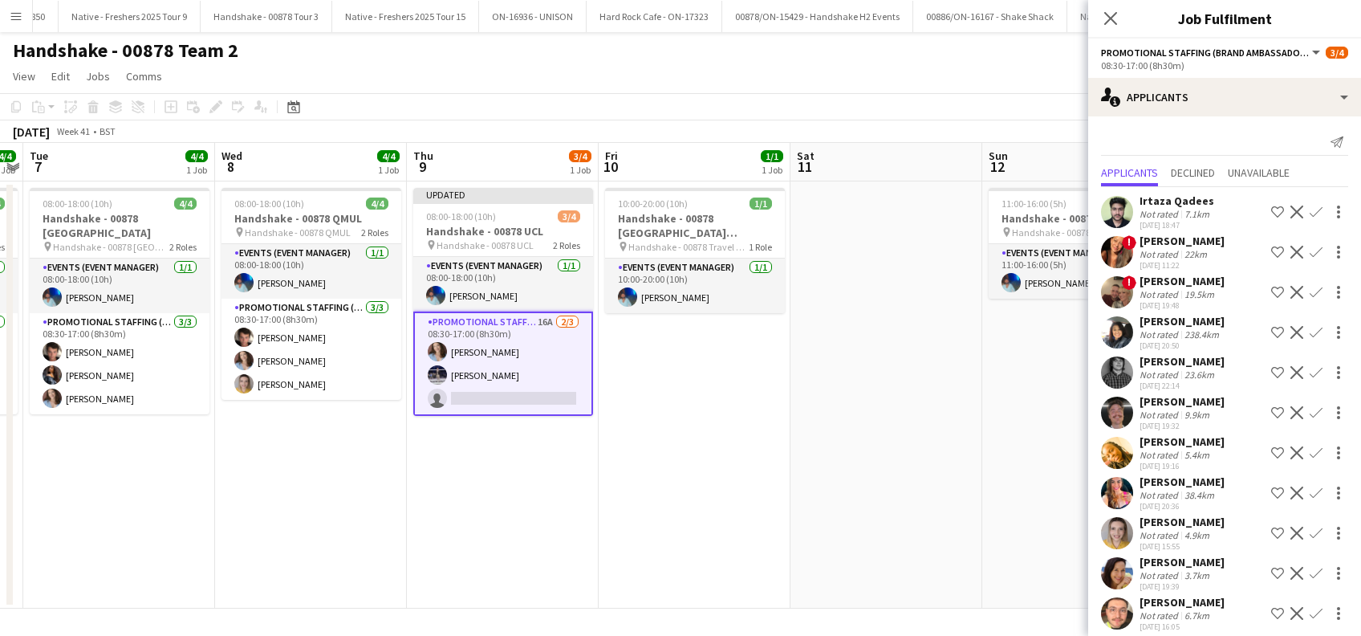
click at [1310, 529] on app-icon "Confirm" at bounding box center [1316, 533] width 13 height 13
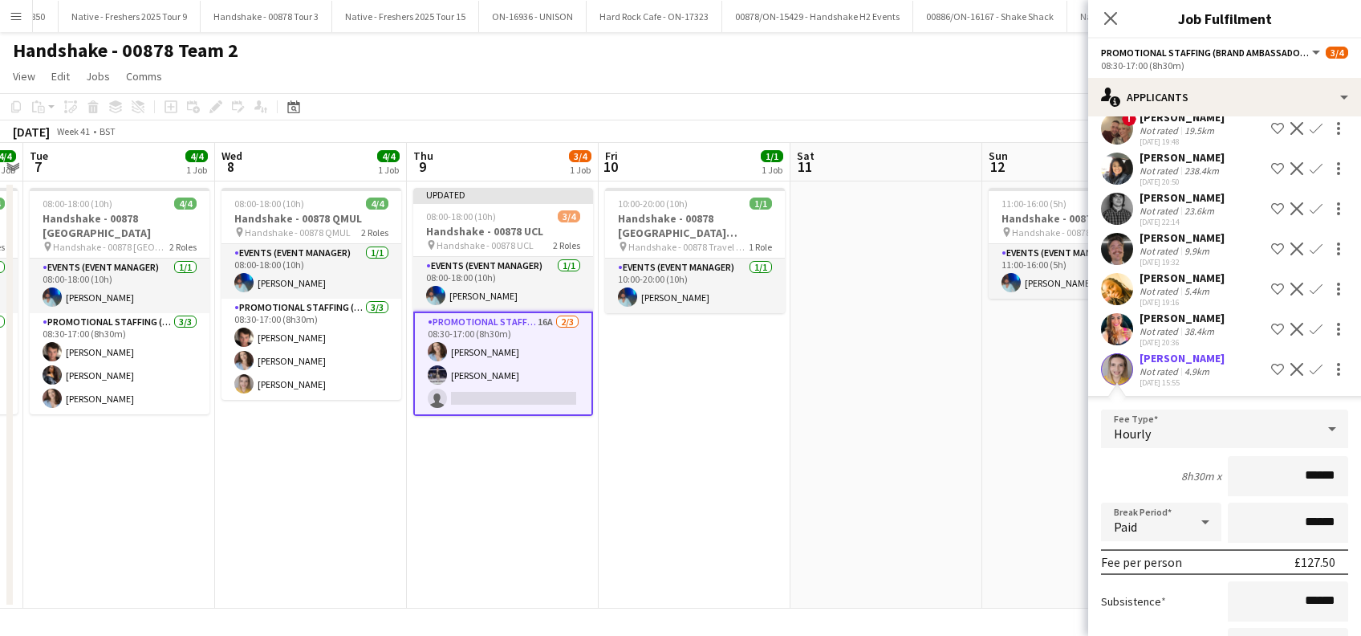
scroll to position [344, 0]
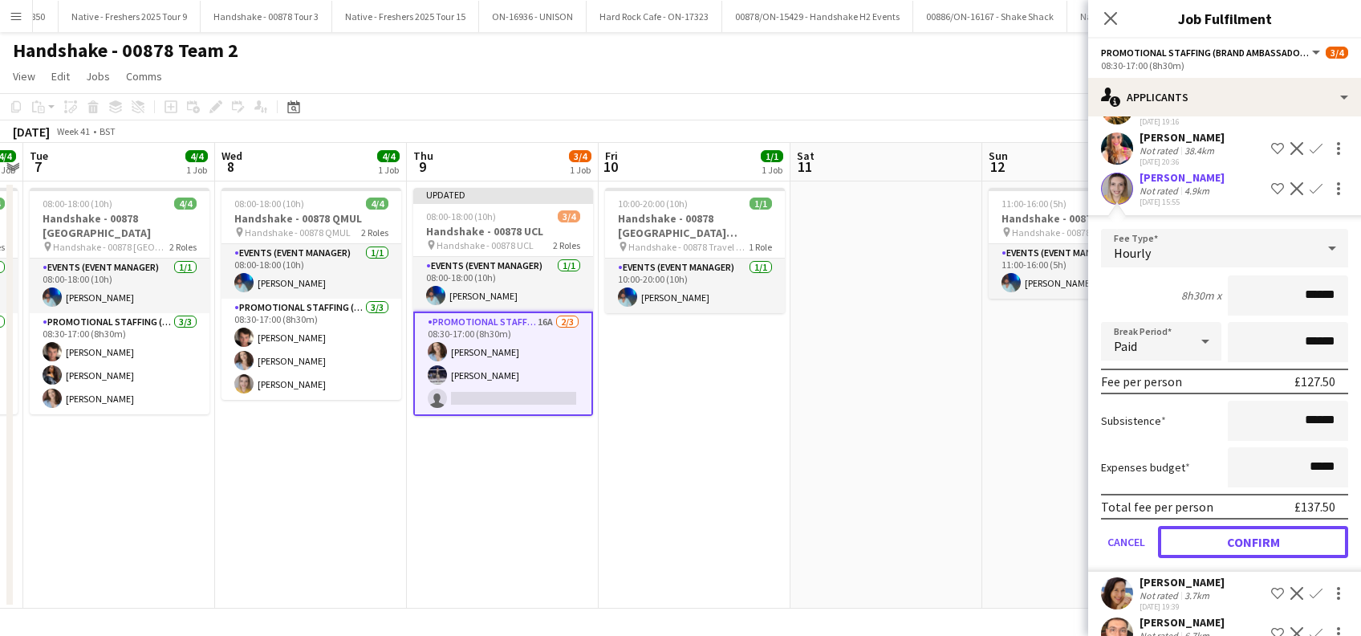
click at [1234, 530] on button "Confirm" at bounding box center [1253, 542] width 190 height 32
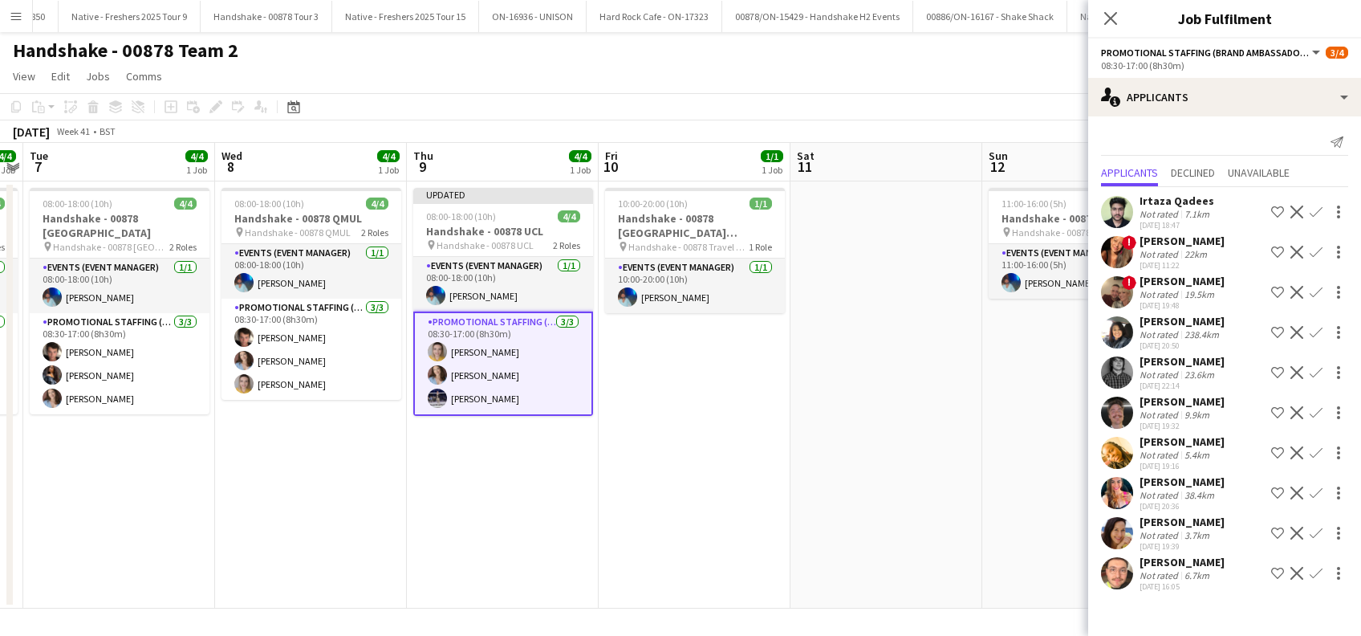
scroll to position [0, 0]
click at [1113, 19] on icon "Close pop-in" at bounding box center [1110, 17] width 15 height 15
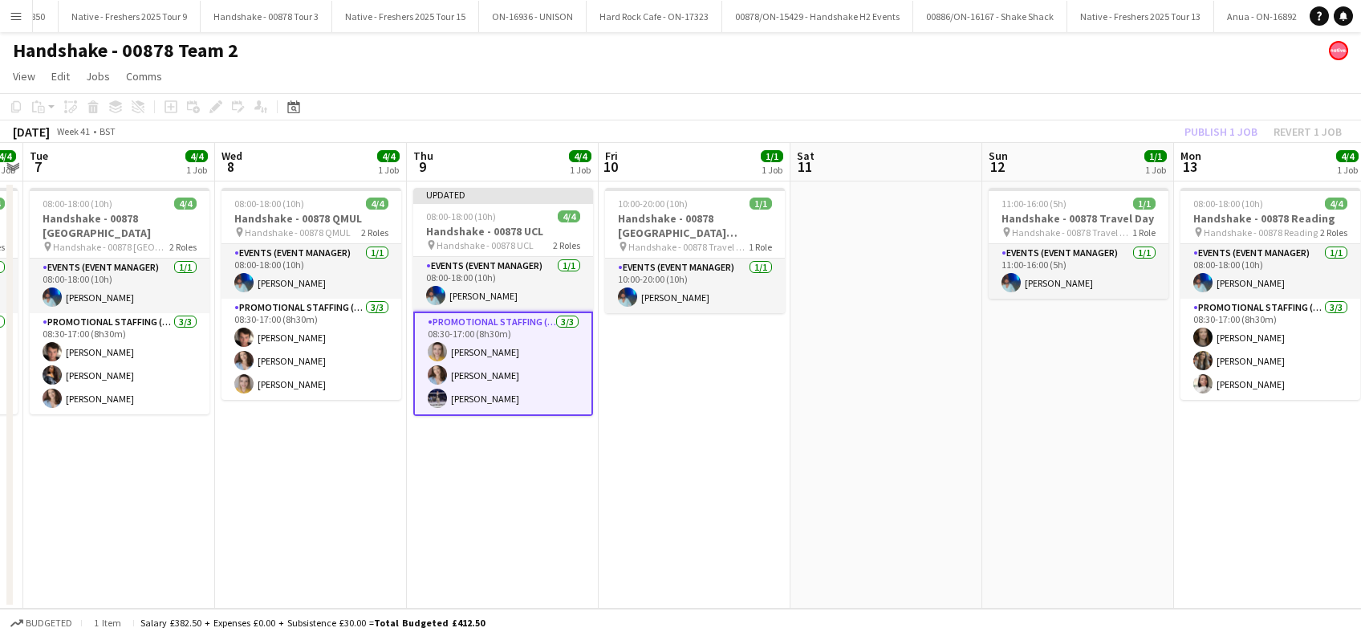
click at [538, 456] on app-date-cell "Updated 08:00-18:00 (10h) 4/4 Handshake - 00878 UCL pin Handshake - 00878 UCL 2…" at bounding box center [503, 394] width 192 height 427
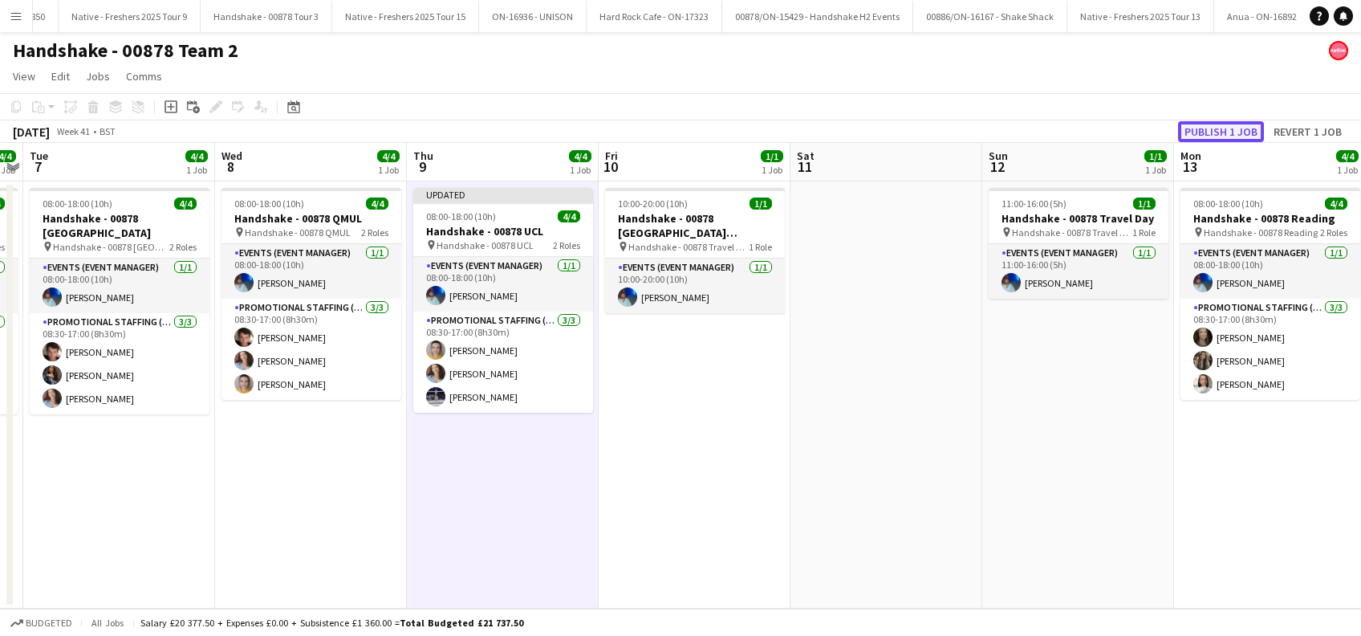
click at [1226, 134] on button "Publish 1 job" at bounding box center [1221, 131] width 86 height 21
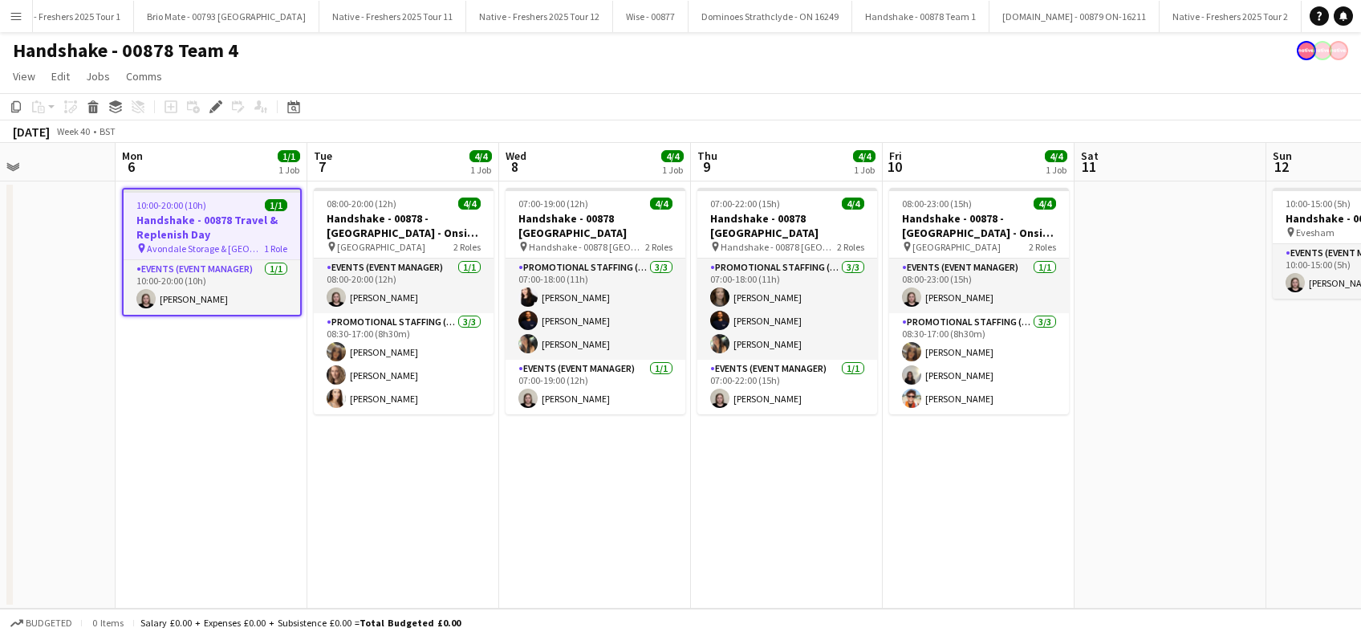
drag, startPoint x: 637, startPoint y: 501, endPoint x: 430, endPoint y: 520, distance: 208.0
click at [430, 520] on app-calendar-viewport "Fri 3 4/4 1 Job Sat 4 1/1 1 Job Sun 5 Mon 6 1/1 1 Job Tue 7 4/4 1 Job Wed 8 4/4…" at bounding box center [680, 376] width 1361 height 466
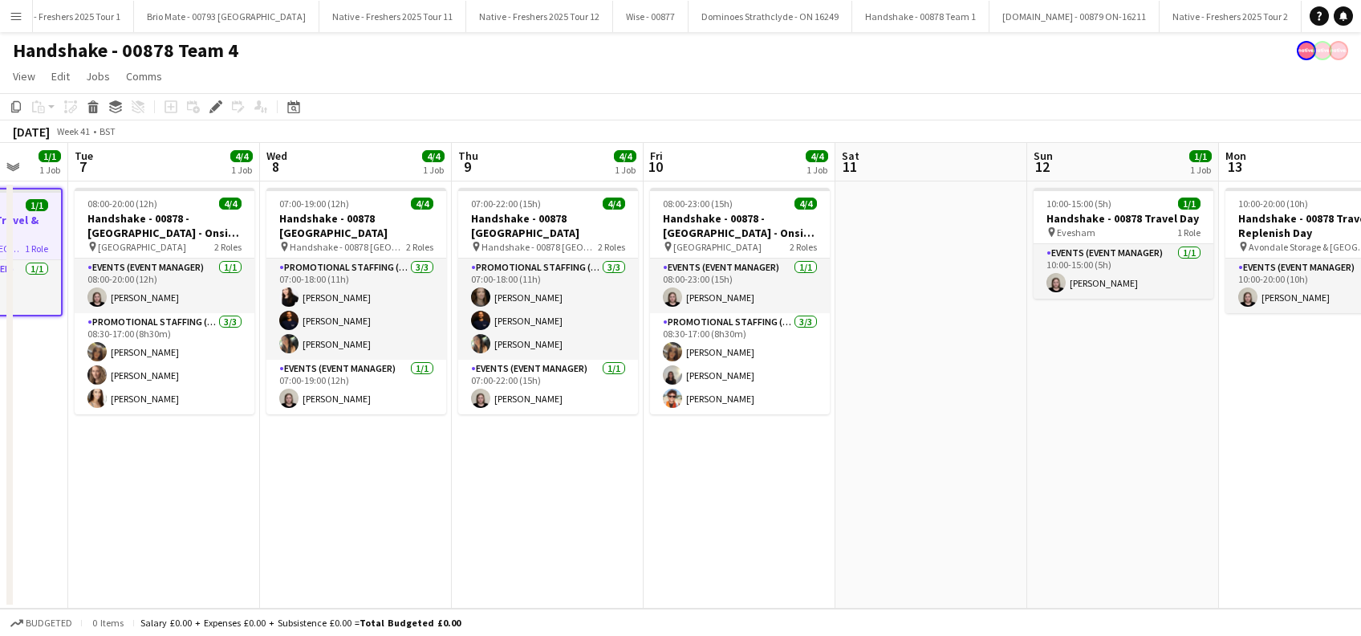
scroll to position [0, 742]
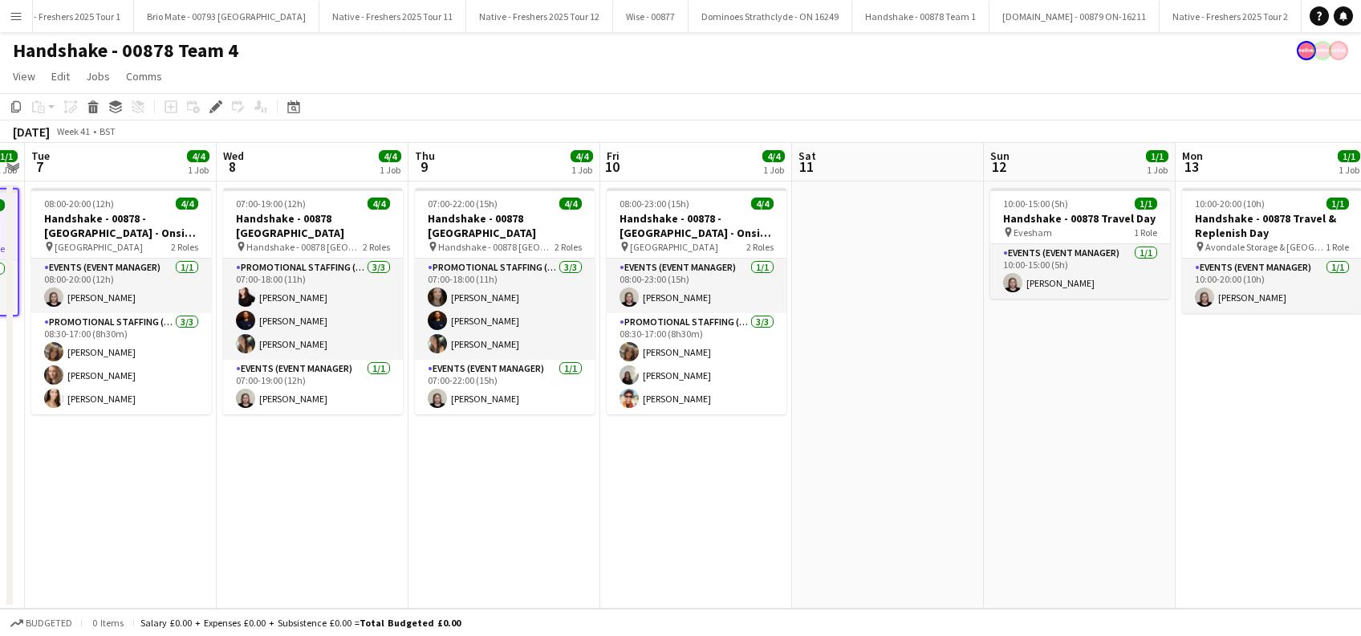
drag, startPoint x: 811, startPoint y: 521, endPoint x: 560, endPoint y: 533, distance: 250.7
click at [560, 533] on app-calendar-viewport "Fri 3 4/4 1 Job Sat 4 1/1 1 Job Sun 5 Mon 6 1/1 1 Job Tue 7 4/4 1 Job Wed 8 4/4…" at bounding box center [680, 376] width 1361 height 466
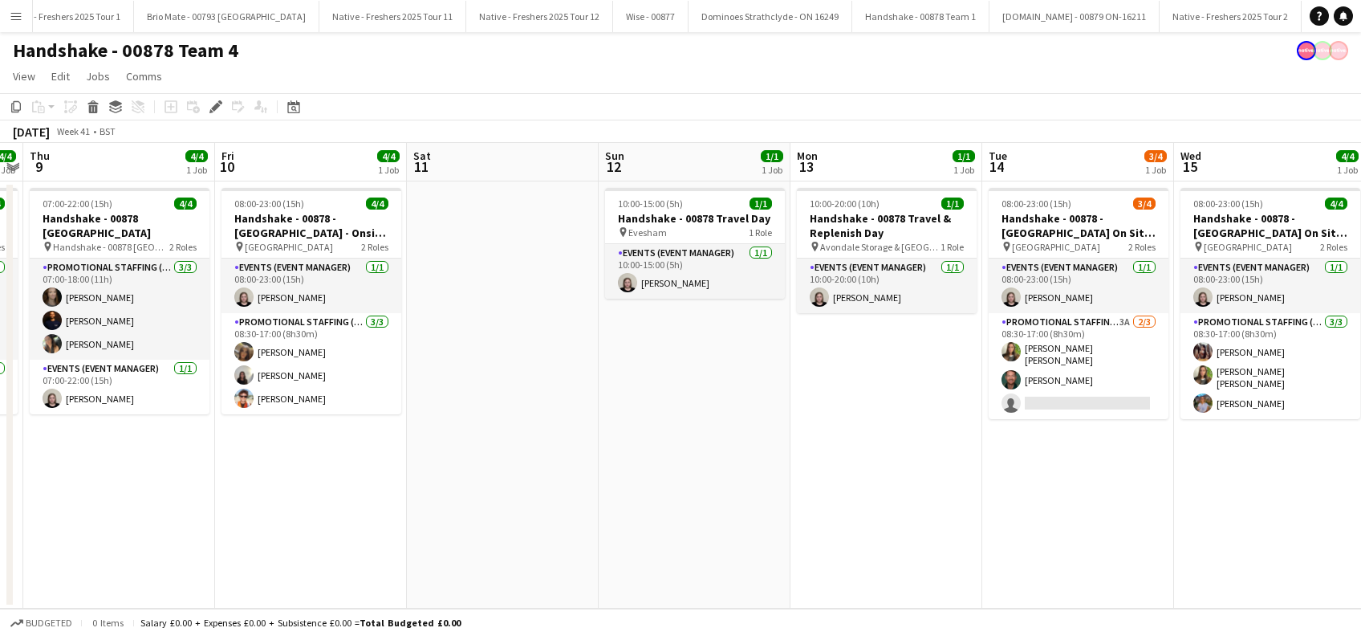
drag, startPoint x: 870, startPoint y: 492, endPoint x: 494, endPoint y: 533, distance: 377.9
click at [485, 535] on app-calendar-viewport "Sun 5 Mon 6 1/1 1 Job Tue 7 4/4 1 Job Wed 8 4/4 1 Job Thu 9 4/4 1 Job Fri 10 4/…" at bounding box center [680, 376] width 1361 height 466
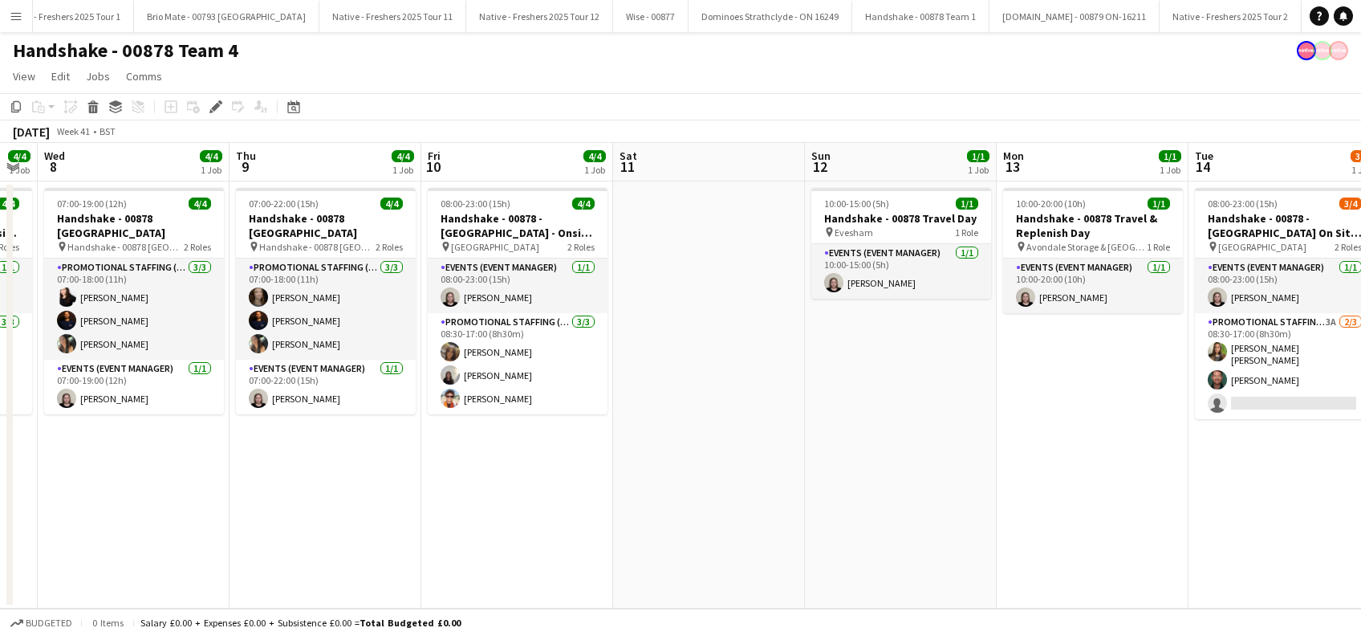
drag, startPoint x: 714, startPoint y: 529, endPoint x: 546, endPoint y: 518, distance: 168.9
click at [537, 524] on app-calendar-viewport "Sun 5 Mon 6 1/1 1 Job Tue 7 4/4 1 Job Wed 8 4/4 1 Job Thu 9 4/4 1 Job Fri 10 4/…" at bounding box center [680, 376] width 1361 height 466
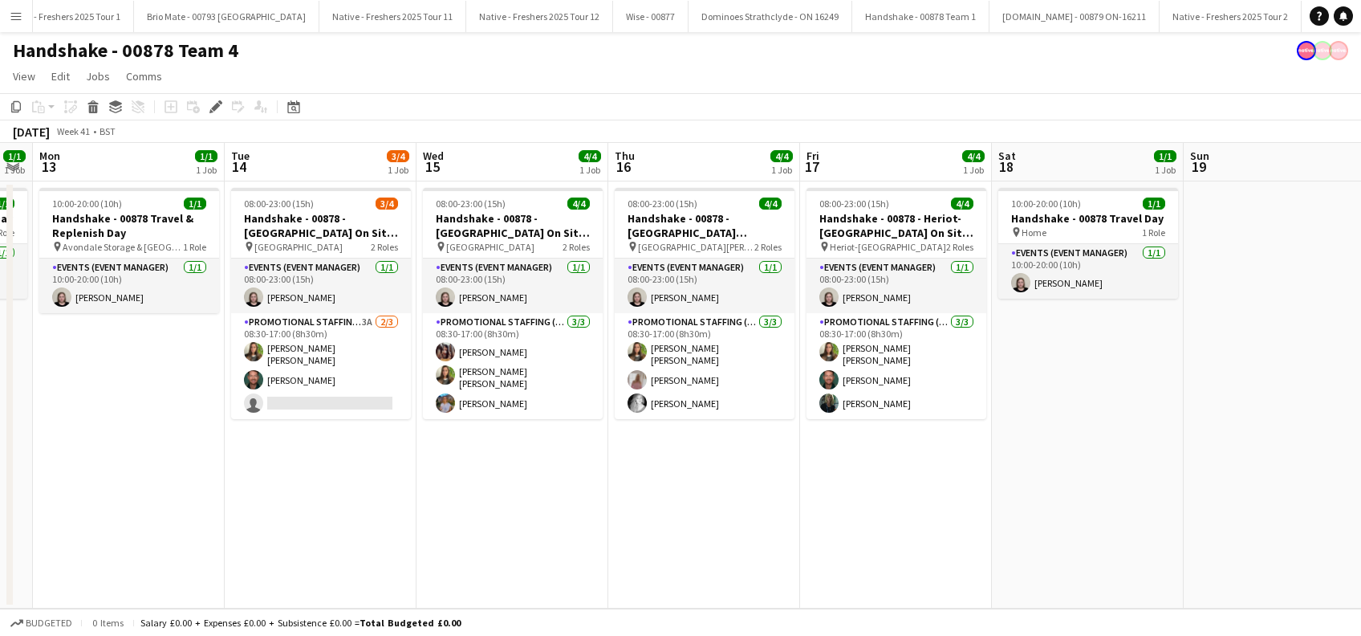
scroll to position [0, 571]
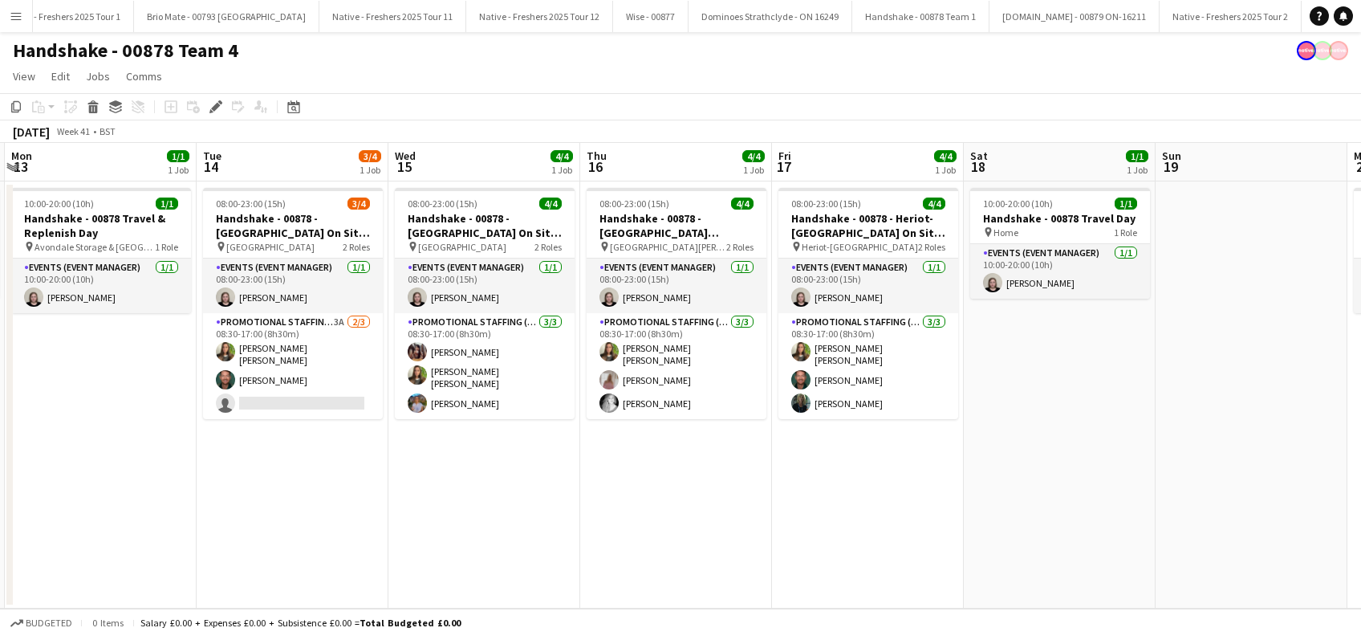
drag, startPoint x: 863, startPoint y: 501, endPoint x: 485, endPoint y: 477, distance: 378.8
click at [475, 514] on app-calendar-viewport "Fri 10 4/4 1 Job Sat 11 Sun 12 1/1 1 Job Mon 13 1/1 1 Job Tue 14 3/4 1 Job Wed …" at bounding box center [680, 376] width 1361 height 466
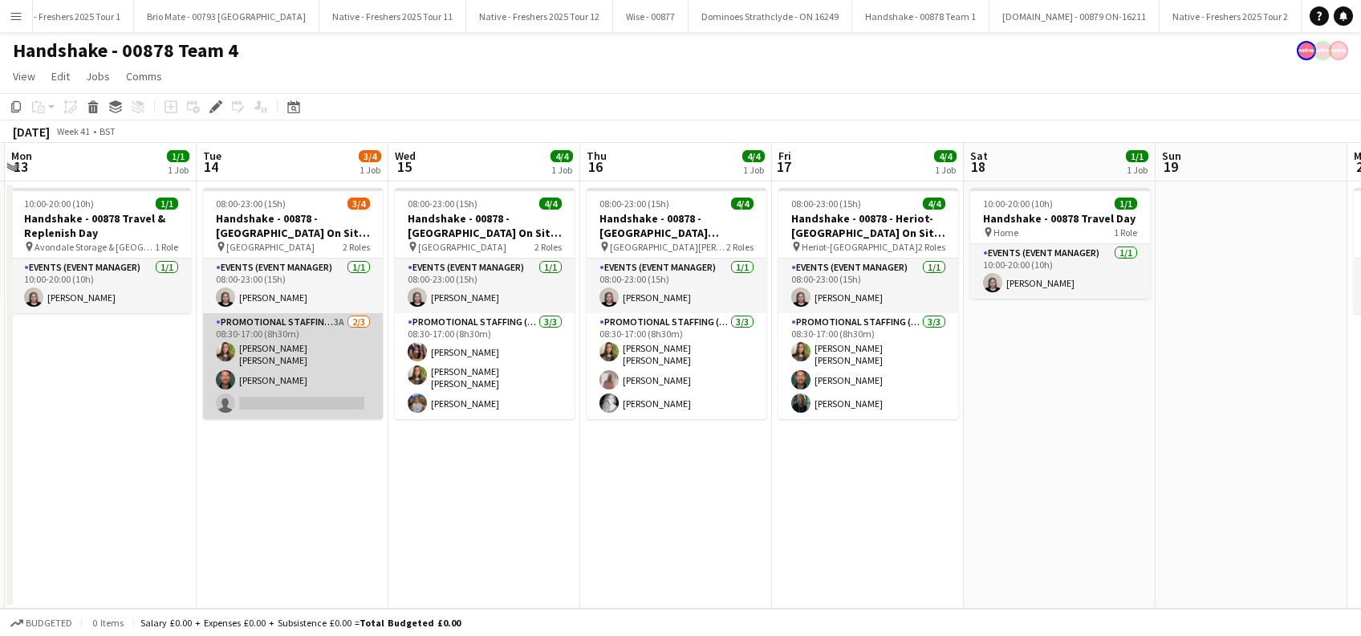
click at [304, 392] on app-card-role "Promotional Staffing (Brand Ambassadors) 3A [DATE] 08:30-17:00 (8h30m) [PERSON_…" at bounding box center [293, 366] width 180 height 106
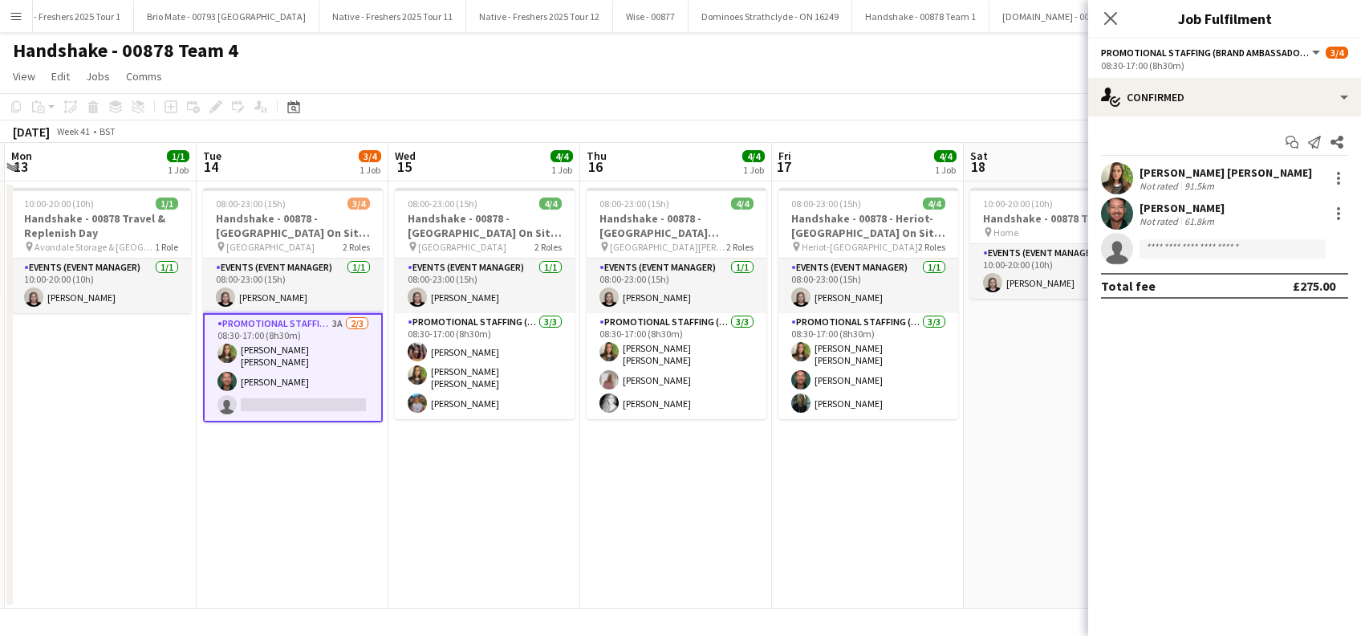
click at [291, 401] on app-card-role "Promotional Staffing (Brand Ambassadors) 3A [DATE] 08:30-17:00 (8h30m) [PERSON_…" at bounding box center [293, 367] width 180 height 109
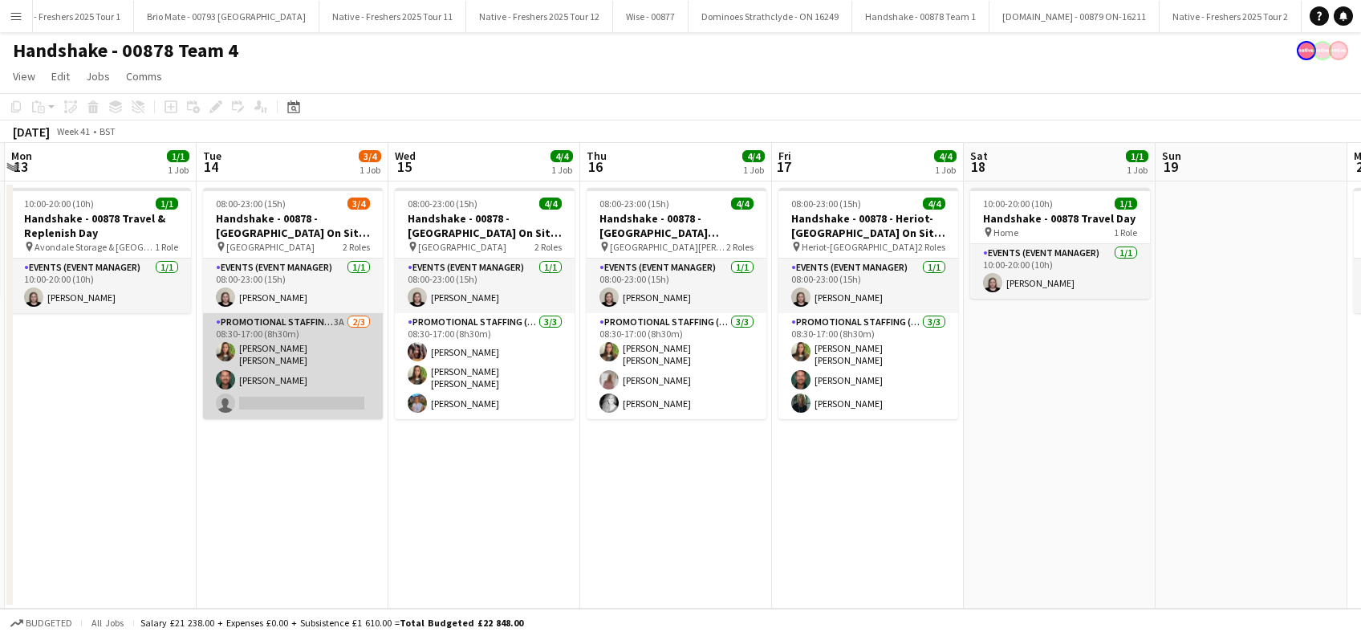
click at [302, 384] on app-card-role "Promotional Staffing (Brand Ambassadors) 3A [DATE] 08:30-17:00 (8h30m) [PERSON_…" at bounding box center [293, 366] width 180 height 106
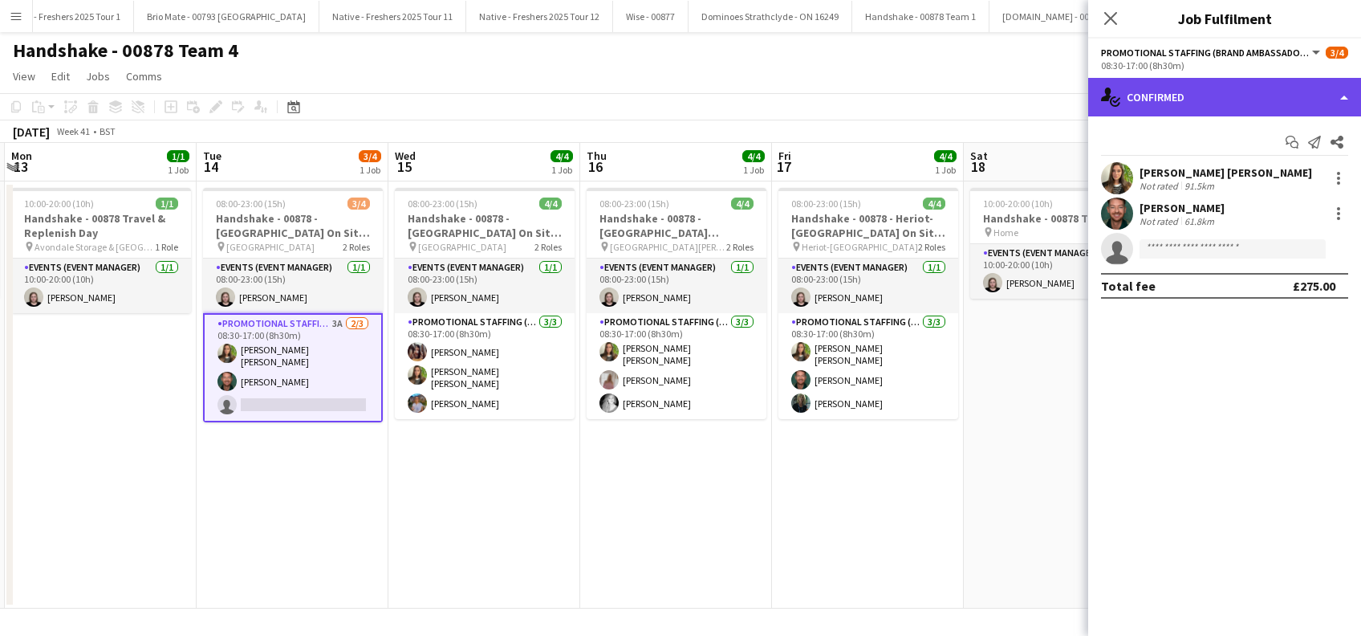
click at [1239, 104] on div "single-neutral-actions-check-2 Confirmed" at bounding box center [1224, 97] width 273 height 39
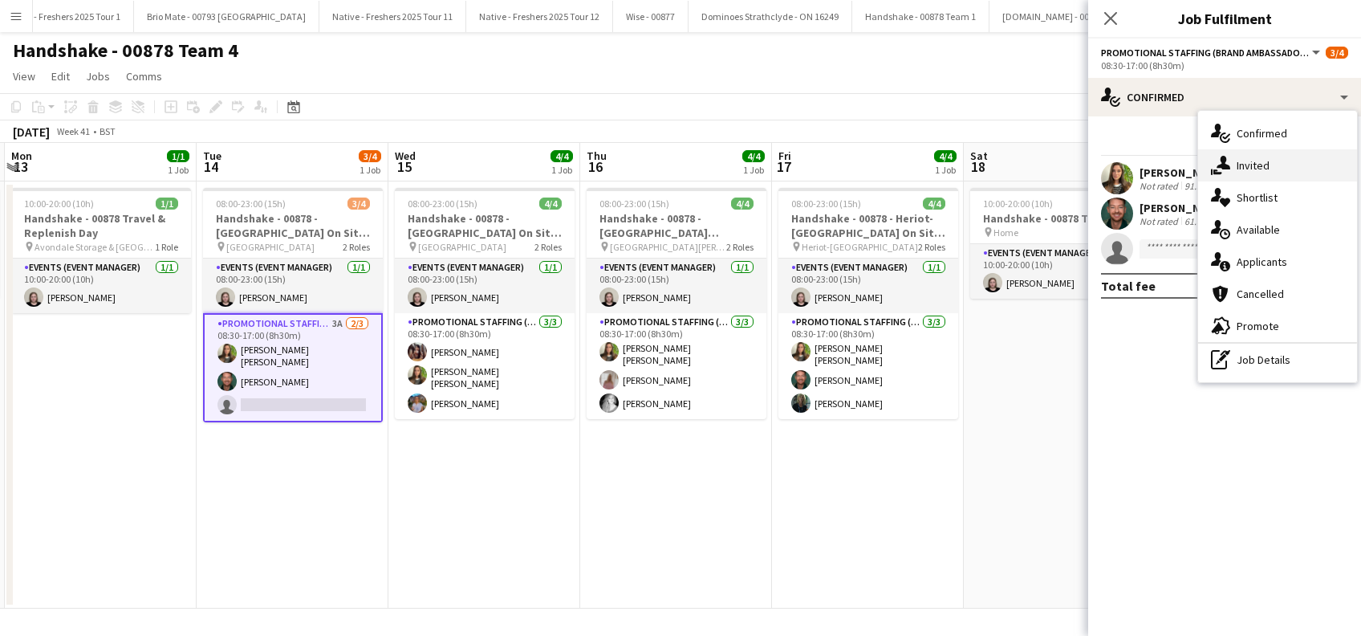
click at [1250, 163] on span "Invited" at bounding box center [1253, 165] width 33 height 14
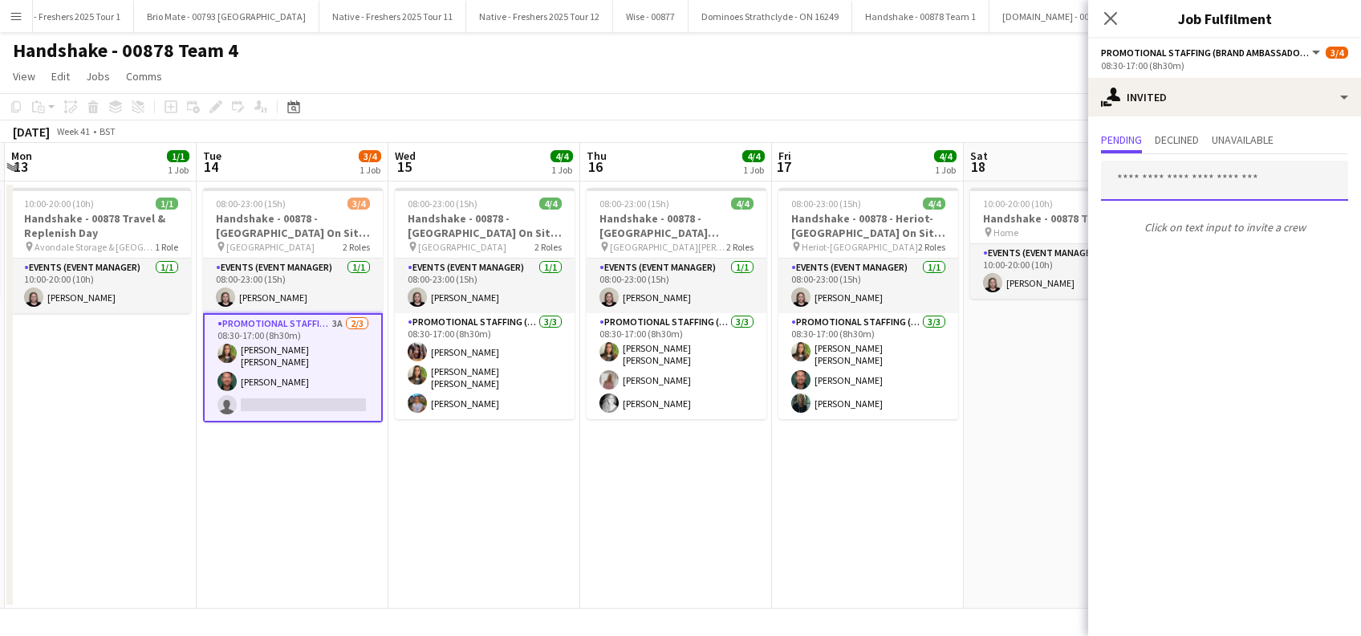
click at [1124, 180] on input "text" at bounding box center [1224, 181] width 247 height 40
type input "*"
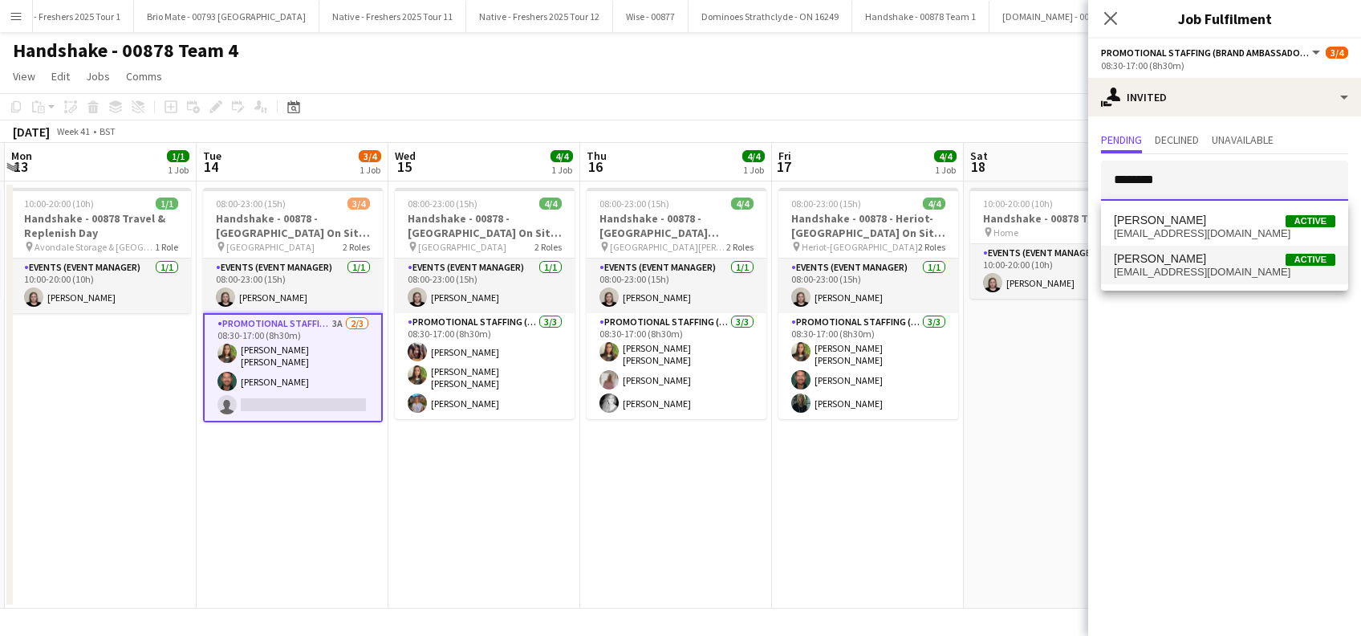
type input "*******"
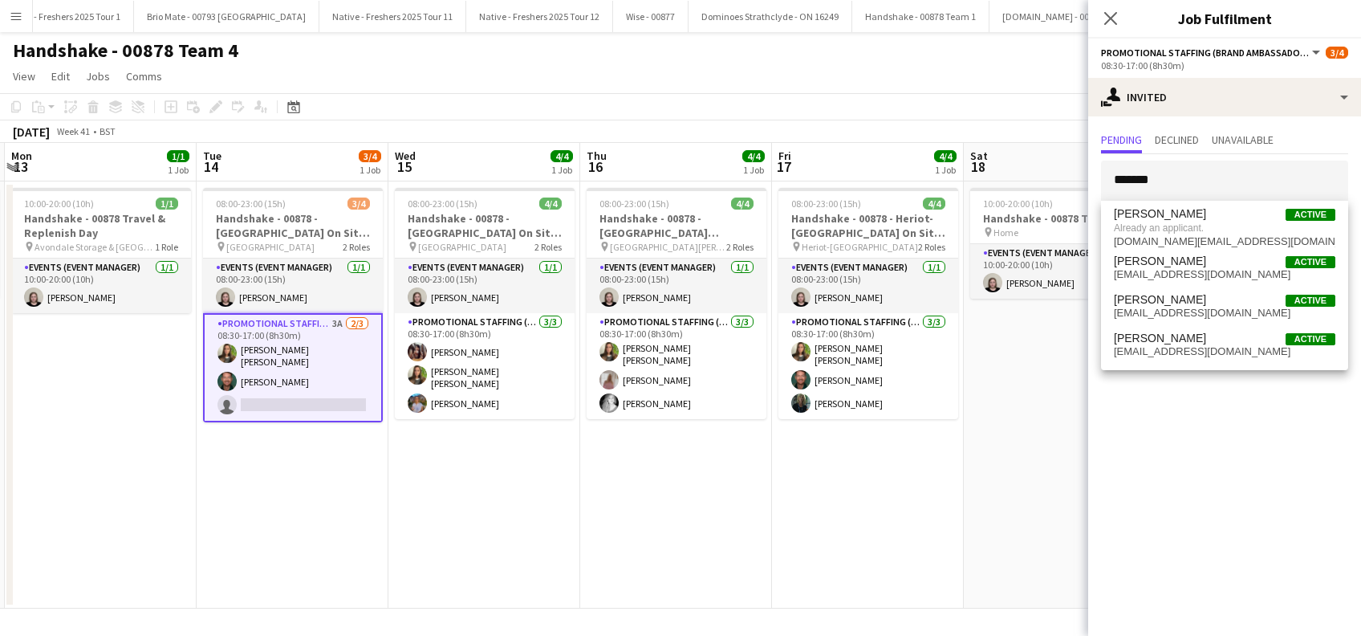
click at [295, 384] on app-card-role "Promotional Staffing (Brand Ambassadors) 3A [DATE] 08:30-17:00 (8h30m) [PERSON_…" at bounding box center [293, 367] width 180 height 109
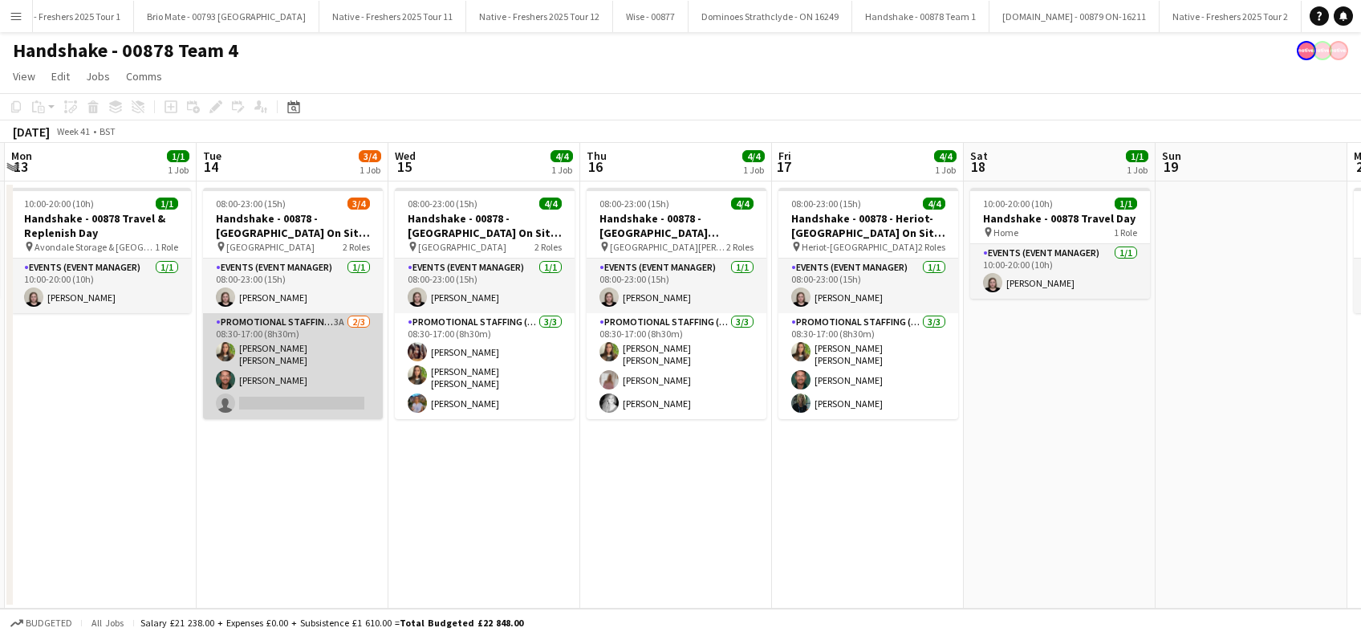
click at [322, 392] on app-card-role "Promotional Staffing (Brand Ambassadors) 3A [DATE] 08:30-17:00 (8h30m) [PERSON_…" at bounding box center [293, 366] width 180 height 106
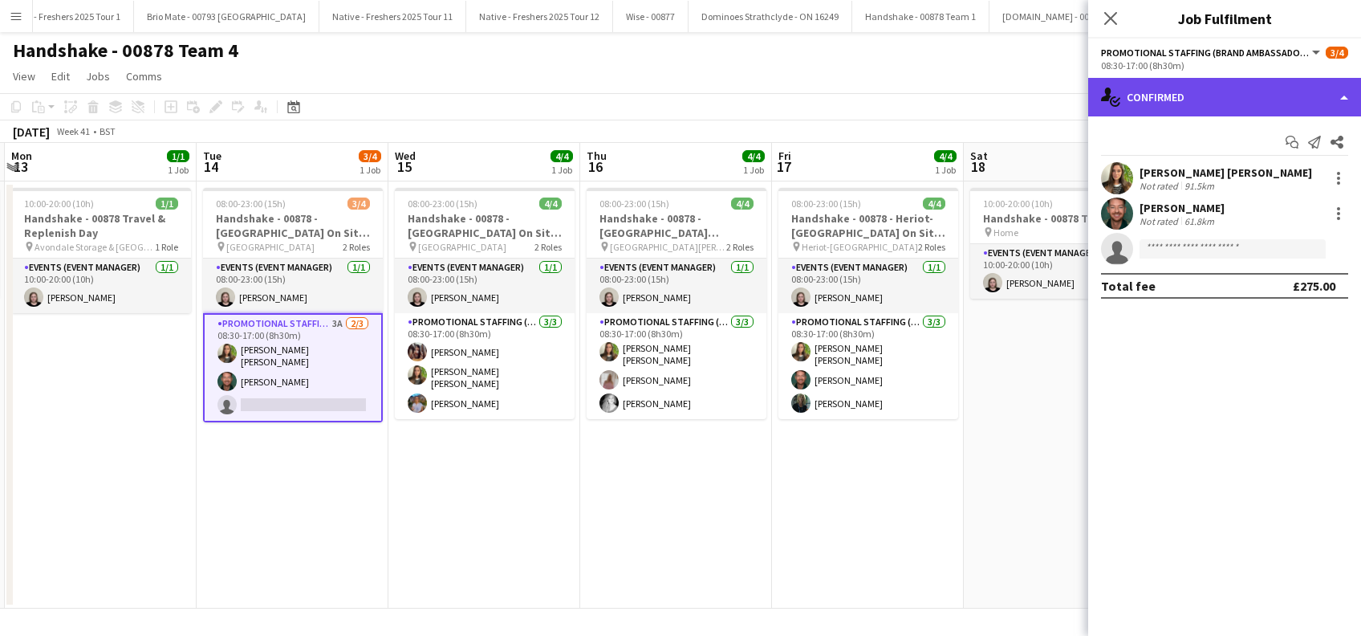
click at [1193, 89] on div "single-neutral-actions-check-2 Confirmed" at bounding box center [1224, 97] width 273 height 39
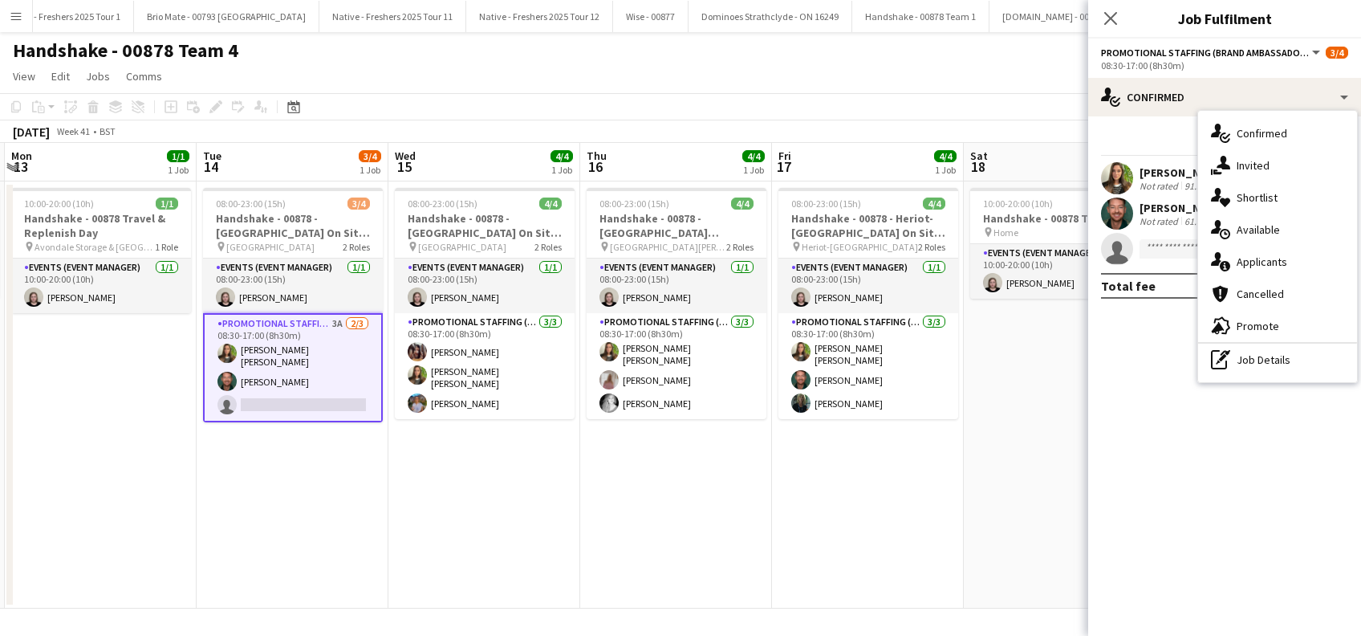
click at [1241, 260] on span "Applicants" at bounding box center [1262, 261] width 51 height 14
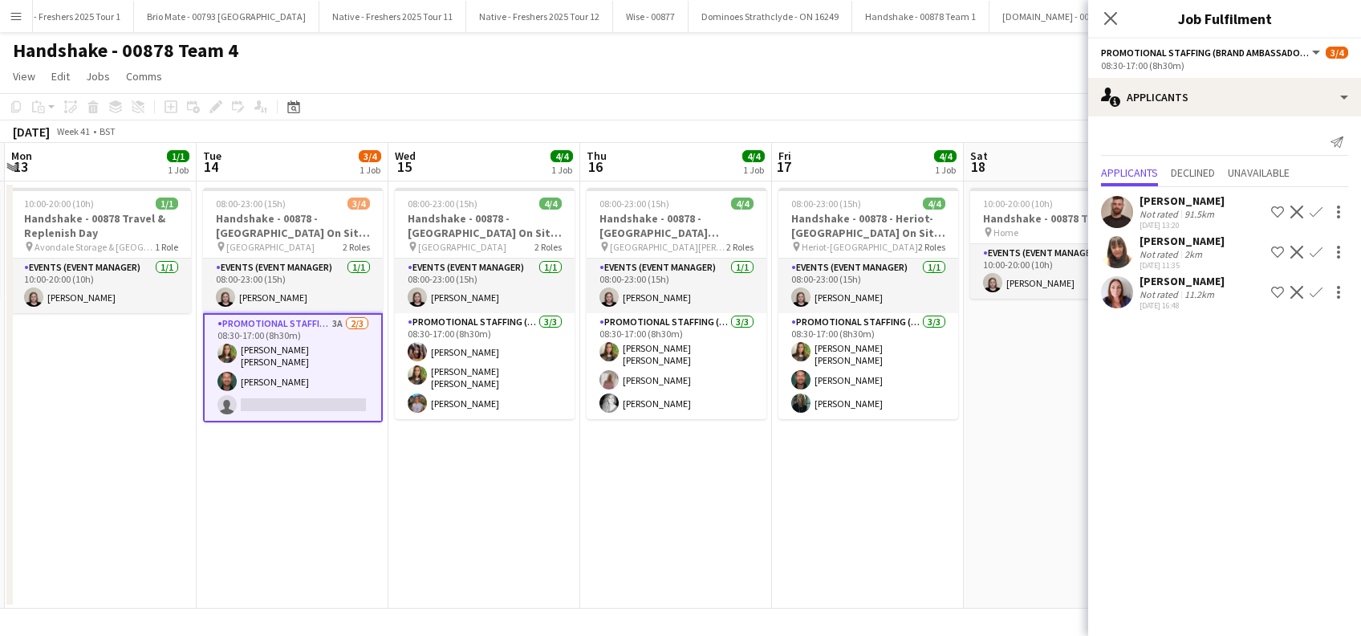
click at [1196, 205] on div "[PERSON_NAME]" at bounding box center [1182, 200] width 85 height 14
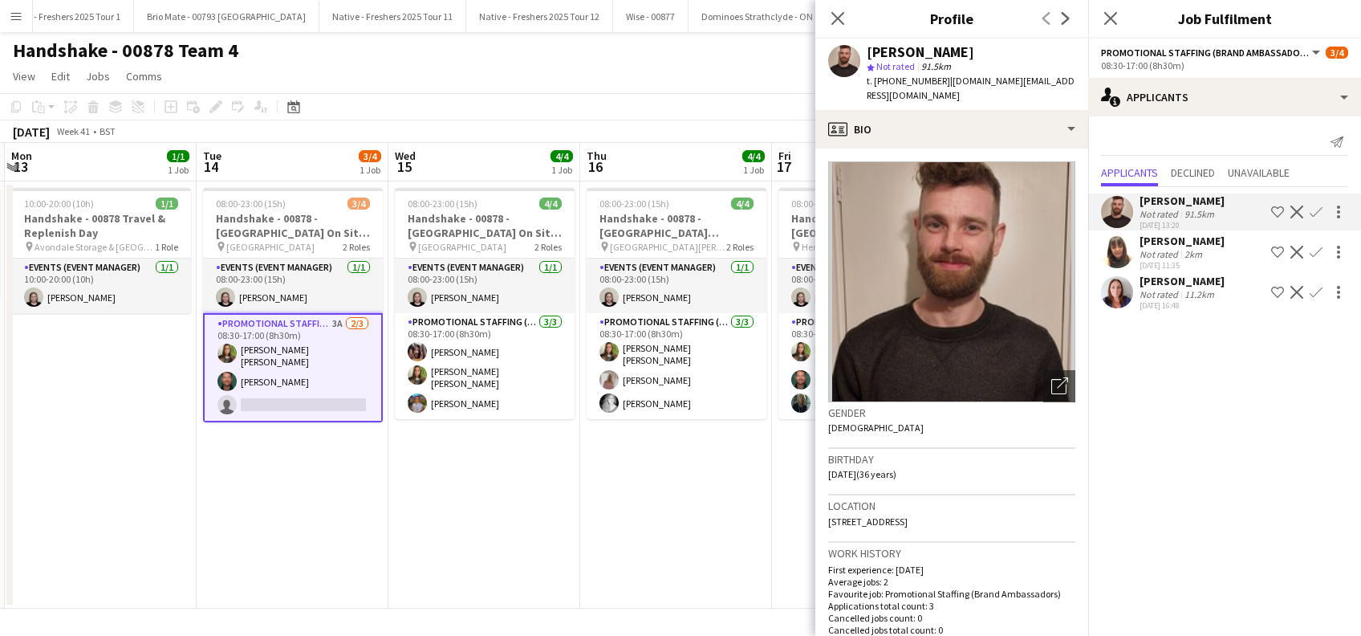
click at [1326, 207] on div at bounding box center [1337, 211] width 22 height 19
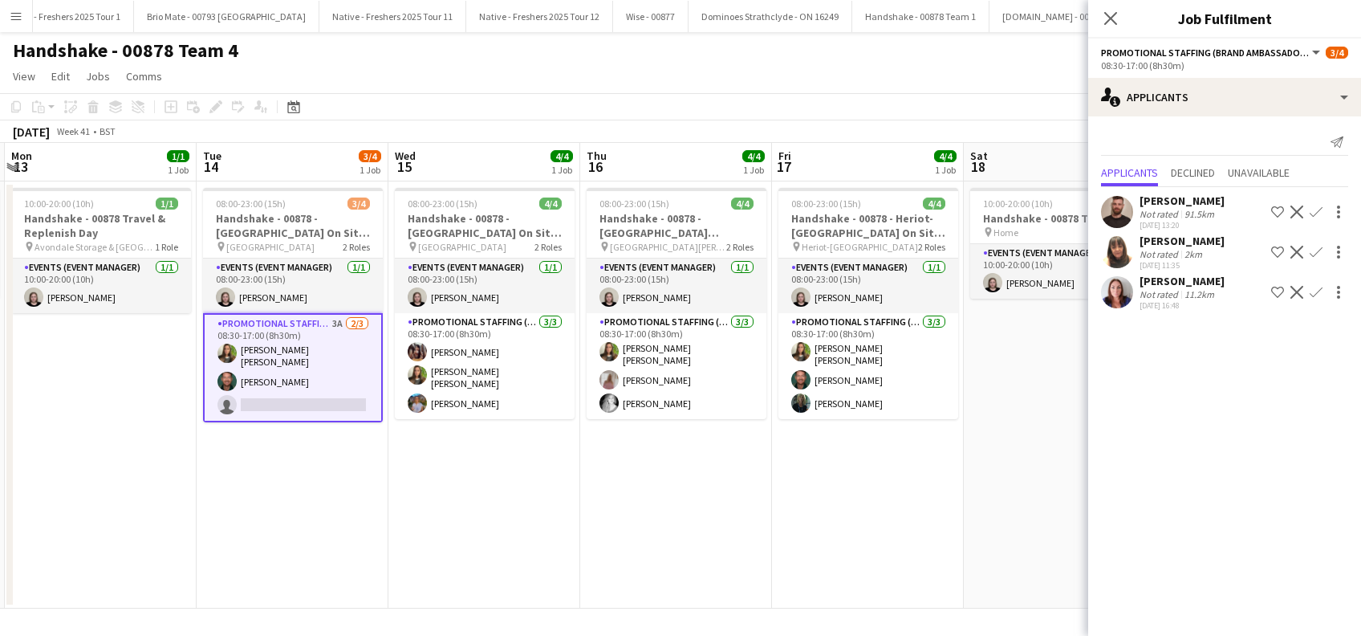
click at [1314, 210] on app-icon "Confirm" at bounding box center [1316, 211] width 13 height 13
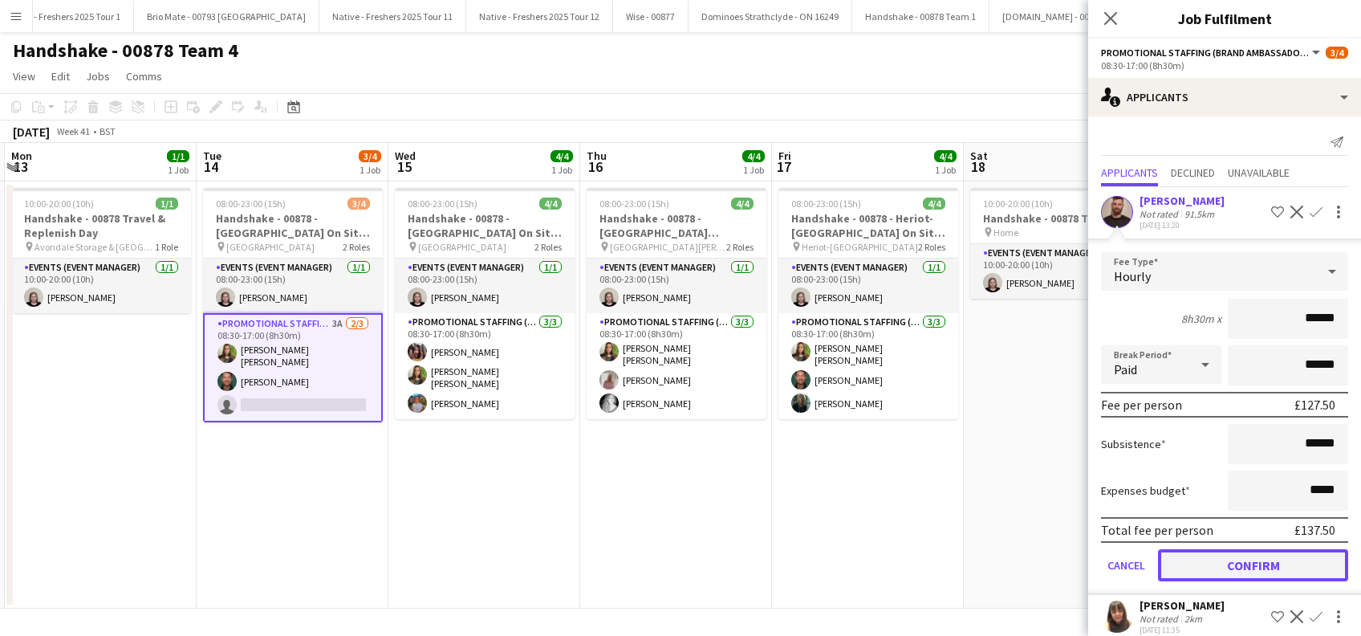
click at [1234, 565] on button "Confirm" at bounding box center [1253, 565] width 190 height 32
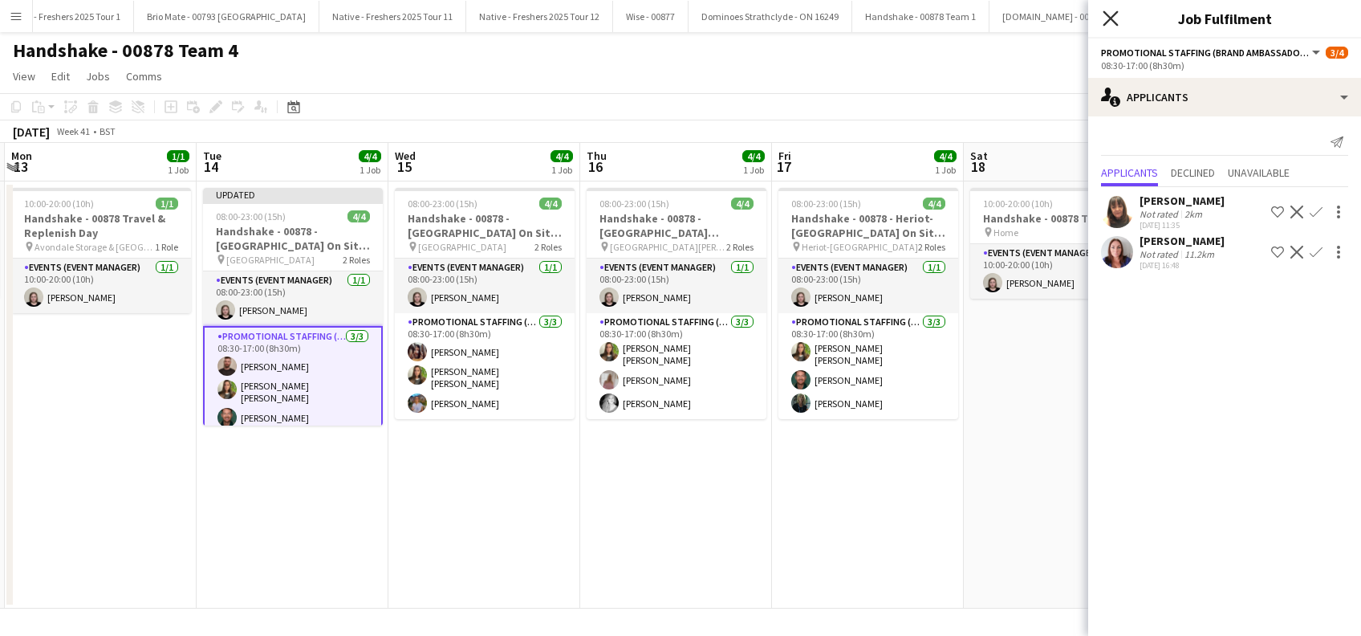
click at [1112, 16] on icon "Close pop-in" at bounding box center [1110, 17] width 15 height 15
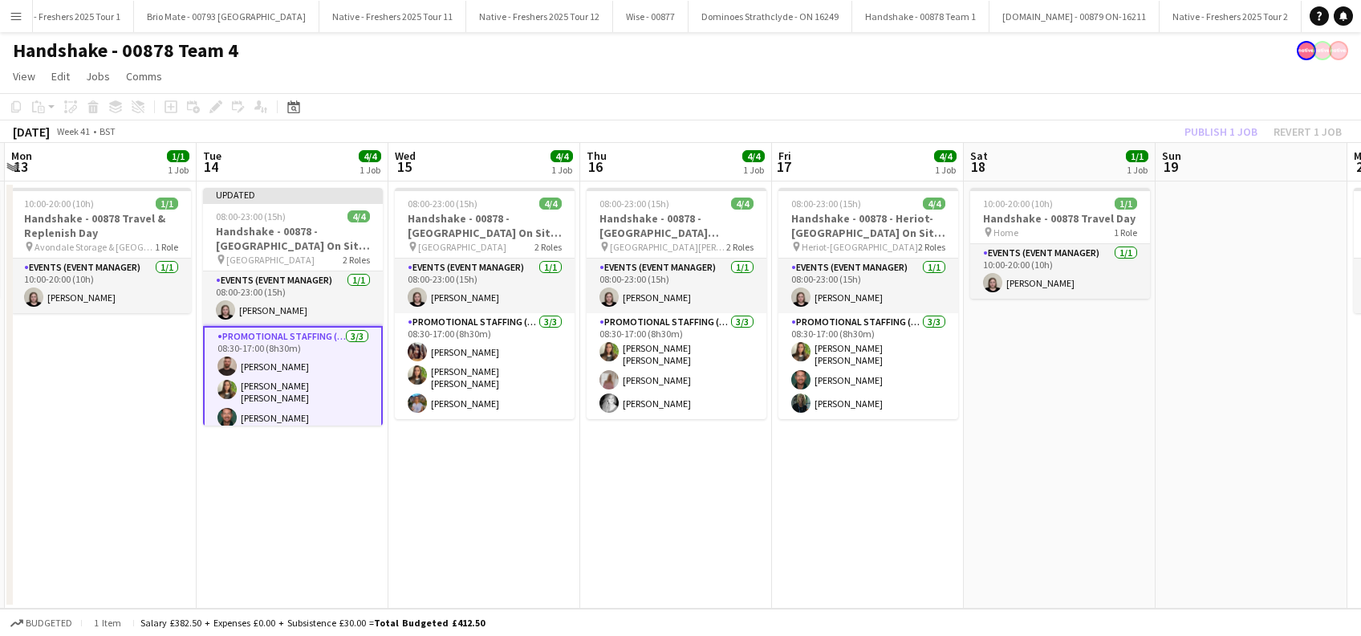
click at [287, 501] on app-date-cell "Updated 08:00-23:00 (15h) 4/4 Handshake - 00878 - [GEOGRAPHIC_DATA] On Site Day…" at bounding box center [293, 394] width 192 height 427
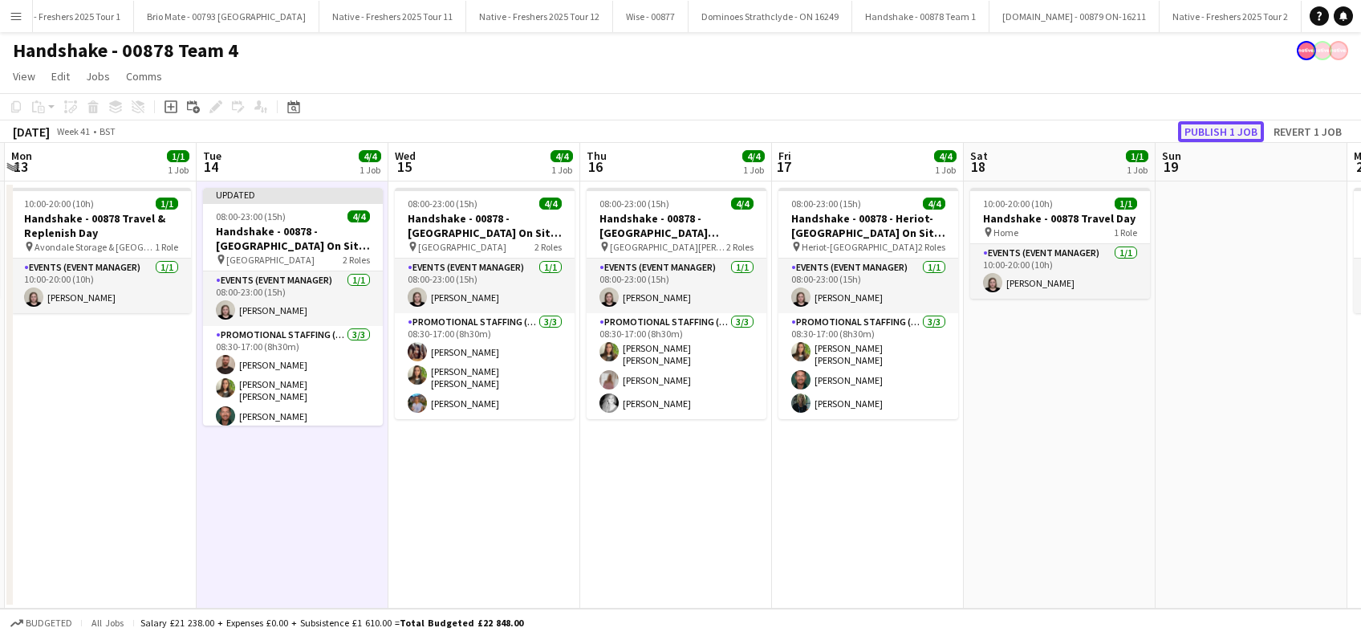
click at [1198, 138] on button "Publish 1 job" at bounding box center [1221, 131] width 86 height 21
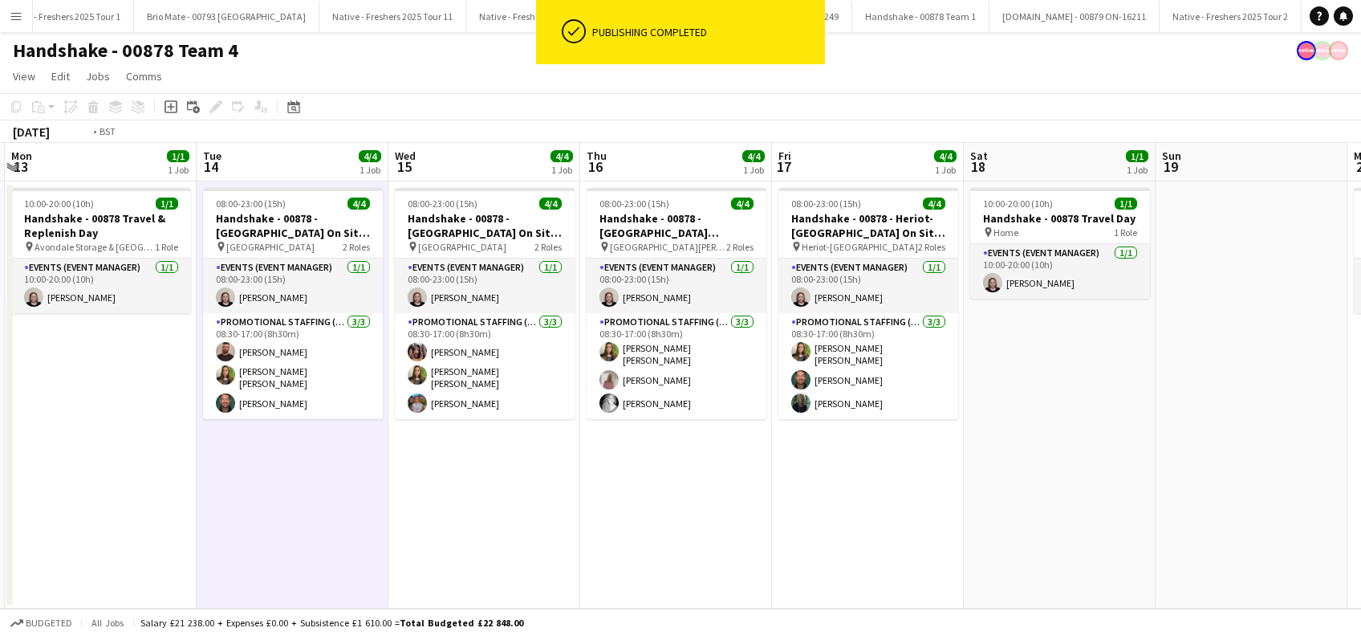
scroll to position [0, 729]
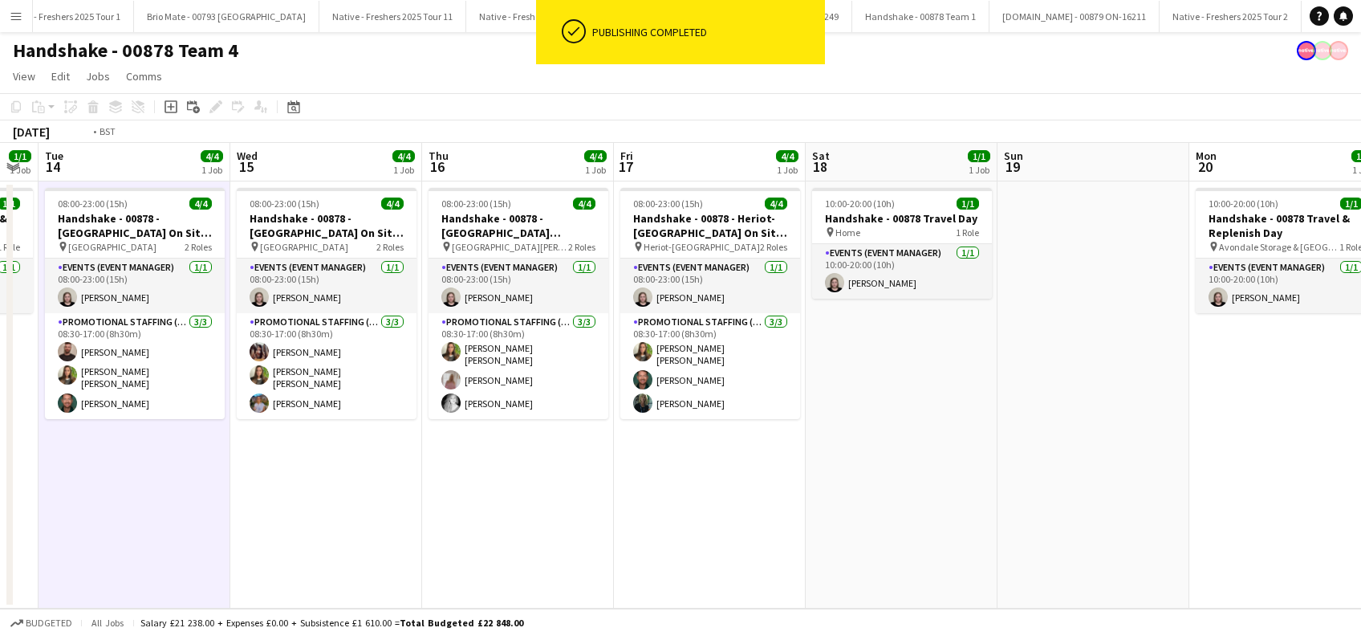
drag, startPoint x: 751, startPoint y: 526, endPoint x: 706, endPoint y: 533, distance: 45.5
click at [706, 533] on app-calendar-viewport "Fri 10 4/4 1 Job Sat 11 Sun 12 1/1 1 Job Mon 13 1/1 1 Job Tue 14 4/4 1 Job Wed …" at bounding box center [680, 376] width 1361 height 466
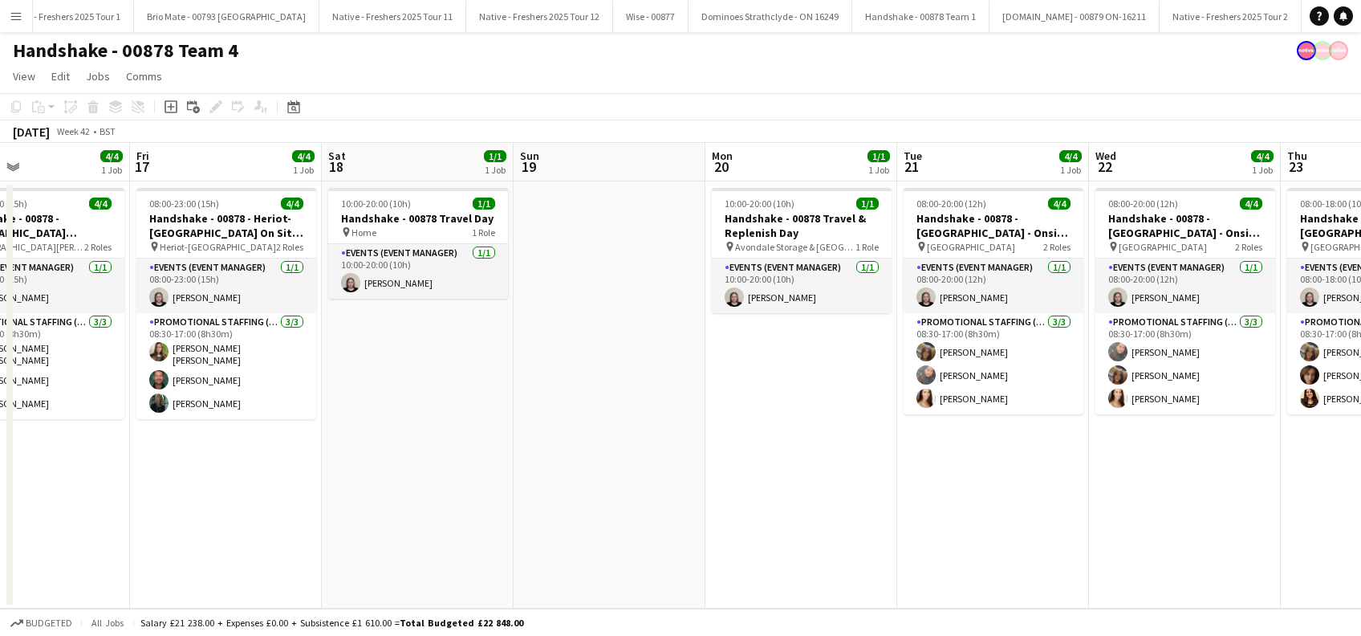
drag, startPoint x: 872, startPoint y: 522, endPoint x: 482, endPoint y: 535, distance: 389.5
click at [482, 535] on app-calendar-viewport "Tue 14 4/4 1 Job Wed 15 4/4 1 Job Thu 16 4/4 1 Job Fri 17 4/4 1 Job Sat 18 1/1 …" at bounding box center [680, 376] width 1361 height 466
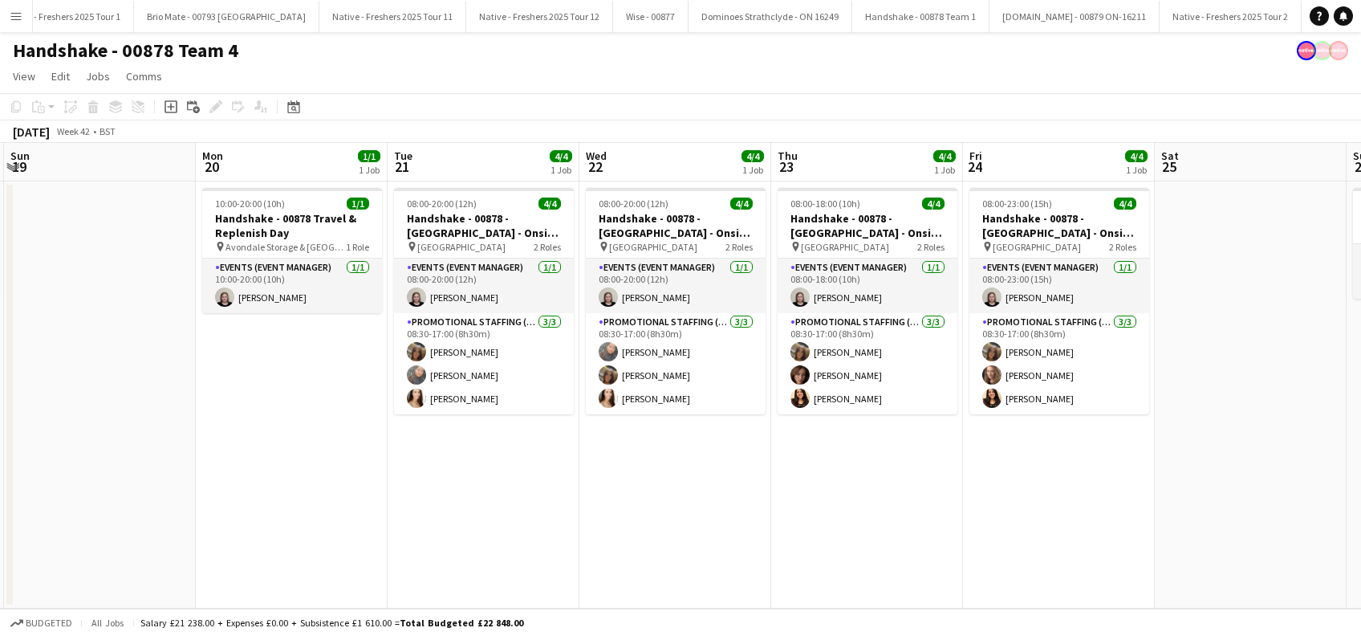
drag, startPoint x: 1018, startPoint y: 497, endPoint x: 508, endPoint y: 535, distance: 511.1
click at [508, 535] on app-calendar-viewport "Thu 16 4/4 1 Job Fri 17 4/4 1 Job Sat 18 1/1 1 Job Sun 19 Mon 20 1/1 1 Job Tue …" at bounding box center [680, 376] width 1361 height 466
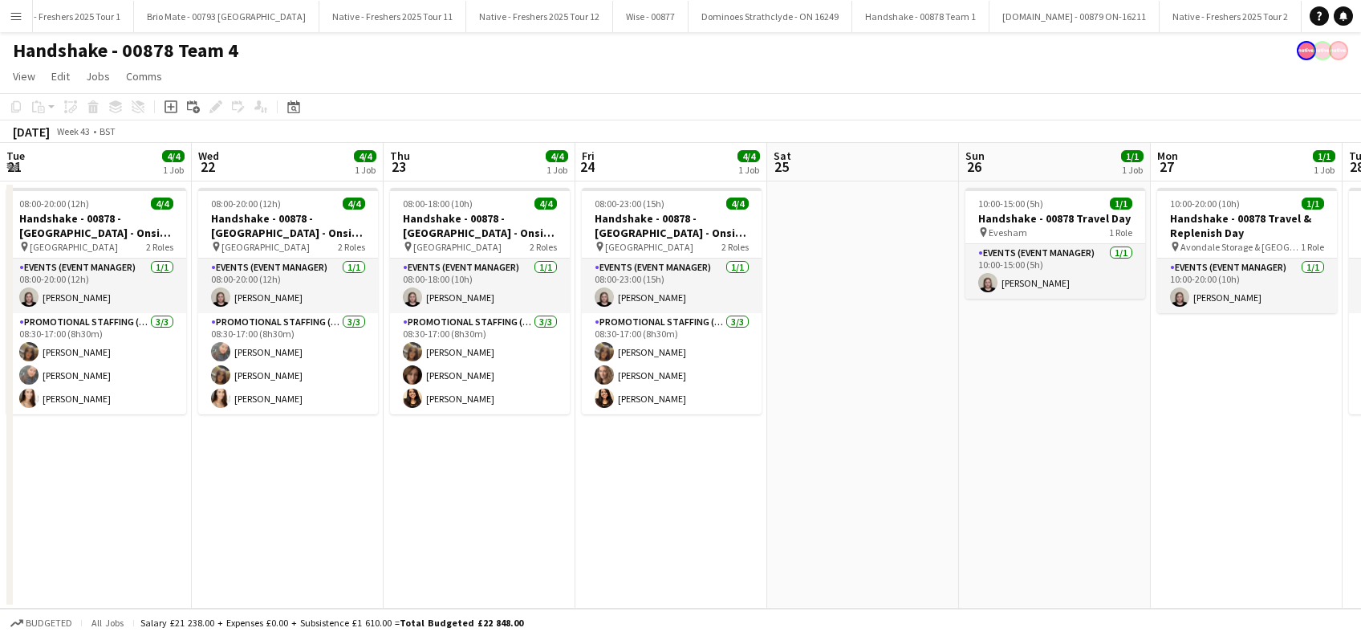
drag, startPoint x: 860, startPoint y: 479, endPoint x: 474, endPoint y: 523, distance: 389.4
click at [474, 523] on app-calendar-viewport "Sat 18 1/1 1 Job Sun 19 Mon 20 1/1 1 Job Tue 21 4/4 1 Job Wed 22 4/4 1 Job Thu …" at bounding box center [680, 376] width 1361 height 466
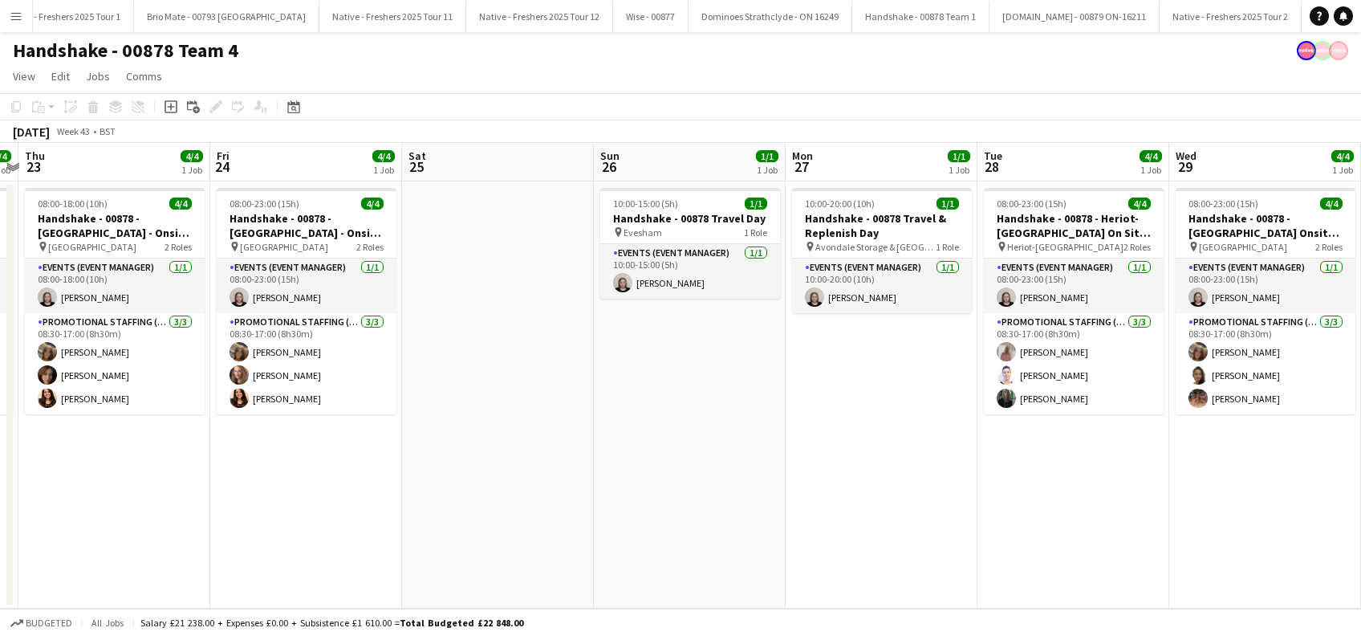
drag, startPoint x: 311, startPoint y: 527, endPoint x: 209, endPoint y: 514, distance: 102.7
click at [144, 527] on app-calendar-viewport "Mon 20 1/1 1 Job Tue 21 4/4 1 Job Wed 22 4/4 1 Job Thu 23 4/4 1 Job Fri 24 4/4 …" at bounding box center [680, 376] width 1361 height 466
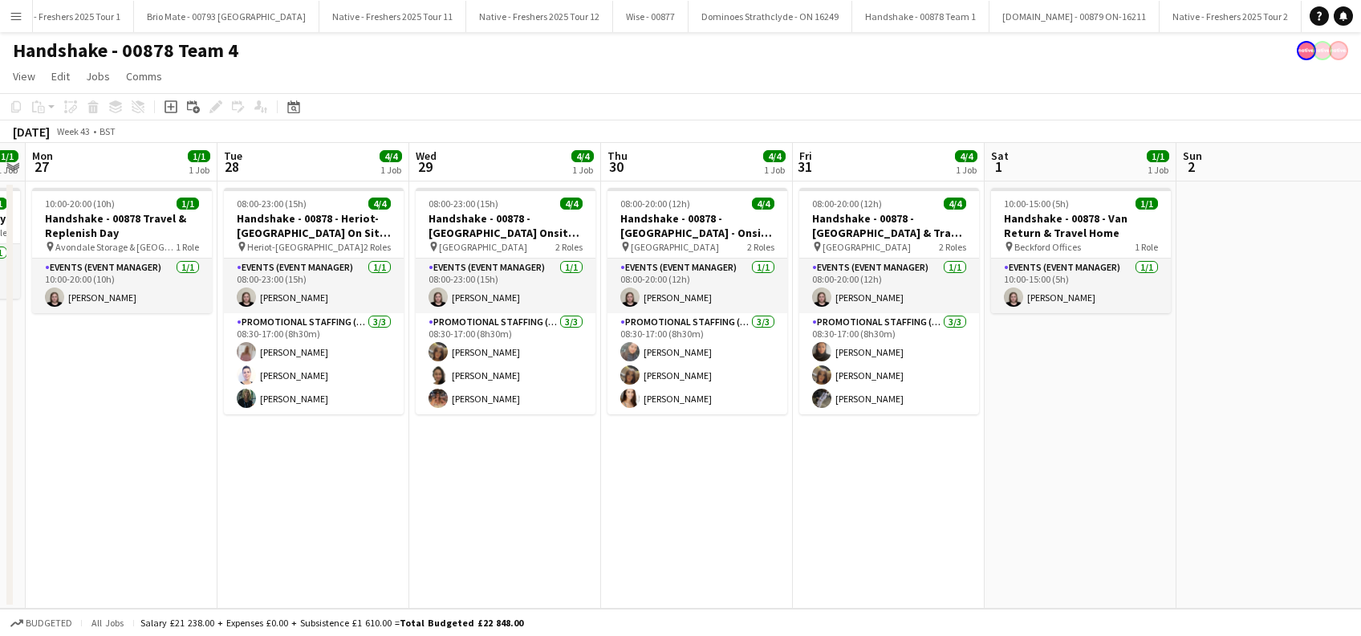
drag, startPoint x: 1029, startPoint y: 504, endPoint x: 661, endPoint y: 546, distance: 370.0
click at [661, 546] on app-calendar-viewport "Fri 24 4/4 1 Job Sat 25 Sun 26 1/1 1 Job Mon 27 1/1 1 Job Tue 28 4/4 1 Job Wed …" at bounding box center [680, 376] width 1361 height 466
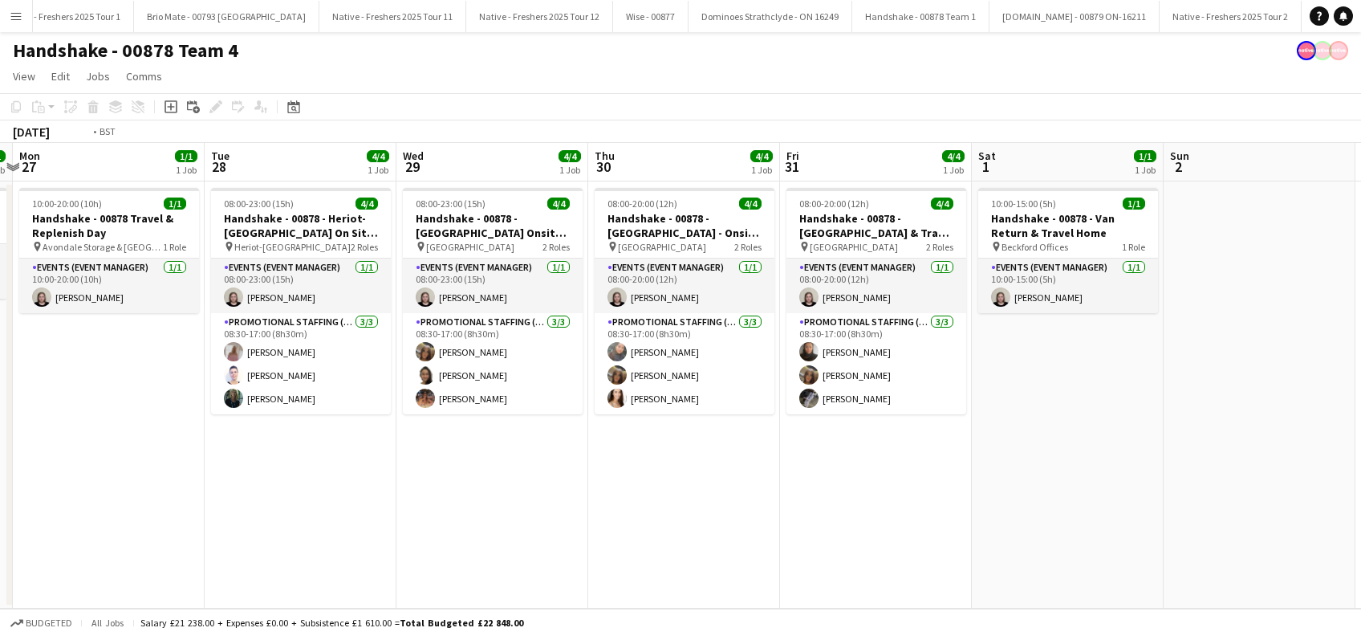
scroll to position [0, 647]
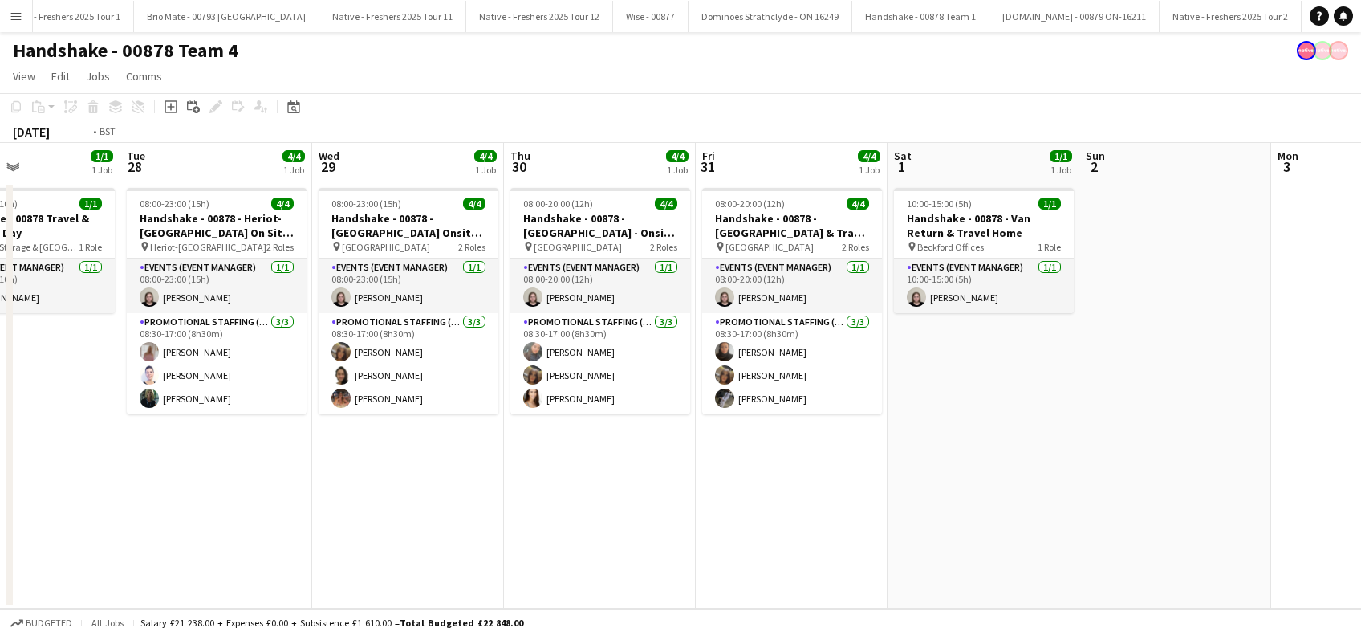
drag, startPoint x: 949, startPoint y: 506, endPoint x: 467, endPoint y: 532, distance: 482.3
click at [467, 532] on app-calendar-viewport "Fri 24 4/4 1 Job Sat 25 Sun 26 1/1 1 Job Mon 27 1/1 1 Job Tue 28 4/4 1 Job Wed …" at bounding box center [680, 376] width 1361 height 466
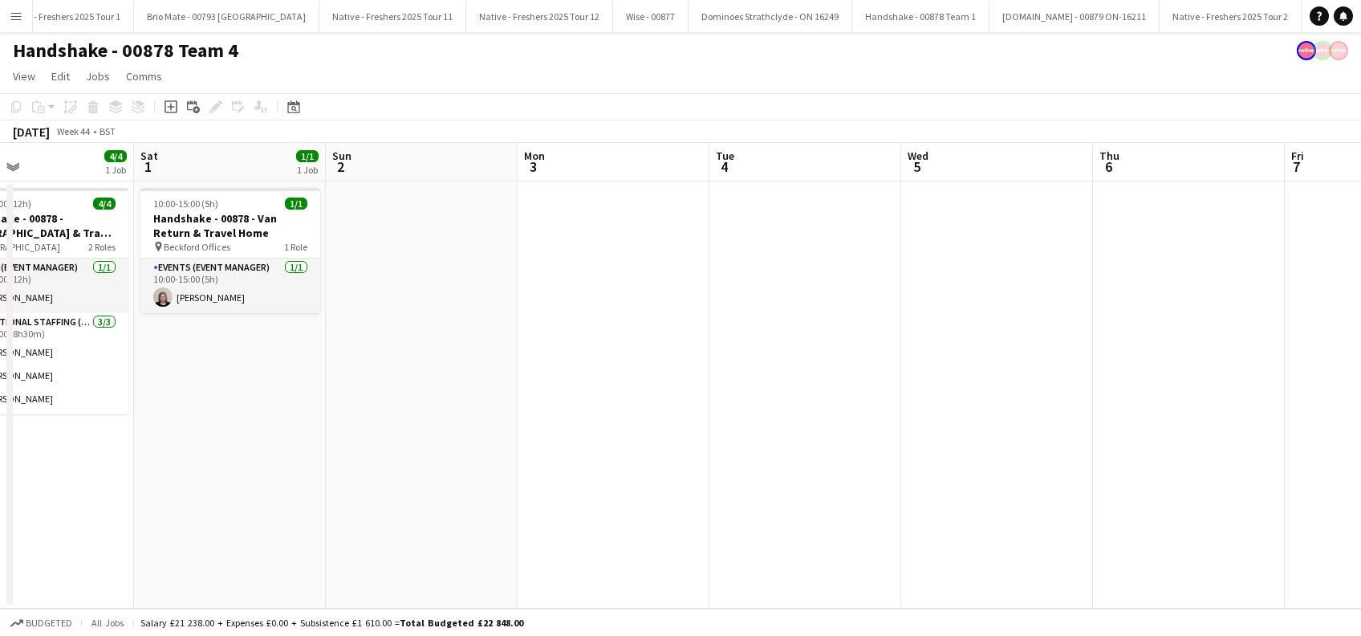
drag, startPoint x: 258, startPoint y: 512, endPoint x: 202, endPoint y: 514, distance: 56.2
click at [202, 514] on app-calendar-viewport "Wed 29 4/4 1 Job Thu 30 4/4 1 Job Fri 31 4/4 1 Job Sat 1 1/1 1 Job Sun 2 Mon 3 …" at bounding box center [680, 376] width 1361 height 466
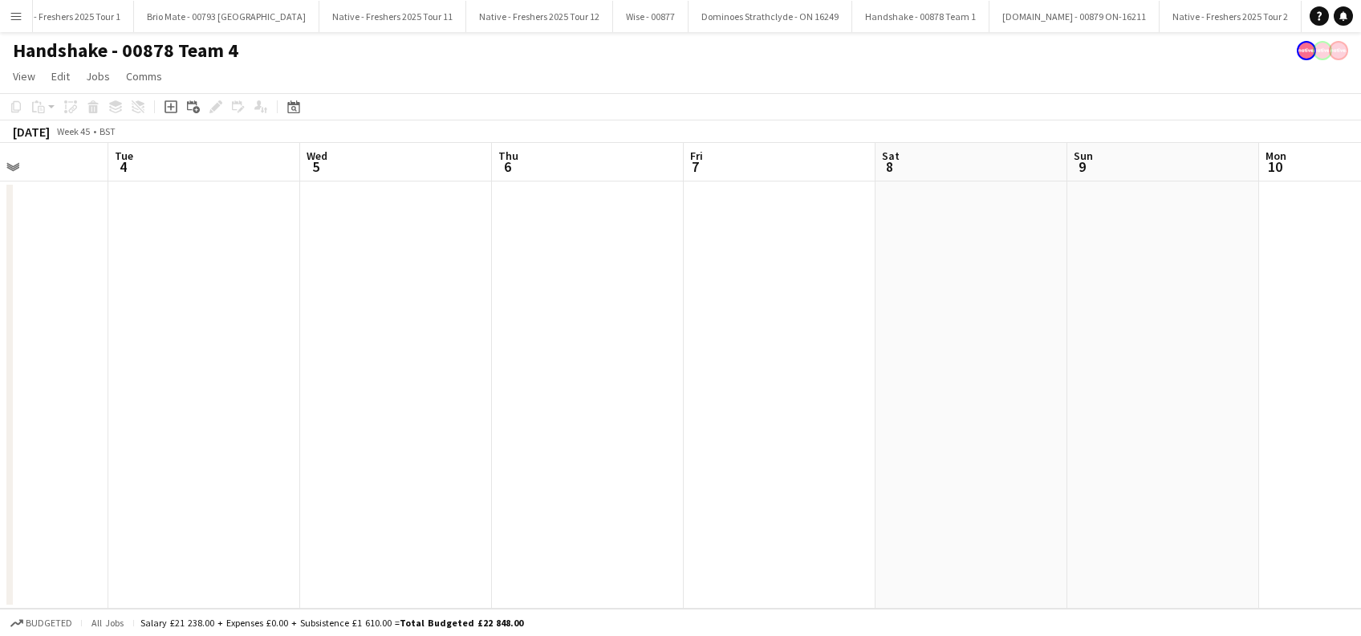
drag, startPoint x: 636, startPoint y: 525, endPoint x: 224, endPoint y: 517, distance: 411.8
click at [176, 531] on app-calendar-viewport "Fri 31 4/4 1 Job Sat 1 1/1 1 Job Sun 2 Mon 3 Tue 4 Wed 5 Thu 6 Fri 7 Sat 8 Sun …" at bounding box center [680, 376] width 1361 height 466
drag, startPoint x: 790, startPoint y: 505, endPoint x: 194, endPoint y: 497, distance: 595.6
click at [174, 500] on app-calendar-viewport "Sun 2 Mon 3 Tue 4 Wed 5 Thu 6 Fri 7 Sat 8 Sun 9 Mon 10 Tue 11 Wed 12 Thu 13 Fri…" at bounding box center [680, 376] width 1361 height 466
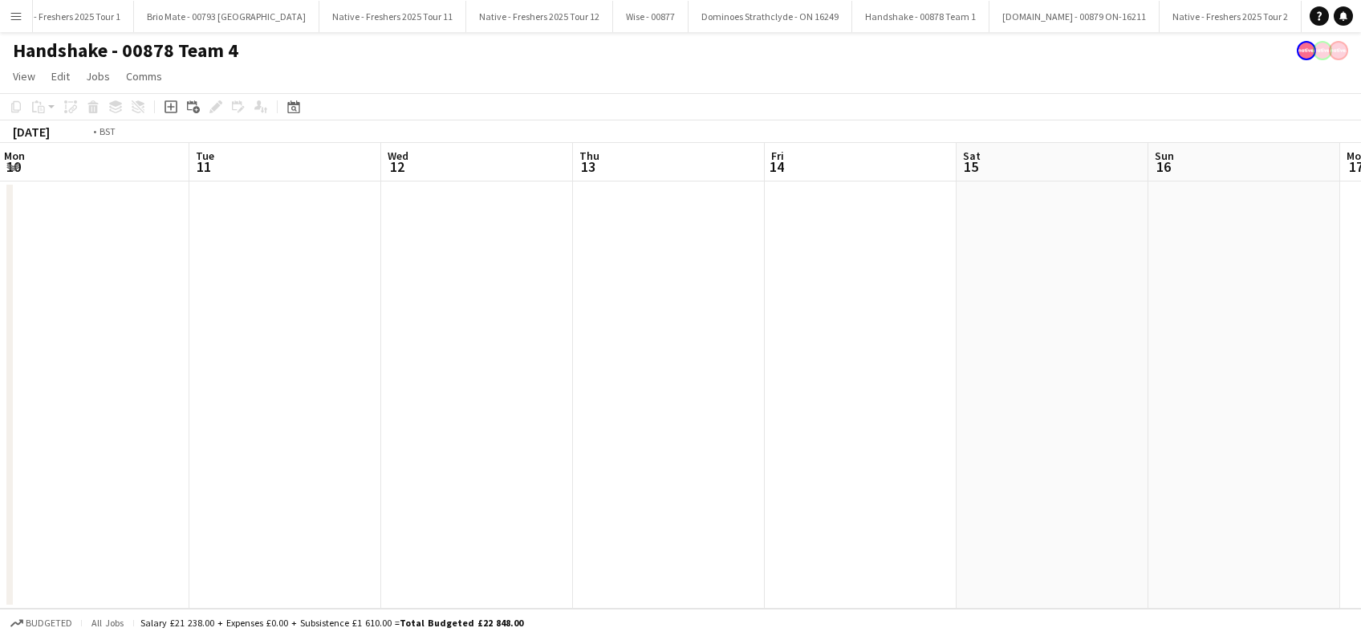
drag, startPoint x: 785, startPoint y: 478, endPoint x: 257, endPoint y: 483, distance: 528.2
click at [257, 483] on app-calendar-viewport "Fri 7 Sat 8 Sun 9 Mon 10 Tue 11 Wed 12 Thu 13 Fri 14 Sat 15 Sun 16 Mon 17 Tue 1…" at bounding box center [680, 376] width 1361 height 466
drag, startPoint x: 811, startPoint y: 469, endPoint x: 274, endPoint y: 467, distance: 537.0
click at [268, 469] on app-calendar-viewport "Sun 9 Mon 10 Tue 11 Wed 12 Thu 13 Fri 14 Sat 15 Sun 16 Mon 17 Tue 18 Wed 19 Thu…" at bounding box center [680, 376] width 1361 height 466
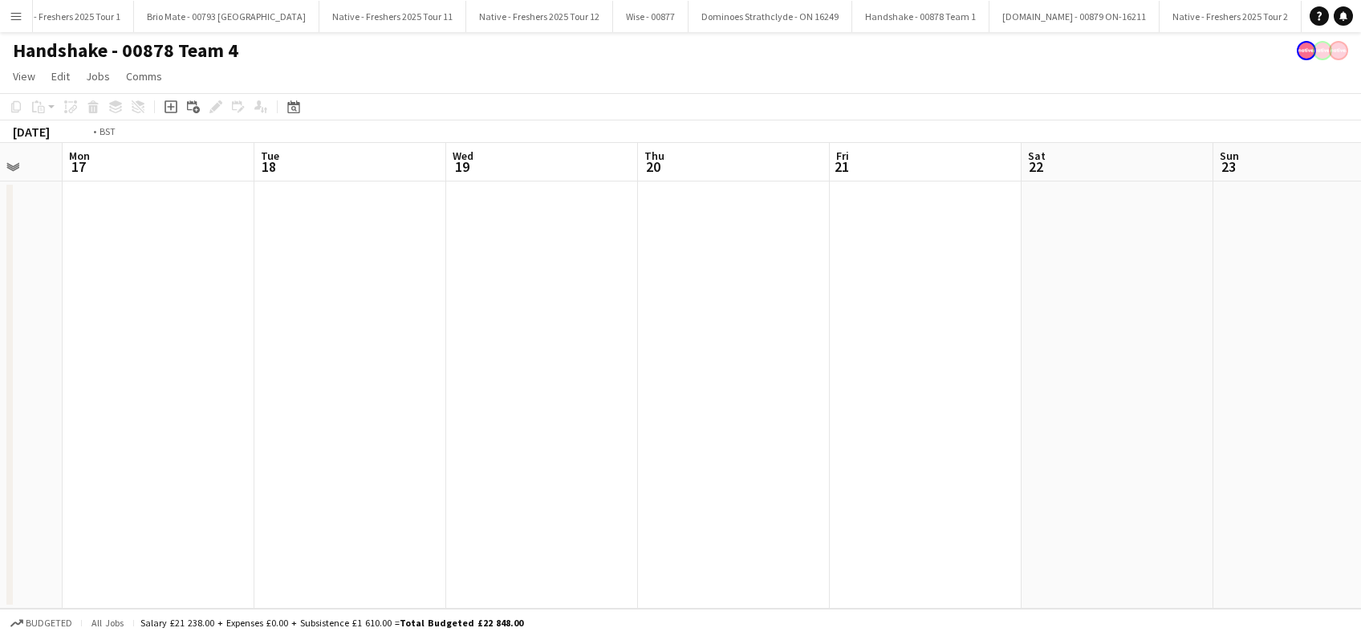
drag, startPoint x: 649, startPoint y: 473, endPoint x: 262, endPoint y: 479, distance: 386.1
click at [262, 479] on app-calendar-viewport "Fri 14 Sat 15 Sun 16 Mon 17 Tue 18 Wed 19 Thu 20 Fri 21 Sat 22 Sun 23 Mon 24 Tu…" at bounding box center [680, 376] width 1361 height 466
drag, startPoint x: 841, startPoint y: 413, endPoint x: 646, endPoint y: 543, distance: 234.4
click at [646, 543] on app-calendar-viewport "Tue 18 Wed 19 Thu 20 Fri 21 Sat 22 Sun 23 Mon 24 Tue 25 Wed 26 Thu 27 Fri 28 Sa…" at bounding box center [680, 376] width 1361 height 466
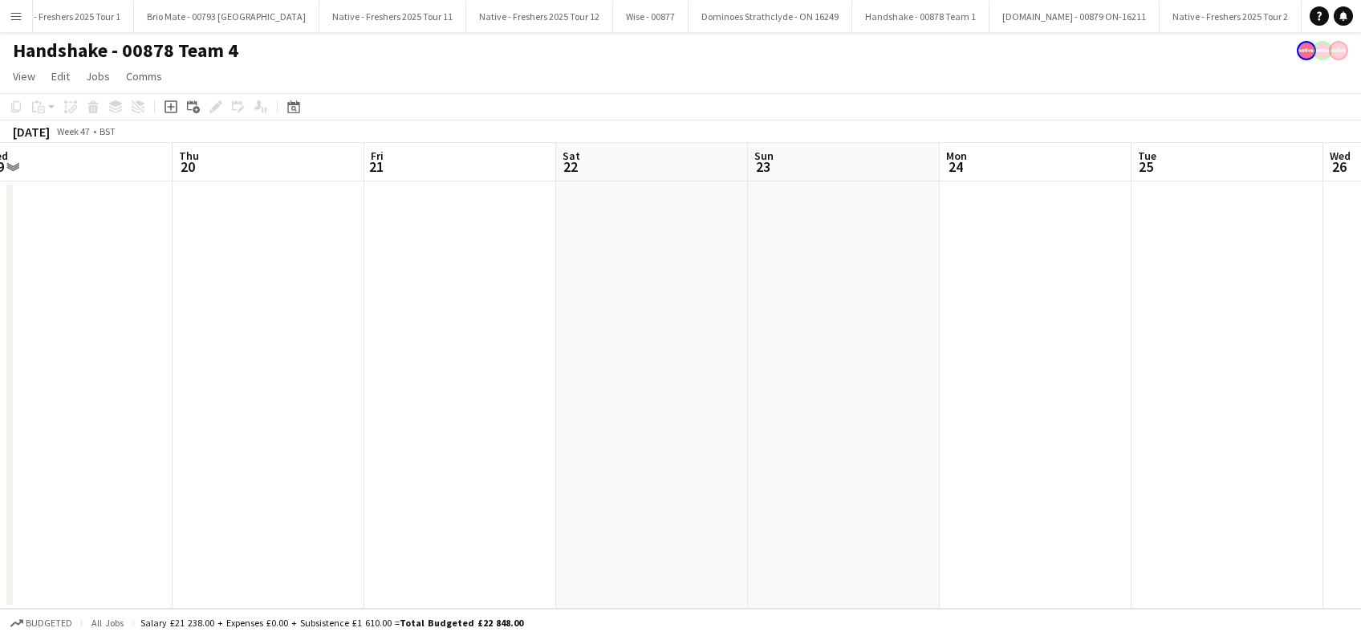
drag, startPoint x: 206, startPoint y: 447, endPoint x: 222, endPoint y: 418, distance: 32.7
click at [518, 469] on app-calendar-viewport "Mon 17 Tue 18 Wed 19 Thu 20 Fri 21 Sat 22 Sun 23 Mon 24 Tue 25 Wed 26 Thu 27 Fr…" at bounding box center [680, 376] width 1361 height 466
drag, startPoint x: 437, startPoint y: 445, endPoint x: 539, endPoint y: 462, distance: 104.1
click at [551, 461] on app-calendar-viewport "Fri 14 Sat 15 Sun 16 Mon 17 Tue 18 Wed 19 Thu 20 Fri 21 Sat 22 Sun 23 Mon 24 Tu…" at bounding box center [680, 376] width 1361 height 466
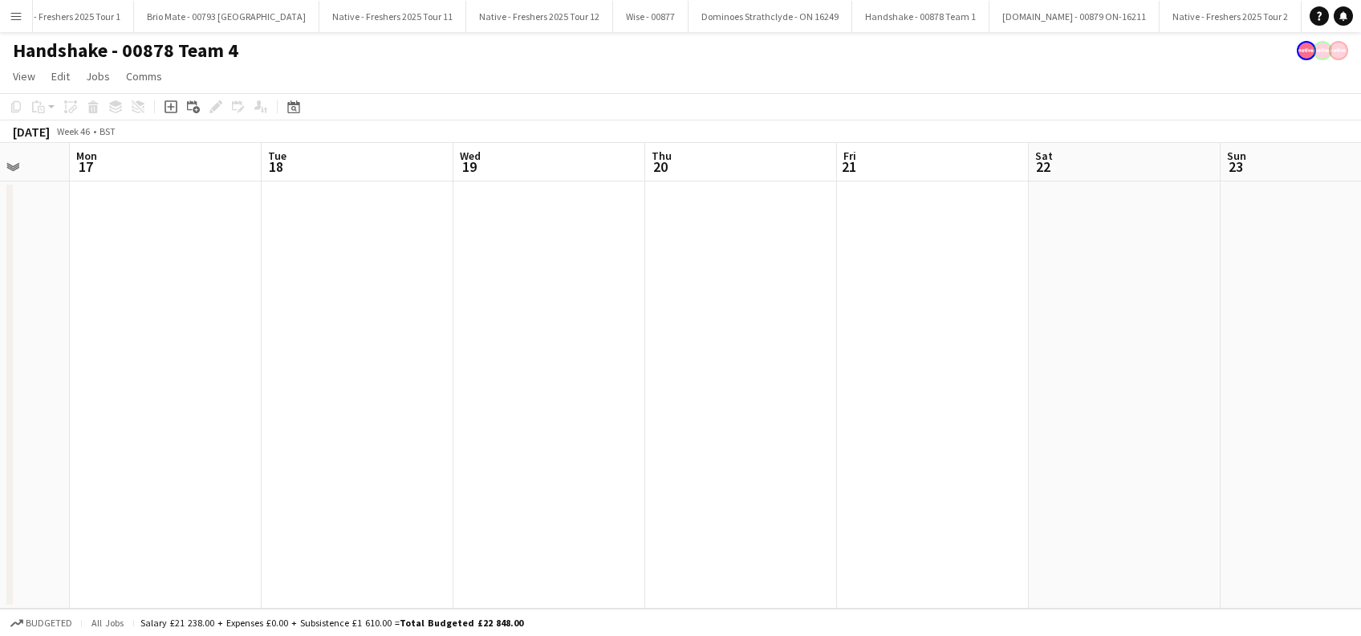
click at [713, 514] on app-calendar-viewport "Fri 14 Sat 15 Sun 16 Mon 17 Tue 18 Wed 19 Thu 20 Fri 21 Sat 22 Sun 23 Mon 24 Tu…" at bounding box center [680, 376] width 1361 height 466
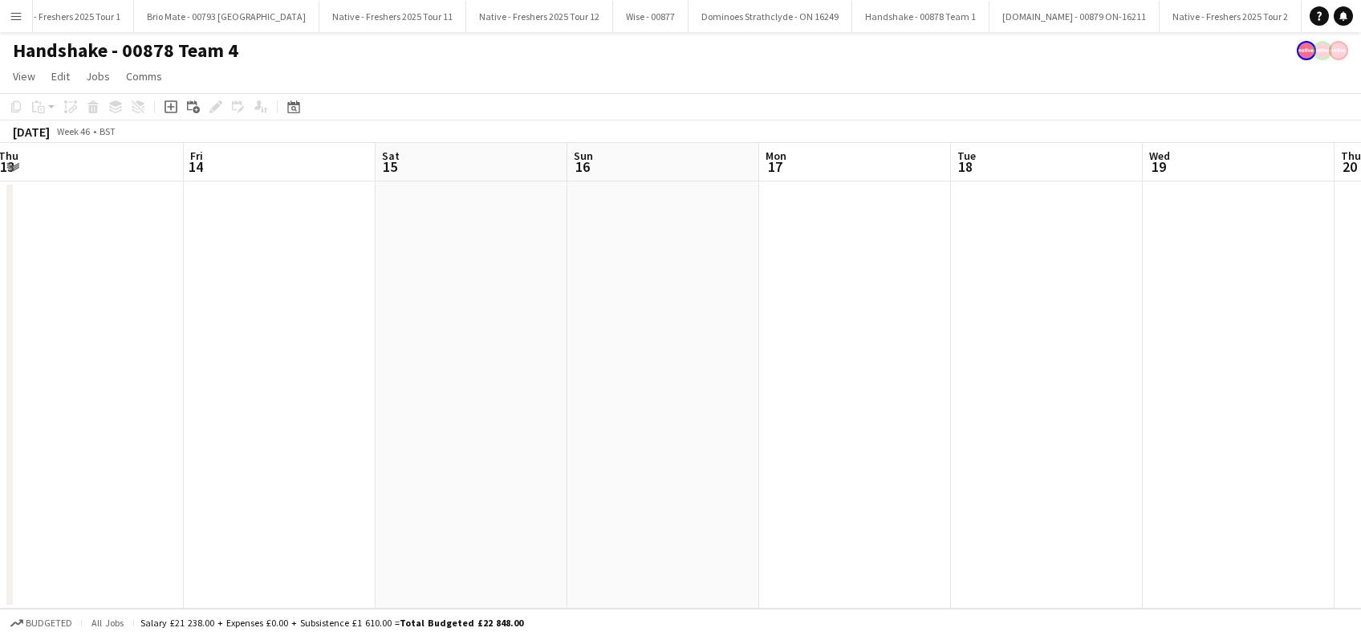
drag, startPoint x: 348, startPoint y: 467, endPoint x: 685, endPoint y: 513, distance: 341.0
click at [685, 512] on app-calendar-viewport "Tue 11 Wed 12 Thu 13 Fri 14 Sat 15 Sun 16 Mon 17 Tue 18 Wed 19 Thu 20 Fri 21 Sa…" at bounding box center [680, 376] width 1361 height 466
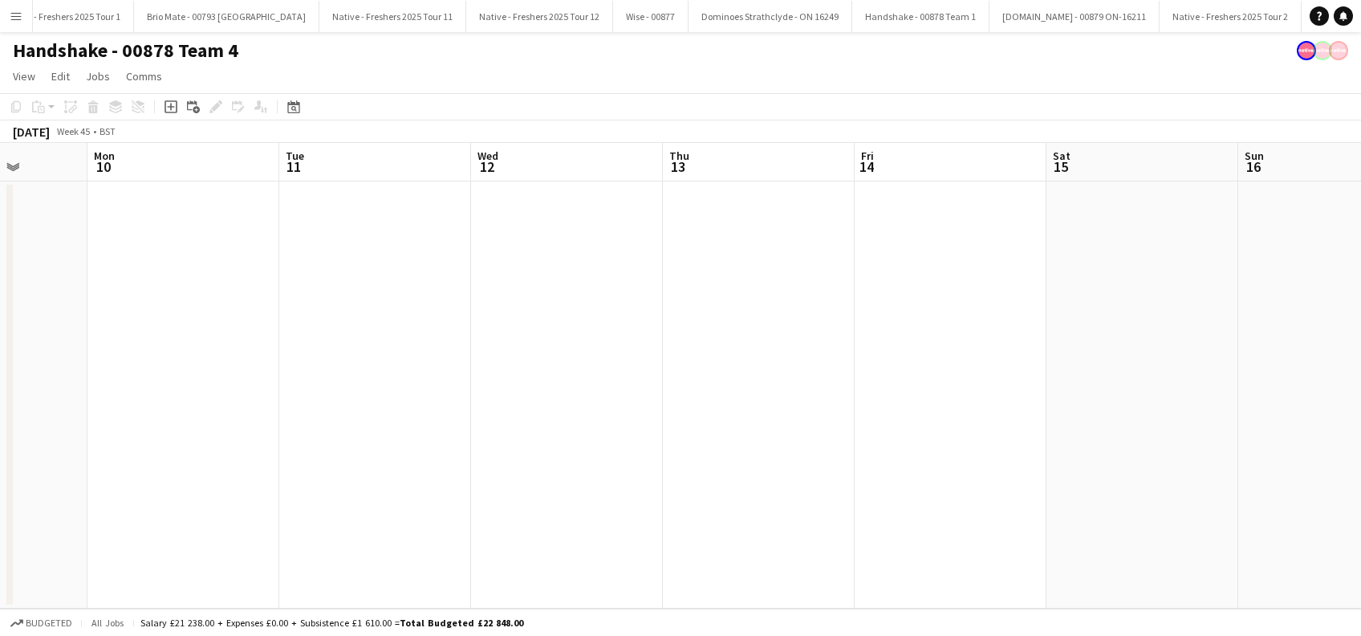
drag, startPoint x: 709, startPoint y: 529, endPoint x: 137, endPoint y: 442, distance: 578.0
click at [710, 529] on app-calendar-viewport "Fri 7 Sat 8 Sun 9 Mon 10 Tue 11 Wed 12 Thu 13 Fri 14 Sat 15 Sun 16 Mon 17 Tue 1…" at bounding box center [680, 376] width 1361 height 466
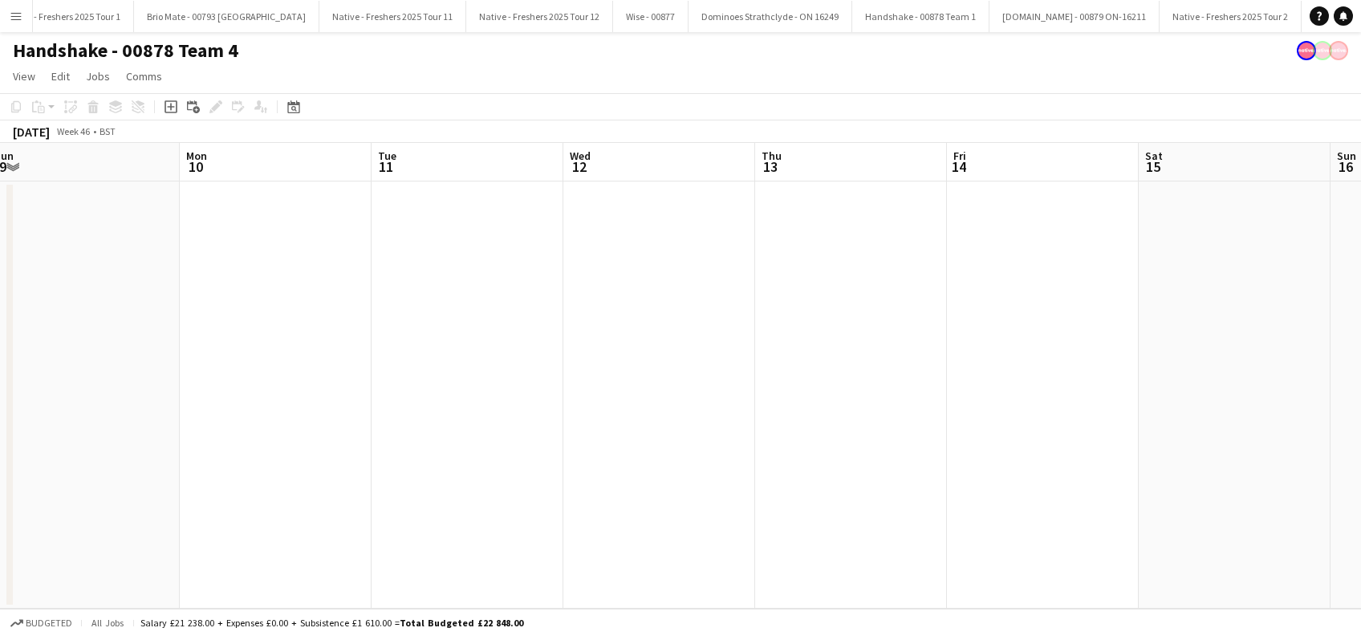
drag, startPoint x: 132, startPoint y: 439, endPoint x: 490, endPoint y: 495, distance: 362.4
click at [558, 508] on app-calendar-viewport "Fri 7 Sat 8 Sun 9 Mon 10 Tue 11 Wed 12 Thu 13 Fri 14 Sat 15 Sun 16 Mon 17 Tue 1…" at bounding box center [680, 376] width 1361 height 466
drag, startPoint x: 327, startPoint y: 475, endPoint x: 712, endPoint y: 527, distance: 387.9
click at [719, 527] on app-calendar-viewport "Mon 3 Tue 4 Wed 5 Thu 6 Fri 7 Sat 8 Sun 9 Mon 10 Tue 11 Wed 12 Thu 13 Fri 14 Sa…" at bounding box center [680, 376] width 1361 height 466
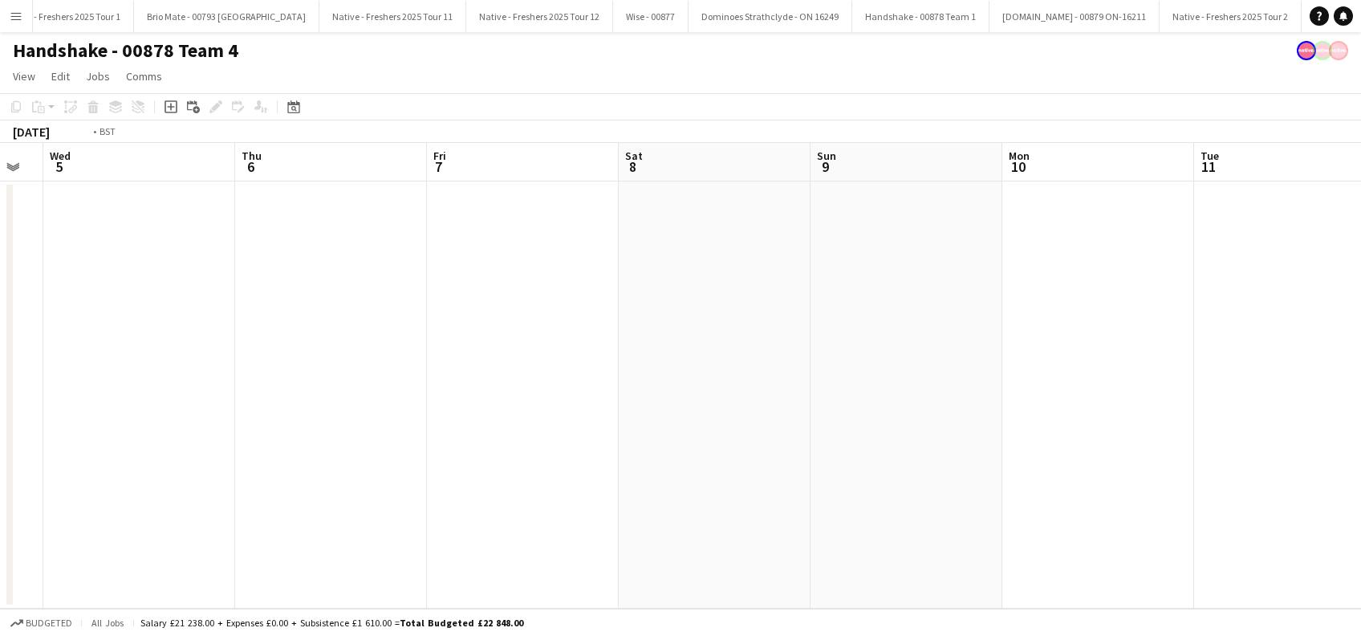
drag, startPoint x: 270, startPoint y: 457, endPoint x: 629, endPoint y: 514, distance: 364.2
click at [660, 514] on app-calendar-viewport "Mon 3 Tue 4 Wed 5 Thu 6 Fri 7 Sat 8 Sun 9 Mon 10 Tue 11 Wed 12 Thu 13 Fri 14 Sa…" at bounding box center [680, 376] width 1361 height 466
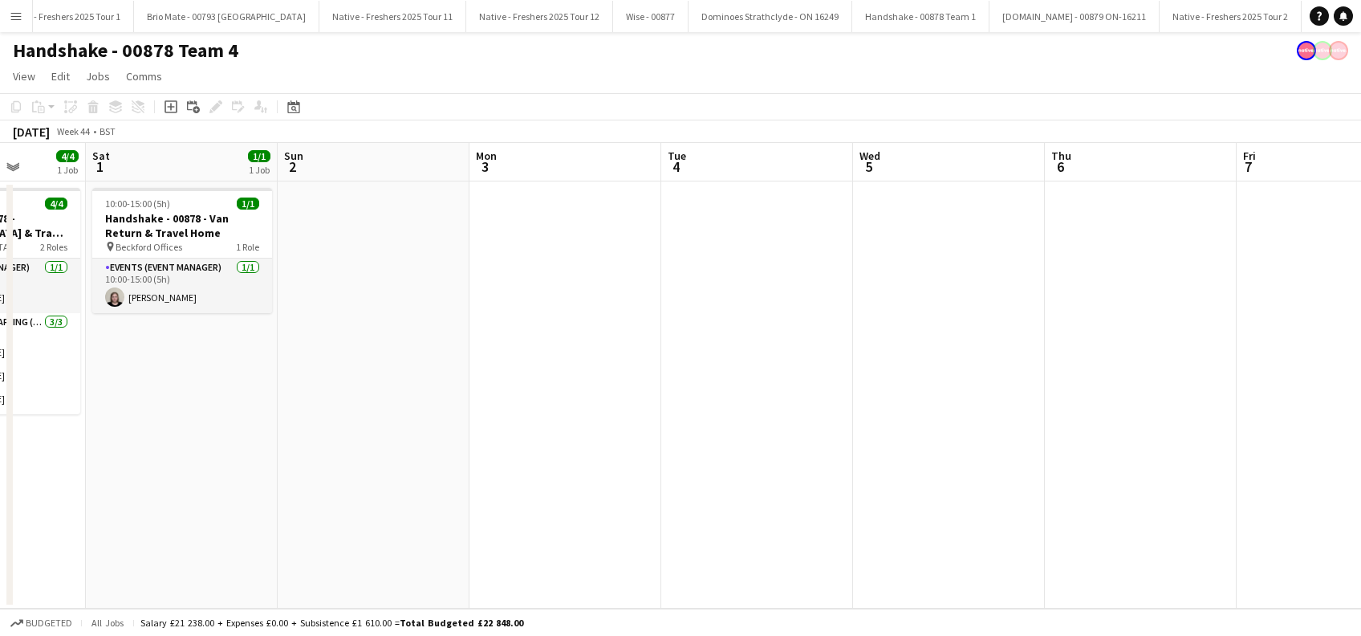
drag, startPoint x: 681, startPoint y: 565, endPoint x: 300, endPoint y: 508, distance: 384.7
click at [685, 567] on app-calendar-viewport "Wed 29 4/4 1 Job Thu 30 4/4 1 Job Fri 31 4/4 1 Job Sat 1 1/1 1 Job Sun 2 Mon 3 …" at bounding box center [680, 376] width 1361 height 466
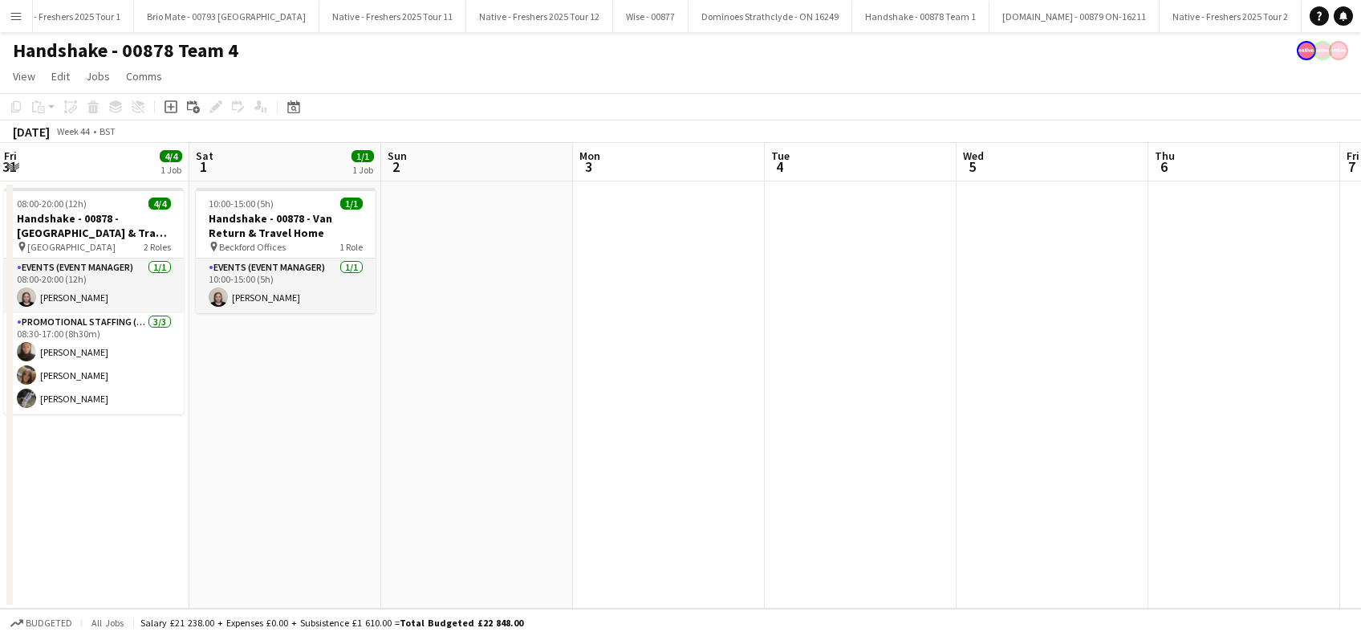
drag, startPoint x: 179, startPoint y: 486, endPoint x: 453, endPoint y: 527, distance: 276.7
click at [453, 527] on app-calendar-viewport "Wed 29 4/4 1 Job Thu 30 4/4 1 Job Fri 31 4/4 1 Job Sat 1 1/1 1 Job Sun 2 Mon 3 …" at bounding box center [680, 376] width 1361 height 466
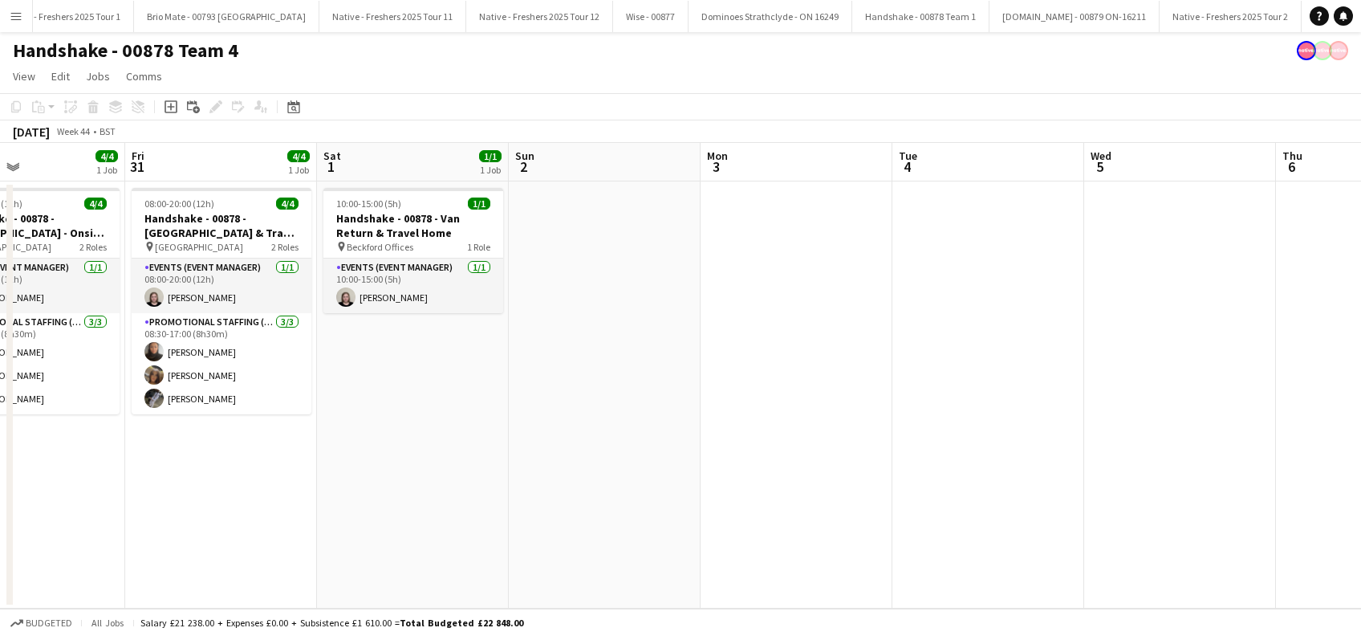
drag, startPoint x: 231, startPoint y: 502, endPoint x: 552, endPoint y: 528, distance: 322.1
click at [551, 528] on app-calendar-viewport "Tue 28 4/4 1 Job Wed 29 4/4 1 Job Thu 30 4/4 1 Job Fri 31 4/4 1 Job Sat 1 1/1 1…" at bounding box center [680, 376] width 1361 height 466
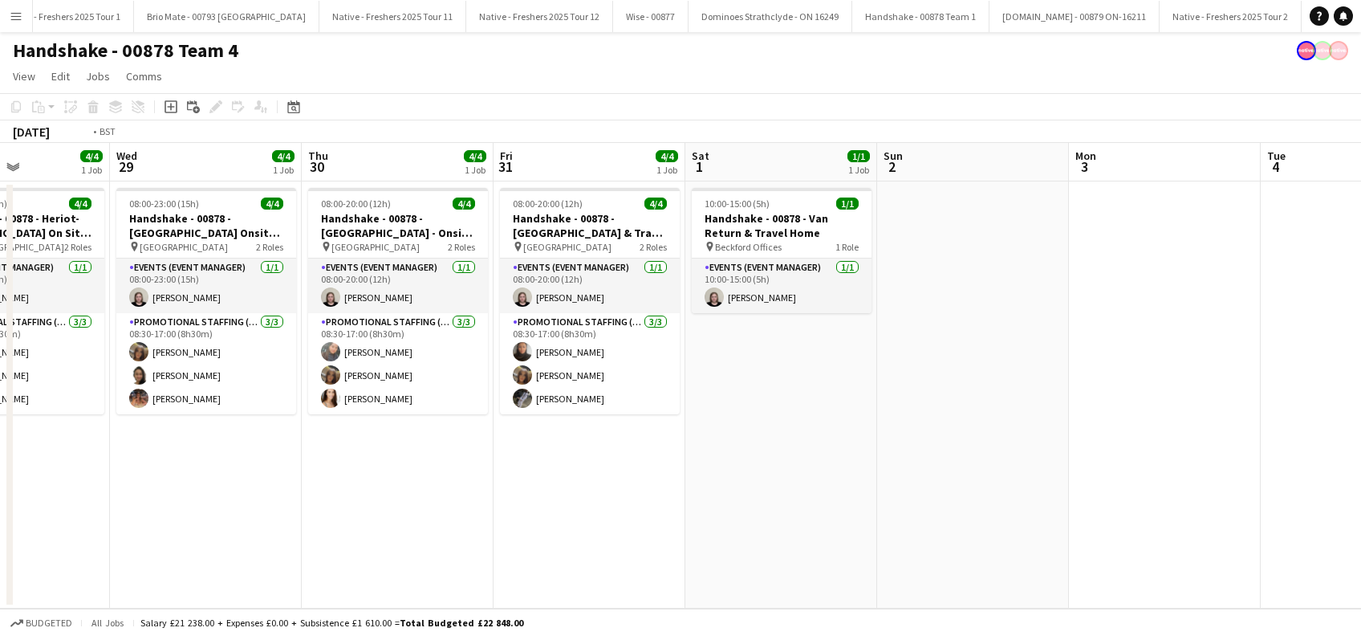
drag, startPoint x: 290, startPoint y: 494, endPoint x: 632, endPoint y: 522, distance: 343.8
click at [634, 521] on app-calendar-viewport "Sun 26 1/1 1 Job Mon 27 1/1 1 Job Tue 28 4/4 1 Job Wed 29 4/4 1 Job Thu 30 4/4 …" at bounding box center [680, 376] width 1361 height 466
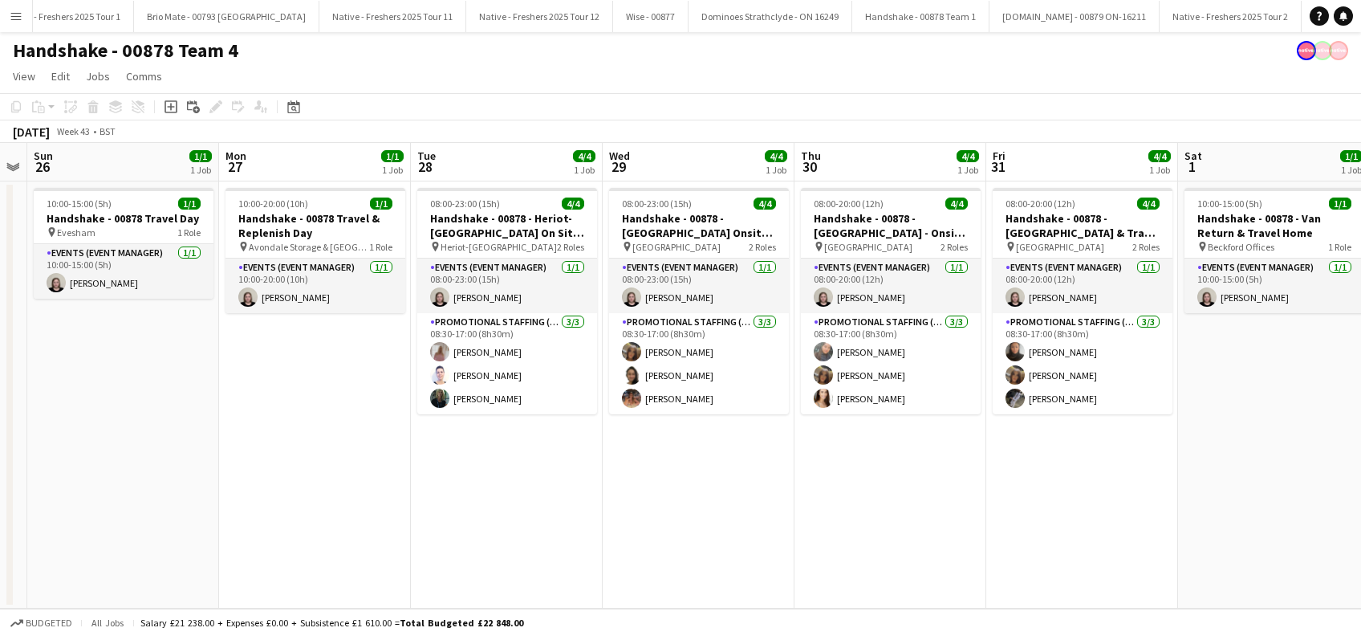
click at [616, 510] on app-calendar-viewport "Fri 24 4/4 1 Job Sat 25 Sun 26 1/1 1 Job Mon 27 1/1 1 Job Tue 28 4/4 1 Job Wed …" at bounding box center [680, 376] width 1361 height 466
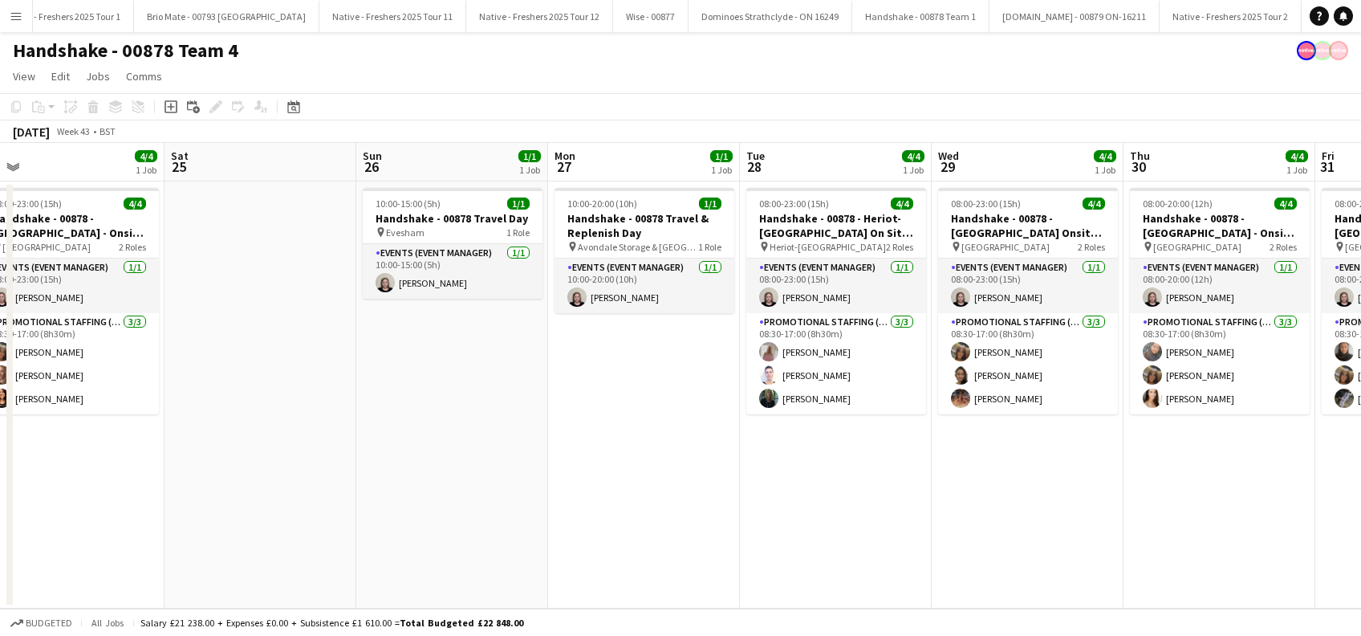
drag, startPoint x: 284, startPoint y: 476, endPoint x: 689, endPoint y: 539, distance: 409.5
click at [767, 547] on app-calendar-viewport "Wed 22 4/4 1 Job Thu 23 4/4 1 Job Fri 24 4/4 1 Job Sat 25 Sun 26 1/1 1 Job Mon …" at bounding box center [680, 376] width 1361 height 466
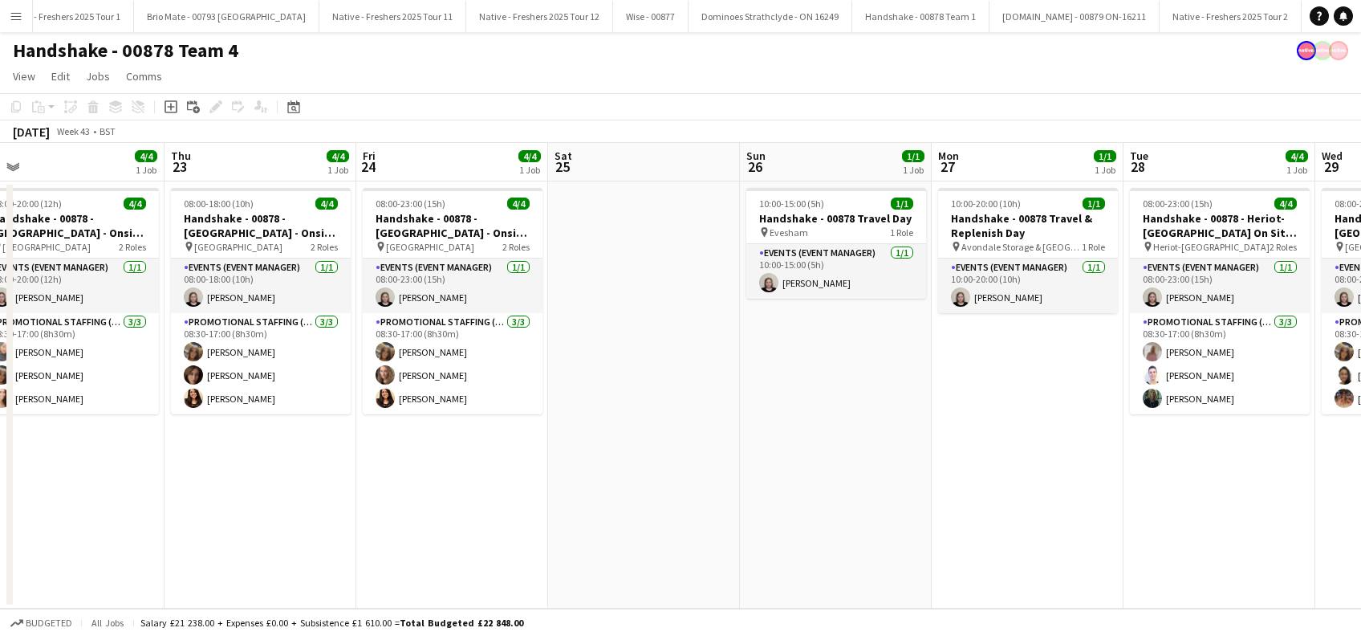
scroll to position [0, 359]
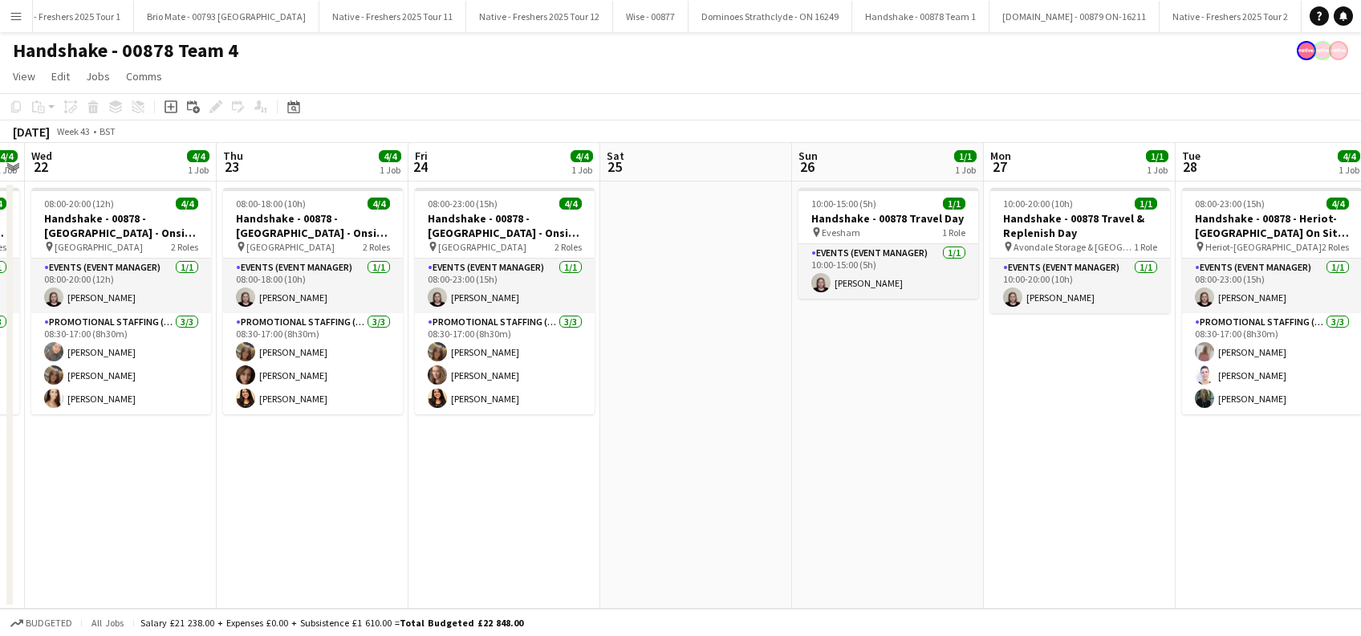
drag, startPoint x: 407, startPoint y: 514, endPoint x: 547, endPoint y: 532, distance: 140.8
click at [547, 531] on app-calendar-viewport "Mon 20 1/1 1 Job Tue 21 4/4 1 Job Wed 22 4/4 1 Job Thu 23 4/4 1 Job Fri 24 4/4 …" at bounding box center [680, 376] width 1361 height 466
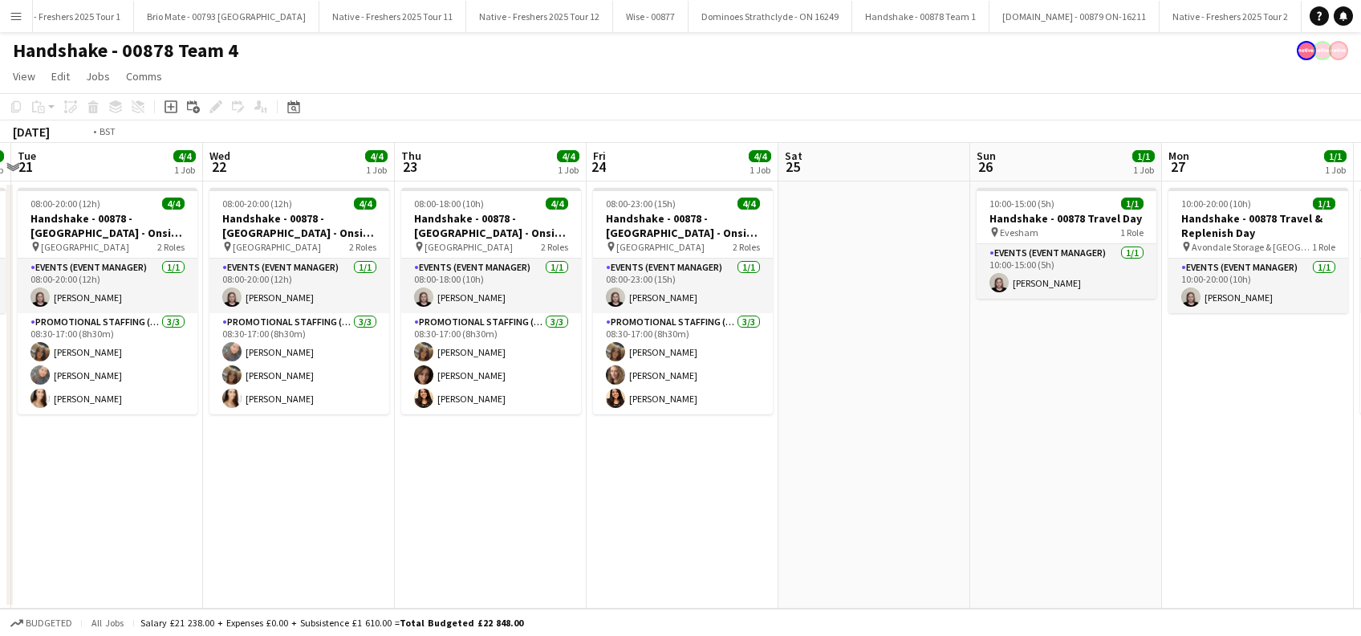
drag, startPoint x: 331, startPoint y: 502, endPoint x: 476, endPoint y: 520, distance: 145.6
click at [476, 520] on app-calendar-viewport "Sun 19 Mon 20 1/1 1 Job Tue 21 4/4 1 Job Wed 22 4/4 1 Job Thu 23 4/4 1 Job Fri …" at bounding box center [680, 376] width 1361 height 466
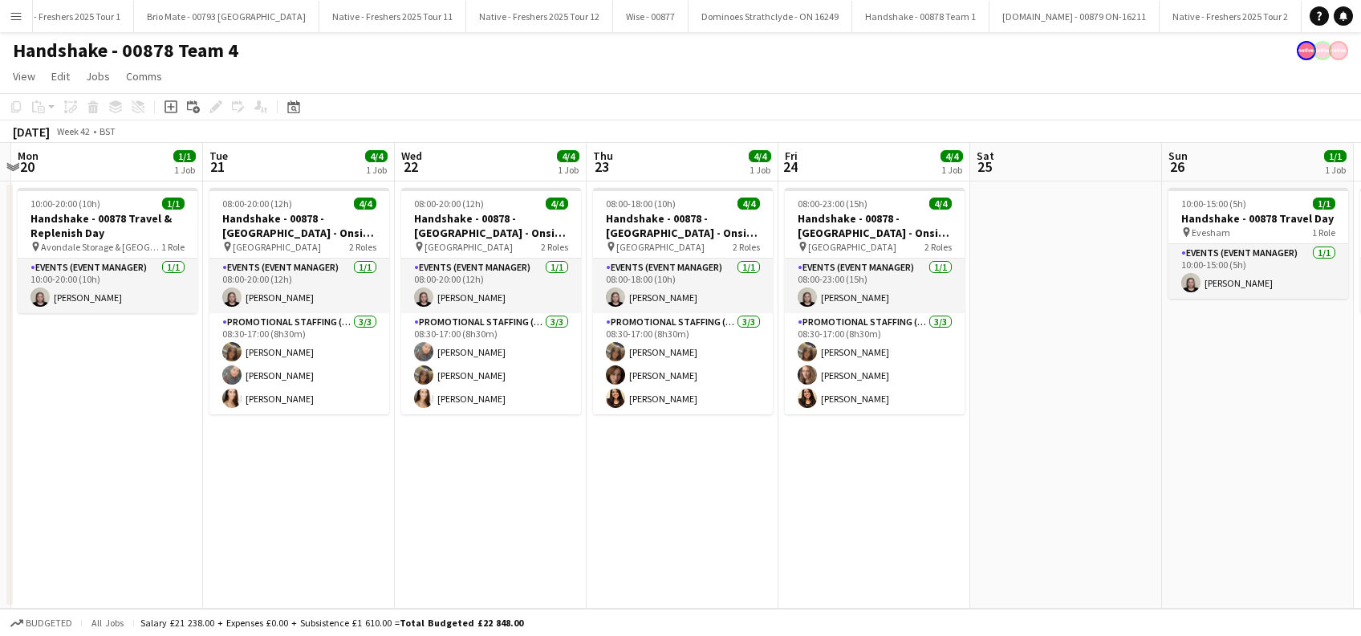
scroll to position [0, 372]
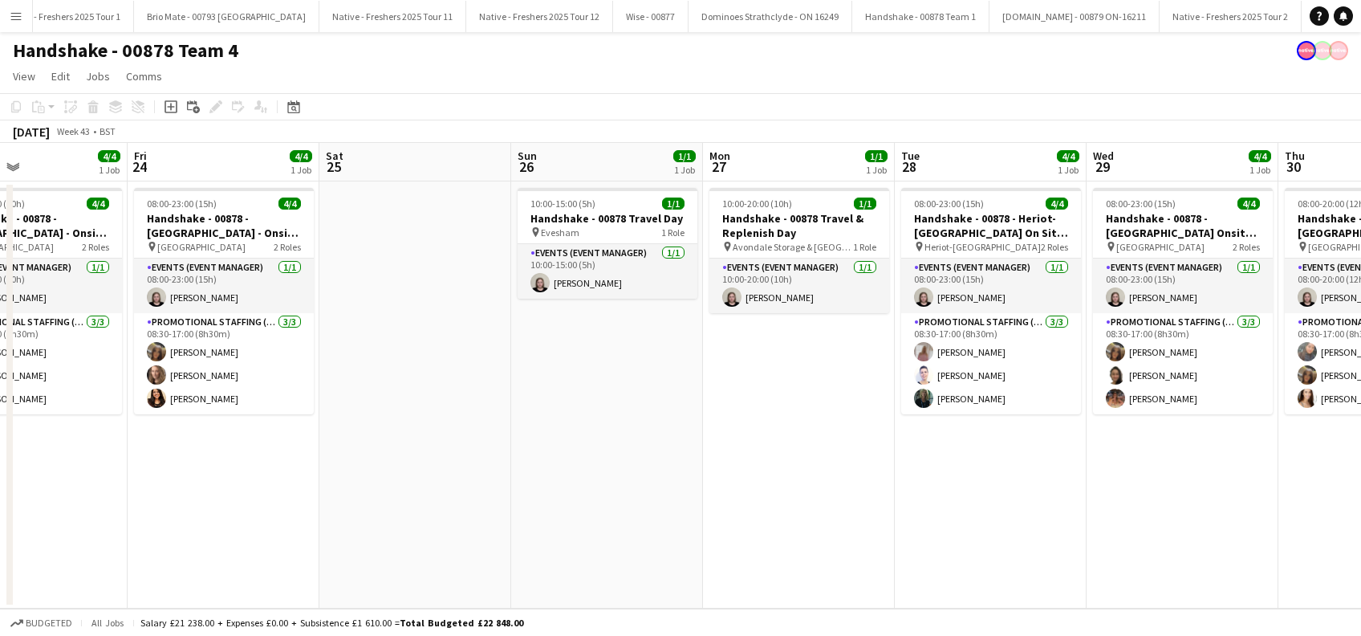
drag, startPoint x: 871, startPoint y: 492, endPoint x: 220, endPoint y: 547, distance: 653.2
click at [220, 547] on app-calendar-viewport "Tue 21 4/4 1 Job Wed 22 4/4 1 Job Thu 23 4/4 1 Job Fri 24 4/4 1 Job Sat 25 Sun …" at bounding box center [680, 376] width 1361 height 466
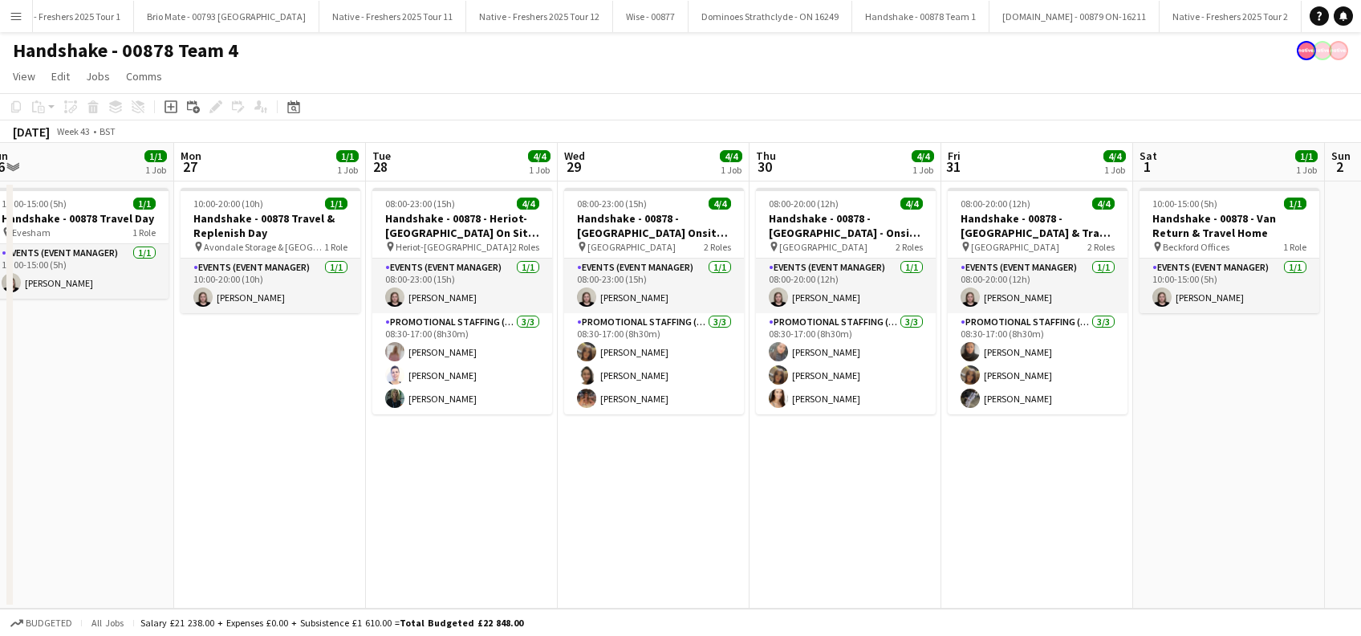
scroll to position [0, 604]
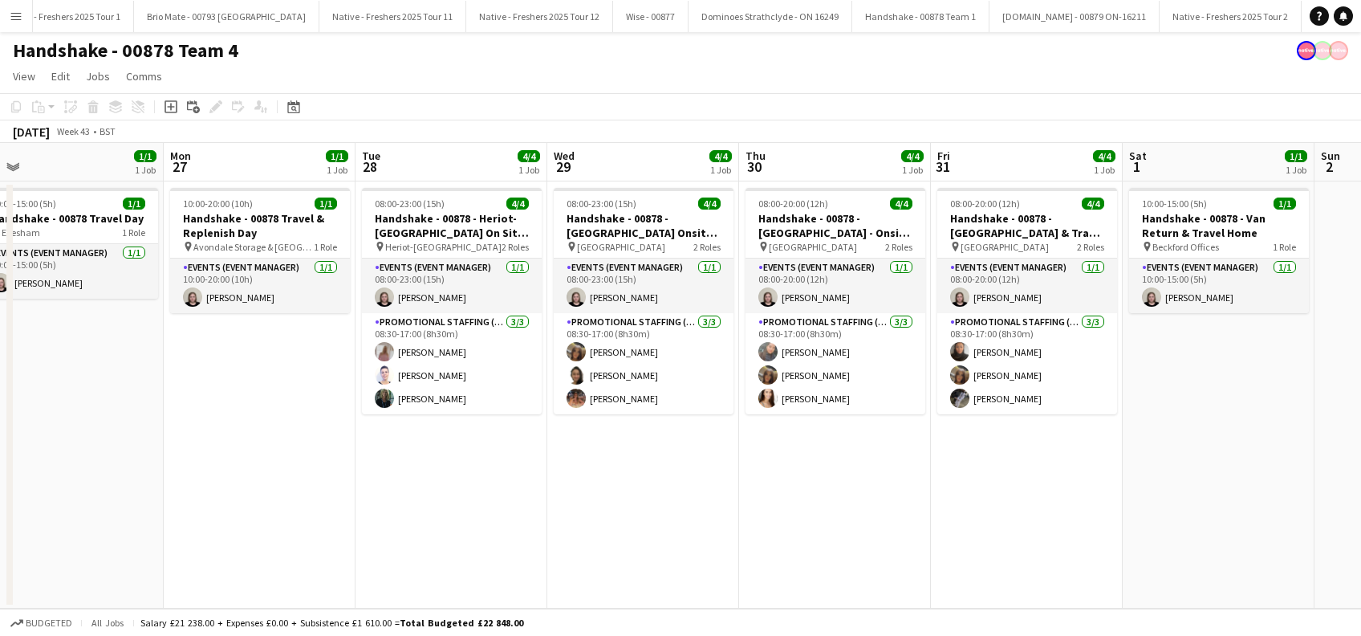
drag, startPoint x: 1131, startPoint y: 483, endPoint x: 591, endPoint y: 538, distance: 542.9
click at [591, 538] on app-calendar-viewport "Thu 23 4/4 1 Job Fri 24 4/4 1 Job Sat 25 Sun 26 1/1 1 Job Mon 27 1/1 1 Job Tue …" at bounding box center [680, 376] width 1361 height 466
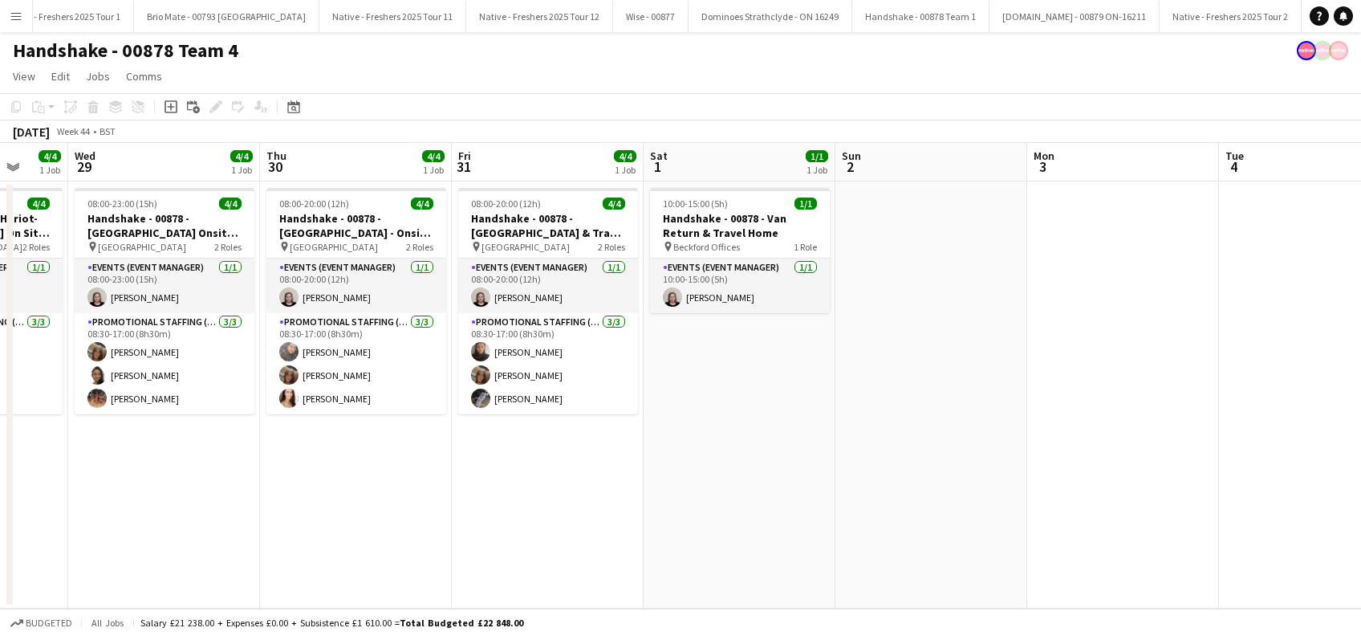
scroll to position [0, 717]
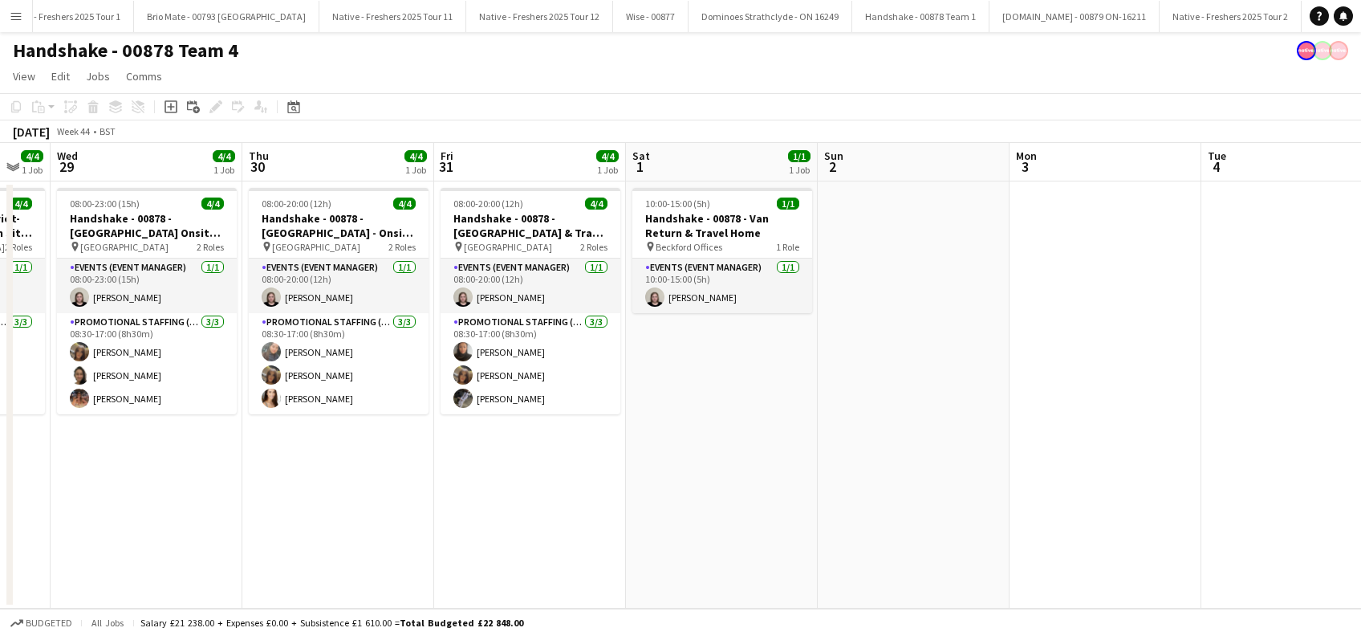
drag, startPoint x: 990, startPoint y: 517, endPoint x: 494, endPoint y: 548, distance: 497.0
click at [494, 548] on app-calendar-viewport "Sat 25 Sun 26 1/1 1 Job Mon 27 1/1 1 Job Tue 28 4/4 1 Job Wed 29 4/4 1 Job Thu …" at bounding box center [680, 376] width 1361 height 466
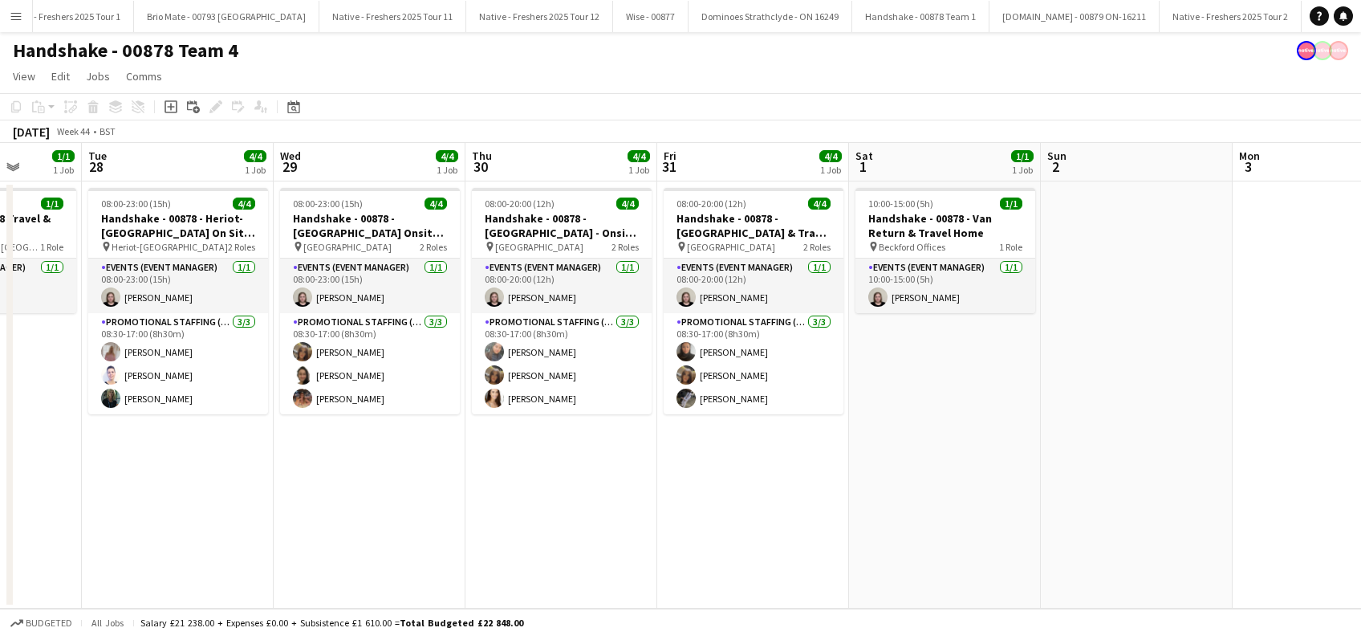
drag, startPoint x: 340, startPoint y: 527, endPoint x: 565, endPoint y: 522, distance: 224.8
click at [565, 522] on app-calendar-viewport "Sat 25 Sun 26 1/1 1 Job Mon 27 1/1 1 Job Tue 28 4/4 1 Job Wed 29 4/4 1 Job Thu …" at bounding box center [680, 376] width 1361 height 466
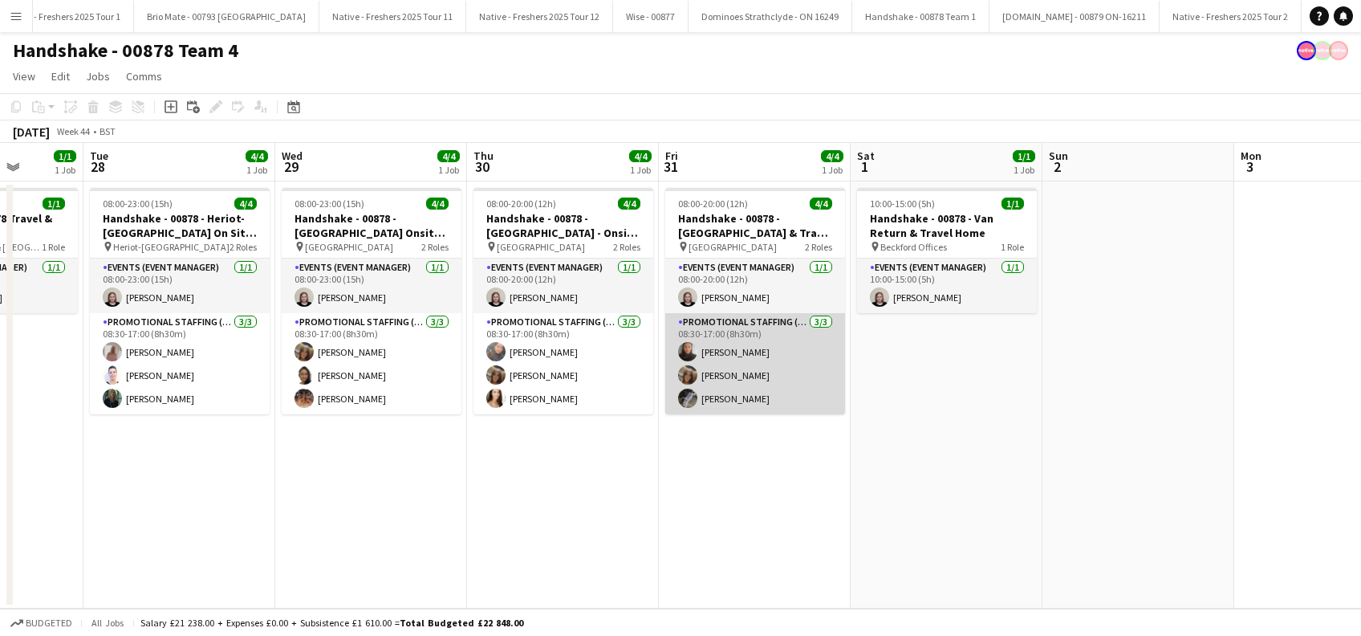
click at [764, 391] on app-card-role "Promotional Staffing (Brand Ambassadors) [DATE] 08:30-17:00 (8h30m) [PERSON_NAM…" at bounding box center [755, 363] width 180 height 101
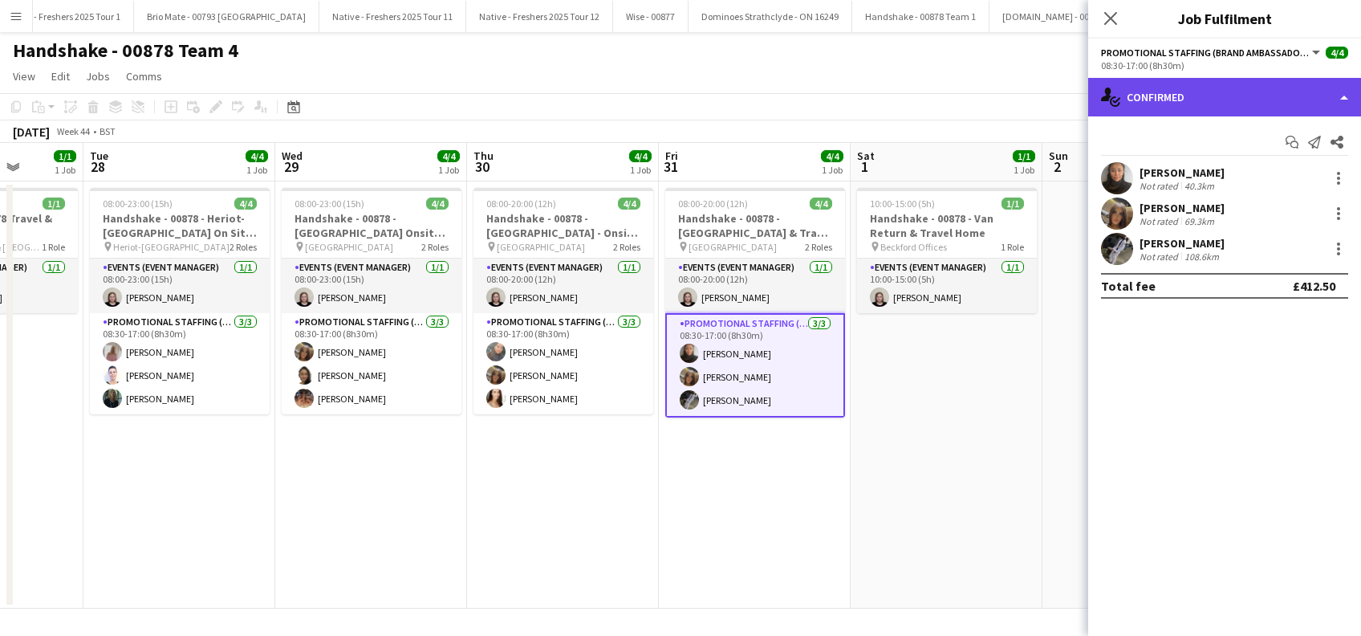
click at [1256, 100] on div "single-neutral-actions-check-2 Confirmed" at bounding box center [1224, 97] width 273 height 39
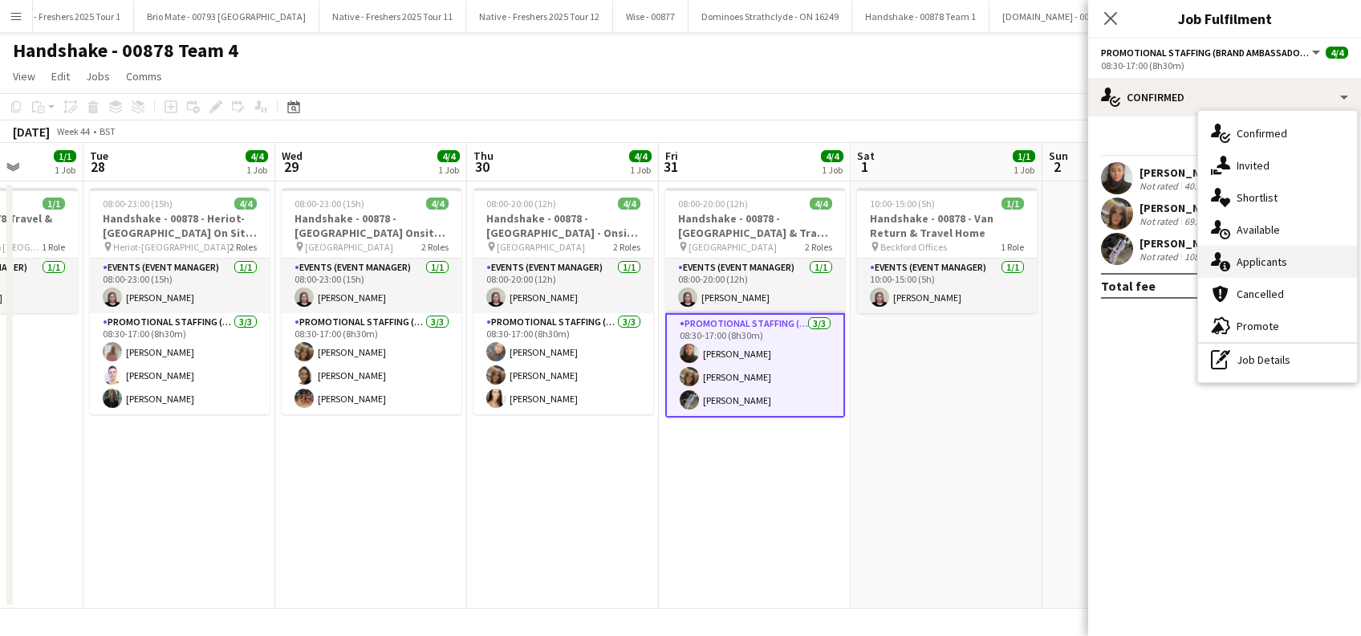
click at [1257, 263] on span "Applicants" at bounding box center [1262, 261] width 51 height 14
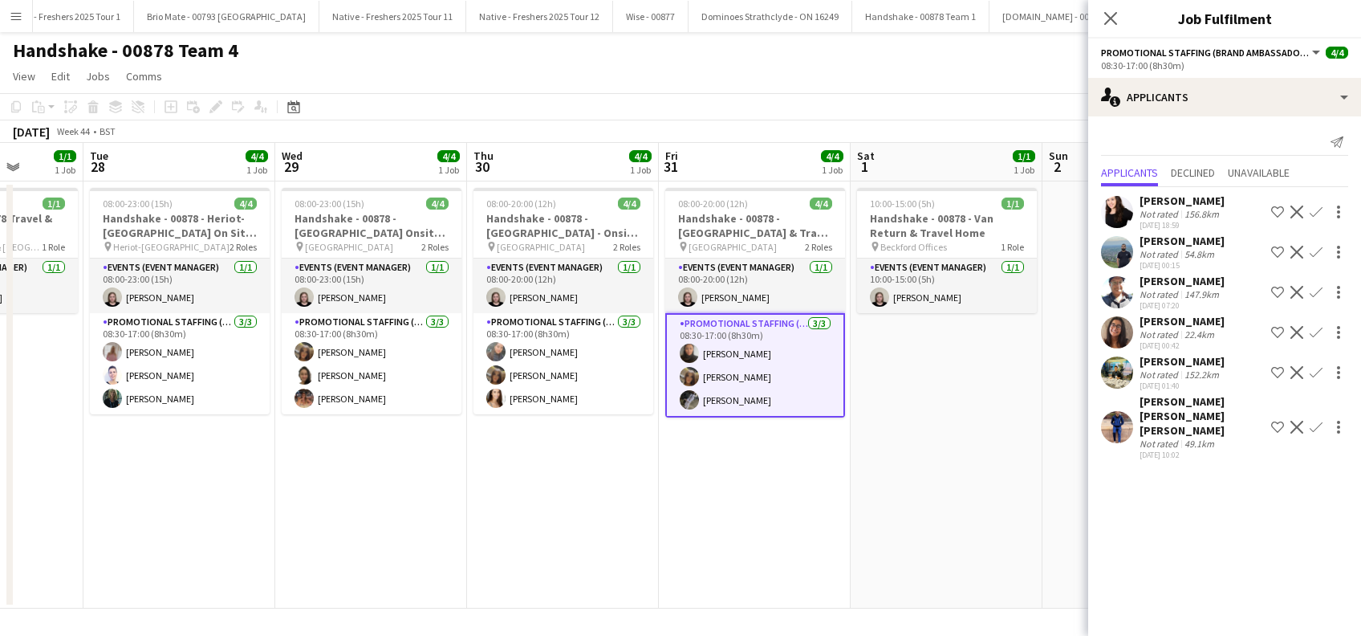
click at [738, 399] on app-card-role "Promotional Staffing (Brand Ambassadors) 3/3 08:30-17:00 (8h30m) Eve Huckfield …" at bounding box center [755, 365] width 180 height 104
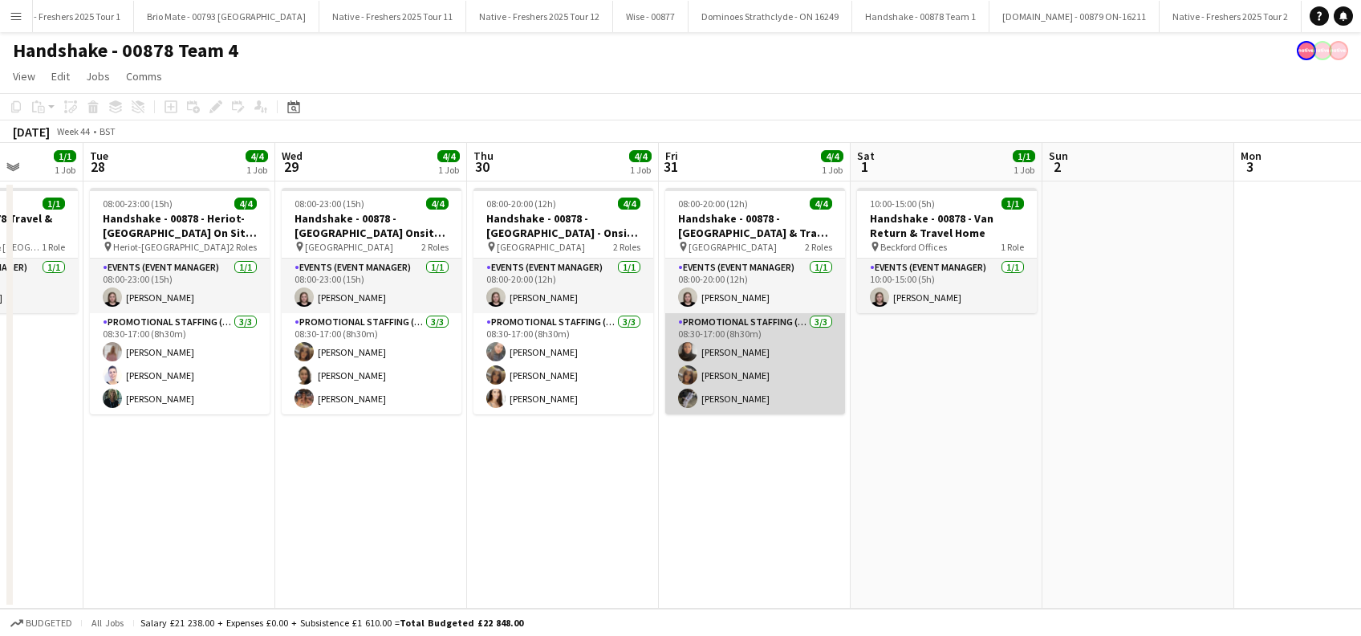
click at [738, 398] on app-card-role "Promotional Staffing (Brand Ambassadors) 3/3 08:30-17:00 (8h30m) Eve Huckfield …" at bounding box center [755, 363] width 180 height 101
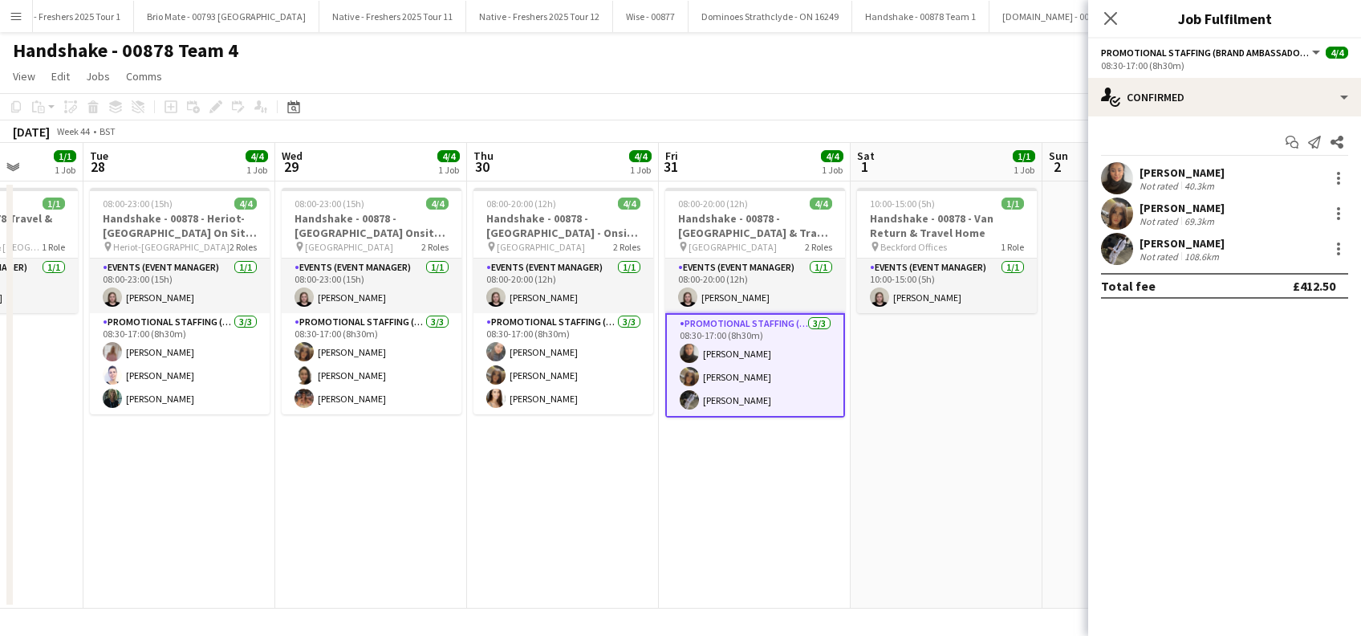
click at [1194, 244] on div "Waqas Zaman" at bounding box center [1182, 243] width 85 height 14
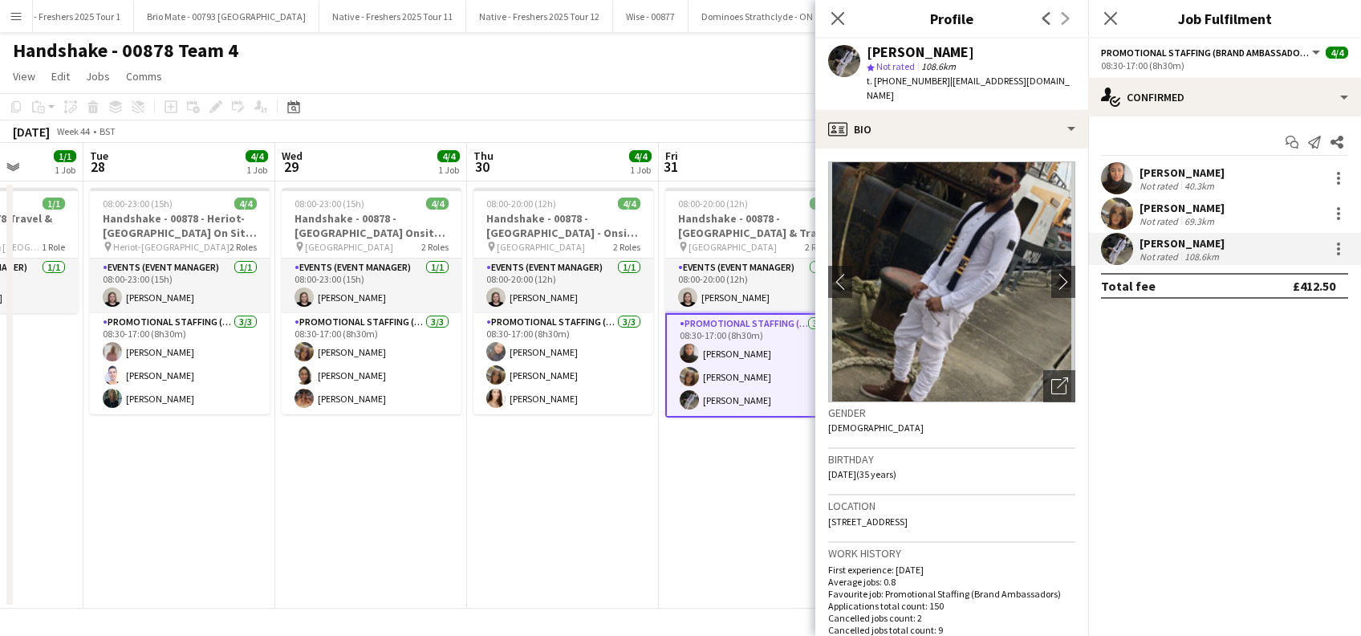
click at [717, 396] on app-card-role "Promotional Staffing (Brand Ambassadors) 3/3 08:30-17:00 (8h30m) Eve Huckfield …" at bounding box center [755, 365] width 180 height 104
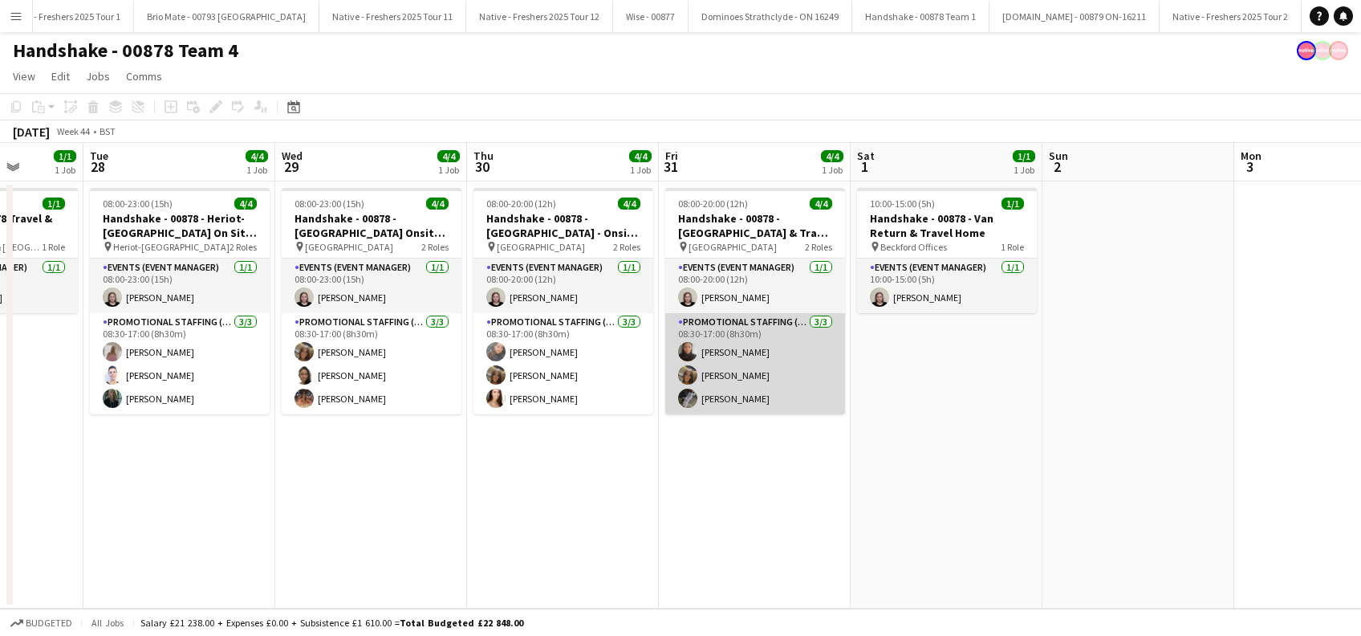
click at [717, 396] on app-card-role "Promotional Staffing (Brand Ambassadors) 3/3 08:30-17:00 (8h30m) Eve Huckfield …" at bounding box center [755, 363] width 180 height 101
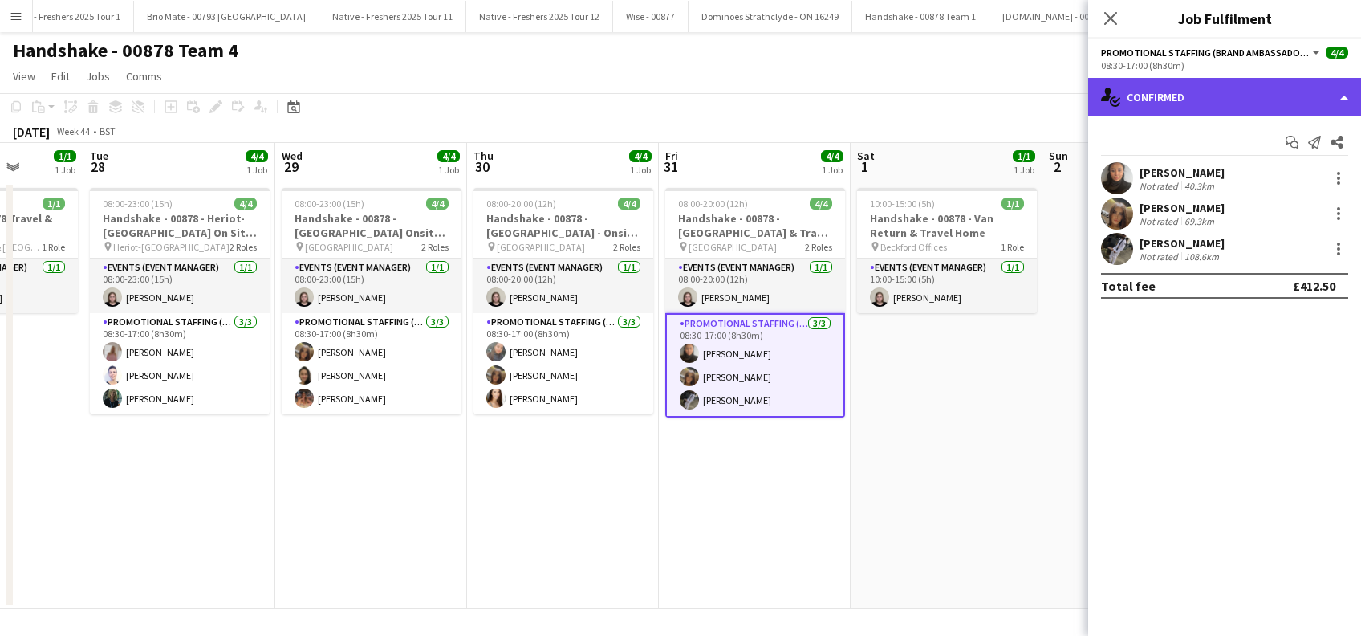
click at [1217, 80] on div "single-neutral-actions-check-2 Confirmed" at bounding box center [1224, 97] width 273 height 39
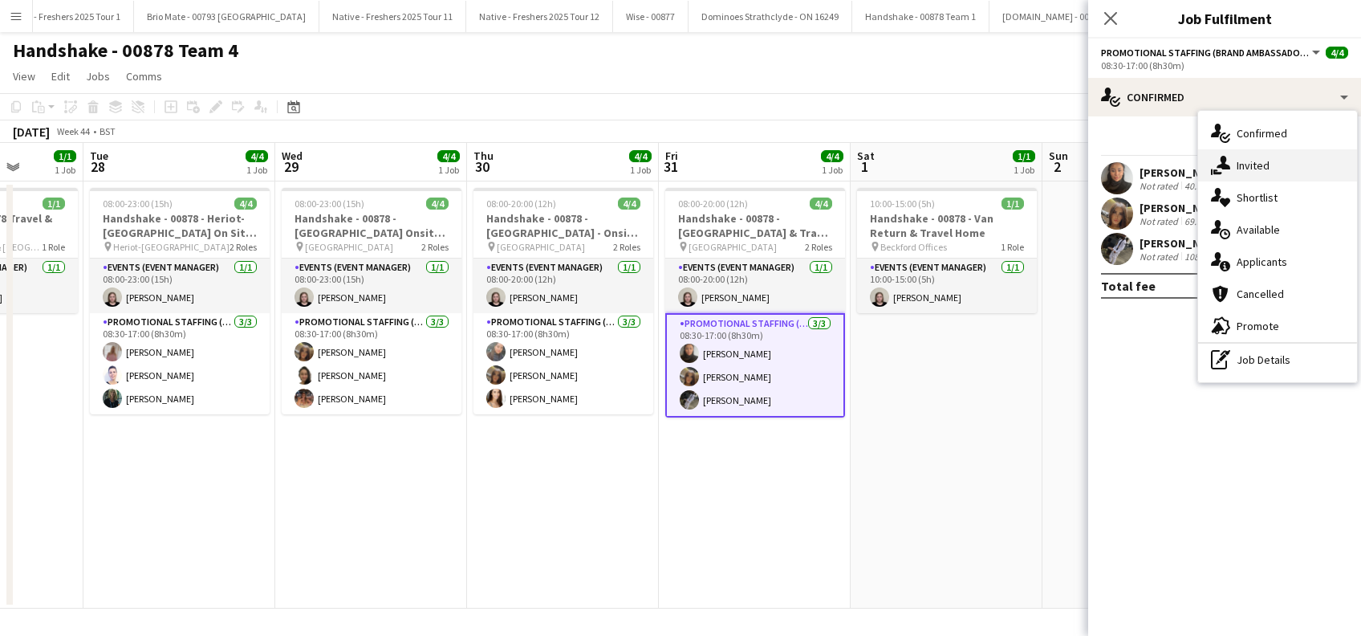
click at [1249, 165] on span "Invited" at bounding box center [1253, 165] width 33 height 14
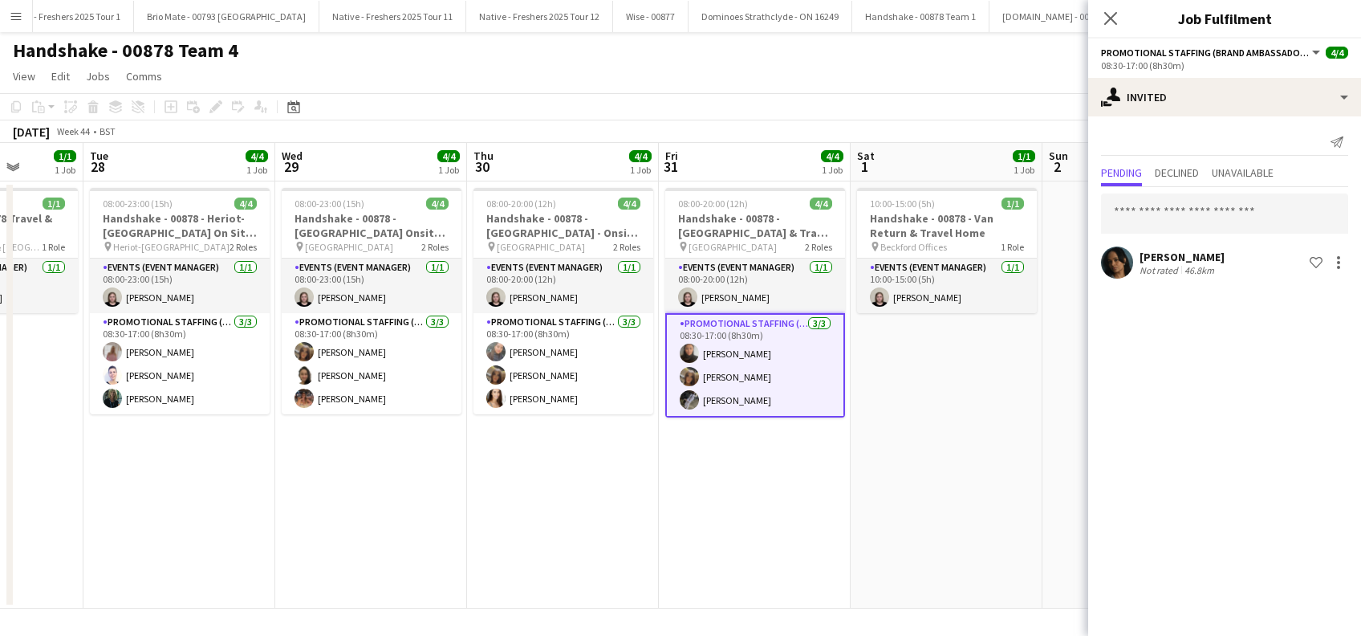
click at [758, 398] on app-card-role "Promotional Staffing (Brand Ambassadors) 3/3 08:30-17:00 (8h30m) Eve Huckfield …" at bounding box center [755, 365] width 180 height 104
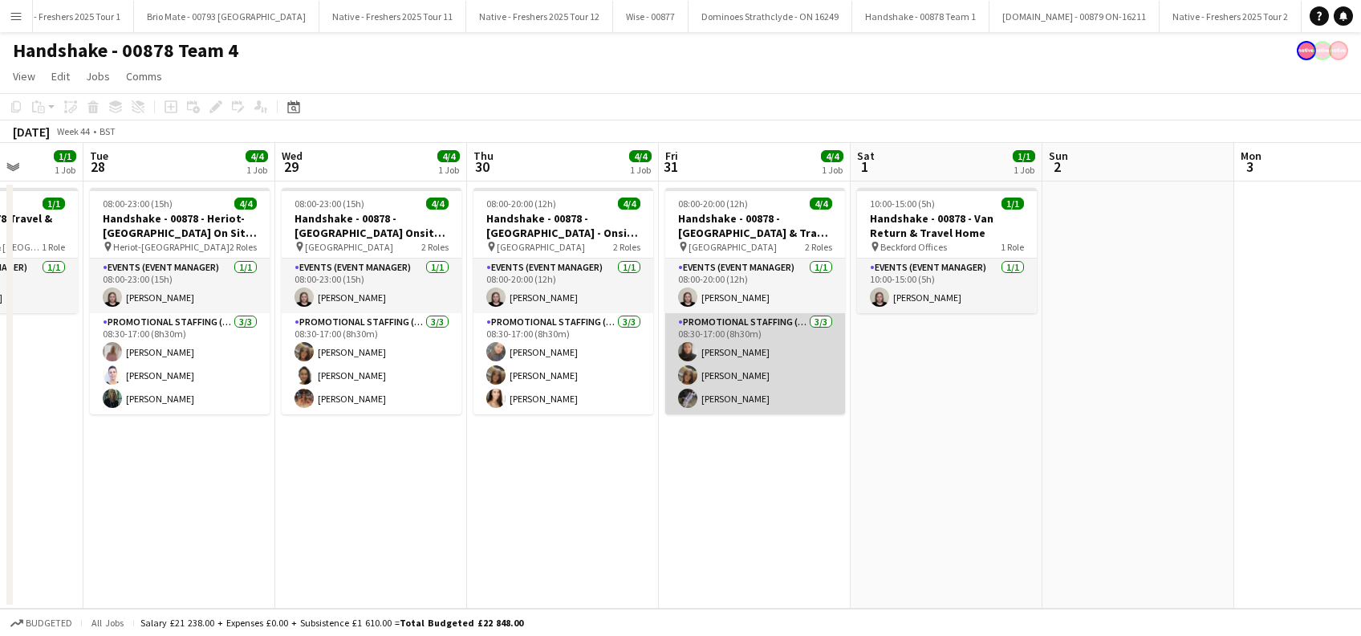
click at [746, 401] on app-card-role "Promotional Staffing (Brand Ambassadors) 3/3 08:30-17:00 (8h30m) Eve Huckfield …" at bounding box center [755, 363] width 180 height 101
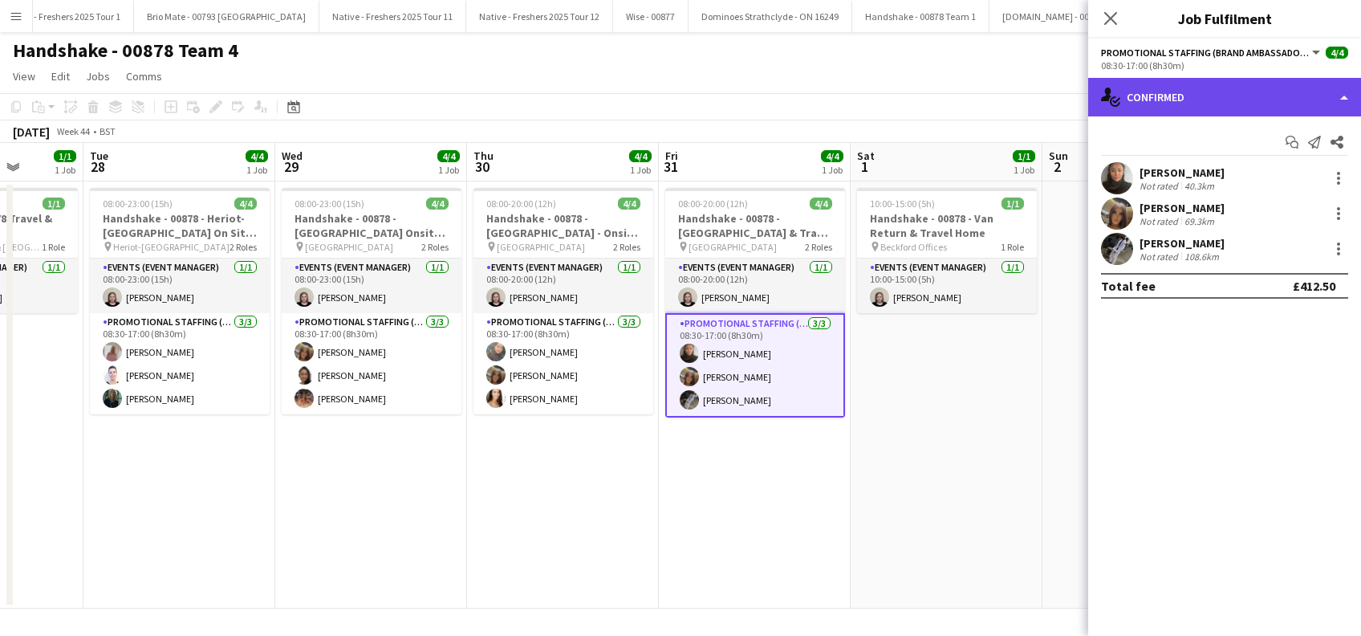
click at [1235, 97] on div "single-neutral-actions-check-2 Confirmed" at bounding box center [1224, 97] width 273 height 39
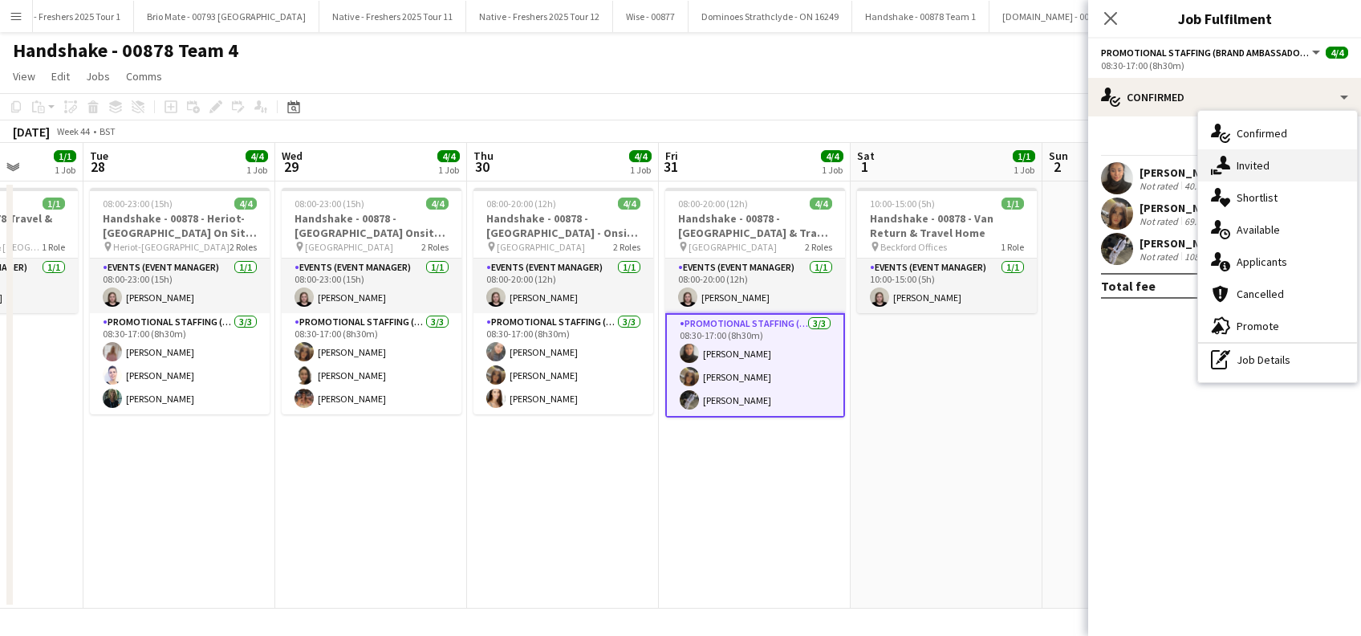
click at [1255, 168] on span "Invited" at bounding box center [1253, 165] width 33 height 14
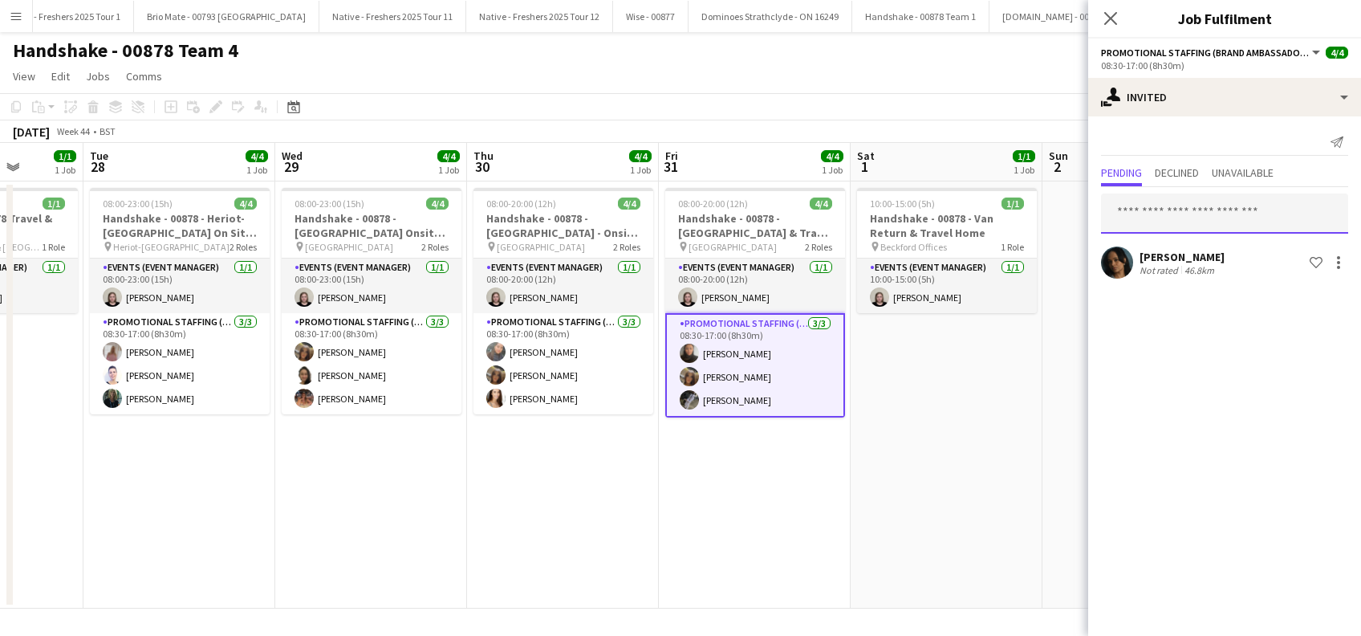
click at [1143, 211] on input "text" at bounding box center [1224, 213] width 247 height 40
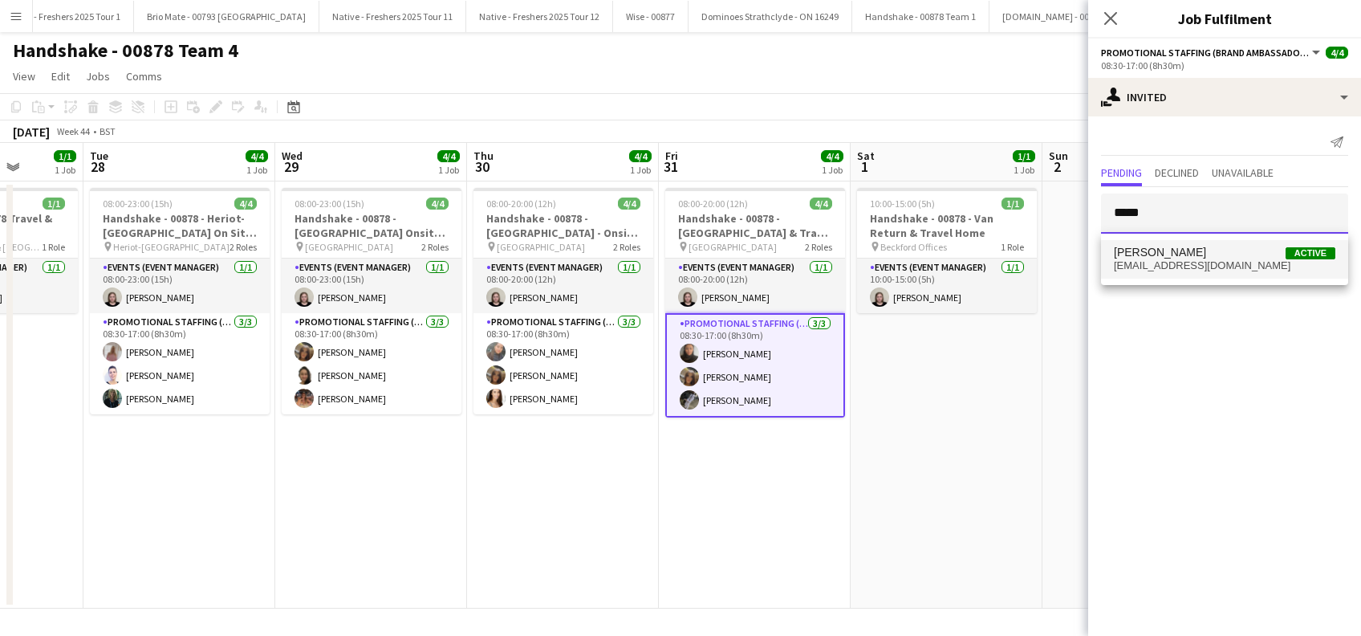
type input "*****"
click at [1152, 255] on span "Mohit Batth" at bounding box center [1160, 253] width 92 height 14
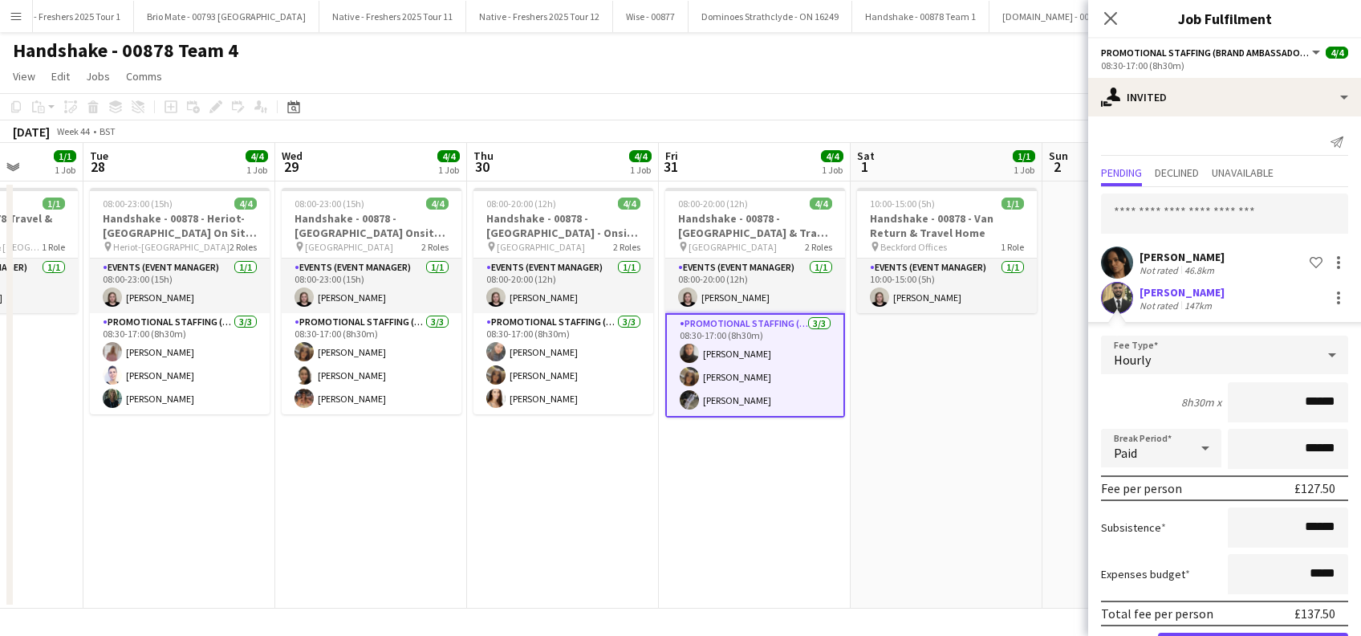
scroll to position [56, 0]
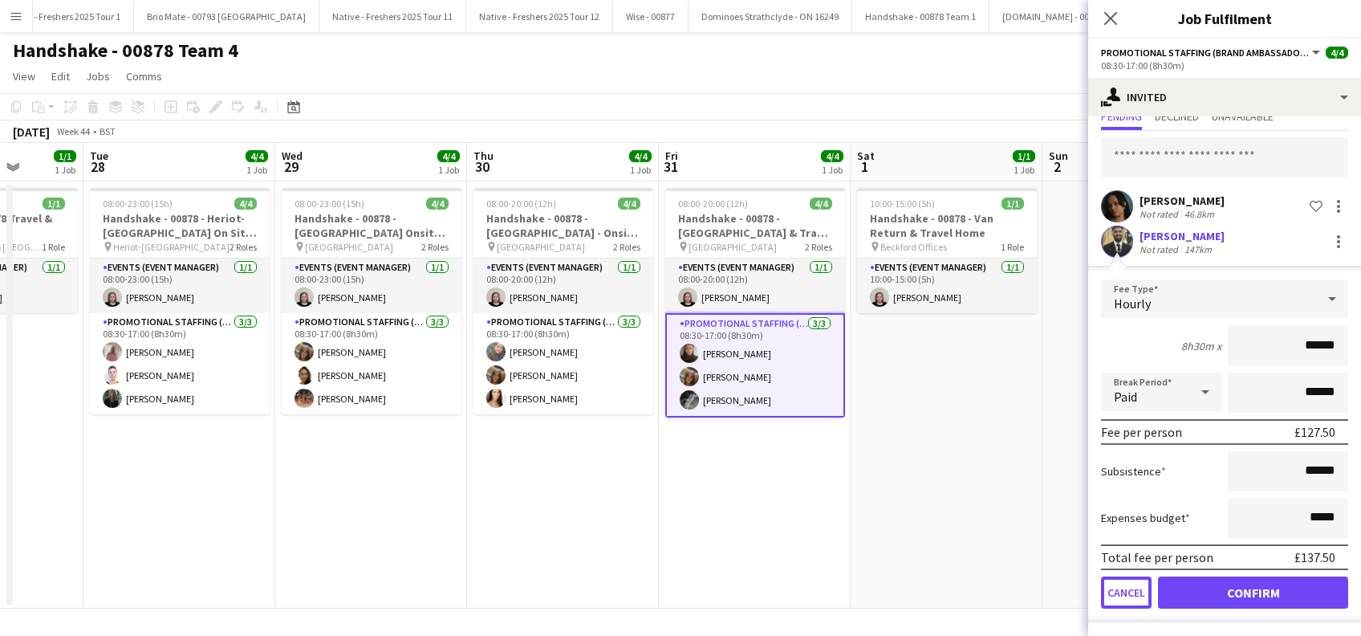
click at [1130, 587] on button "Cancel" at bounding box center [1126, 592] width 51 height 32
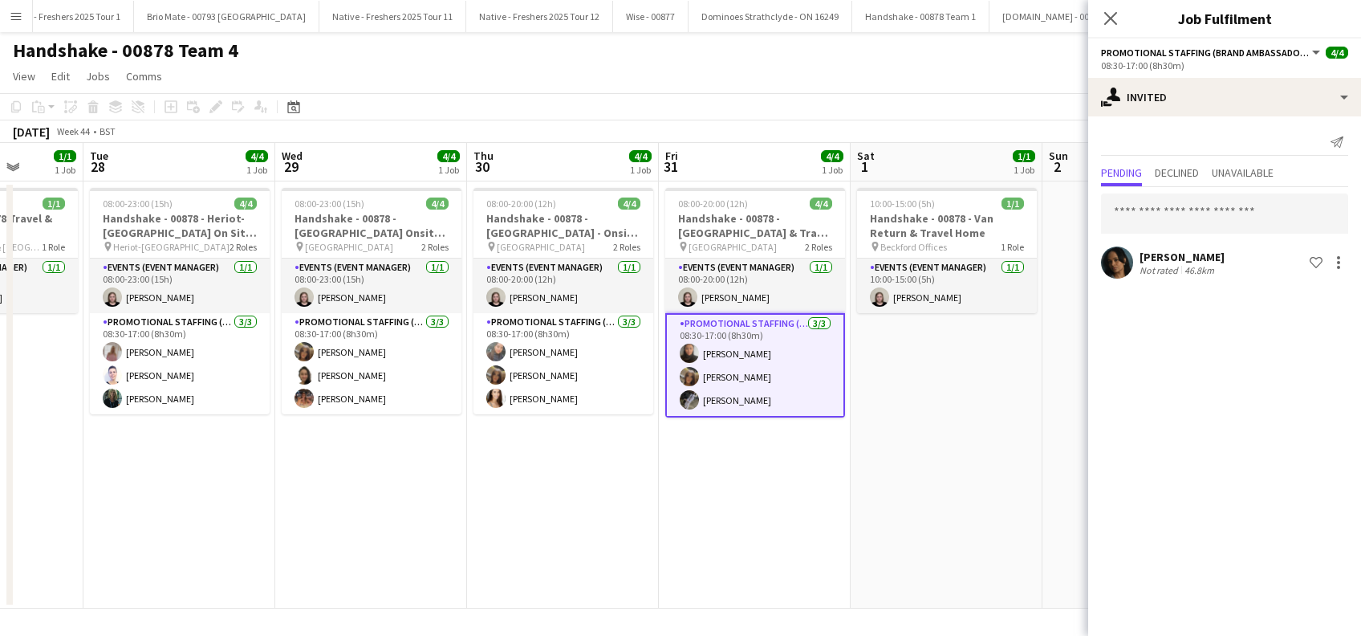
scroll to position [0, 0]
click at [739, 398] on app-card-role "Promotional Staffing (Brand Ambassadors) 3/3 08:30-17:00 (8h30m) Eve Huckfield …" at bounding box center [755, 365] width 180 height 104
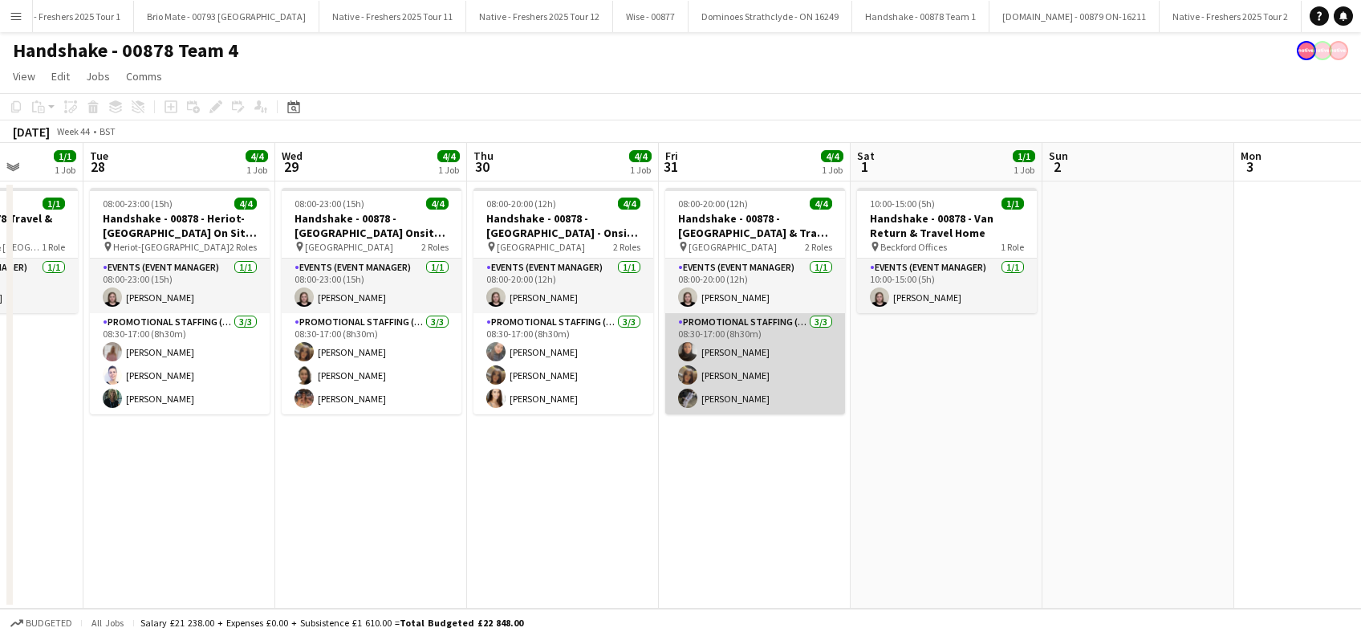
click at [737, 396] on app-card-role "Promotional Staffing (Brand Ambassadors) 3/3 08:30-17:00 (8h30m) Eve Huckfield …" at bounding box center [755, 363] width 180 height 101
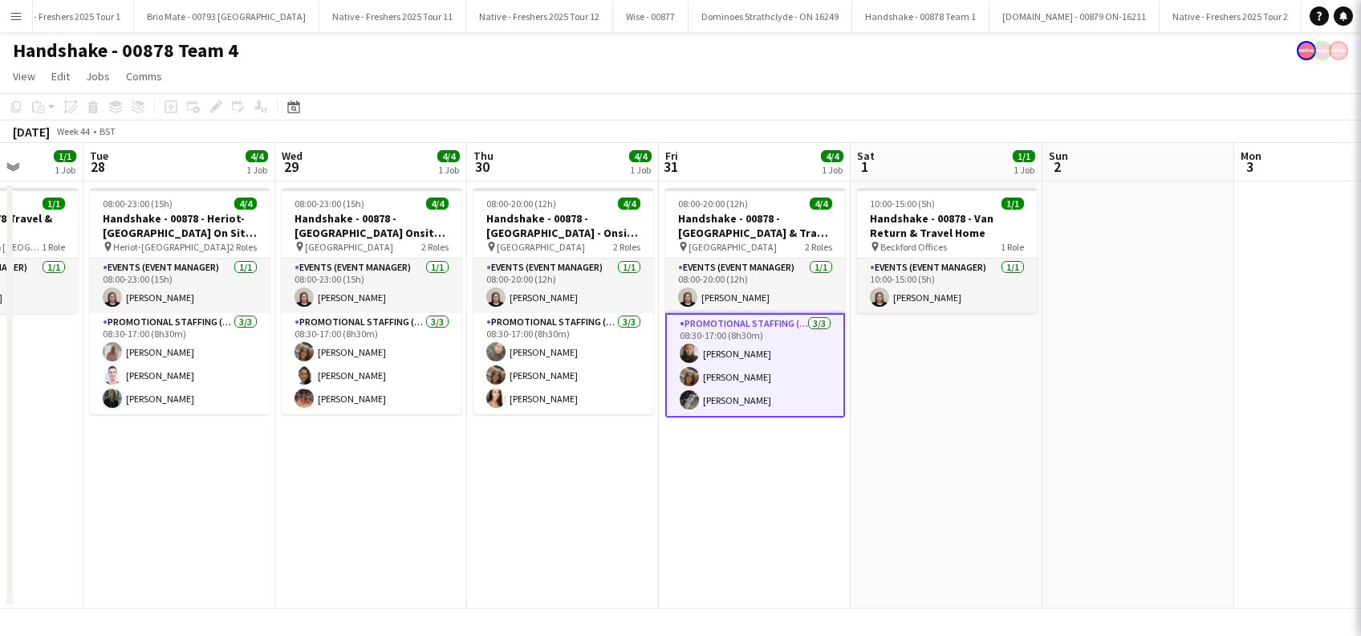
scroll to position [0, 491]
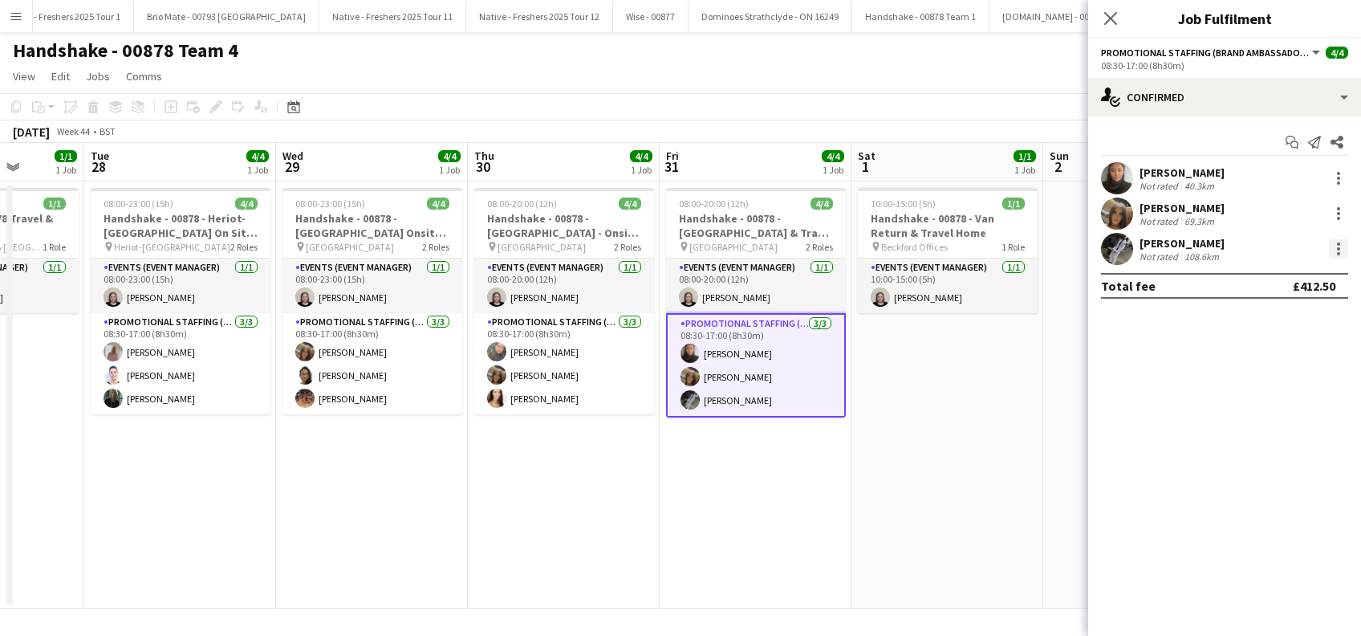
click at [1343, 246] on div at bounding box center [1338, 248] width 19 height 19
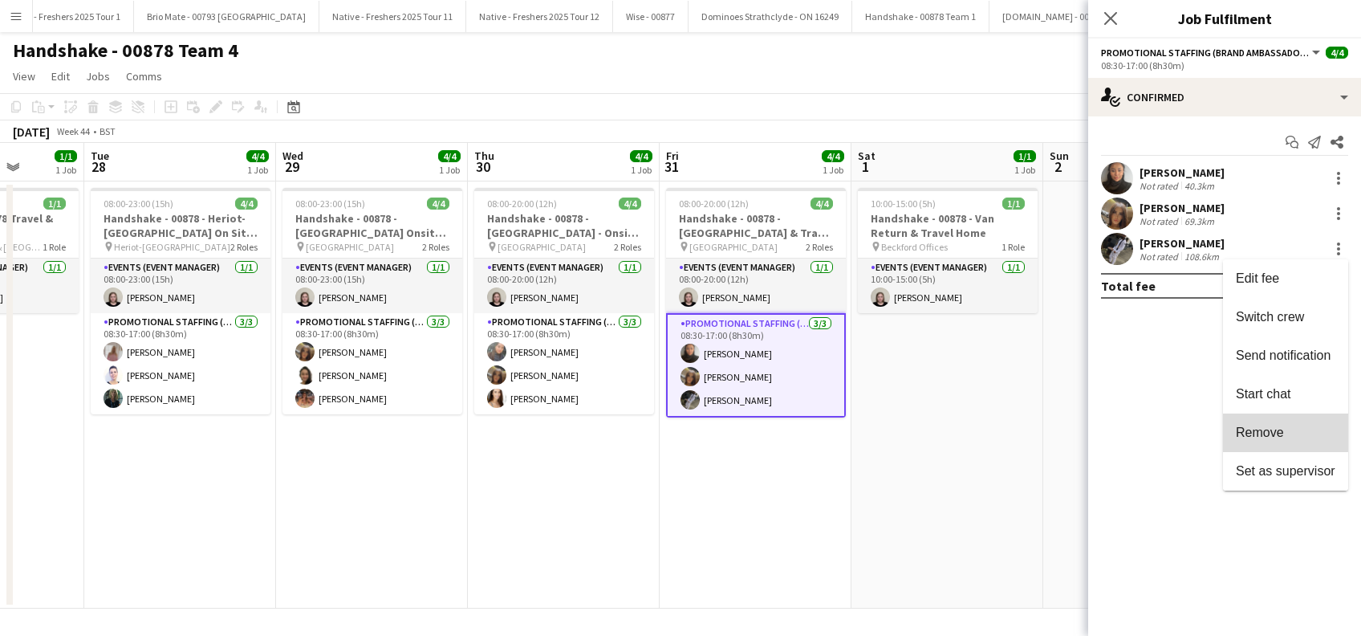
click at [1253, 430] on span "Remove" at bounding box center [1260, 432] width 48 height 14
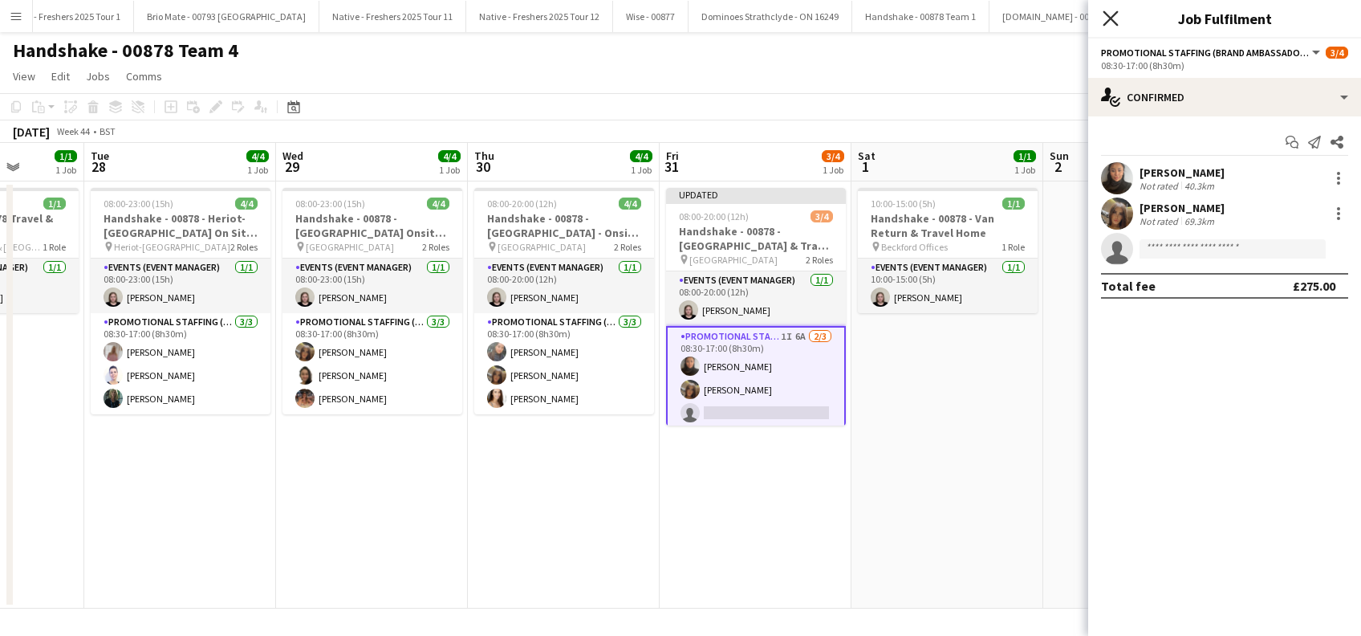
click at [1112, 14] on icon "Close pop-in" at bounding box center [1110, 17] width 15 height 15
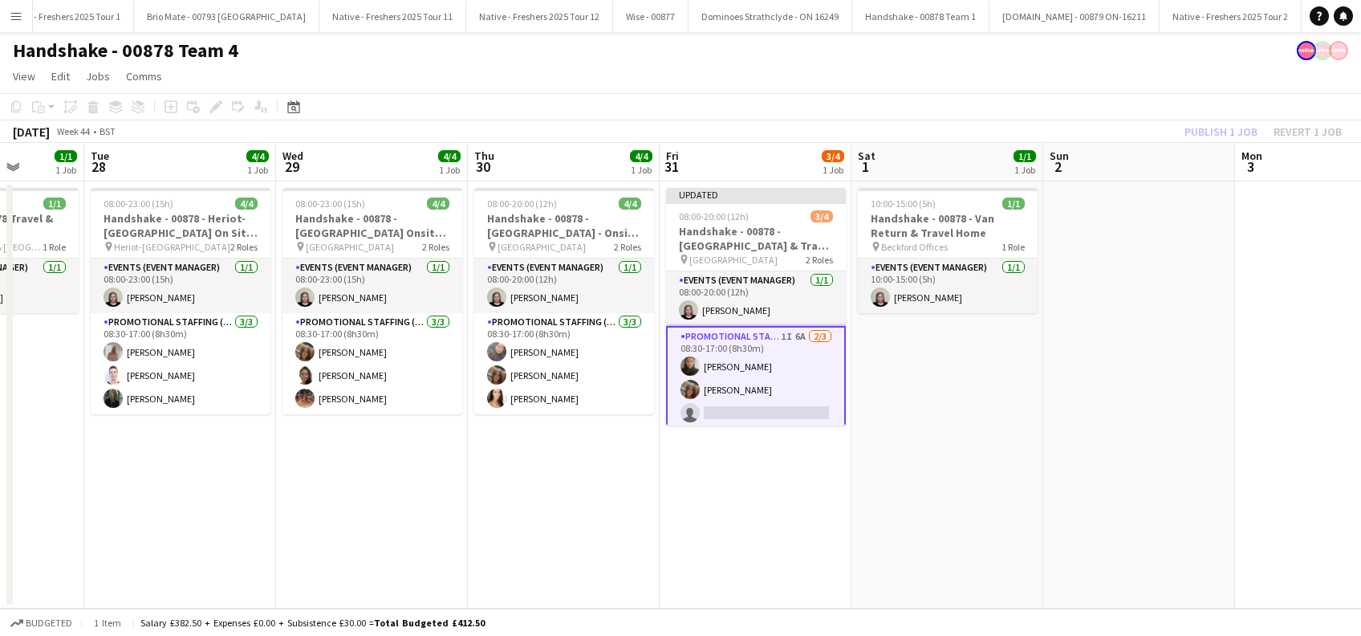
drag, startPoint x: 967, startPoint y: 434, endPoint x: 1158, endPoint y: 257, distance: 260.7
click at [977, 430] on app-calendar-viewport "Sat 25 Sun 26 1/1 1 Job Mon 27 1/1 1 Job Tue 28 4/4 1 Job Wed 29 4/4 1 Job Thu …" at bounding box center [680, 376] width 1361 height 466
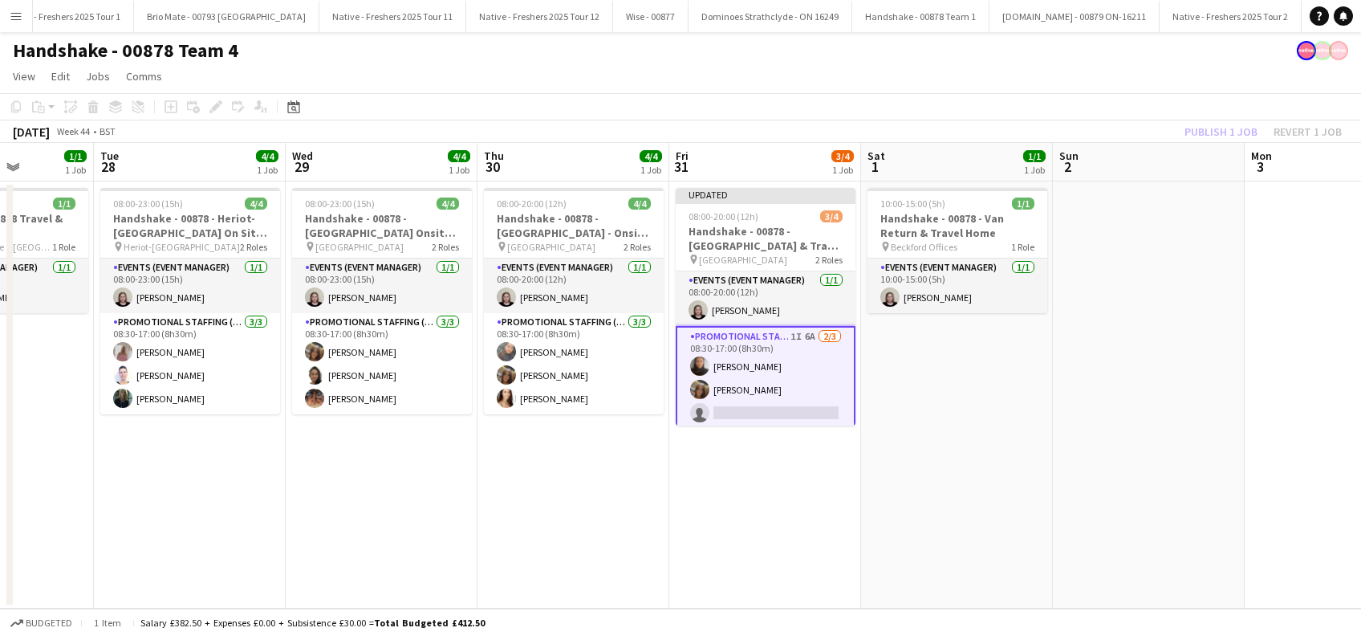
click at [1124, 380] on app-date-cell at bounding box center [1149, 394] width 192 height 427
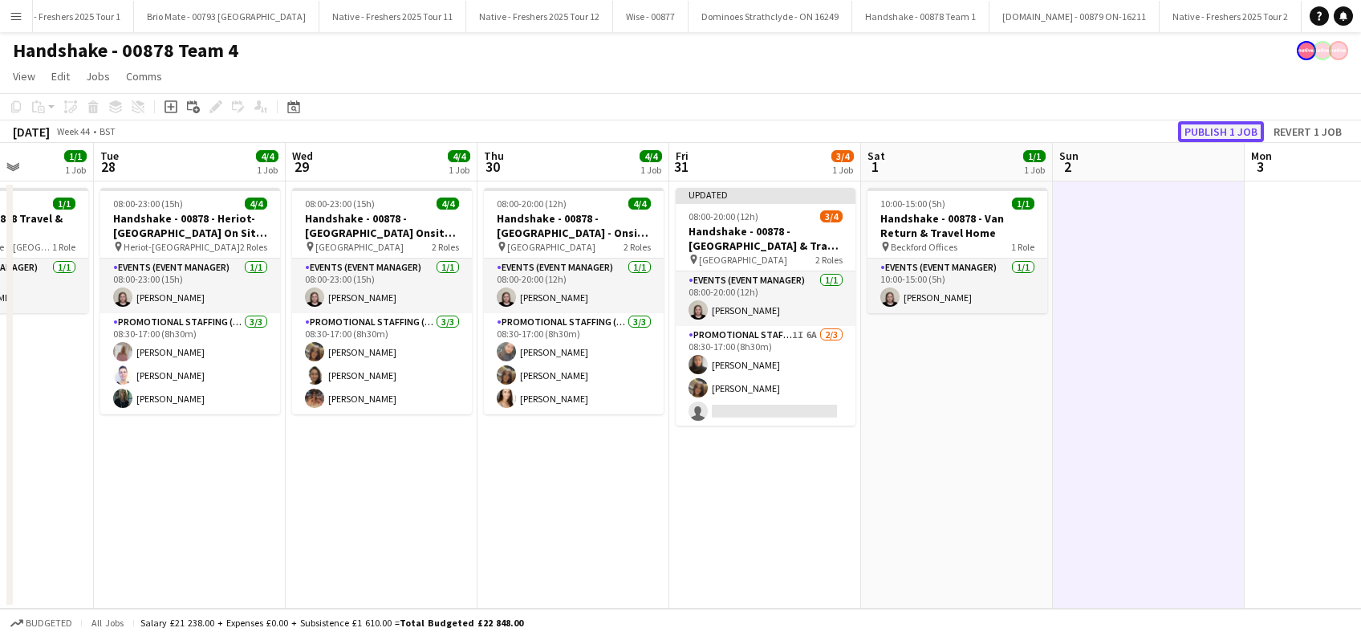
click at [1213, 127] on button "Publish 1 job" at bounding box center [1221, 131] width 86 height 21
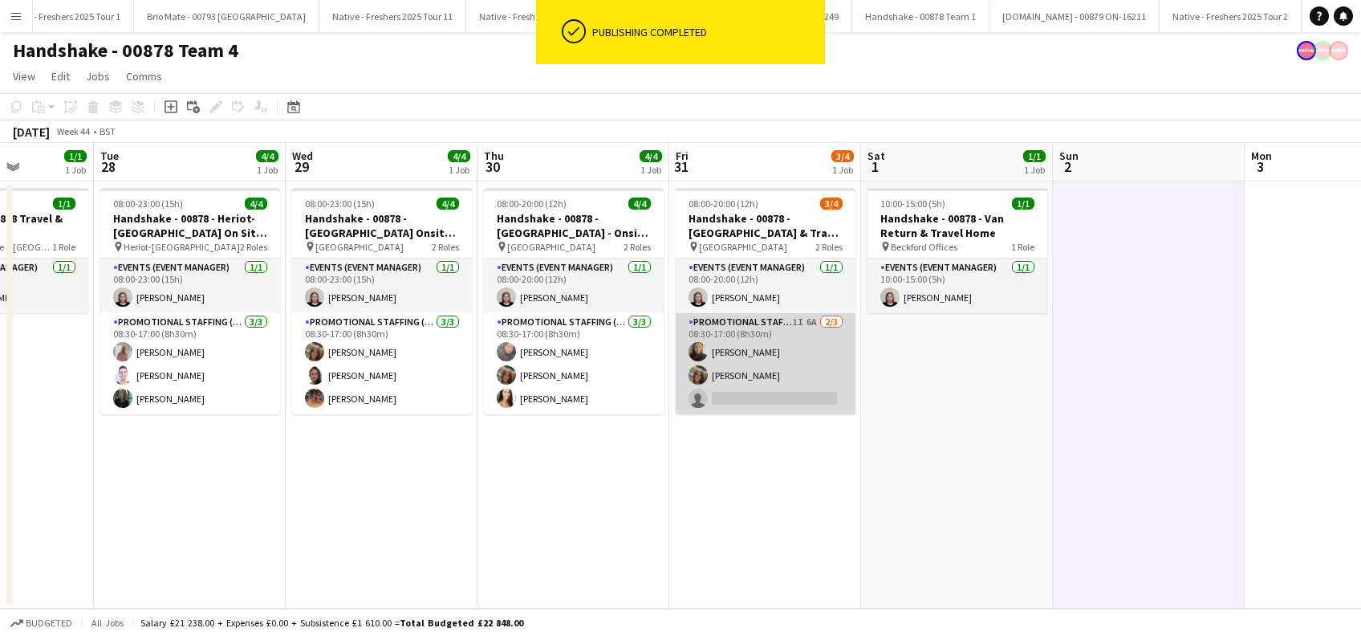
click at [771, 392] on app-card-role "Promotional Staffing (Brand Ambassadors) 1I 6A 2/3 08:30-17:00 (8h30m) Eve Huck…" at bounding box center [766, 363] width 180 height 101
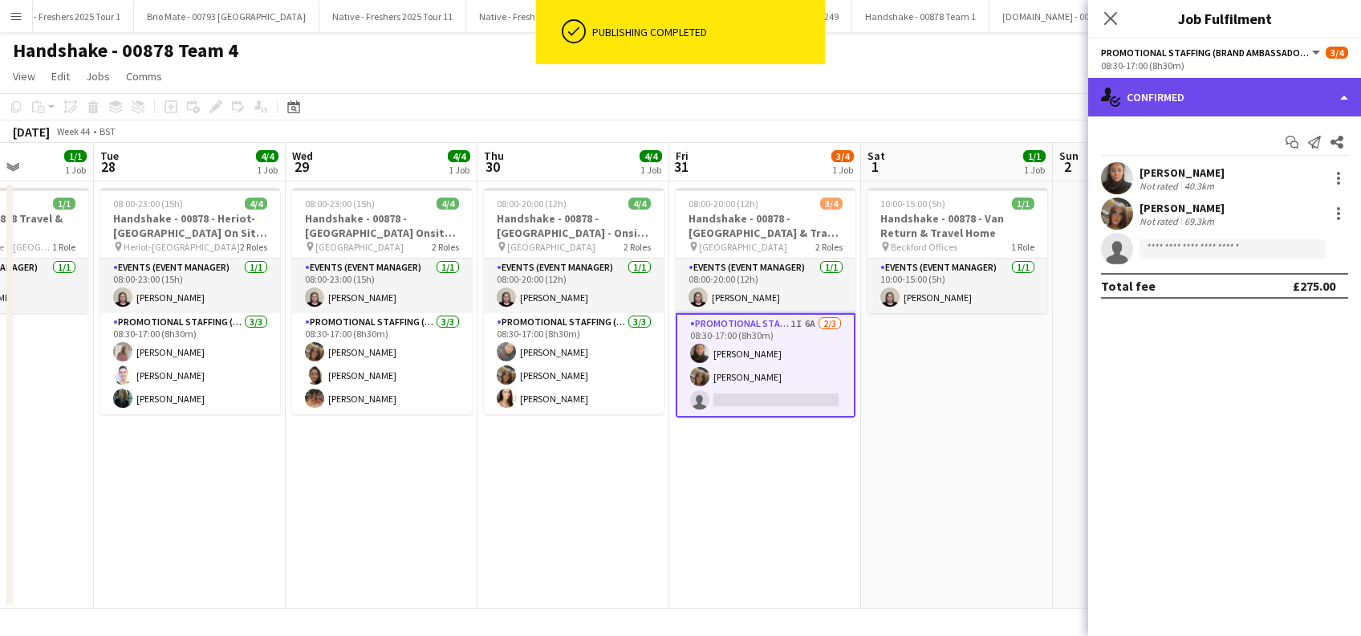
click at [1246, 90] on div "single-neutral-actions-check-2 Confirmed" at bounding box center [1224, 97] width 273 height 39
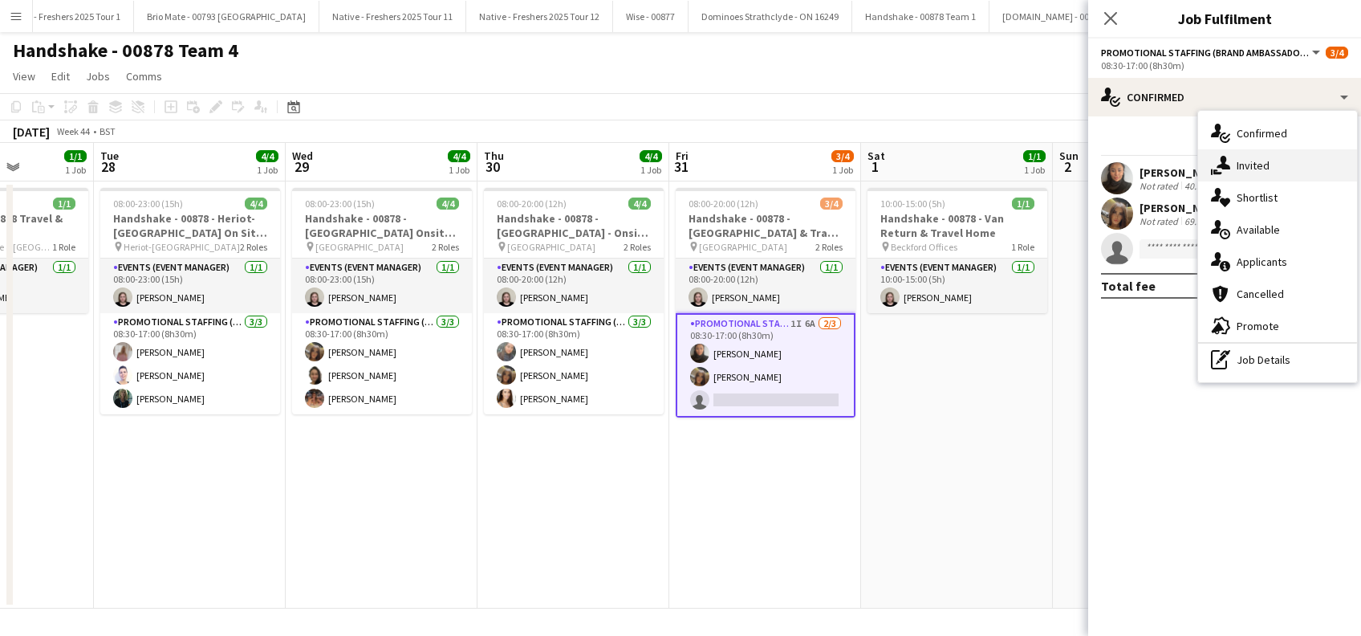
click at [1255, 169] on span "Invited" at bounding box center [1253, 165] width 33 height 14
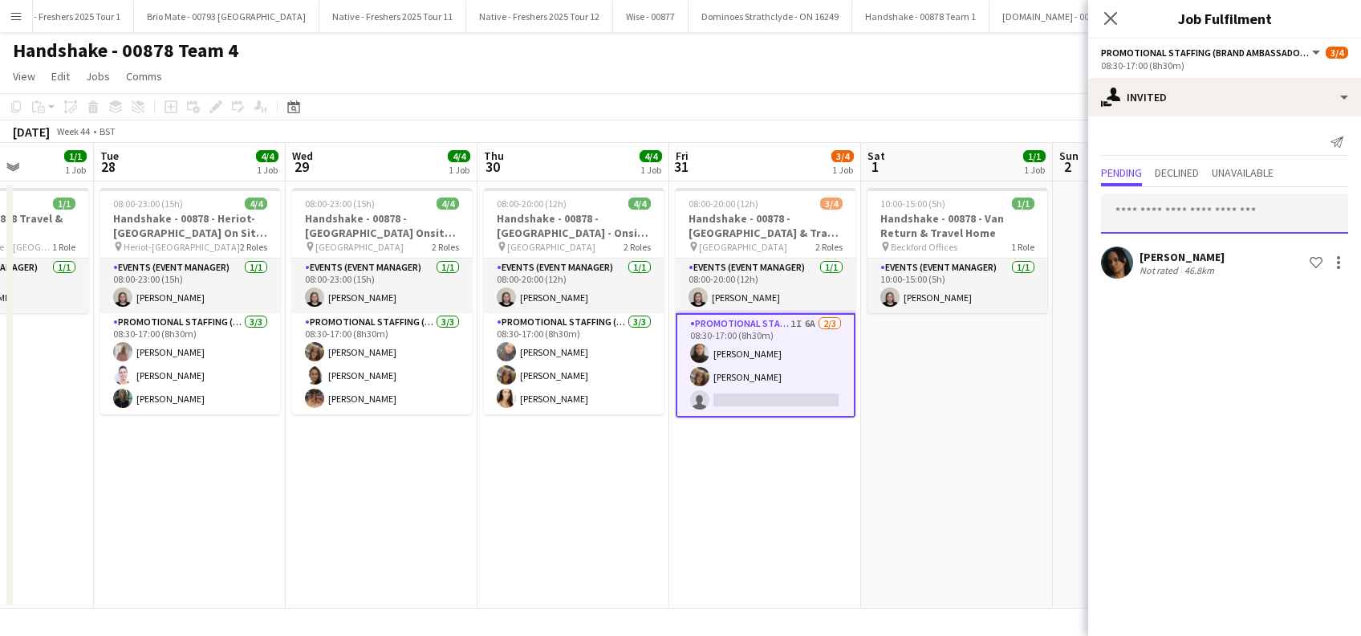
click at [1161, 209] on input "text" at bounding box center [1224, 213] width 247 height 40
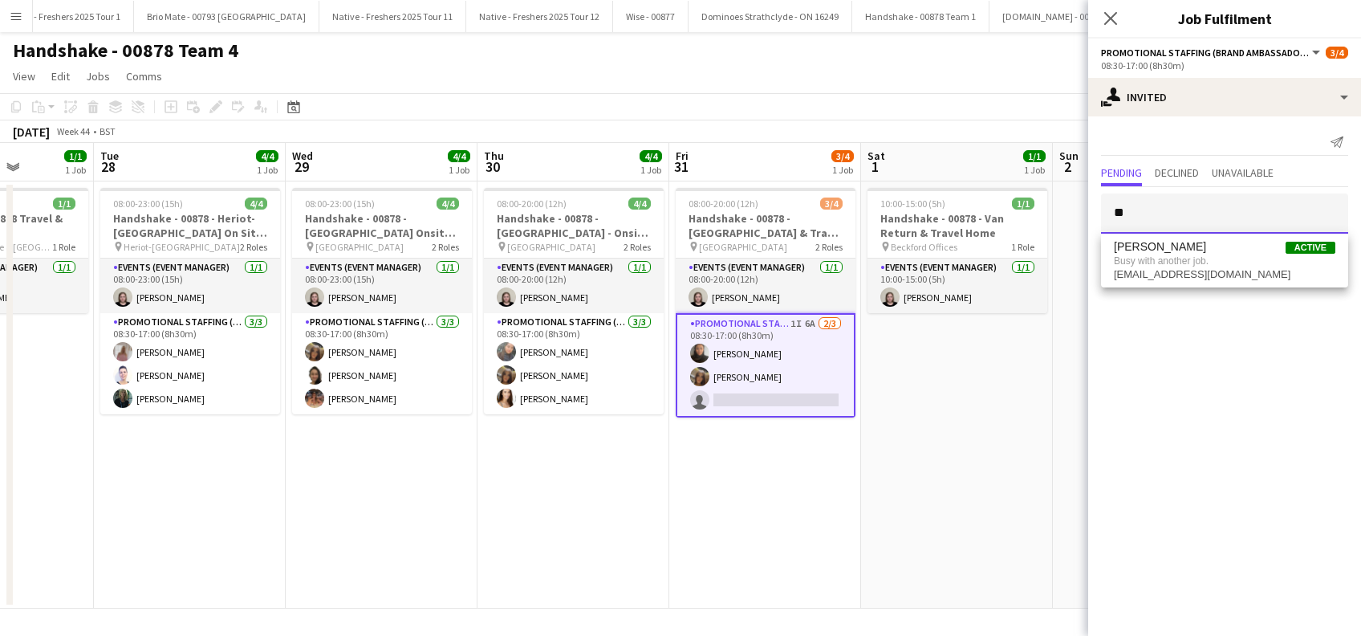
type input "*"
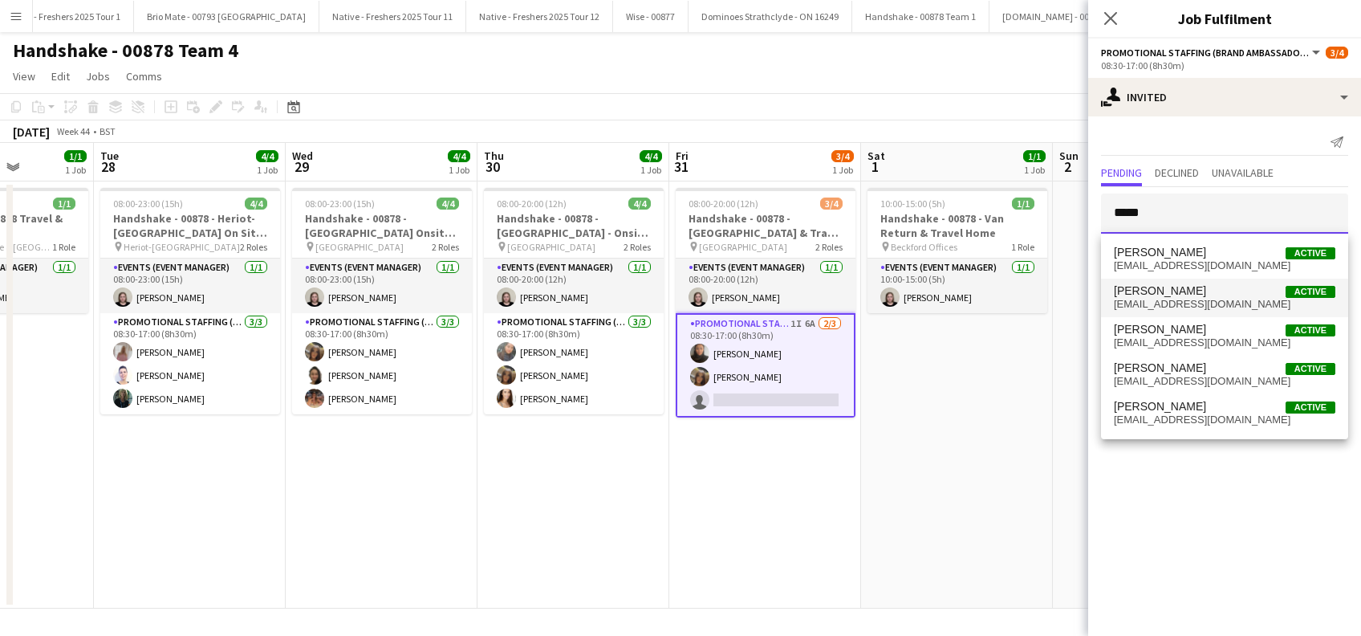
type input "*****"
click at [1151, 300] on span "lauracutts33@hotmail.com" at bounding box center [1225, 304] width 222 height 13
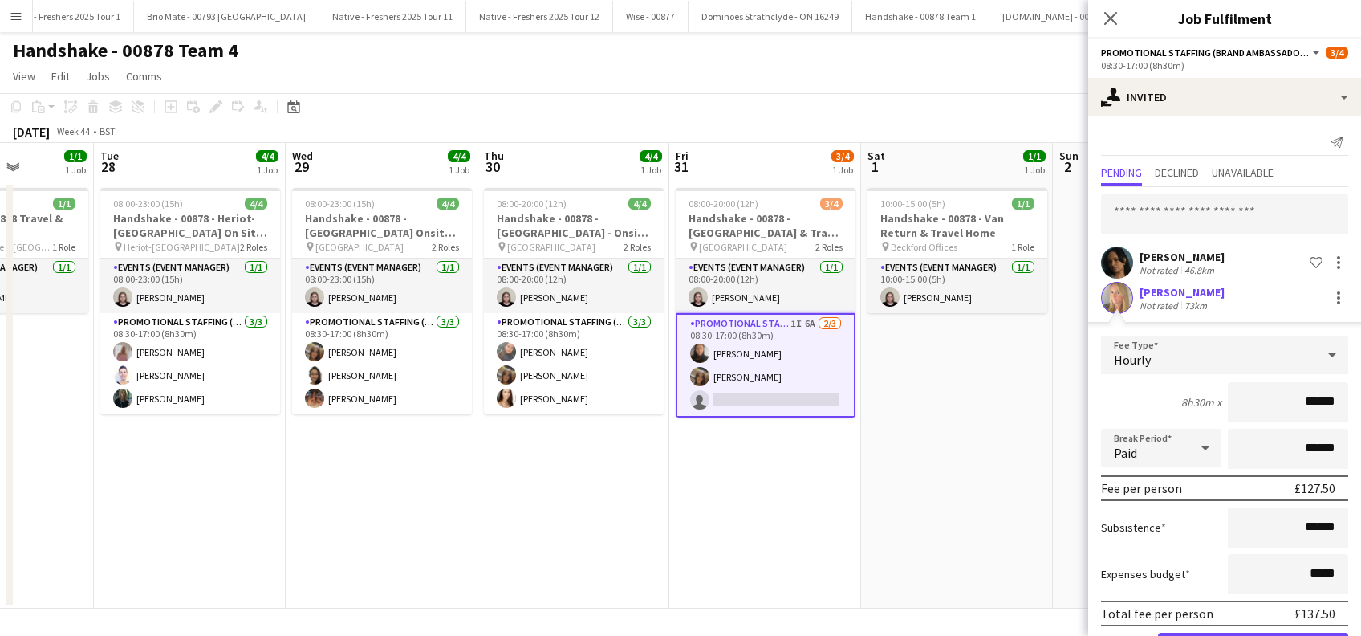
scroll to position [56, 0]
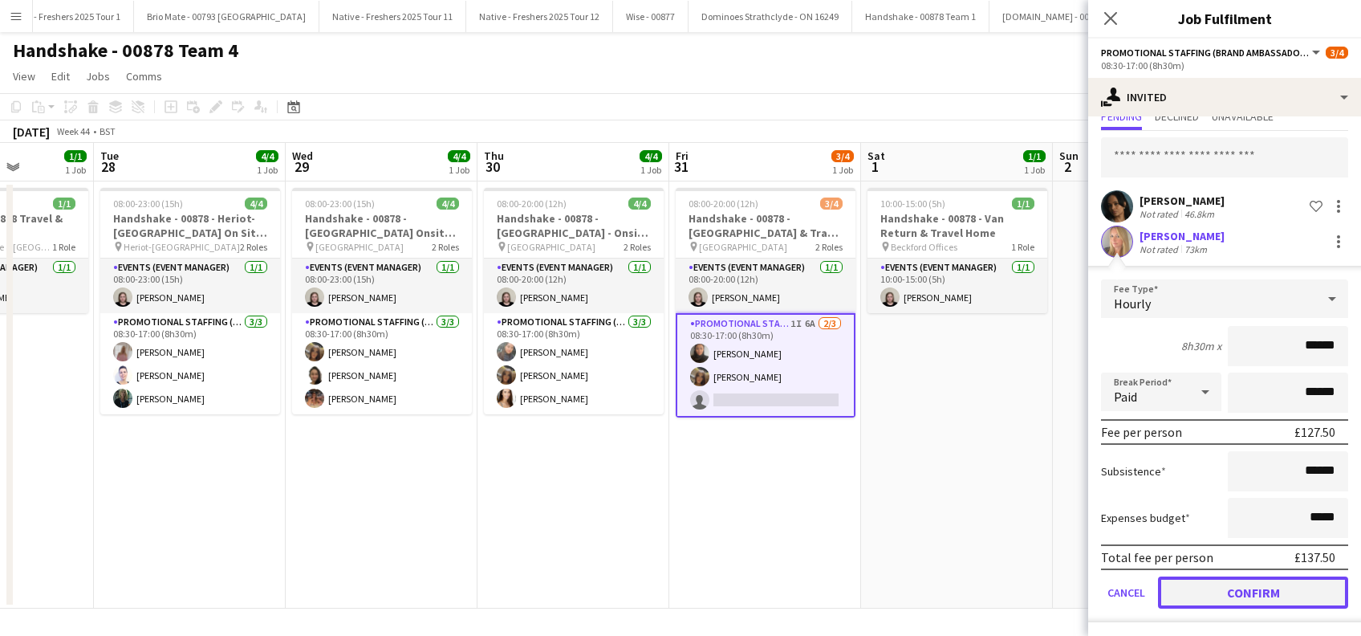
click at [1246, 589] on button "Confirm" at bounding box center [1253, 592] width 190 height 32
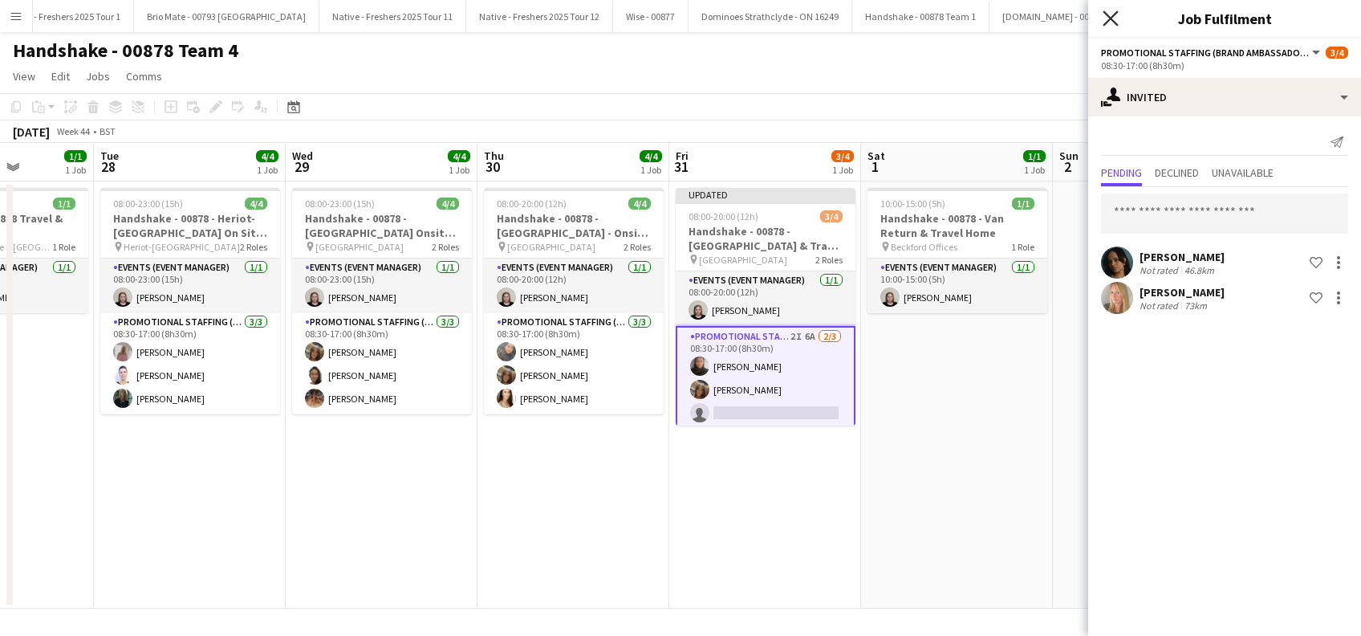
click at [1113, 18] on icon "Close pop-in" at bounding box center [1110, 17] width 15 height 15
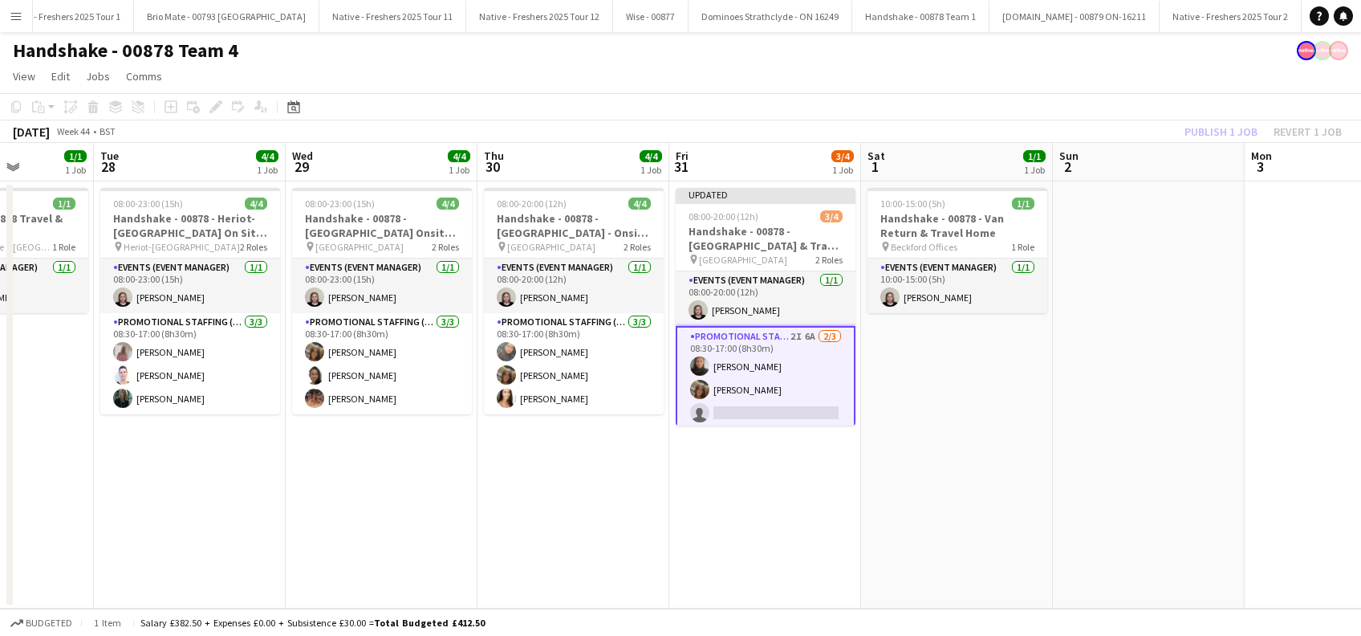
click at [905, 437] on app-date-cell "10:00-15:00 (5h) 1/1 Handshake - 00878 - Van Return & Travel Home pin Beckford …" at bounding box center [957, 394] width 192 height 427
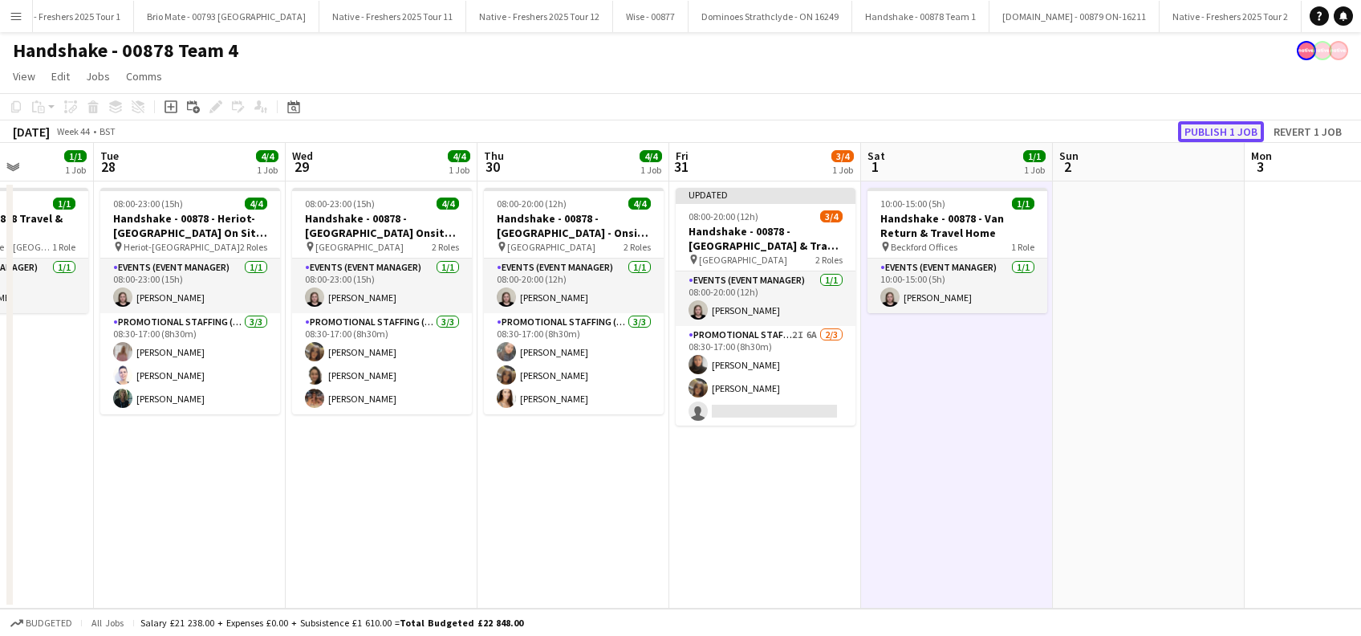
click at [1208, 138] on button "Publish 1 job" at bounding box center [1221, 131] width 86 height 21
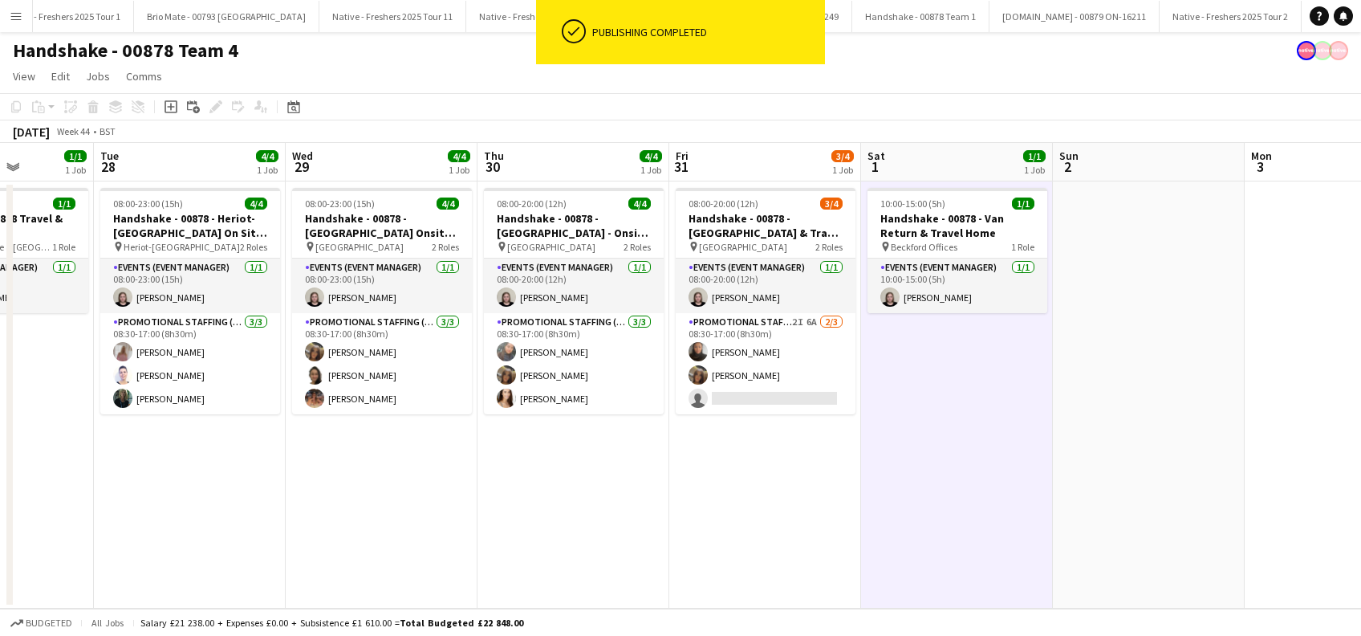
click at [787, 471] on app-date-cell "08:00-20:00 (12h) 3/4 Handshake - 00878 - Loughborough University & Travel to E…" at bounding box center [765, 394] width 192 height 427
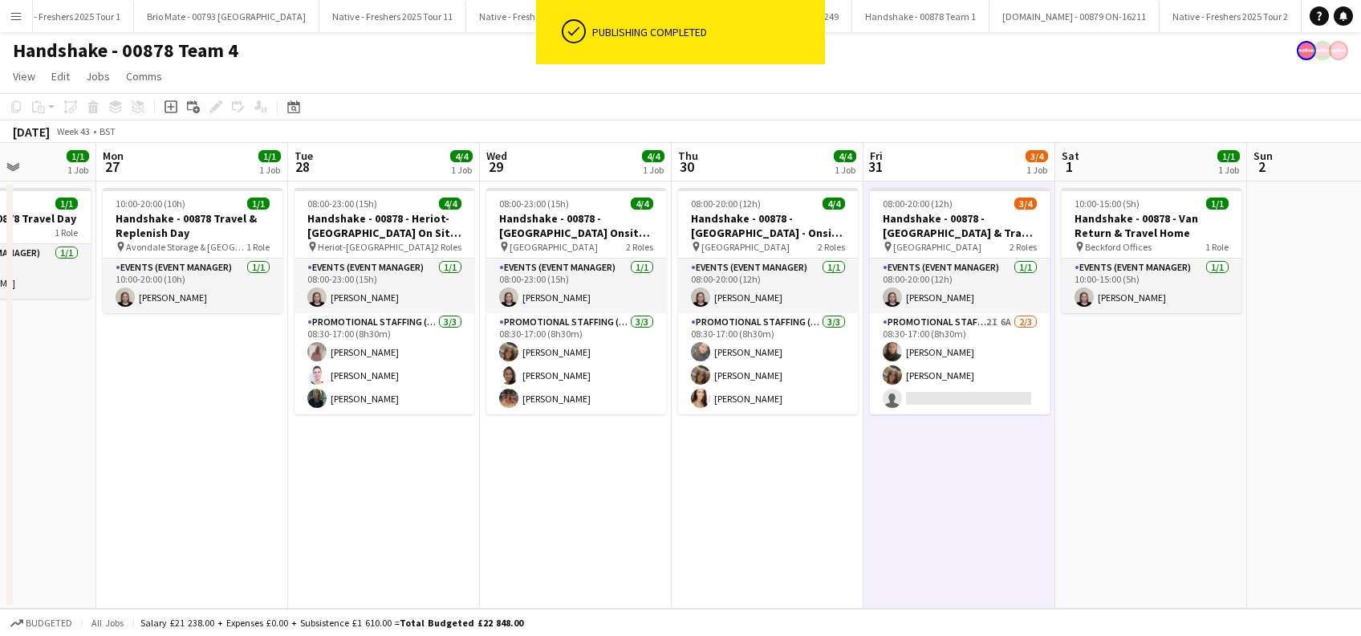
drag, startPoint x: 925, startPoint y: 490, endPoint x: 1120, endPoint y: 511, distance: 195.4
click at [1120, 511] on app-calendar-viewport "Fri 24 4/4 1 Job Sat 25 Sun 26 1/1 1 Job Mon 27 1/1 1 Job Tue 28 4/4 1 Job Wed …" at bounding box center [680, 376] width 1361 height 466
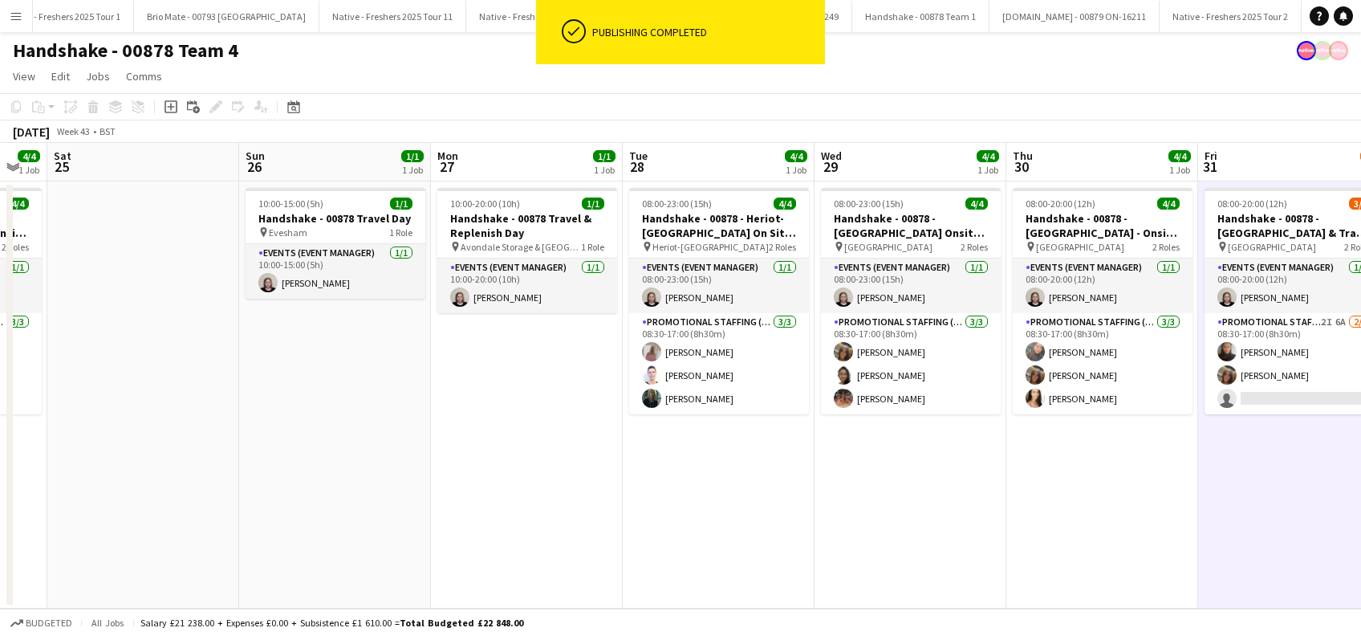
drag, startPoint x: 815, startPoint y: 492, endPoint x: 1132, endPoint y: 507, distance: 317.4
click at [1153, 500] on app-calendar-viewport "Thu 23 4/4 1 Job Fri 24 4/4 1 Job Sat 25 Sun 26 1/1 1 Job Mon 27 1/1 1 Job Tue …" at bounding box center [680, 376] width 1361 height 466
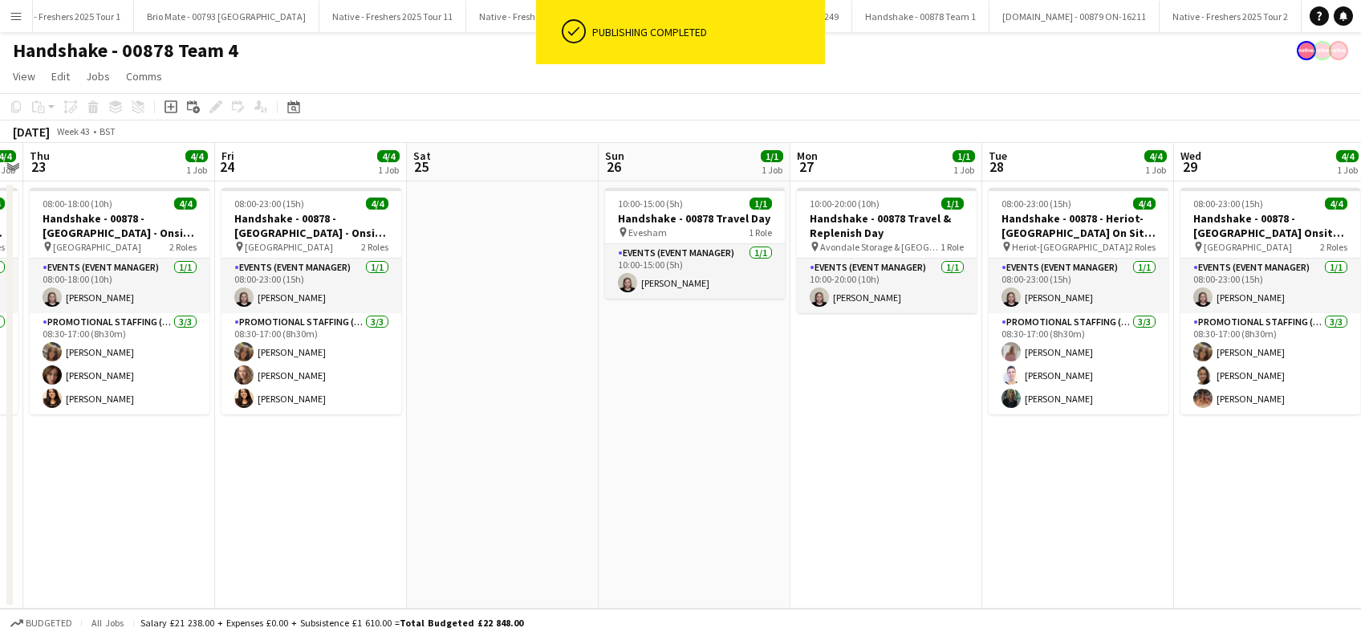
scroll to position [0, 325]
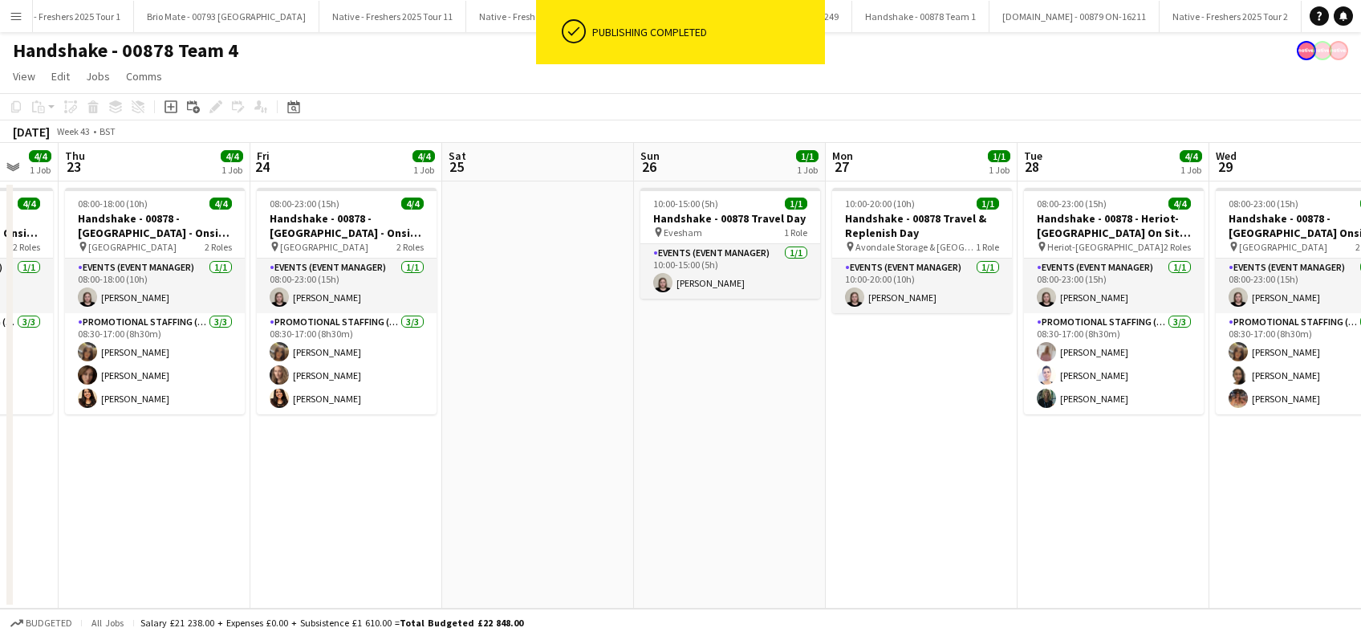
drag, startPoint x: 815, startPoint y: 510, endPoint x: 1207, endPoint y: 551, distance: 393.8
click at [1207, 551] on app-calendar-viewport "Tue 21 4/4 1 Job Wed 22 4/4 1 Job Thu 23 4/4 1 Job Fri 24 4/4 1 Job Sat 25 Sun …" at bounding box center [680, 376] width 1361 height 466
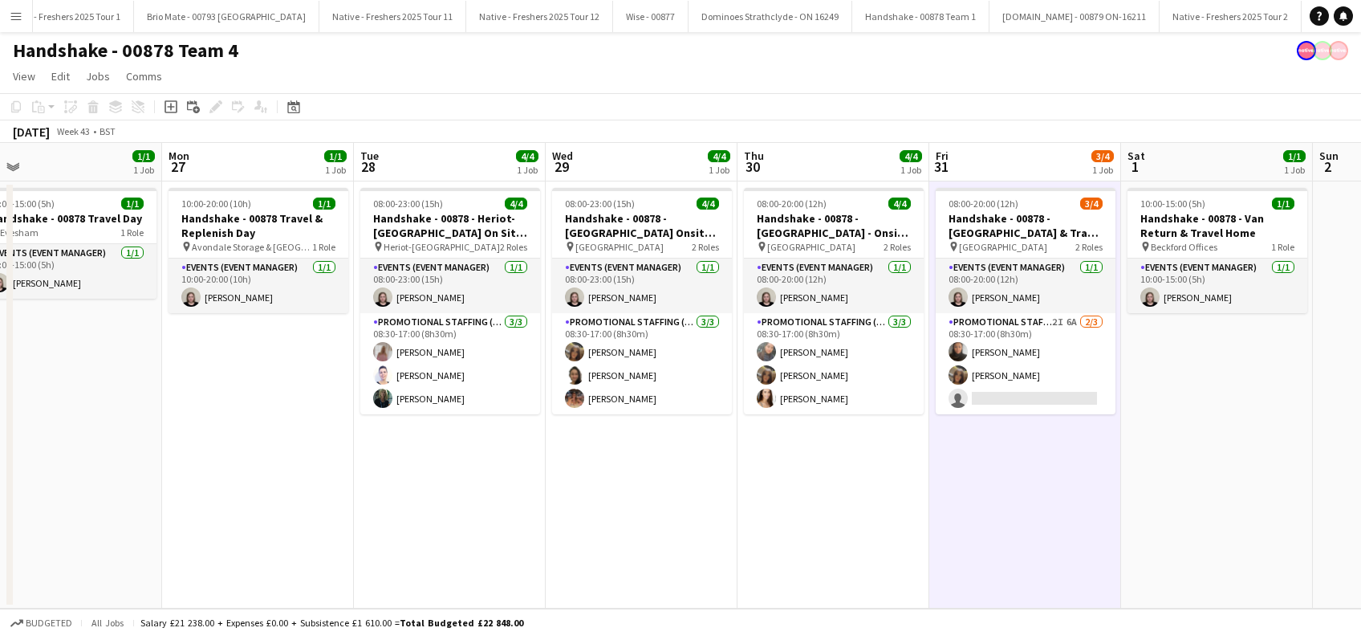
drag, startPoint x: 1299, startPoint y: 559, endPoint x: 765, endPoint y: 470, distance: 541.0
click at [642, 508] on app-calendar-viewport "Thu 23 4/4 1 Job Fri 24 4/4 1 Job Sat 25 Sun 26 1/1 1 Job Mon 27 1/1 1 Job Tue …" at bounding box center [680, 376] width 1361 height 466
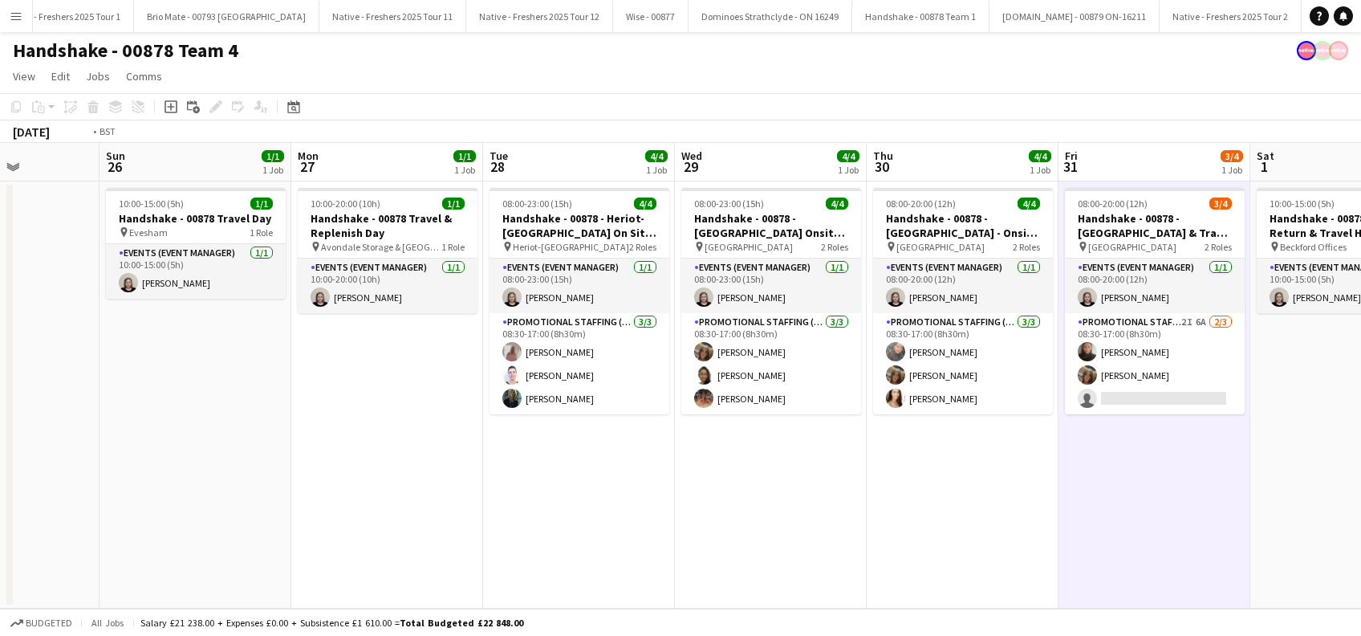
scroll to position [0, 510]
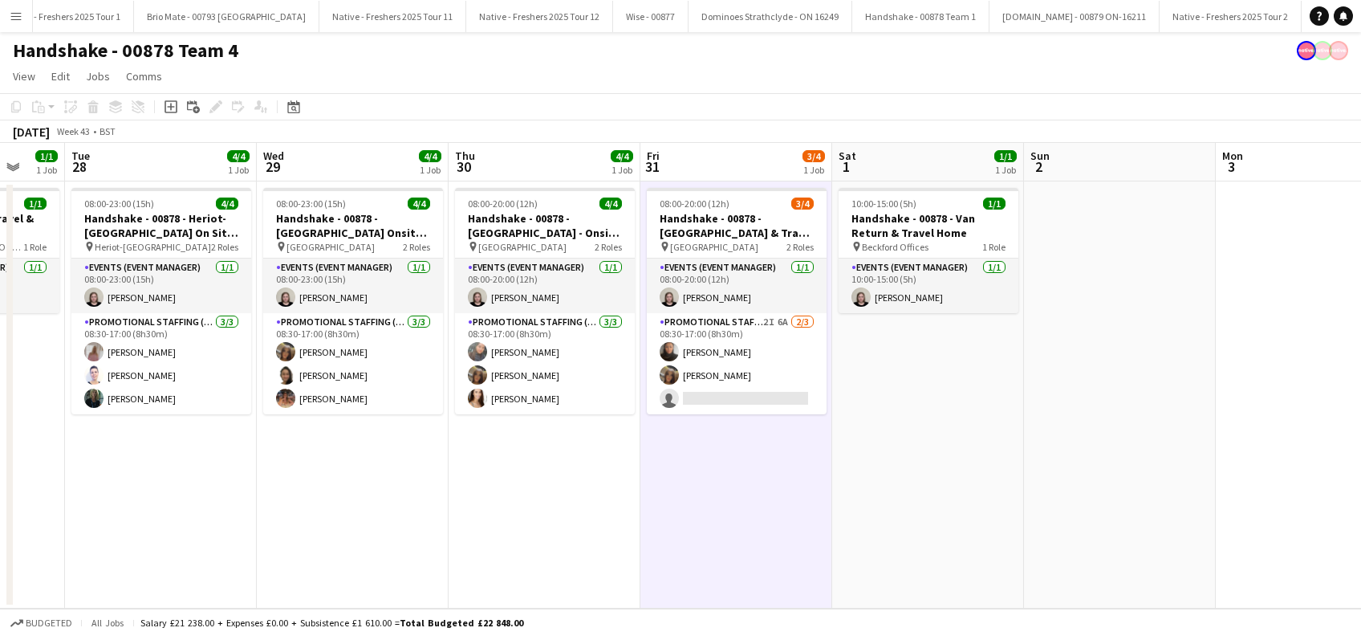
drag, startPoint x: 1112, startPoint y: 523, endPoint x: 815, endPoint y: 555, distance: 297.8
click at [815, 555] on app-calendar-viewport "Sat 25 Sun 26 1/1 1 Job Mon 27 1/1 1 Job Tue 28 4/4 1 Job Wed 29 4/4 1 Job Thu …" at bounding box center [680, 376] width 1361 height 466
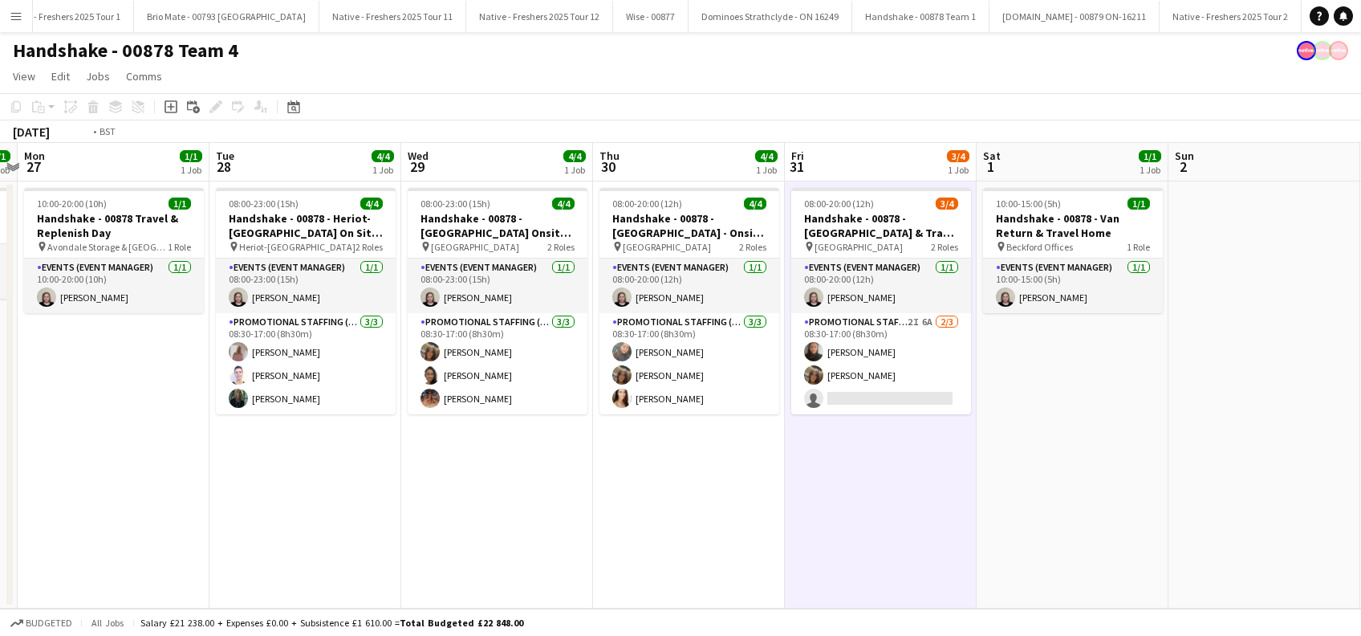
scroll to position [0, 428]
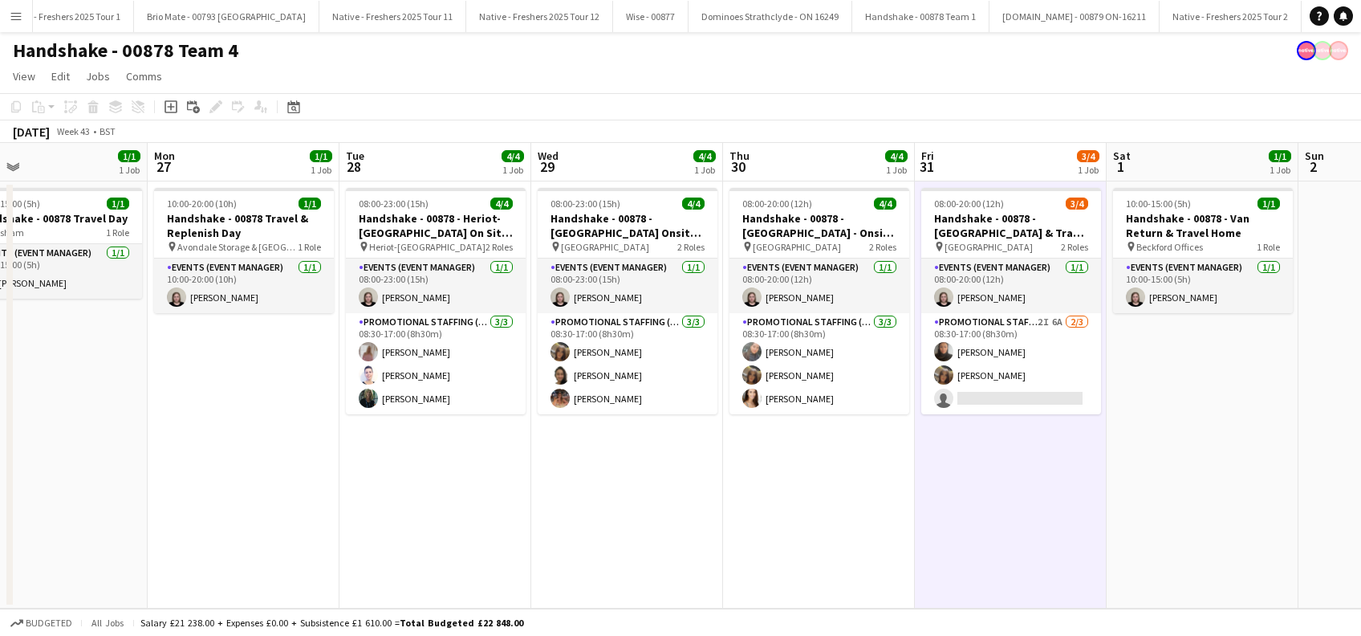
drag, startPoint x: 723, startPoint y: 474, endPoint x: 998, endPoint y: 494, distance: 275.2
click at [998, 494] on app-calendar-viewport "Fri 24 4/4 1 Job Sat 25 Sun 26 1/1 1 Job Mon 27 1/1 1 Job Tue 28 4/4 1 Job Wed …" at bounding box center [680, 376] width 1361 height 466
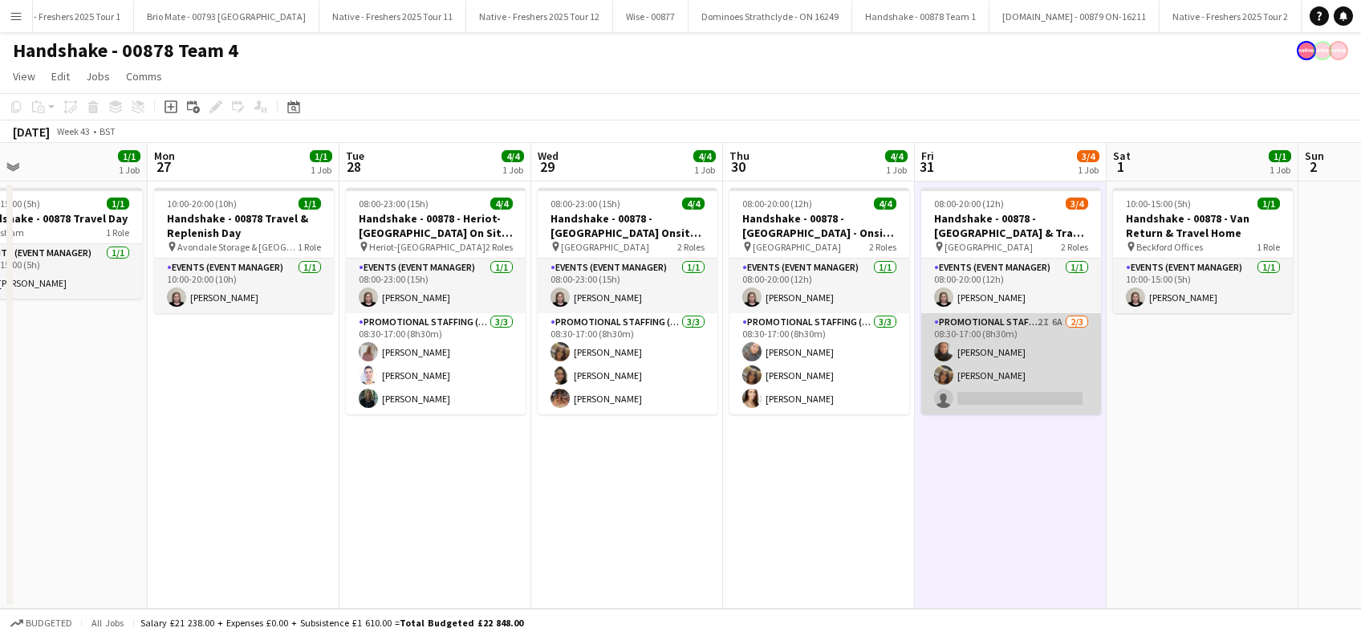
click at [1037, 396] on app-card-role "Promotional Staffing (Brand Ambassadors) 2I 6A 2/3 08:30-17:00 (8h30m) Eve Huck…" at bounding box center [1011, 363] width 180 height 101
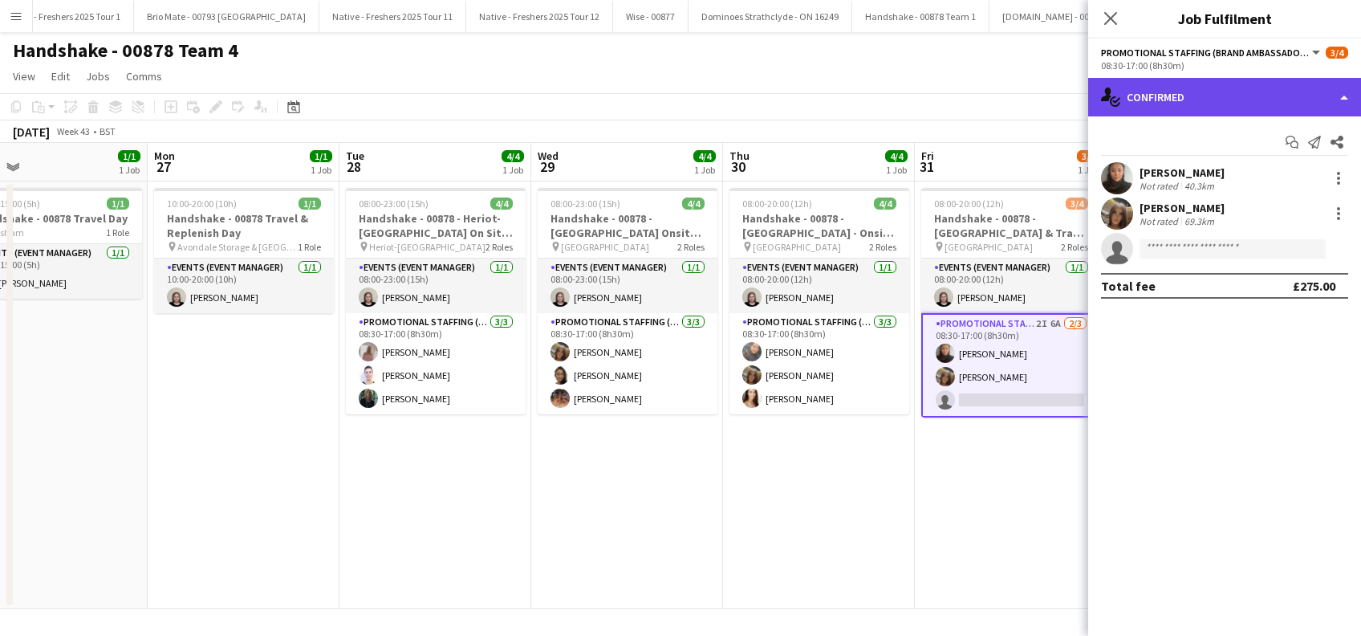
click at [1238, 89] on div "single-neutral-actions-check-2 Confirmed" at bounding box center [1224, 97] width 273 height 39
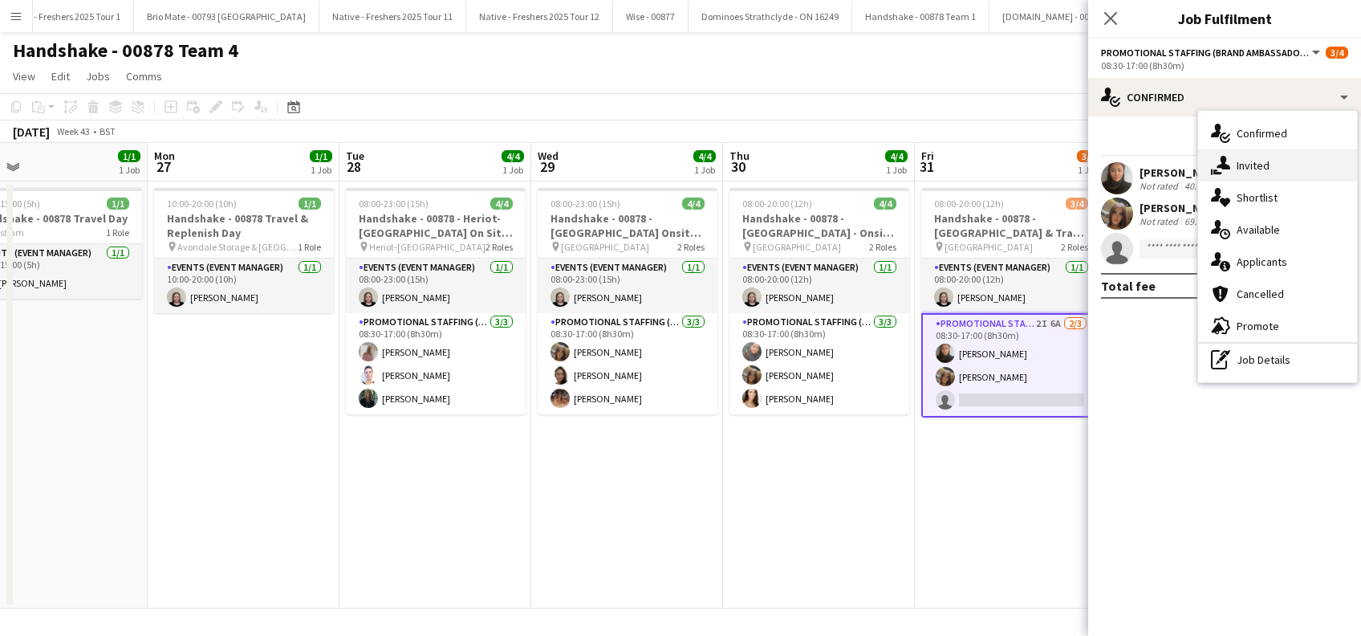
click at [1275, 165] on div "single-neutral-actions-share-1 Invited" at bounding box center [1277, 165] width 159 height 32
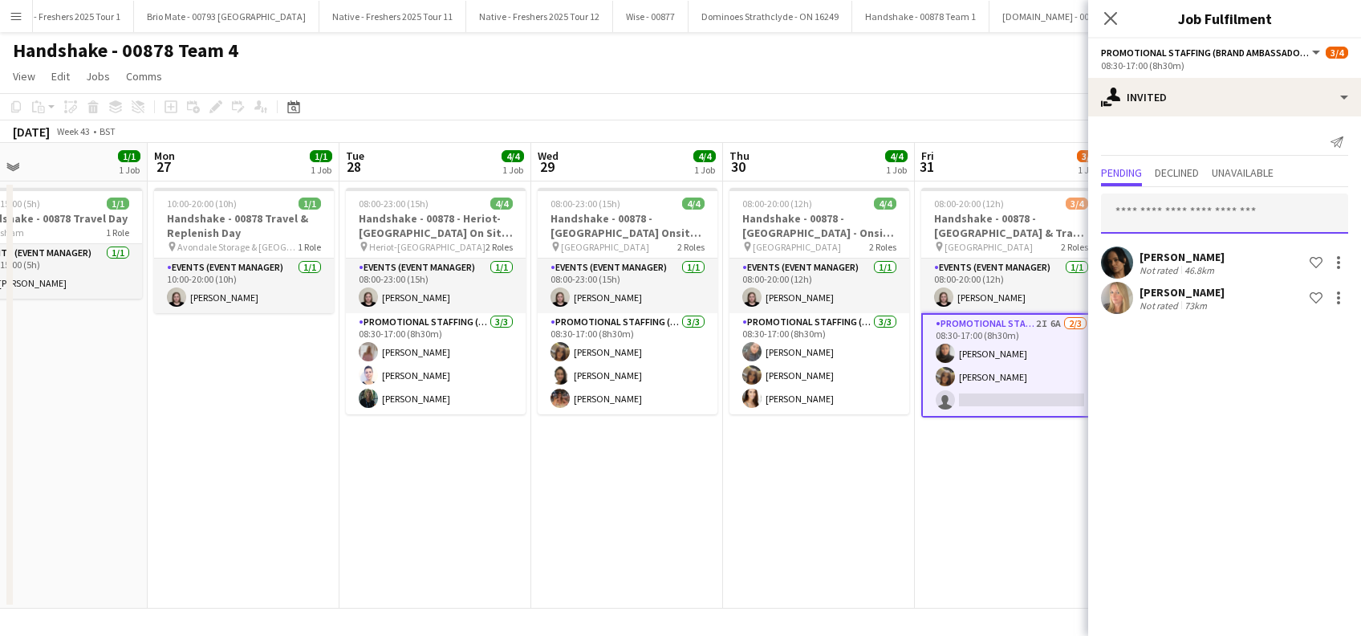
click at [1188, 209] on input "text" at bounding box center [1224, 213] width 247 height 40
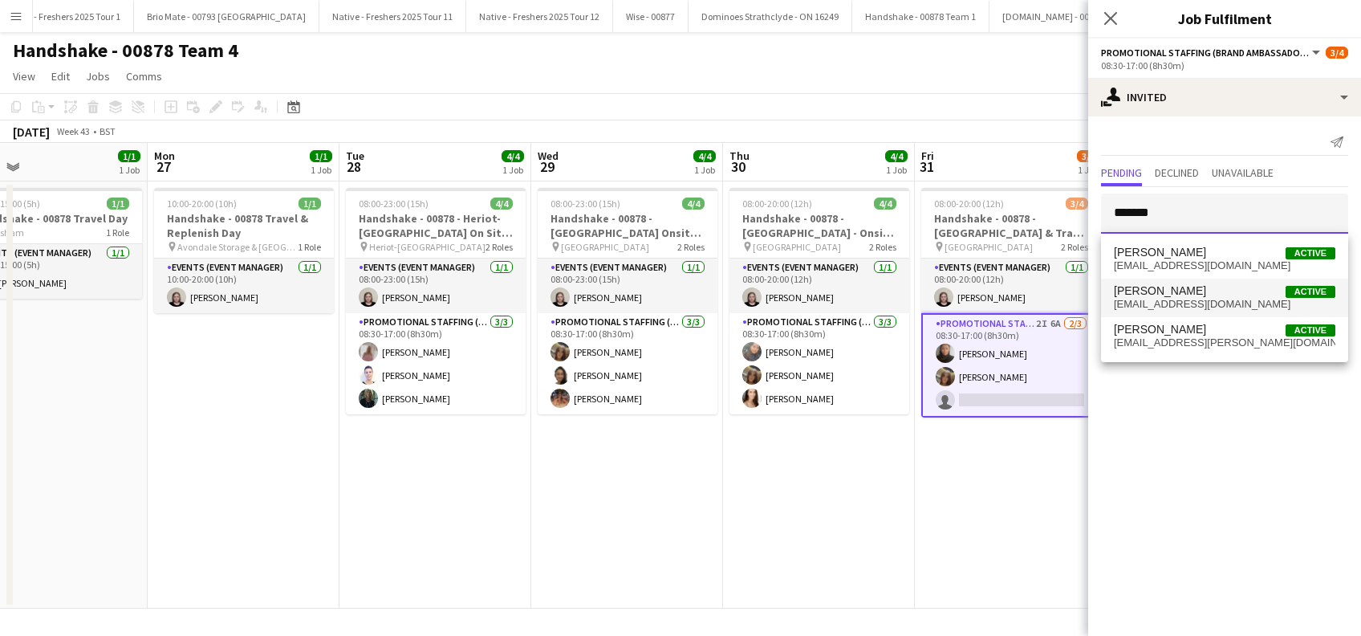
type input "*******"
click at [1169, 284] on span "Ashleigh Fountain" at bounding box center [1160, 291] width 92 height 14
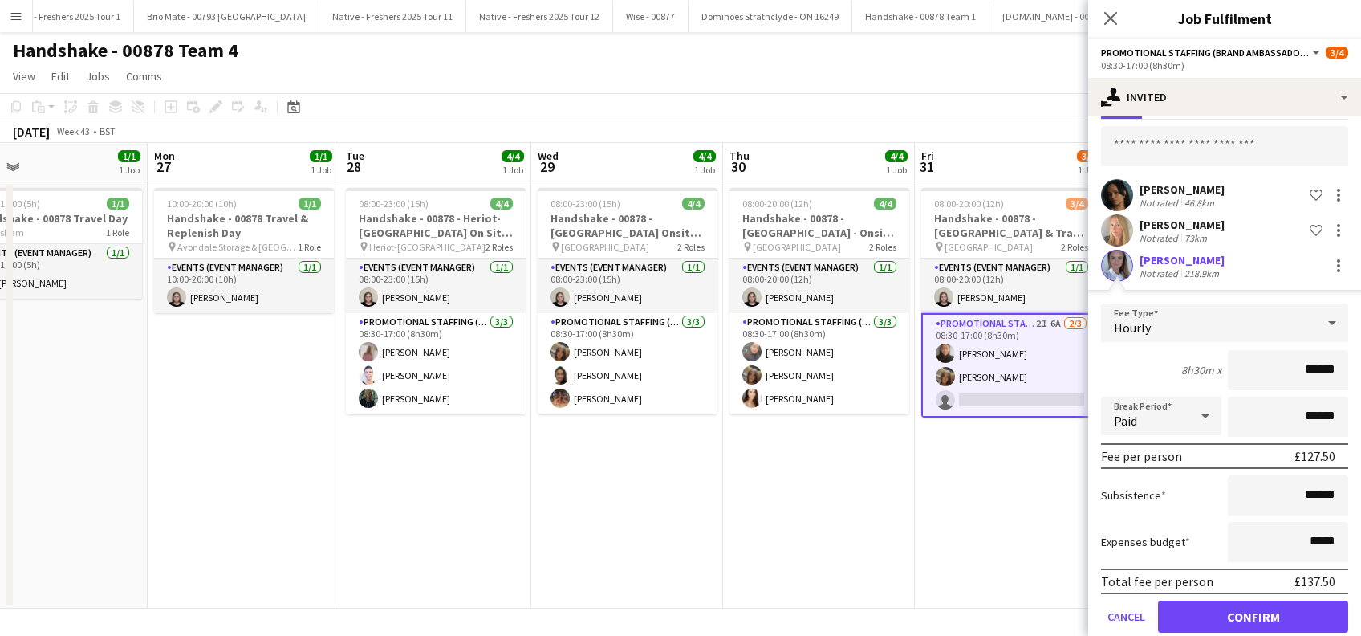
scroll to position [91, 0]
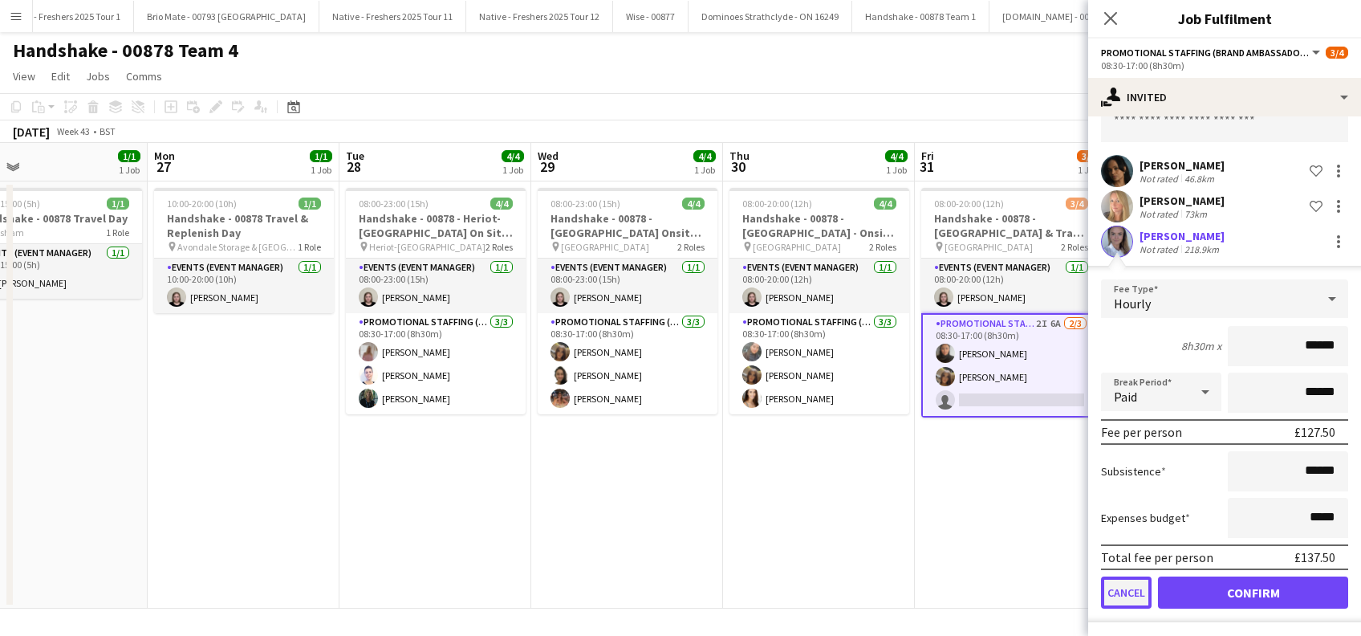
click at [1125, 588] on button "Cancel" at bounding box center [1126, 592] width 51 height 32
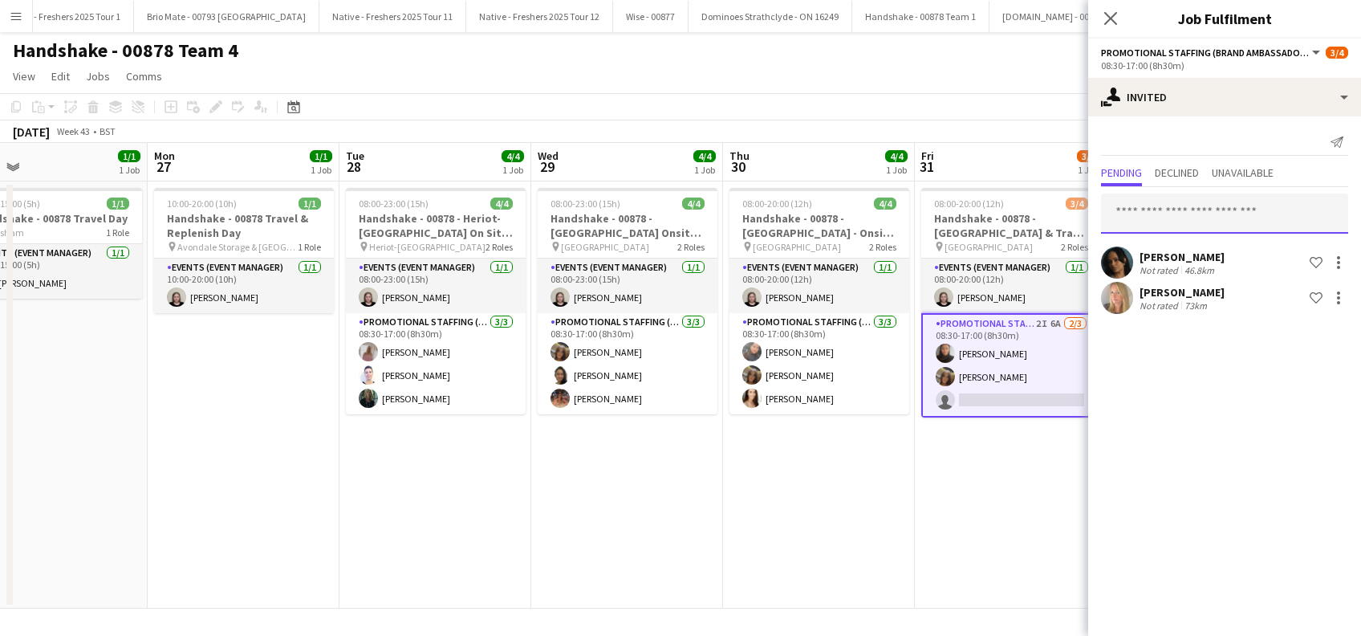
click at [1194, 204] on input "text" at bounding box center [1224, 213] width 247 height 40
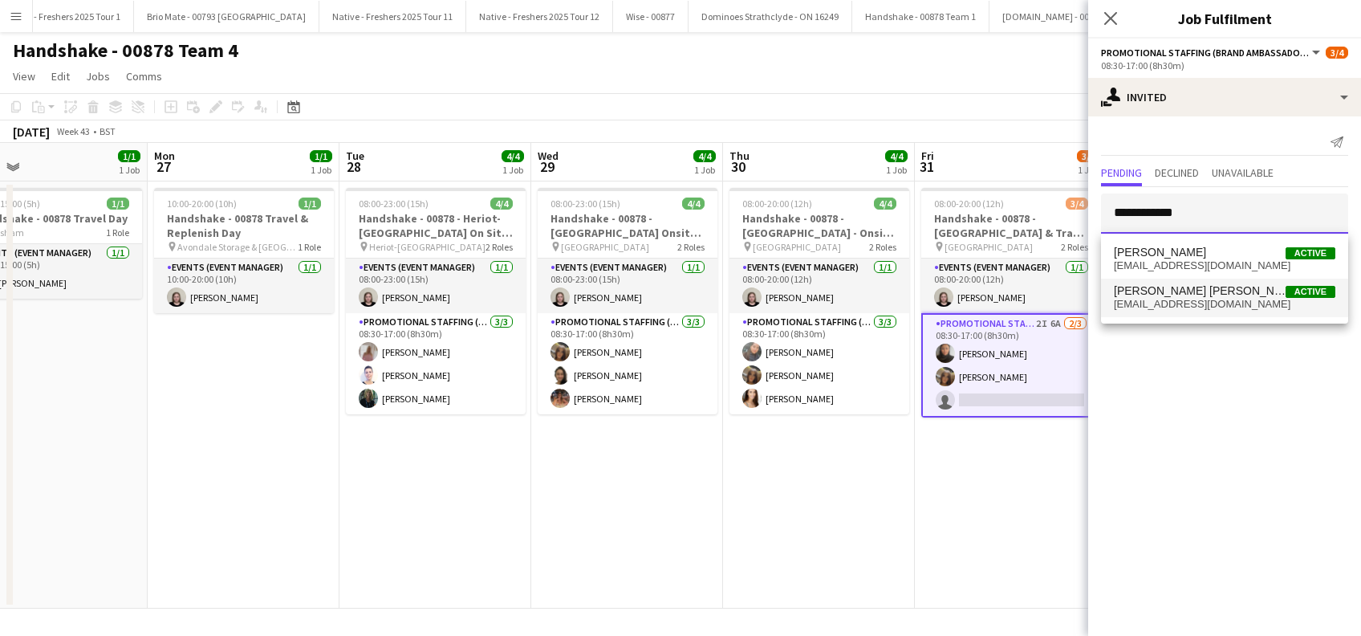
type input "**********"
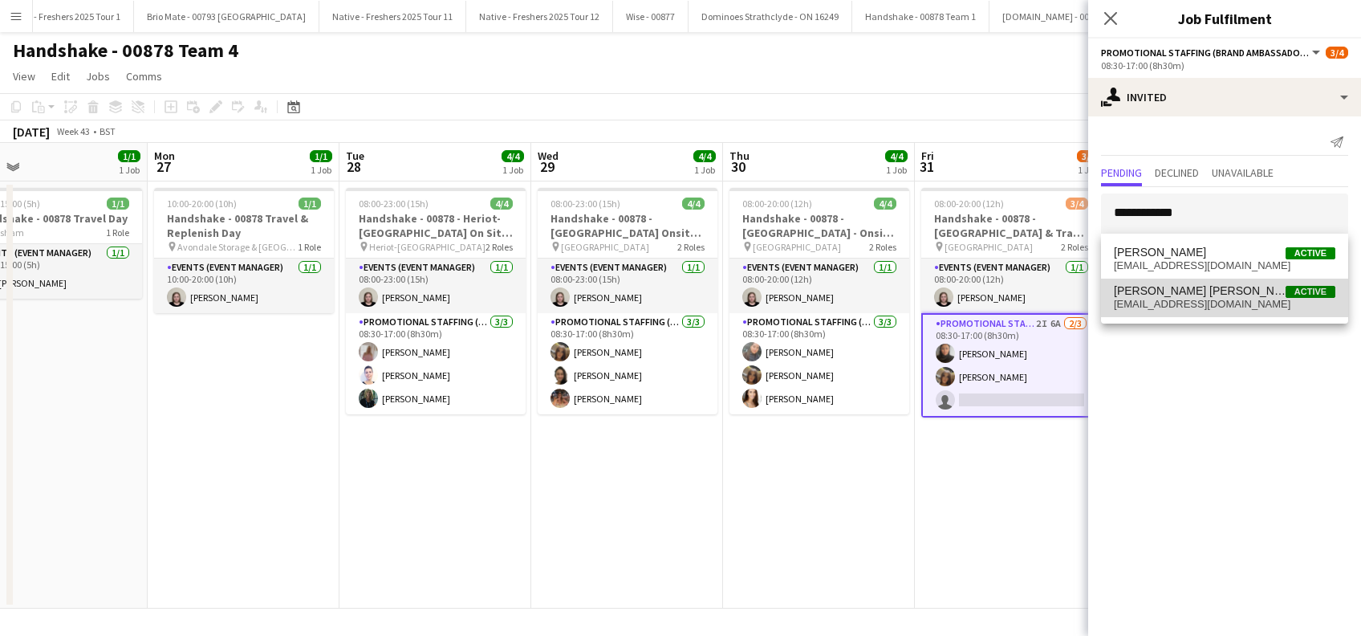
click at [1175, 290] on span "Sophie Stone smith" at bounding box center [1200, 291] width 172 height 14
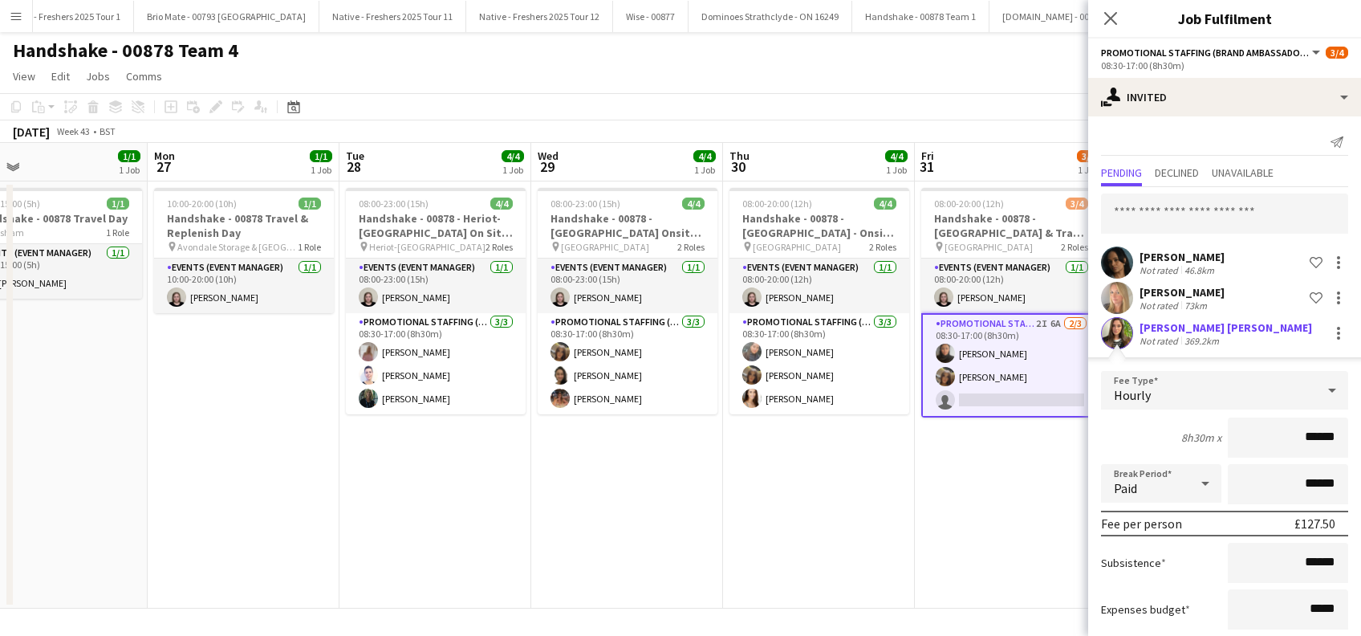
scroll to position [91, 0]
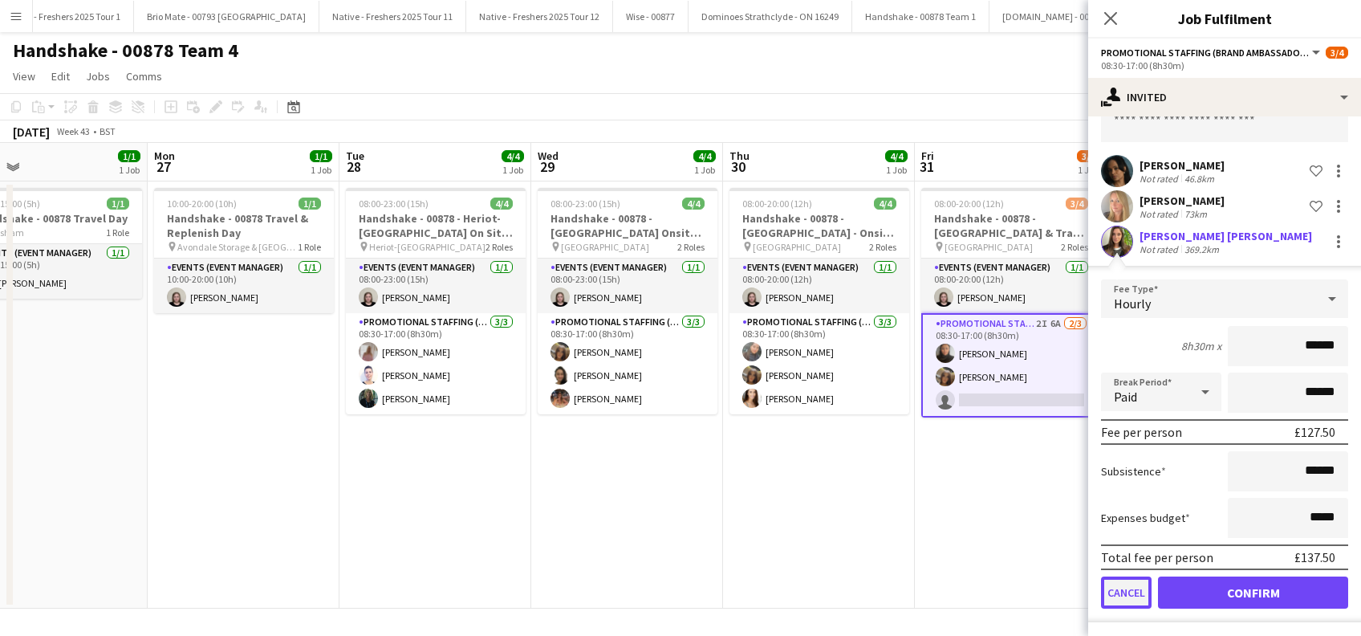
click at [1133, 591] on button "Cancel" at bounding box center [1126, 592] width 51 height 32
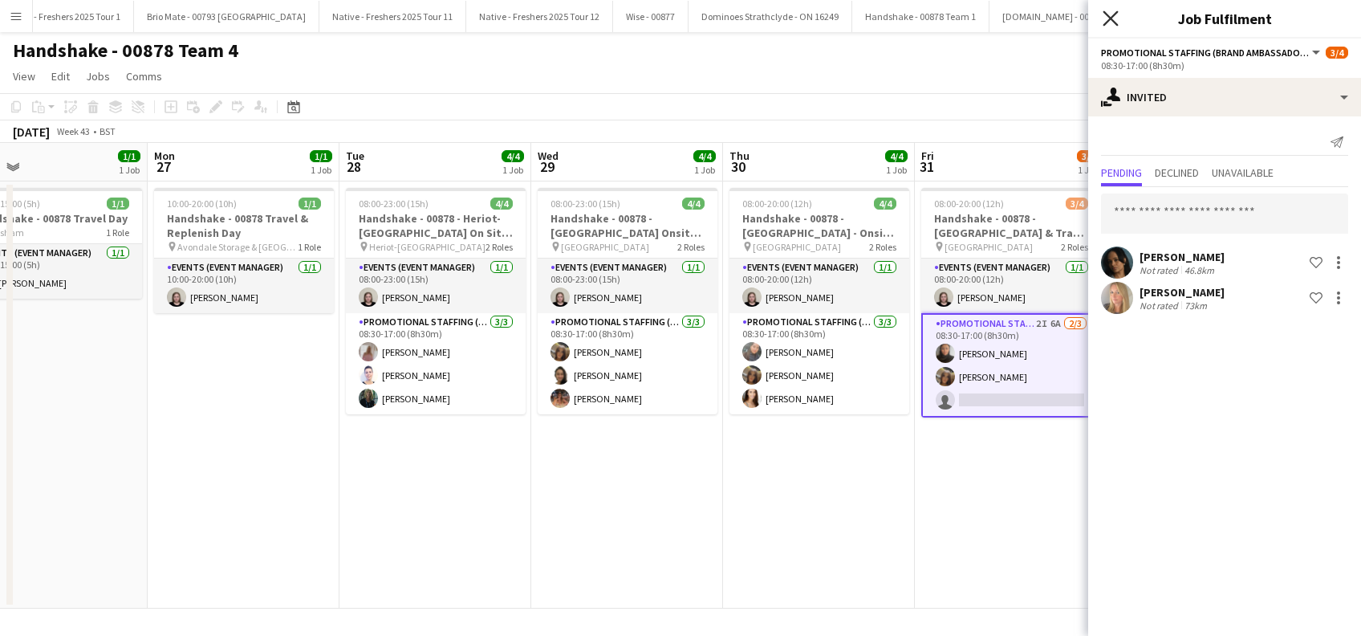
click at [1113, 19] on icon "Close pop-in" at bounding box center [1110, 17] width 15 height 15
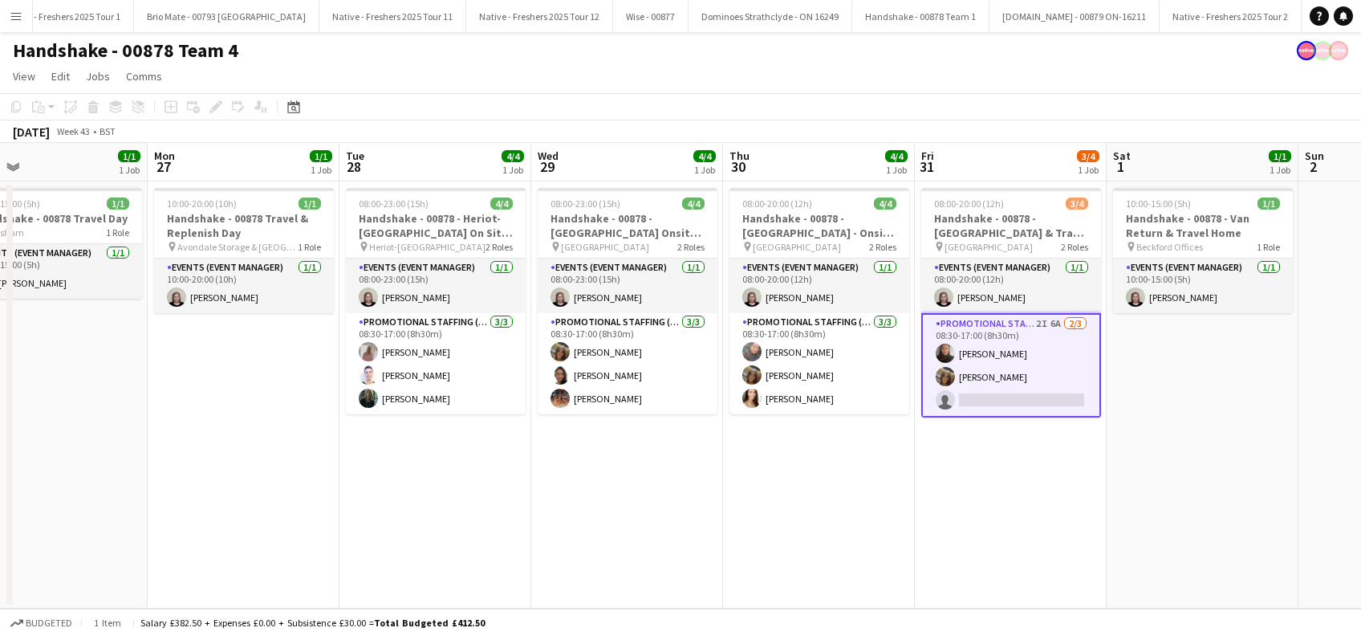
click at [961, 511] on app-date-cell "08:00-20:00 (12h) 3/4 Handshake - 00878 - Loughborough University & Travel to E…" at bounding box center [1011, 394] width 192 height 427
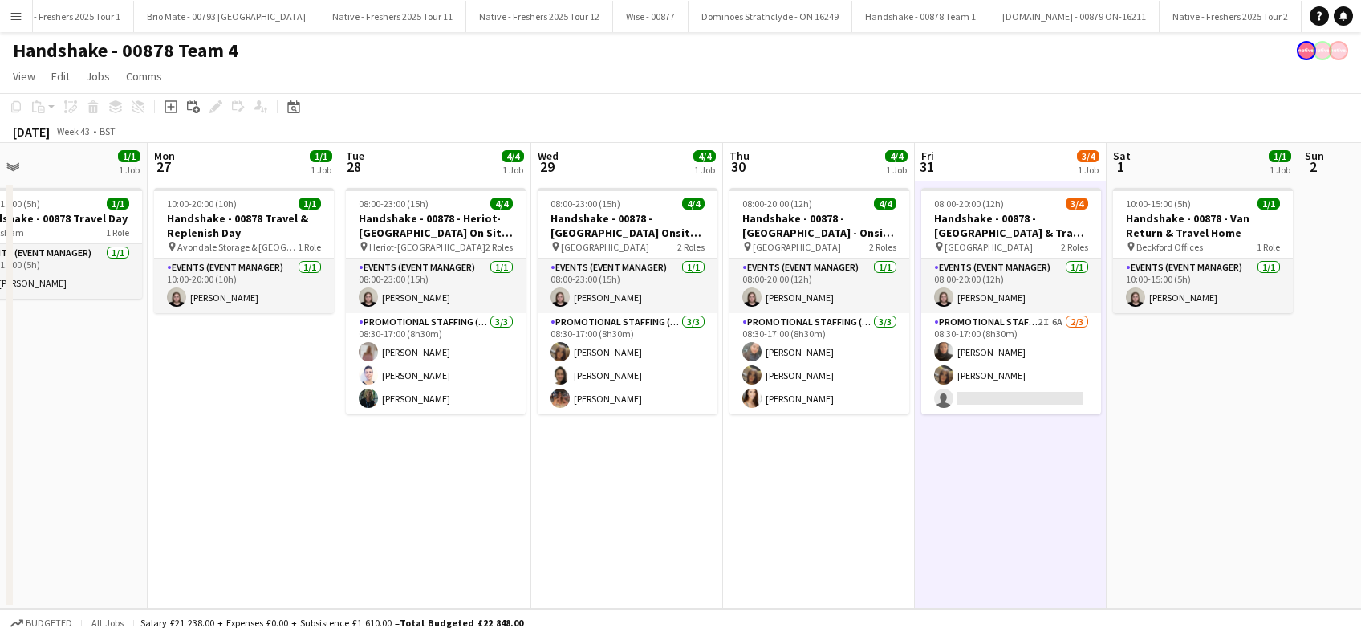
click at [1189, 457] on app-date-cell "10:00-15:00 (5h) 1/1 Handshake - 00878 - Van Return & Travel Home pin Beckford …" at bounding box center [1203, 394] width 192 height 427
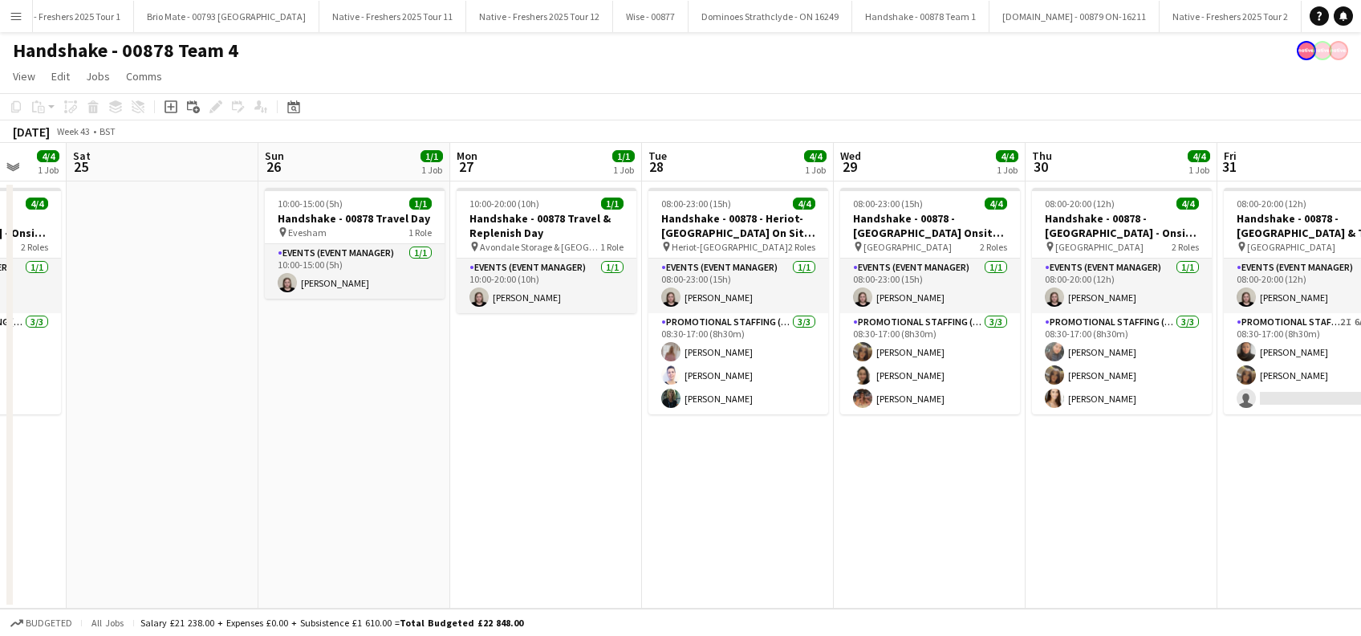
drag, startPoint x: 706, startPoint y: 503, endPoint x: 998, endPoint y: 539, distance: 294.3
click at [998, 539] on app-calendar-viewport "Wed 22 4/4 1 Job Thu 23 4/4 1 Job Fri 24 4/4 1 Job Sat 25 Sun 26 1/1 1 Job Mon …" at bounding box center [680, 376] width 1361 height 466
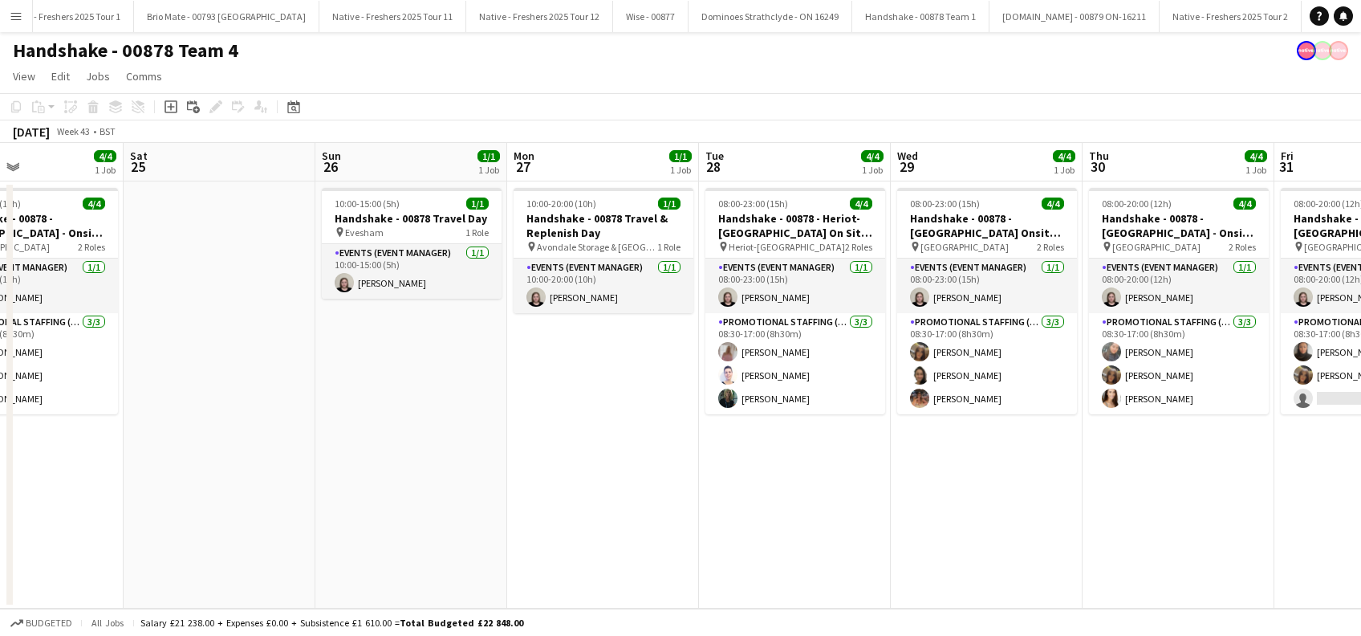
drag, startPoint x: 540, startPoint y: 490, endPoint x: 790, endPoint y: 479, distance: 249.8
click at [790, 479] on app-calendar-viewport "Wed 22 4/4 1 Job Thu 23 4/4 1 Job Fri 24 4/4 1 Job Sat 25 Sun 26 1/1 1 Job Mon …" at bounding box center [680, 376] width 1361 height 466
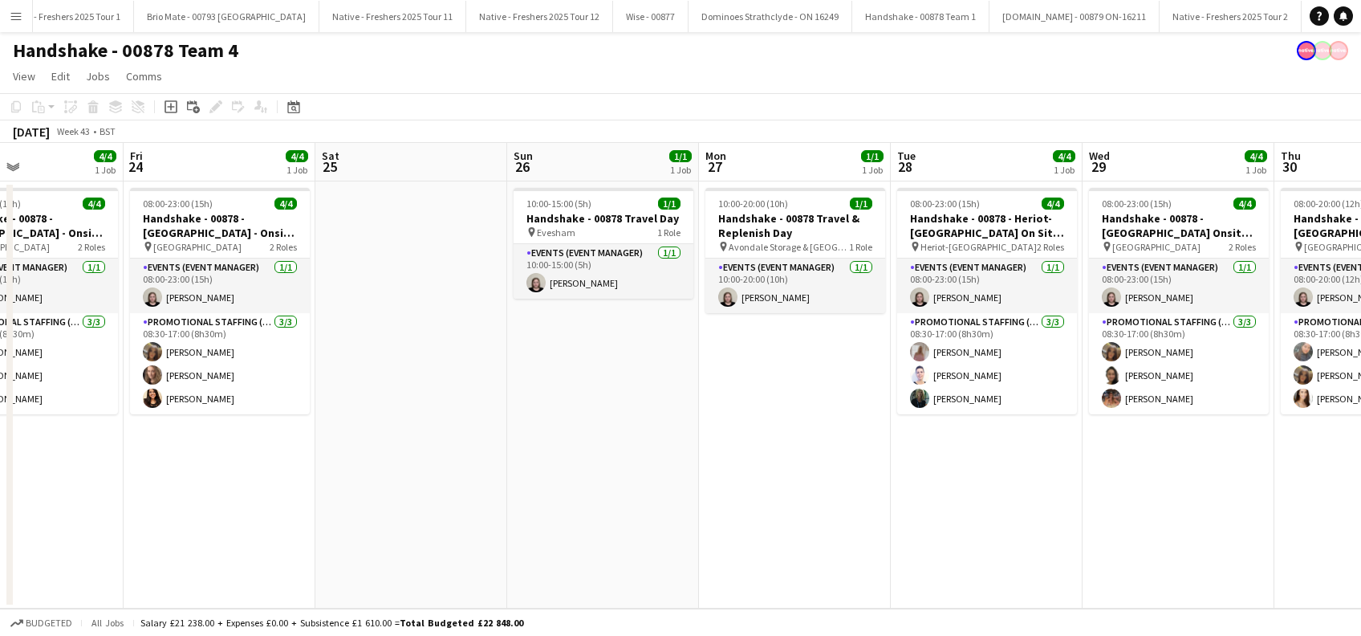
scroll to position [0, 451]
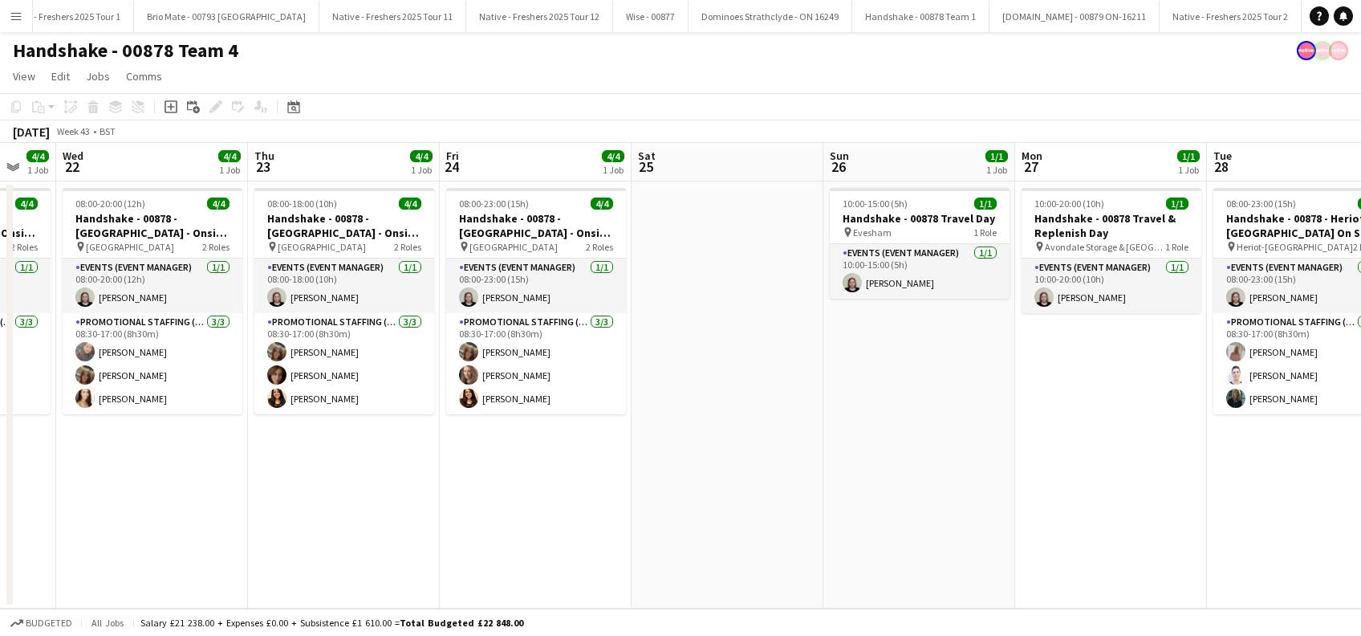
drag, startPoint x: 600, startPoint y: 486, endPoint x: 916, endPoint y: 506, distance: 316.9
click at [916, 505] on app-calendar-viewport "Mon 20 1/1 1 Job Tue 21 4/4 1 Job Wed 22 4/4 1 Job Thu 23 4/4 1 Job Fri 24 4/4 …" at bounding box center [680, 376] width 1361 height 466
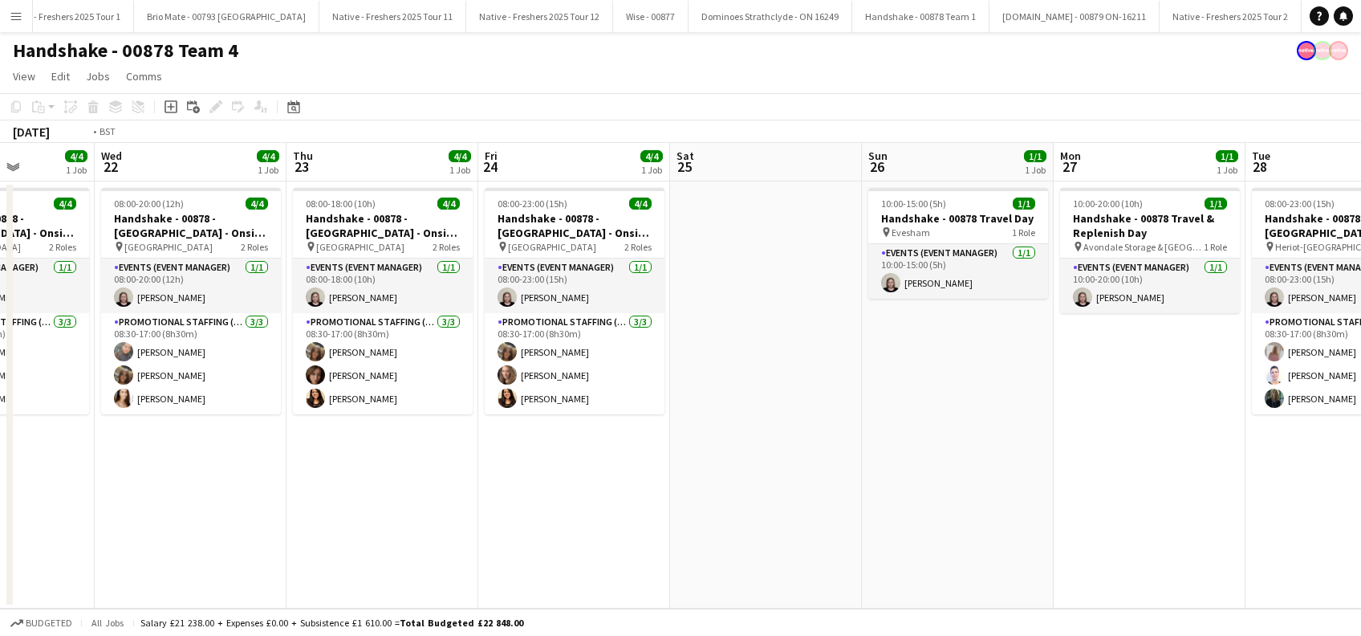
drag, startPoint x: 720, startPoint y: 516, endPoint x: 1047, endPoint y: 530, distance: 327.8
click at [1048, 526] on app-calendar-viewport "Sun 19 Mon 20 1/1 1 Job Tue 21 4/4 1 Job Wed 22 4/4 1 Job Thu 23 4/4 1 Job Fri …" at bounding box center [680, 376] width 1361 height 466
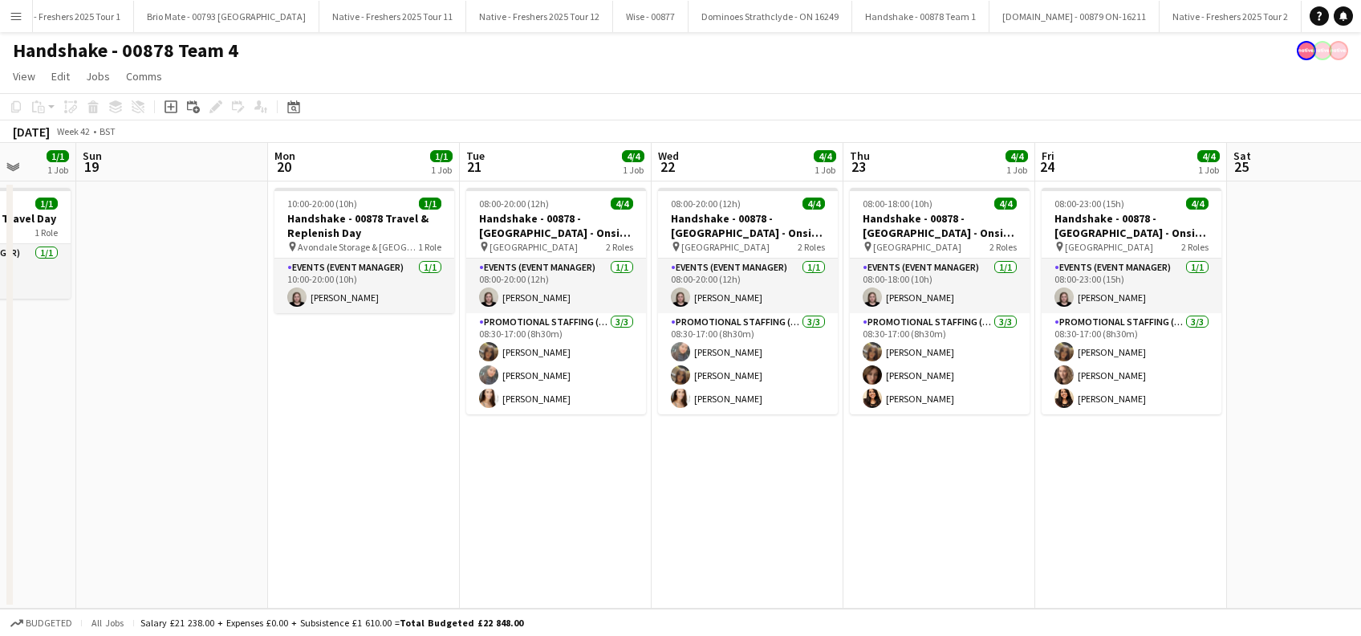
drag, startPoint x: 639, startPoint y: 515, endPoint x: 811, endPoint y: 503, distance: 173.0
click at [811, 503] on app-calendar-viewport "Thu 16 4/4 1 Job Fri 17 4/4 1 Job Sat 18 1/1 1 Job Sun 19 Mon 20 1/1 1 Job Tue …" at bounding box center [680, 376] width 1361 height 466
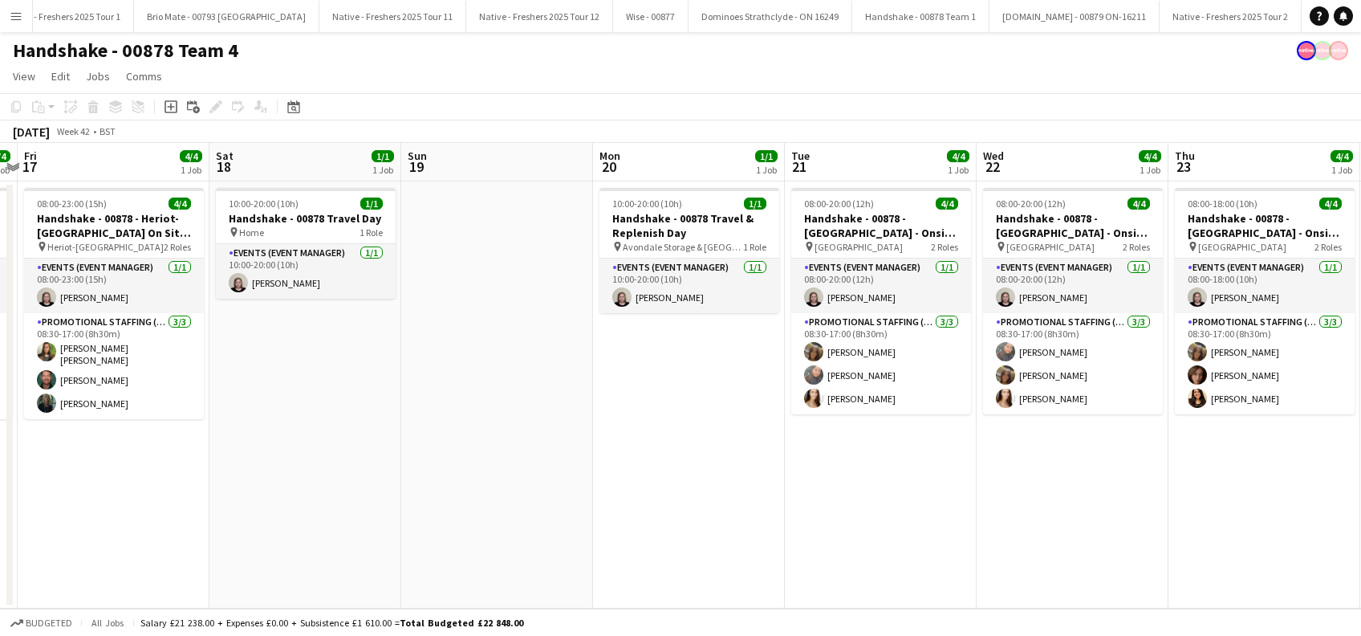
drag, startPoint x: 571, startPoint y: 531, endPoint x: 896, endPoint y: 533, distance: 324.3
click at [896, 533] on app-calendar-viewport "Wed 15 4/4 1 Job Thu 16 4/4 1 Job Fri 17 4/4 1 Job Sat 18 1/1 1 Job Sun 19 Mon …" at bounding box center [680, 376] width 1361 height 466
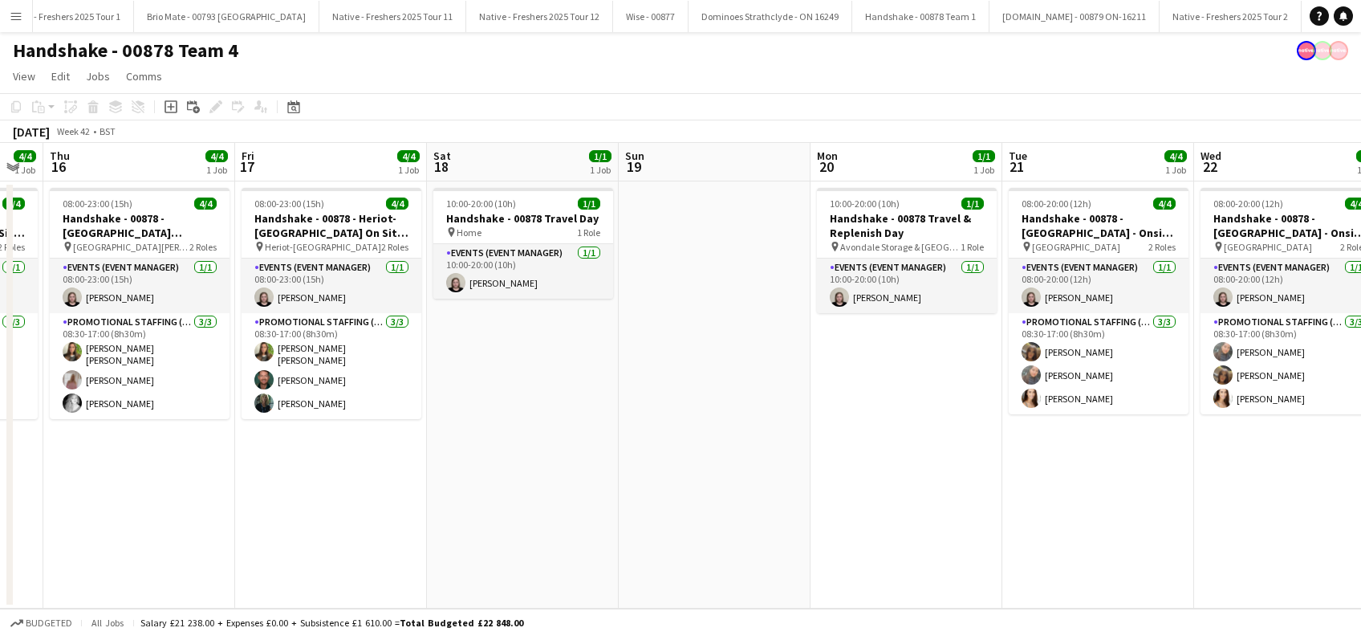
drag, startPoint x: 762, startPoint y: 561, endPoint x: 838, endPoint y: 565, distance: 76.4
click at [838, 565] on app-calendar-viewport "Tue 14 4/4 1 Job Wed 15 4/4 1 Job Thu 16 4/4 1 Job Fri 17 4/4 1 Job Sat 18 1/1 …" at bounding box center [680, 376] width 1361 height 466
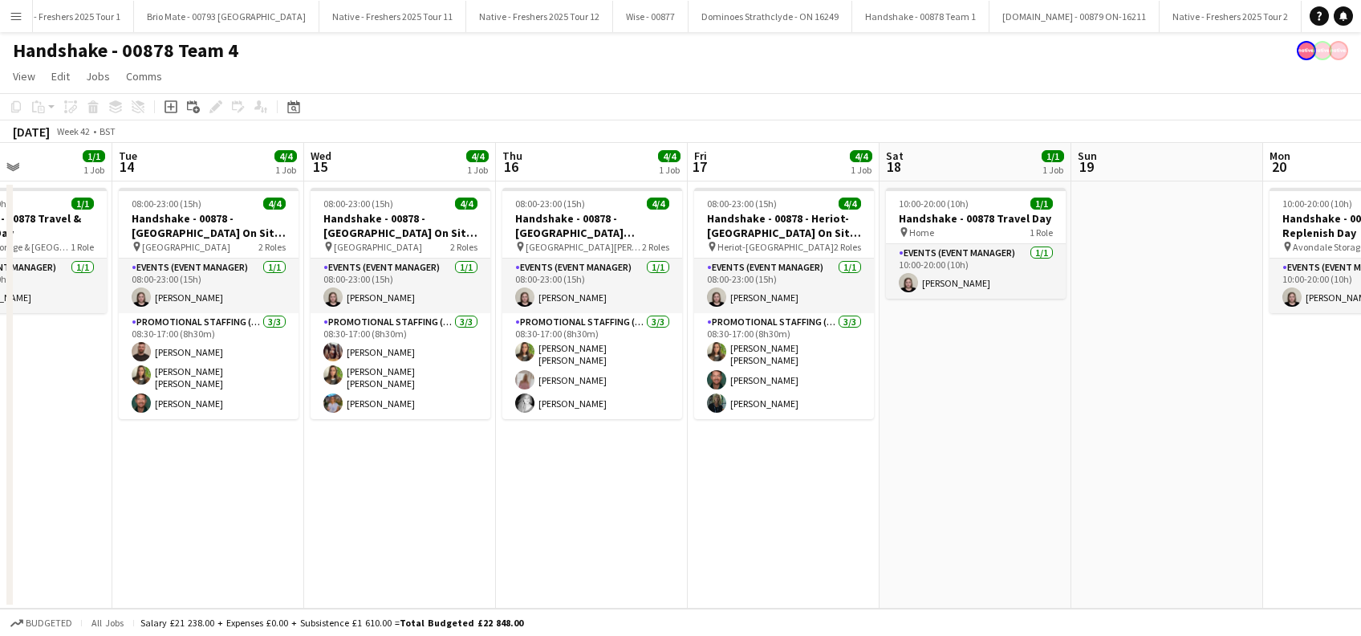
drag, startPoint x: 592, startPoint y: 565, endPoint x: 1054, endPoint y: 557, distance: 462.4
click at [1054, 557] on app-calendar-viewport "Sat 11 Sun 12 1/1 1 Job Mon 13 1/1 1 Job Tue 14 4/4 1 Job Wed 15 4/4 1 Job Thu …" at bounding box center [680, 376] width 1361 height 466
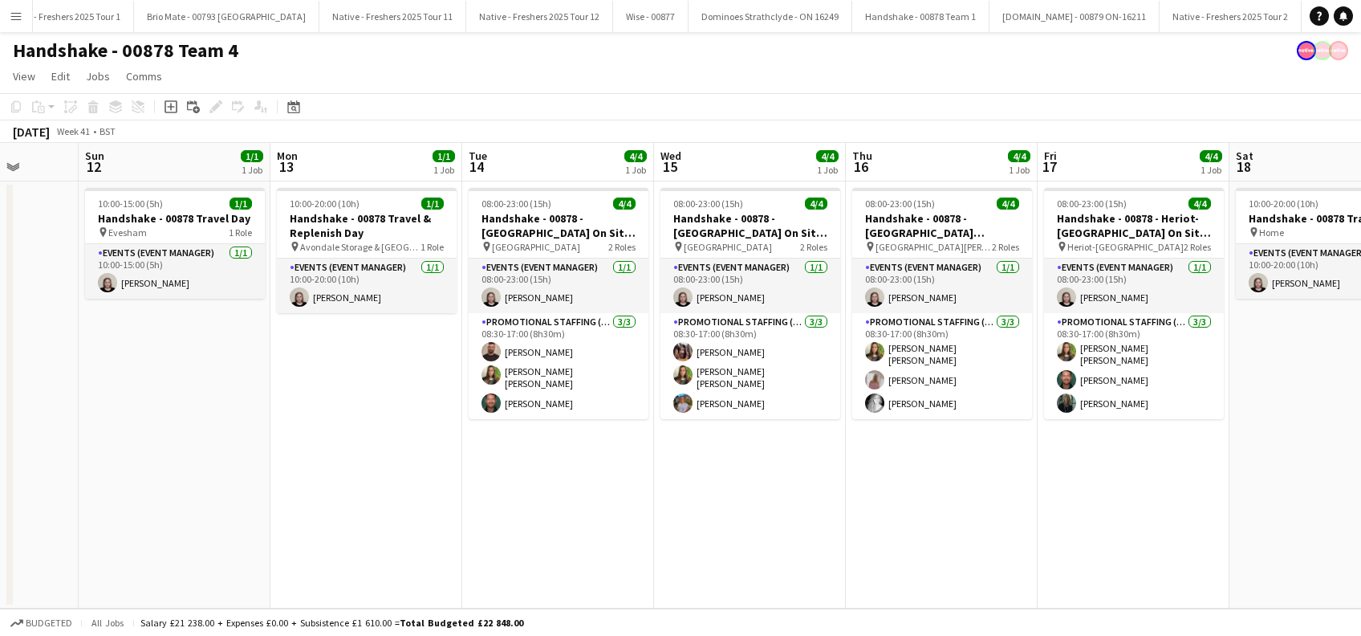
scroll to position [0, 493]
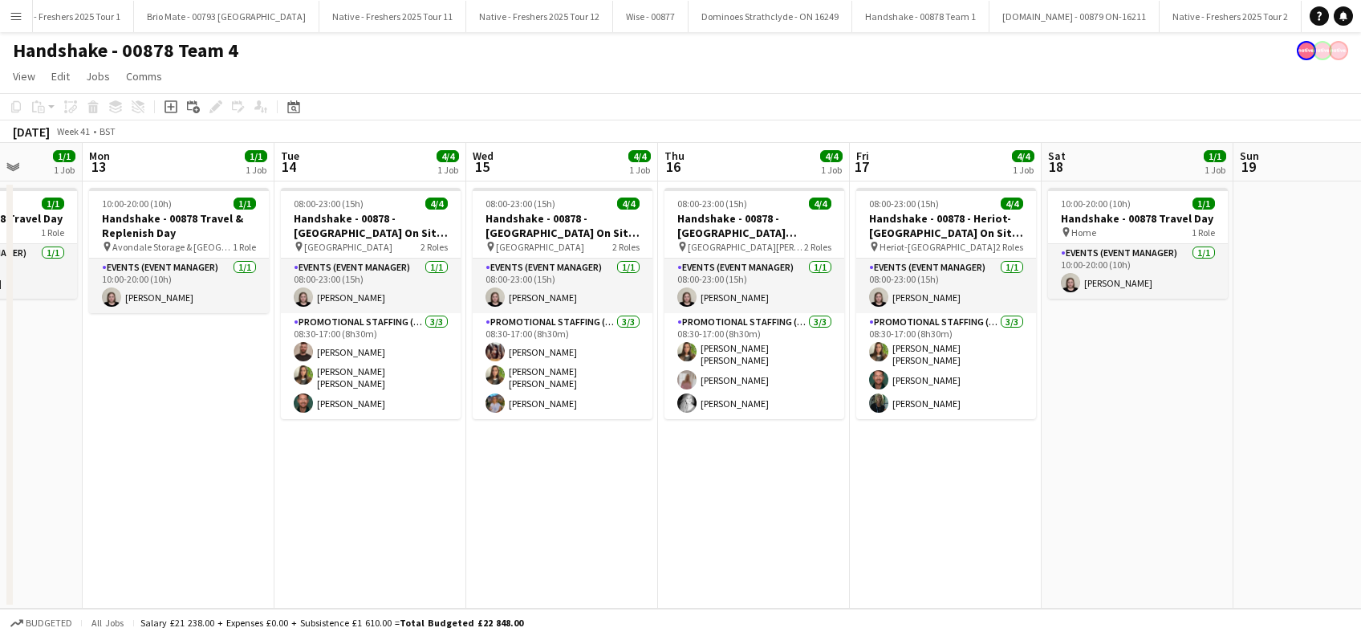
drag, startPoint x: 623, startPoint y: 518, endPoint x: 936, endPoint y: 539, distance: 313.7
click at [936, 539] on app-calendar-viewport "Fri 10 4/4 1 Job Sat 11 Sun 12 1/1 1 Job Mon 13 1/1 1 Job Tue 14 4/4 1 Job Wed …" at bounding box center [680, 376] width 1361 height 466
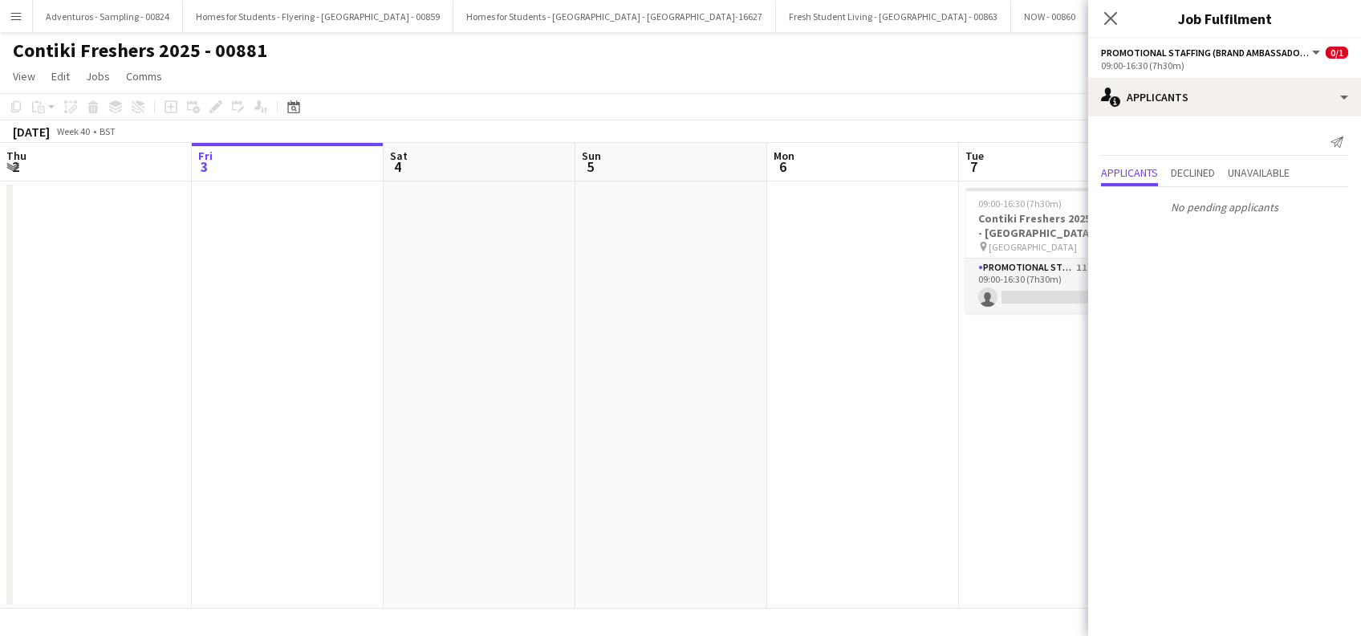
scroll to position [0, 552]
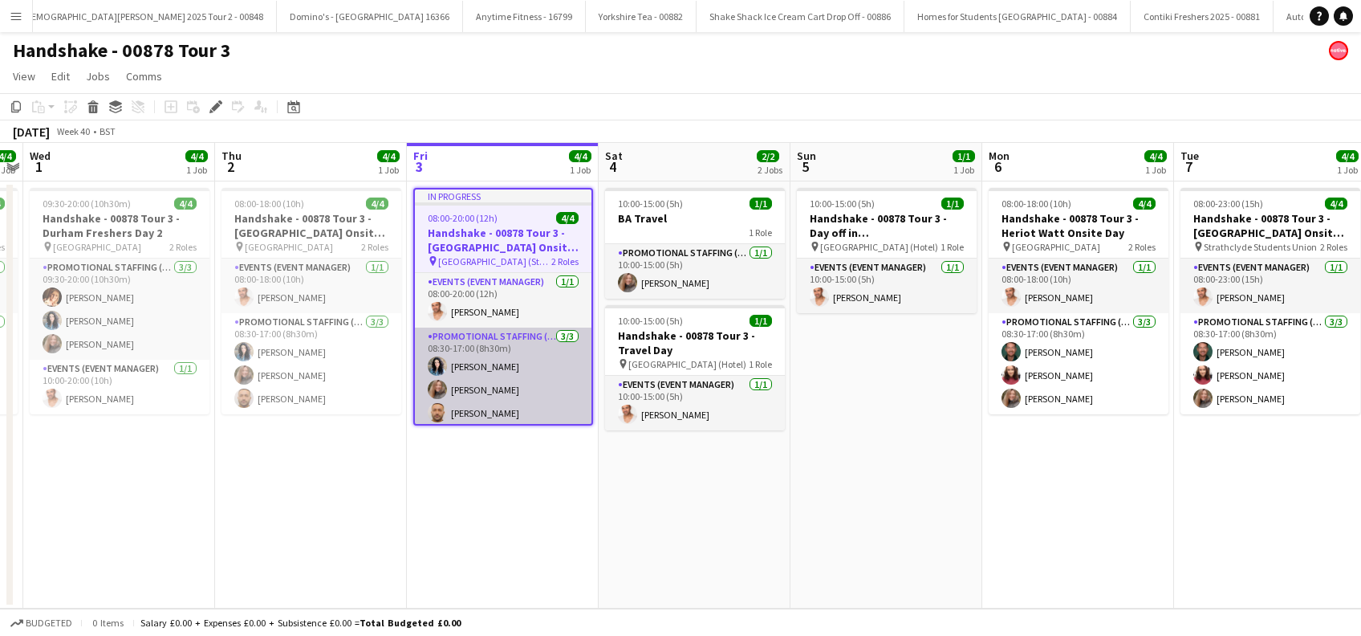
scroll to position [4, 0]
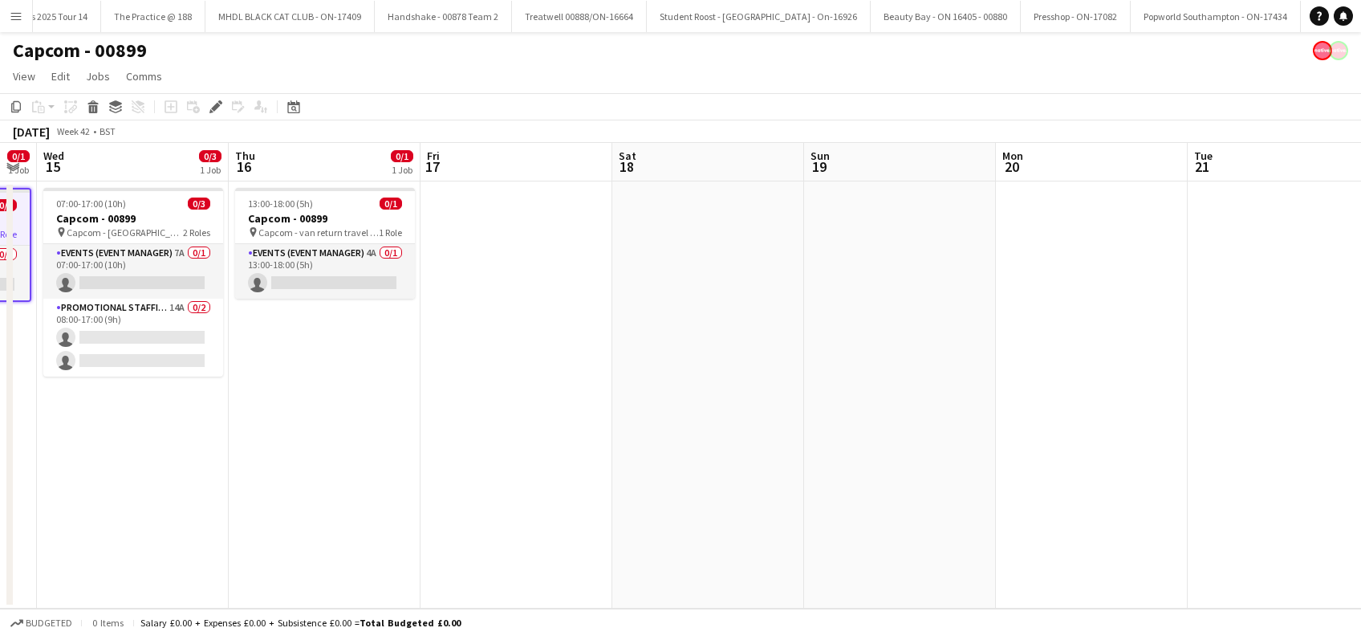
drag, startPoint x: 688, startPoint y: 482, endPoint x: 596, endPoint y: 437, distance: 101.9
click at [203, 462] on app-calendar-viewport "Sun 12 Mon 13 Tue 14 0/1 1 Job Wed 15 0/3 1 Job Thu 16 0/1 1 Job Fri 17 Sat 18 …" at bounding box center [680, 376] width 1361 height 466
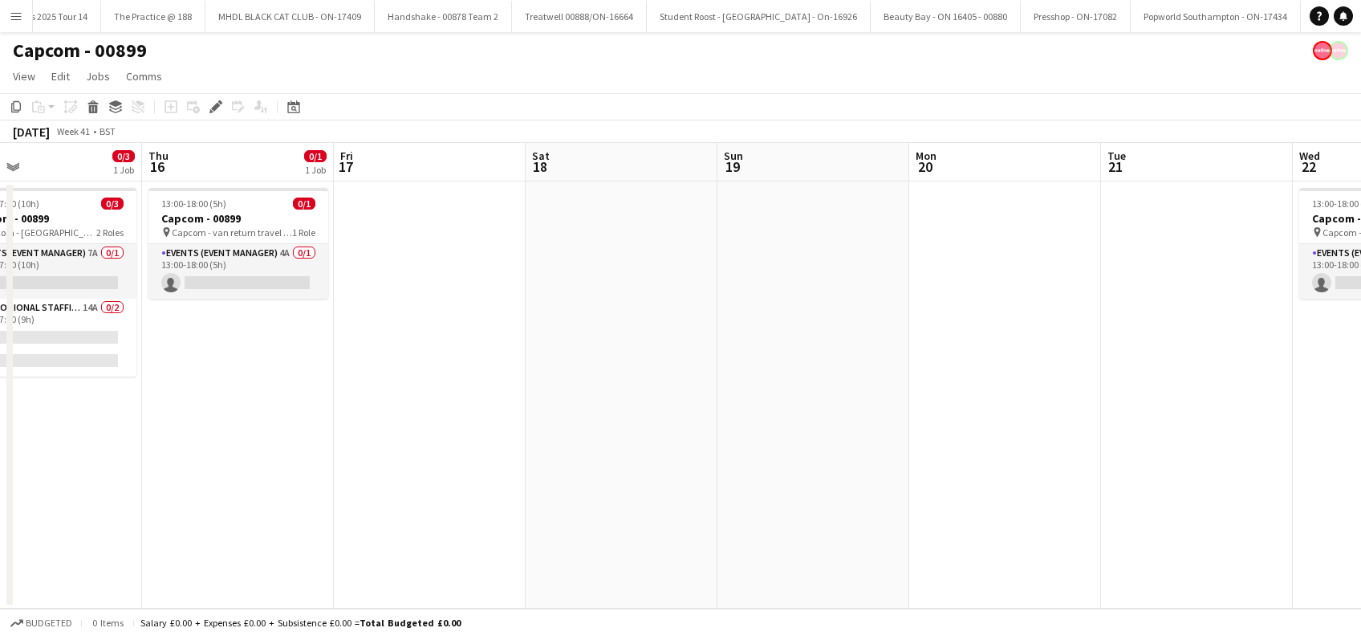
drag, startPoint x: 682, startPoint y: 431, endPoint x: 161, endPoint y: 445, distance: 521.9
click at [161, 445] on app-calendar-viewport "Sun 12 Mon 13 Tue 14 0/1 1 Job Wed 15 0/3 1 Job Thu 16 0/1 1 Job Fri 17 Sat 18 …" at bounding box center [680, 376] width 1361 height 466
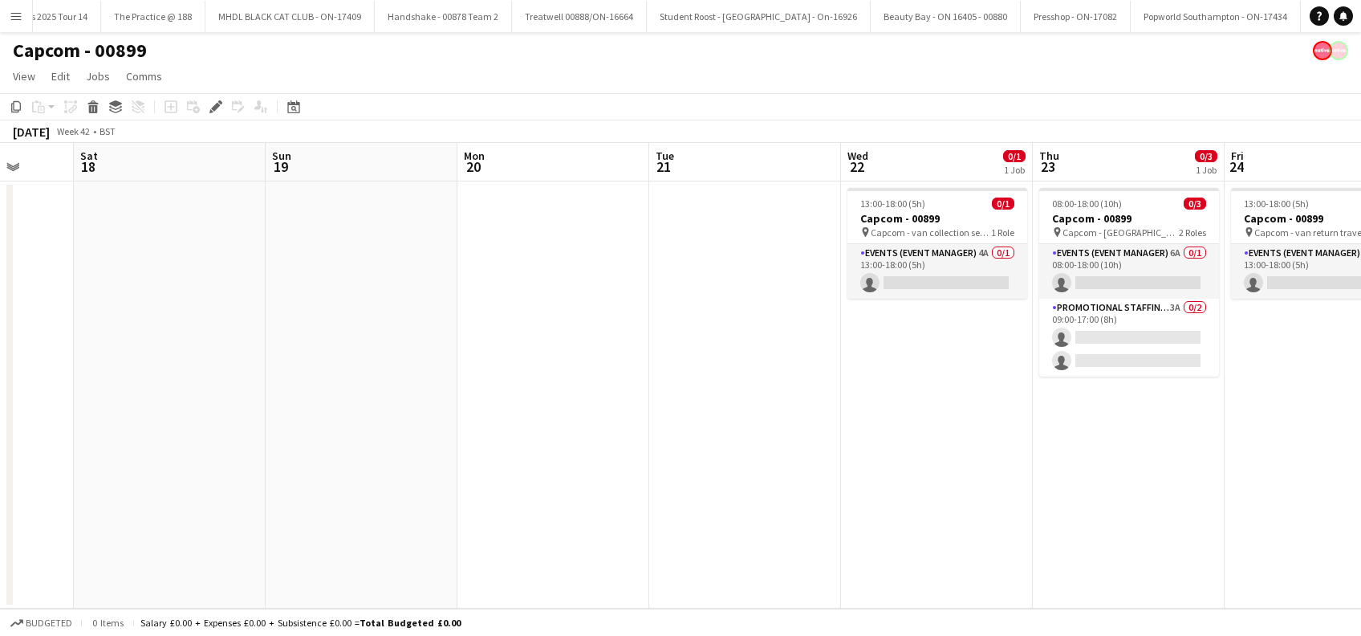
drag, startPoint x: 589, startPoint y: 446, endPoint x: 154, endPoint y: 475, distance: 436.0
click at [154, 475] on app-calendar-viewport "Tue 14 0/1 1 Job Wed 15 0/3 1 Job Thu 16 0/1 1 Job Fri 17 Sat 18 Sun 19 Mon 20 …" at bounding box center [680, 376] width 1361 height 466
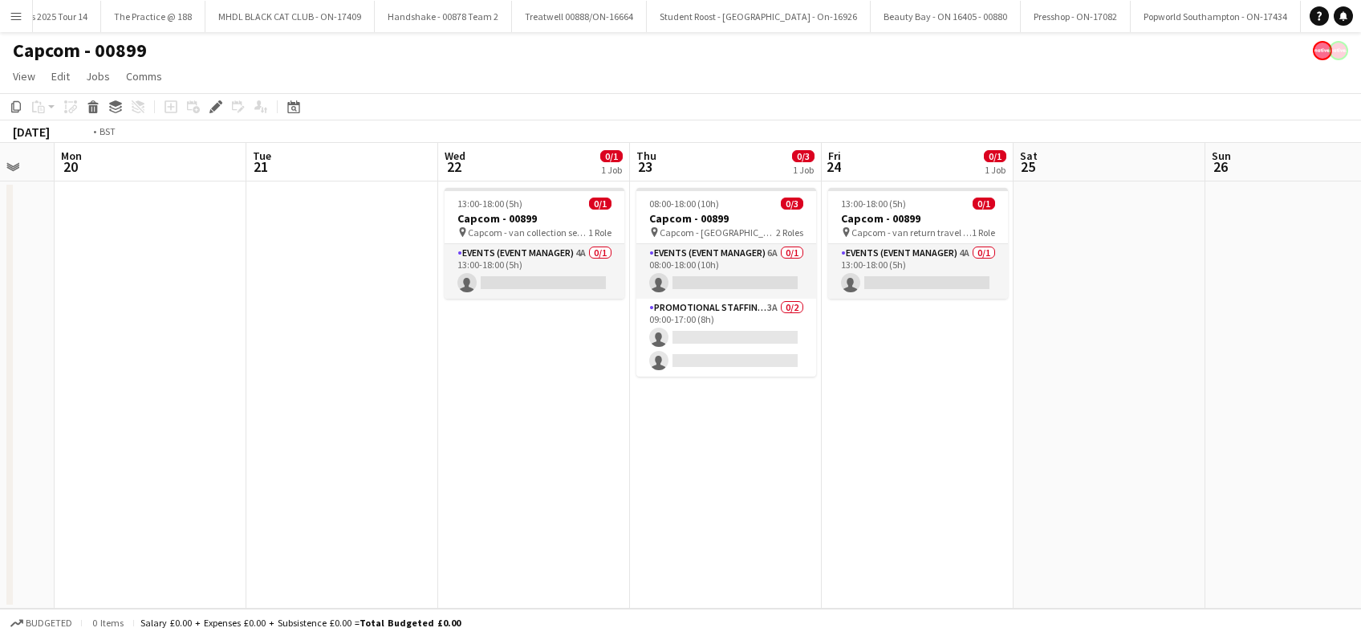
scroll to position [0, 519]
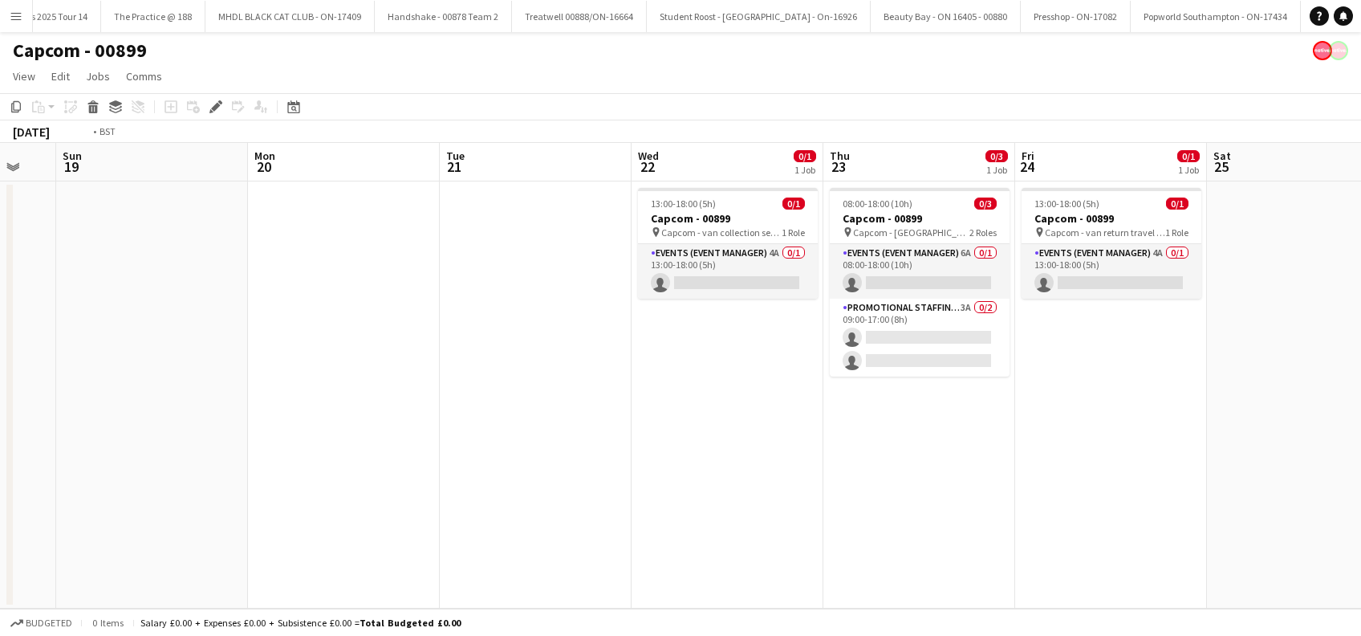
drag, startPoint x: 480, startPoint y: 475, endPoint x: 298, endPoint y: 492, distance: 183.0
click at [291, 498] on app-calendar-viewport "Thu 16 0/1 1 Job Fri 17 Sat 18 Sun 19 Mon 20 Tue 21 Wed 22 0/1 1 Job Thu 23 0/3…" at bounding box center [680, 376] width 1361 height 466
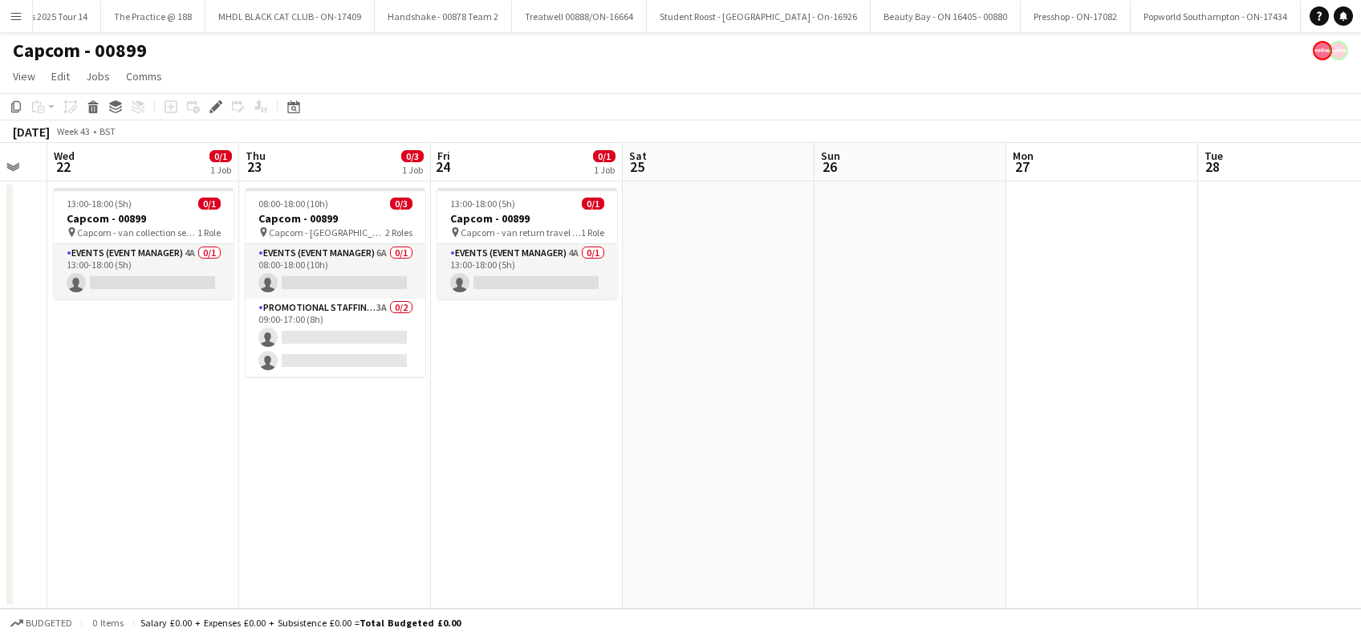
drag, startPoint x: 771, startPoint y: 467, endPoint x: 728, endPoint y: 523, distance: 70.5
click at [447, 523] on app-calendar-viewport "Sat 18 Sun 19 Mon 20 Tue 21 Wed 22 0/1 1 Job Thu 23 0/3 1 Job Fri 24 0/1 1 Job …" at bounding box center [680, 376] width 1361 height 466
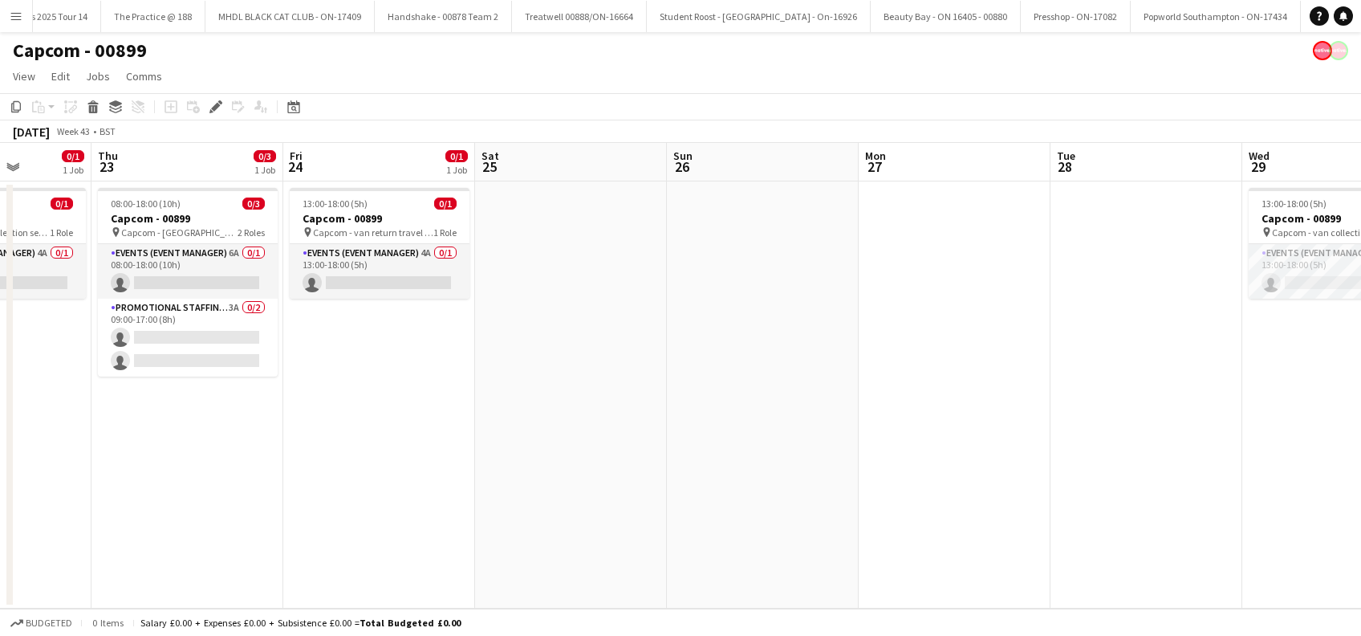
drag, startPoint x: 878, startPoint y: 520, endPoint x: 470, endPoint y: 541, distance: 409.1
click at [470, 541] on app-calendar-viewport "Mon 20 Tue 21 Wed 22 0/1 1 Job Thu 23 0/3 1 Job Fri 24 0/1 1 Job Sat 25 Sun 26 …" at bounding box center [680, 376] width 1361 height 466
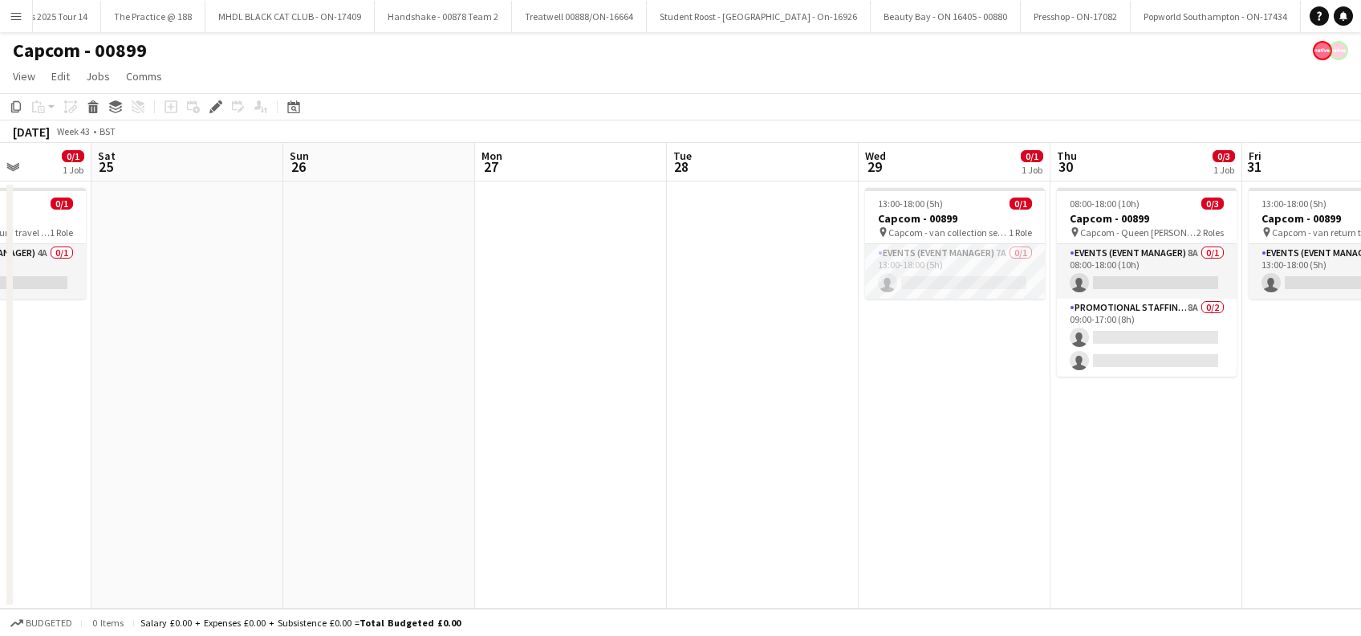
click at [485, 518] on app-calendar-viewport "Wed 22 0/1 1 Job Thu 23 0/3 1 Job Fri 24 0/1 1 Job Sat 25 Sun 26 Mon 27 Tue 28 …" at bounding box center [680, 376] width 1361 height 466
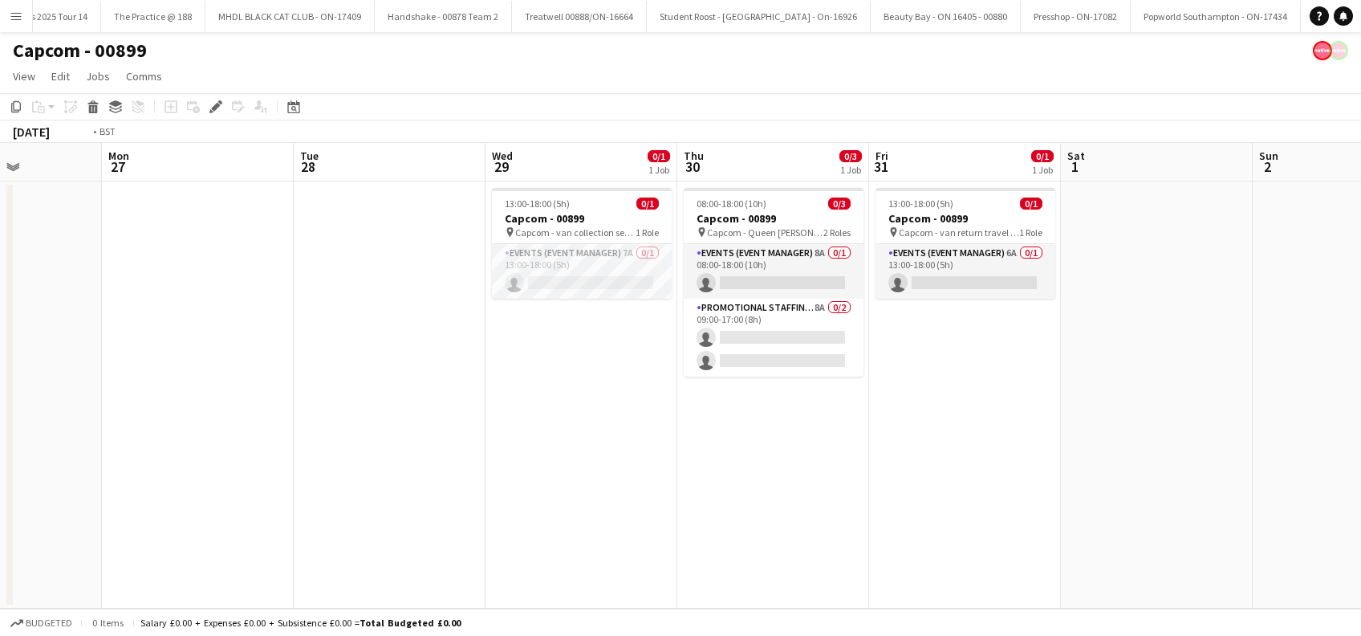
scroll to position [0, 767]
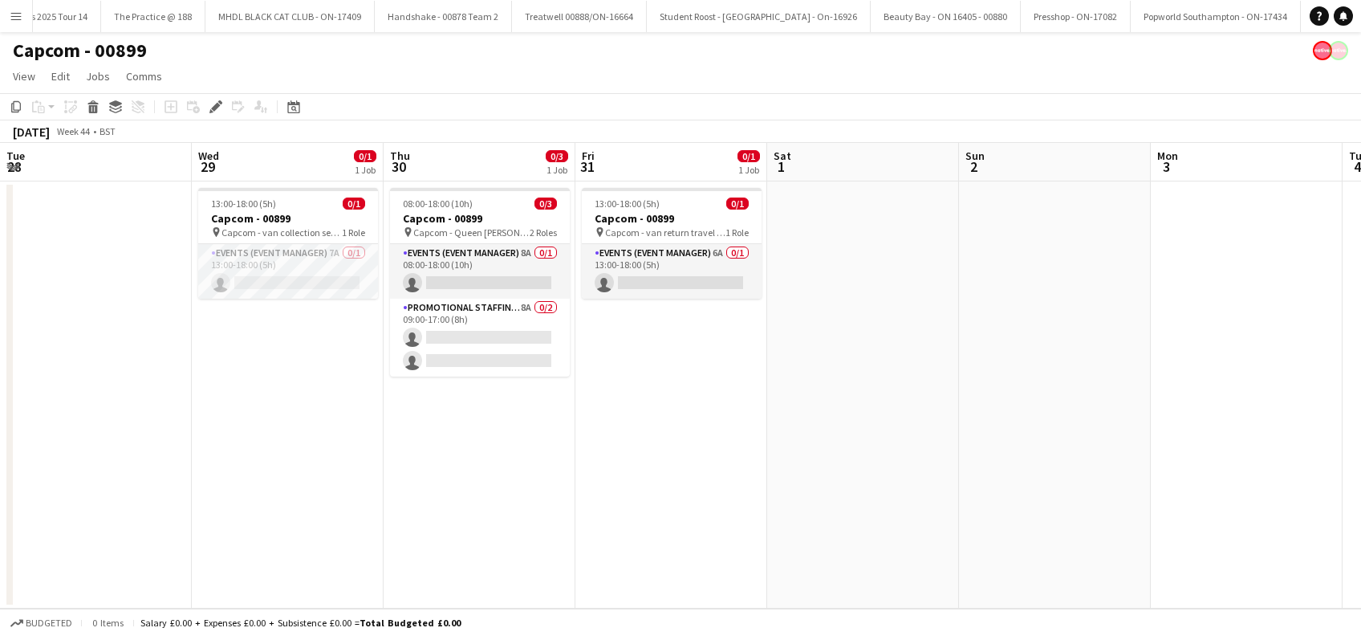
drag, startPoint x: 722, startPoint y: 508, endPoint x: 429, endPoint y: 509, distance: 293.8
click at [429, 509] on app-calendar-viewport "Fri 24 0/1 1 Job Sat 25 Sun 26 Mon 27 Tue 28 Wed 29 0/1 1 Job Thu 30 0/3 1 Job …" at bounding box center [680, 376] width 1361 height 466
click at [245, 469] on app-calendar-viewport "Fri 24 0/1 1 Job Sat 25 Sun 26 Mon 27 Tue 28 Wed 29 0/1 1 Job Thu 30 0/3 1 Job …" at bounding box center [680, 376] width 1361 height 466
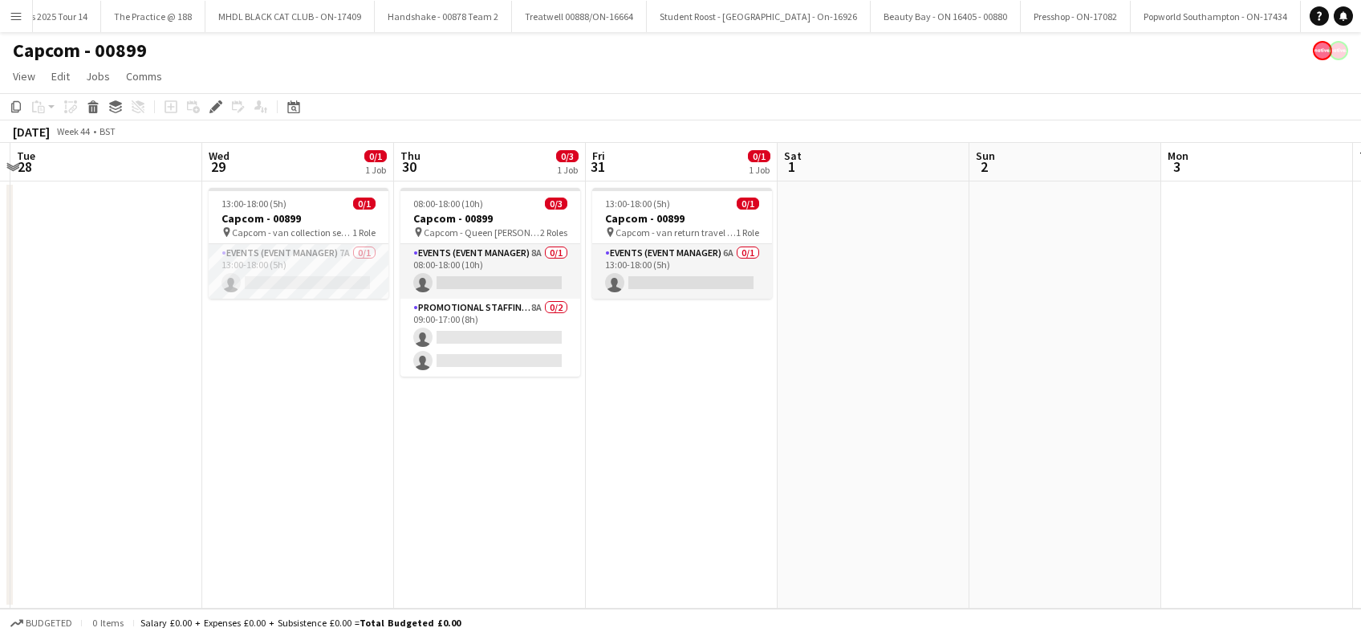
drag, startPoint x: 620, startPoint y: 456, endPoint x: 669, endPoint y: 466, distance: 49.1
click at [620, 457] on app-date-cell "13:00-18:00 (5h) 0/1 Capcom - 00899 pin Capcom - van return travel day 1 Role E…" at bounding box center [682, 394] width 192 height 427
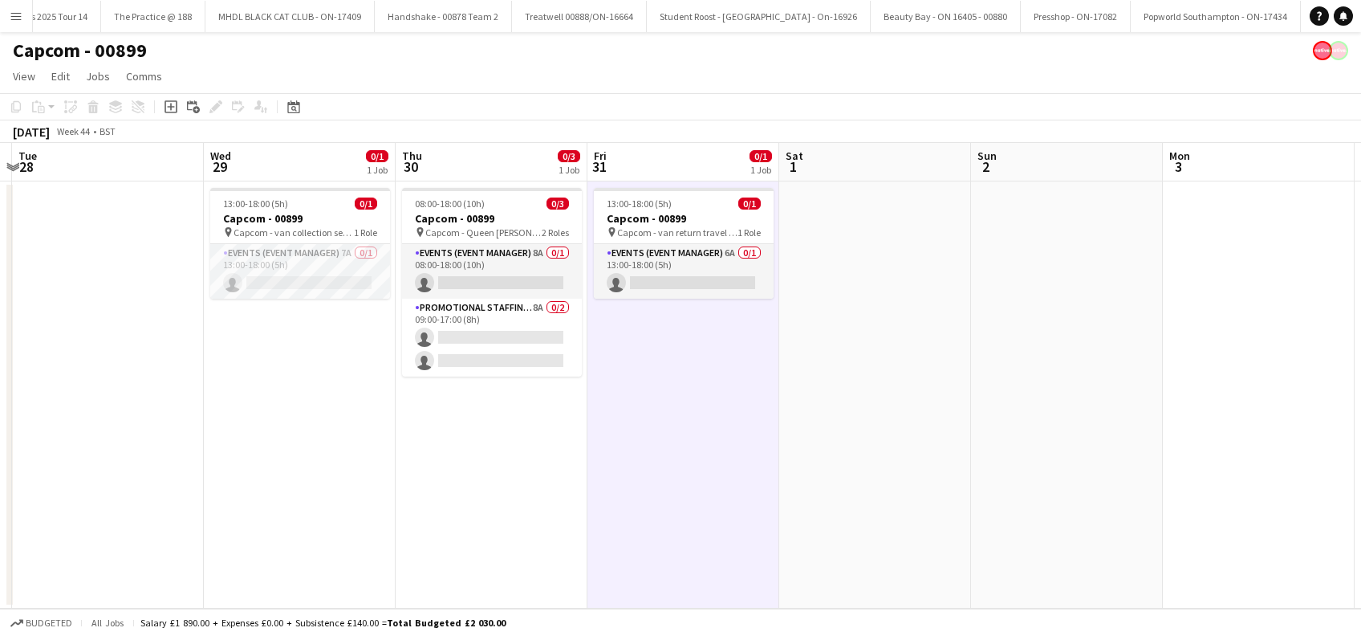
click at [735, 467] on app-date-cell "13:00-18:00 (5h) 0/1 Capcom - 00899 pin Capcom - van return travel day 1 Role E…" at bounding box center [684, 394] width 192 height 427
